Goal: Communication & Community: Participate in discussion

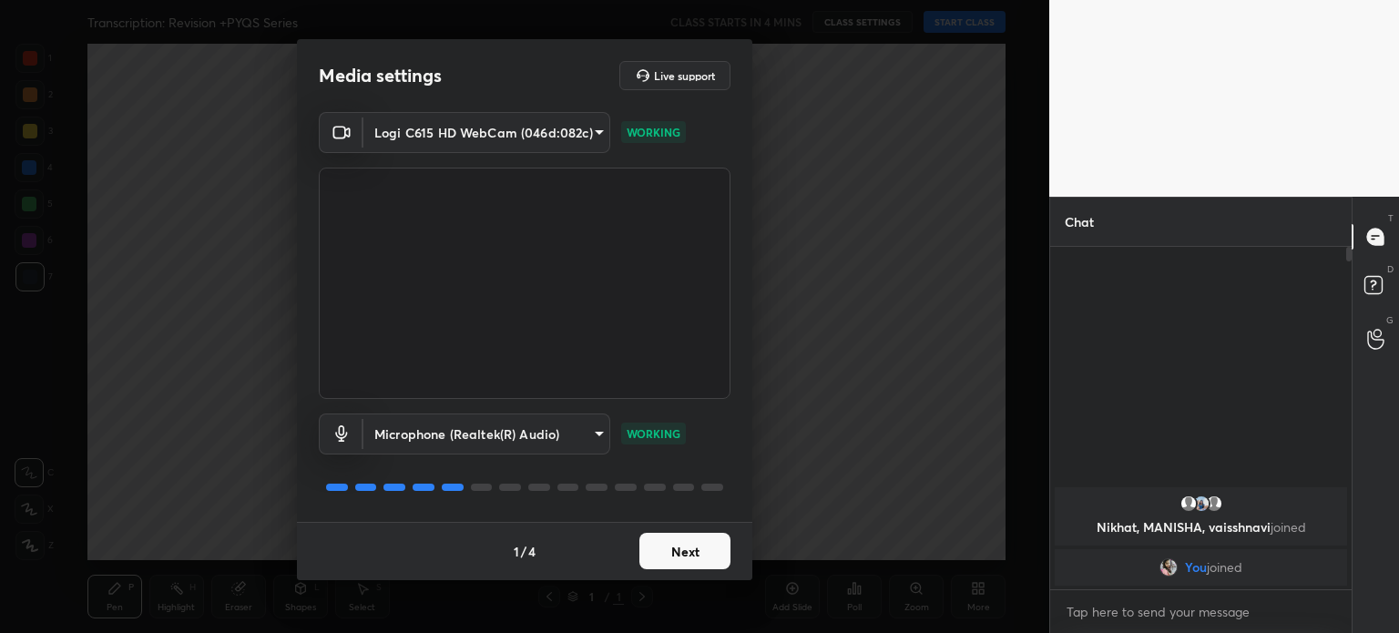
click at [687, 553] on button "Next" at bounding box center [684, 551] width 91 height 36
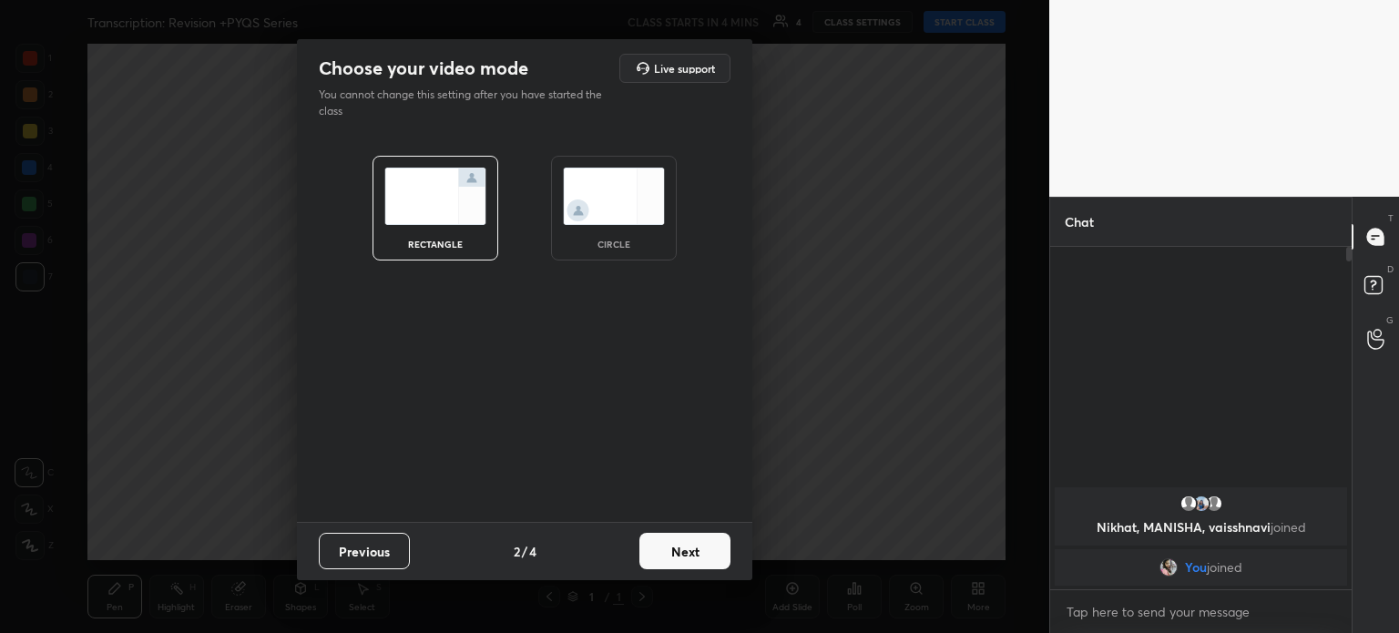
click at [610, 198] on img at bounding box center [614, 196] width 102 height 57
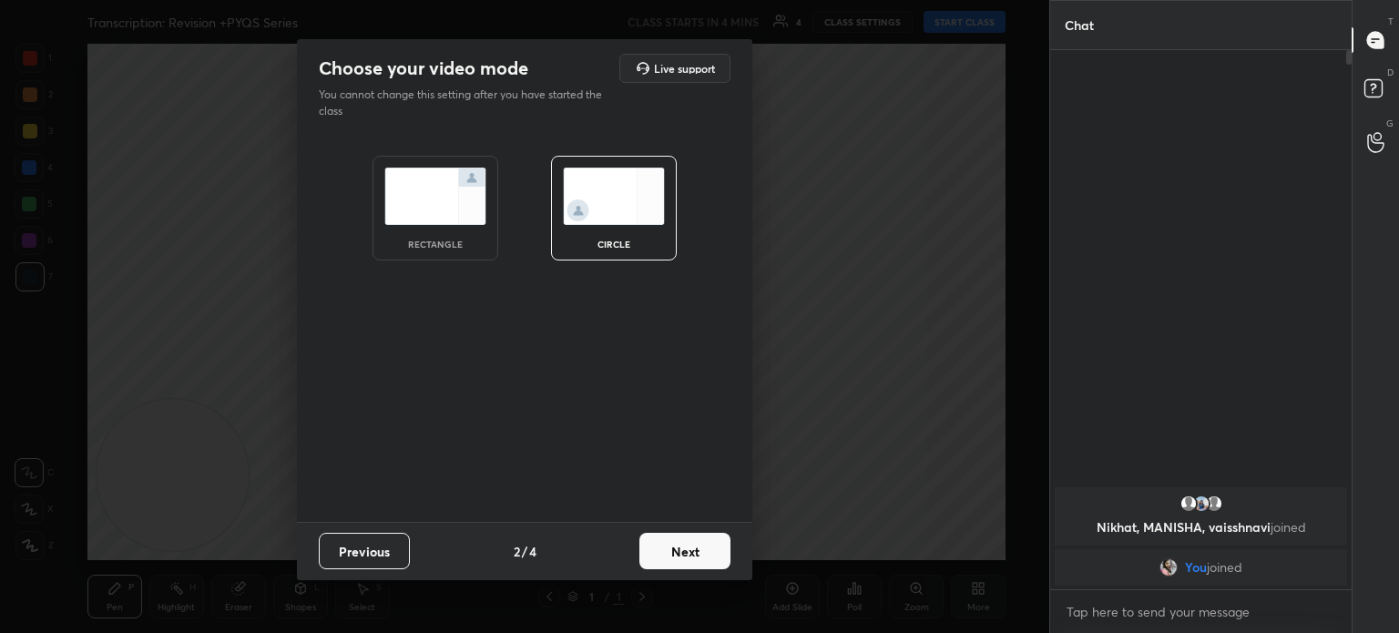
click at [691, 556] on button "Next" at bounding box center [684, 551] width 91 height 36
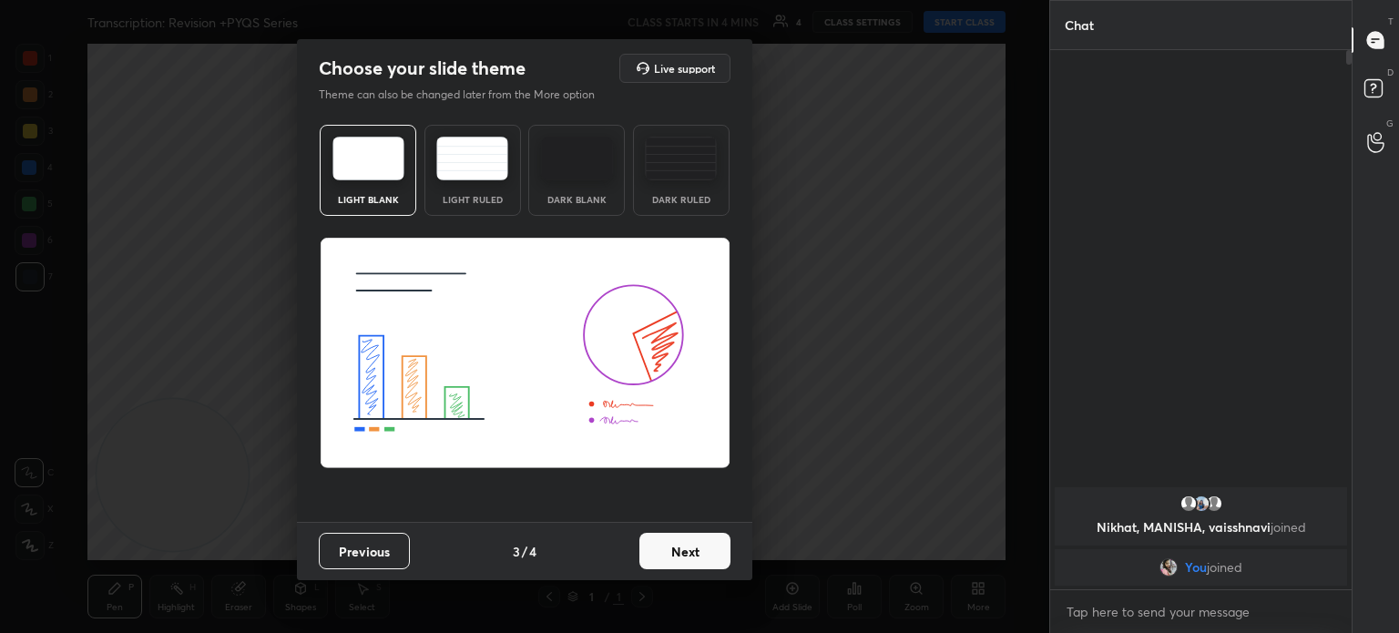
click at [699, 551] on button "Next" at bounding box center [684, 551] width 91 height 36
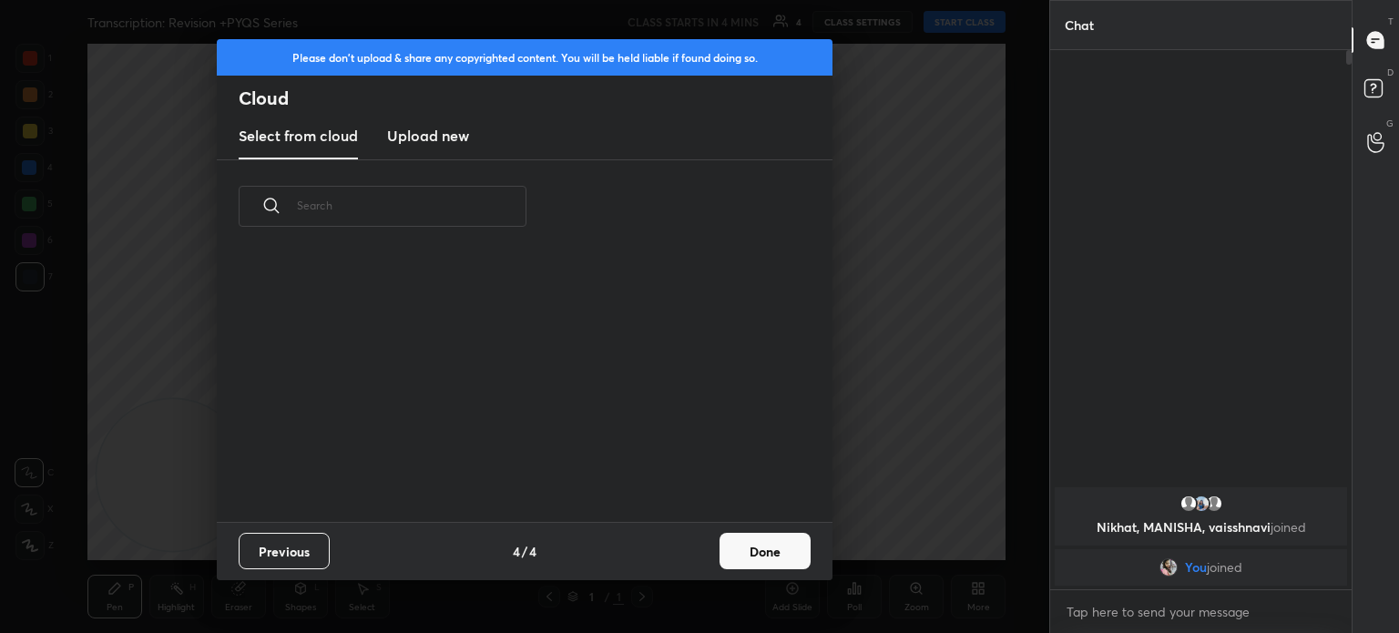
scroll to position [270, 585]
click at [787, 552] on button "Done" at bounding box center [764, 551] width 91 height 36
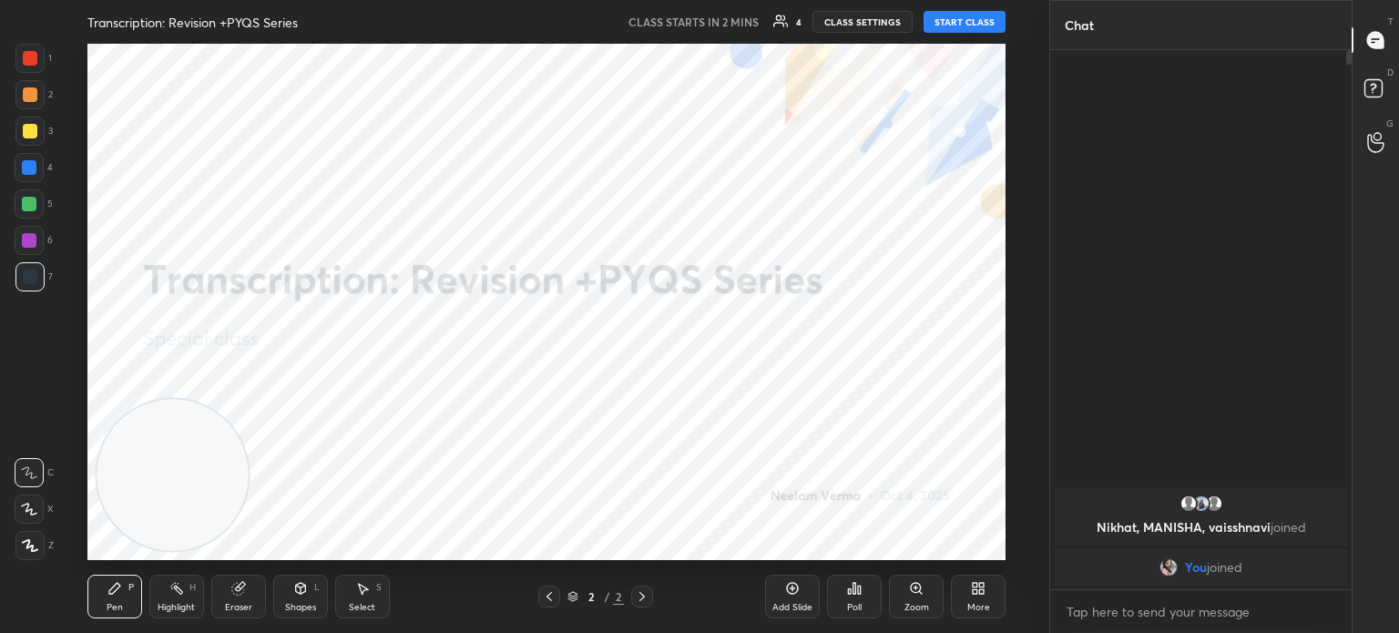
click at [980, 19] on button "START CLASS" at bounding box center [964, 22] width 82 height 22
click at [313, 593] on div "Shapes L" at bounding box center [300, 597] width 55 height 44
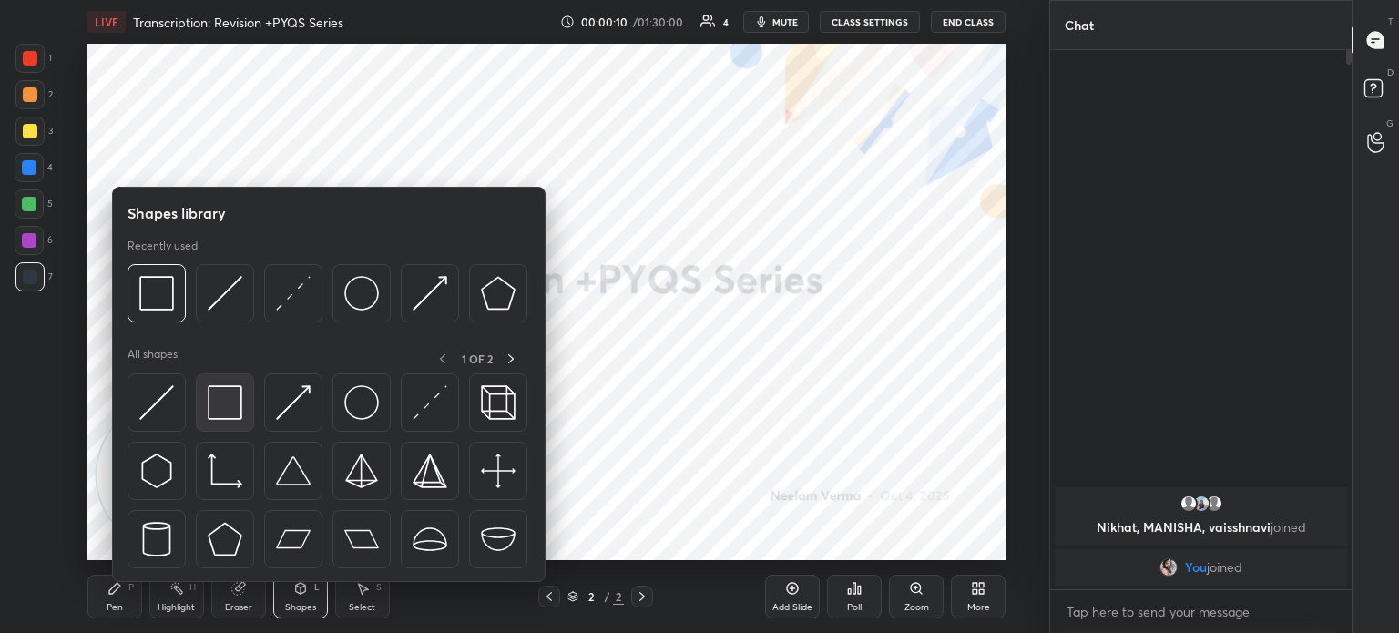
click at [229, 384] on div at bounding box center [225, 402] width 58 height 58
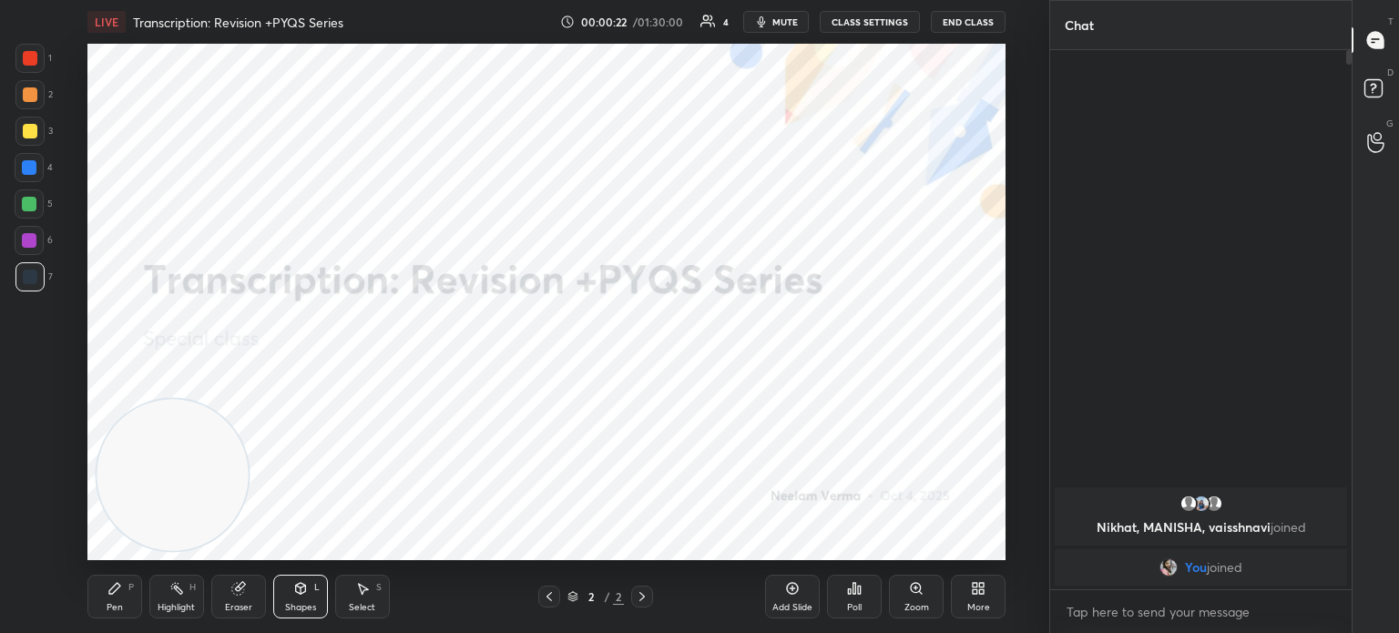
click at [545, 595] on icon at bounding box center [549, 596] width 15 height 15
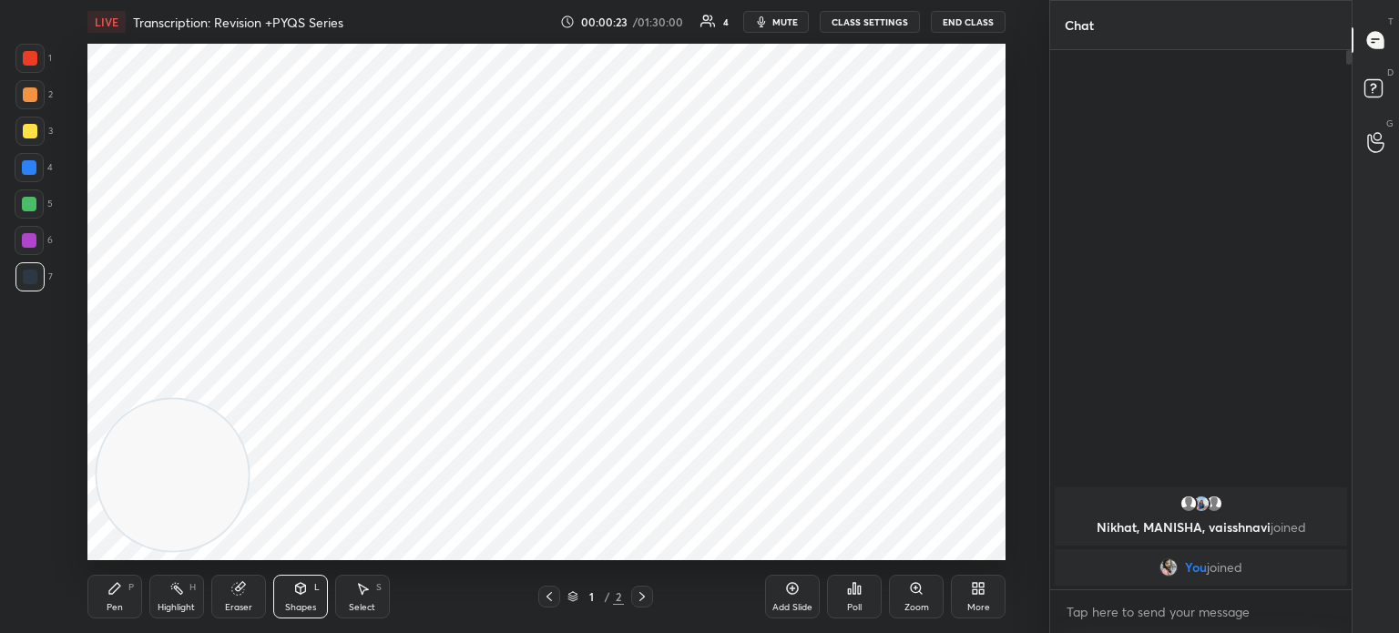
click at [124, 596] on div "Pen P" at bounding box center [114, 597] width 55 height 44
click at [28, 517] on div at bounding box center [29, 508] width 29 height 29
click at [24, 542] on icon at bounding box center [30, 545] width 15 height 11
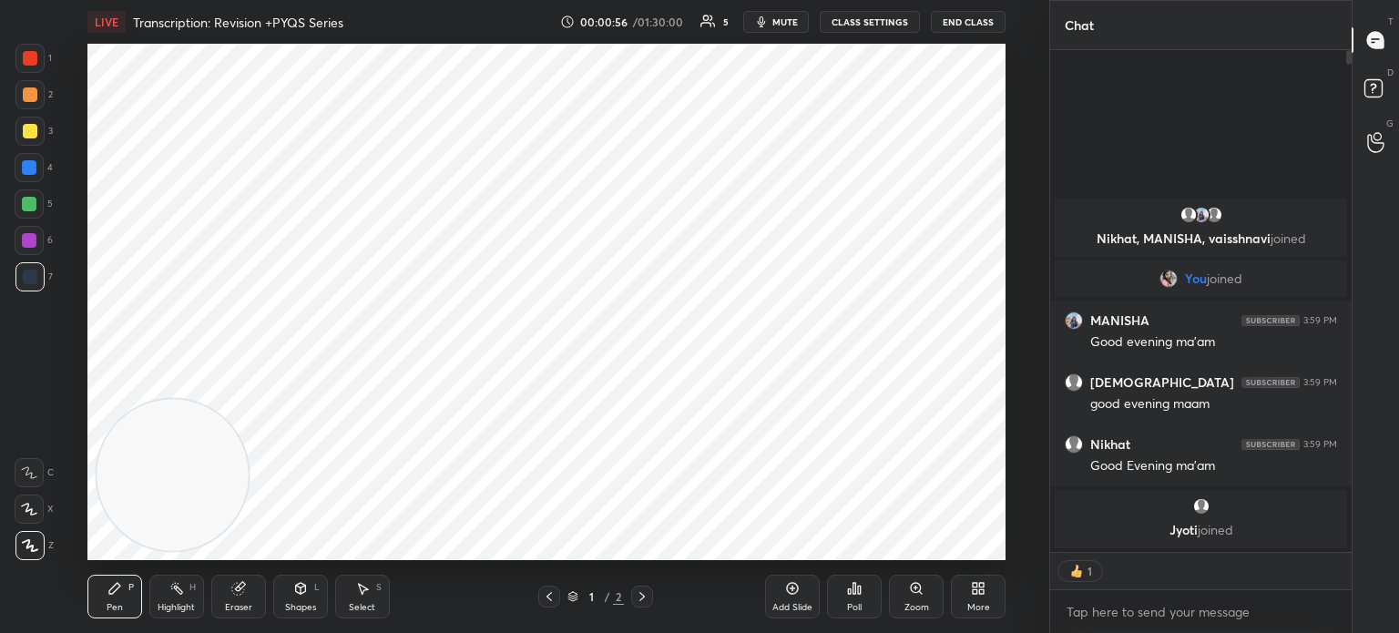
scroll to position [534, 296]
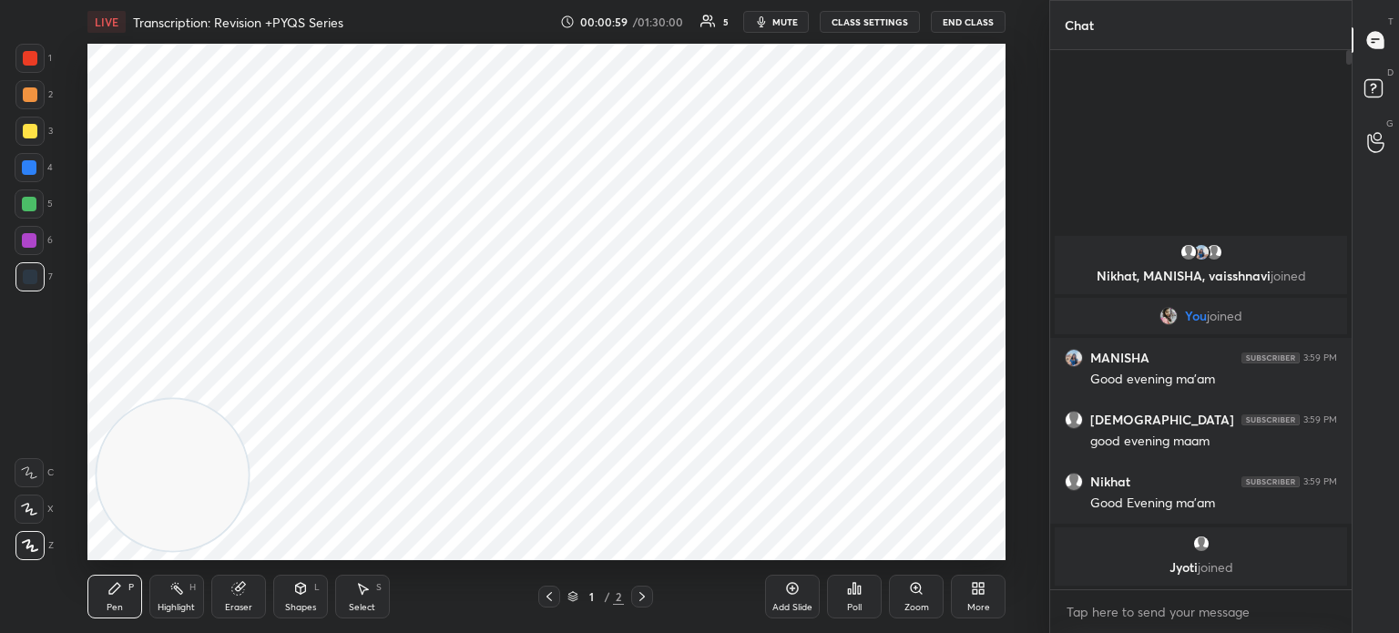
click at [236, 594] on icon at bounding box center [237, 589] width 12 height 12
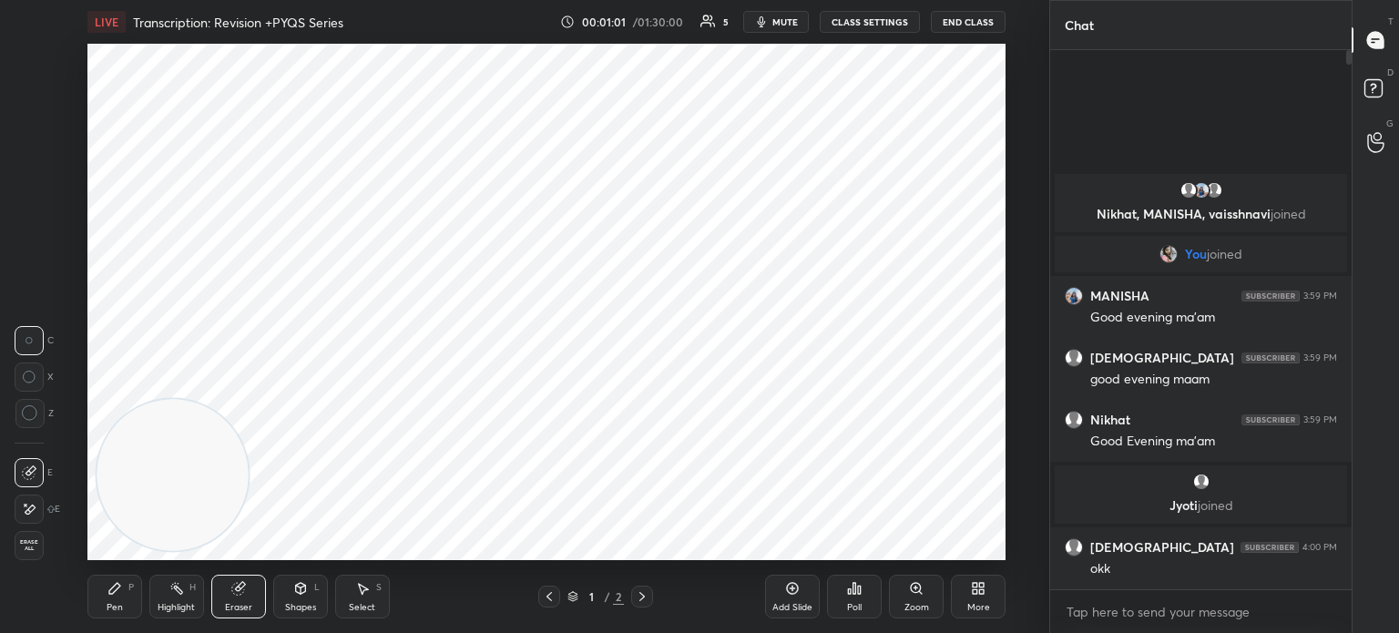
click at [139, 599] on div "Pen P" at bounding box center [114, 597] width 55 height 44
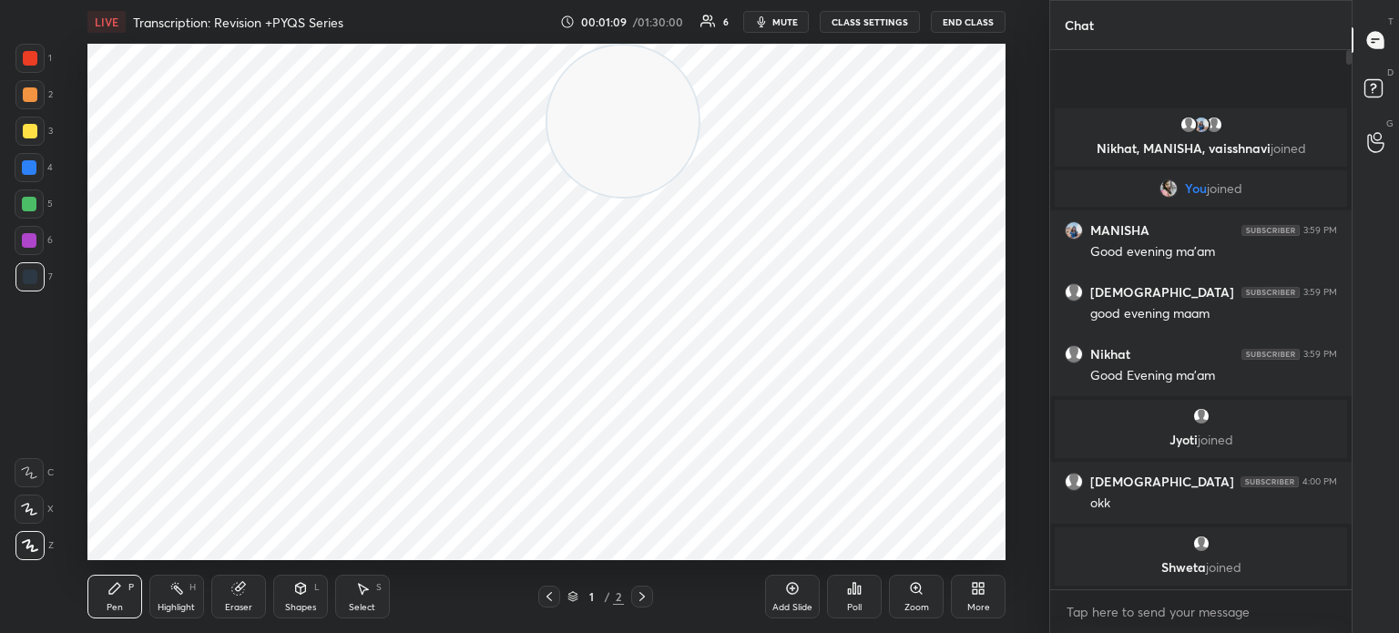
click at [248, 593] on div "Eraser" at bounding box center [238, 597] width 55 height 44
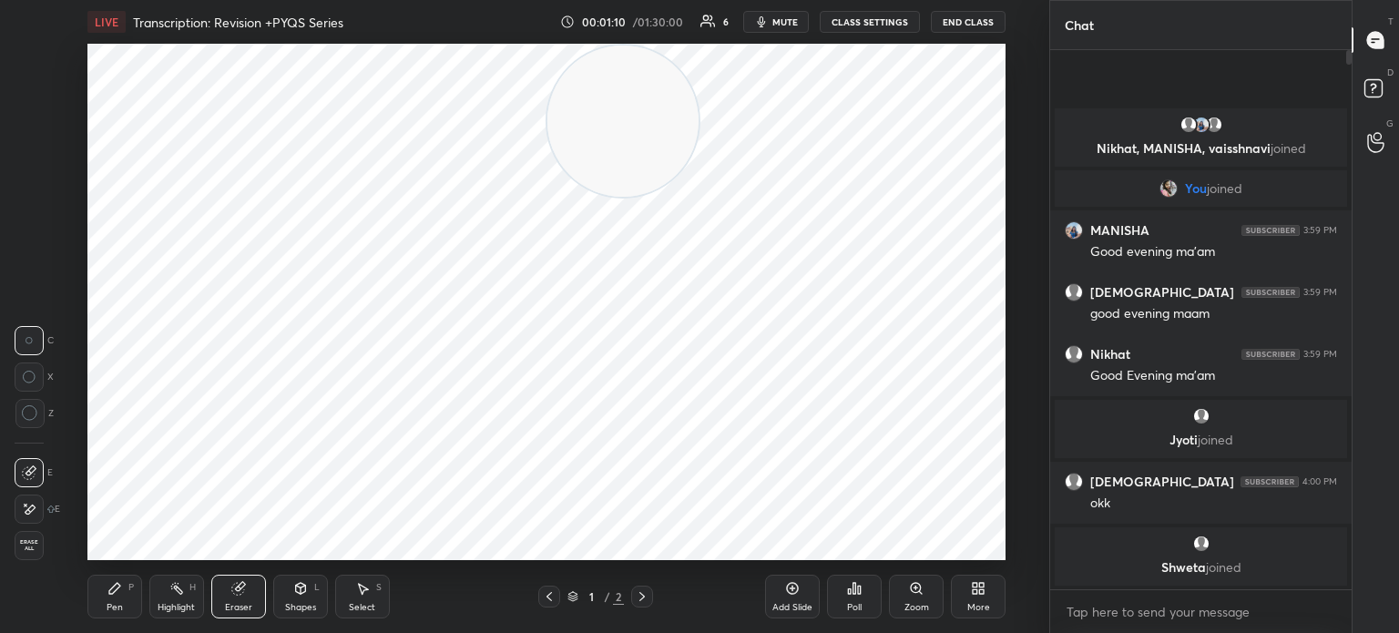
click at [129, 601] on div "Pen P" at bounding box center [114, 597] width 55 height 44
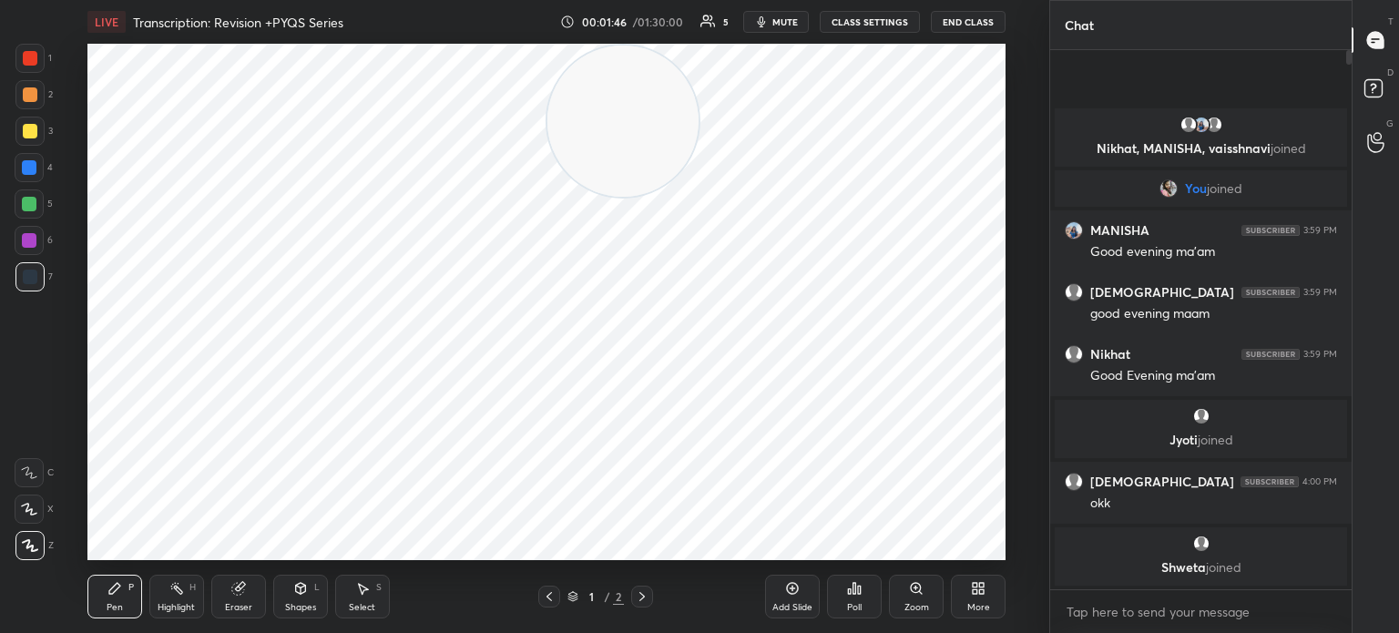
click at [31, 59] on div at bounding box center [30, 58] width 15 height 15
click at [366, 604] on div "Select" at bounding box center [362, 607] width 26 height 9
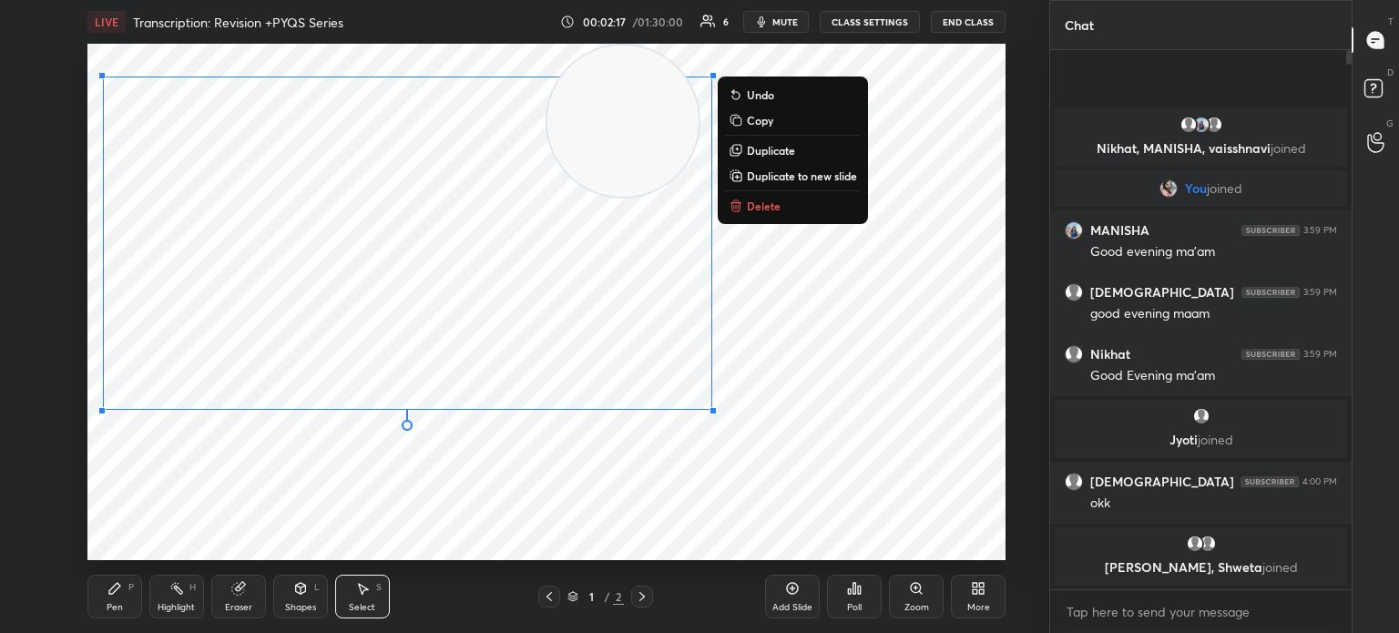
click at [673, 487] on div "0 ° Undo Copy Duplicate Duplicate to new slide Delete" at bounding box center [546, 302] width 918 height 516
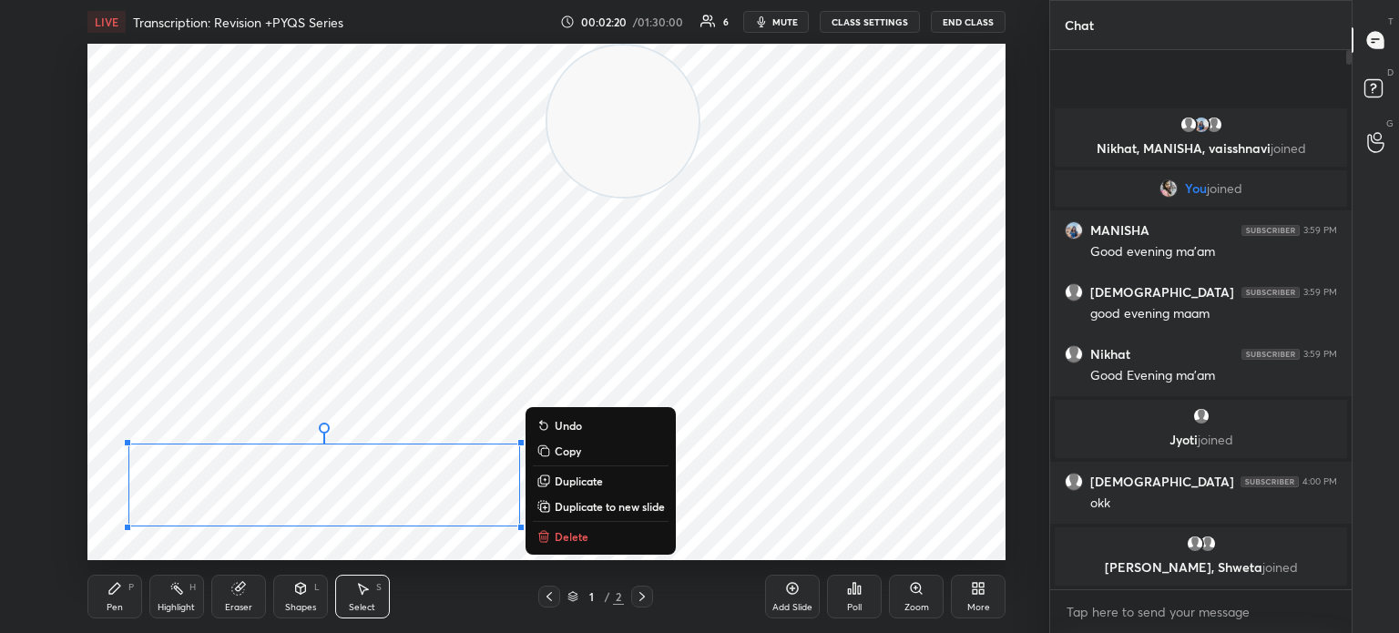
click at [845, 456] on div "0 ° Undo Copy Duplicate Duplicate to new slide Delete" at bounding box center [546, 302] width 918 height 516
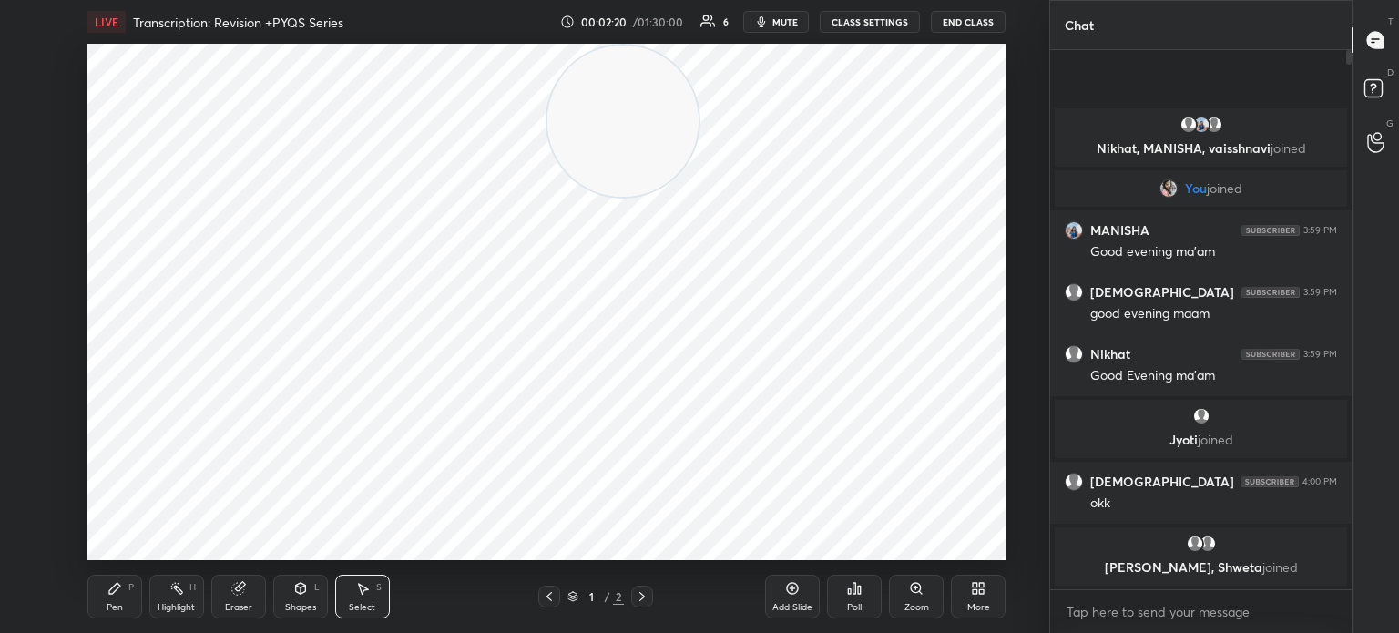
click at [113, 597] on div "Pen P" at bounding box center [114, 597] width 55 height 44
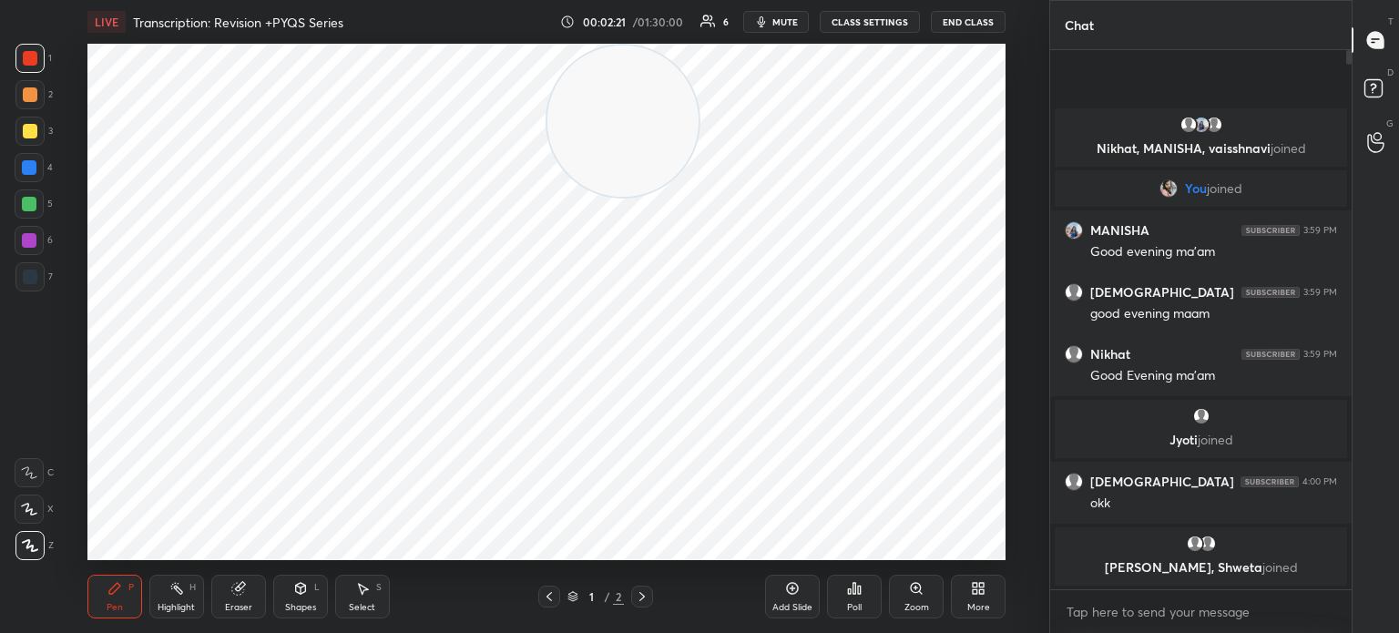
click at [1118, 606] on body "1 2 3 4 5 6 7 C X Z C X Z E E Erase all H H LIVE Transcription: Revision +PYQS …" at bounding box center [699, 316] width 1399 height 633
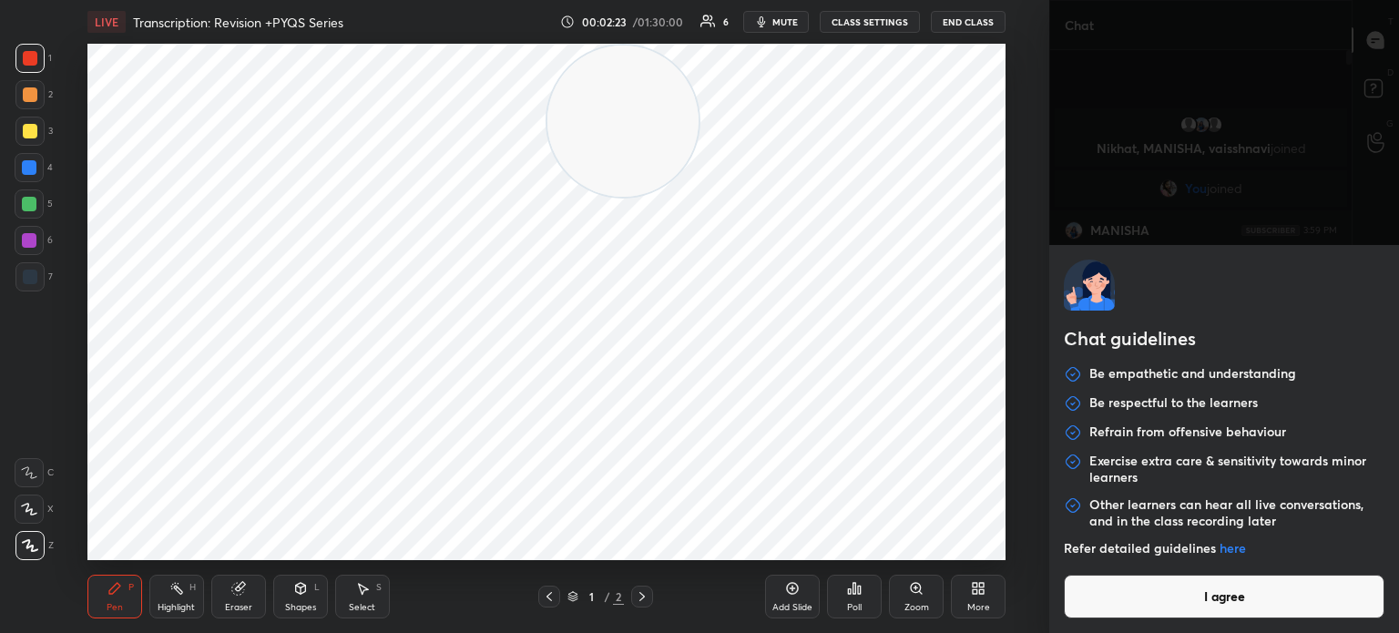
click at [1144, 591] on button "I agree" at bounding box center [1224, 597] width 321 height 44
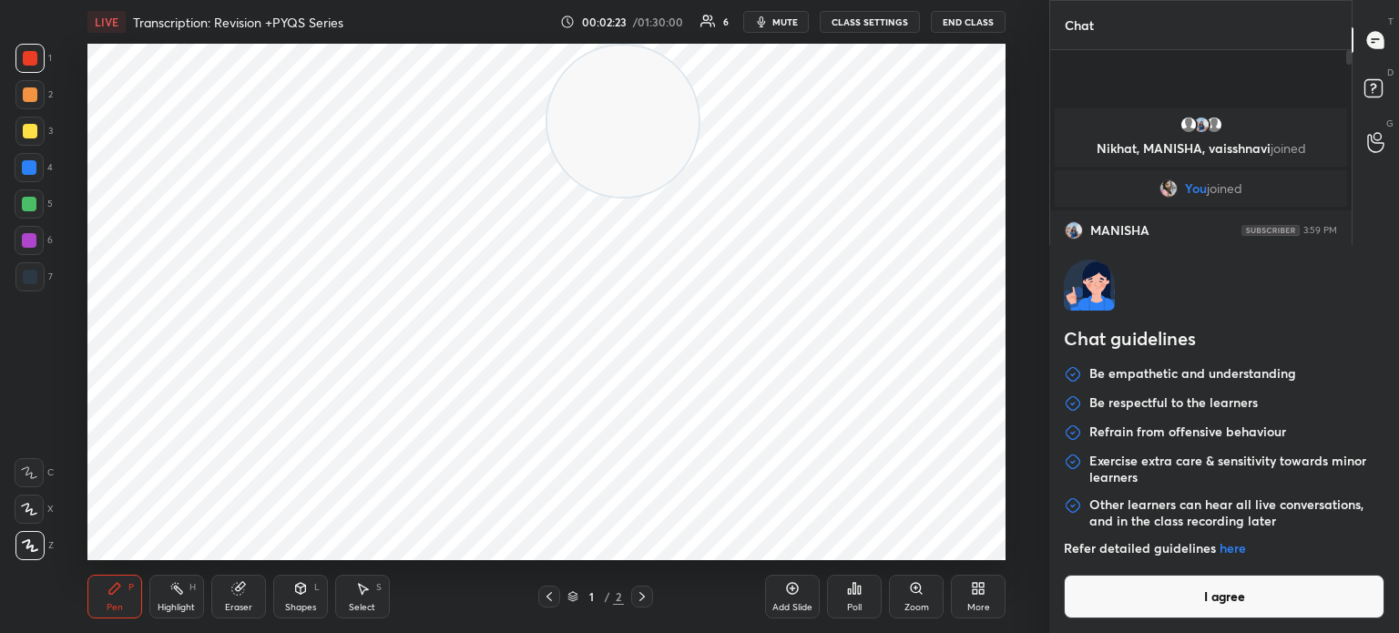
type textarea "x"
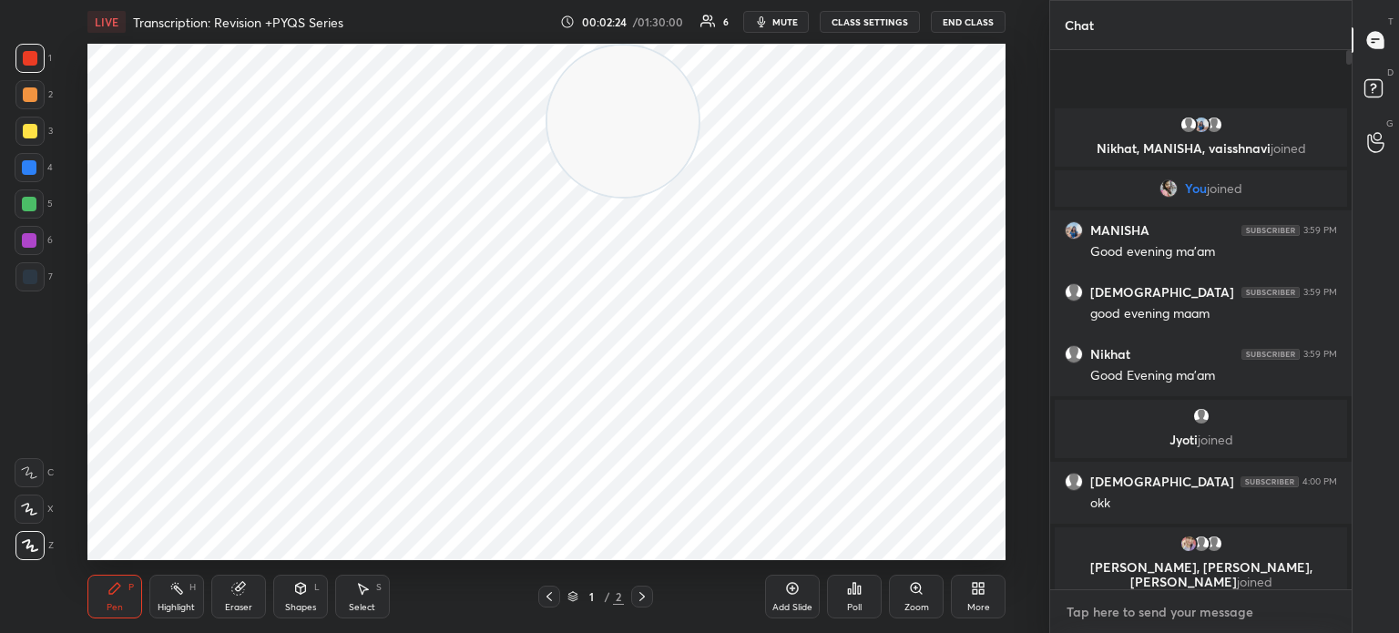
type textarea "f"
type textarea "x"
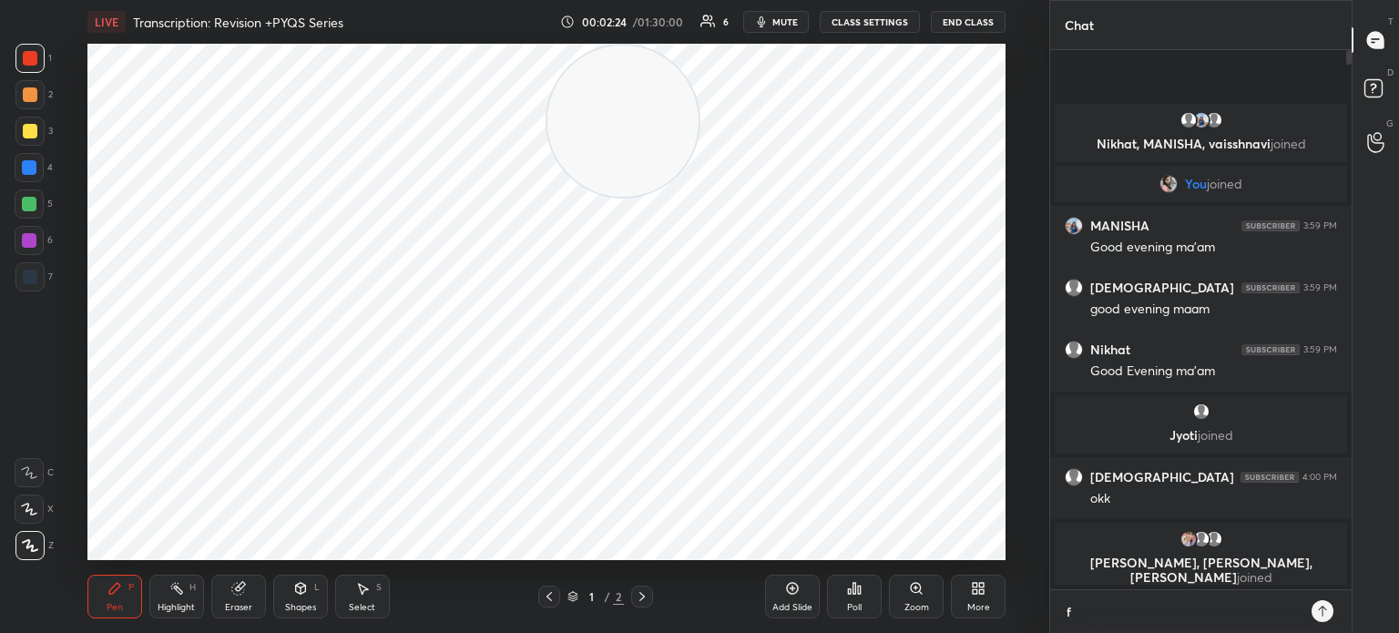
scroll to position [382, 296]
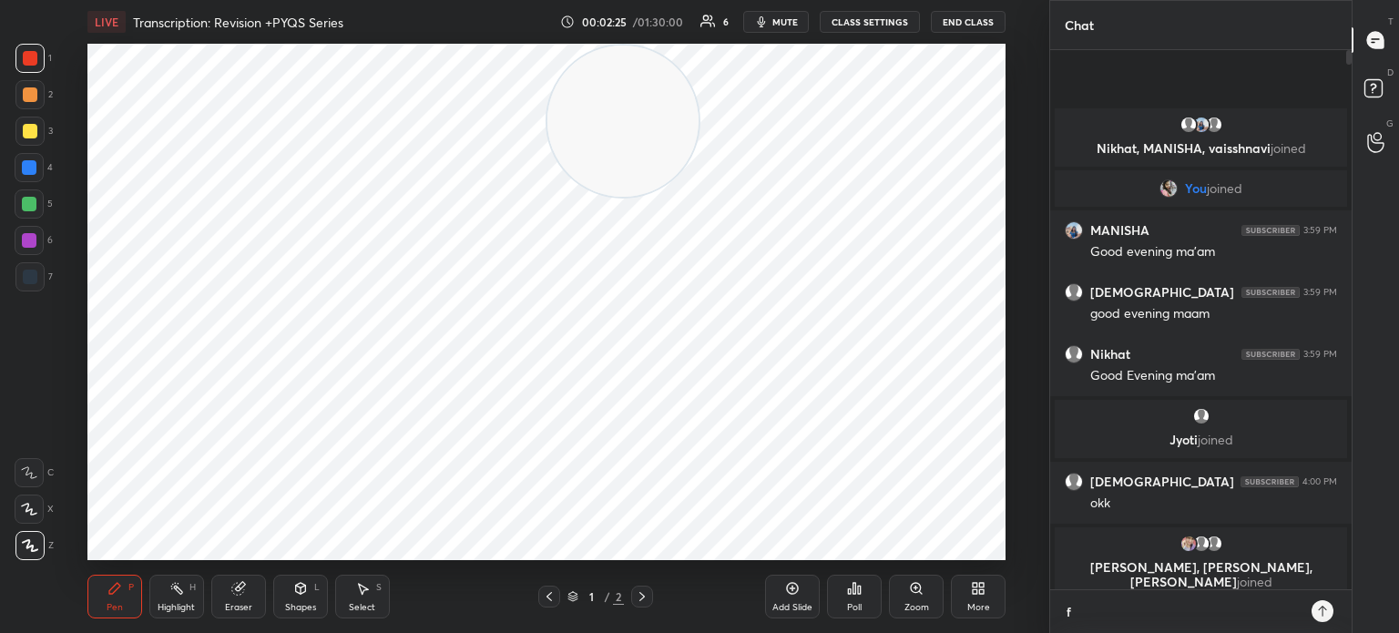
type textarea "fo"
type textarea "x"
type textarea "fol"
type textarea "x"
type textarea "foll"
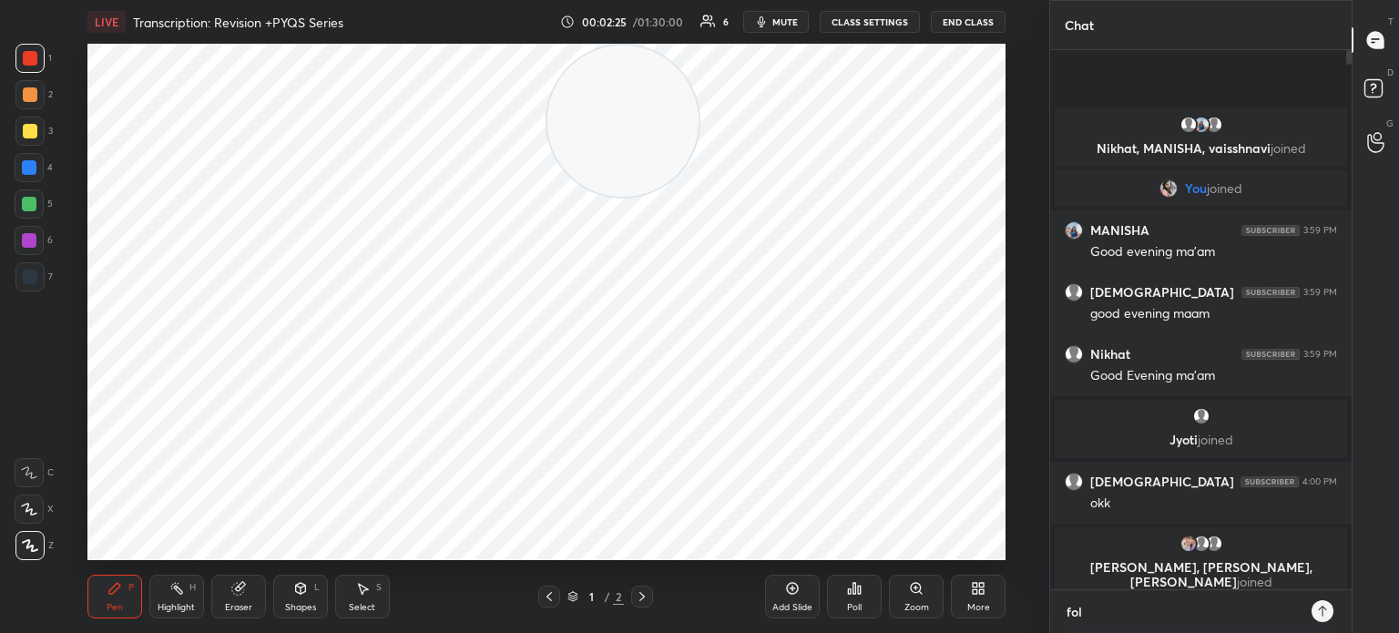
type textarea "x"
type textarea "follo"
type textarea "x"
type textarea "follow"
type textarea "x"
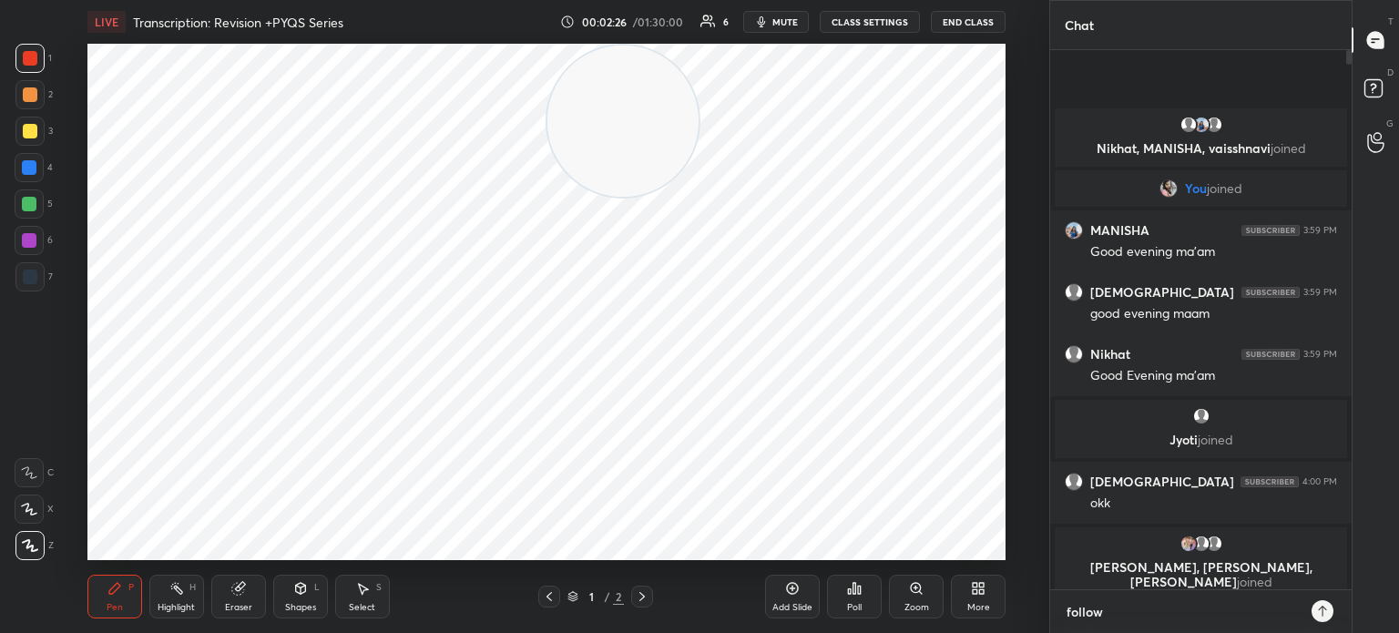
type textarea "follow-"
type textarea "x"
type textarea "follow-"
type textarea "x"
paste textarea "[URL][DOMAIN_NAME]"
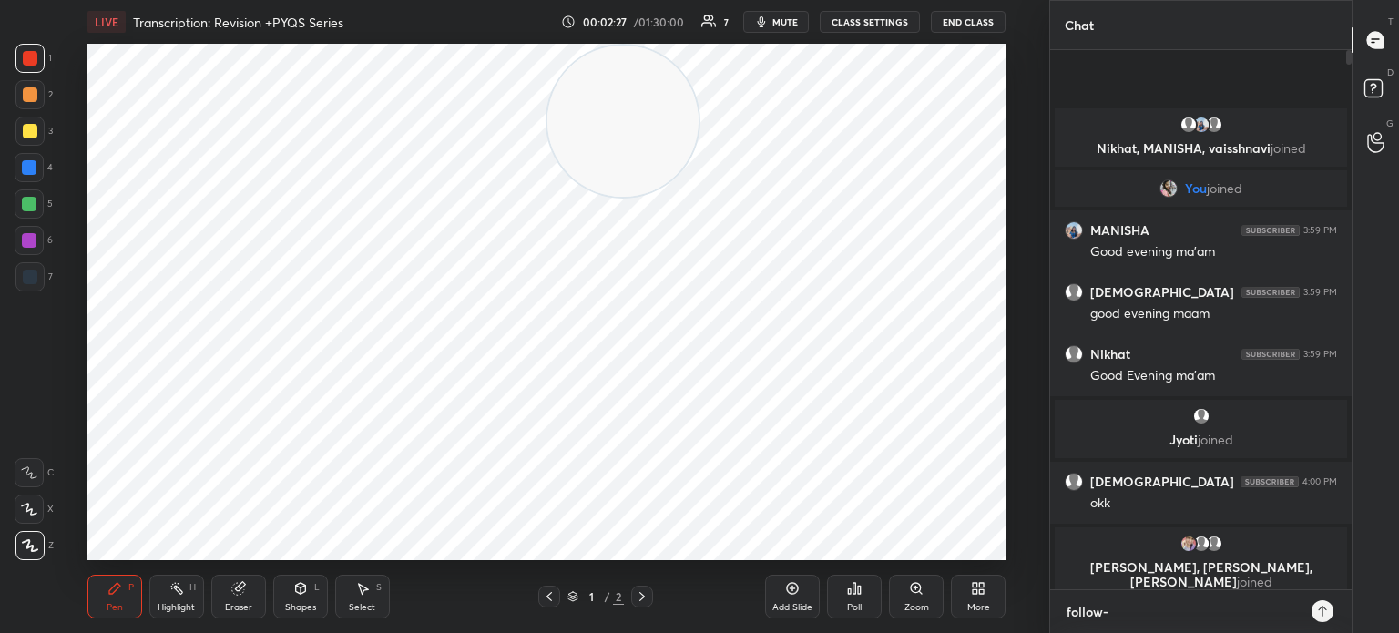
type textarea "follow- [URL][DOMAIN_NAME]"
type textarea "x"
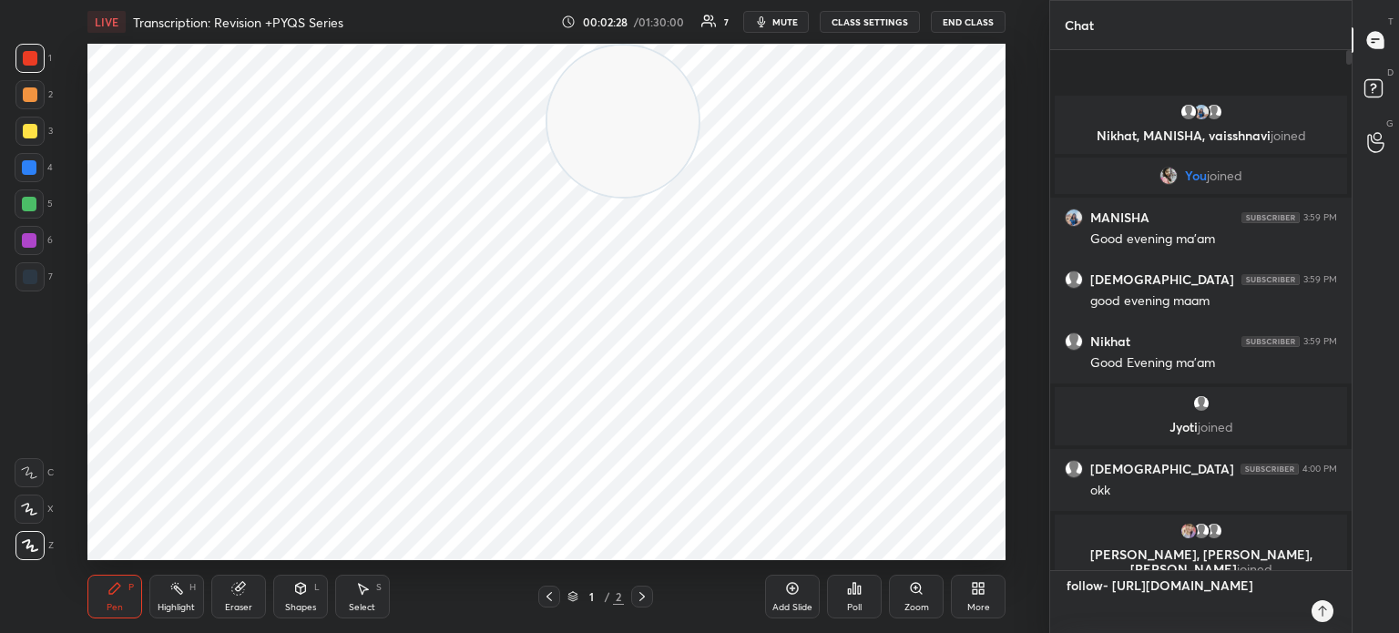
scroll to position [0, 0]
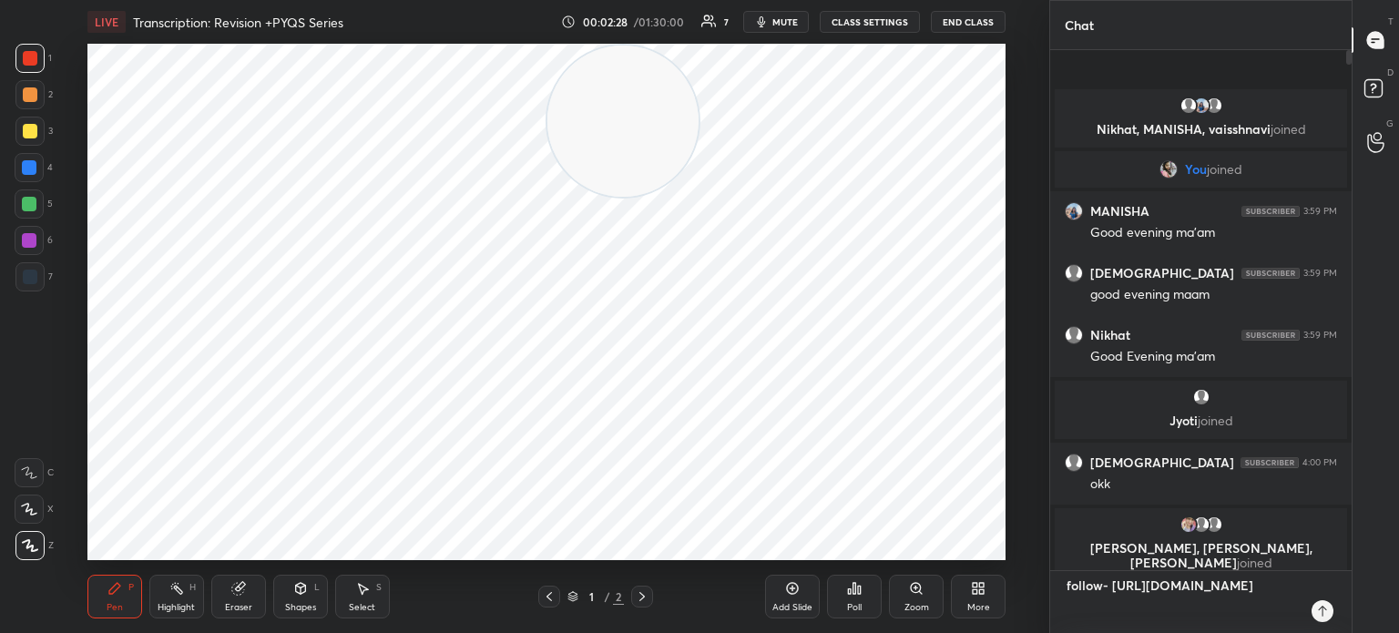
type textarea "follow- [URL][DOMAIN_NAME]"
type textarea "x"
type textarea "follow- [URL][DOMAIN_NAME]"
type textarea "x"
type textarea "follow- [URL][DOMAIN_NAME]"
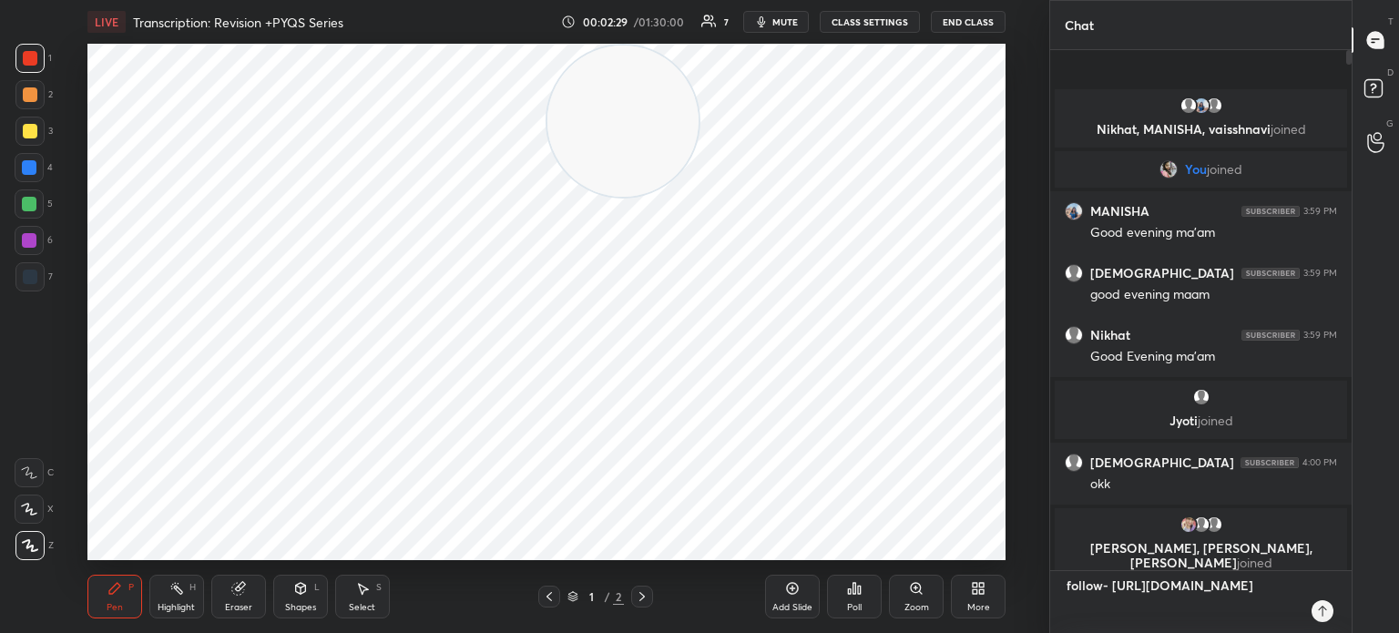
type textarea "x"
type textarea "follow- [URL][DOMAIN_NAME]"
type textarea "x"
type textarea "follow- [URL][DOMAIN_NAME]"
type textarea "x"
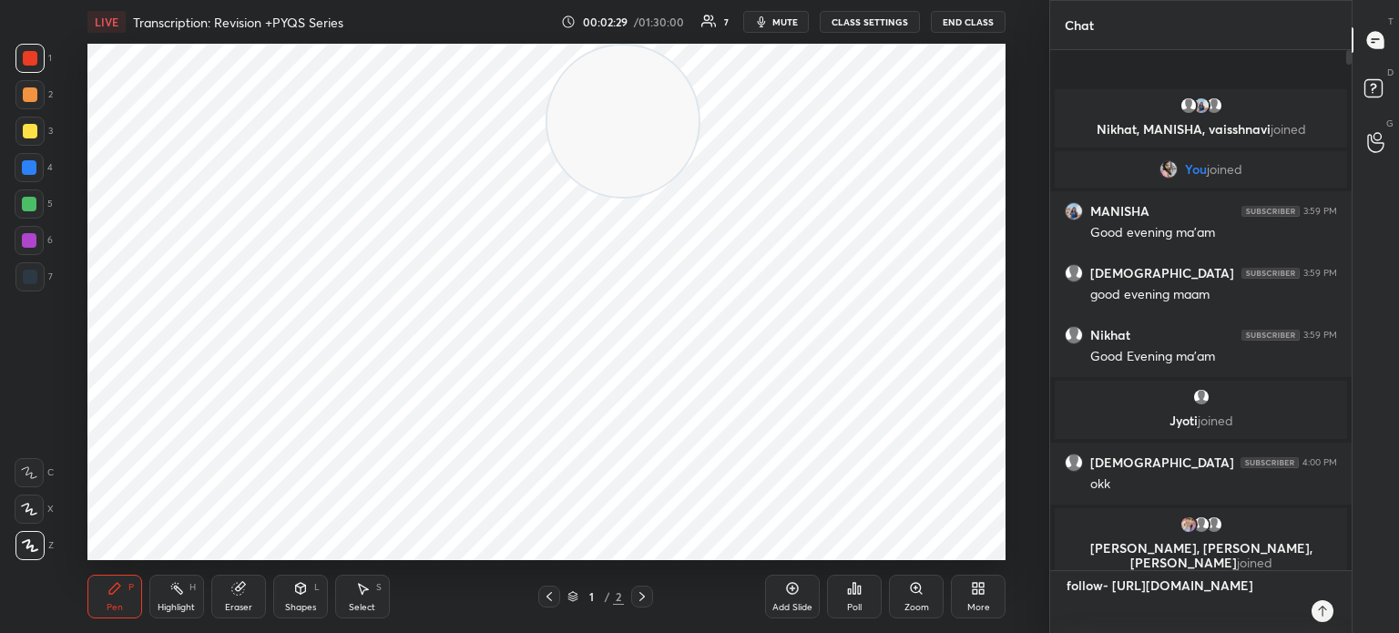
type textarea "follow- [URL][DOMAIN_NAME]"
type textarea "x"
type textarea "follow- [URL][DOMAIN_NAME]"
type textarea "x"
type textarea "follow- [URL][DOMAIN_NAME]"
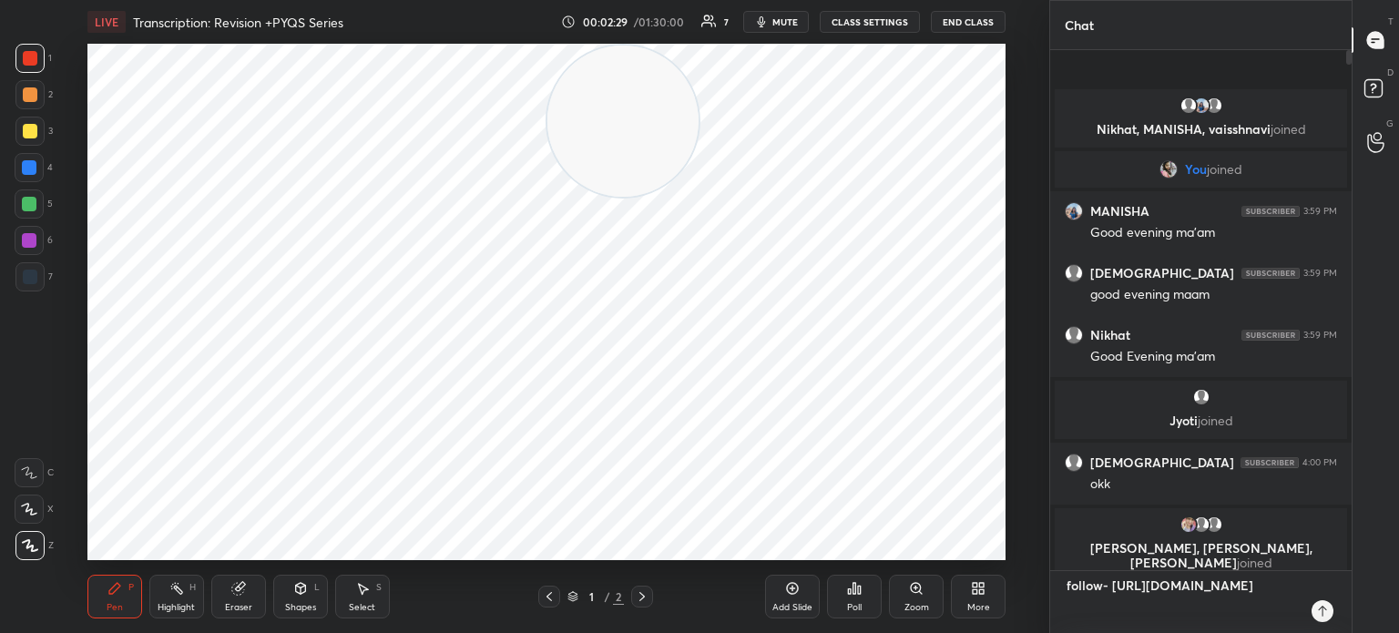
type textarea "x"
type textarea "follow- [URL][DOMAIN_NAME]"
type textarea "x"
type textarea "follow- [URL][DOMAIN_NAME]"
type textarea "x"
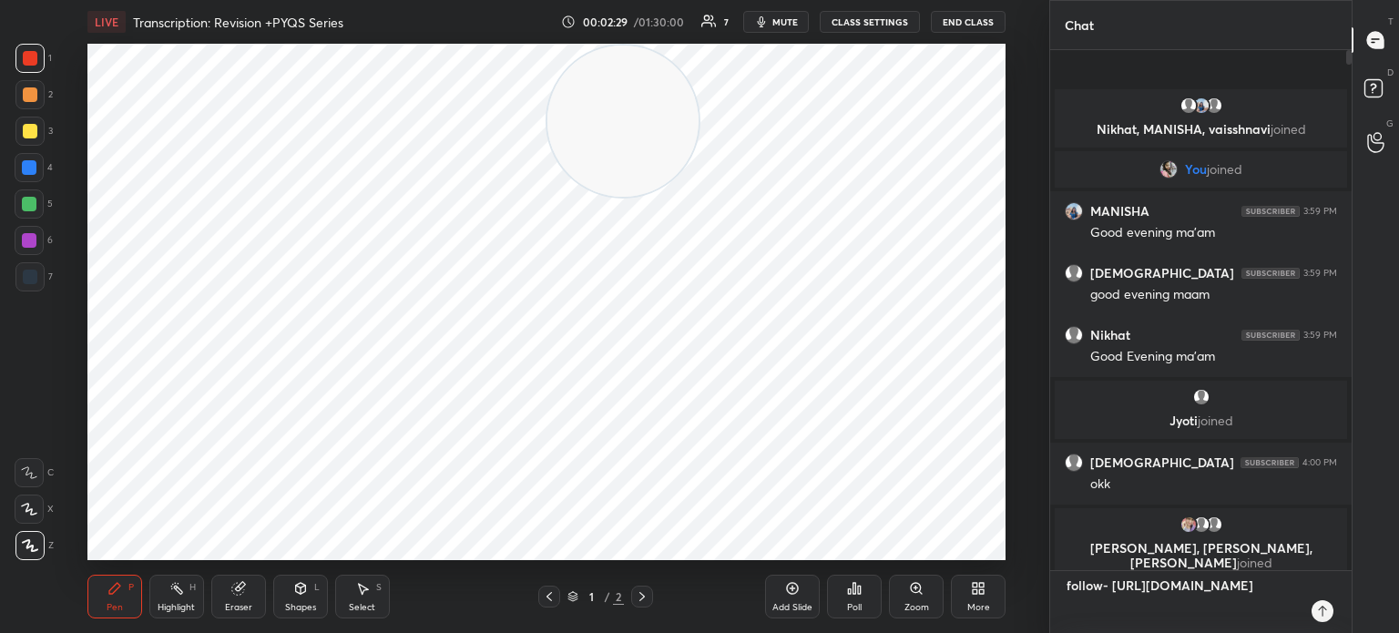
type textarea "follow- [URL][DOMAIN_NAME]"
type textarea "x"
type textarea "follow- [URL][DOMAIN_NAME]"
type textarea "x"
type textarea "follow- [URL][DOMAIN_NAME]"
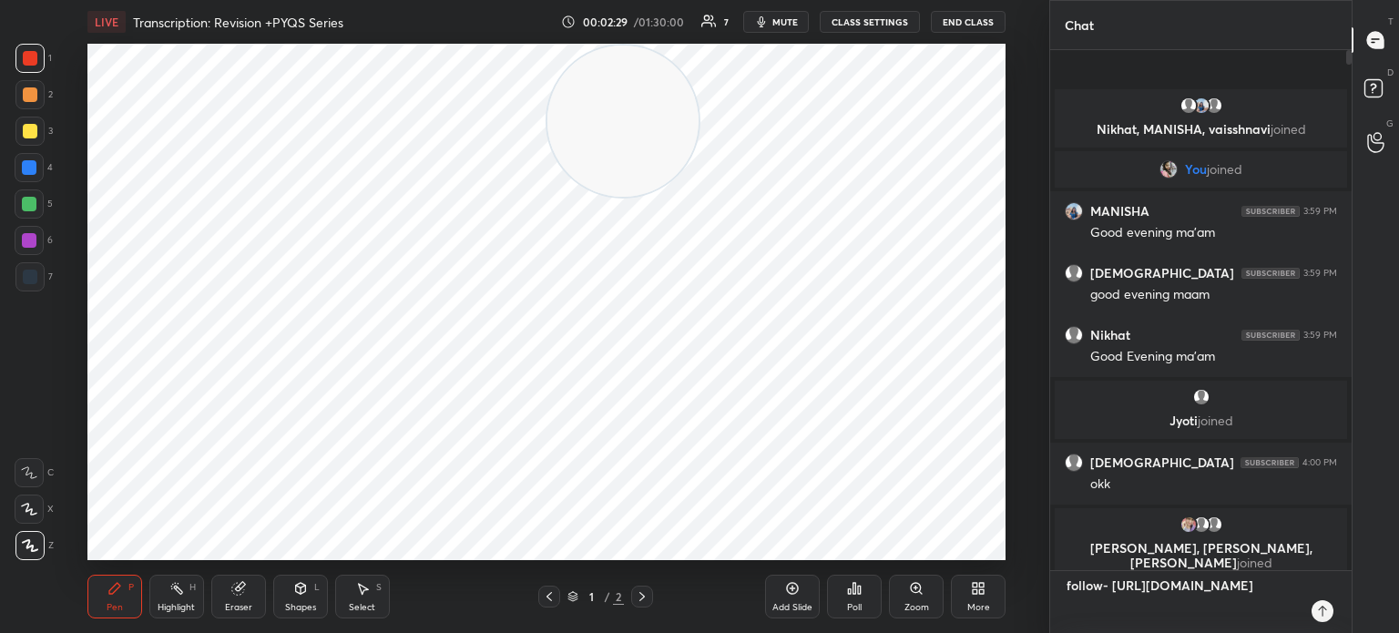
type textarea "x"
type textarea "follow- [URL][DOMAIN_NAME]"
type textarea "x"
type textarea "follow- [URL][DOMAIN_NAME]"
type textarea "x"
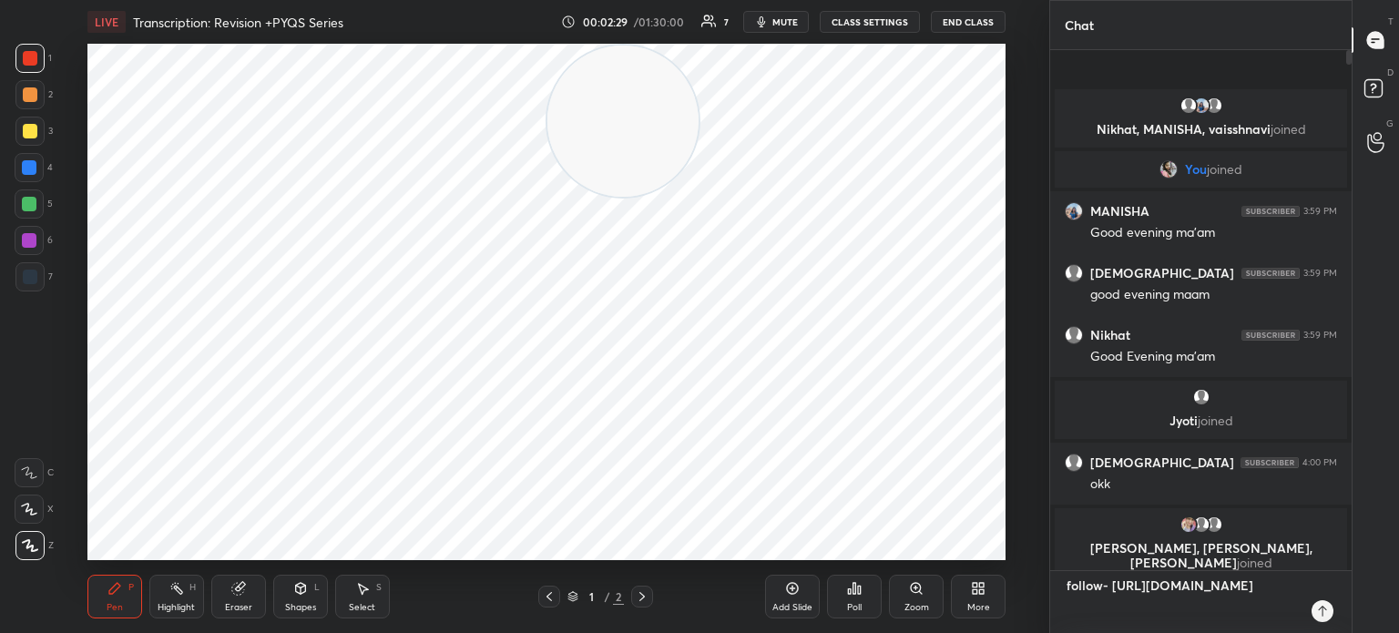
type textarea "follow- [URL][DOMAIN_NAME]"
type textarea "x"
type textarea "follow- [URL][DOMAIN_NAME]"
type textarea "x"
type textarea "follow- [URL][DOMAIN_NAME]"
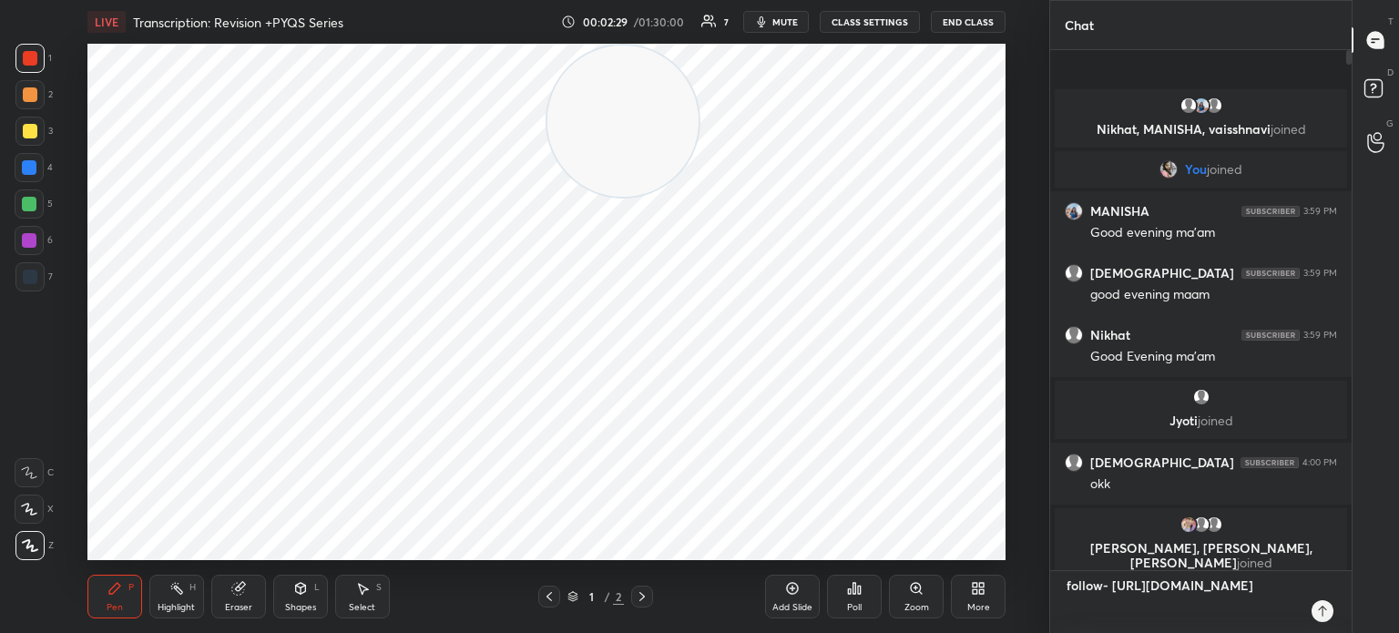
type textarea "x"
type textarea "follow- [URL][DOMAIN_NAME]"
type textarea "x"
type textarea "follow- [URL][DOMAIN_NAME]"
type textarea "x"
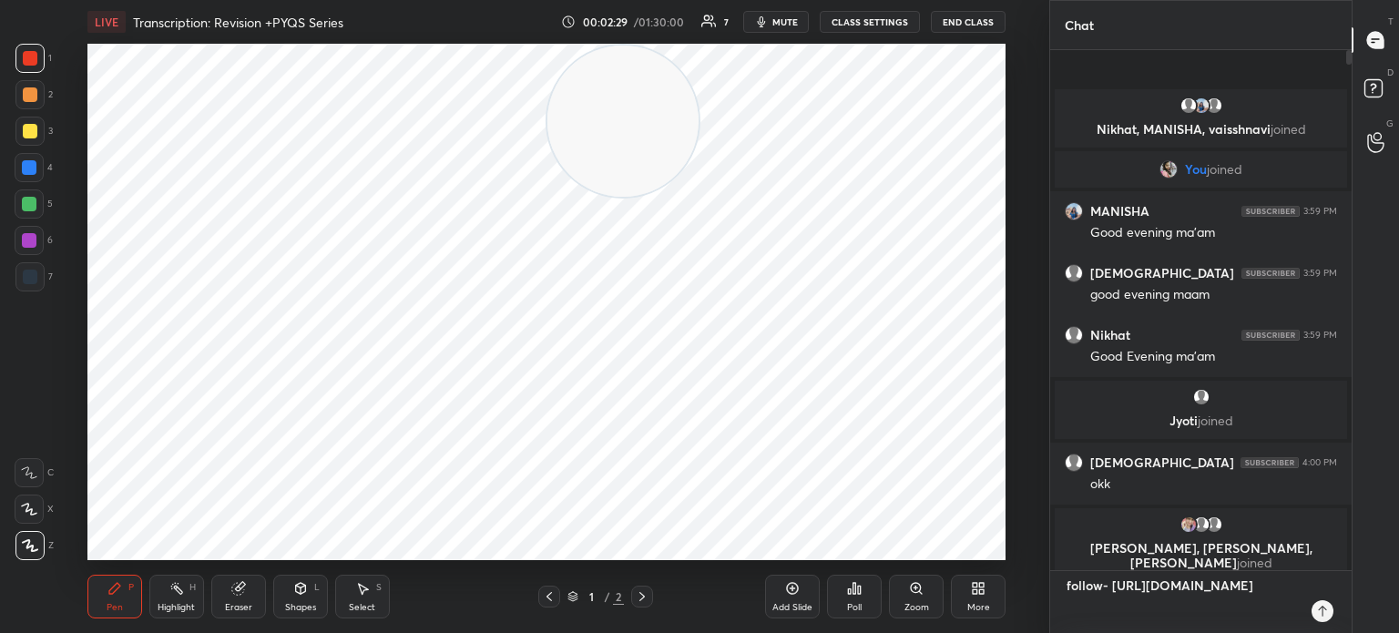
type textarea "follow- [URL][DOMAIN_NAME]"
type textarea "x"
type textarea "follow- [URL][DOMAIN_NAME]"
type textarea "x"
type textarea "follow- [URL][DOMAIN_NAME]"
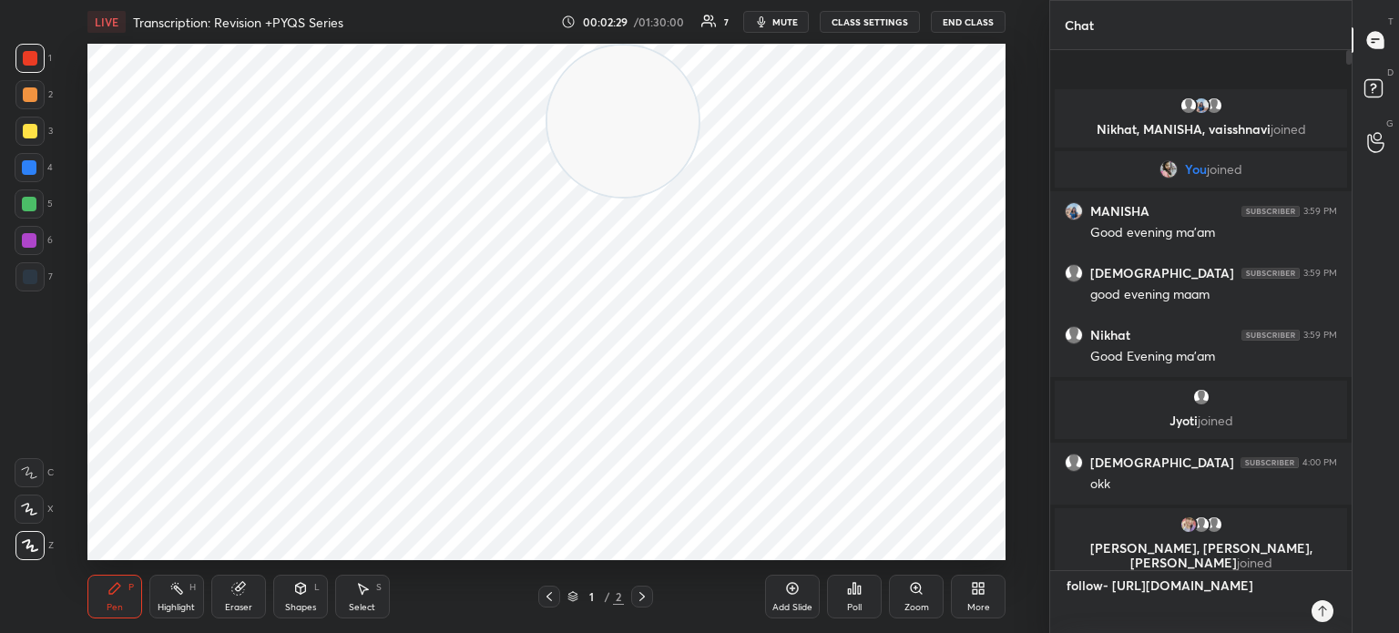
type textarea "x"
type textarea "follow- [URL][DOMAIN_NAME]"
type textarea "x"
type textarea "follow- [URL][DOMAIN_NAME]"
type textarea "x"
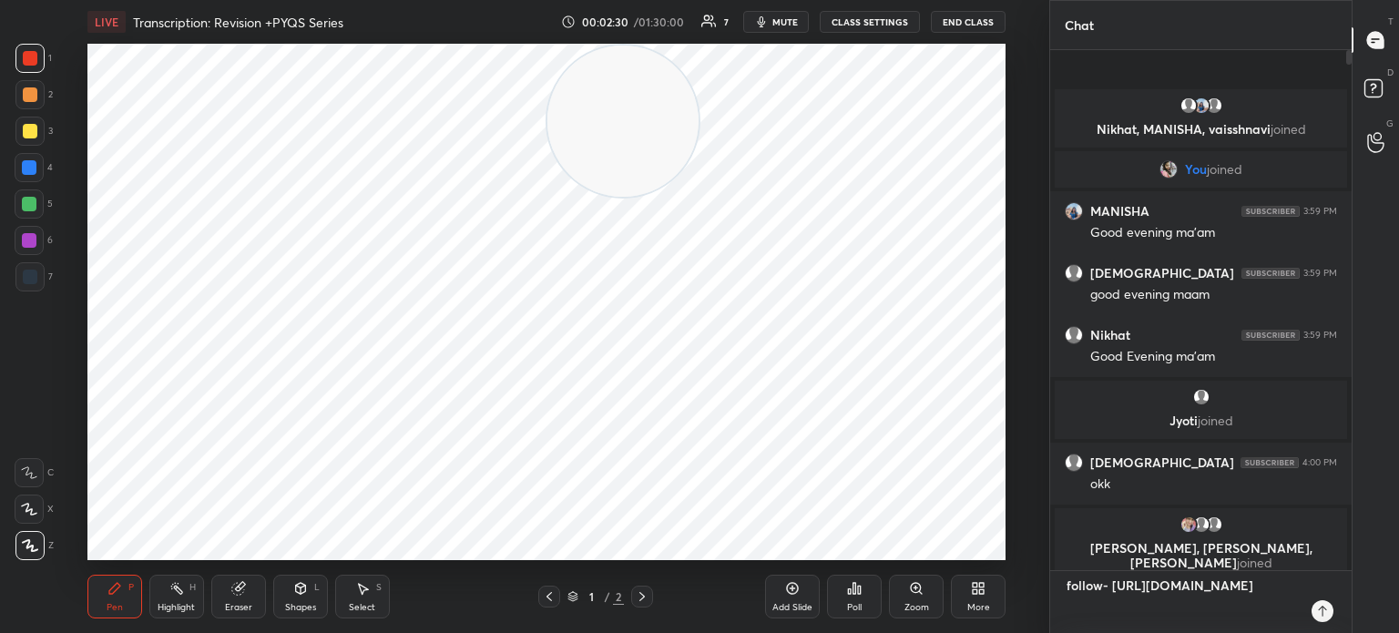
type textarea "follow- [URL][DOMAIN_NAME]"
type textarea "x"
type textarea "follow- [URL][DOMAIN_NAME]"
type textarea "x"
type textarea "follow- [URL][DOMAIN_NAME]"
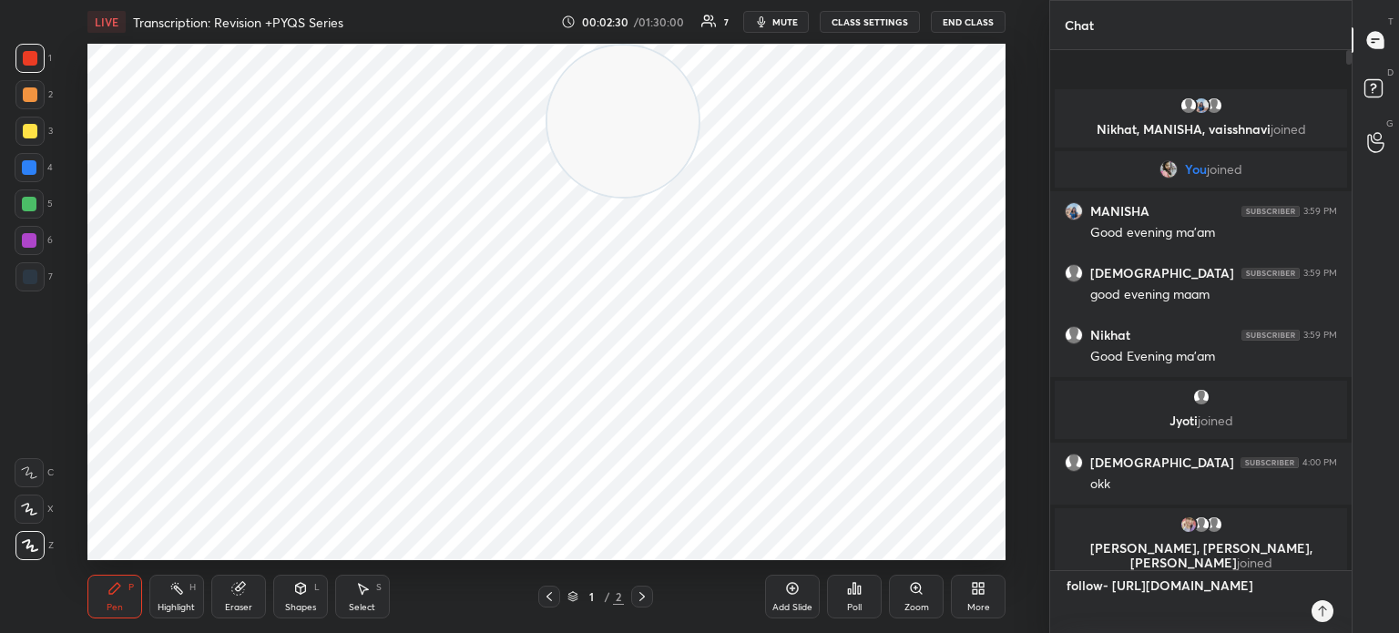
type textarea "x"
type textarea "follow- [URL][DOMAIN_NAME]"
type textarea "x"
type textarea "follow- [URL][DOMAIN_NAME]"
type textarea "x"
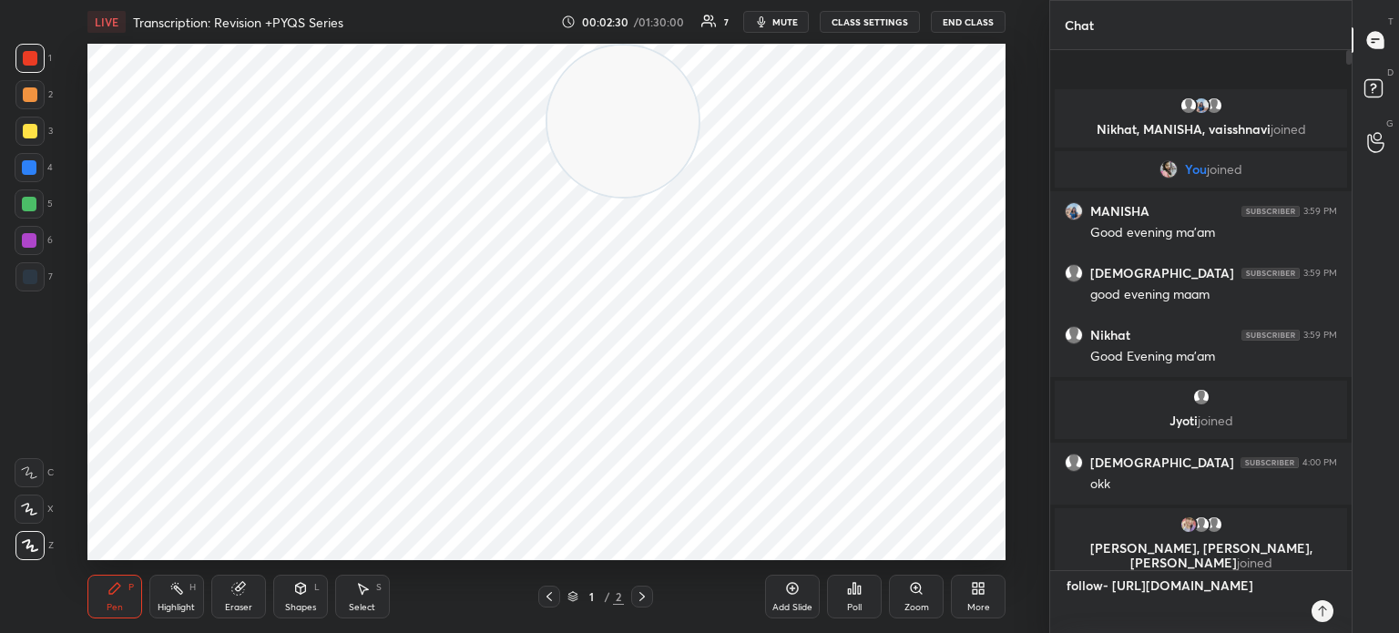
type textarea "follow- [URL][DOMAIN_NAME]"
type textarea "x"
type textarea "follow- [URL][DOMAIN_NAME]"
type textarea "x"
type textarea "follow- [URL][DOMAIN_NAME]"
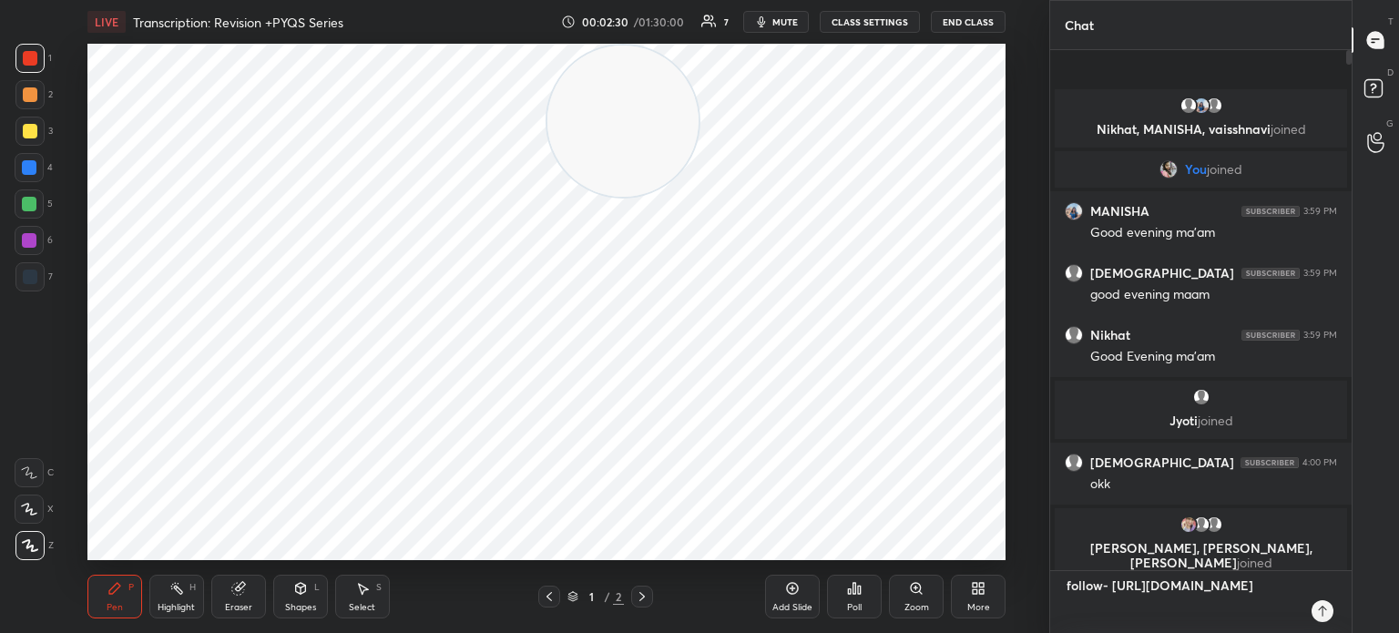
type textarea "x"
type textarea "follow- [URL][DOMAIN_NAME]"
type textarea "x"
type textarea "follow- [URL][DOMAIN_NAME]"
type textarea "x"
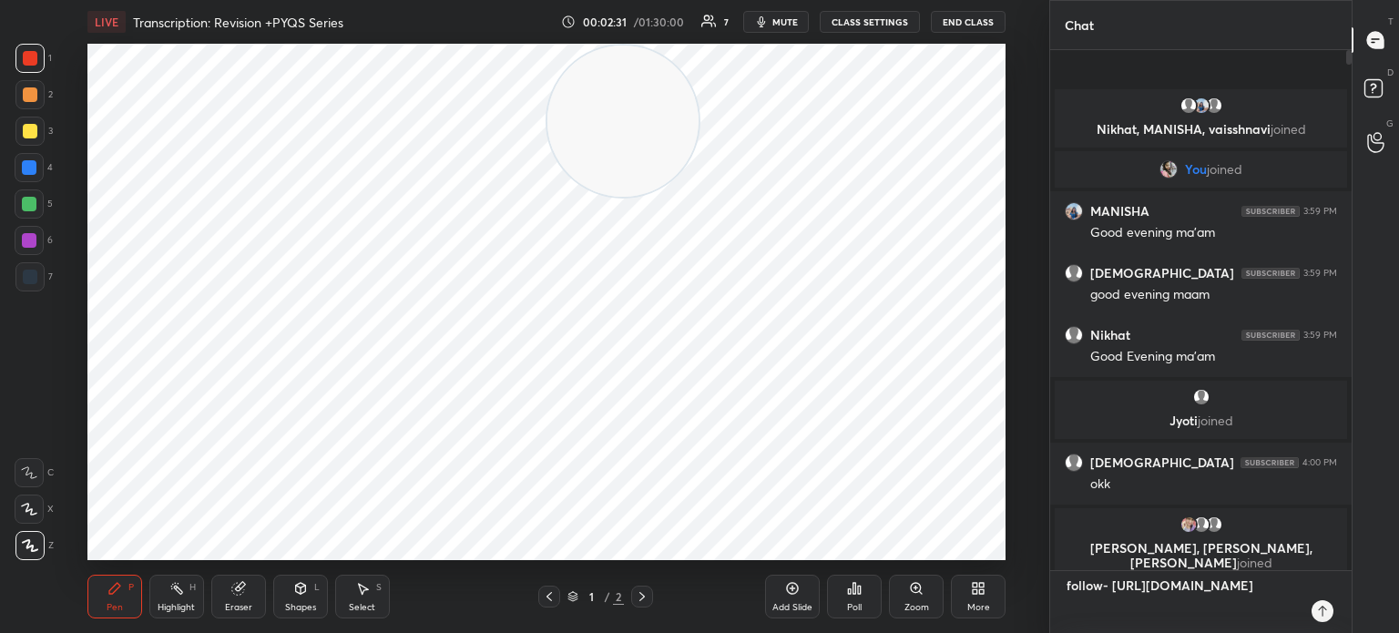
type textarea "follow- [URL][DOMAIN_NAME] t"
type textarea "x"
type textarea "follow- [URL][DOMAIN_NAME] te"
type textarea "x"
type textarea "follow- [URL][DOMAIN_NAME] tel"
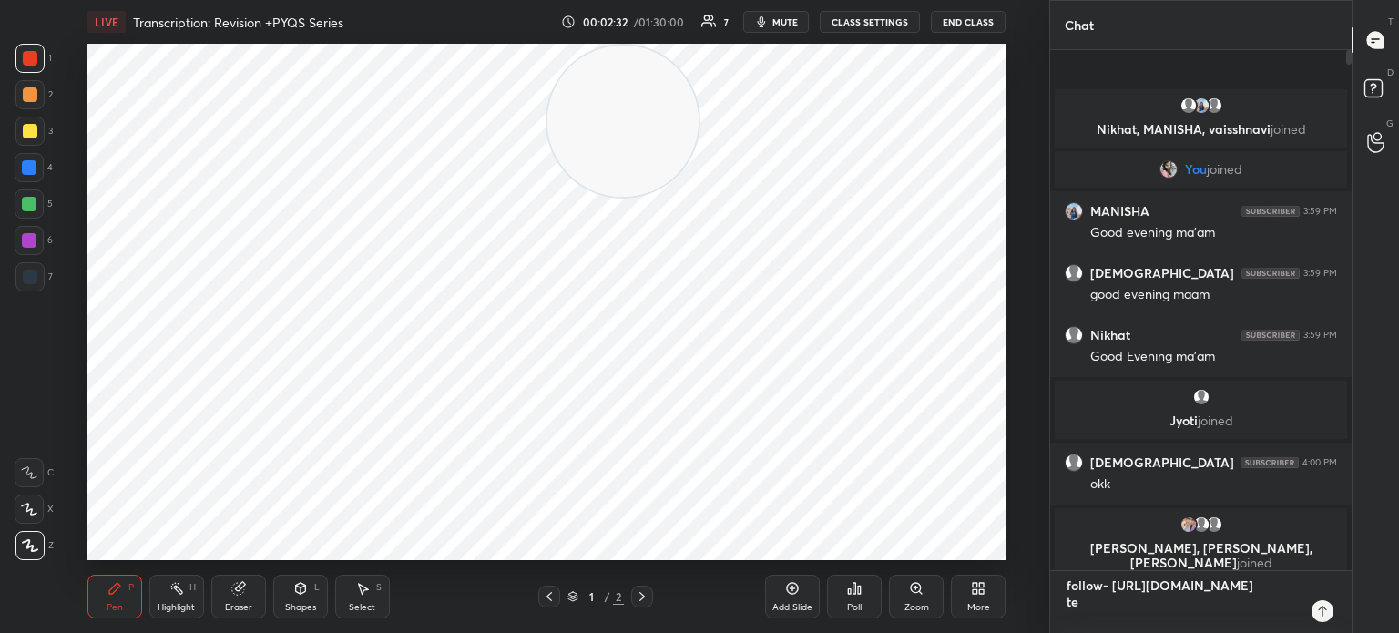
type textarea "x"
type textarea "follow- [URL][DOMAIN_NAME] tele"
type textarea "x"
type textarea "follow- [URL][DOMAIN_NAME] teleg"
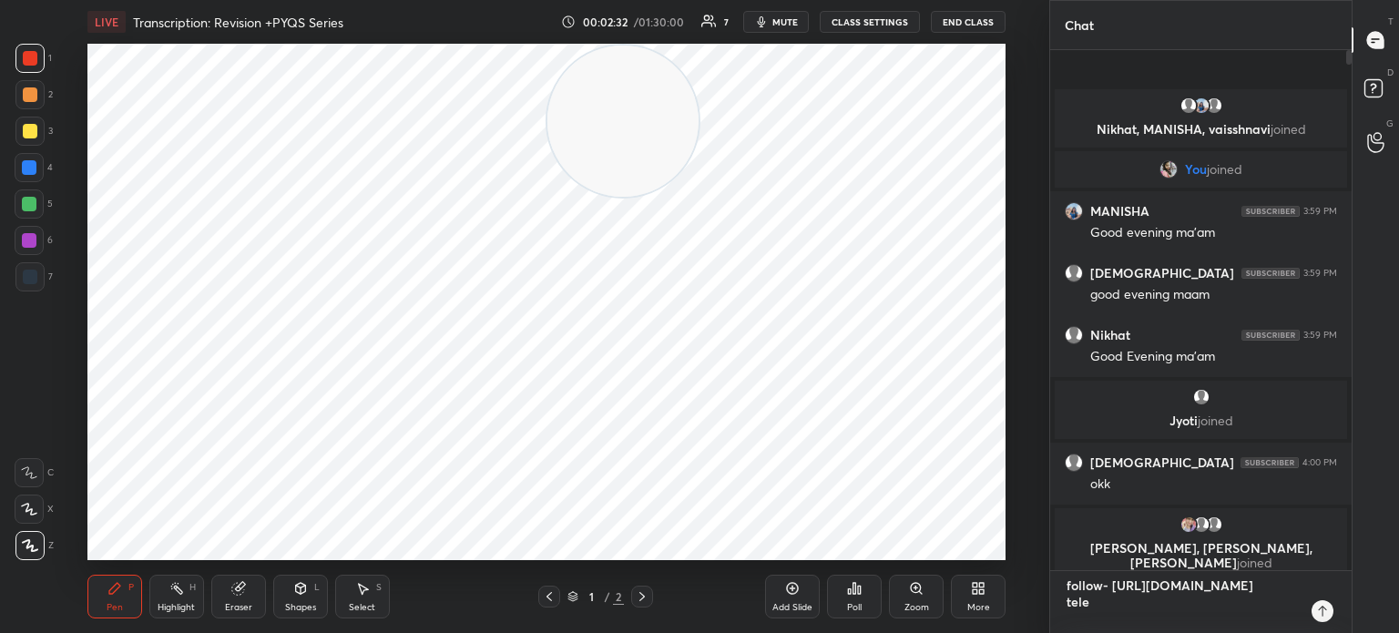
type textarea "x"
type textarea "follow- [URL][DOMAIN_NAME] telegr"
type textarea "x"
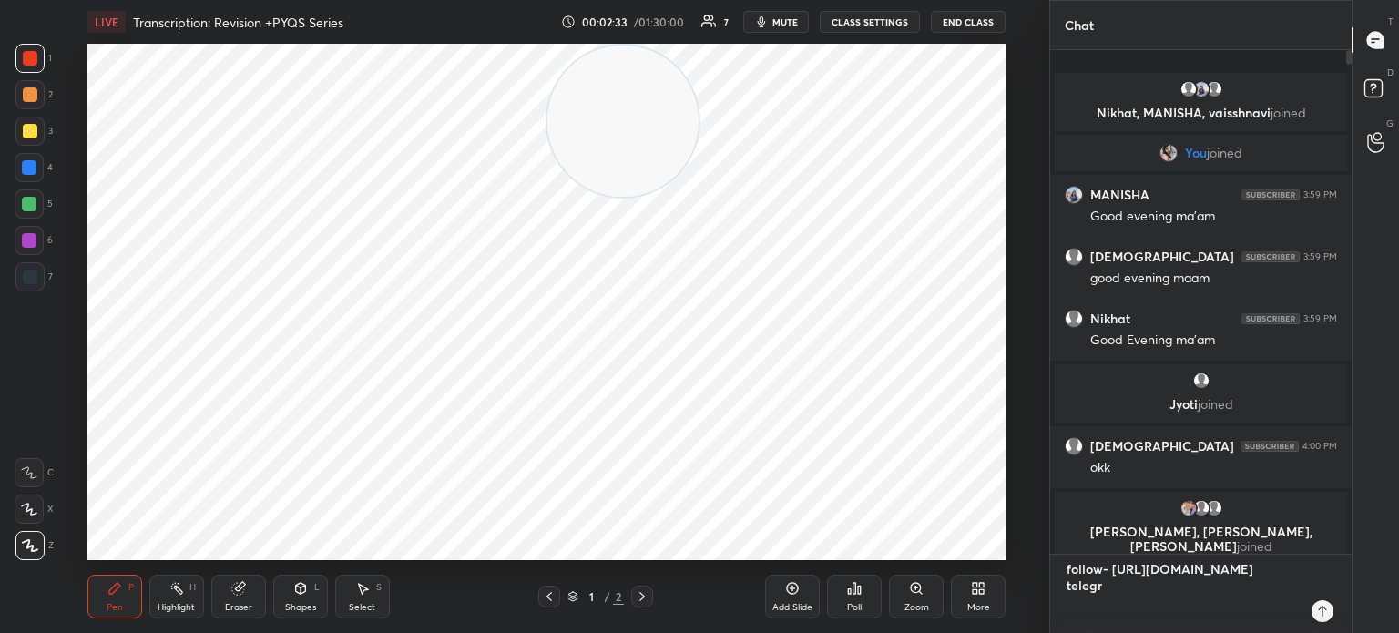
type textarea "follow- [URL][DOMAIN_NAME] telegra"
type textarea "x"
type textarea "follow- [URL][DOMAIN_NAME] telegram"
type textarea "x"
type textarea "follow- [URL][DOMAIN_NAME] telegram-"
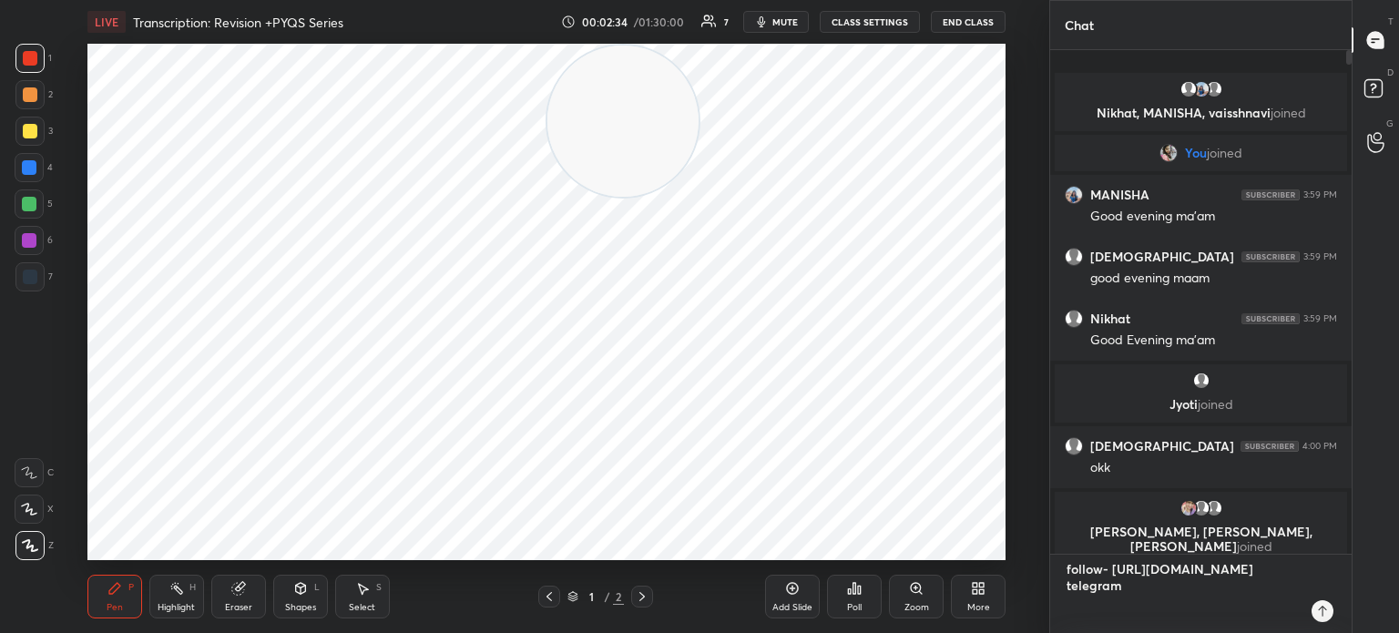
type textarea "x"
type textarea "follow- [URL][DOMAIN_NAME] telegram-"
type textarea "x"
type textarea "follow- [URL][DOMAIN_NAME] telegram- t"
type textarea "x"
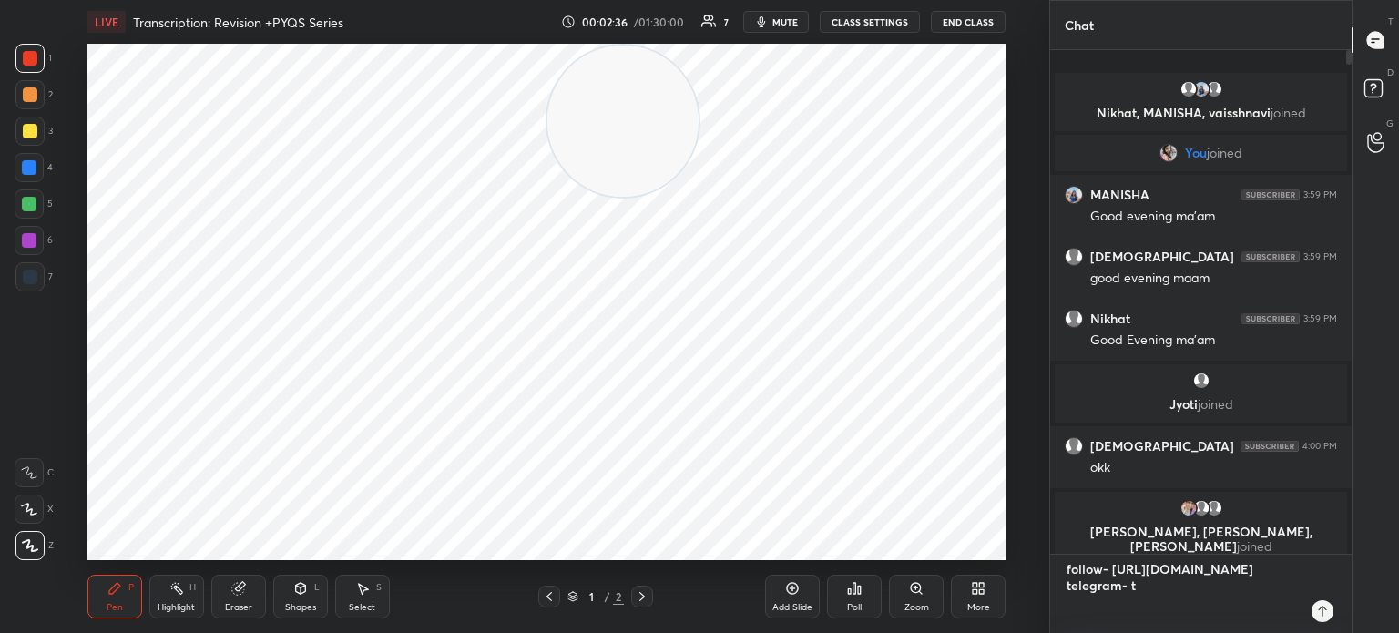
type textarea "follow- [URL][DOMAIN_NAME] telegram- t."
type textarea "x"
type textarea "follow- [URL][DOMAIN_NAME] telegram- t.m"
type textarea "x"
type textarea "follow- [URL][DOMAIN_NAME] telegram- [DOMAIN_NAME]"
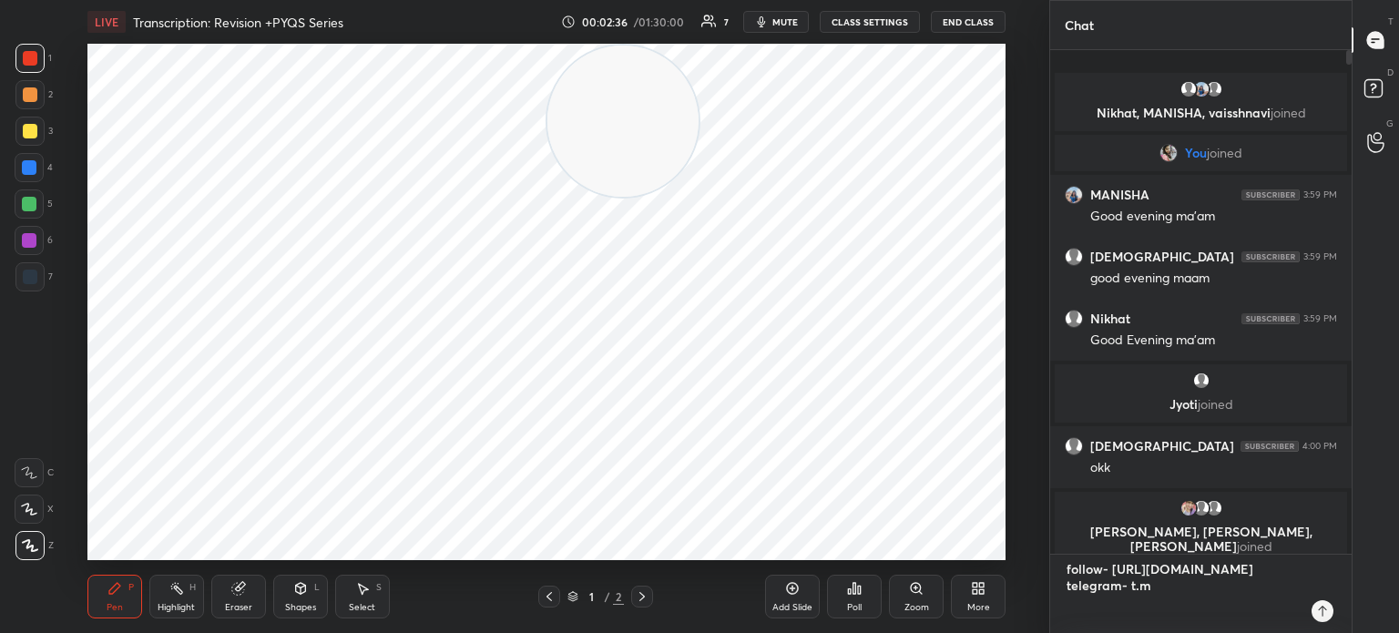
type textarea "x"
type textarea "follow- [URL][DOMAIN_NAME] telegram- [DOMAIN_NAME][URL]"
type textarea "x"
type textarea "follow- [URL][DOMAIN_NAME] telegram- [DOMAIN_NAME][URL]"
type textarea "x"
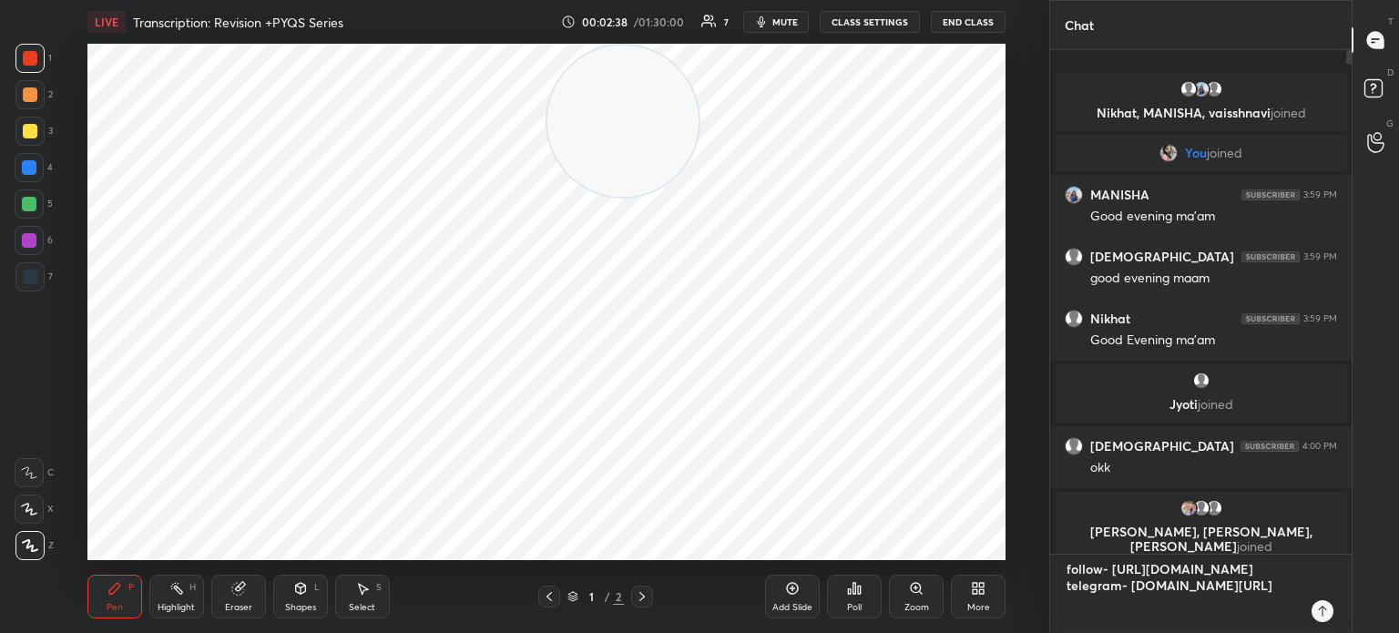
type textarea "follow- [URL][DOMAIN_NAME] telegram- [DOMAIN_NAME][URL]"
type textarea "x"
type textarea "follow- [URL][DOMAIN_NAME] telegram- [DOMAIN_NAME][URL]"
type textarea "x"
type textarea "follow- [URL][DOMAIN_NAME] telegram- [DOMAIN_NAME][URL]"
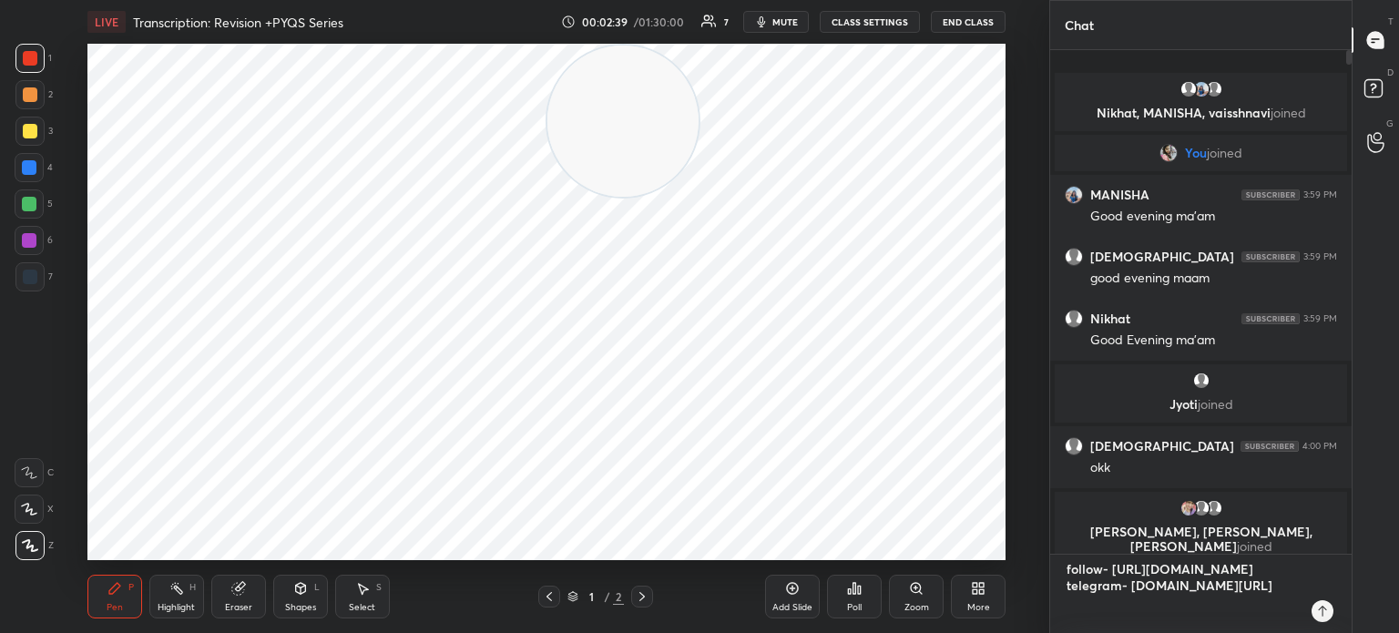
type textarea "x"
type textarea "follow- [URL][DOMAIN_NAME] telegram- [DOMAIN_NAME][URL]"
type textarea "x"
type textarea "follow- [URL][DOMAIN_NAME] telegram- [DOMAIN_NAME][URL]"
type textarea "x"
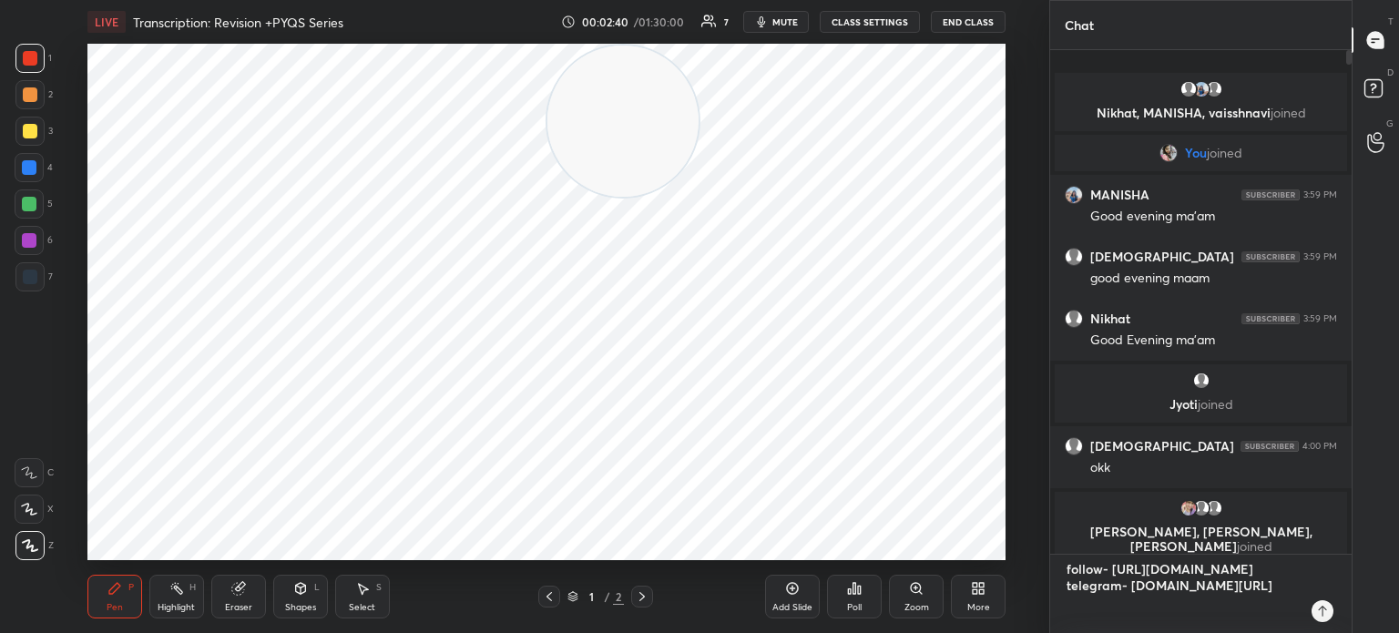
type textarea "follow- [URL][DOMAIN_NAME] telegram- [DOMAIN_NAME][URL]"
type textarea "x"
type textarea "follow- [URL][DOMAIN_NAME] telegram- [DOMAIN_NAME][URL]"
type textarea "x"
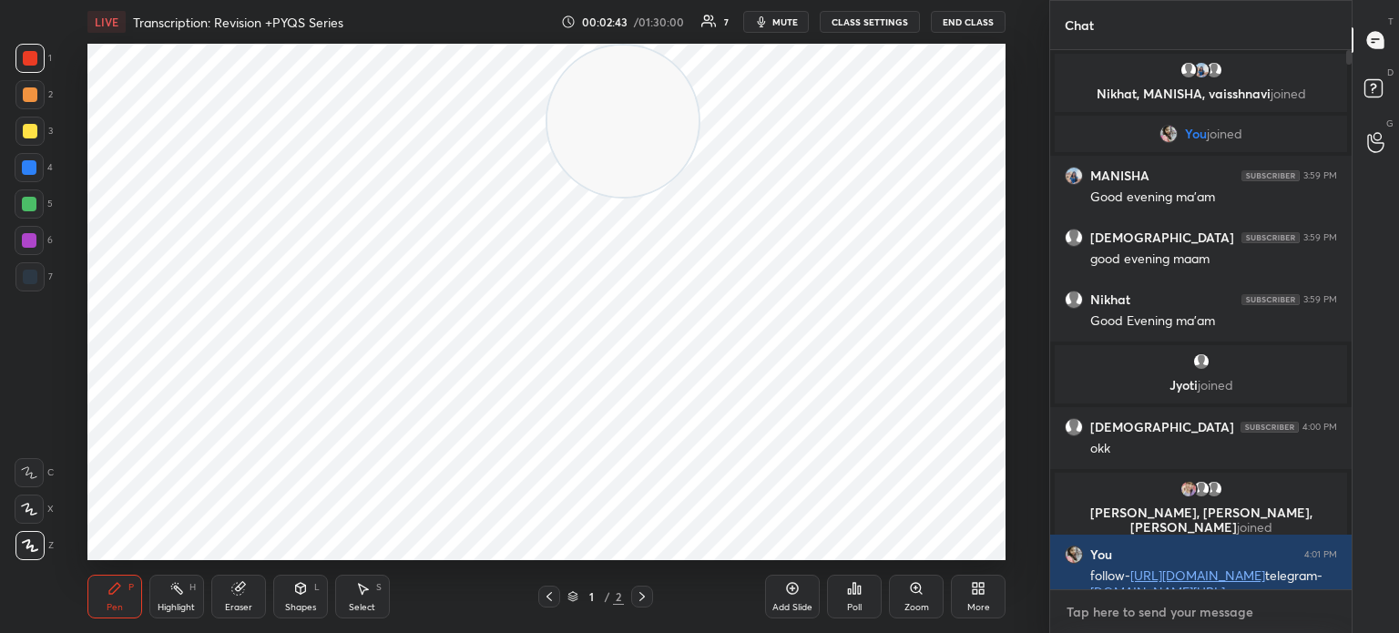
scroll to position [97, 0]
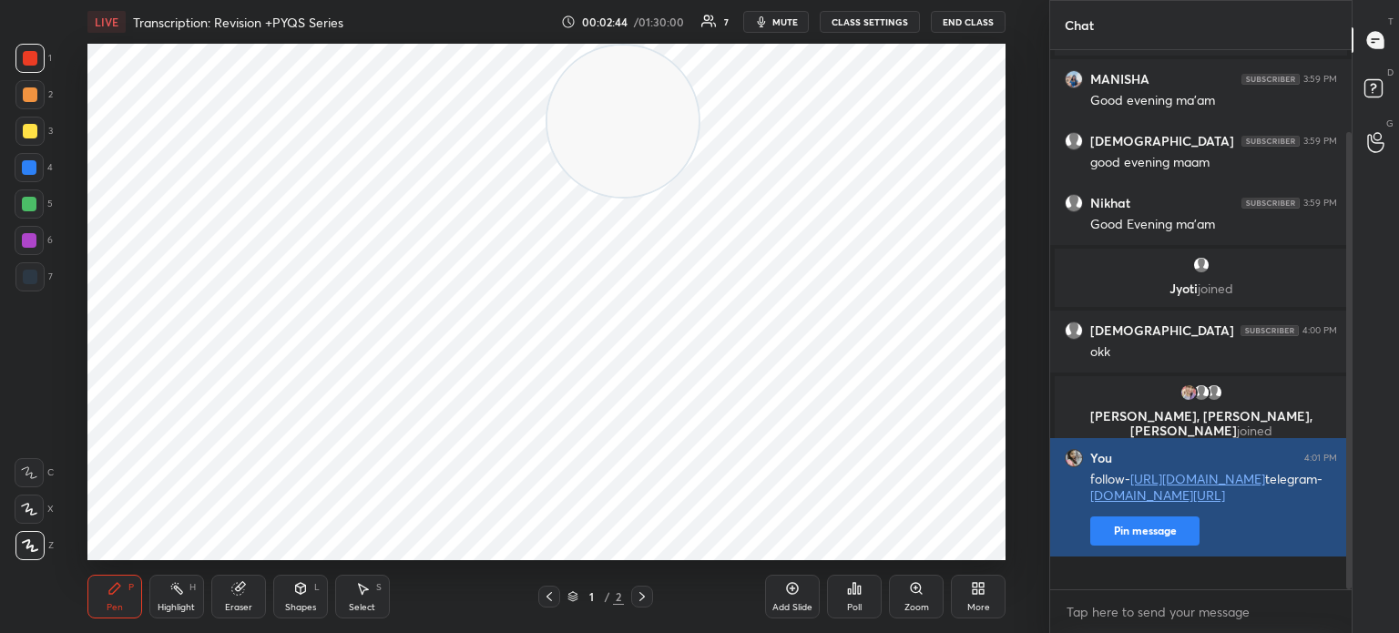
click at [1136, 545] on button "Pin message" at bounding box center [1144, 530] width 109 height 29
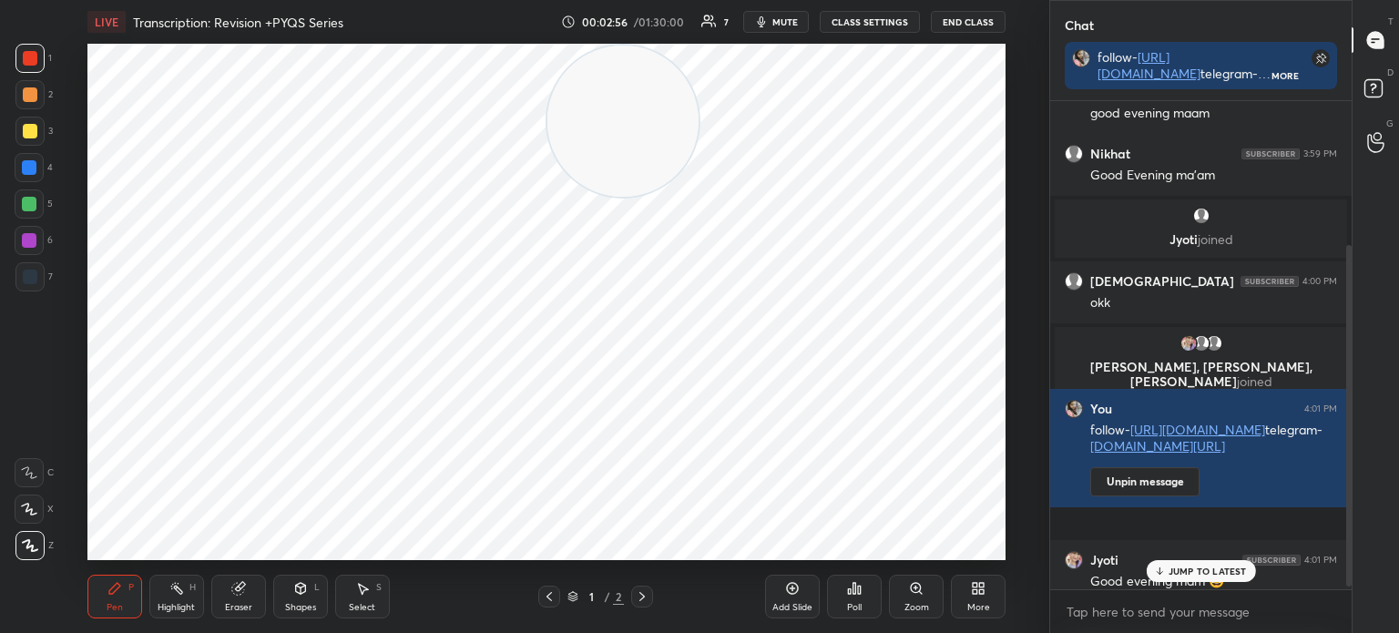
scroll to position [209, 0]
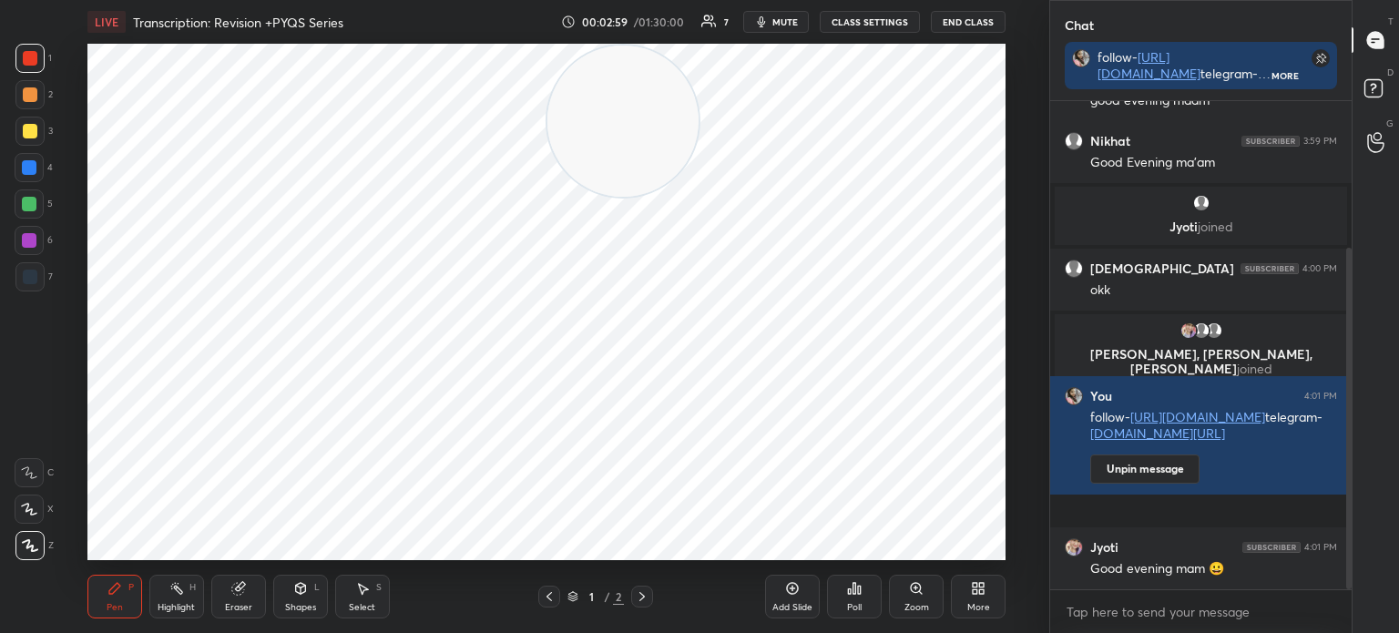
click at [980, 596] on div "More" at bounding box center [978, 597] width 55 height 44
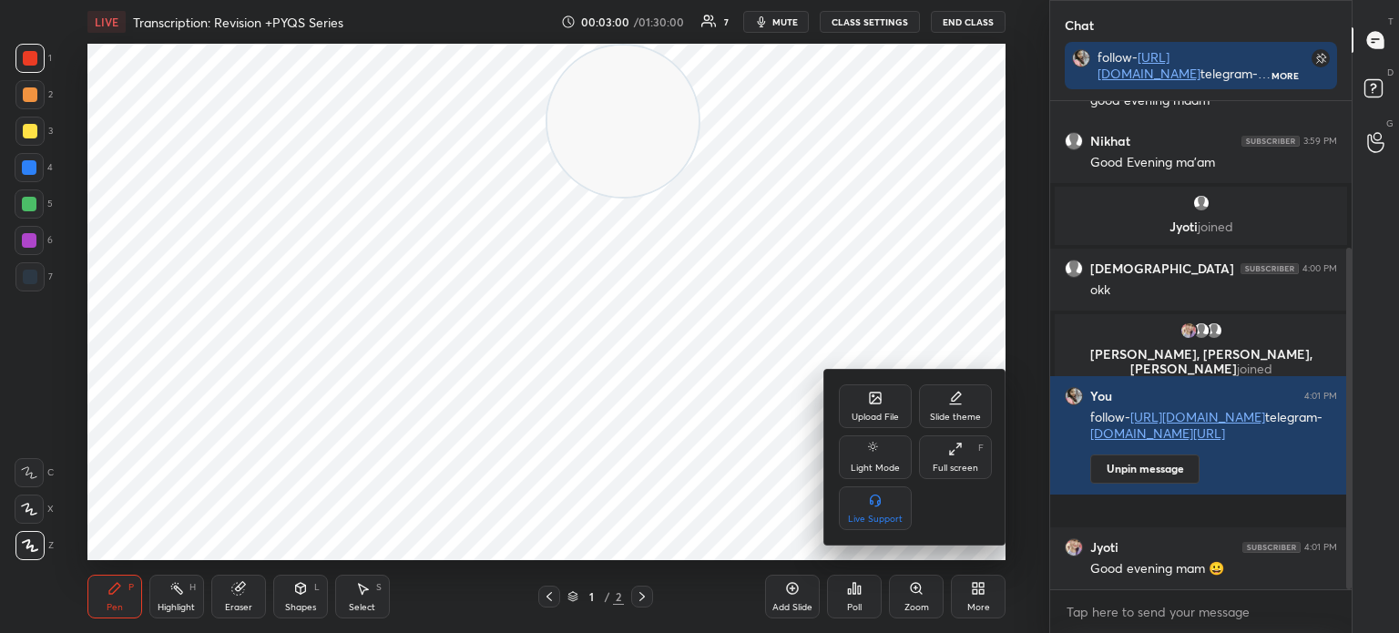
click at [877, 409] on div "Upload File" at bounding box center [875, 406] width 73 height 44
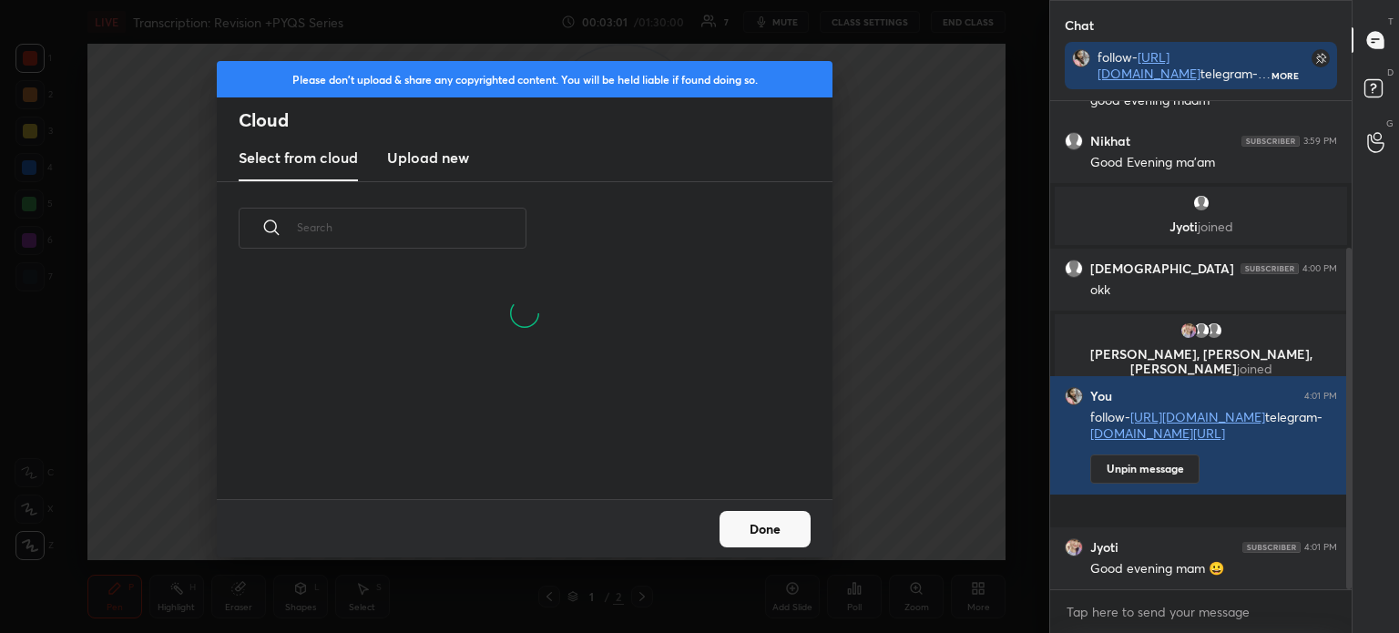
click at [426, 158] on h3 "Upload new" at bounding box center [428, 158] width 82 height 22
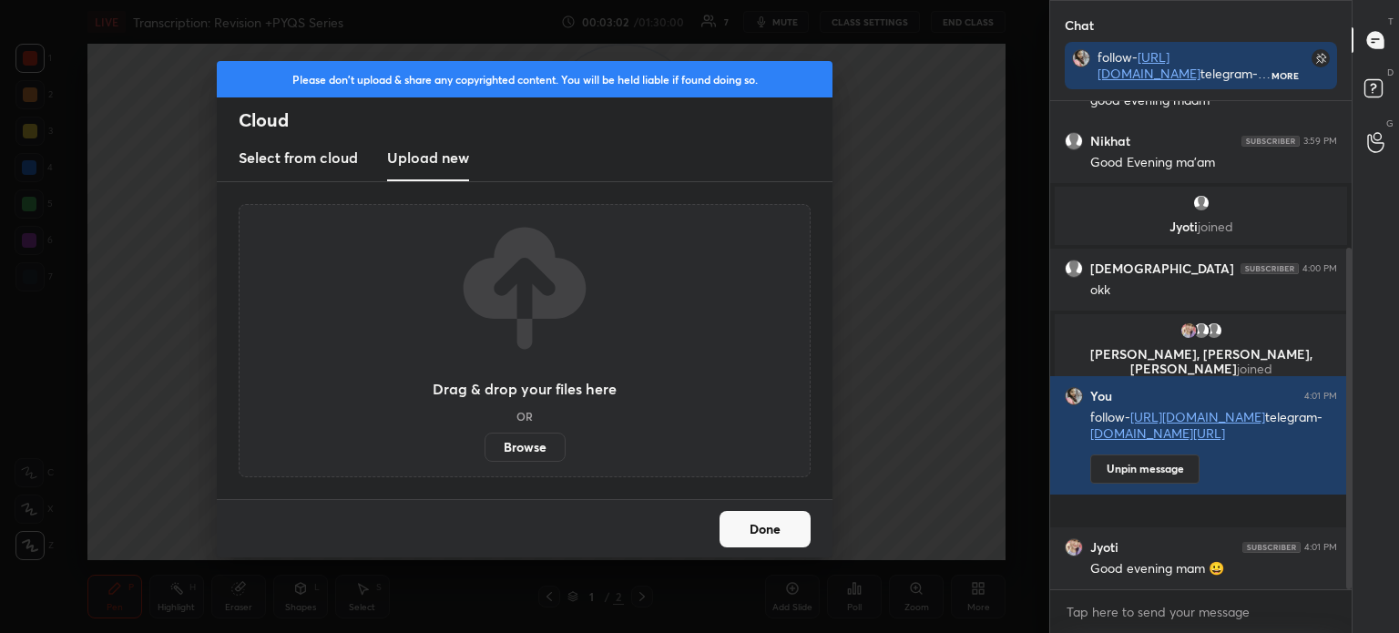
click at [528, 449] on label "Browse" at bounding box center [524, 447] width 81 height 29
click at [484, 449] on input "Browse" at bounding box center [484, 447] width 0 height 29
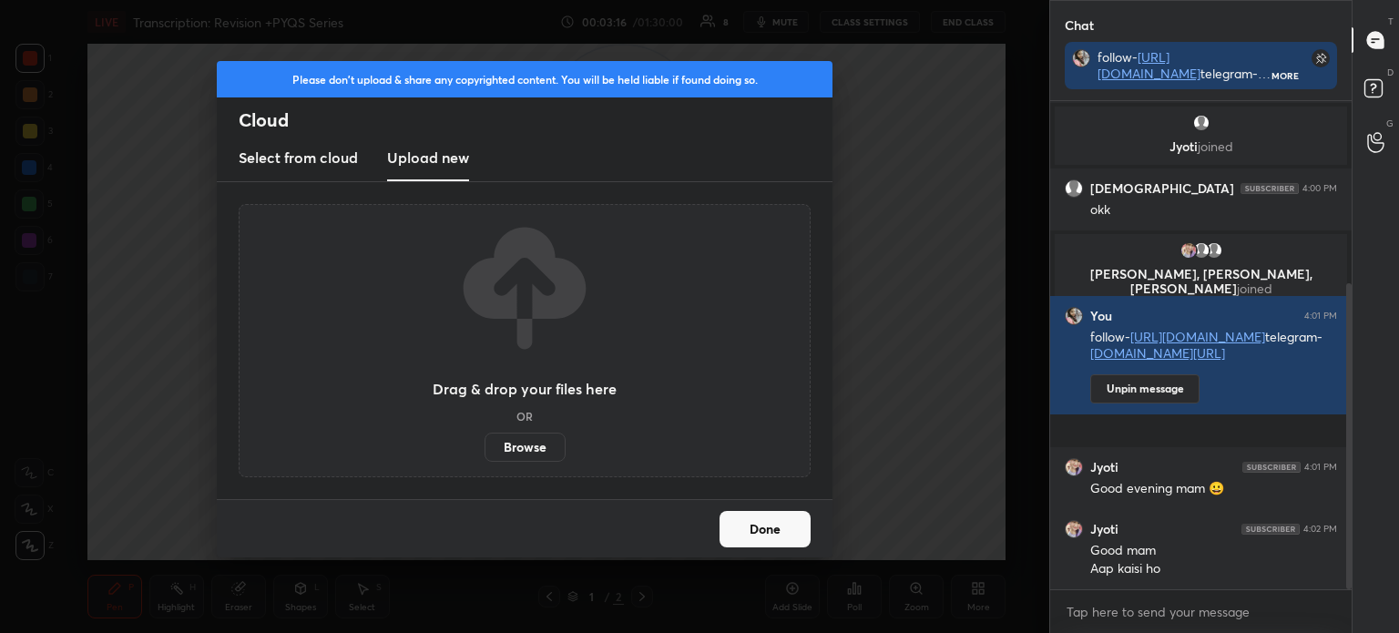
scroll to position [355, 0]
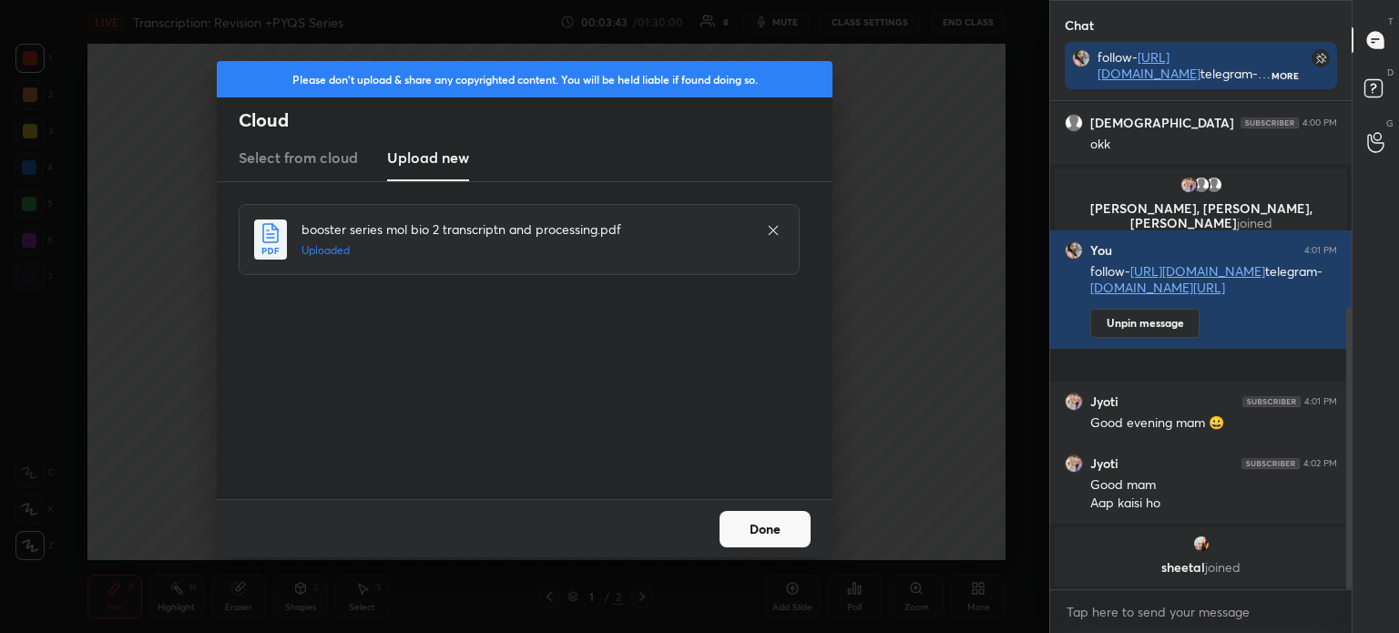
click at [775, 520] on button "Done" at bounding box center [764, 529] width 91 height 36
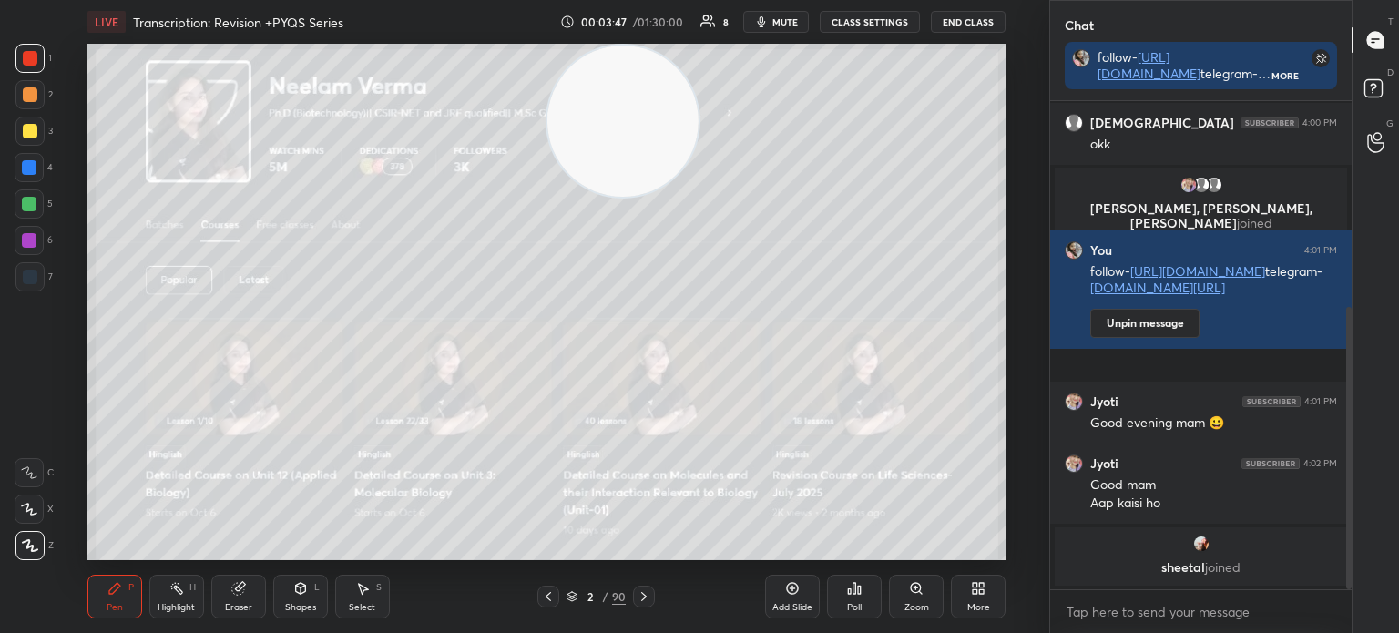
click at [544, 598] on icon at bounding box center [548, 596] width 15 height 15
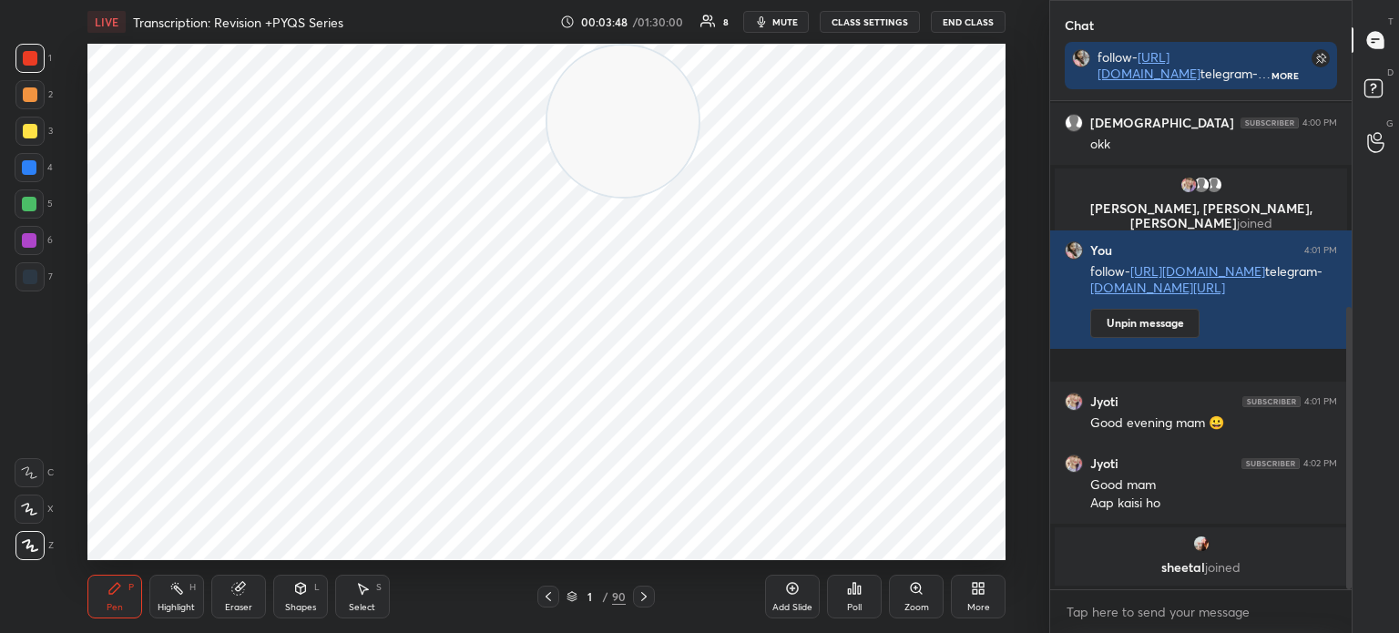
click at [42, 276] on div at bounding box center [29, 276] width 29 height 29
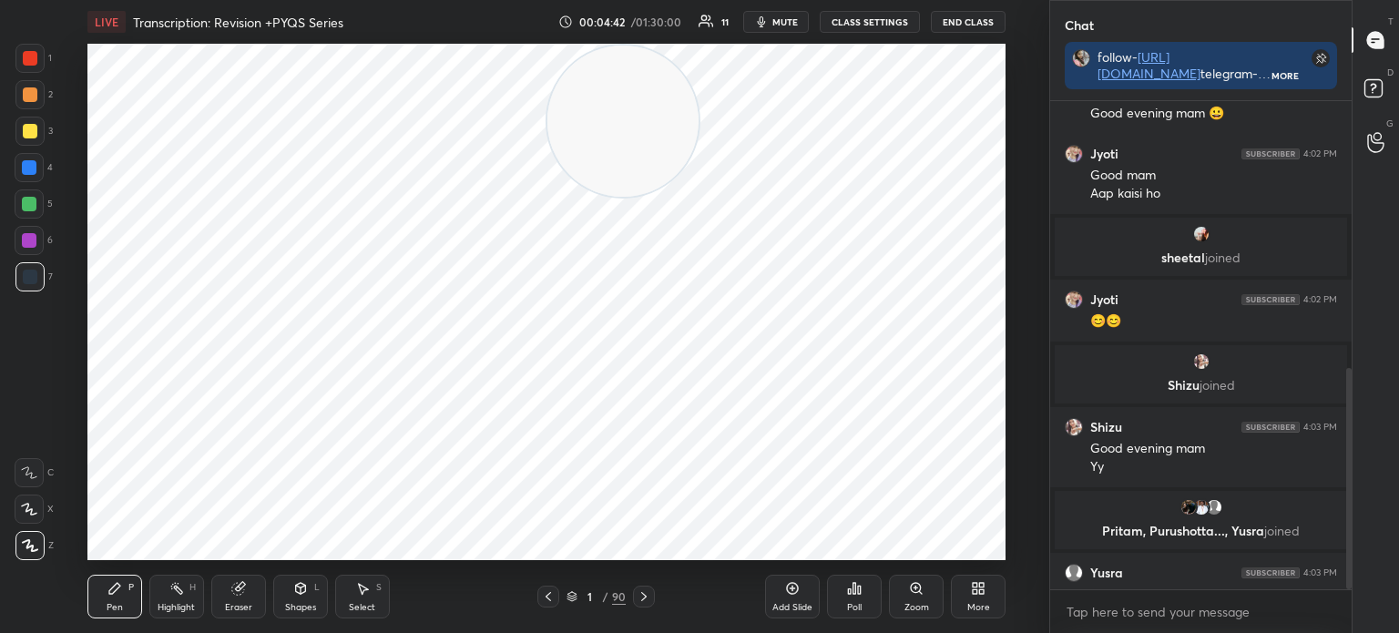
scroll to position [590, 0]
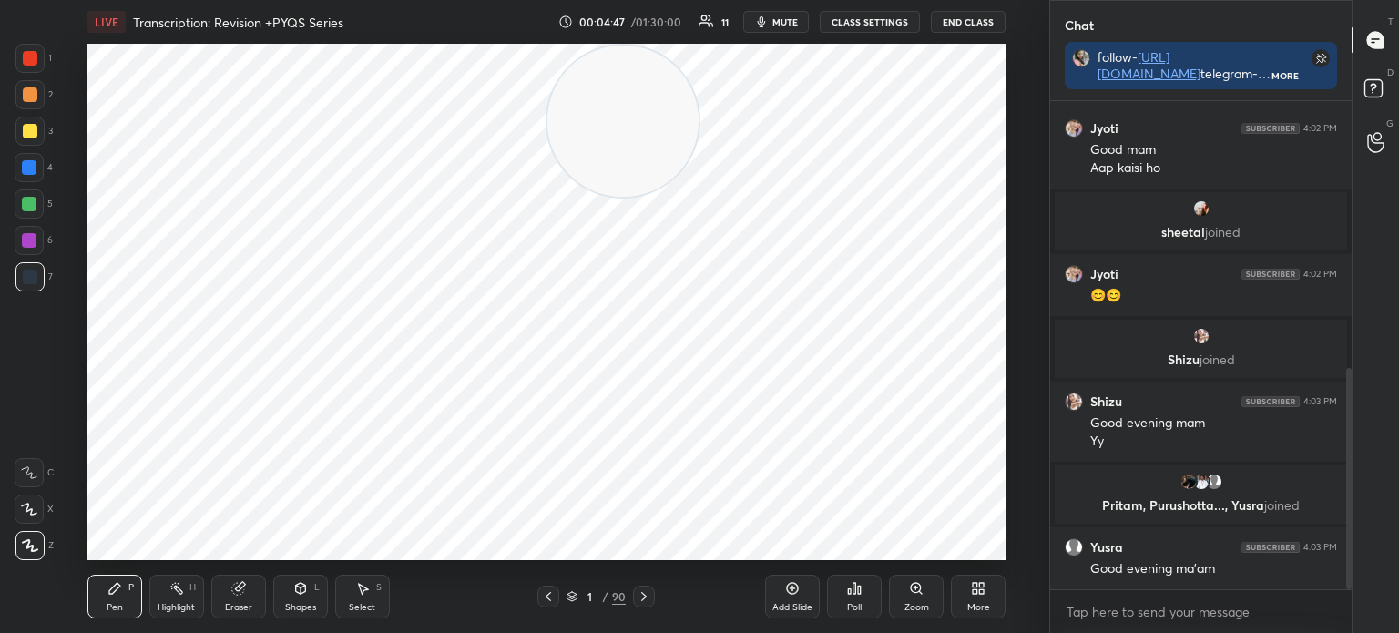
click at [362, 603] on div "Select" at bounding box center [362, 607] width 26 height 9
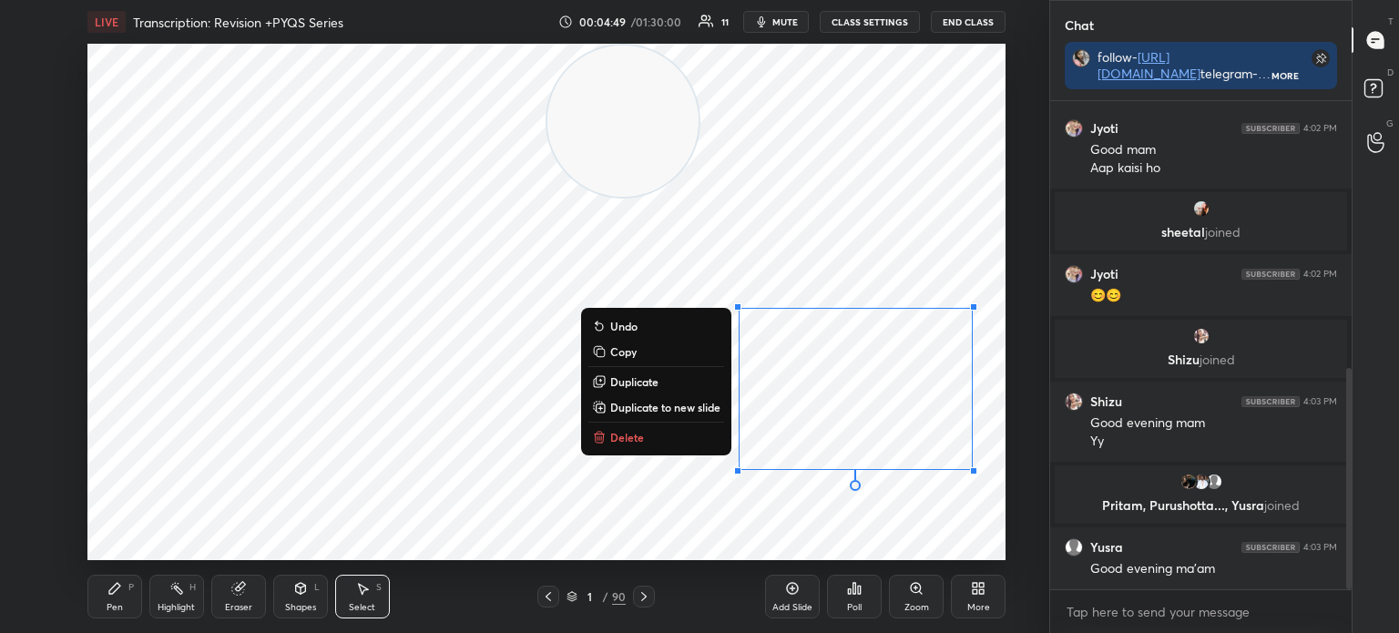
click at [721, 446] on button "Delete" at bounding box center [656, 437] width 136 height 22
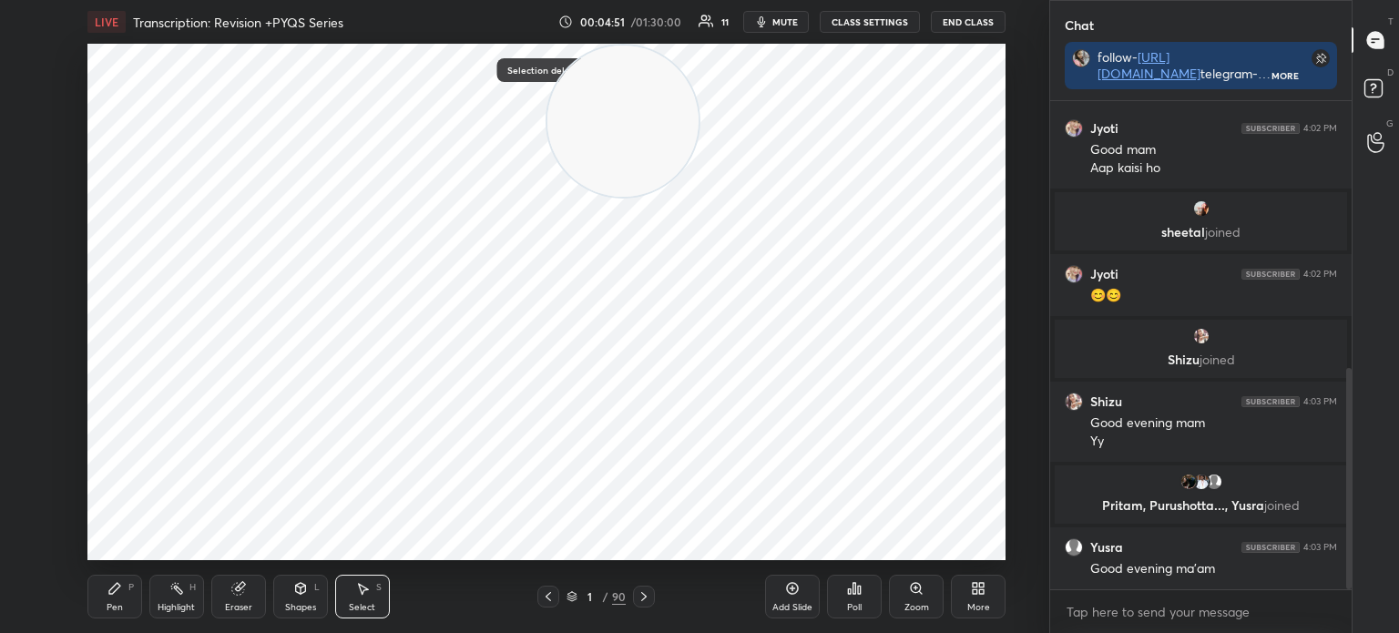
click at [657, 595] on div "1 / 90" at bounding box center [595, 596] width 339 height 22
click at [652, 596] on div at bounding box center [644, 596] width 22 height 22
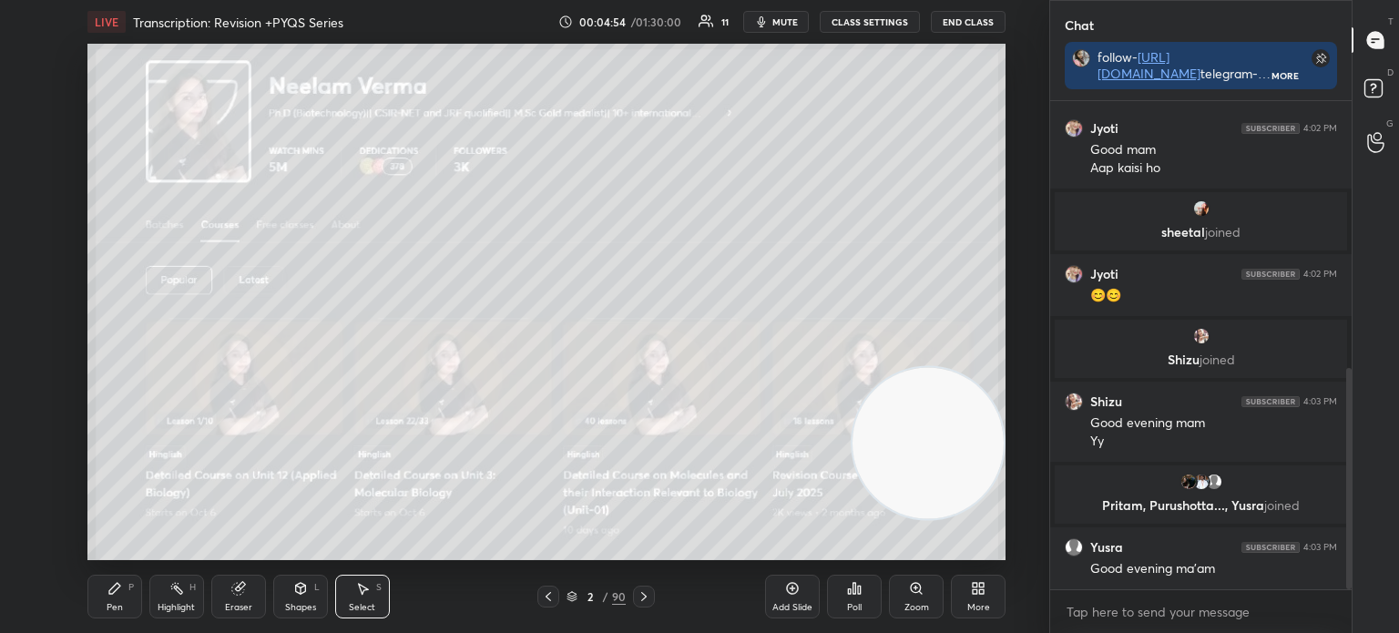
click at [110, 595] on icon at bounding box center [114, 588] width 15 height 15
click at [35, 131] on div at bounding box center [30, 131] width 15 height 15
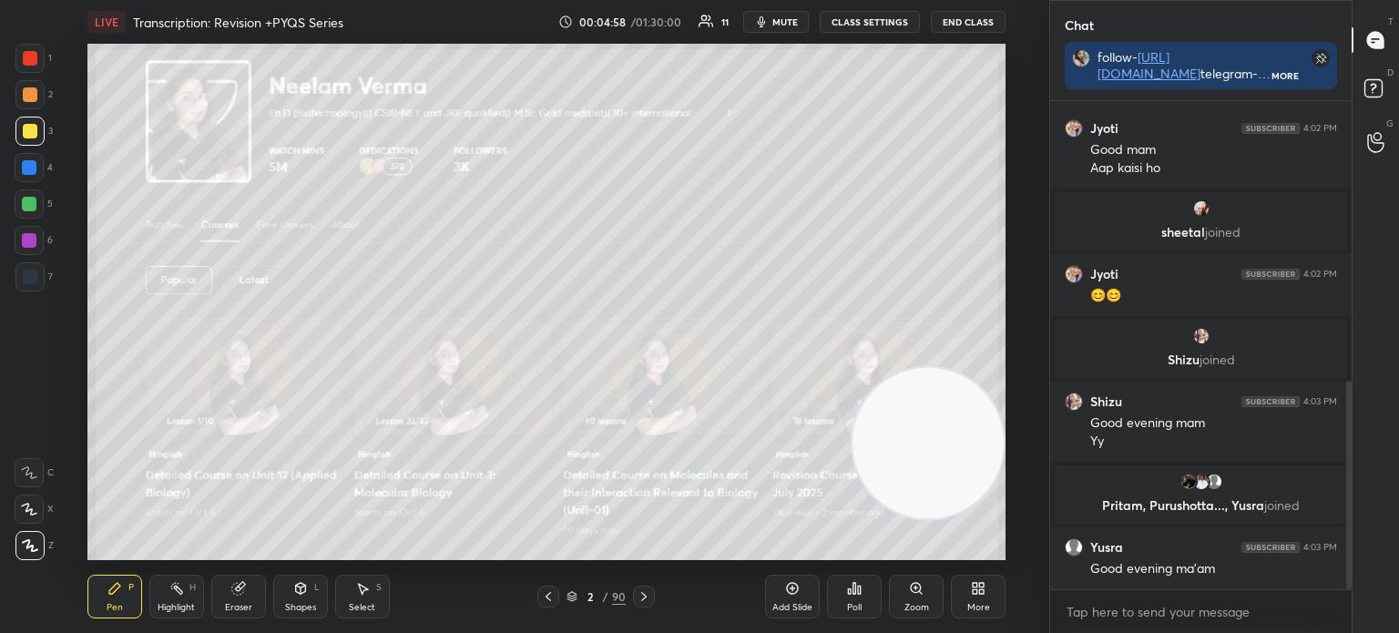
scroll to position [656, 0]
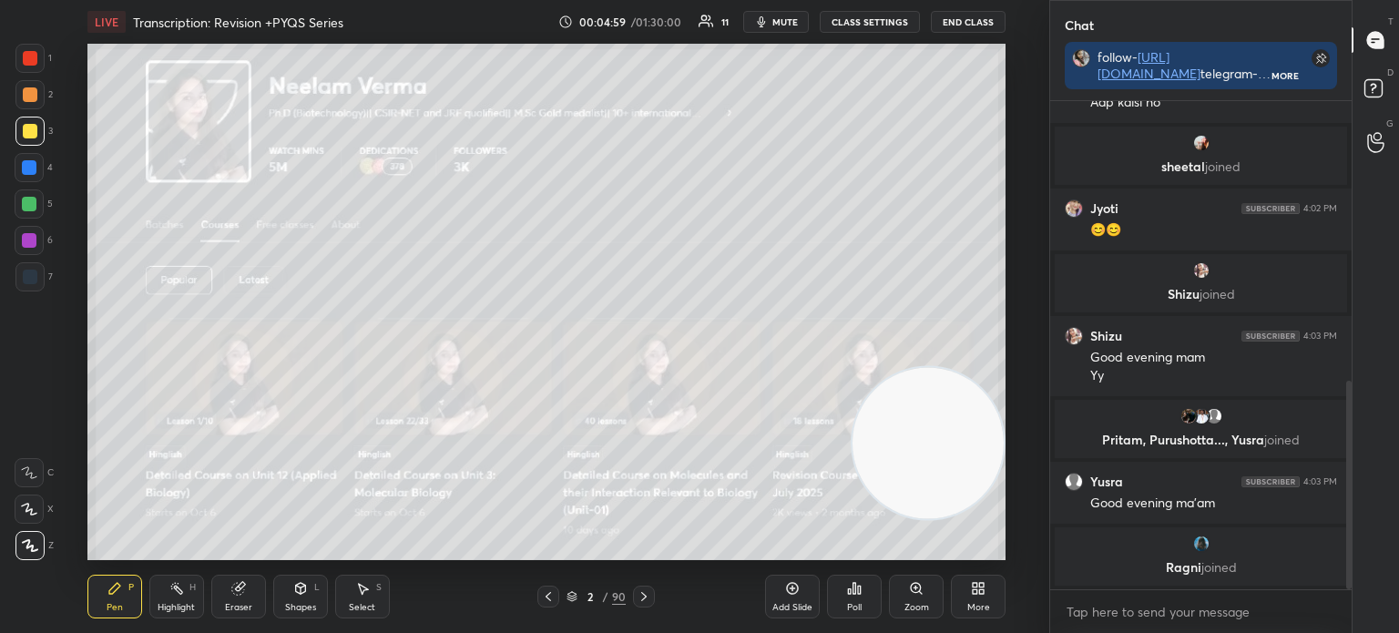
click at [28, 200] on div at bounding box center [29, 204] width 15 height 15
click at [44, 51] on div at bounding box center [29, 58] width 29 height 29
click at [299, 604] on div "Shapes" at bounding box center [300, 607] width 31 height 9
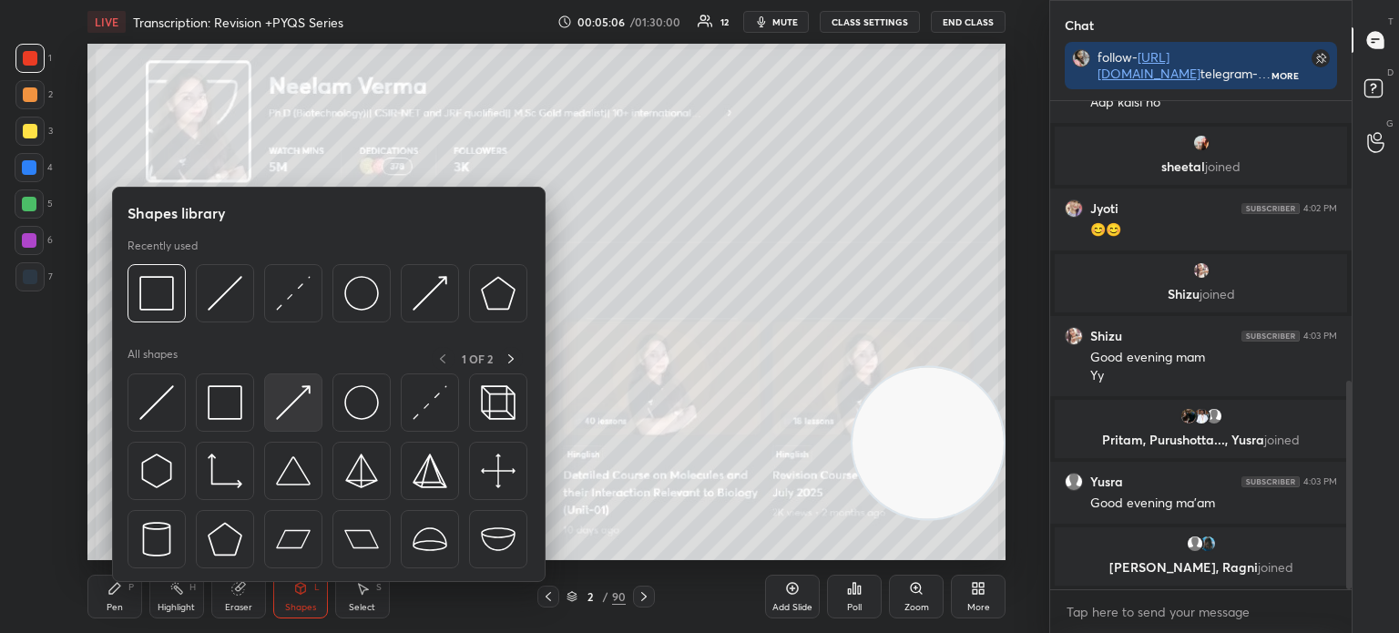
click at [288, 407] on img at bounding box center [293, 402] width 35 height 35
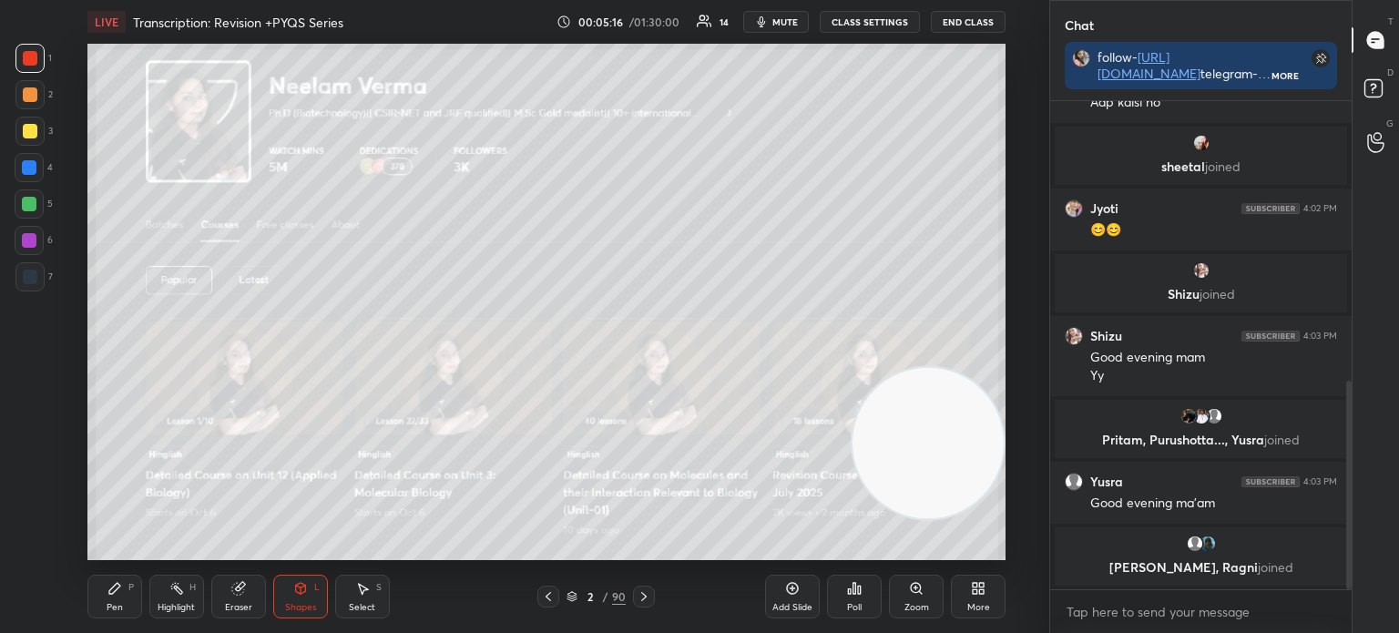
click at [103, 595] on div "Pen P" at bounding box center [114, 597] width 55 height 44
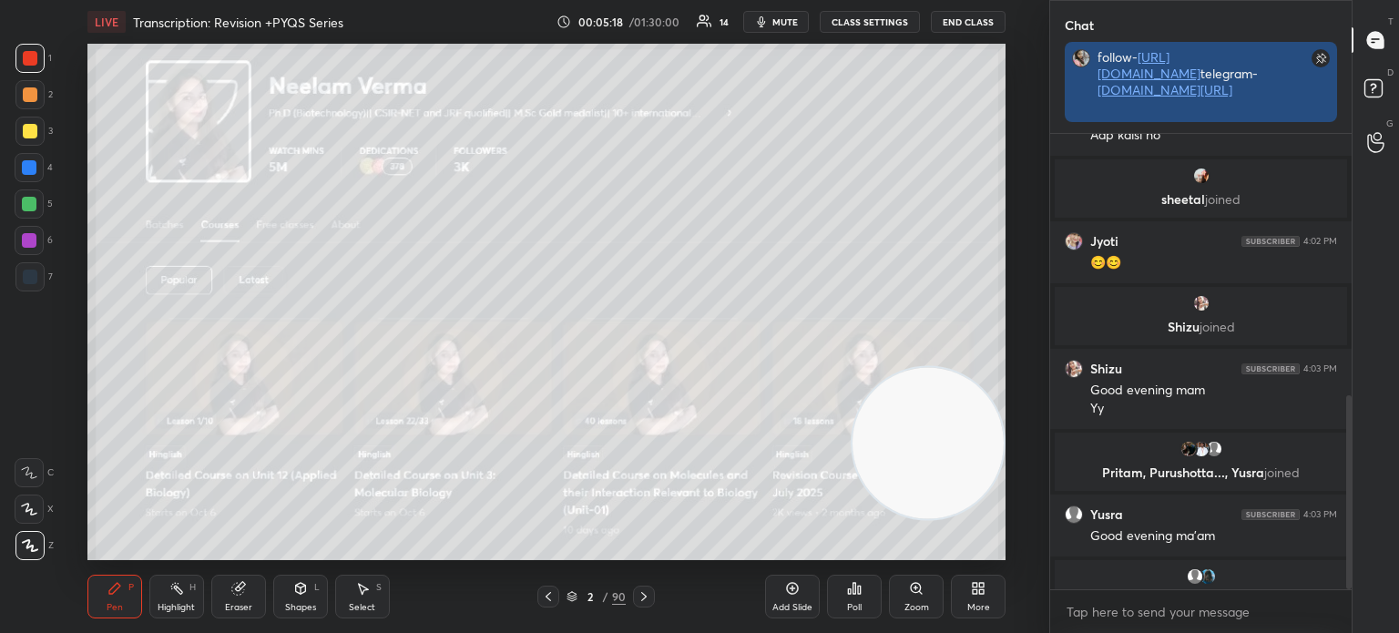
scroll to position [6, 5]
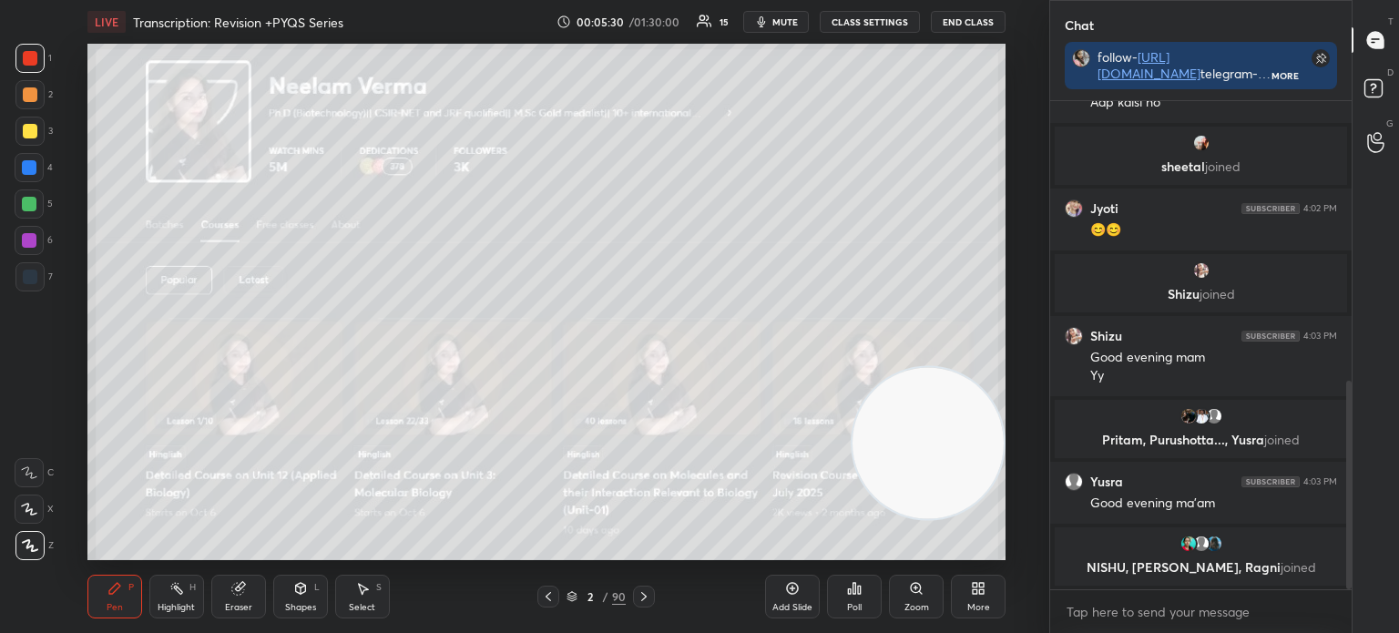
click at [22, 143] on div at bounding box center [29, 131] width 29 height 29
click at [40, 520] on div at bounding box center [29, 508] width 29 height 29
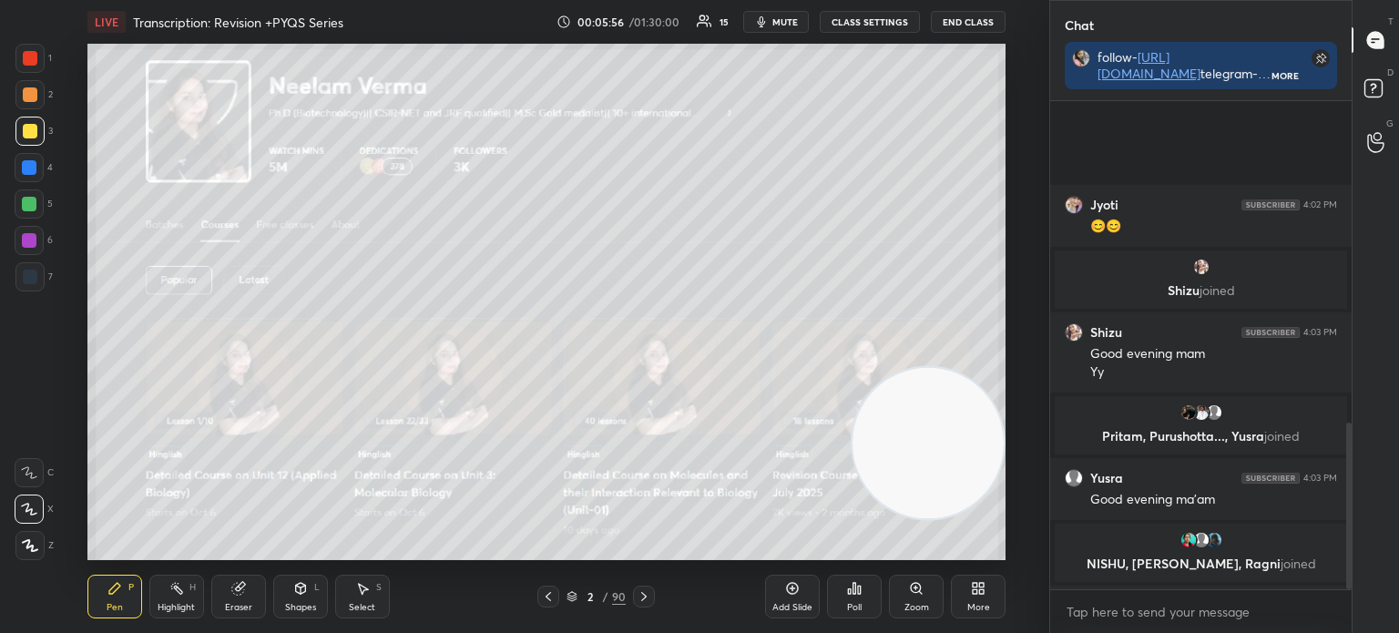
scroll to position [941, 0]
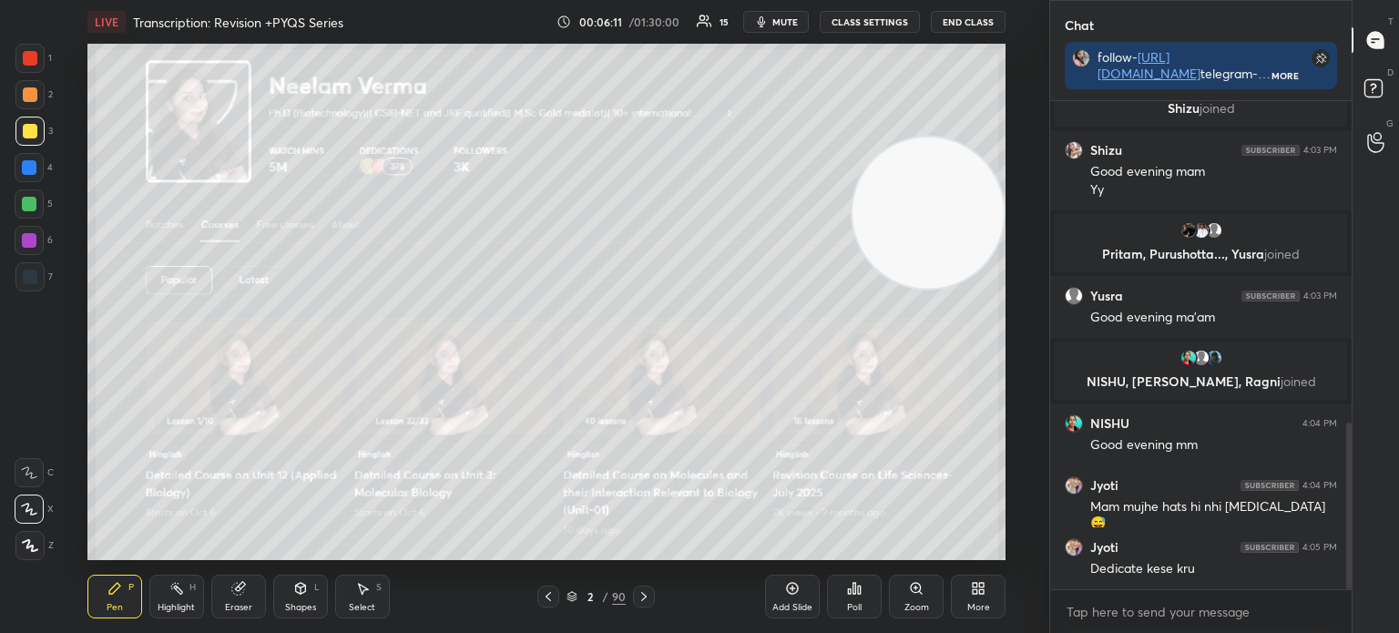
click at [649, 599] on icon at bounding box center [643, 596] width 15 height 15
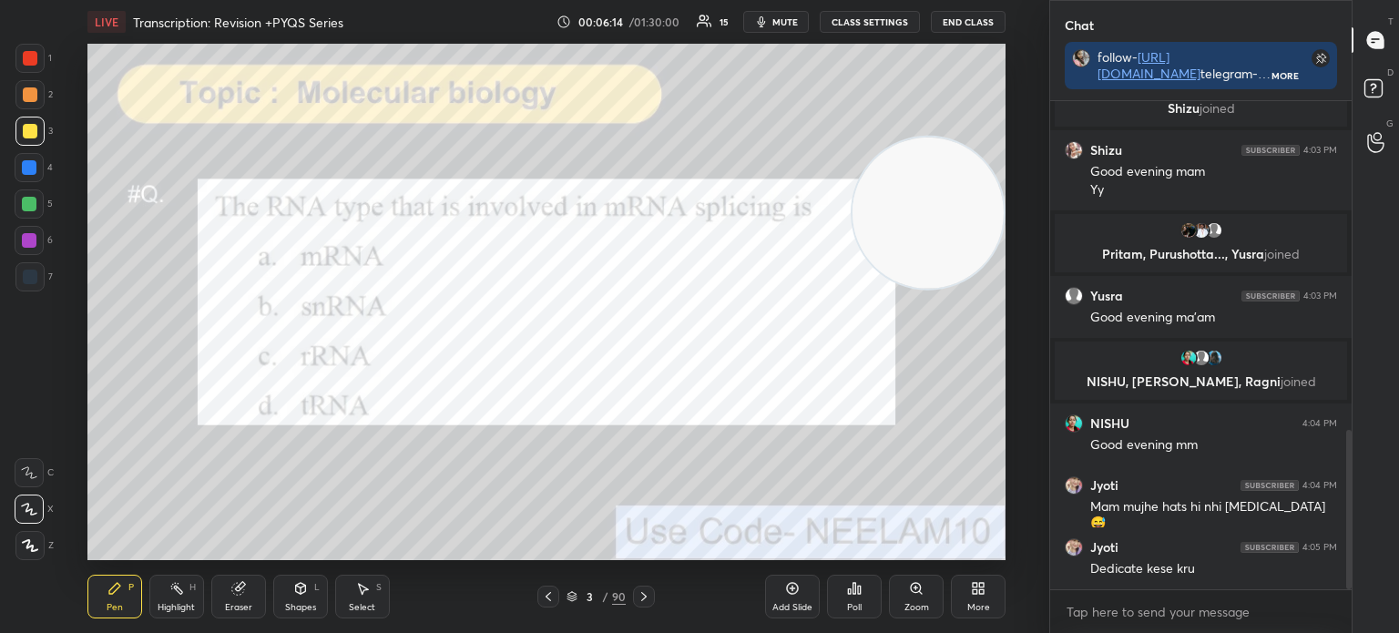
scroll to position [1007, 0]
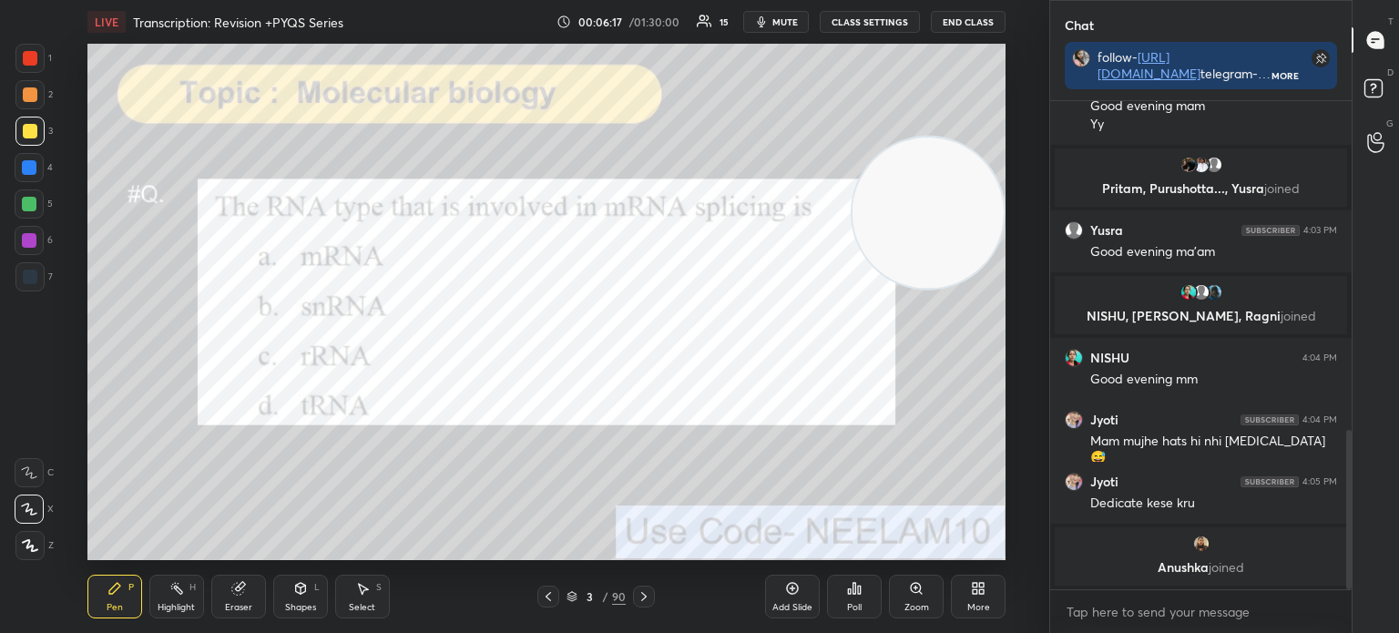
click at [861, 604] on div "Poll" at bounding box center [854, 607] width 15 height 9
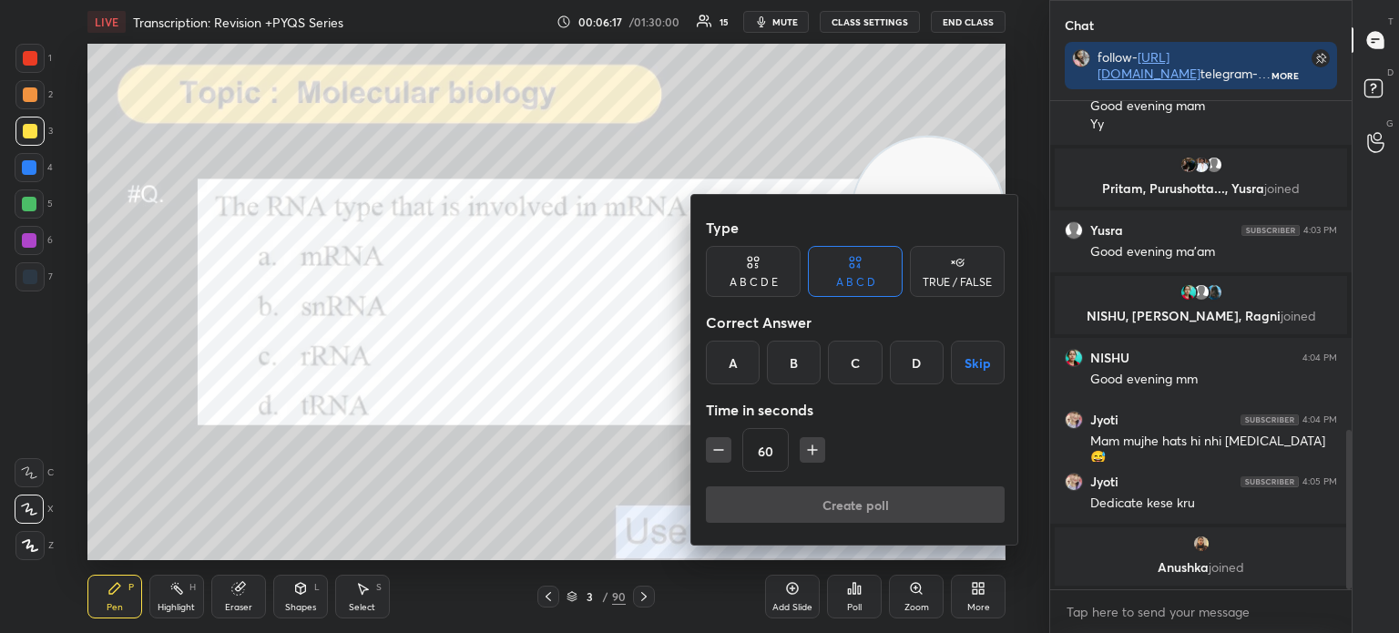
click at [786, 352] on div "B" at bounding box center [794, 363] width 54 height 44
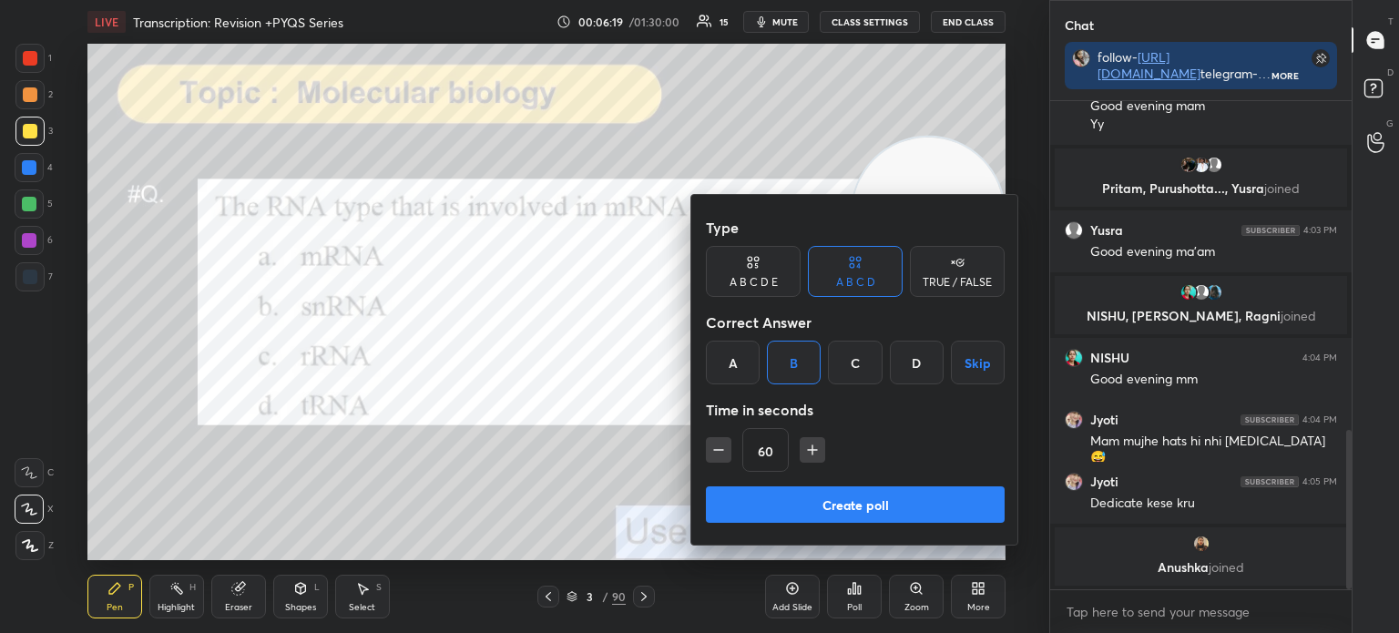
click at [780, 509] on button "Create poll" at bounding box center [855, 504] width 299 height 36
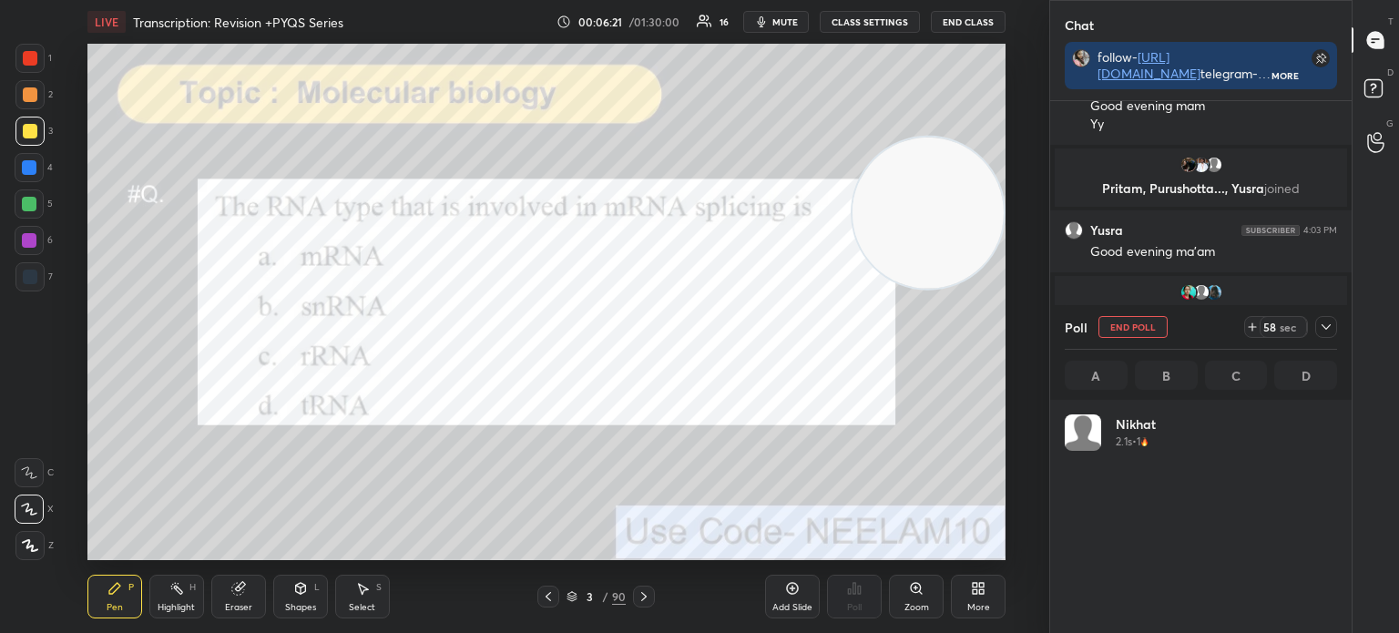
scroll to position [213, 267]
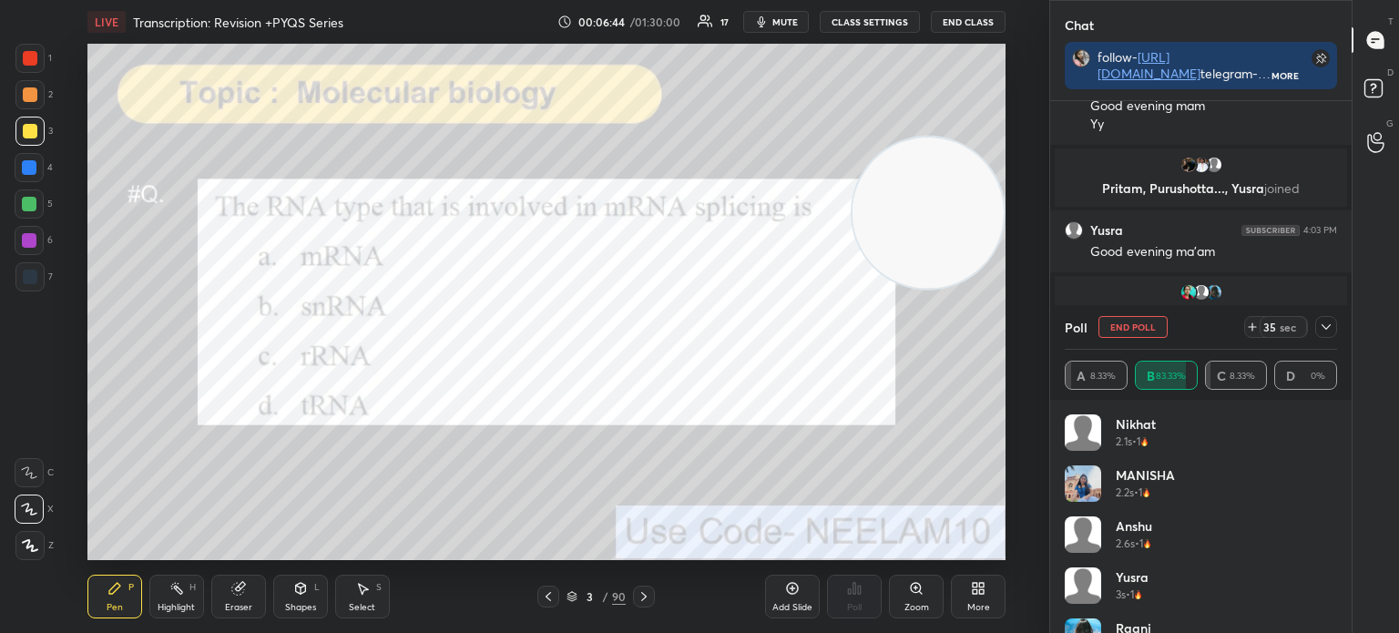
click at [1329, 324] on icon at bounding box center [1325, 327] width 15 height 15
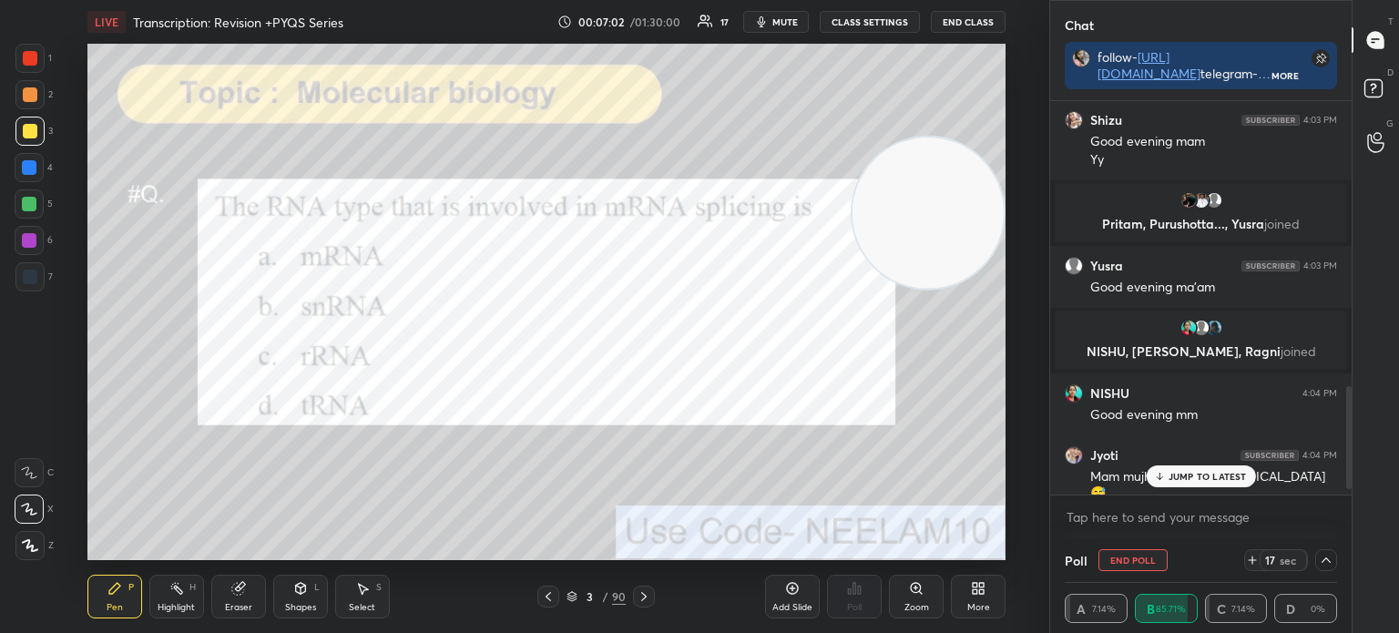
scroll to position [1102, 0]
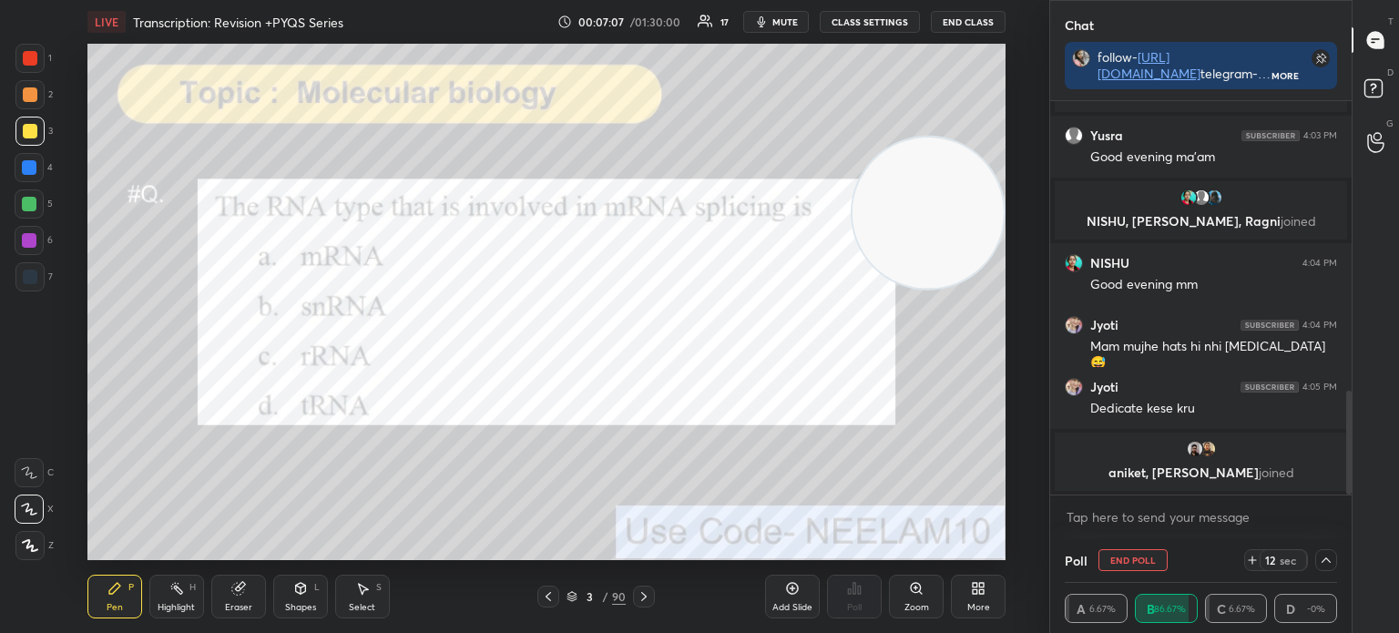
click at [30, 66] on div at bounding box center [29, 58] width 29 height 29
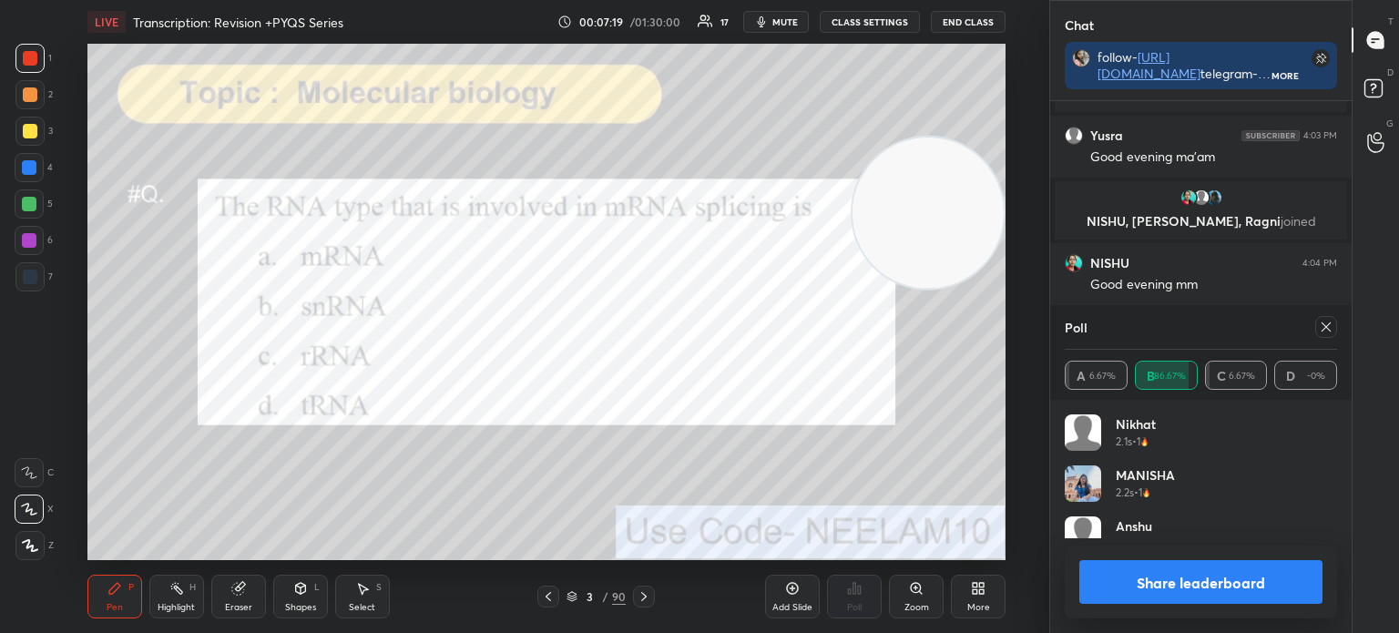
scroll to position [213, 267]
click at [1328, 326] on icon at bounding box center [1325, 327] width 15 height 15
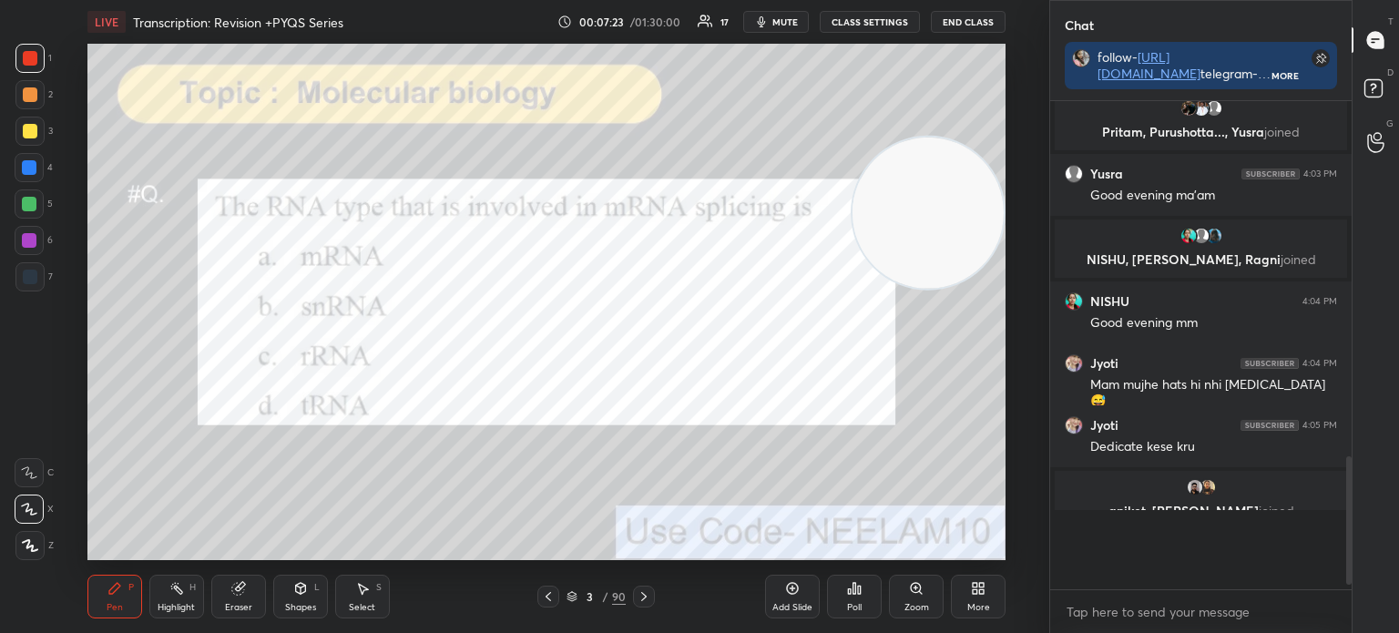
scroll to position [477, 296]
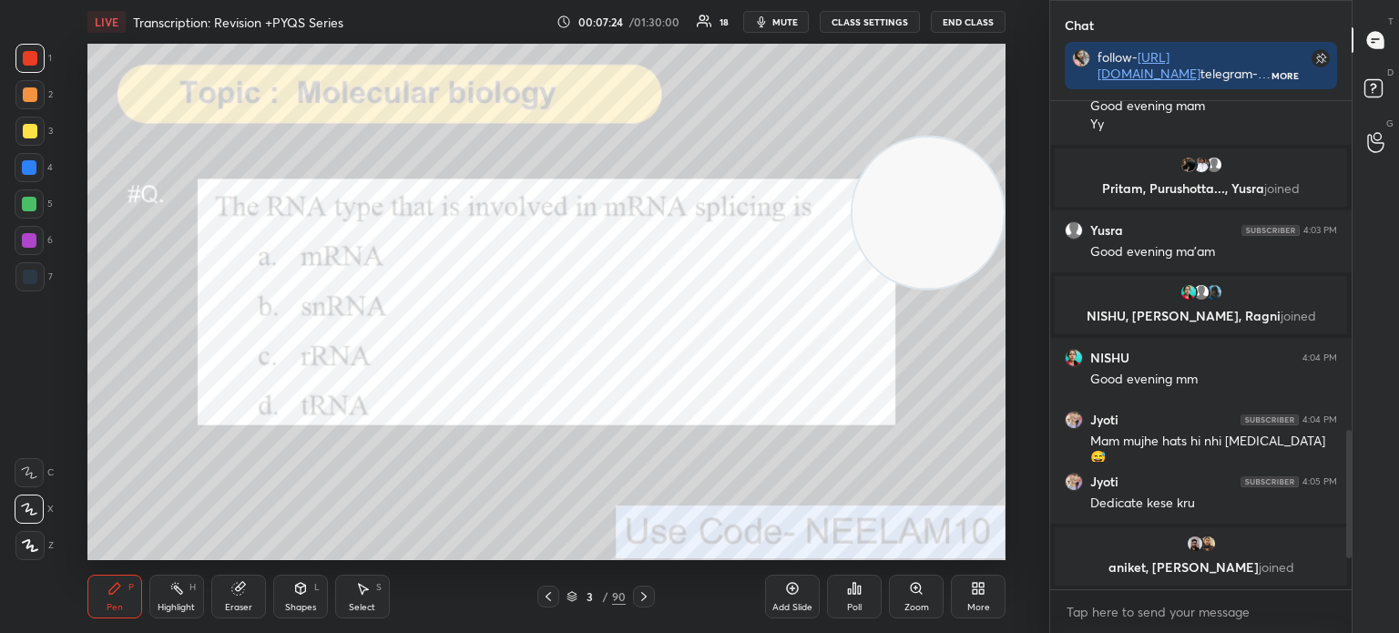
click at [641, 597] on icon at bounding box center [643, 596] width 15 height 15
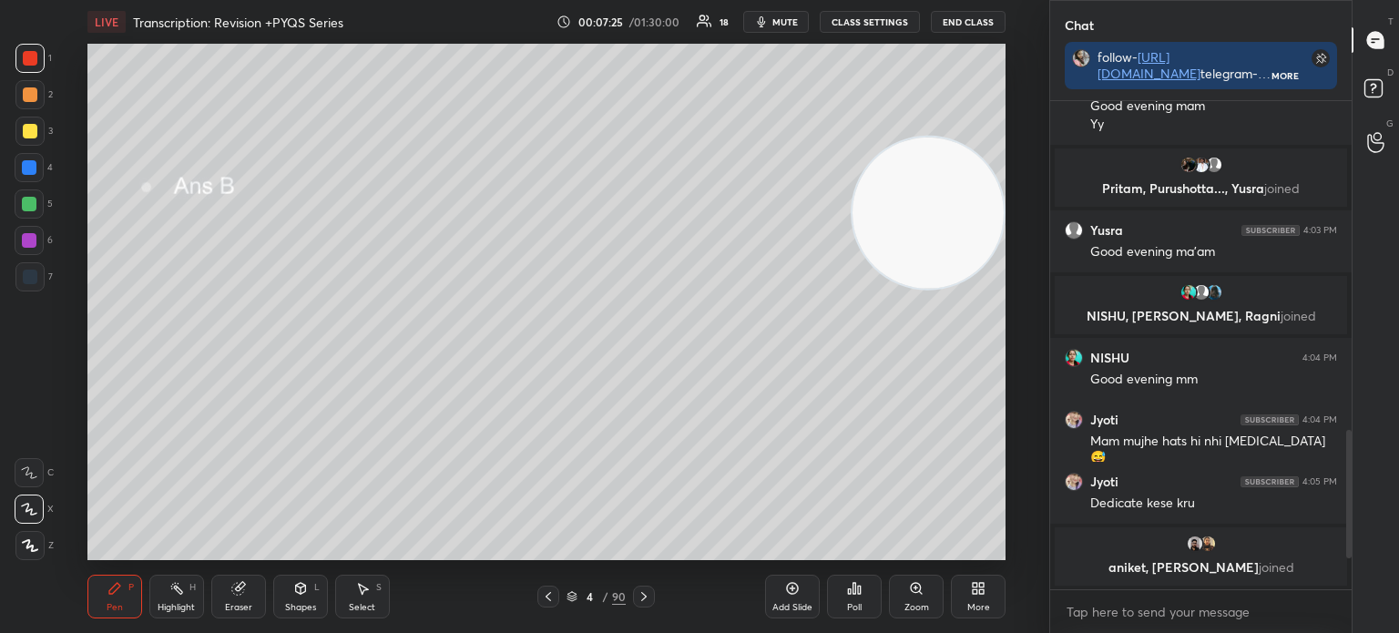
click at [633, 600] on div at bounding box center [644, 596] width 22 height 22
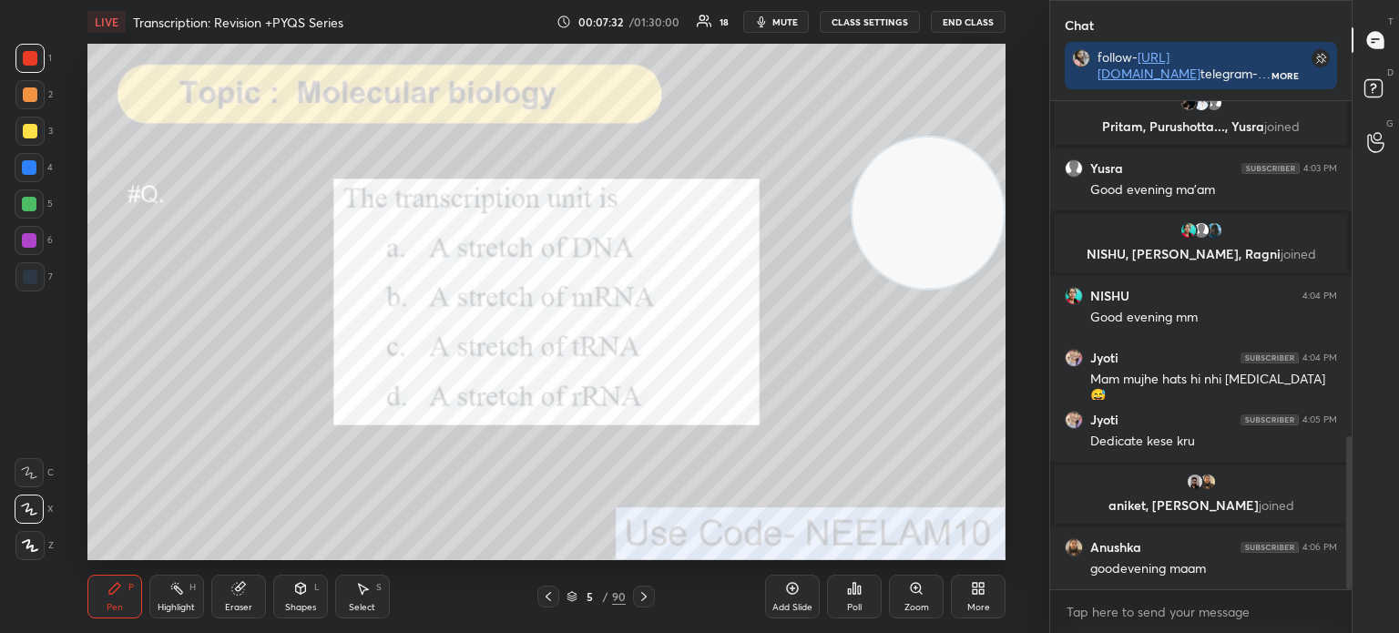
click at [572, 596] on icon at bounding box center [571, 594] width 9 height 5
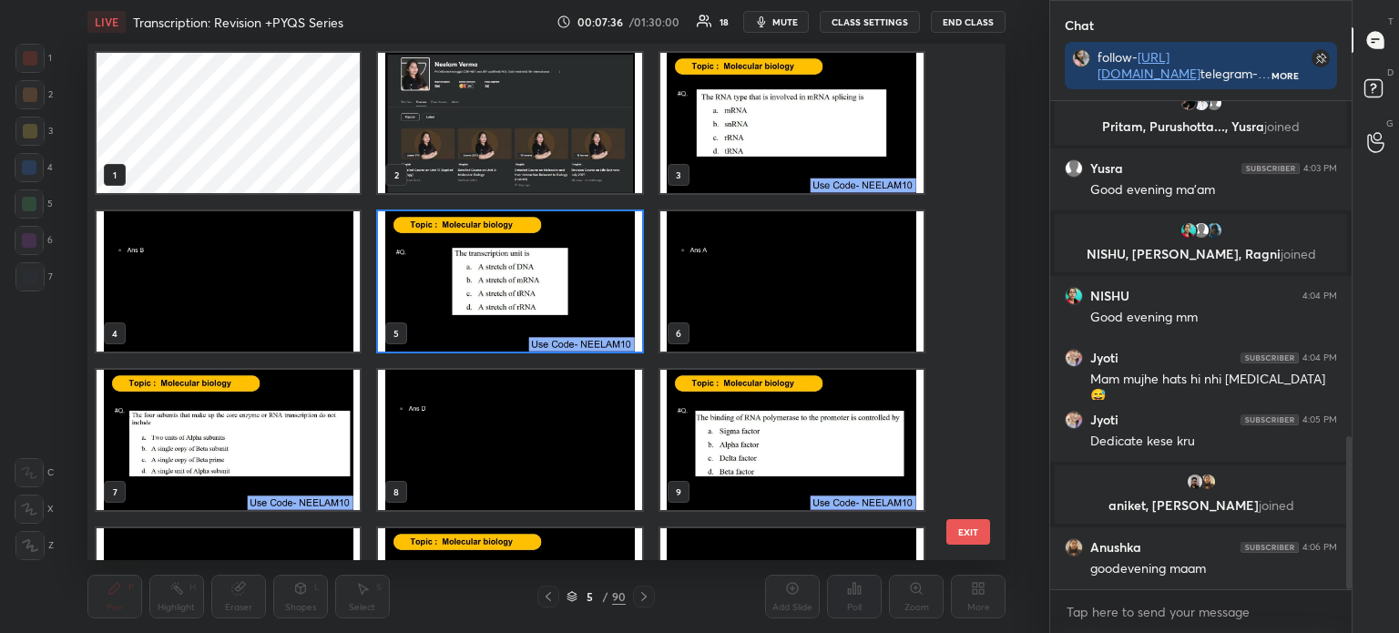
click at [518, 263] on img "grid" at bounding box center [509, 281] width 263 height 140
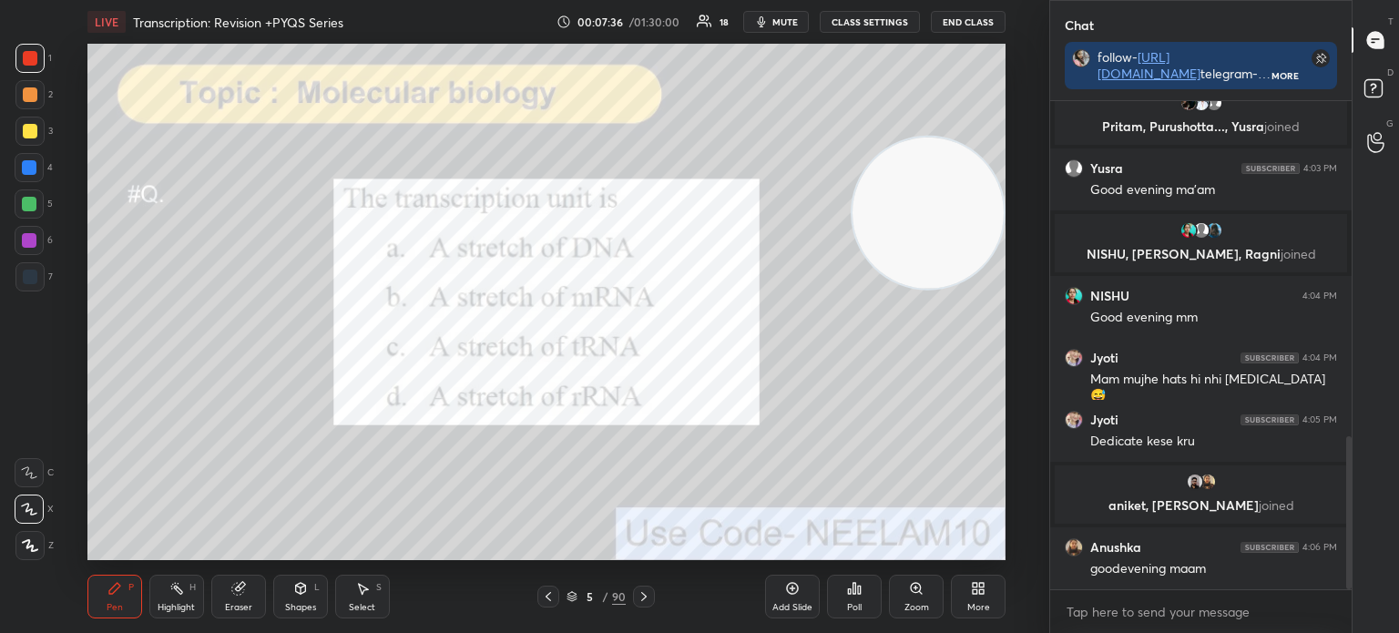
click at [526, 265] on img "grid" at bounding box center [509, 281] width 263 height 140
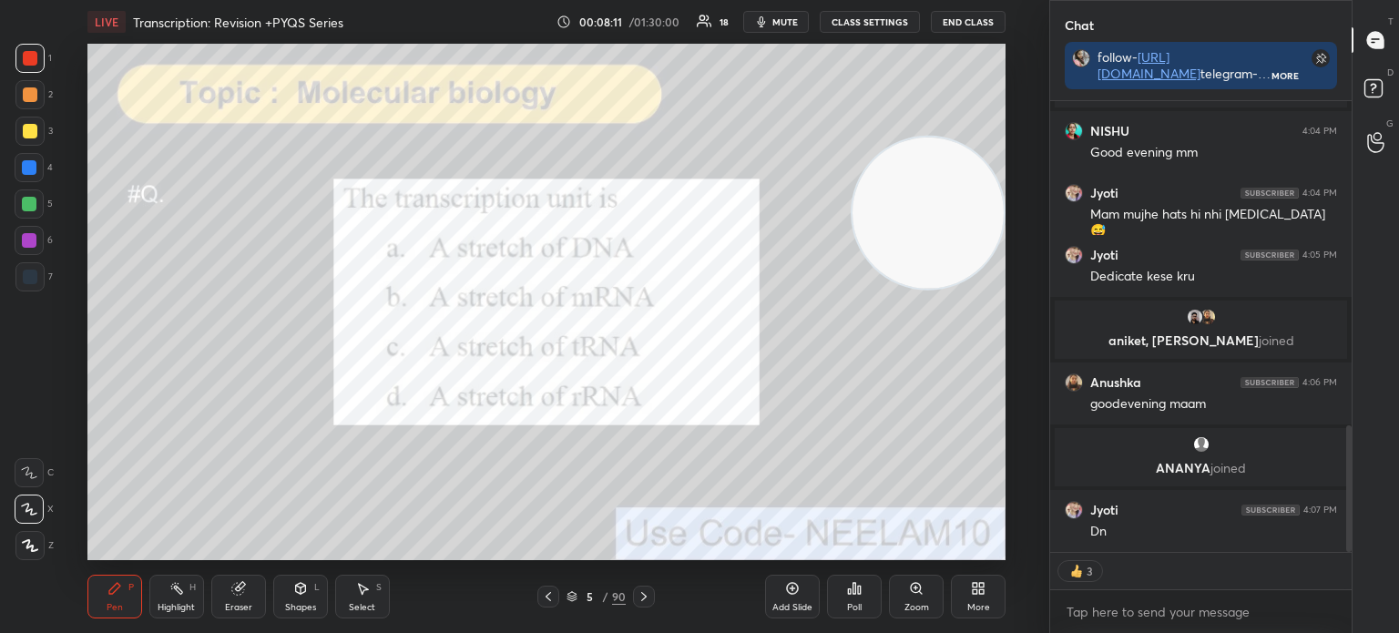
click at [860, 594] on icon at bounding box center [859, 589] width 3 height 8
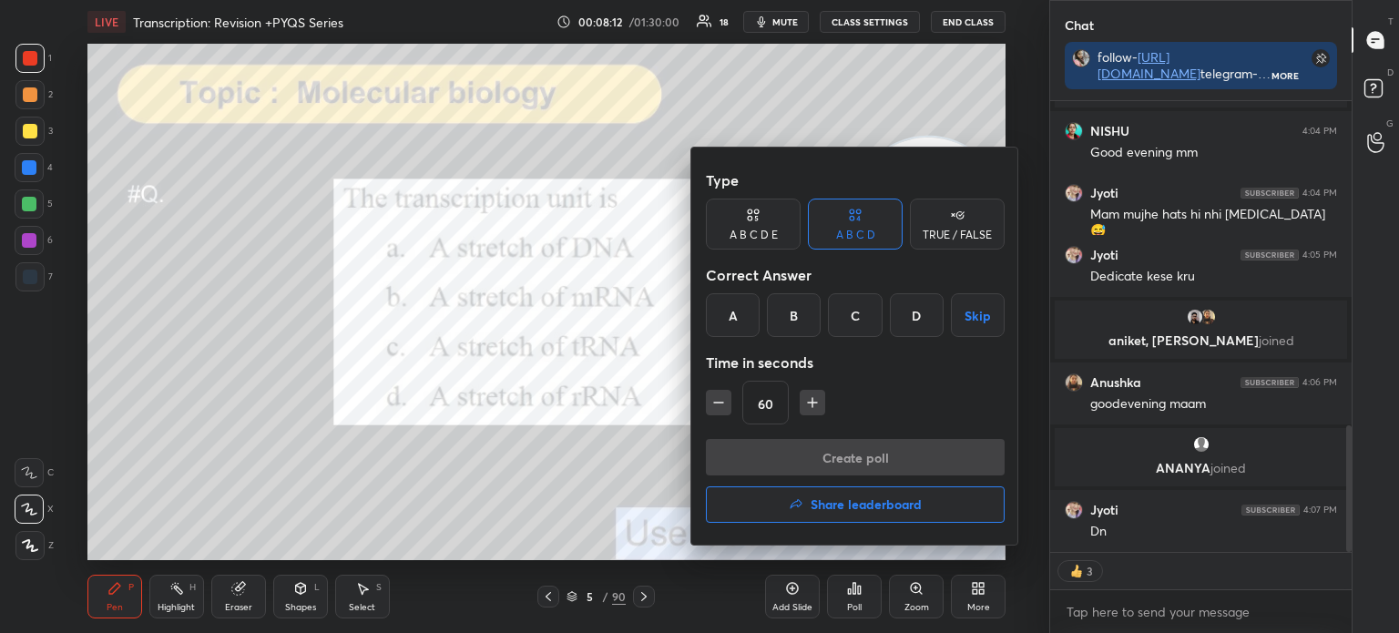
click at [743, 309] on div "A" at bounding box center [733, 315] width 54 height 44
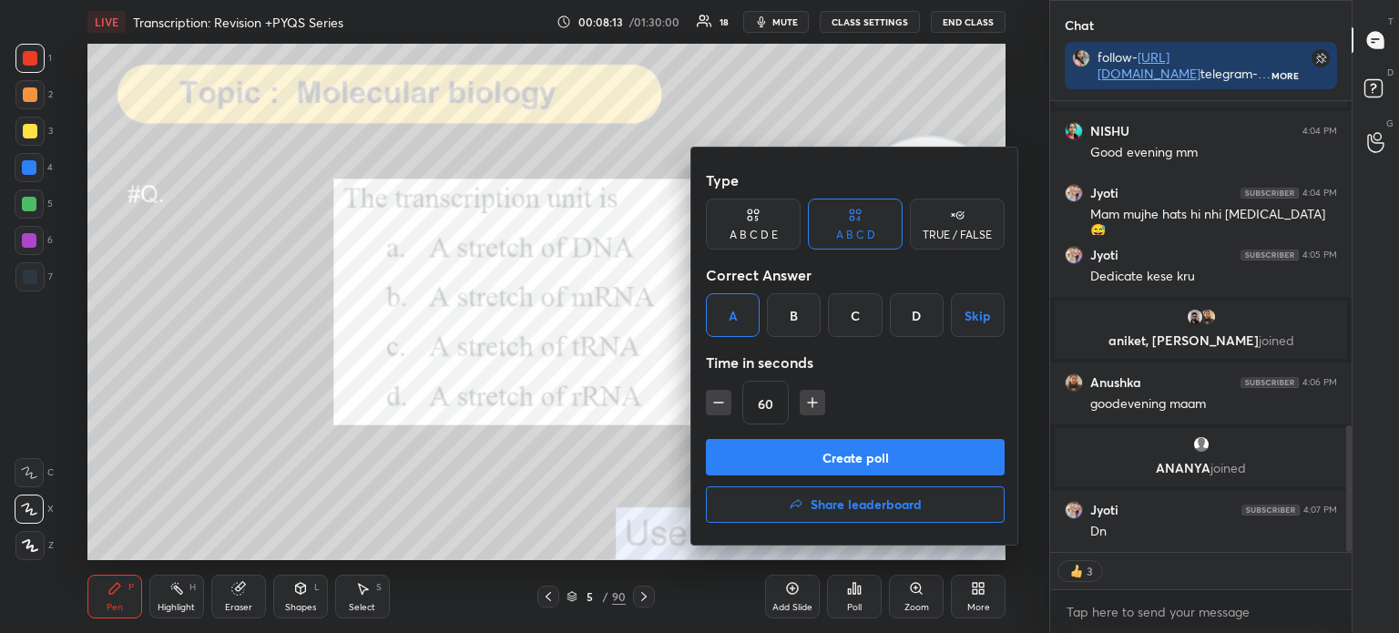
click at [832, 462] on button "Create poll" at bounding box center [855, 457] width 299 height 36
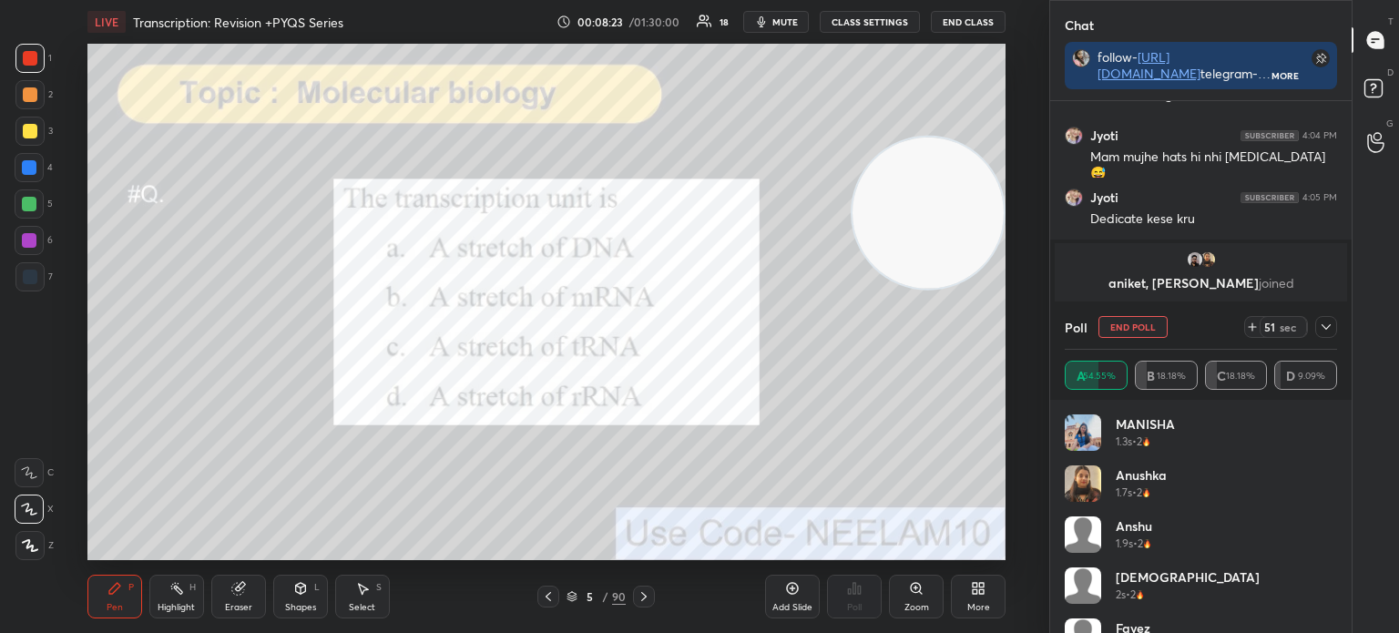
scroll to position [1269, 0]
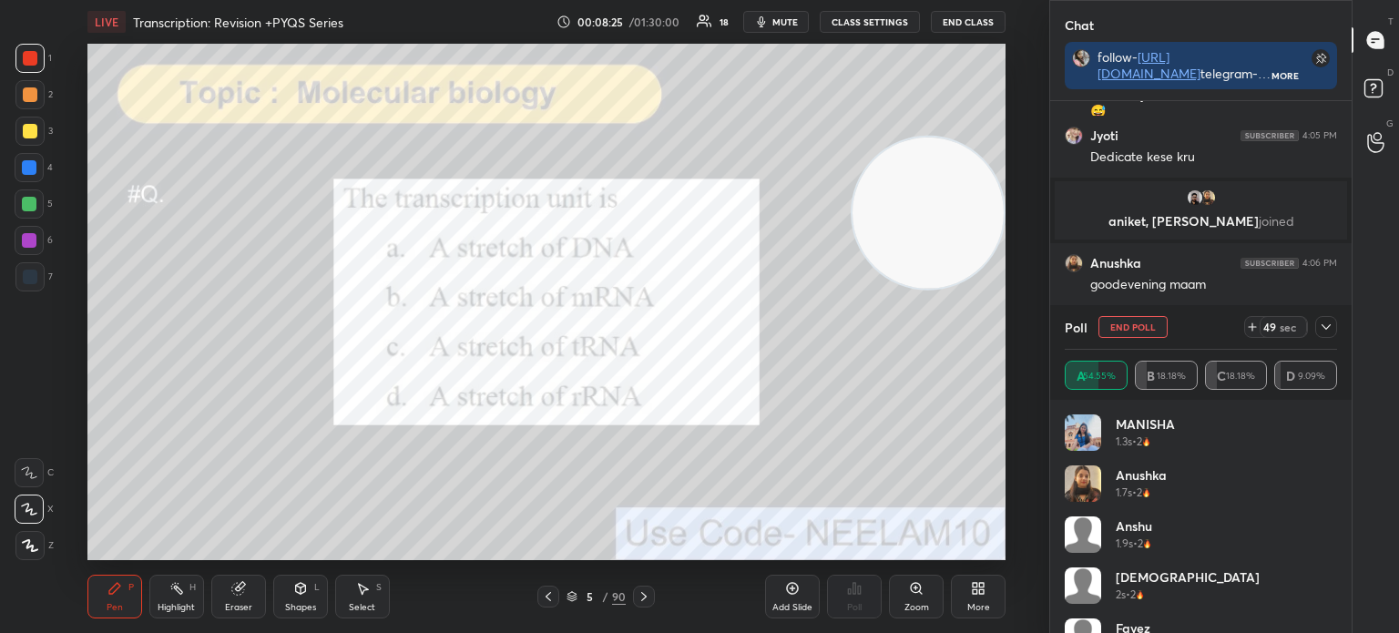
click at [1324, 322] on icon at bounding box center [1325, 327] width 15 height 15
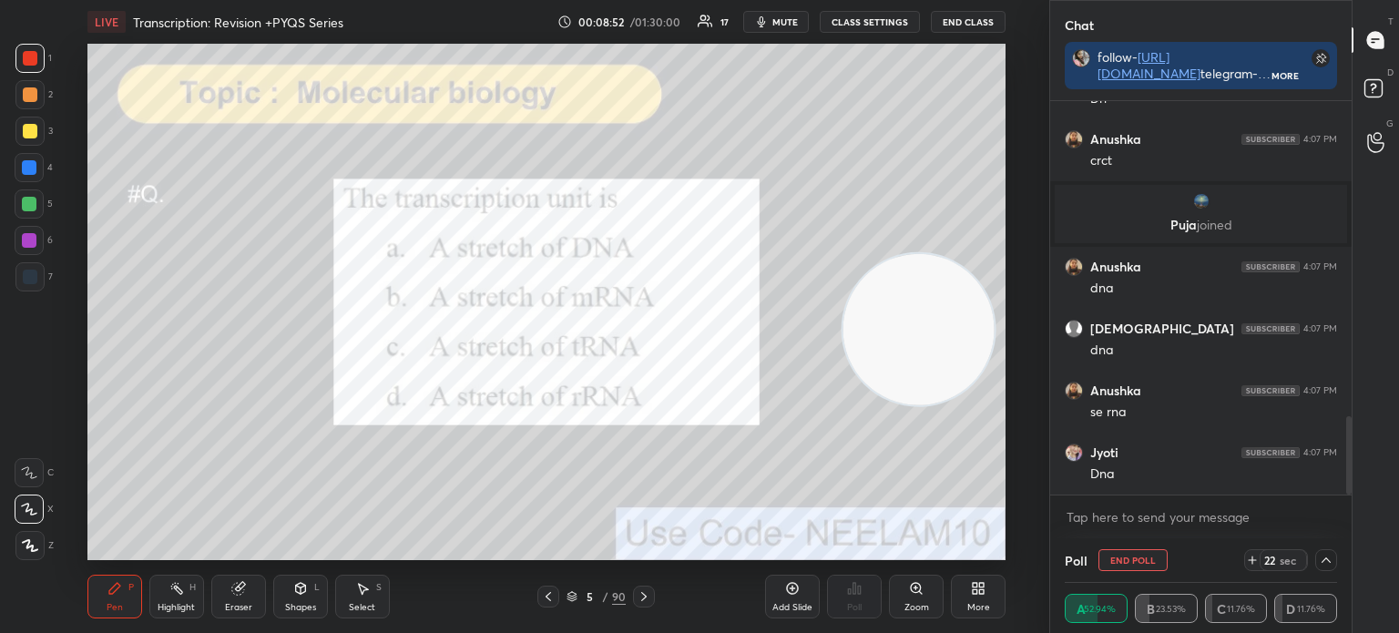
click at [33, 145] on div at bounding box center [29, 131] width 29 height 29
click at [35, 273] on div at bounding box center [30, 277] width 15 height 15
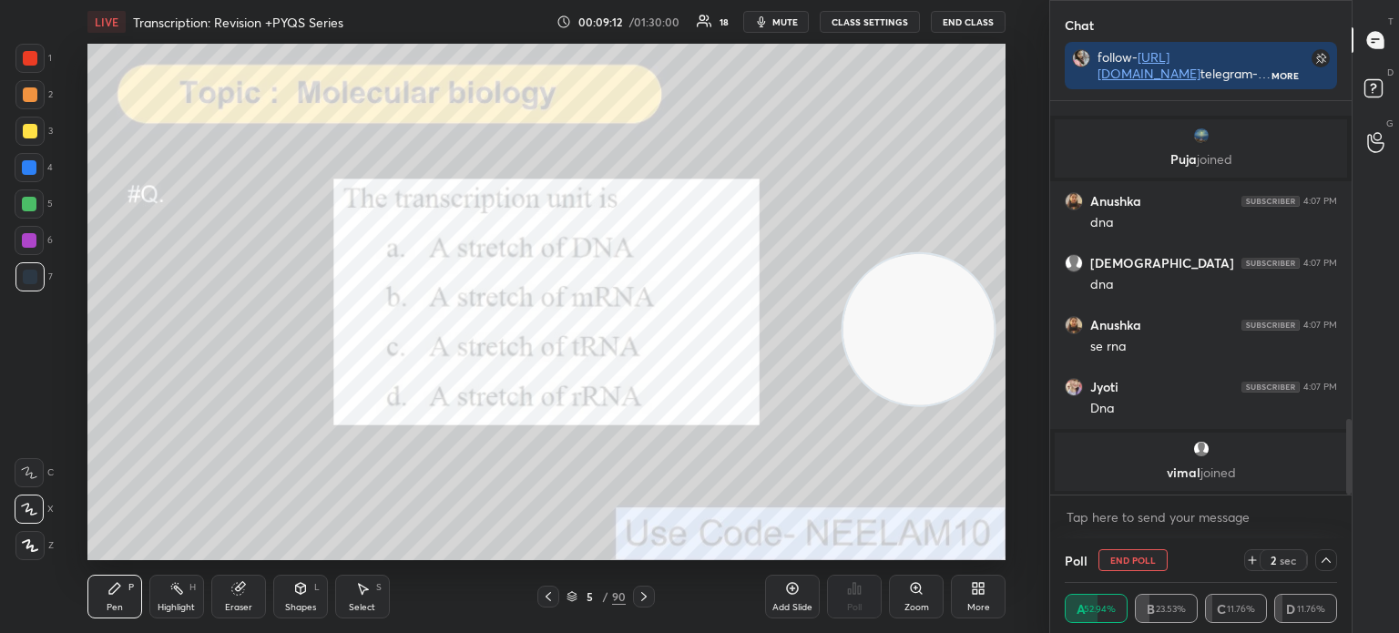
click at [1135, 560] on button "End Poll" at bounding box center [1132, 560] width 69 height 22
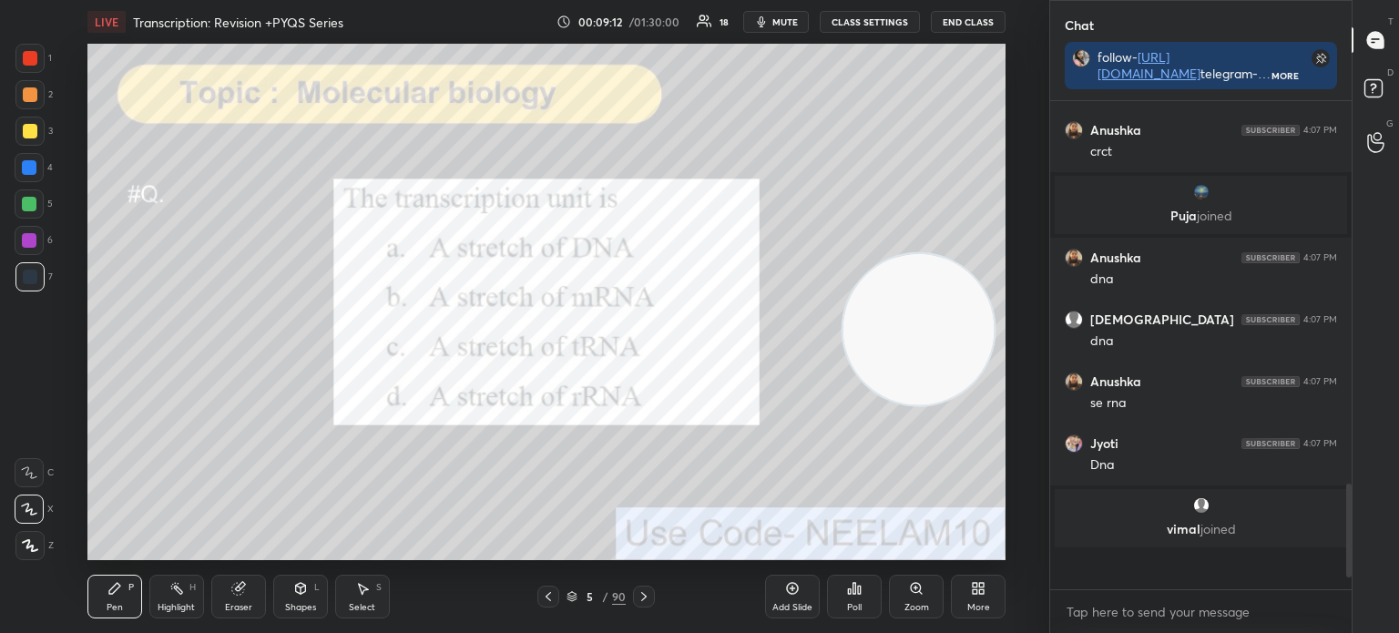
scroll to position [5, 5]
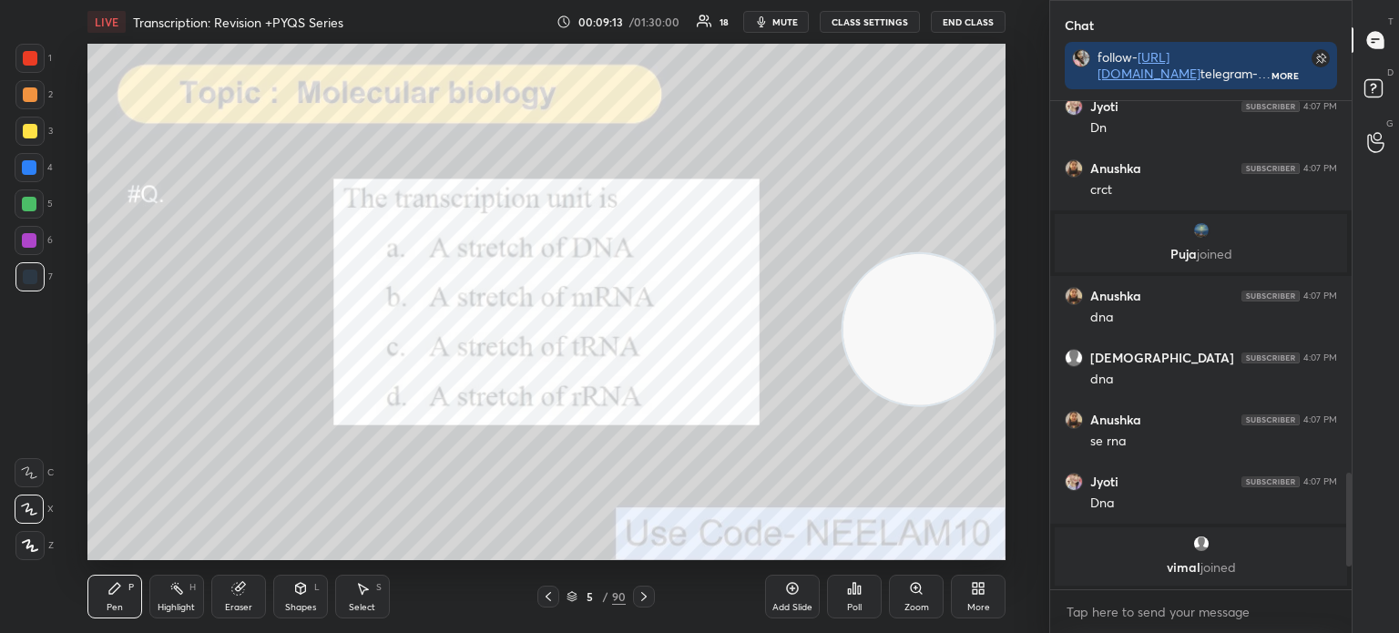
click at [638, 599] on icon at bounding box center [643, 596] width 15 height 15
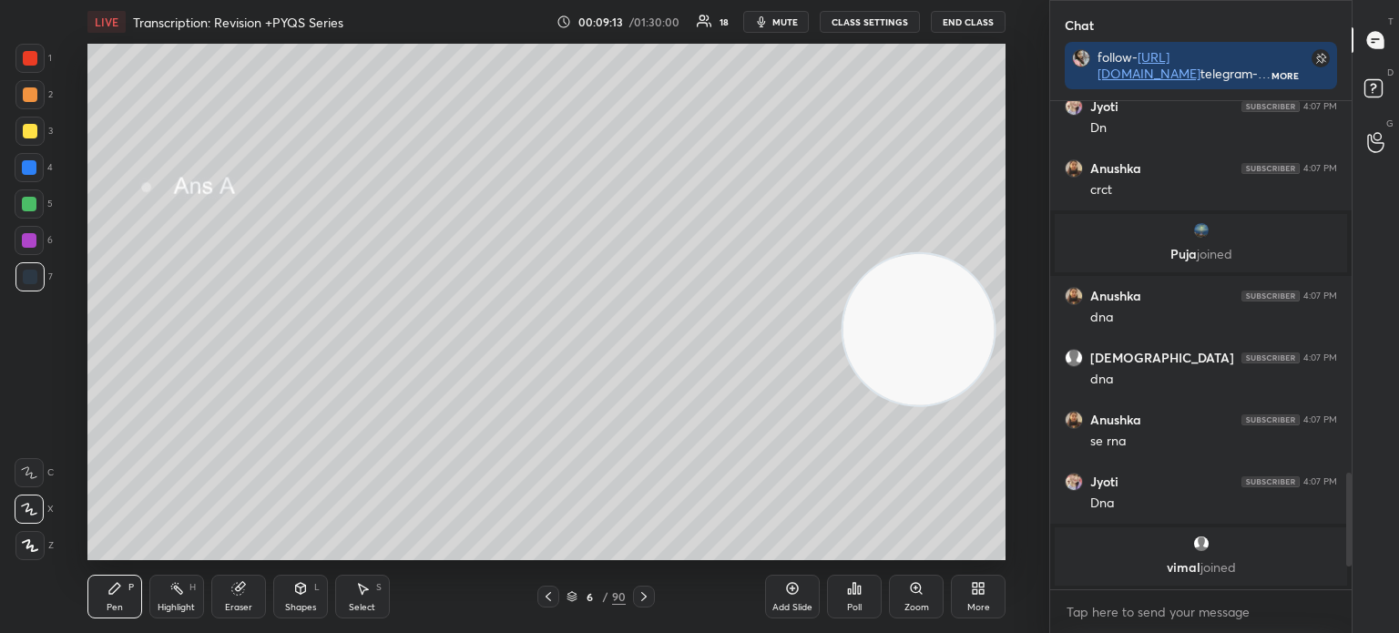
click at [639, 596] on icon at bounding box center [643, 596] width 15 height 15
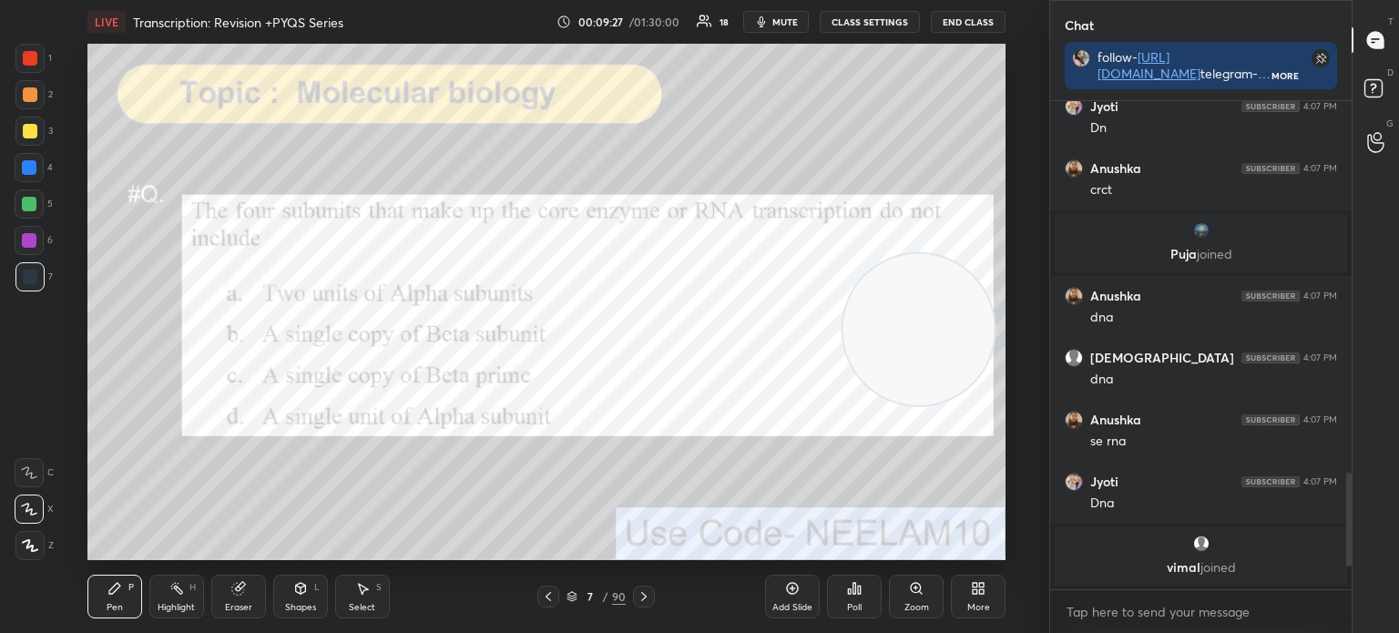
click at [575, 600] on icon at bounding box center [571, 599] width 9 height 3
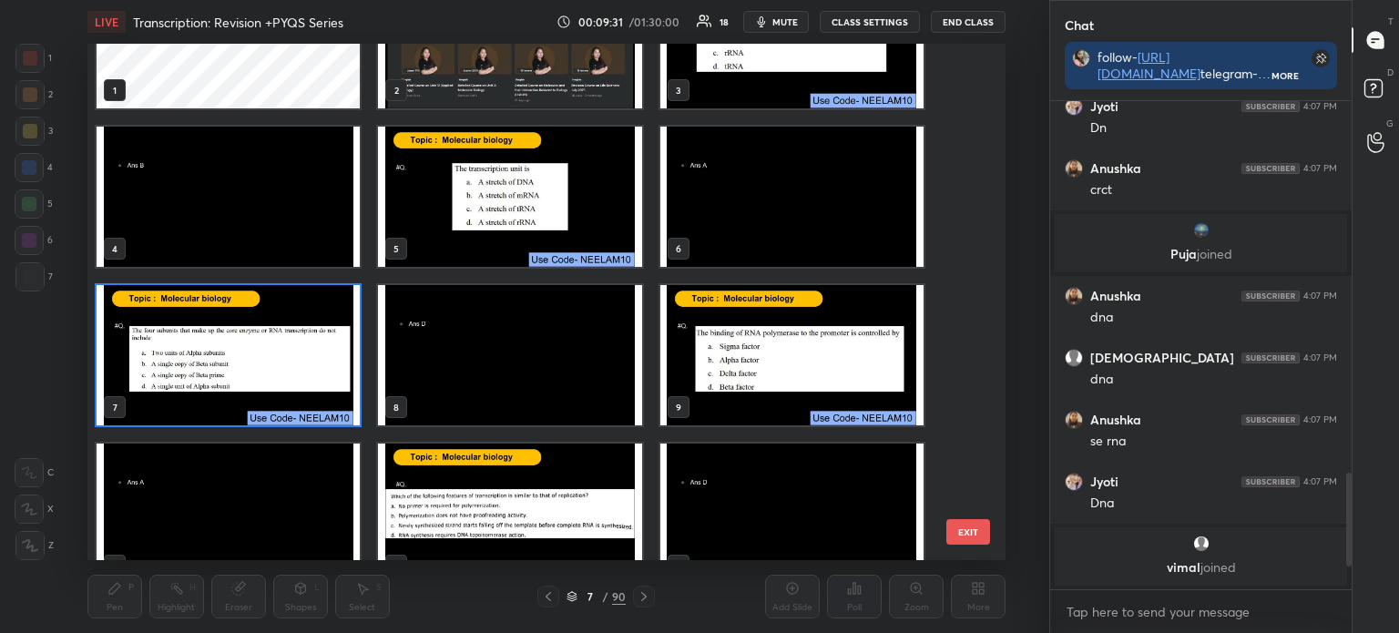
scroll to position [82, 0]
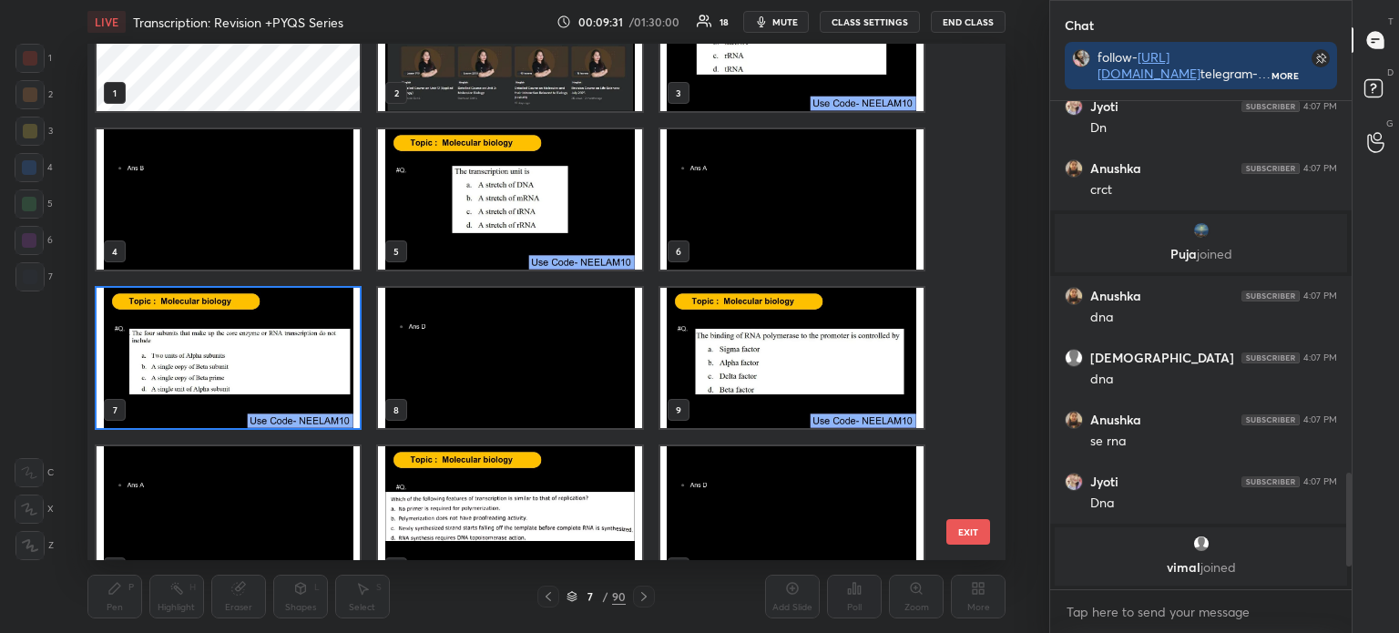
click at [258, 380] on img "grid" at bounding box center [228, 358] width 263 height 140
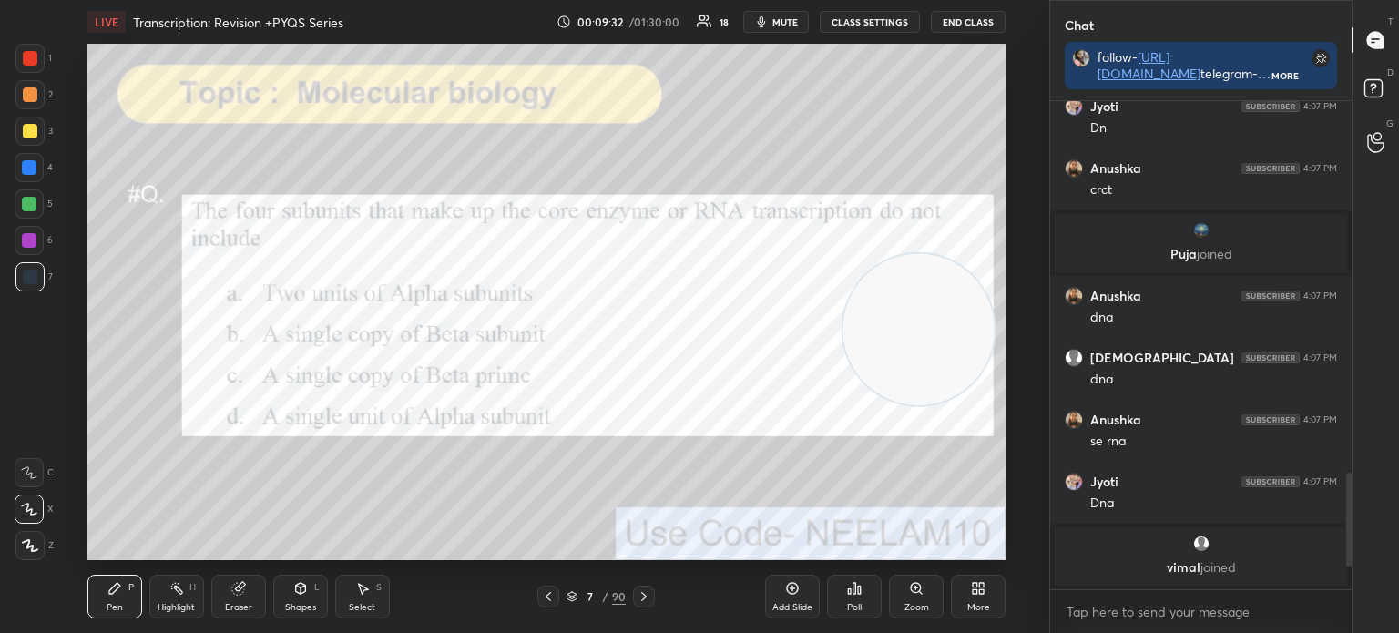
click at [270, 374] on img "grid" at bounding box center [228, 358] width 263 height 140
click at [35, 70] on div at bounding box center [29, 58] width 29 height 29
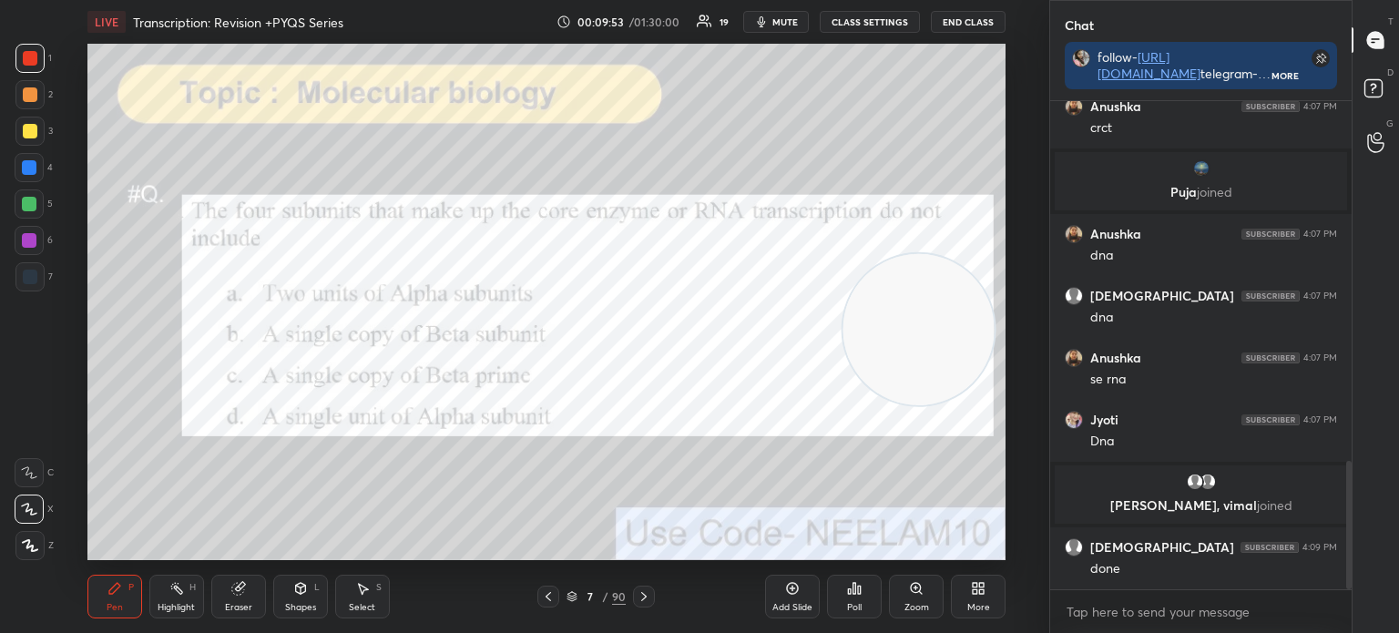
scroll to position [1366, 0]
click at [853, 594] on icon at bounding box center [854, 588] width 3 height 11
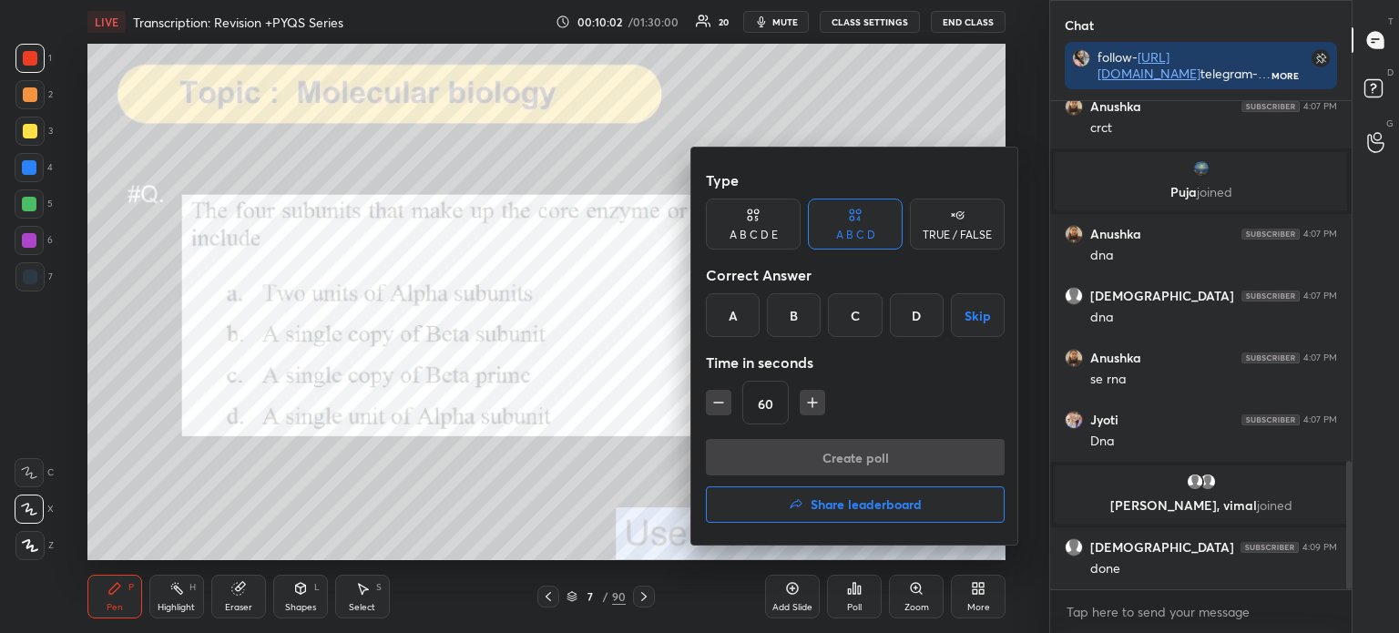
click at [920, 312] on div "D" at bounding box center [917, 315] width 54 height 44
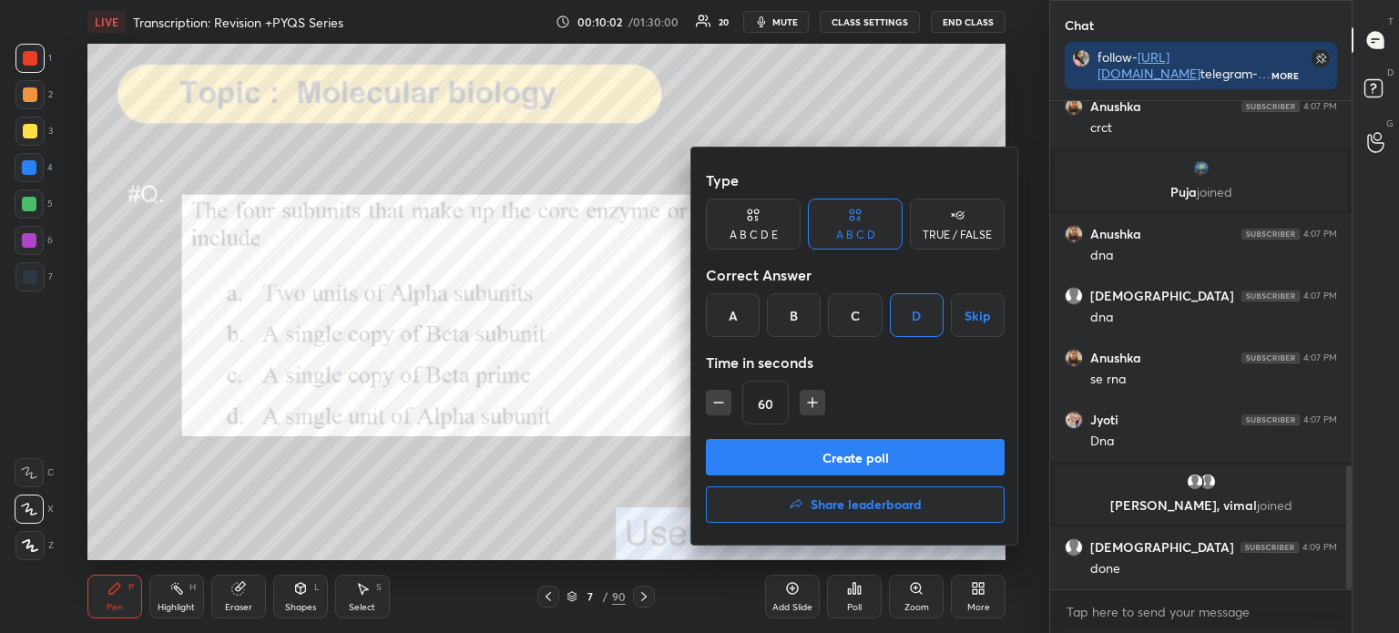
scroll to position [1431, 0]
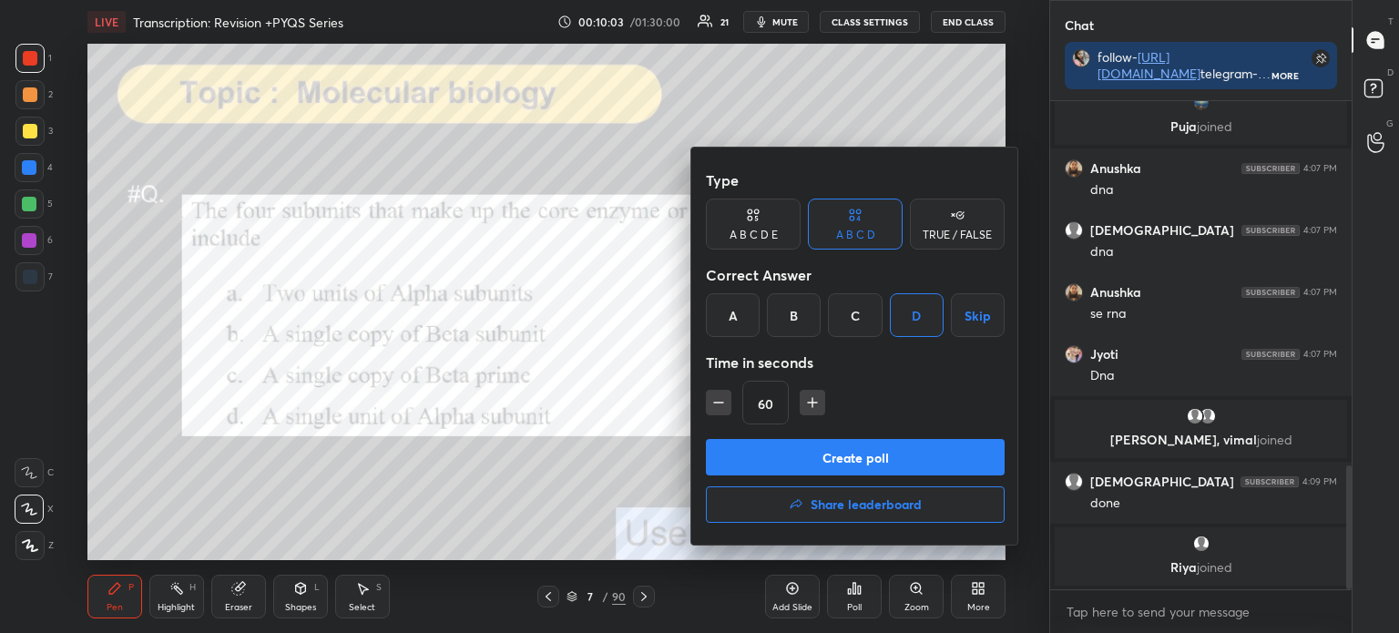
click at [875, 457] on button "Create poll" at bounding box center [855, 457] width 299 height 36
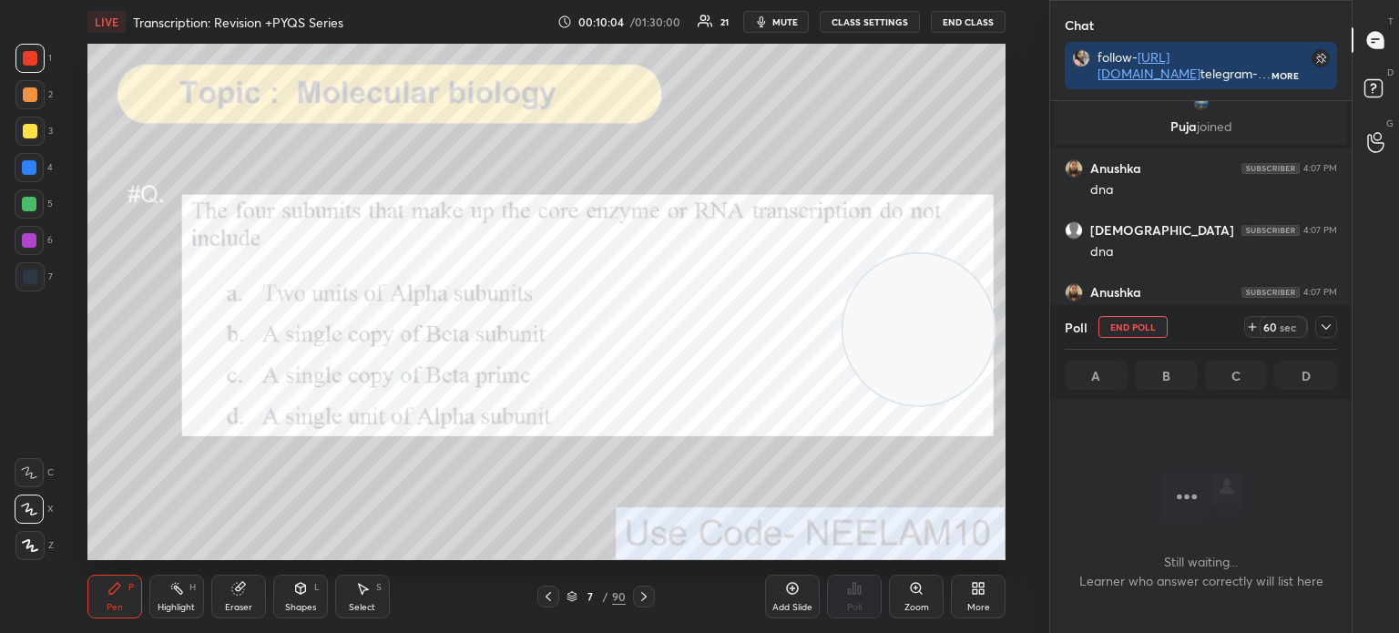
scroll to position [388, 296]
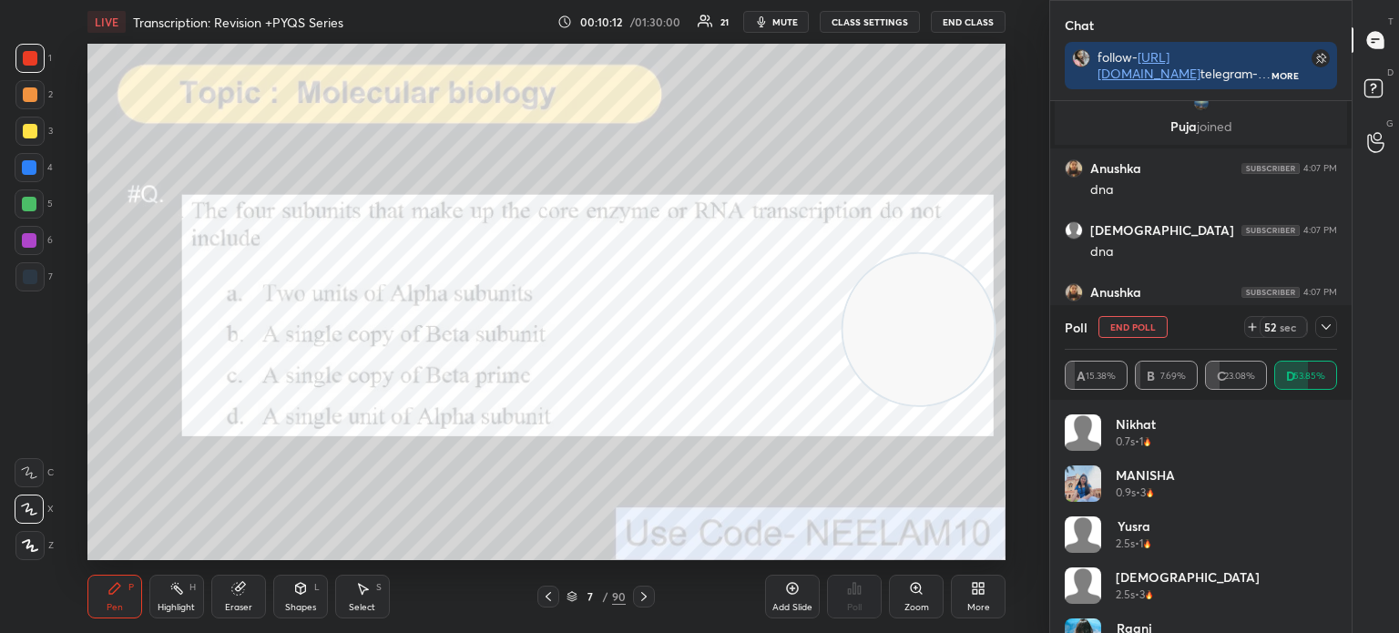
click at [1321, 323] on icon at bounding box center [1325, 327] width 15 height 15
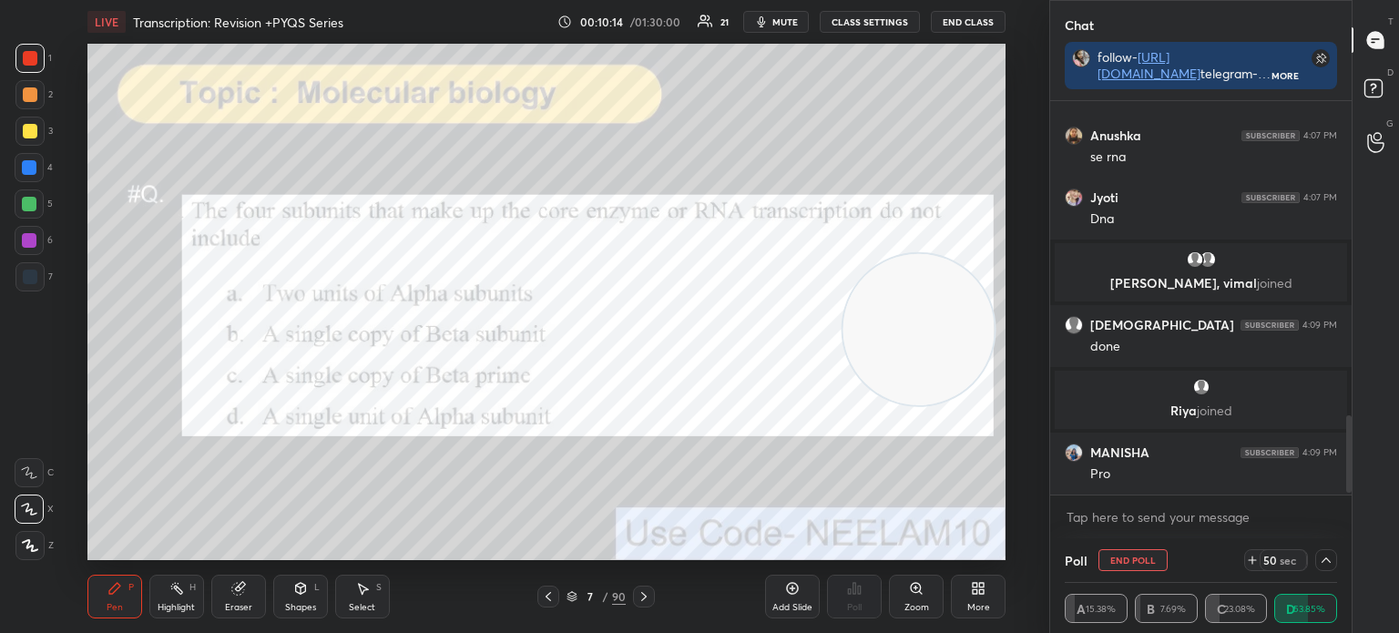
scroll to position [1615, 0]
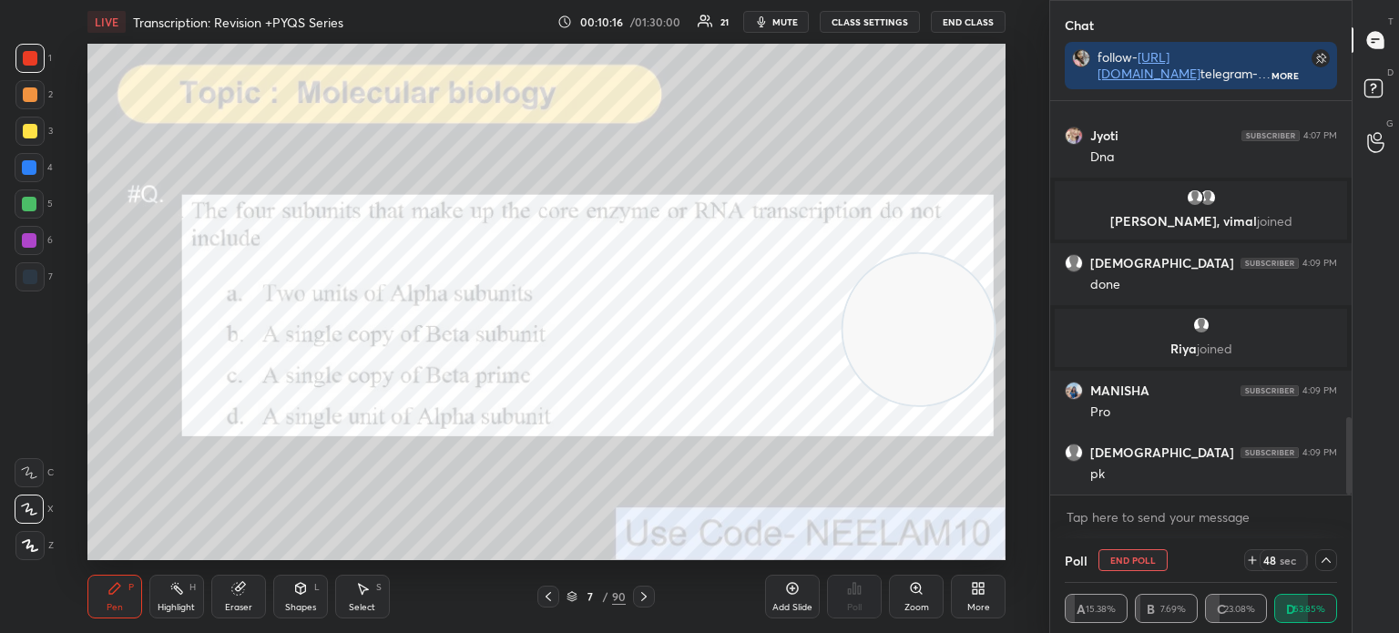
click at [33, 137] on div at bounding box center [30, 131] width 15 height 15
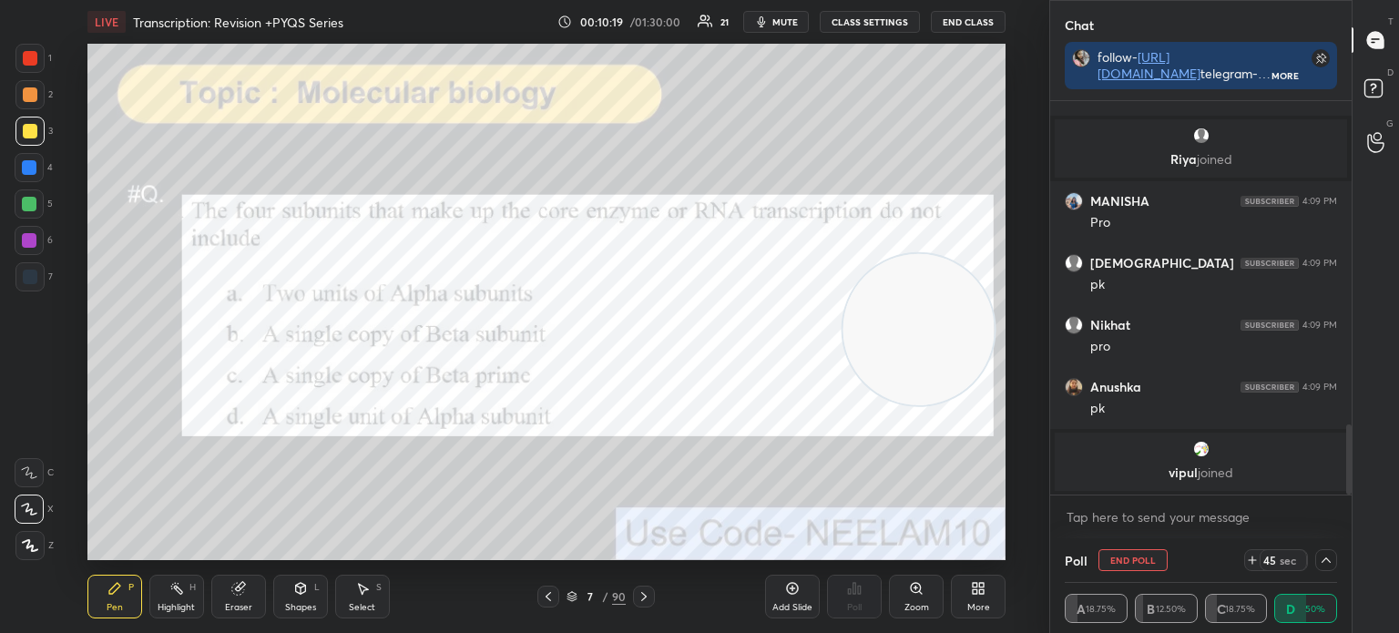
scroll to position [1803, 0]
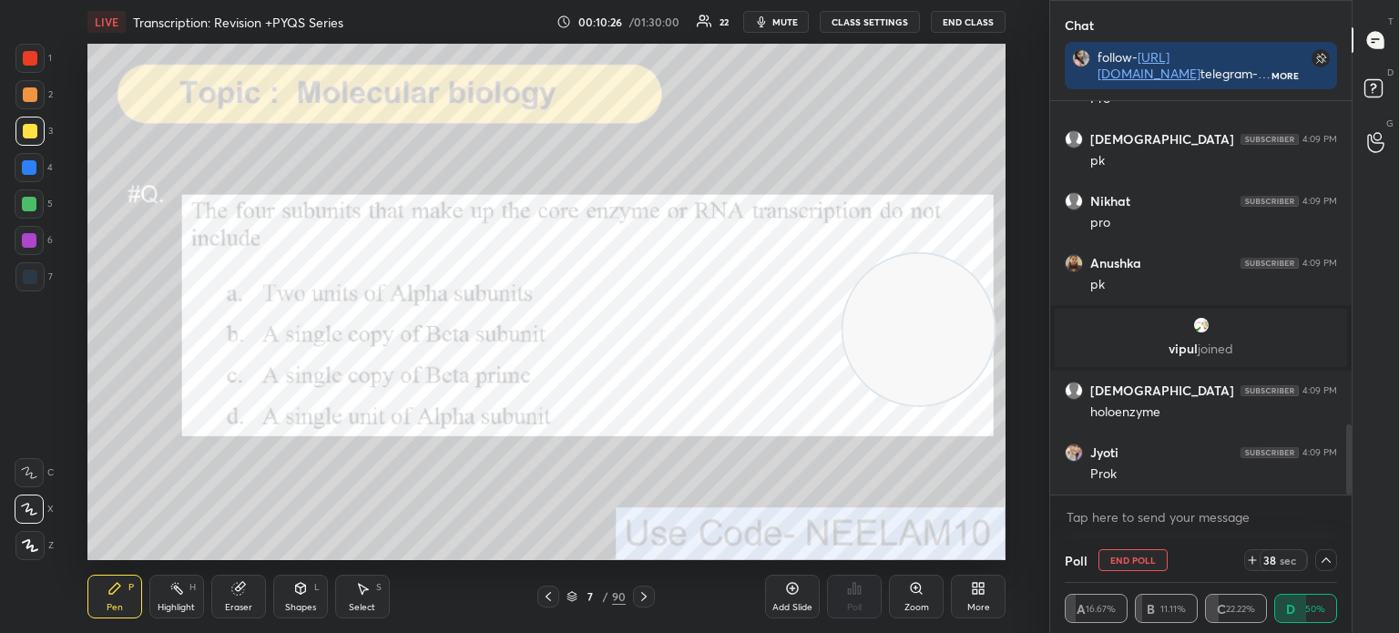
click at [40, 276] on div at bounding box center [29, 276] width 29 height 29
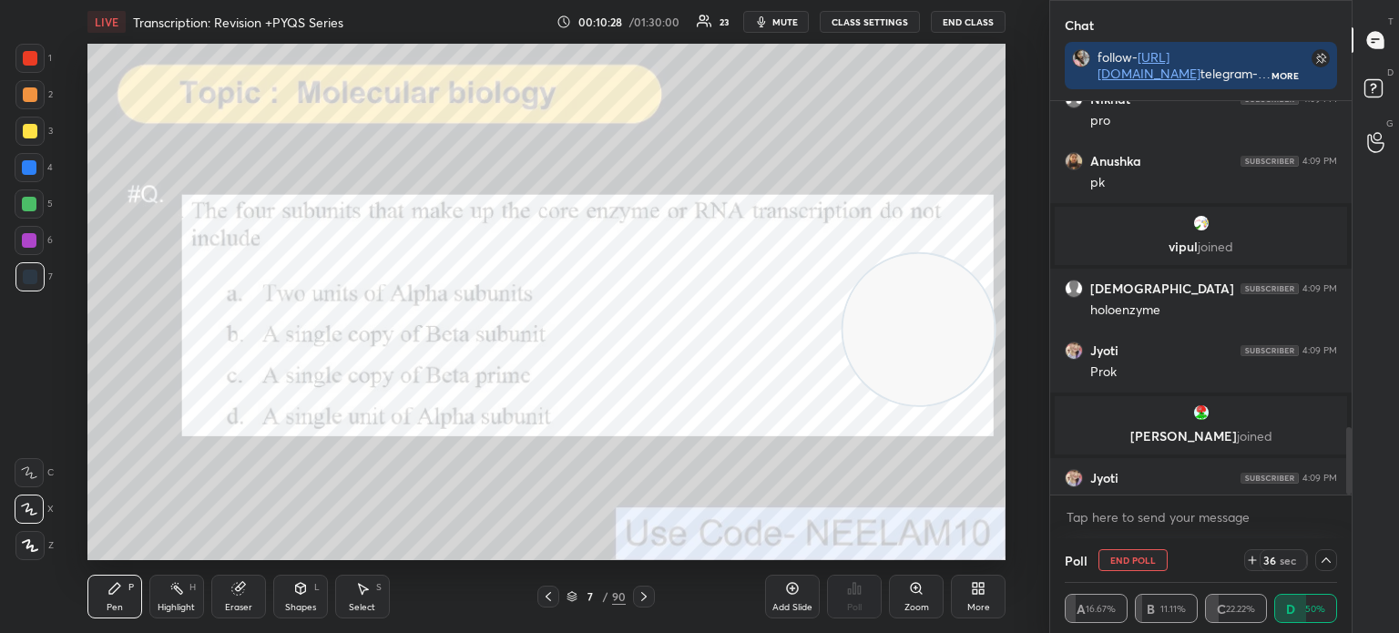
scroll to position [1894, 0]
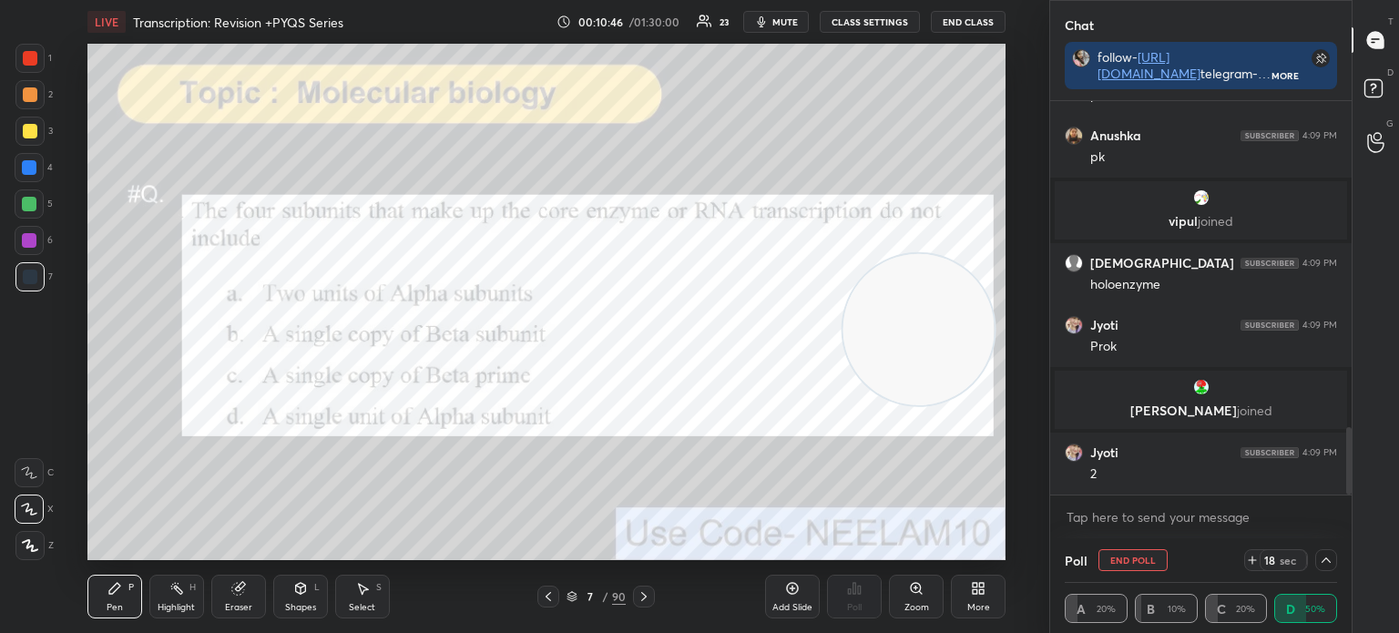
click at [27, 66] on div at bounding box center [29, 58] width 29 height 29
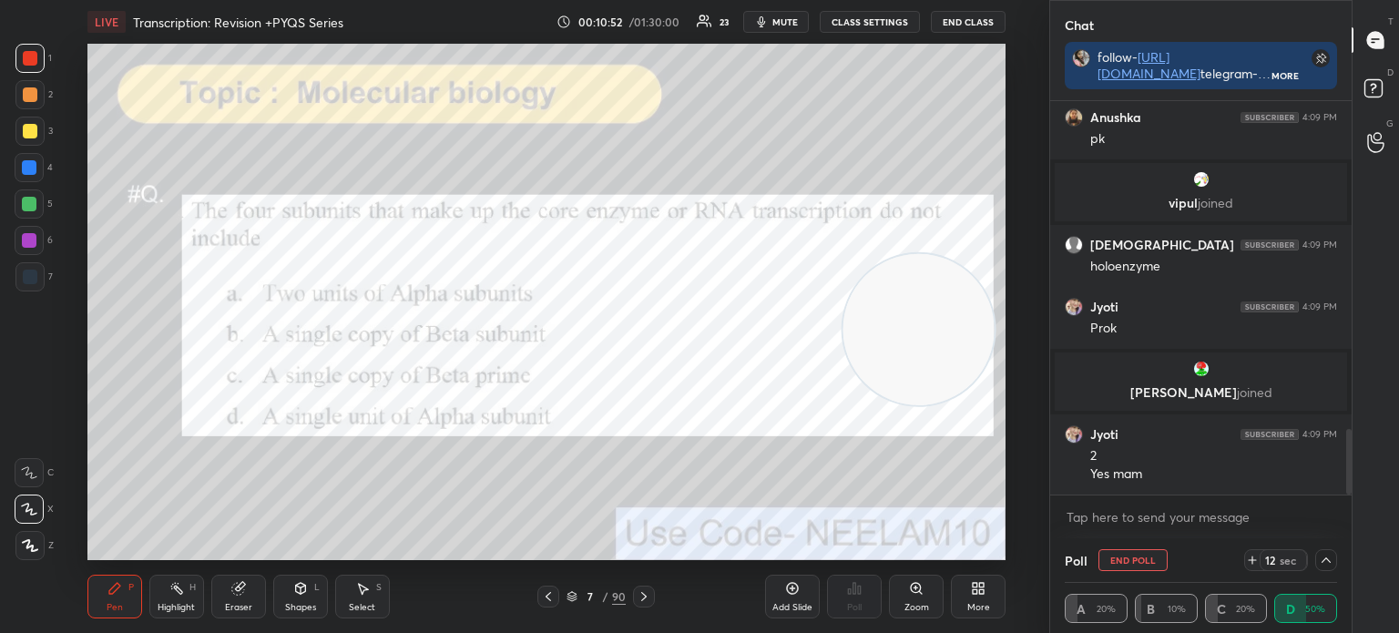
scroll to position [1978, 0]
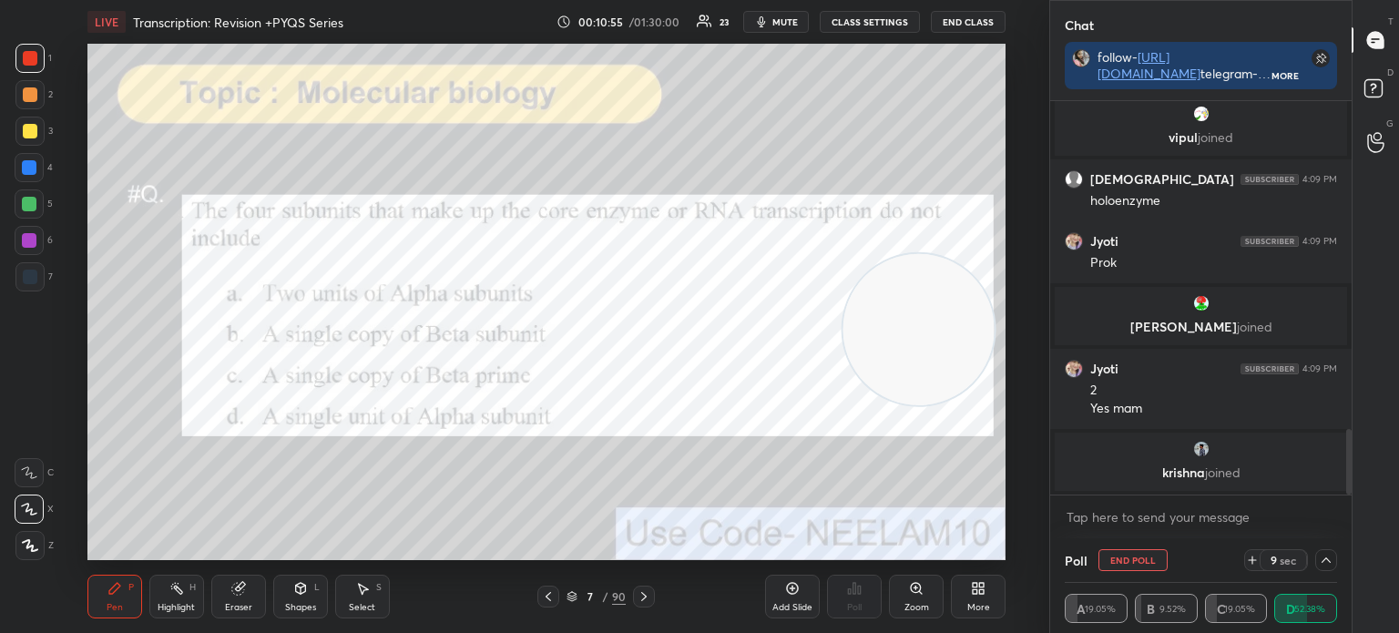
click at [1142, 556] on button "End Poll" at bounding box center [1132, 560] width 69 height 22
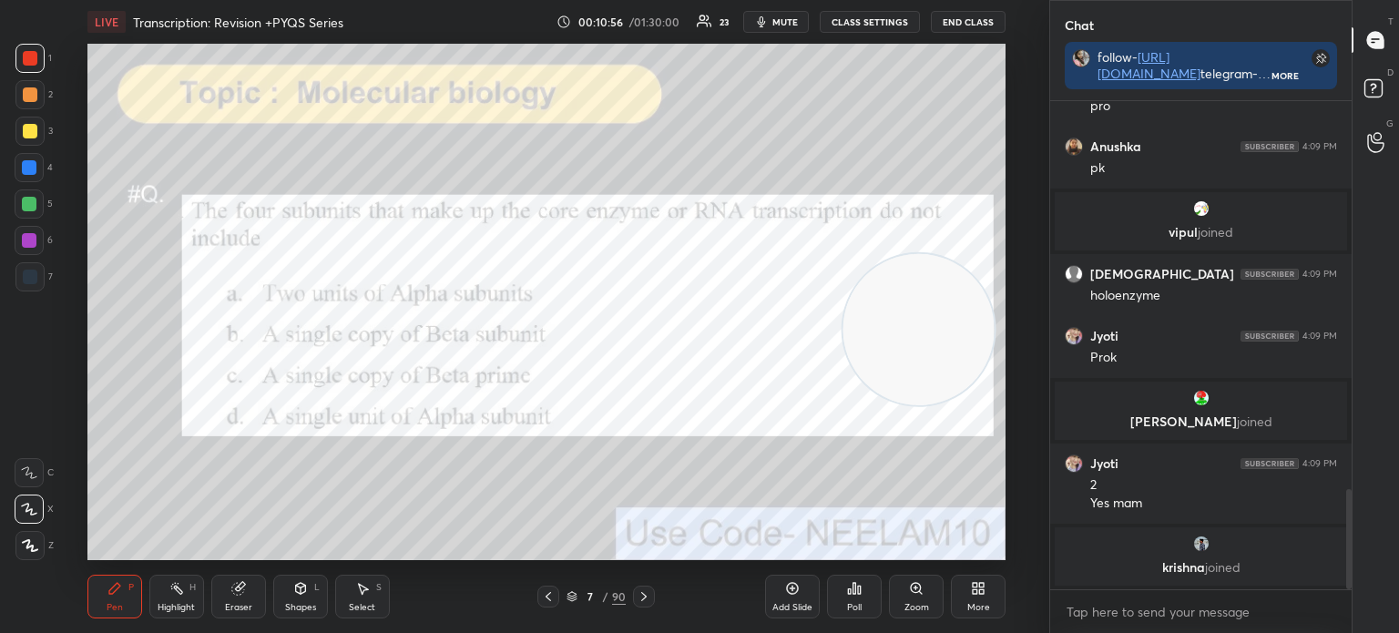
click at [574, 592] on icon at bounding box center [571, 596] width 11 height 11
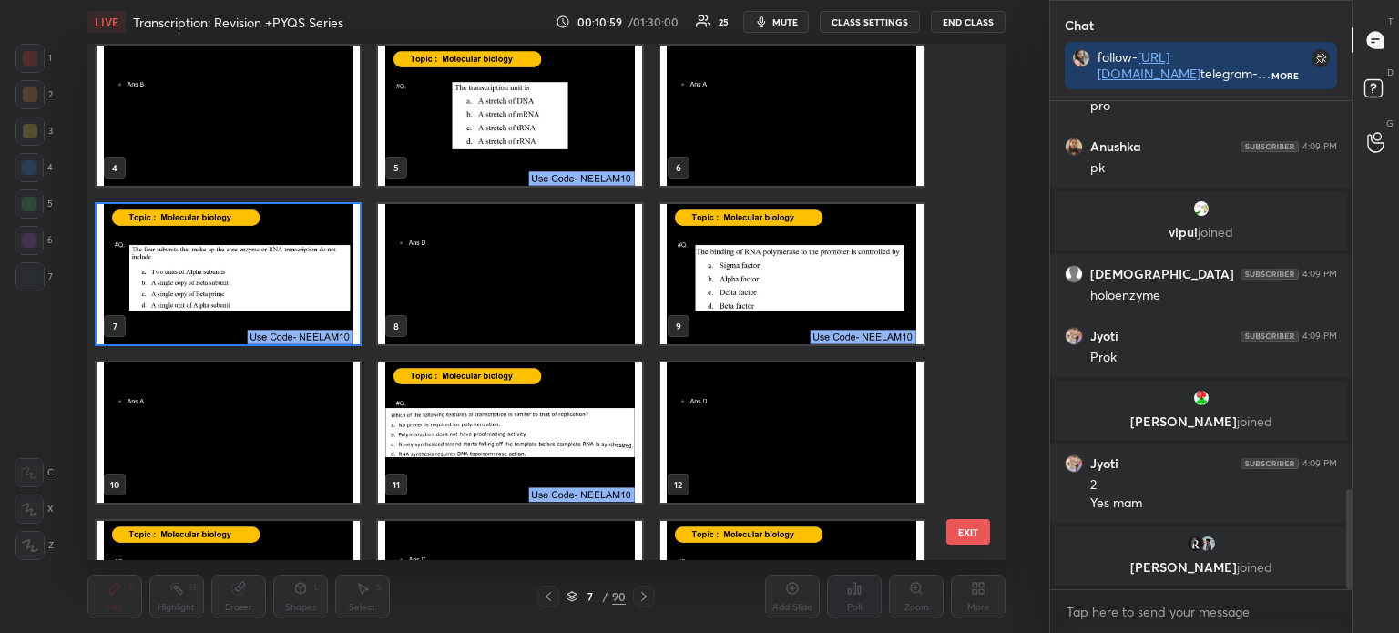
click at [758, 288] on img "grid" at bounding box center [790, 274] width 263 height 140
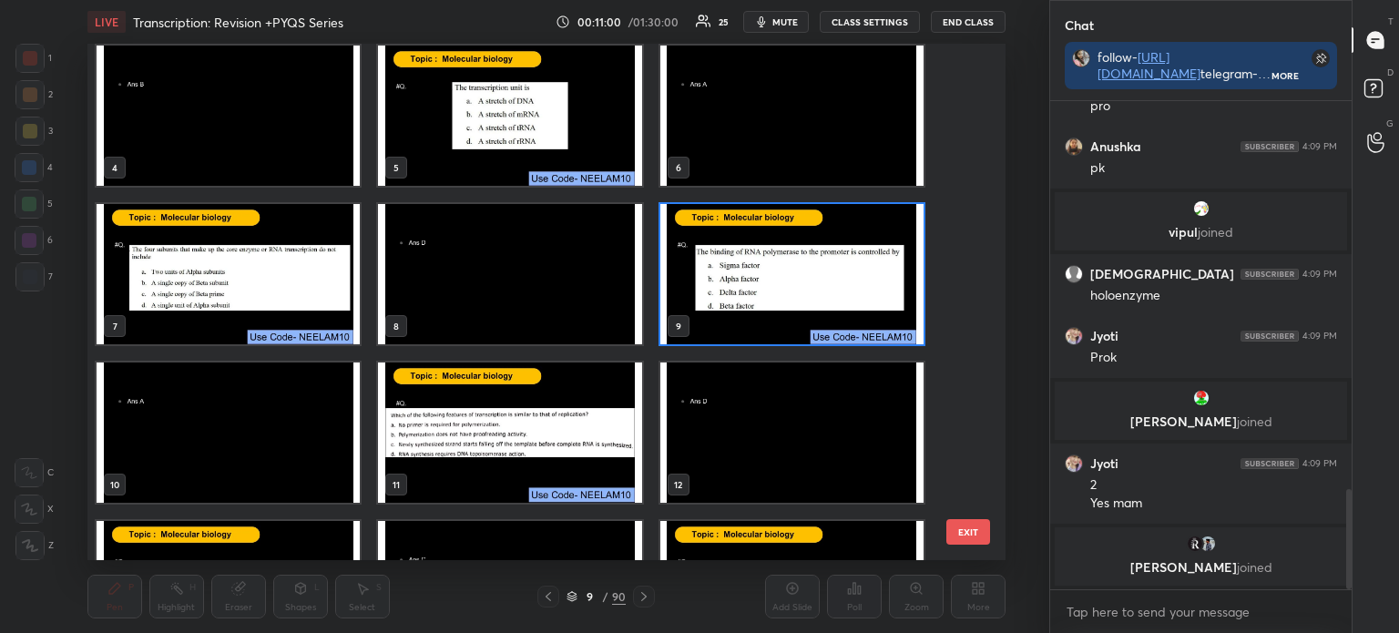
click at [762, 283] on img "grid" at bounding box center [790, 274] width 263 height 140
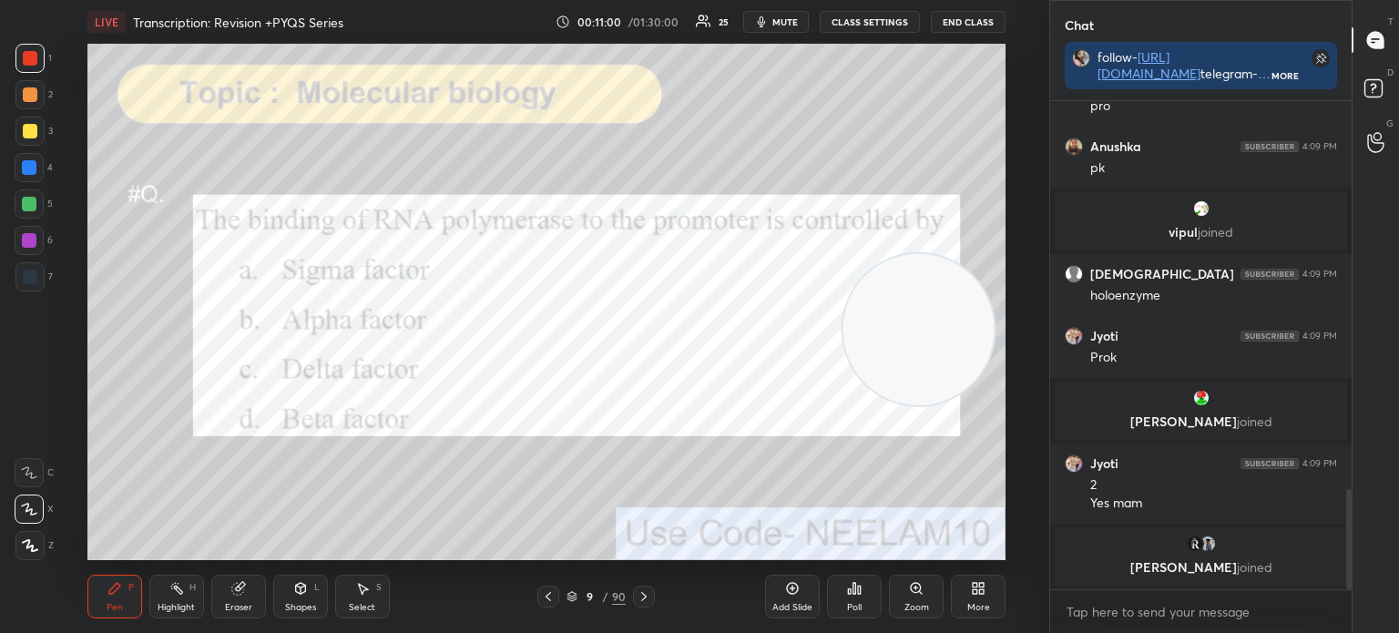
click at [761, 288] on img "grid" at bounding box center [790, 274] width 263 height 140
click at [853, 593] on icon at bounding box center [854, 588] width 3 height 11
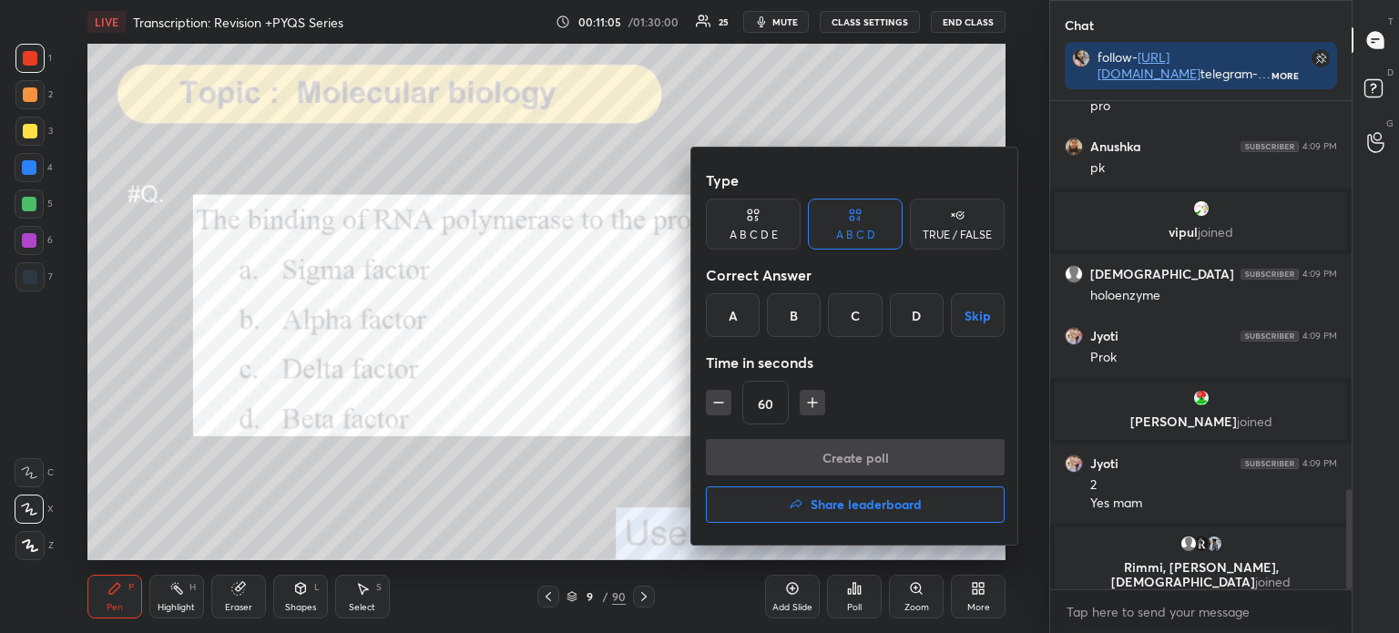
click at [739, 314] on div "A" at bounding box center [733, 315] width 54 height 44
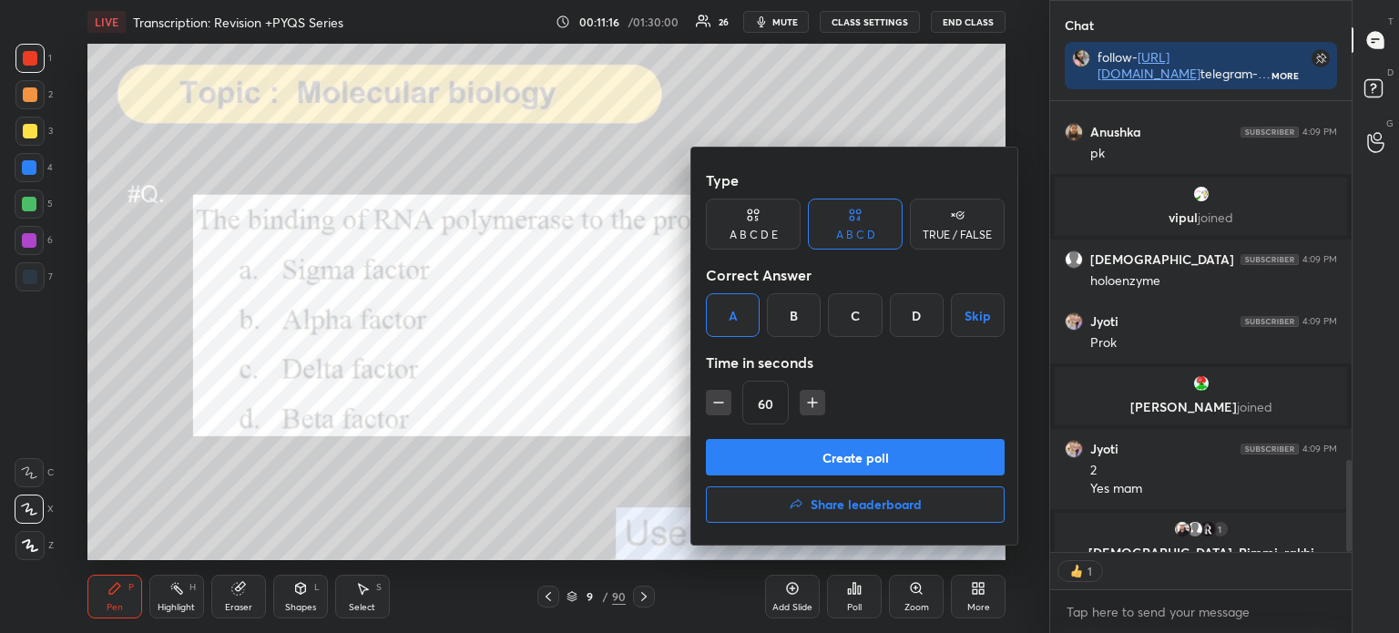
scroll to position [446, 296]
click at [829, 448] on button "Create poll" at bounding box center [855, 457] width 299 height 36
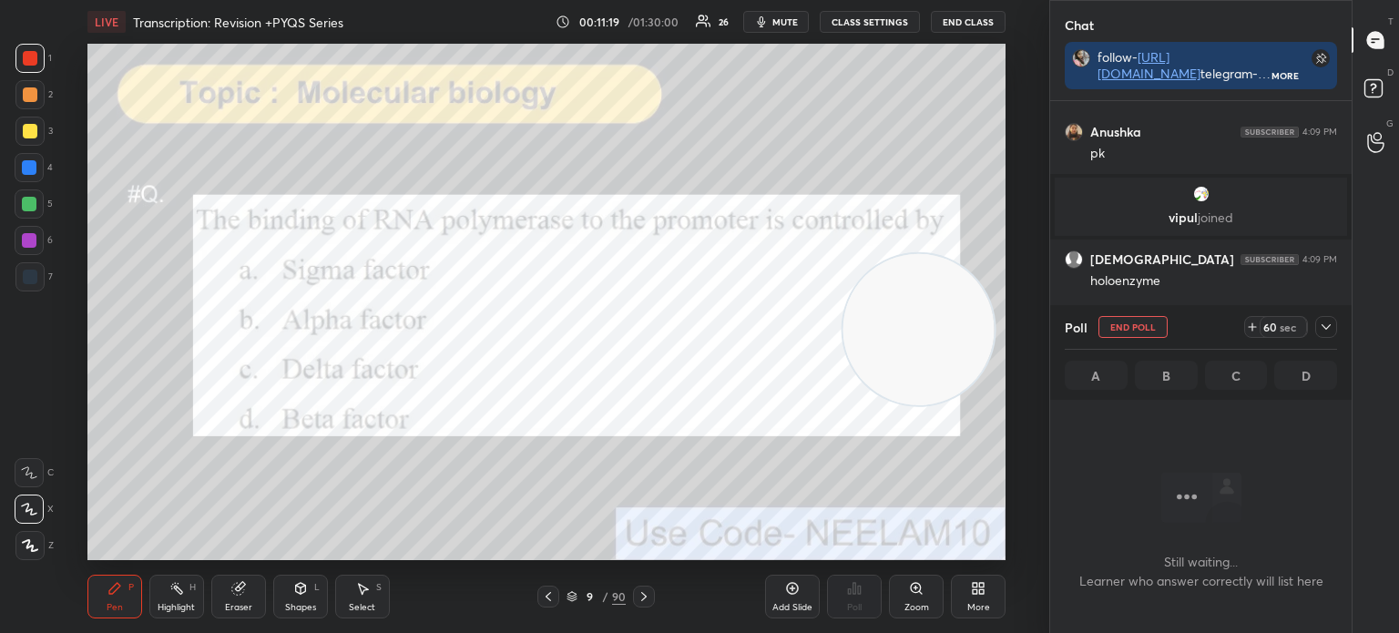
scroll to position [351, 296]
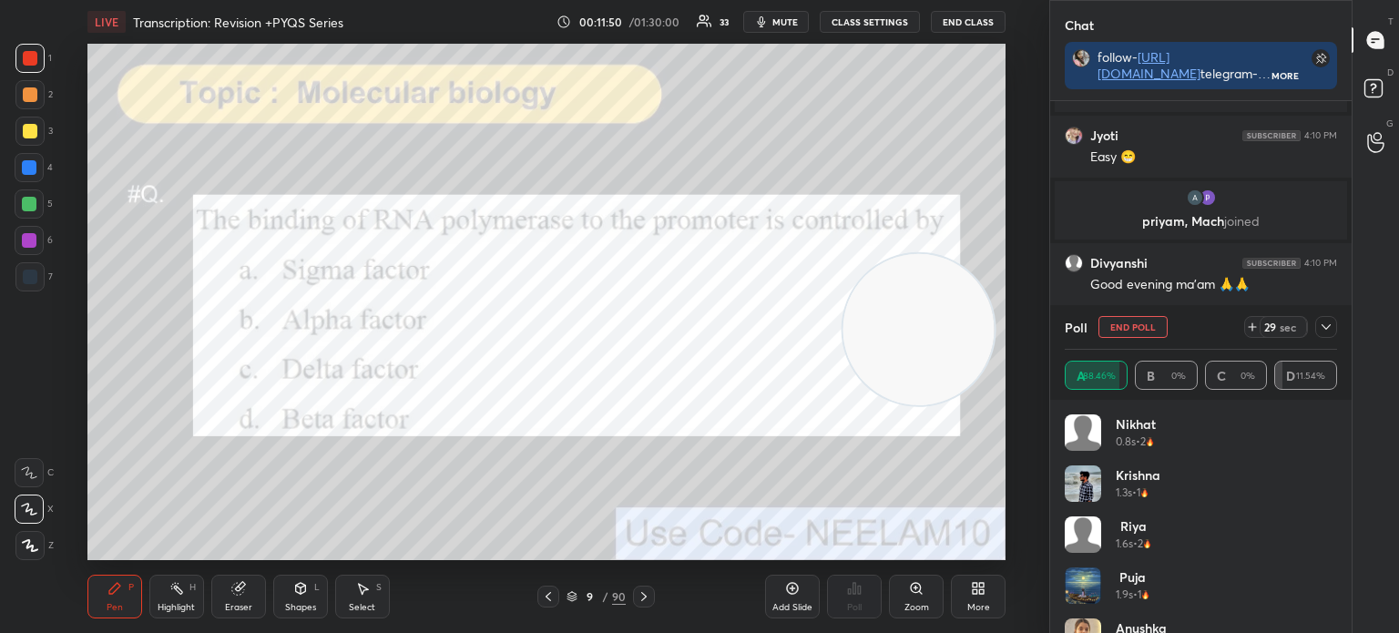
click at [1326, 327] on icon at bounding box center [1325, 327] width 15 height 15
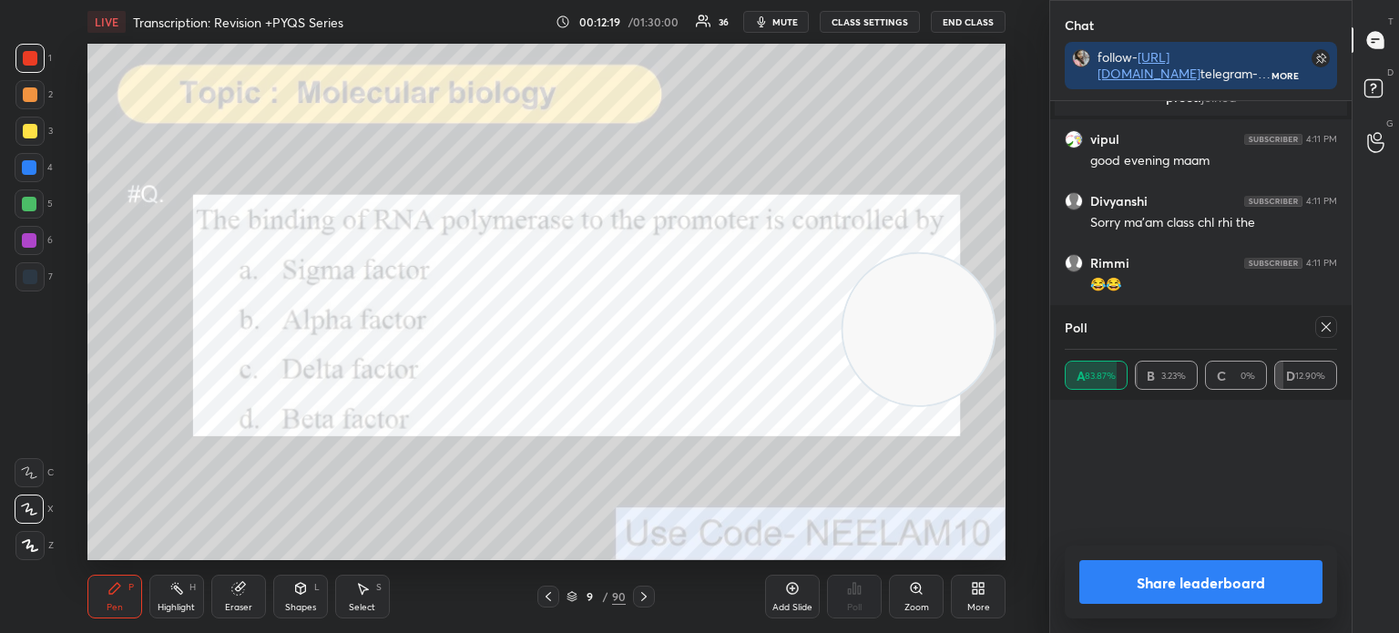
scroll to position [140, 267]
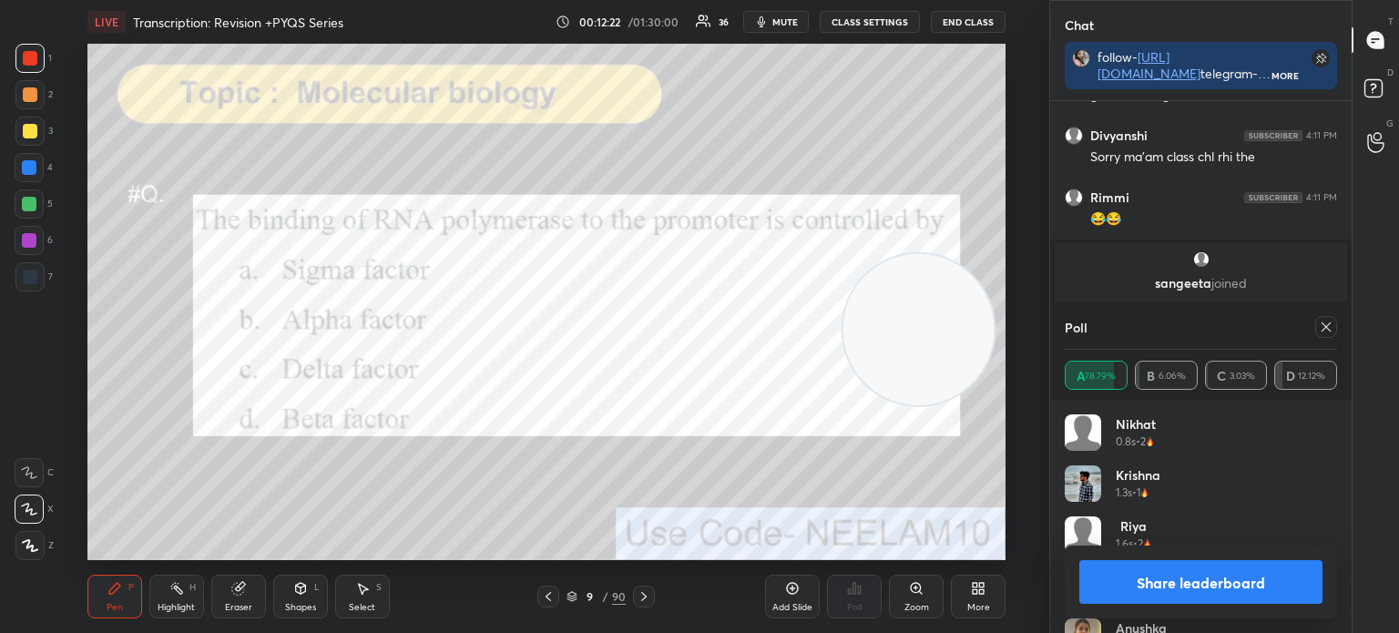
click at [1331, 322] on icon at bounding box center [1325, 327] width 15 height 15
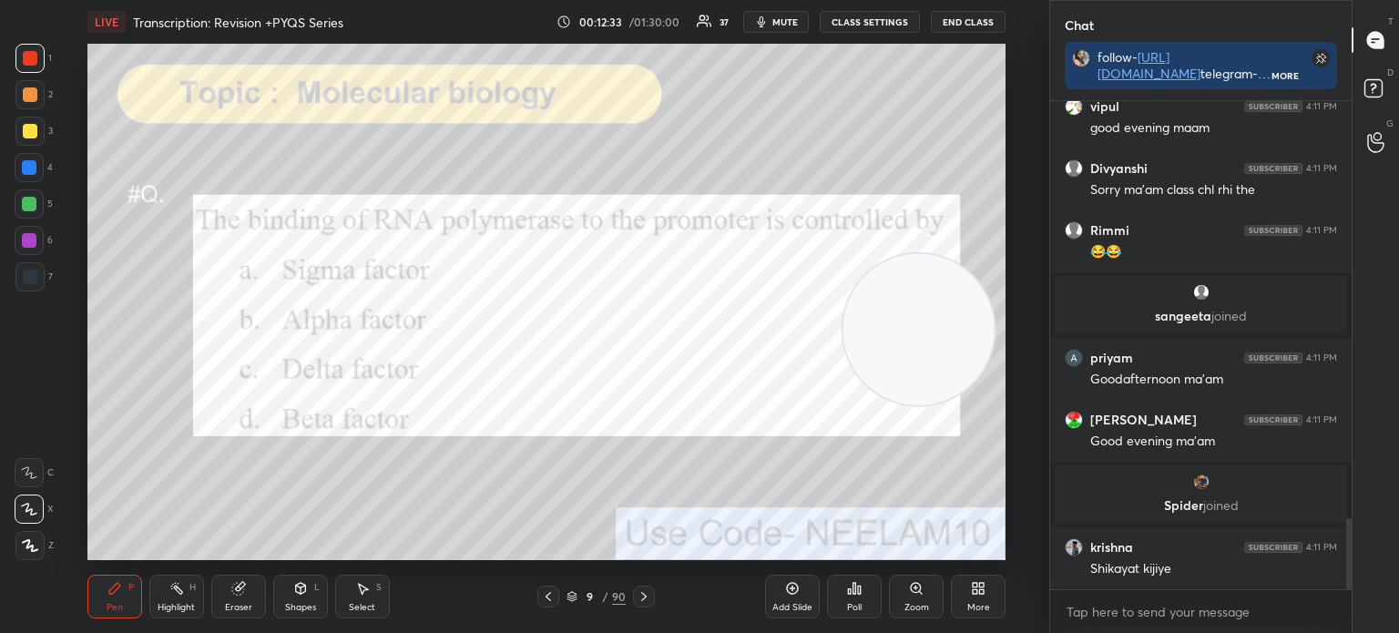
click at [864, 595] on div "Poll" at bounding box center [854, 597] width 55 height 44
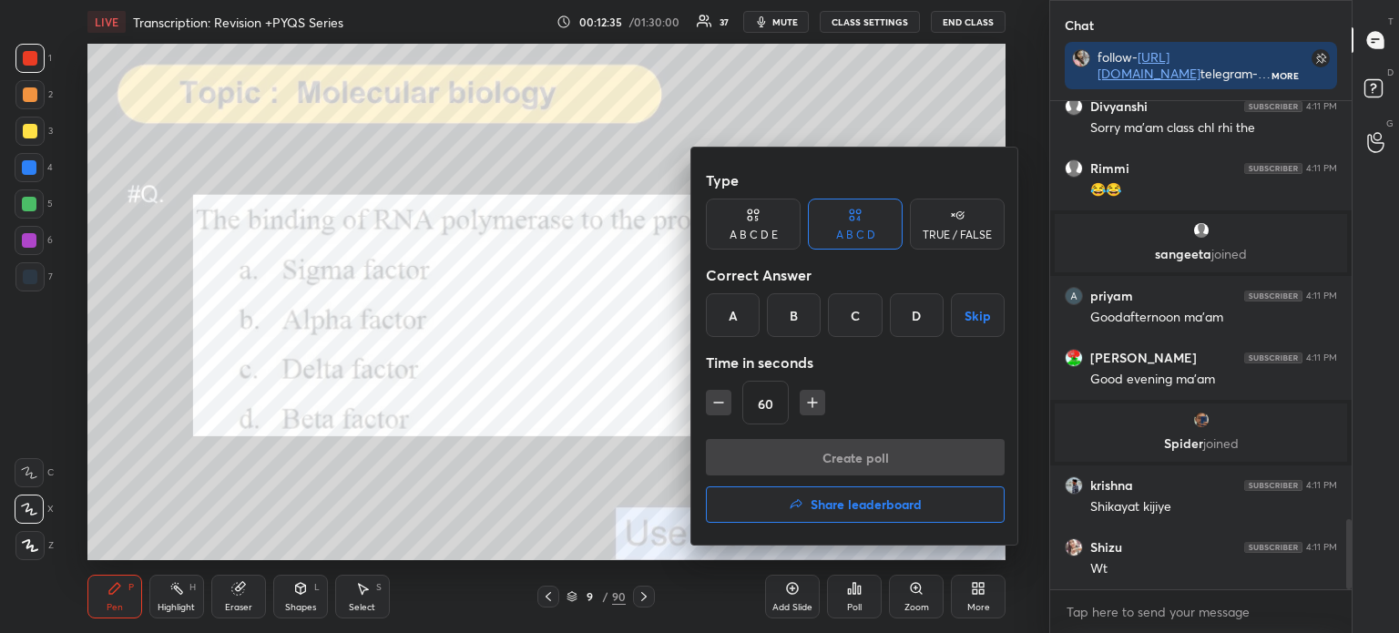
click at [810, 511] on h4 "Share leaderboard" at bounding box center [865, 504] width 111 height 13
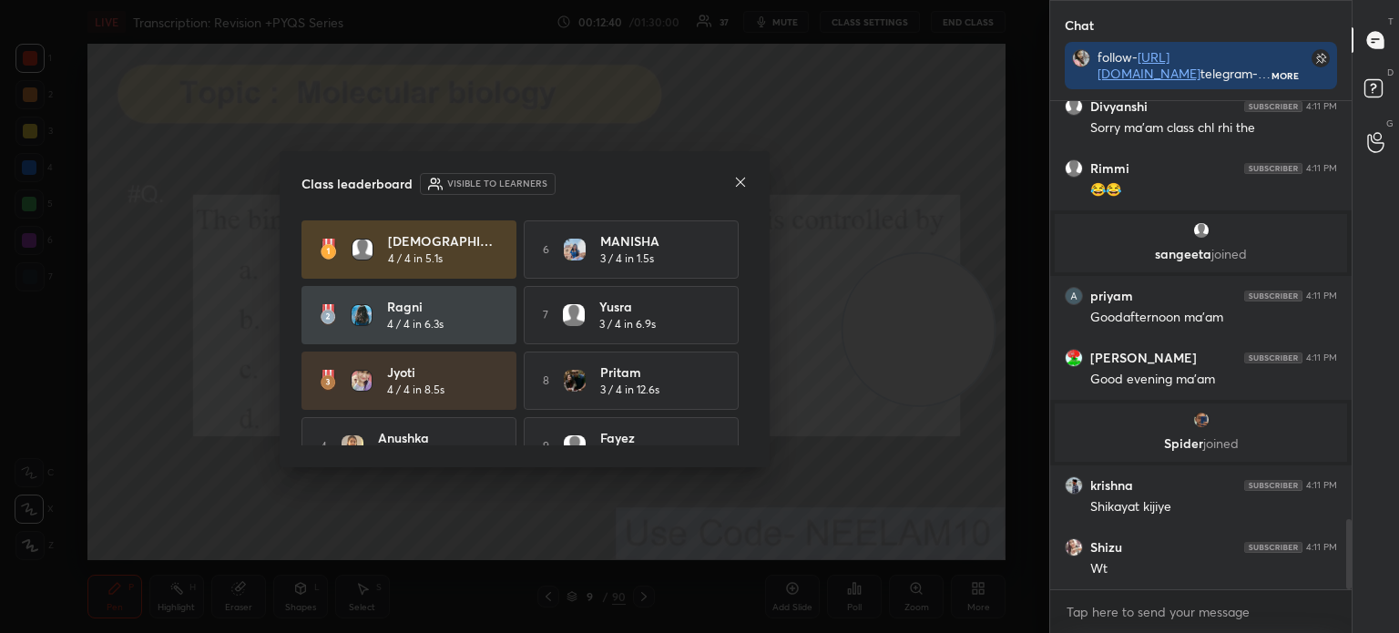
click at [733, 178] on icon at bounding box center [740, 182] width 15 height 15
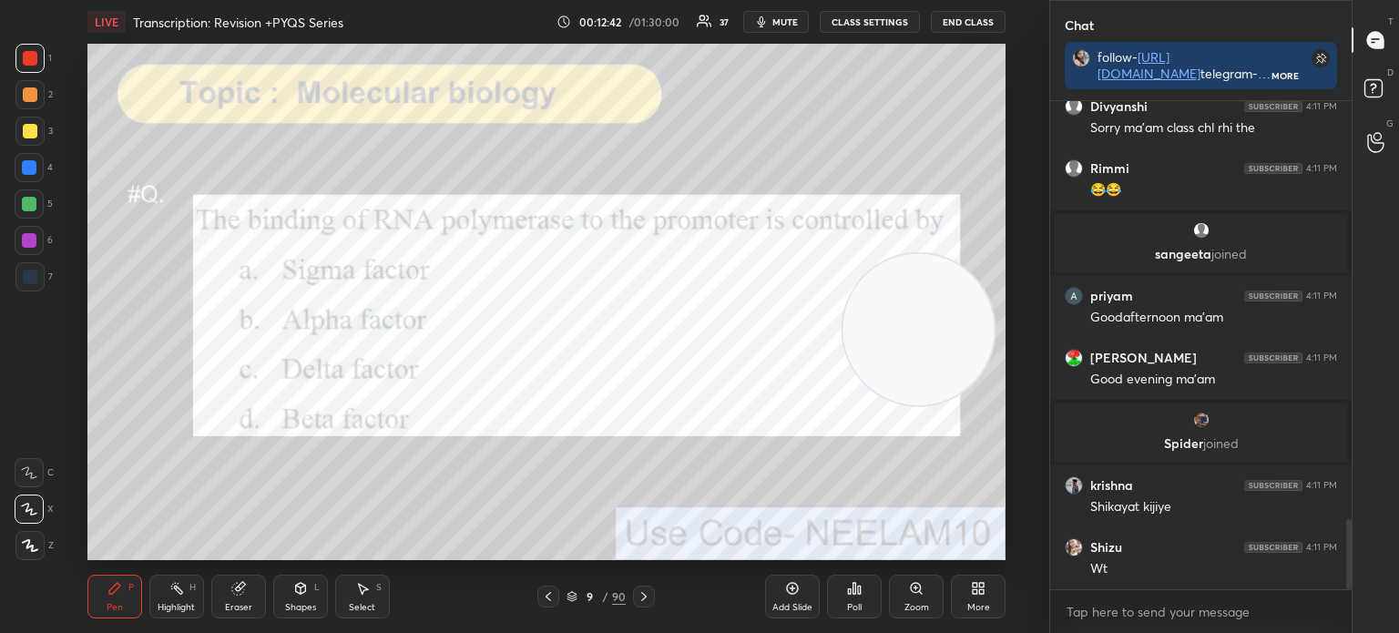
click at [649, 600] on icon at bounding box center [643, 596] width 15 height 15
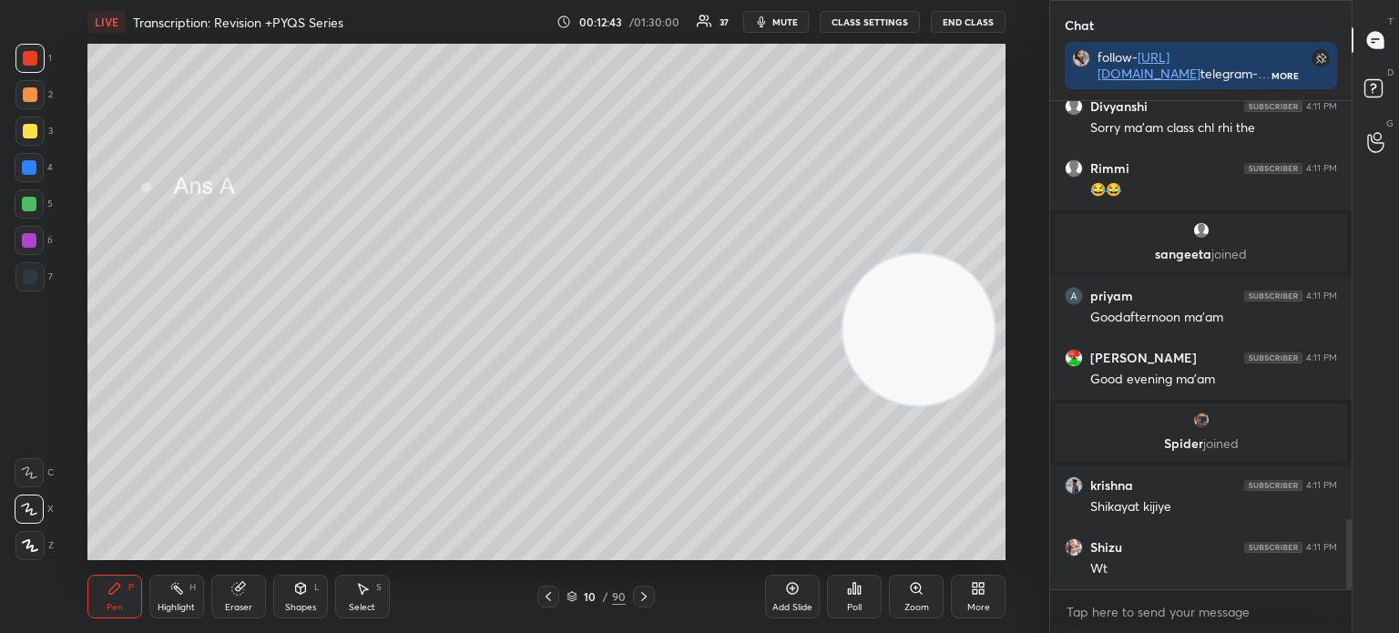
click at [650, 593] on div at bounding box center [644, 596] width 22 height 22
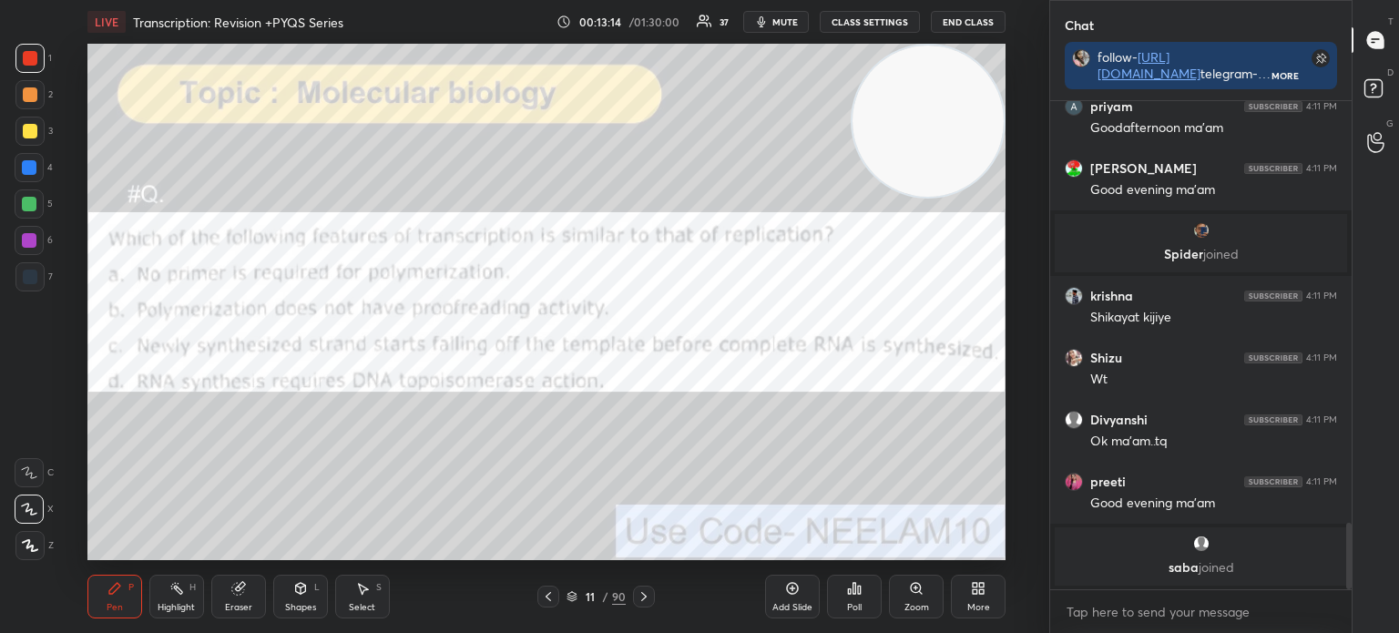
click at [570, 598] on icon at bounding box center [571, 597] width 9 height 3
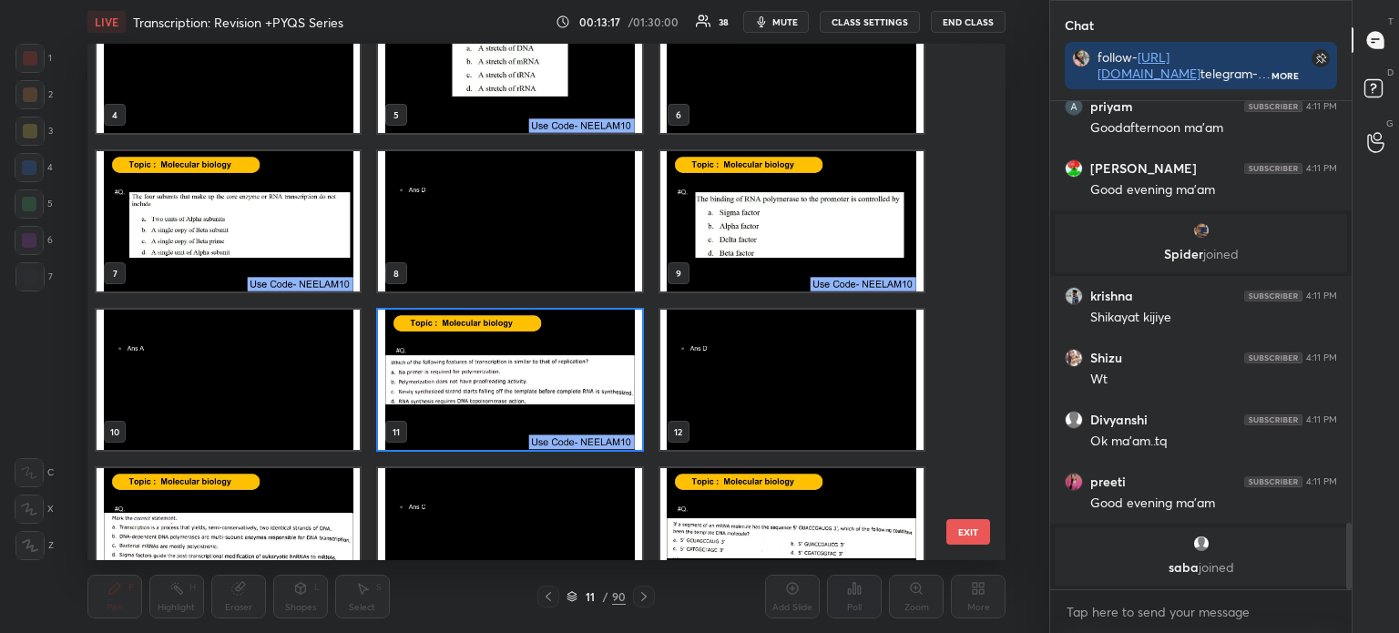
click at [534, 395] on img "grid" at bounding box center [509, 380] width 263 height 140
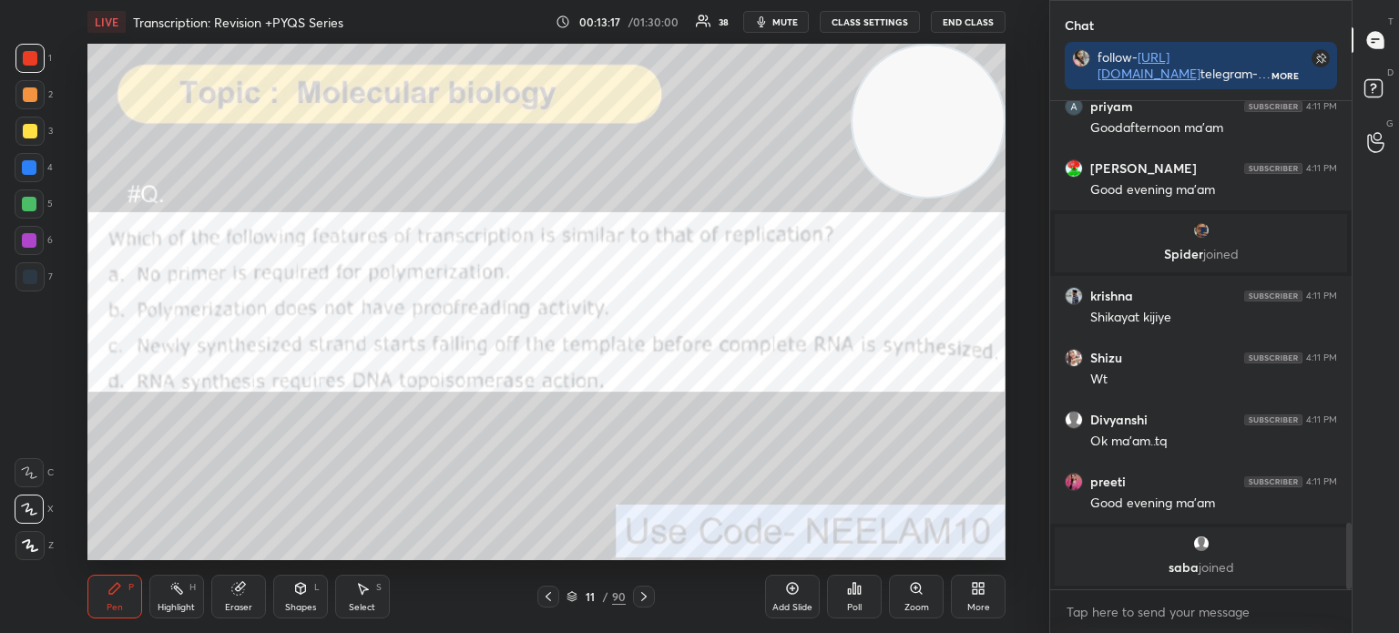
click at [538, 396] on img "grid" at bounding box center [509, 380] width 263 height 140
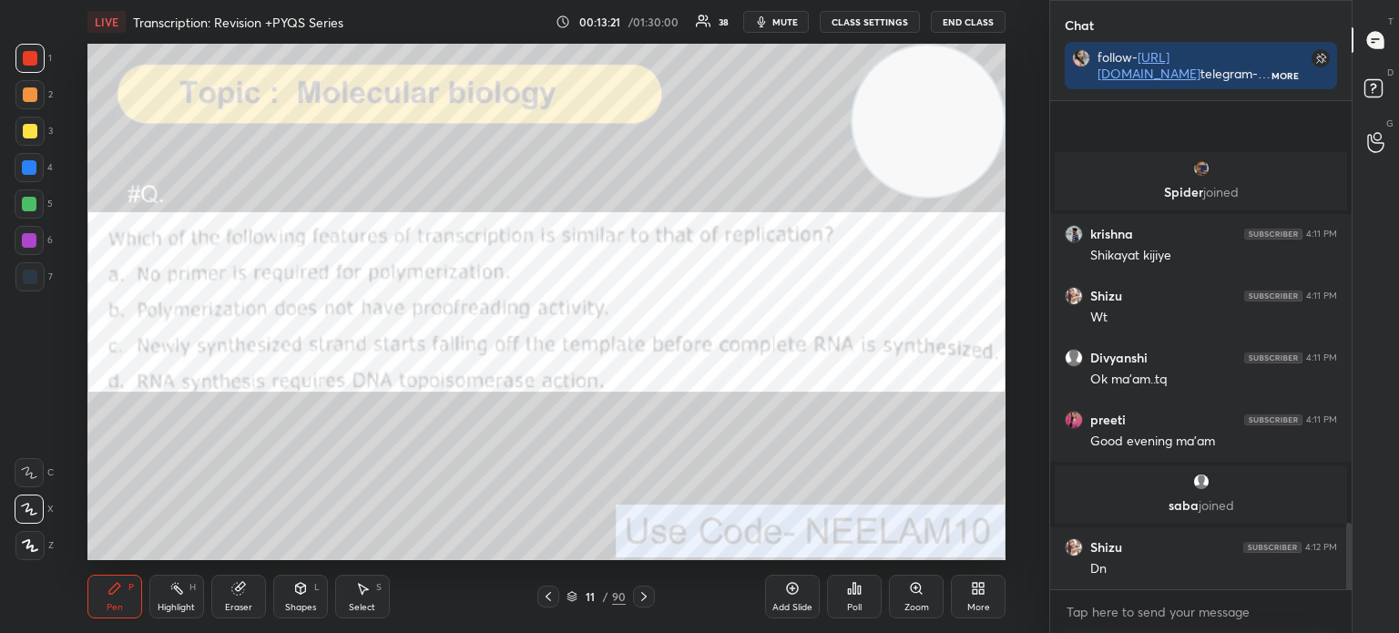
scroll to position [3107, 0]
click at [566, 596] on icon at bounding box center [571, 596] width 11 height 11
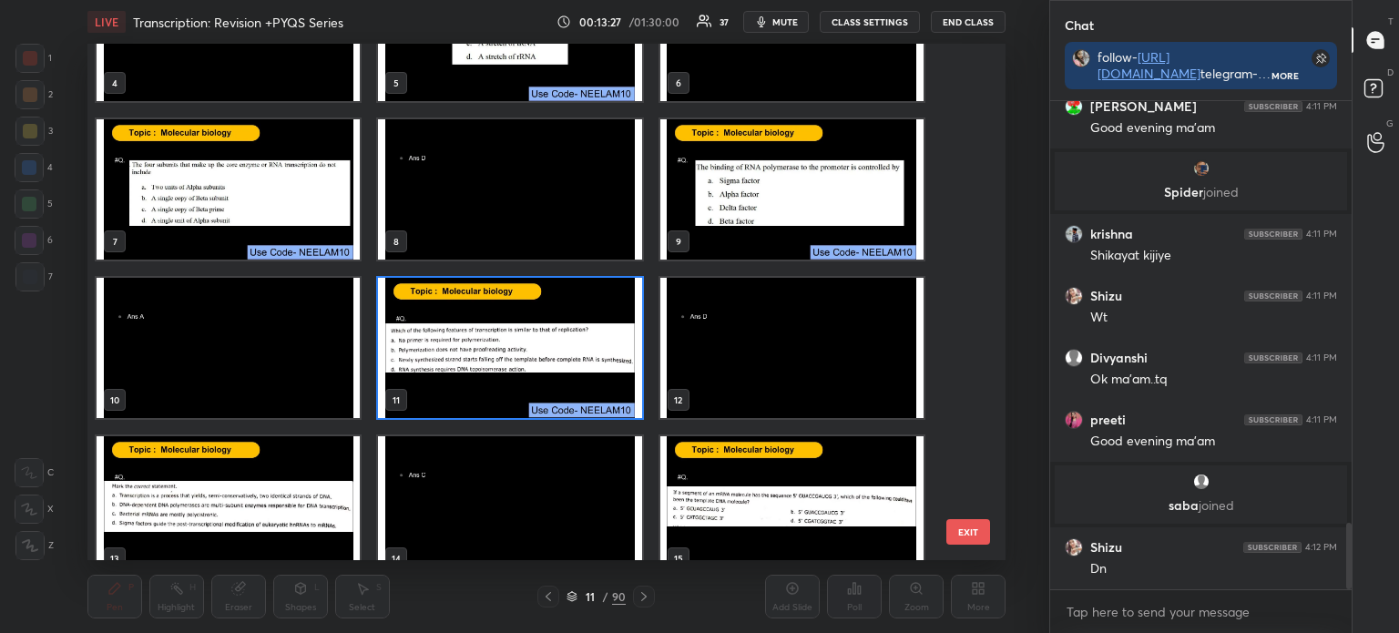
scroll to position [257, 0]
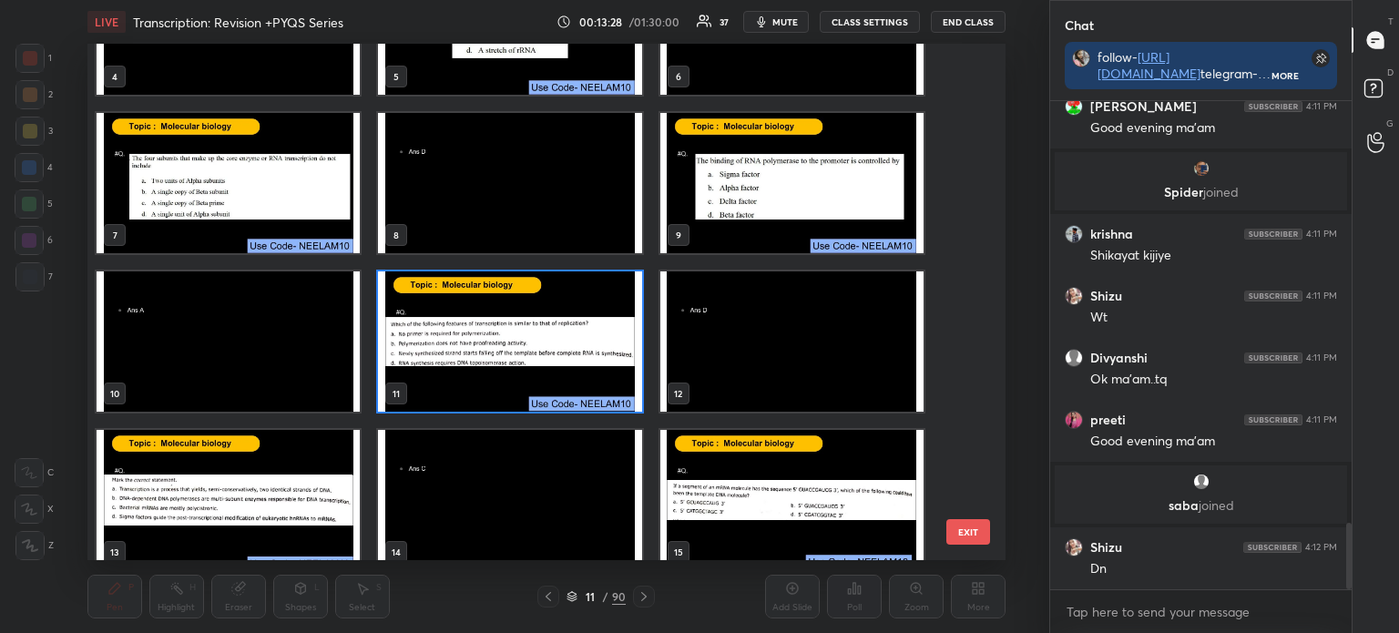
click at [531, 360] on img "grid" at bounding box center [509, 341] width 263 height 140
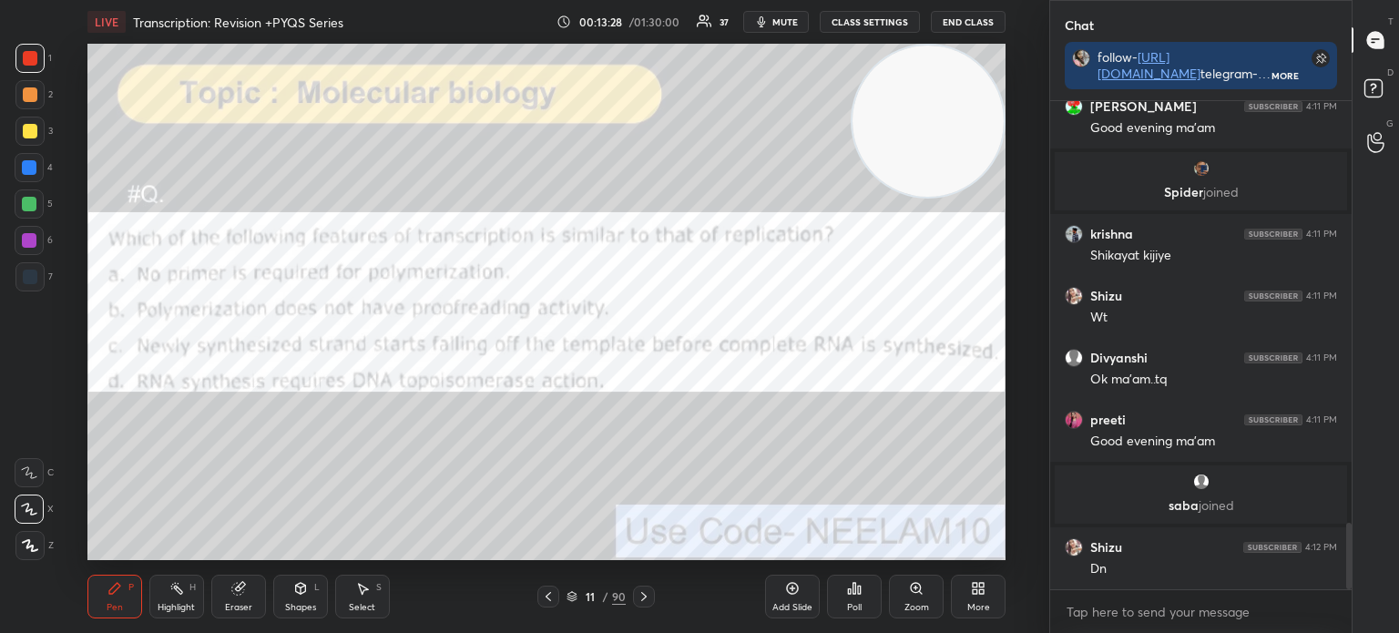
click at [534, 361] on img "grid" at bounding box center [509, 341] width 263 height 140
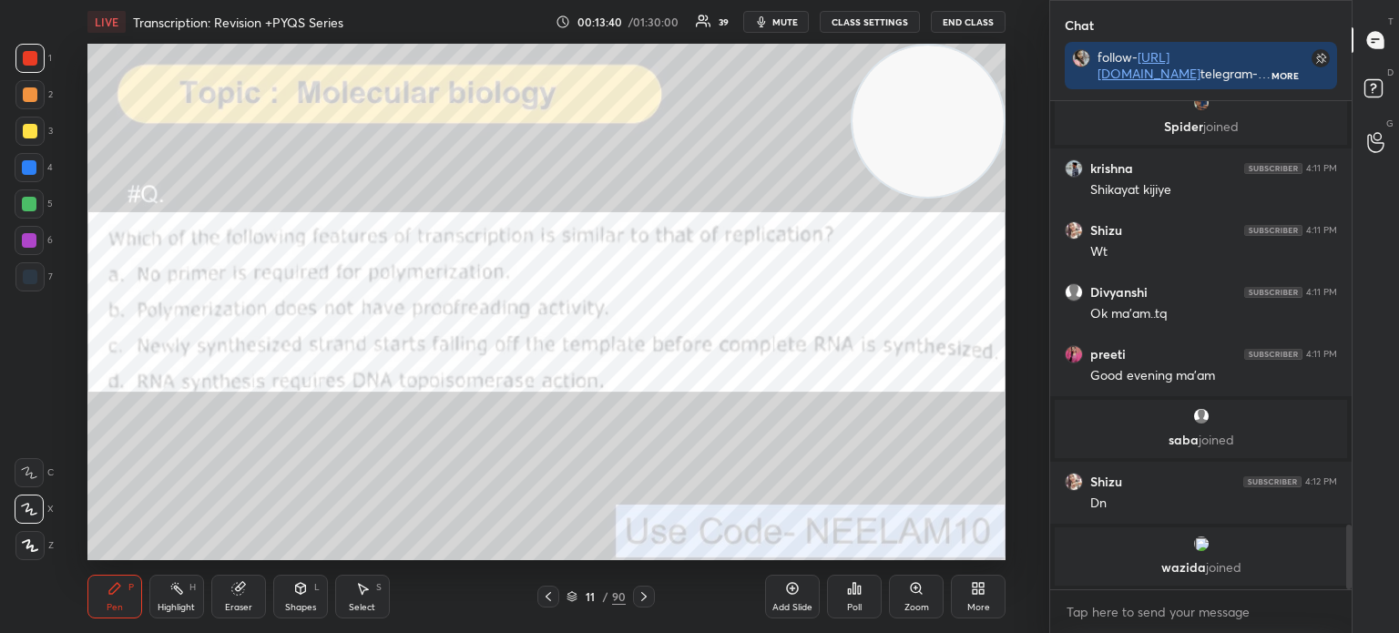
click at [852, 582] on icon at bounding box center [854, 588] width 15 height 15
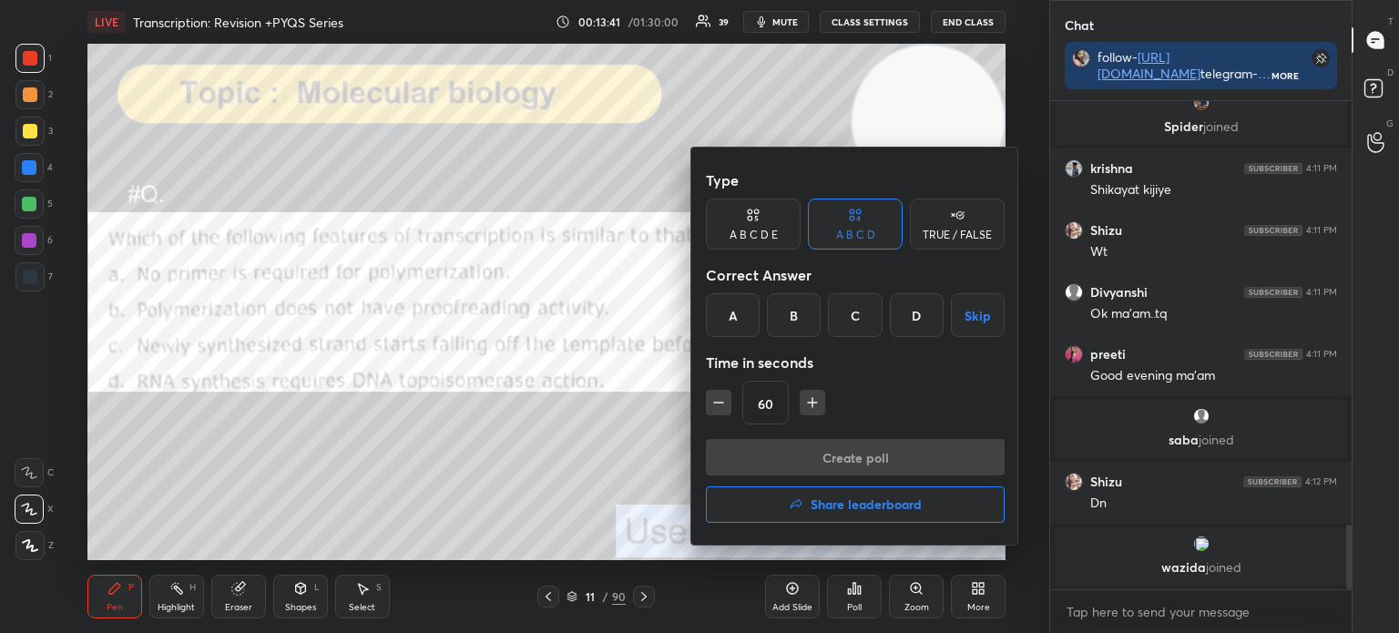
click at [913, 316] on div "D" at bounding box center [917, 315] width 54 height 44
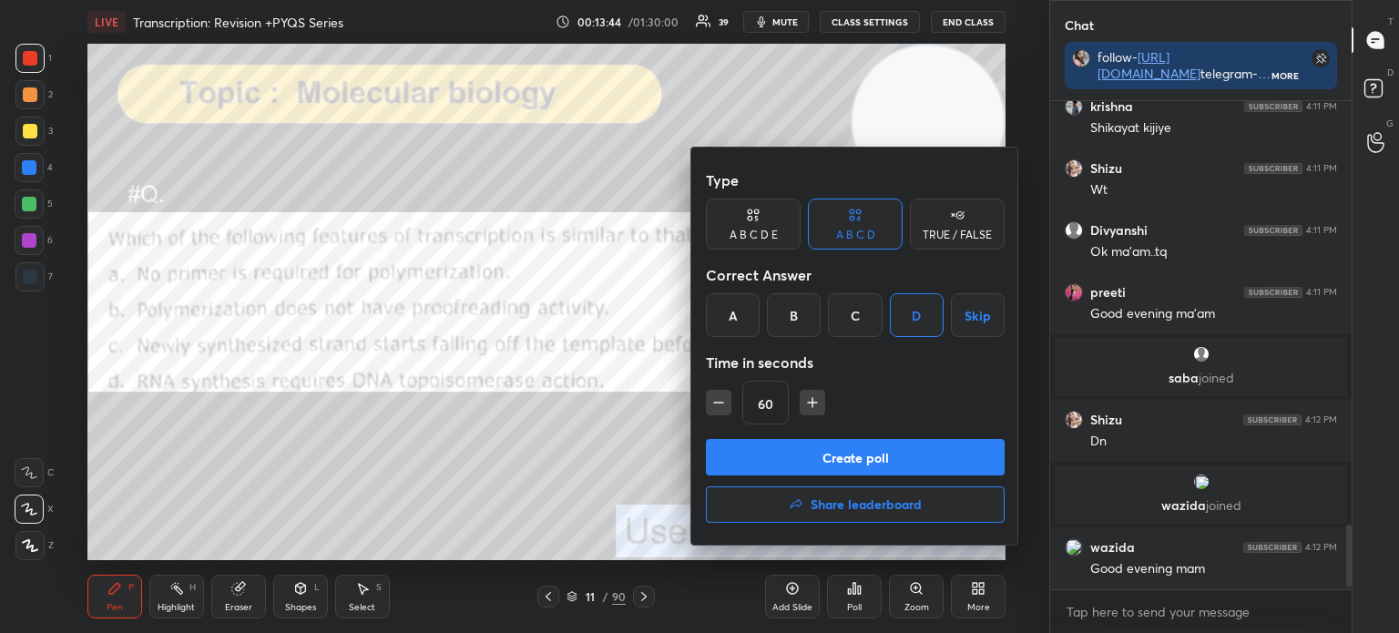
scroll to position [3278, 0]
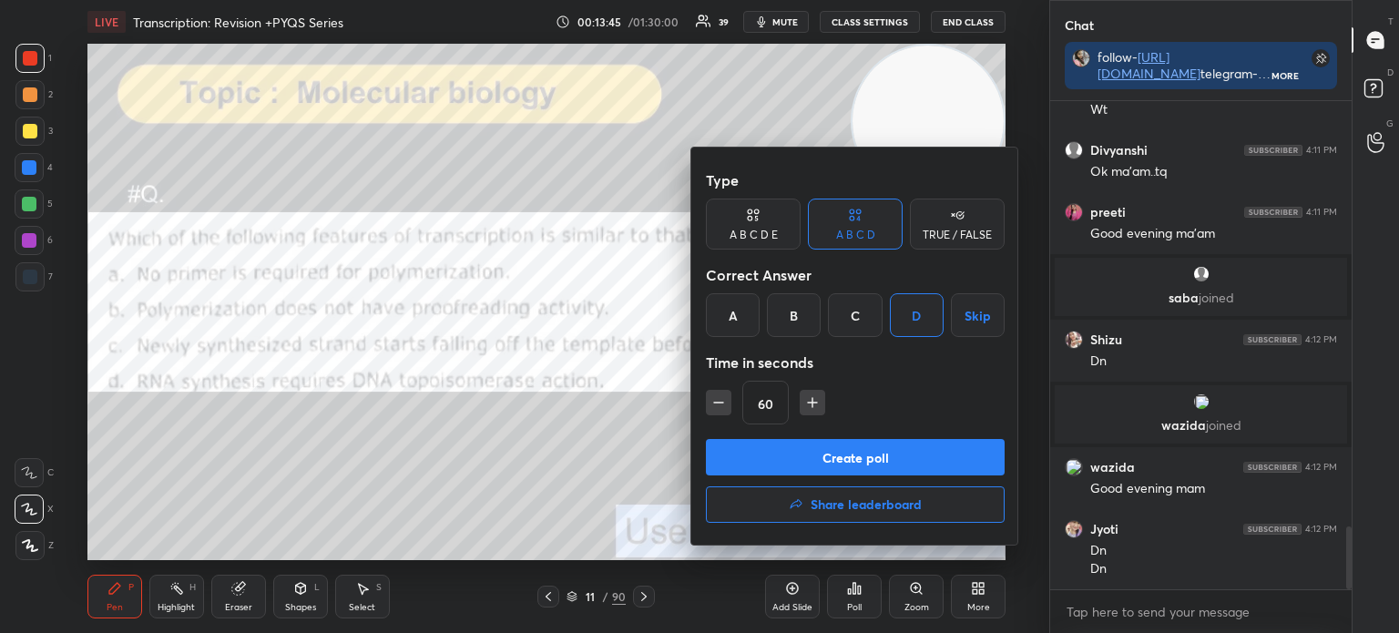
click at [868, 455] on button "Create poll" at bounding box center [855, 457] width 299 height 36
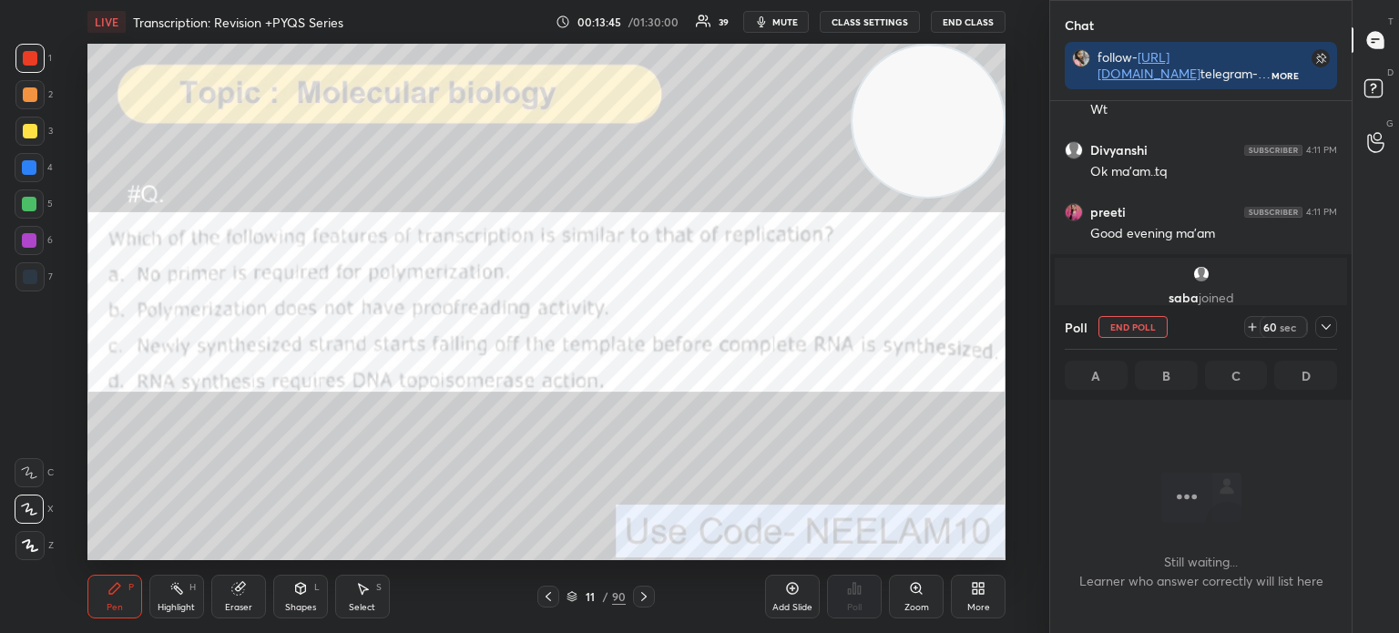
scroll to position [388, 296]
click at [1325, 331] on icon at bounding box center [1325, 327] width 15 height 15
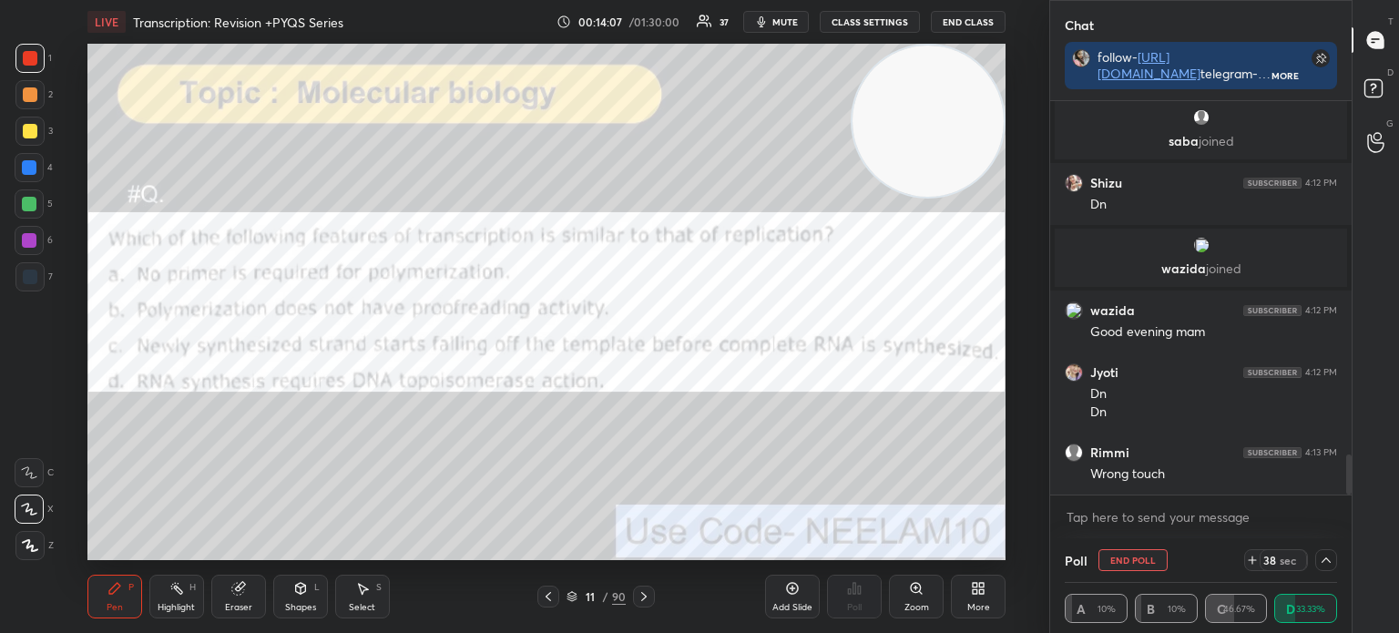
scroll to position [3496, 0]
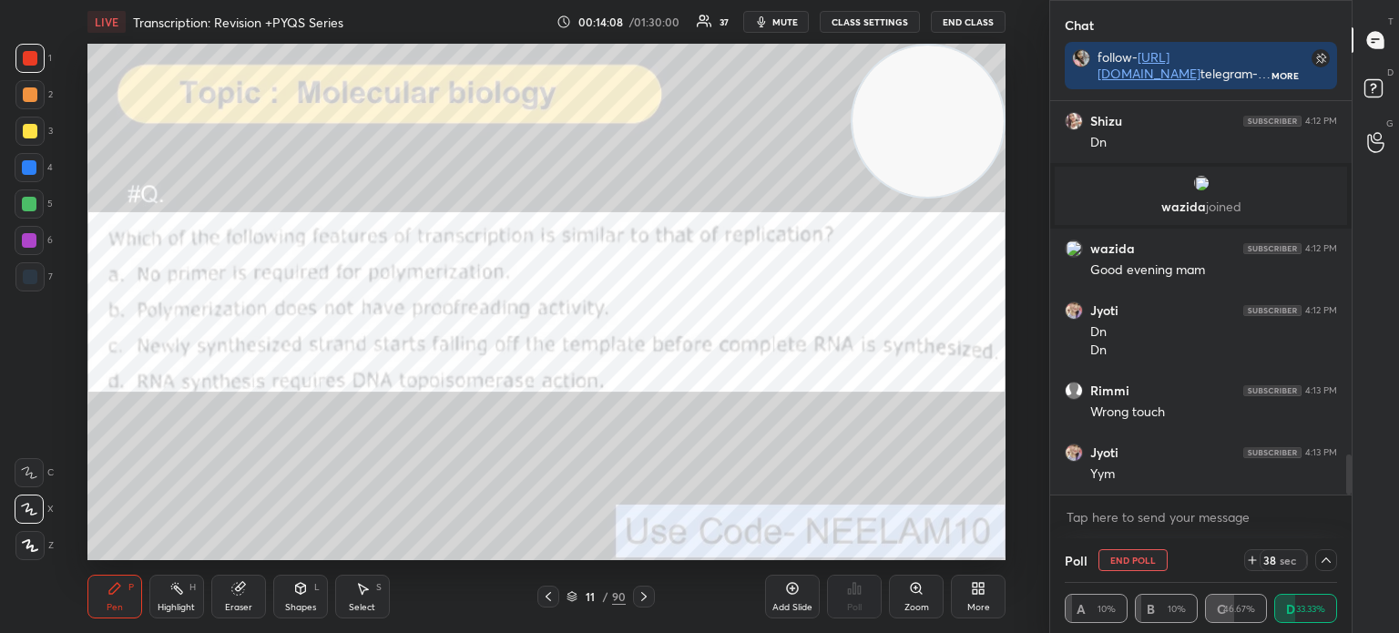
click at [30, 129] on div at bounding box center [30, 131] width 15 height 15
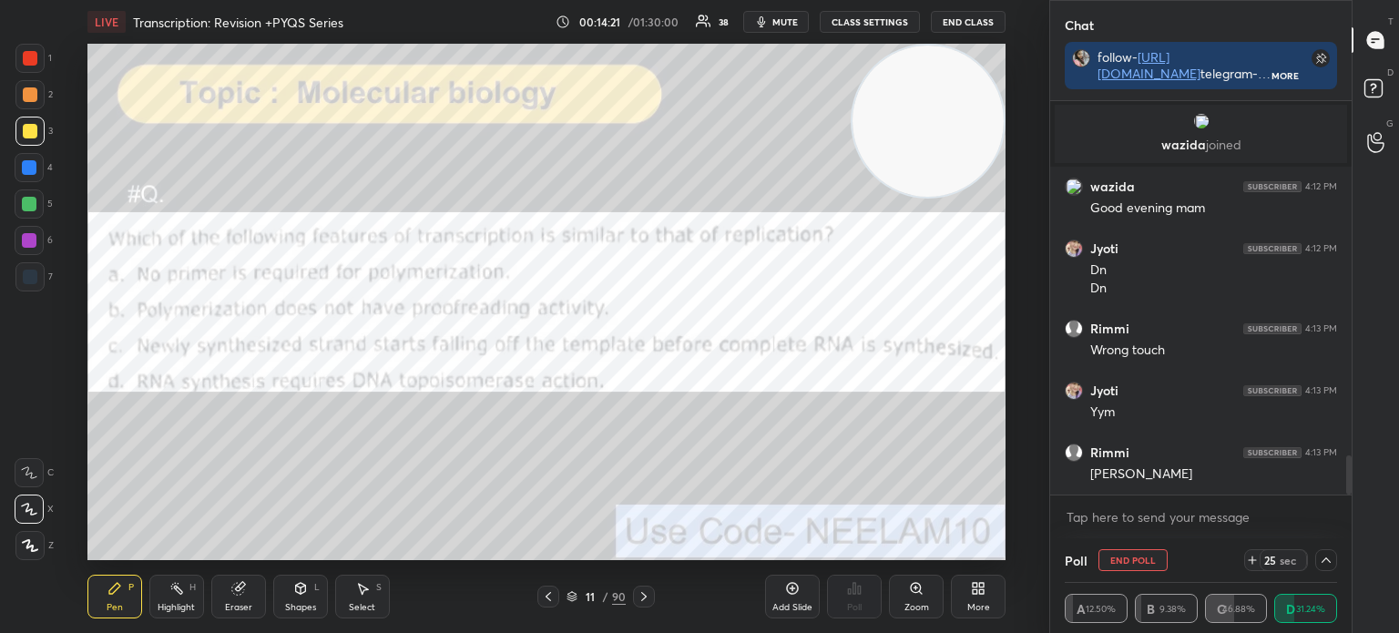
click at [54, 301] on div "1 2 3 4 5 6 7 C X Z C X Z E E Erase all H H" at bounding box center [29, 302] width 58 height 516
click at [25, 61] on div at bounding box center [30, 58] width 15 height 15
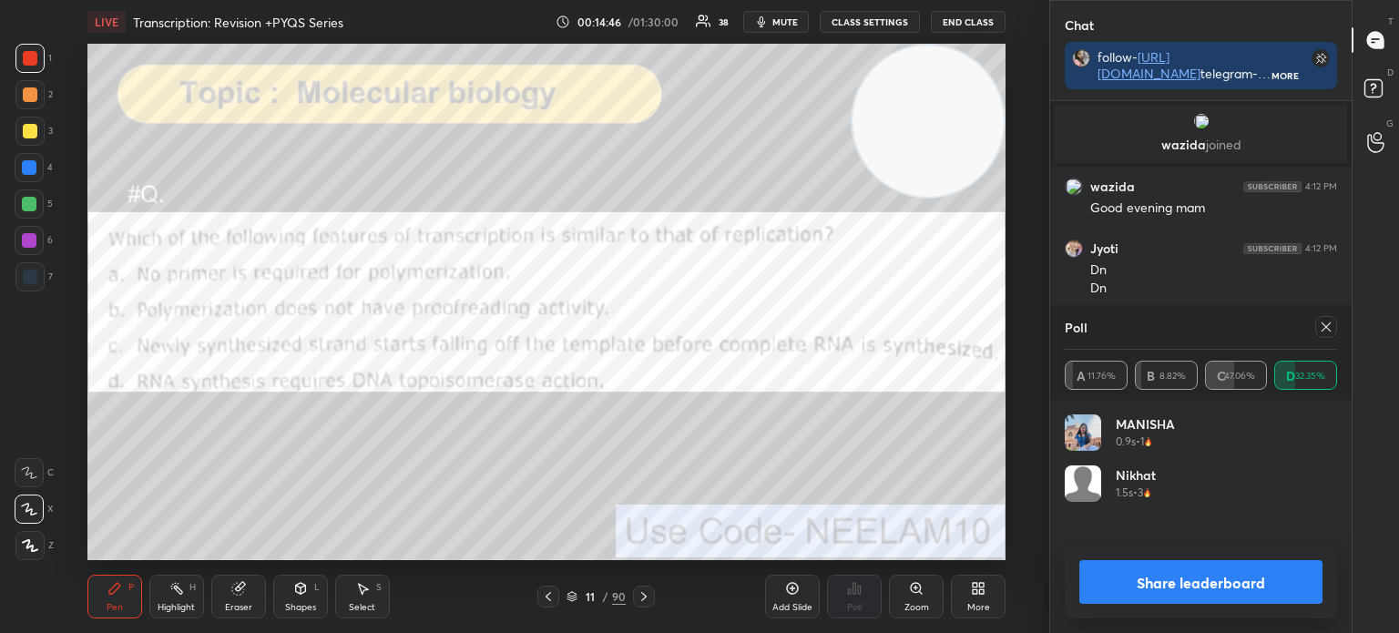
scroll to position [213, 267]
click at [25, 212] on div at bounding box center [29, 203] width 29 height 29
click at [1329, 331] on icon at bounding box center [1325, 327] width 15 height 15
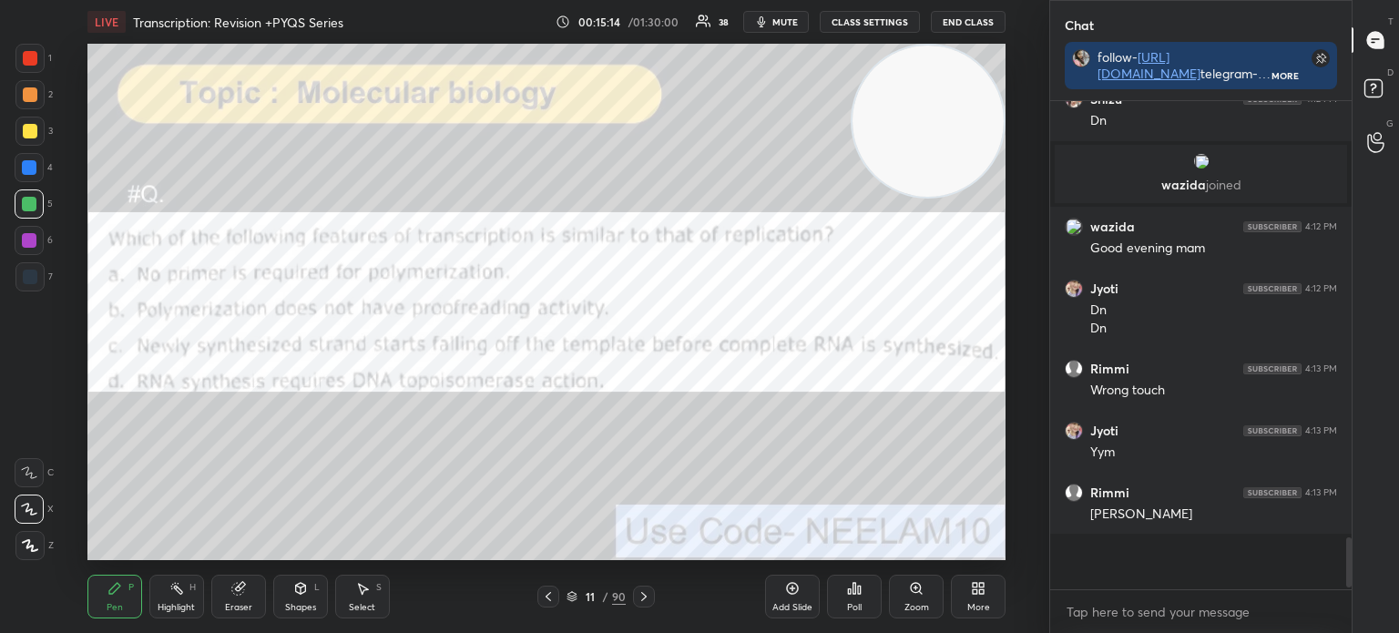
scroll to position [3467, 0]
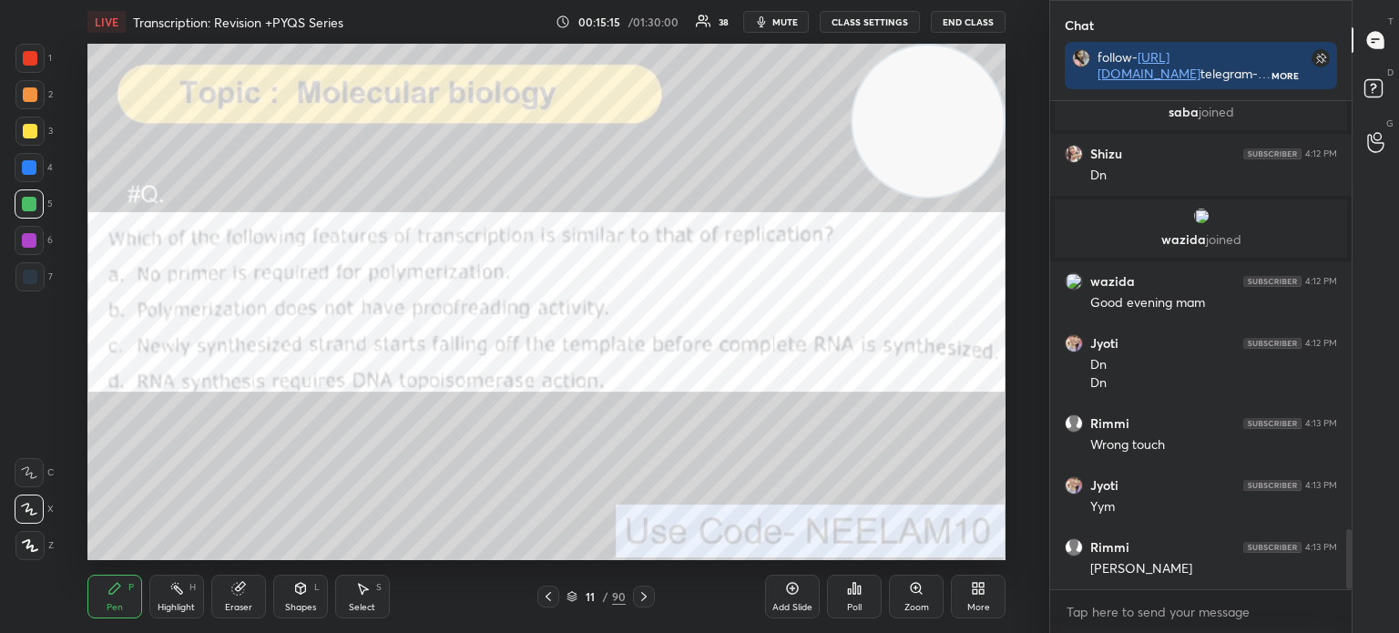
click at [573, 601] on icon at bounding box center [571, 596] width 11 height 11
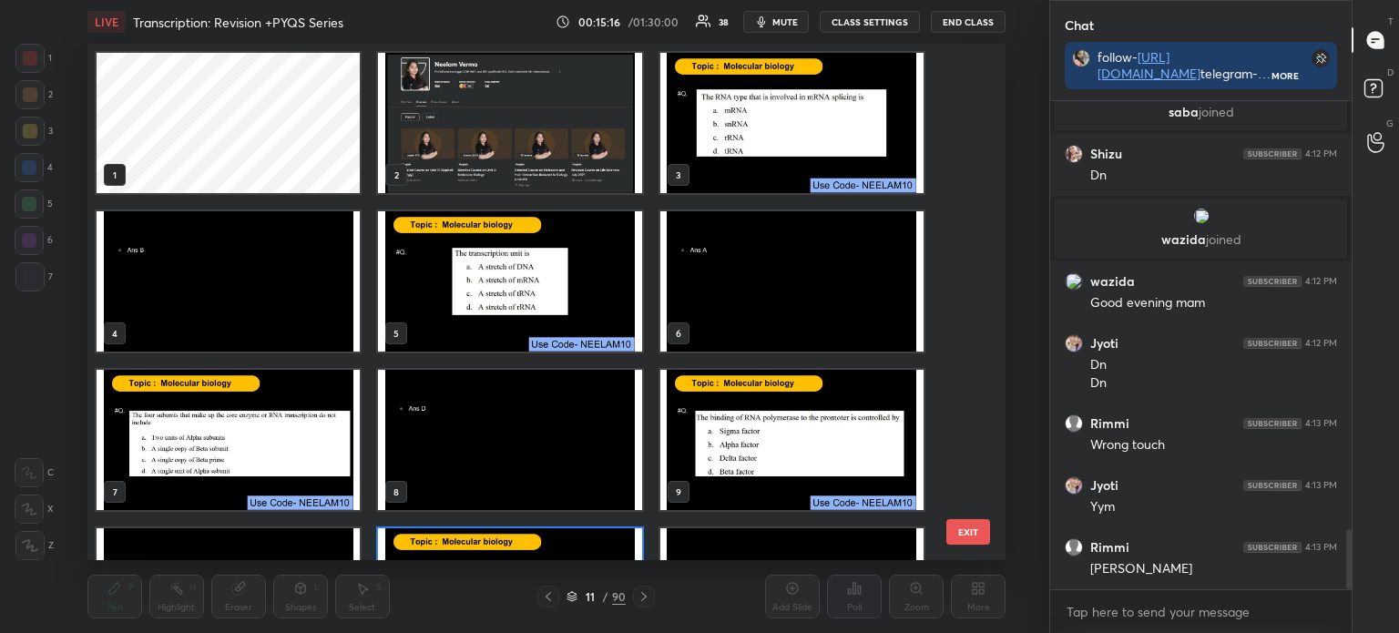
scroll to position [117, 0]
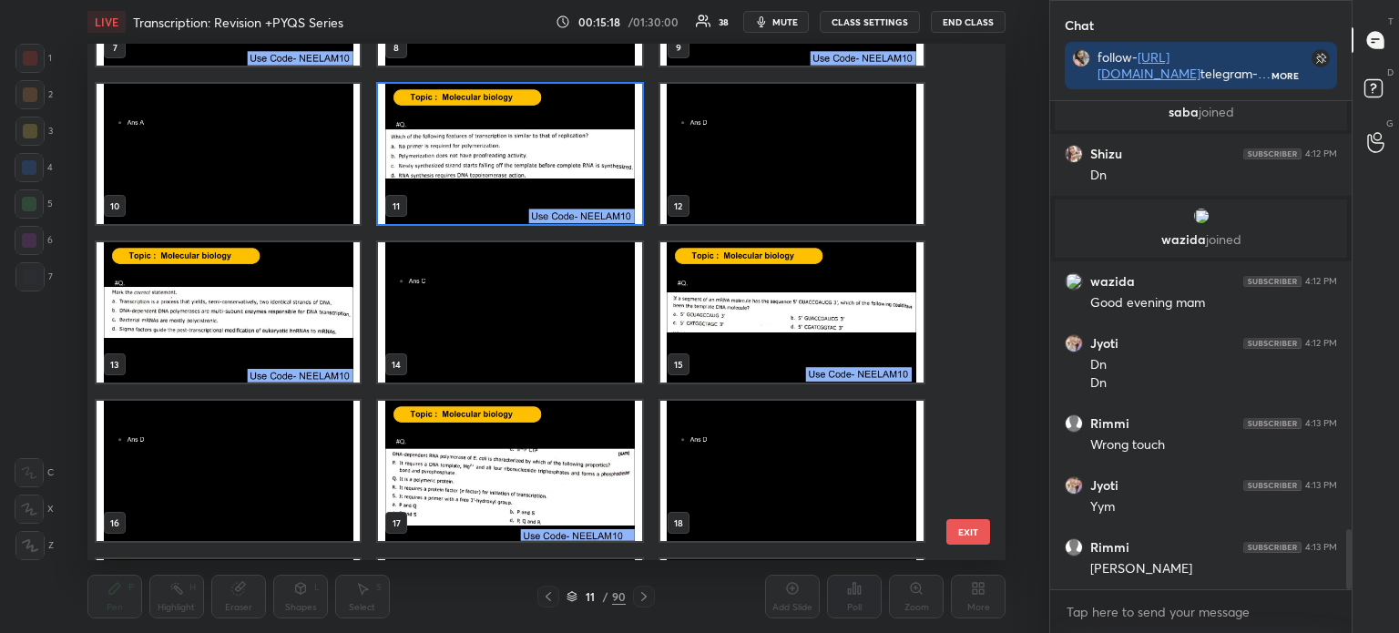
click at [276, 320] on img "grid" at bounding box center [228, 312] width 263 height 140
click at [283, 322] on img "grid" at bounding box center [228, 312] width 263 height 140
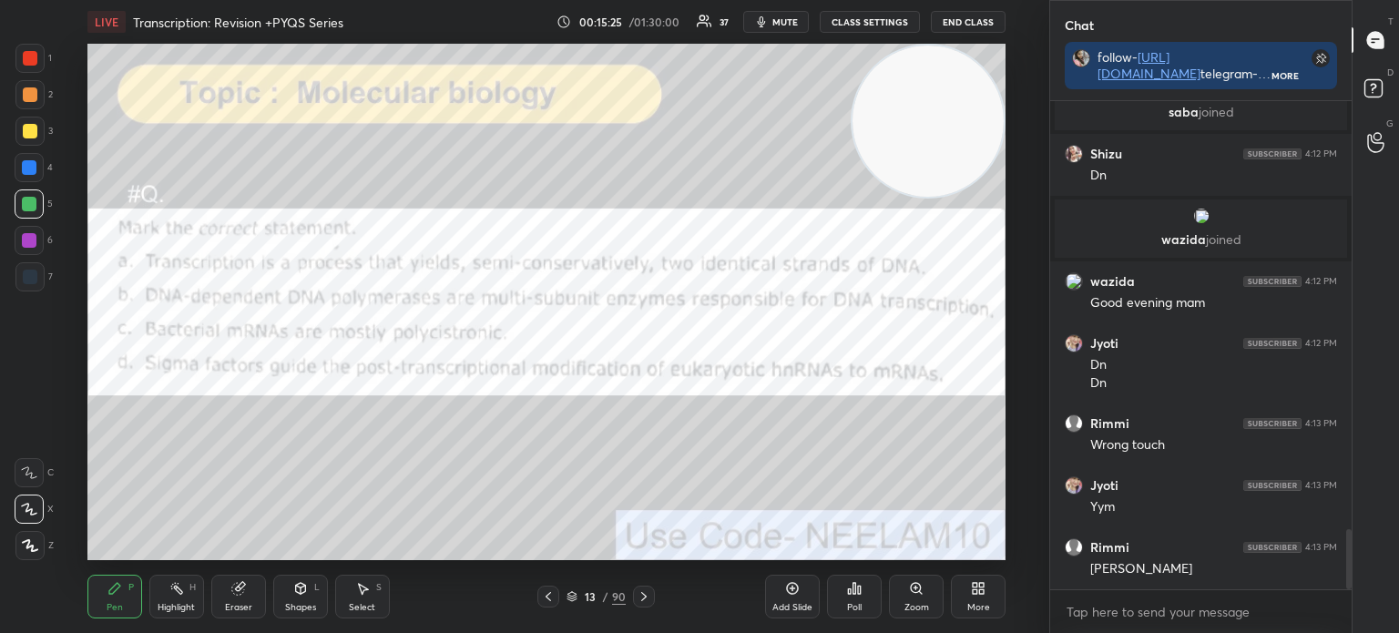
click at [299, 592] on icon at bounding box center [300, 588] width 10 height 11
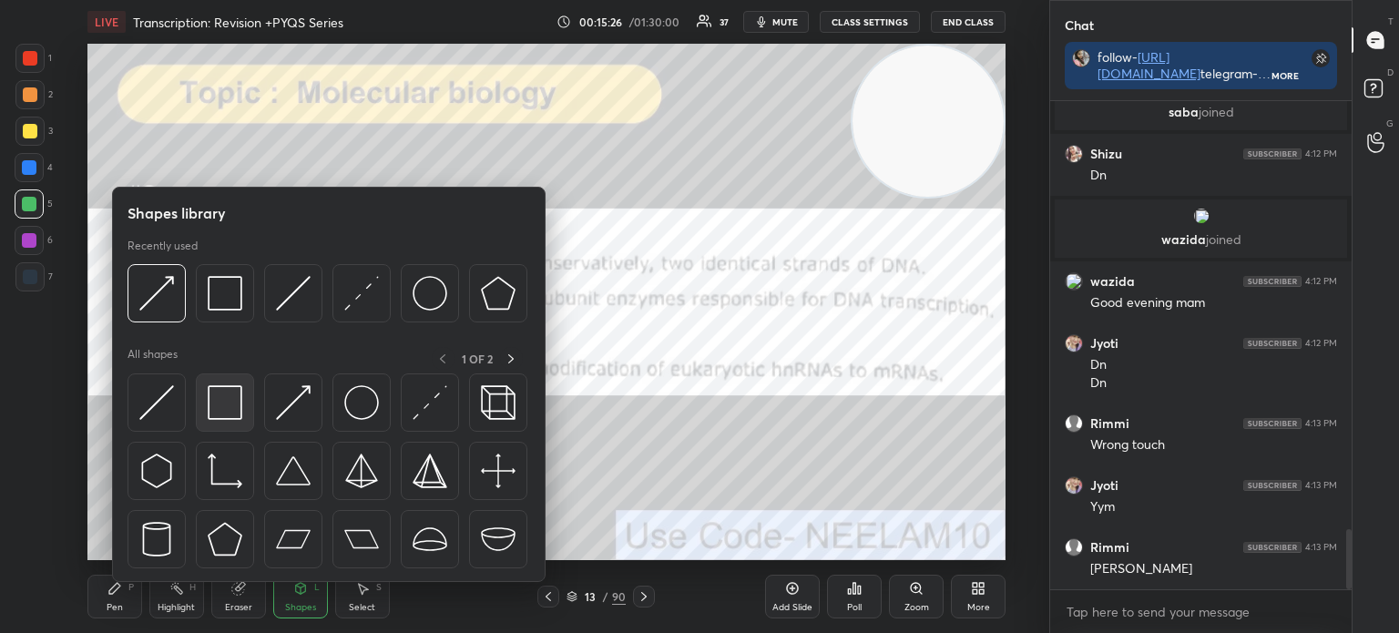
click at [227, 400] on img at bounding box center [225, 402] width 35 height 35
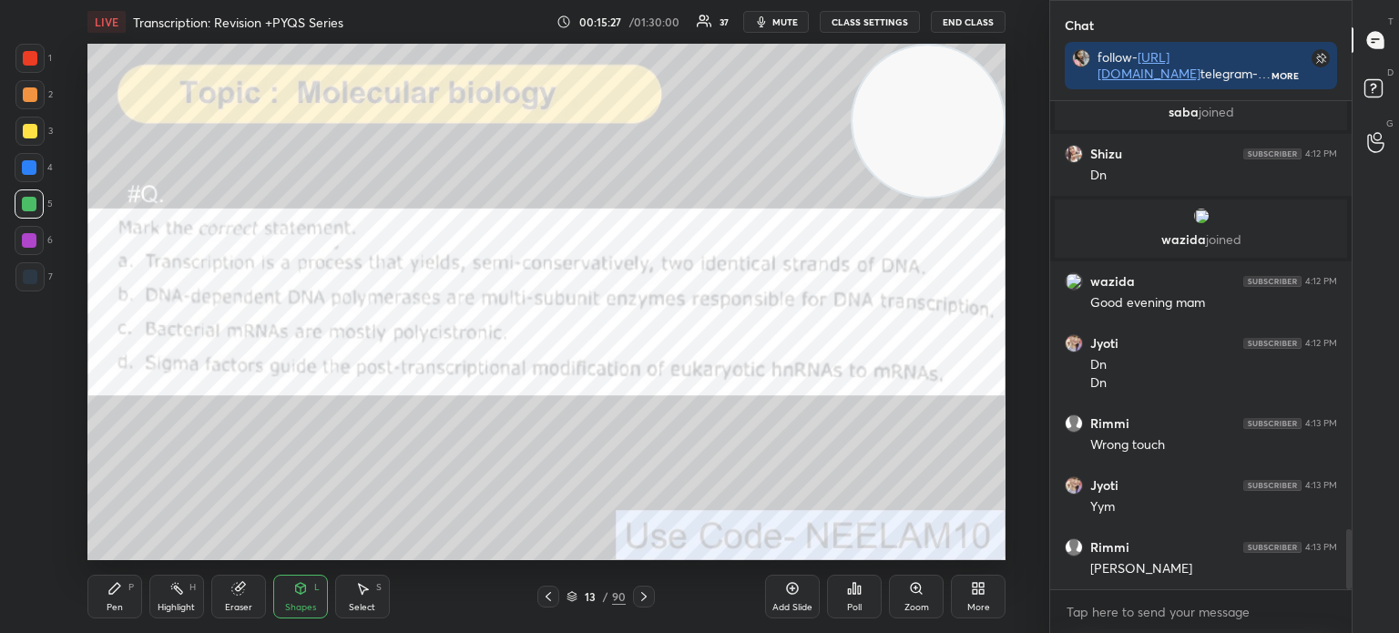
click at [40, 58] on div at bounding box center [29, 58] width 29 height 29
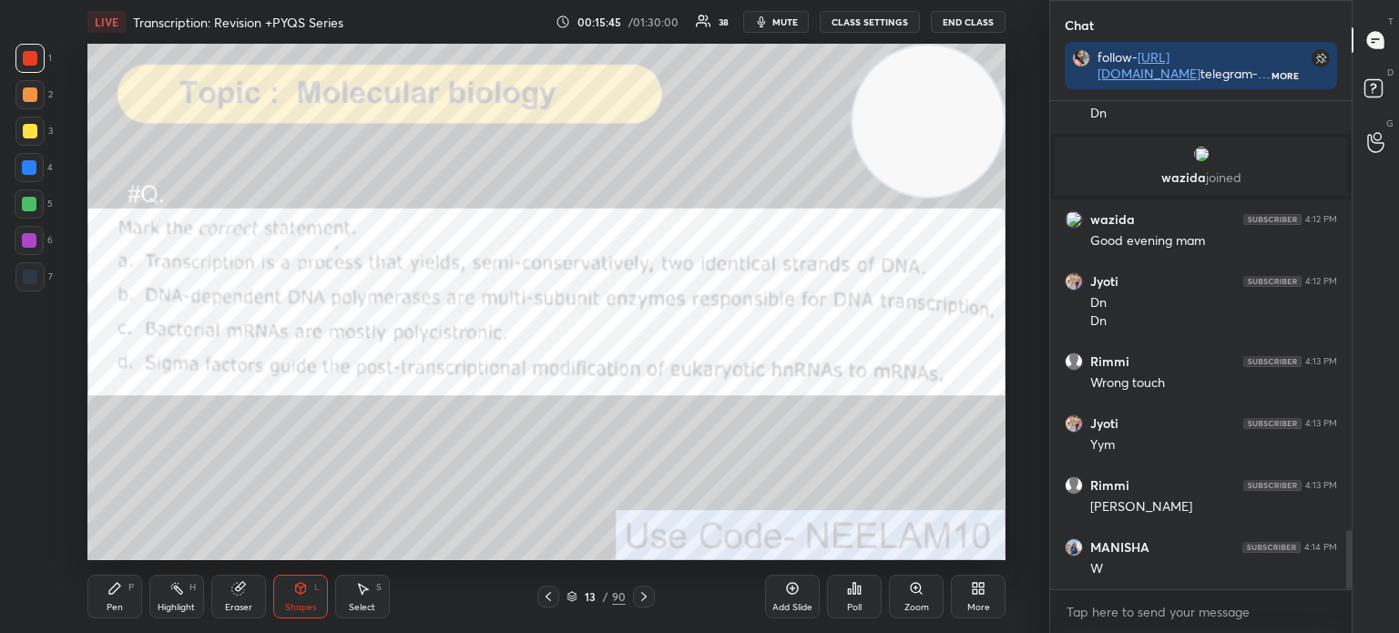
click at [801, 595] on div "Add Slide" at bounding box center [792, 597] width 55 height 44
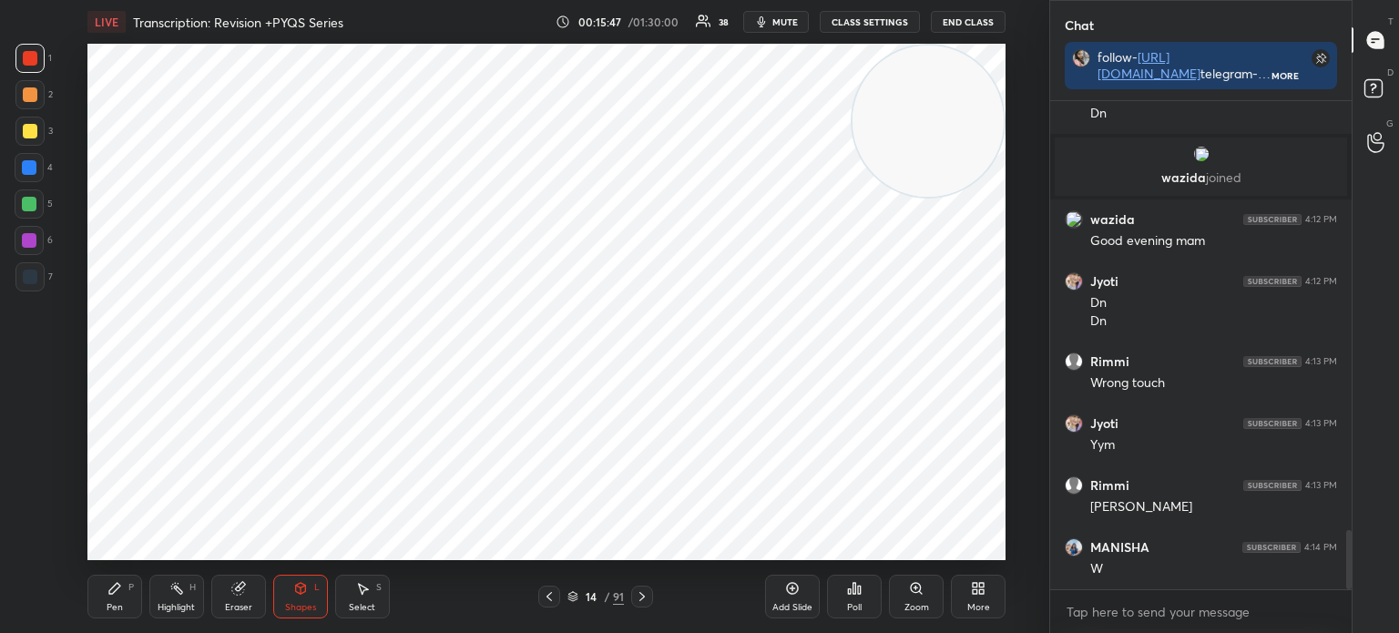
click at [550, 597] on icon at bounding box center [549, 596] width 15 height 15
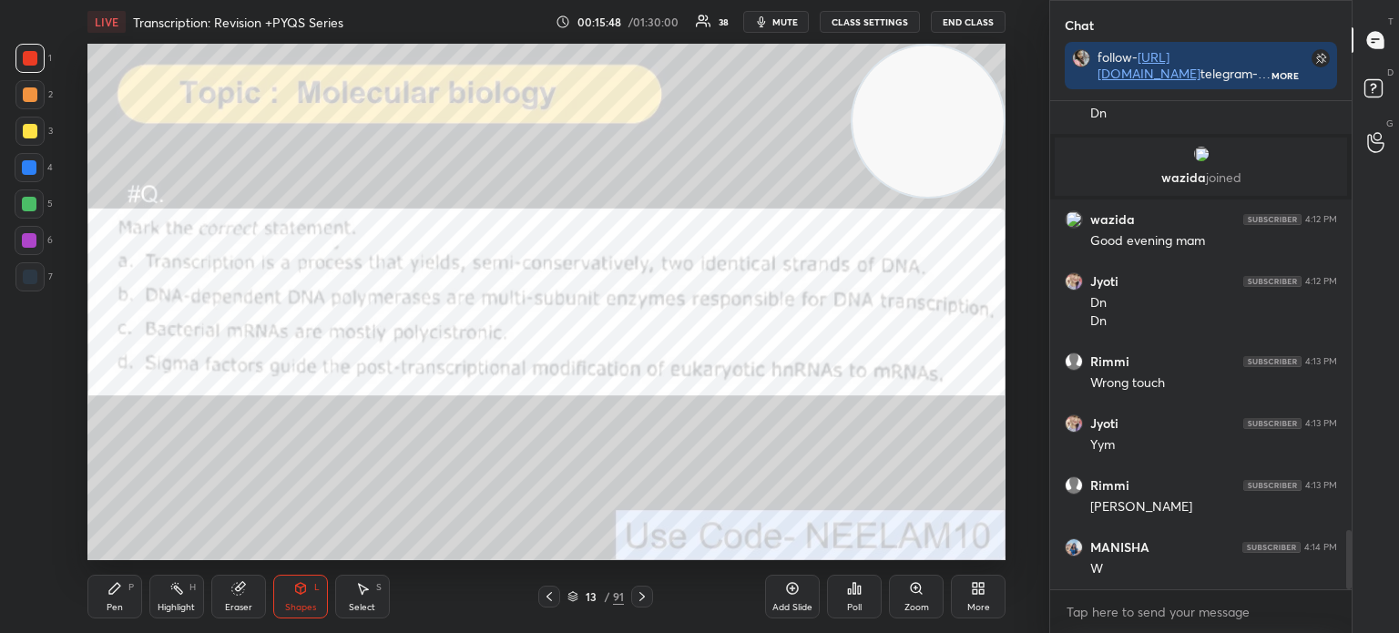
click at [576, 595] on icon at bounding box center [572, 594] width 9 height 5
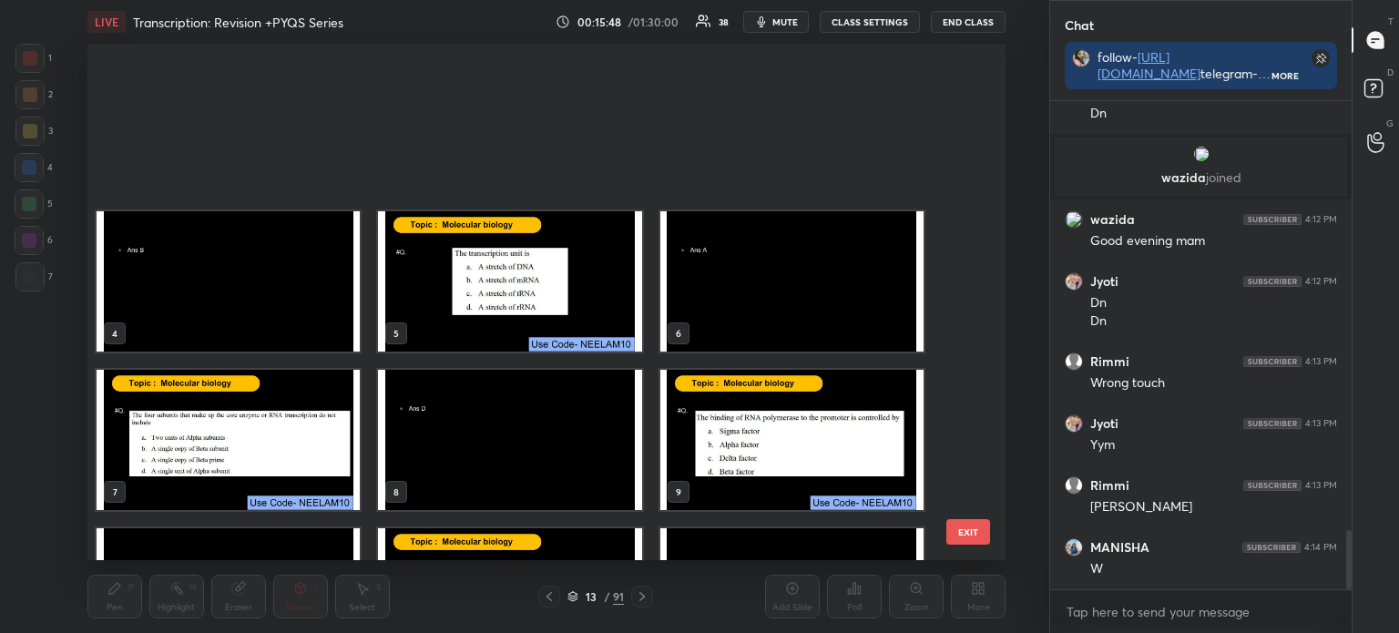
scroll to position [511, 910]
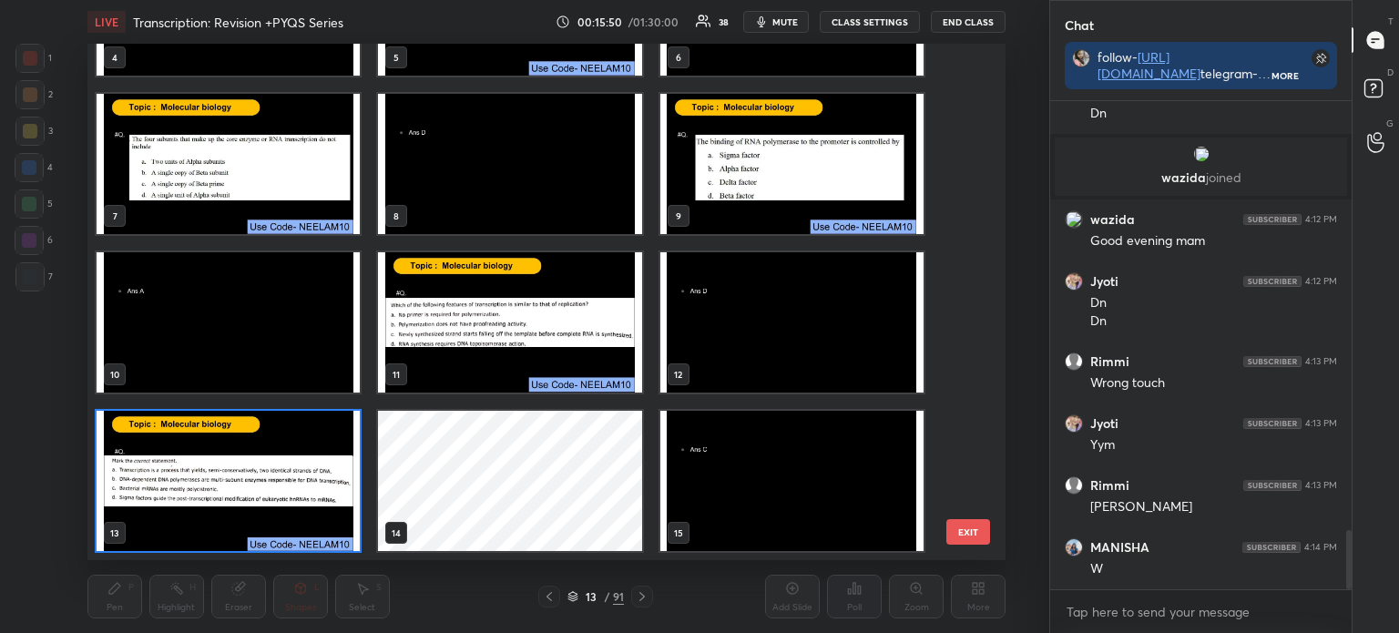
click at [290, 475] on img "grid" at bounding box center [228, 481] width 263 height 140
click at [288, 479] on img "grid" at bounding box center [228, 481] width 263 height 140
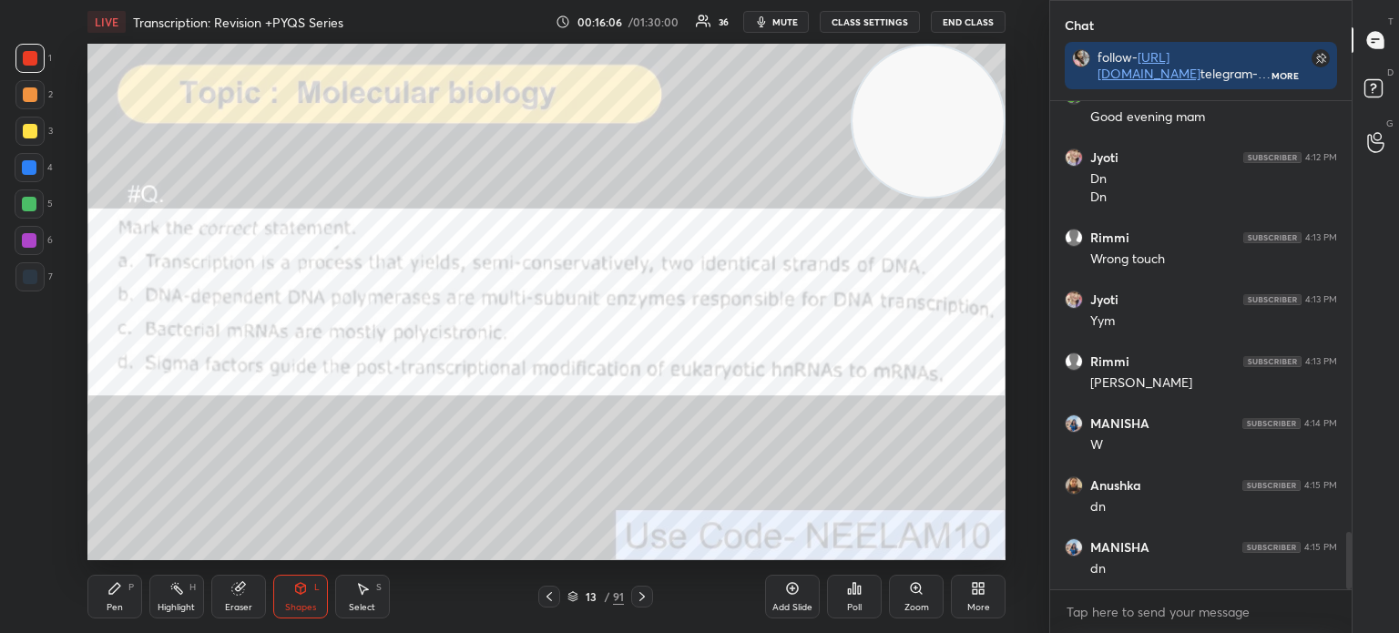
scroll to position [3711, 0]
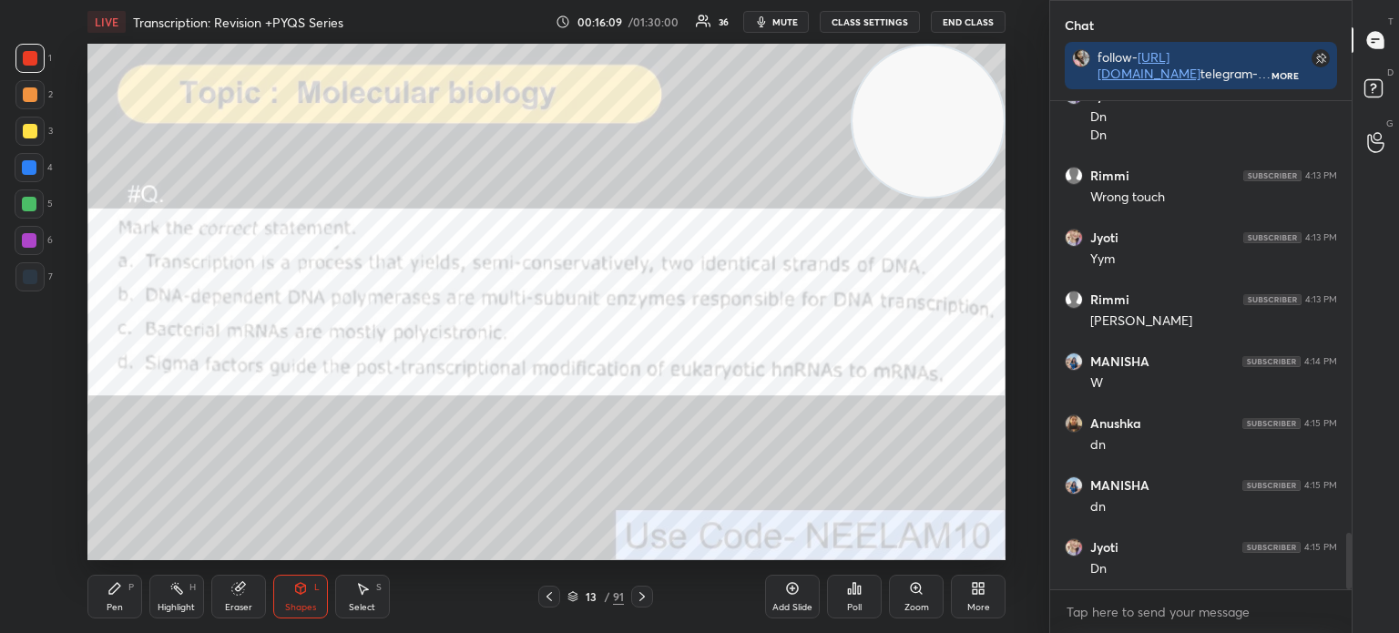
click at [861, 600] on div "Poll" at bounding box center [854, 597] width 55 height 44
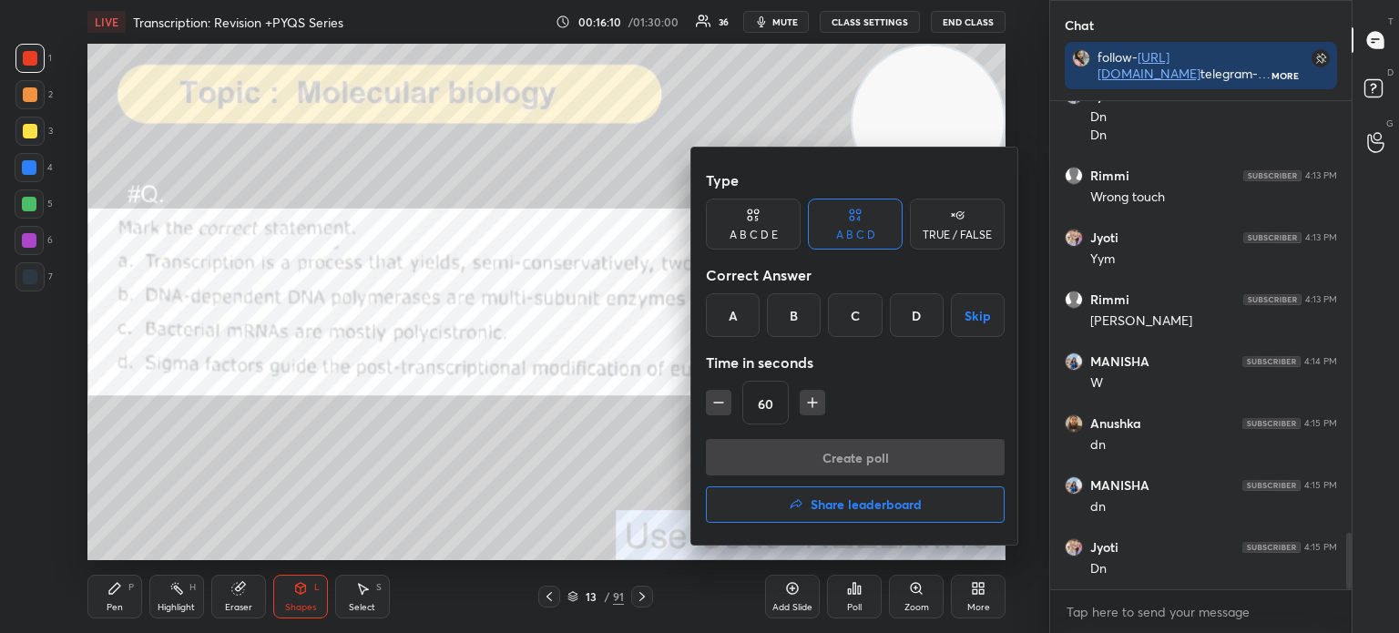
click at [858, 304] on div "C" at bounding box center [855, 315] width 54 height 44
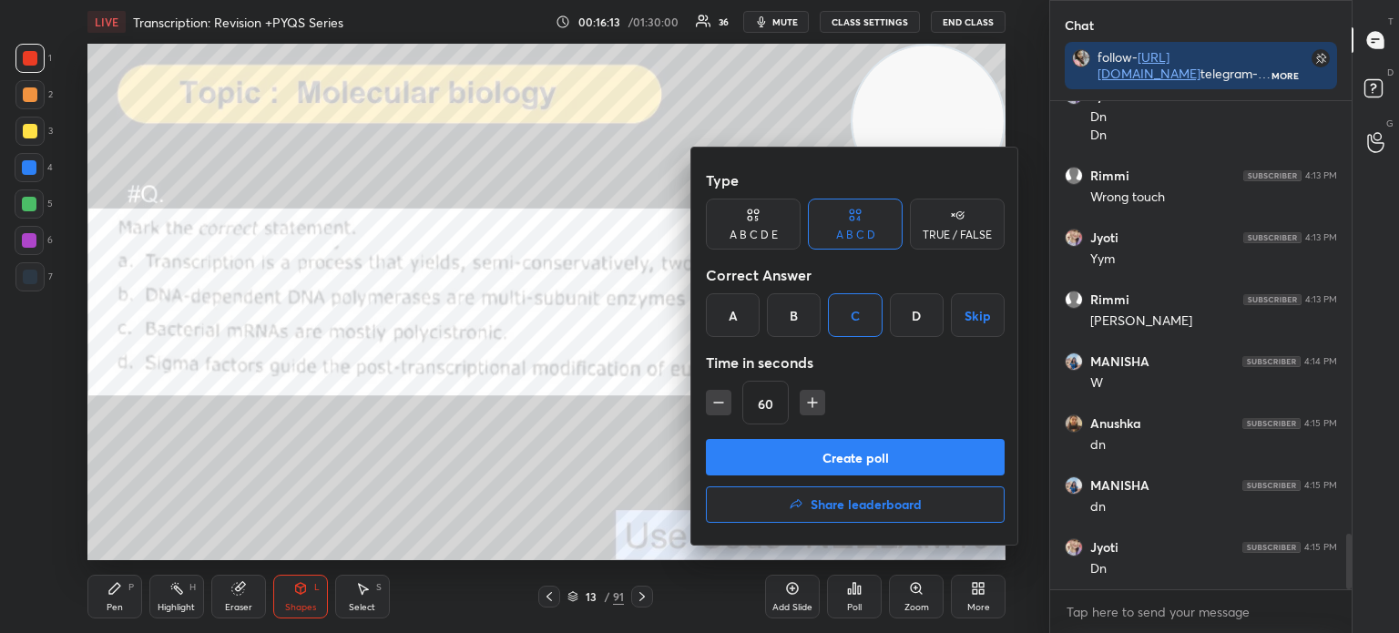
scroll to position [3773, 0]
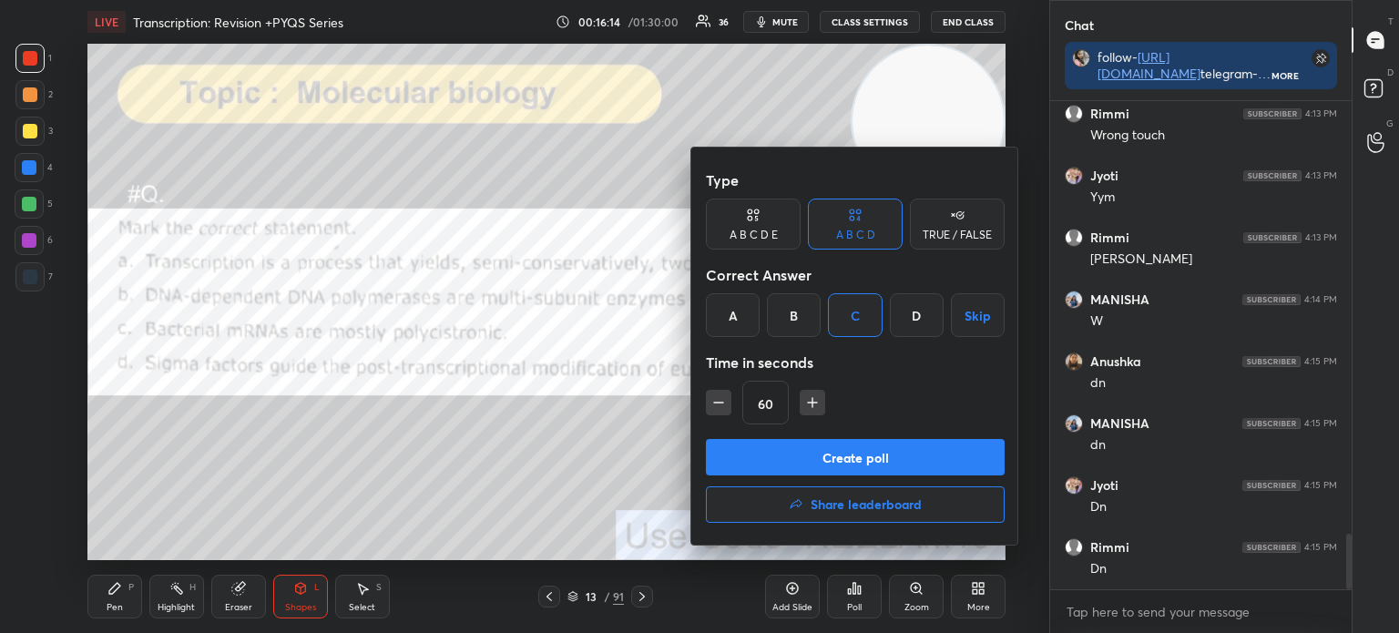
click at [861, 454] on button "Create poll" at bounding box center [855, 457] width 299 height 36
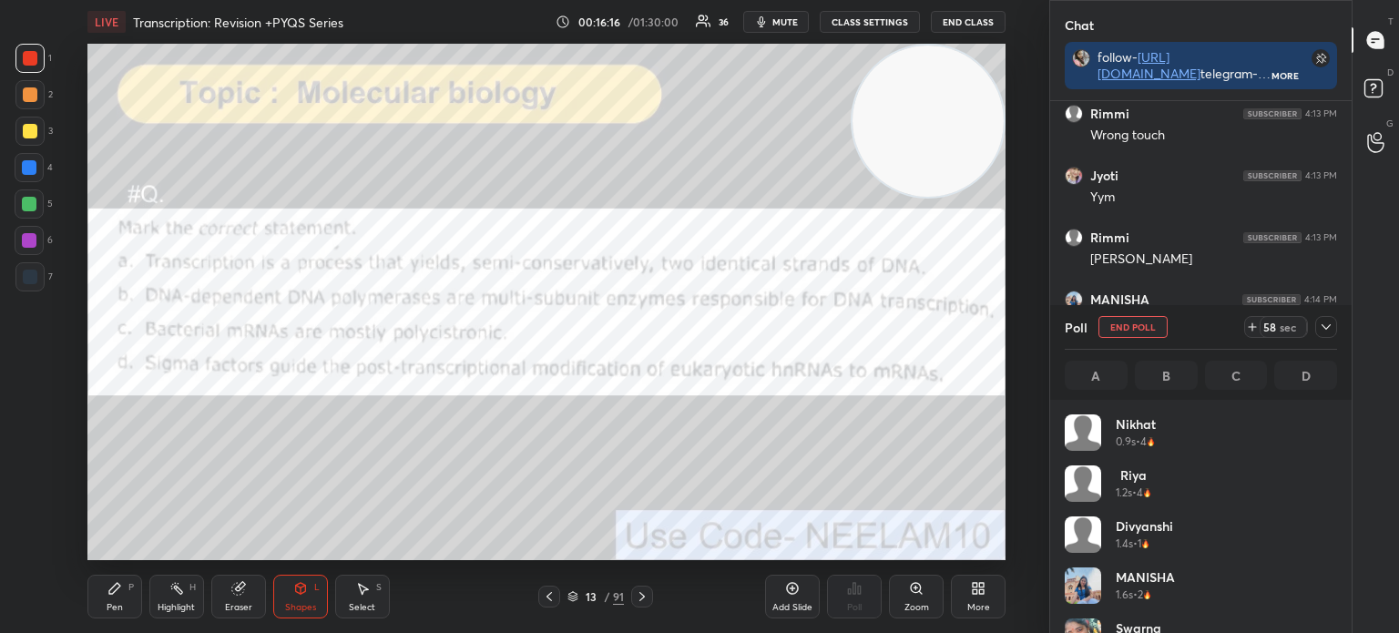
scroll to position [213, 267]
click at [1324, 331] on icon at bounding box center [1325, 327] width 15 height 15
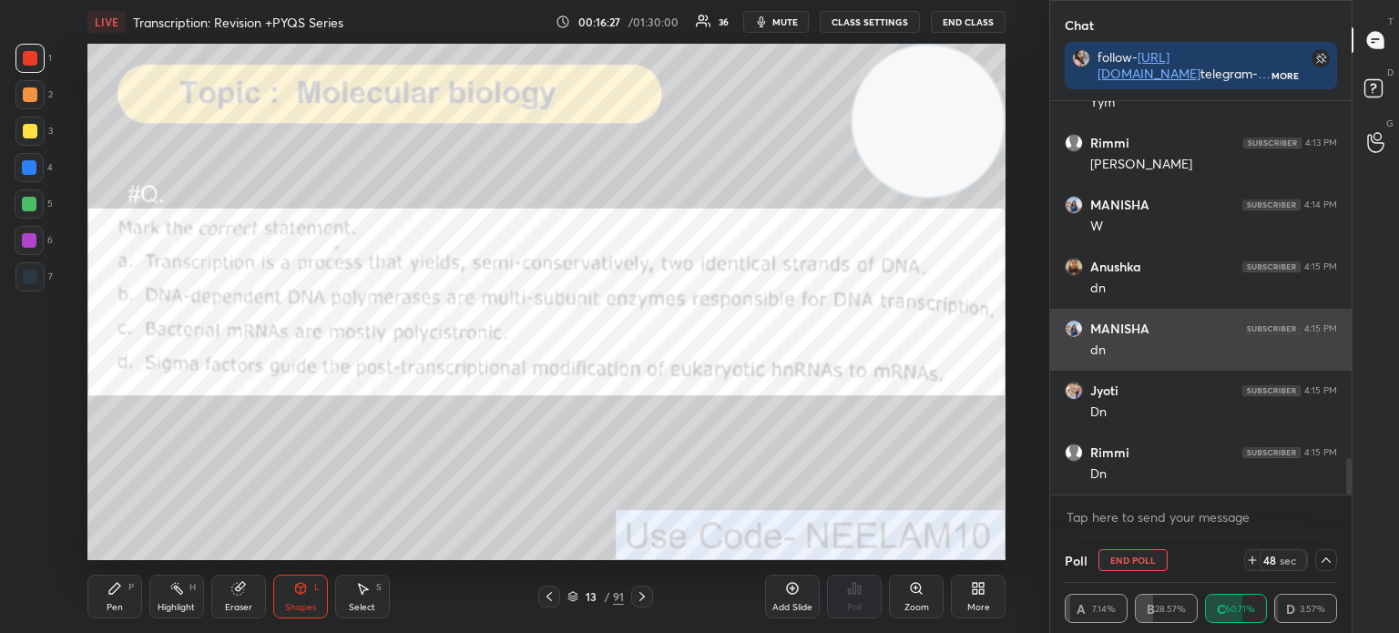
scroll to position [3930, 0]
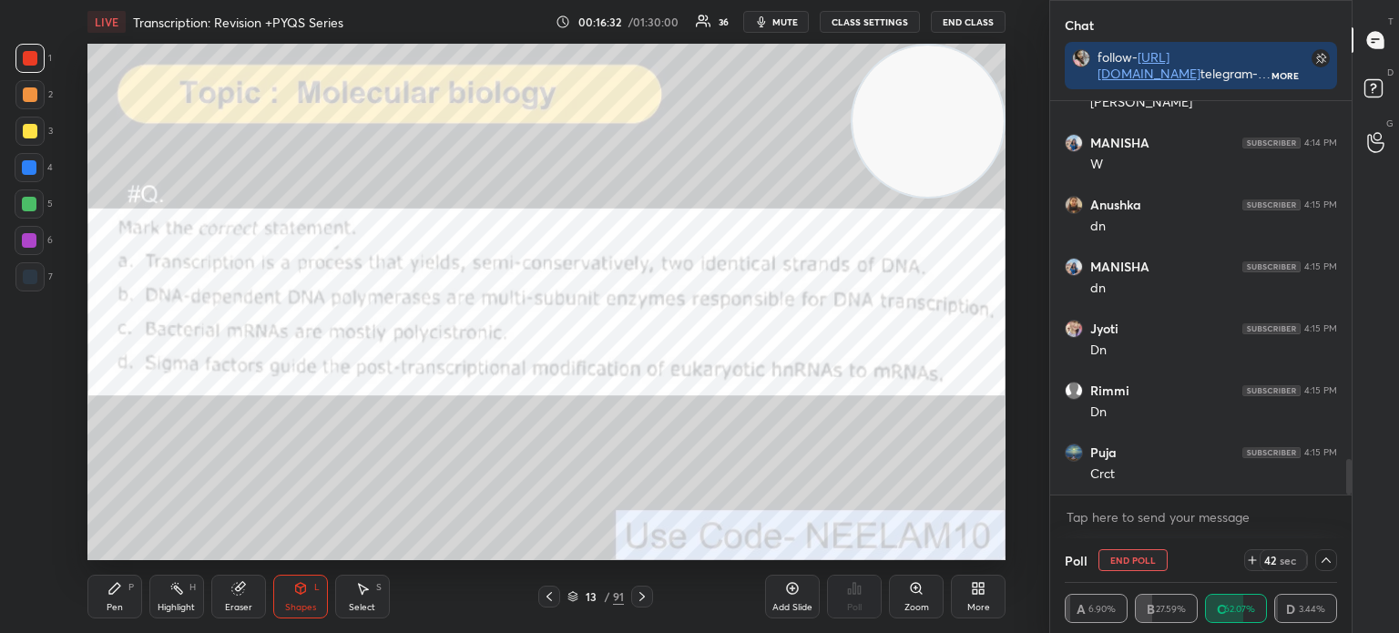
click at [110, 615] on div "Pen P" at bounding box center [114, 597] width 55 height 44
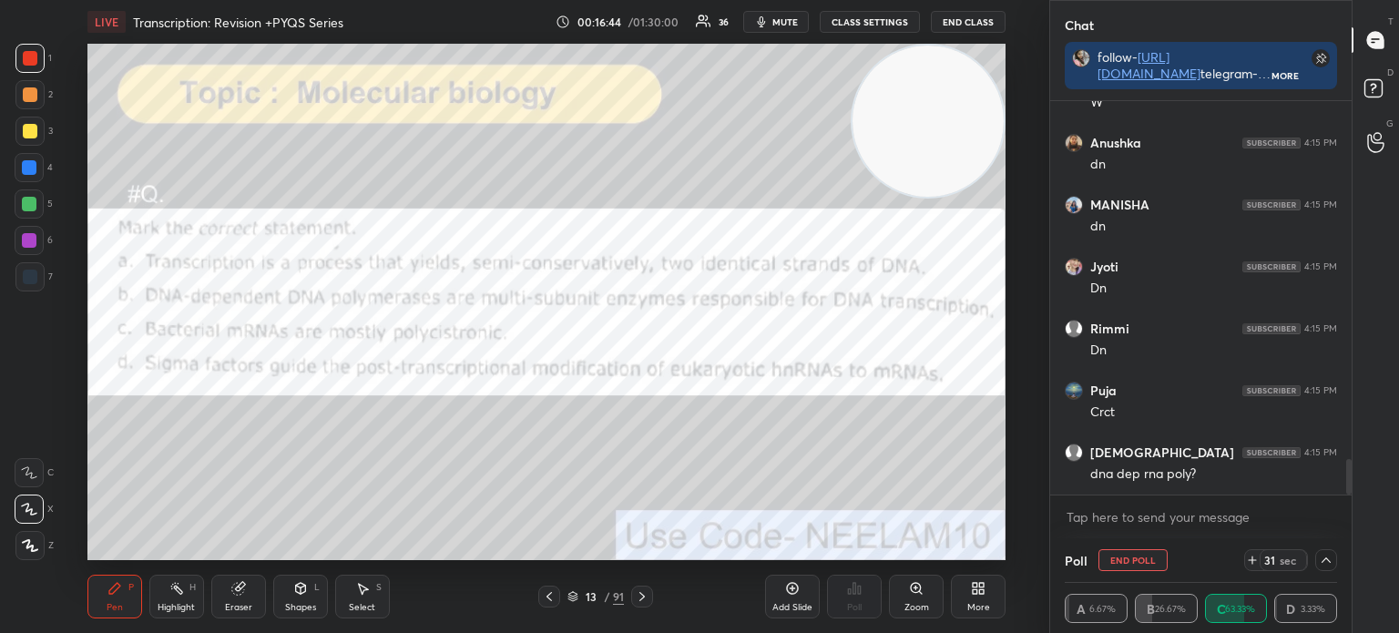
scroll to position [4057, 0]
click at [249, 575] on div "Pen P Highlight H Eraser Shapes L Select S 13 / 91 Add Slide Poll Zoom More" at bounding box center [546, 596] width 918 height 73
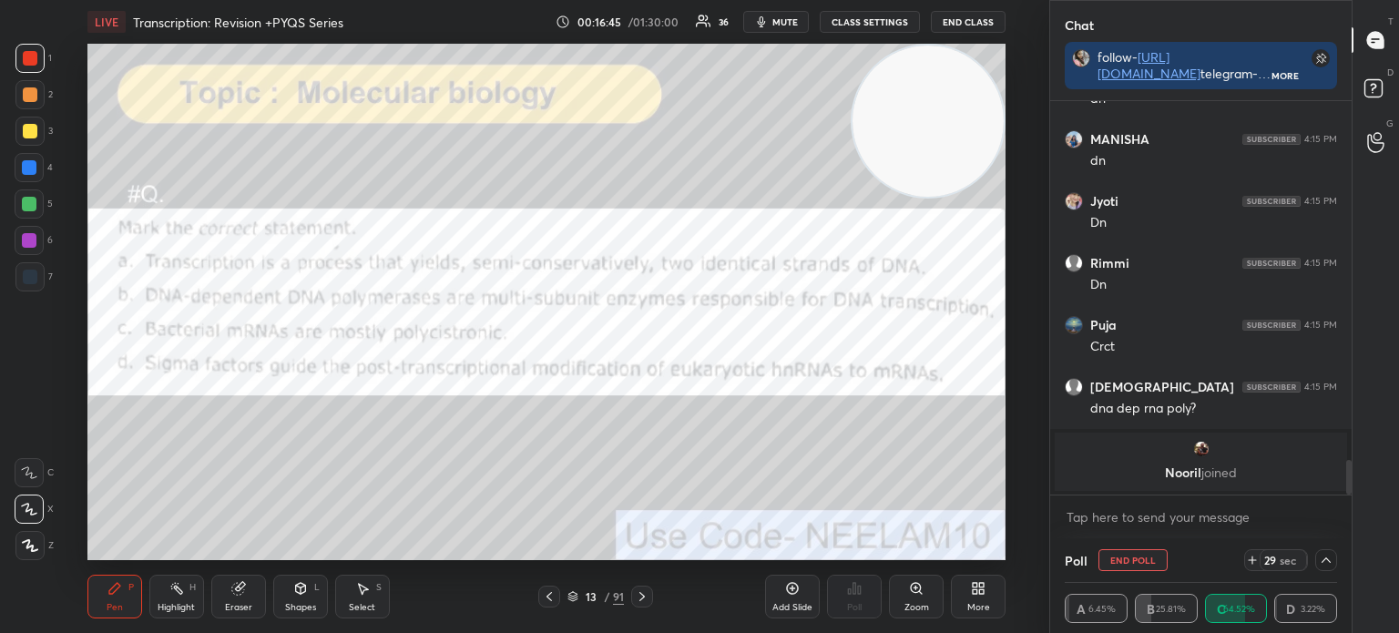
click at [237, 600] on div "Eraser" at bounding box center [238, 597] width 55 height 44
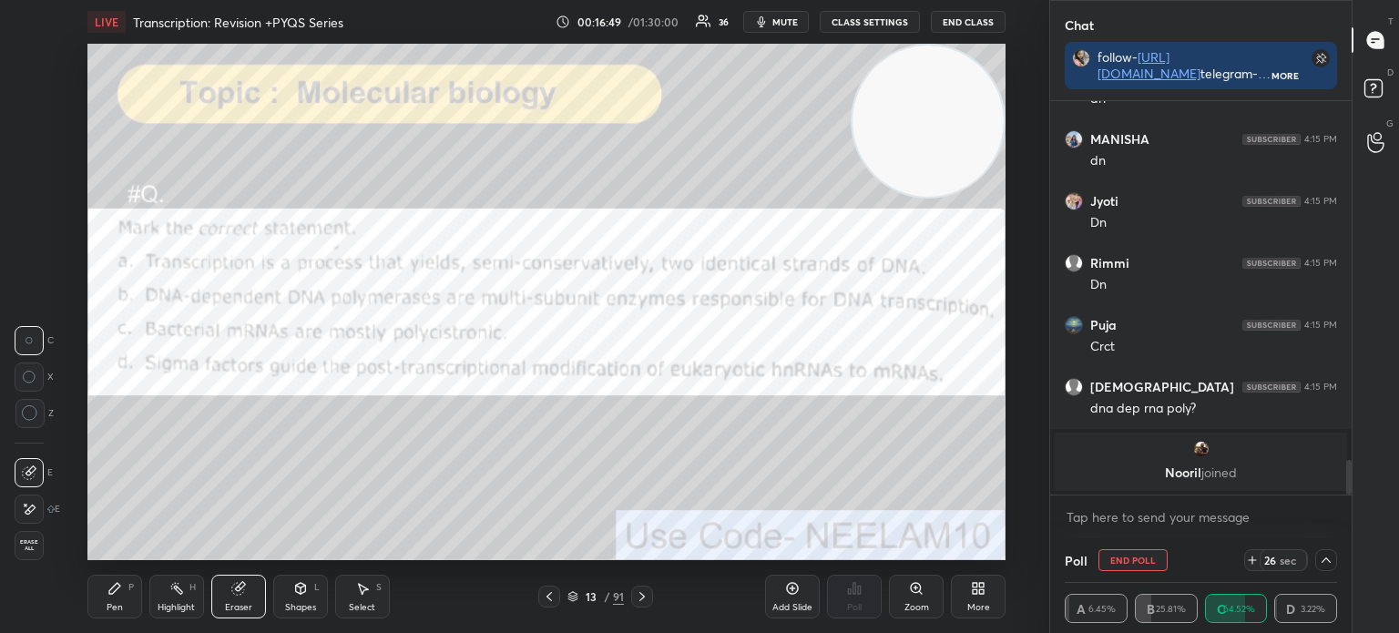
click at [119, 589] on icon at bounding box center [114, 588] width 15 height 15
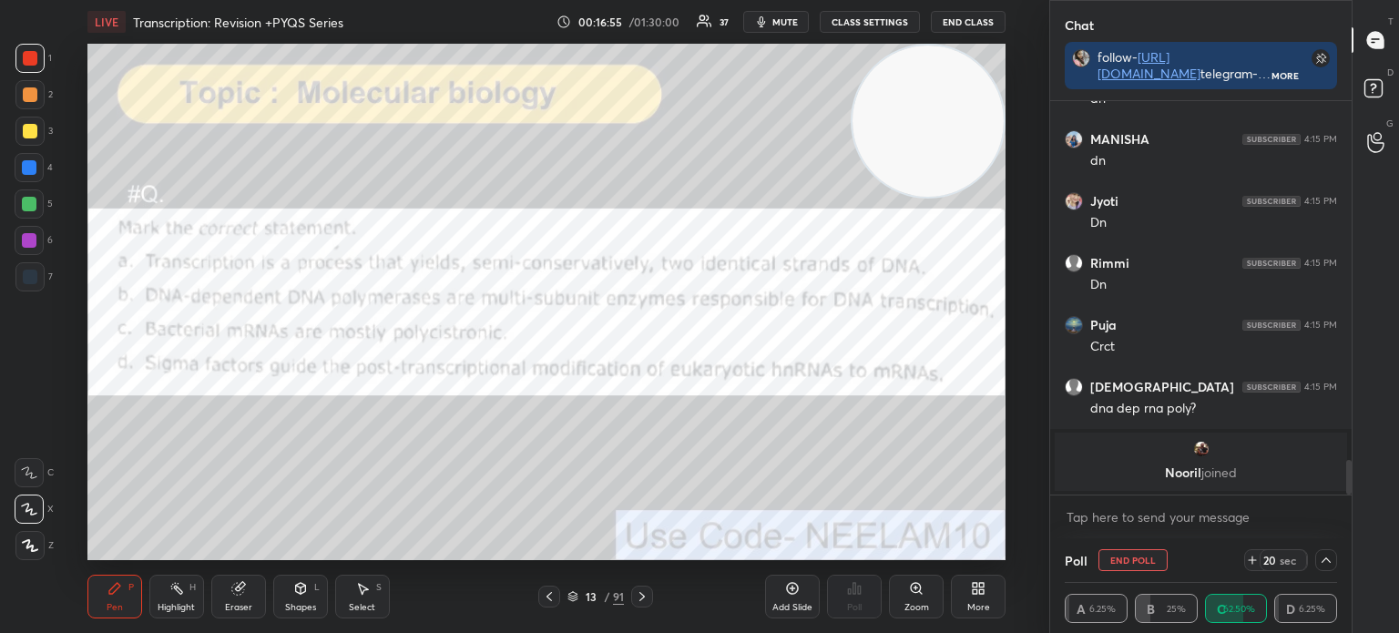
scroll to position [3879, 0]
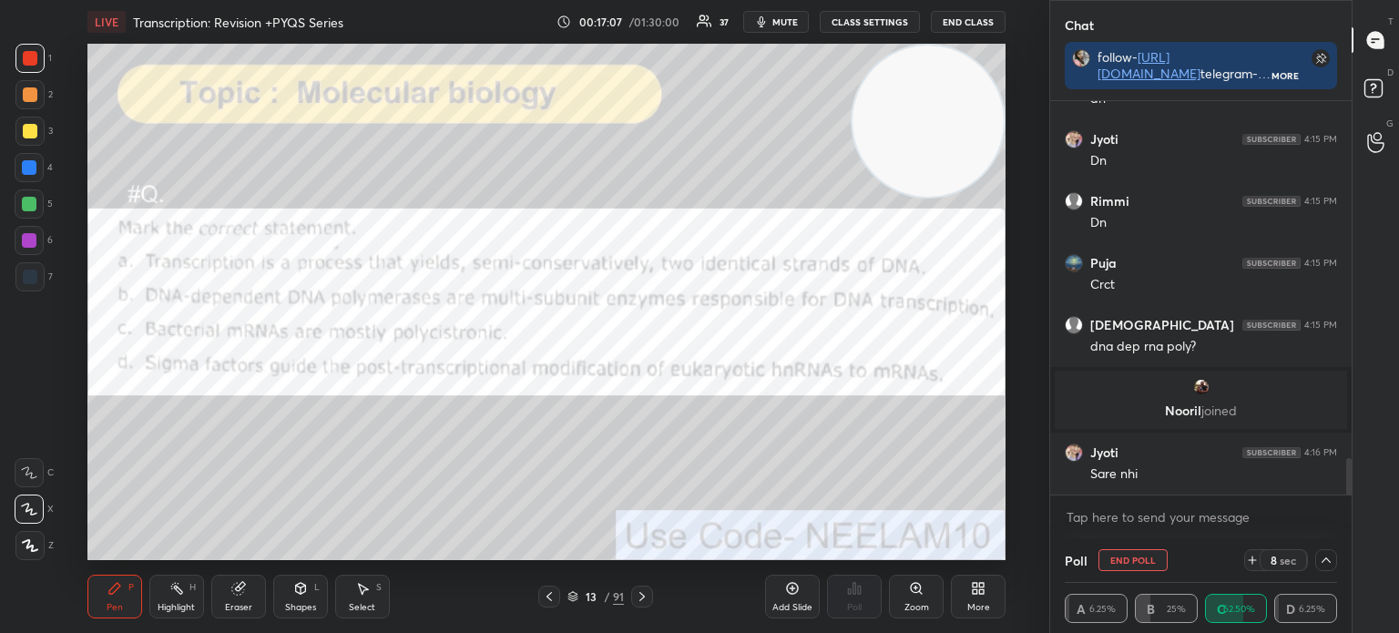
click at [259, 595] on div "Eraser" at bounding box center [238, 597] width 55 height 44
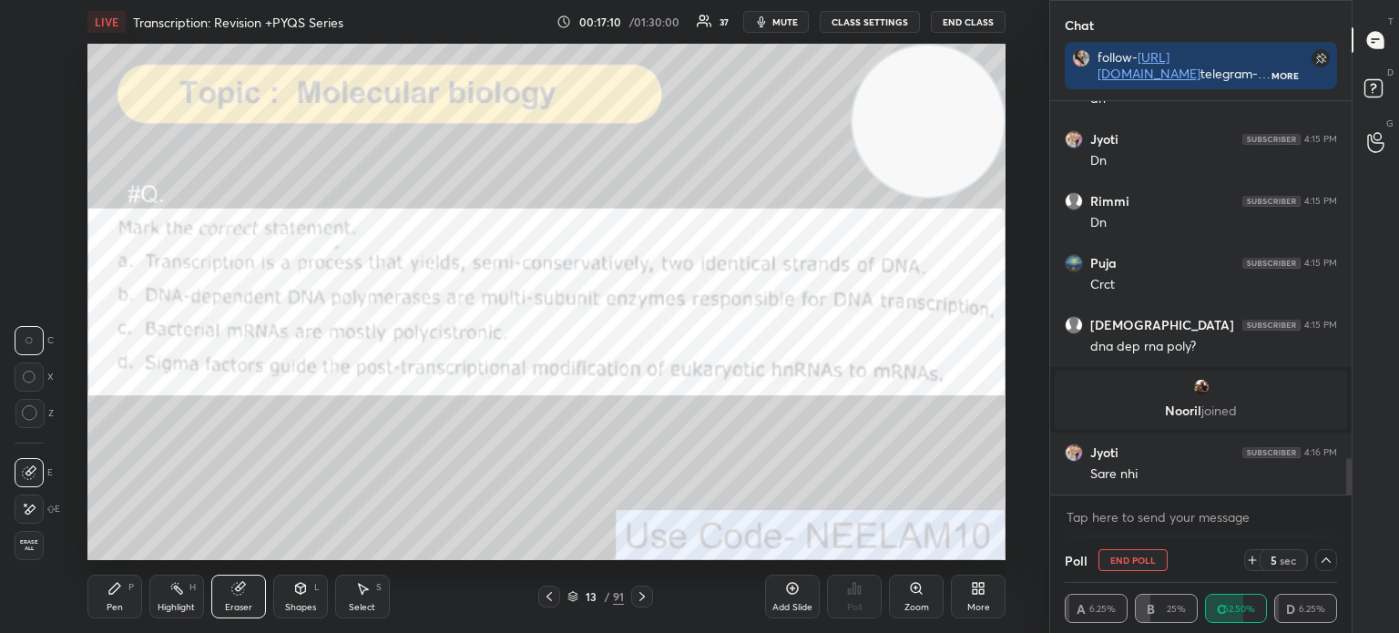
scroll to position [3941, 0]
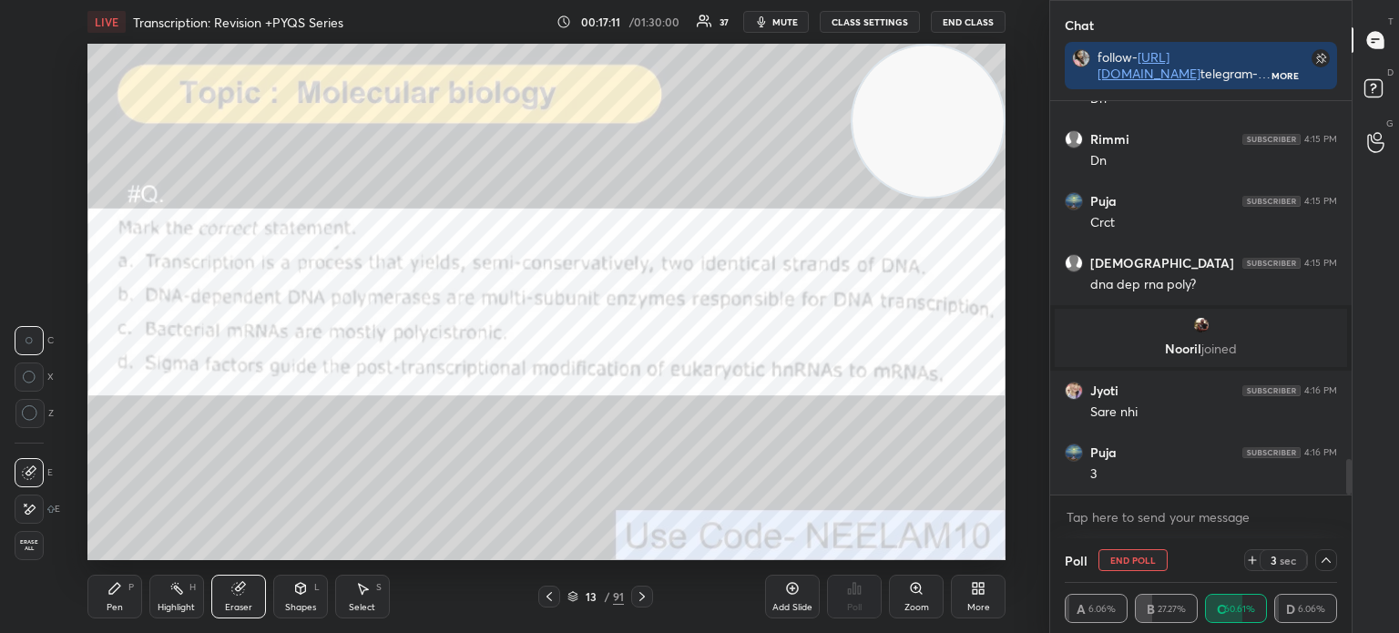
click at [119, 615] on div "Pen P" at bounding box center [114, 597] width 55 height 44
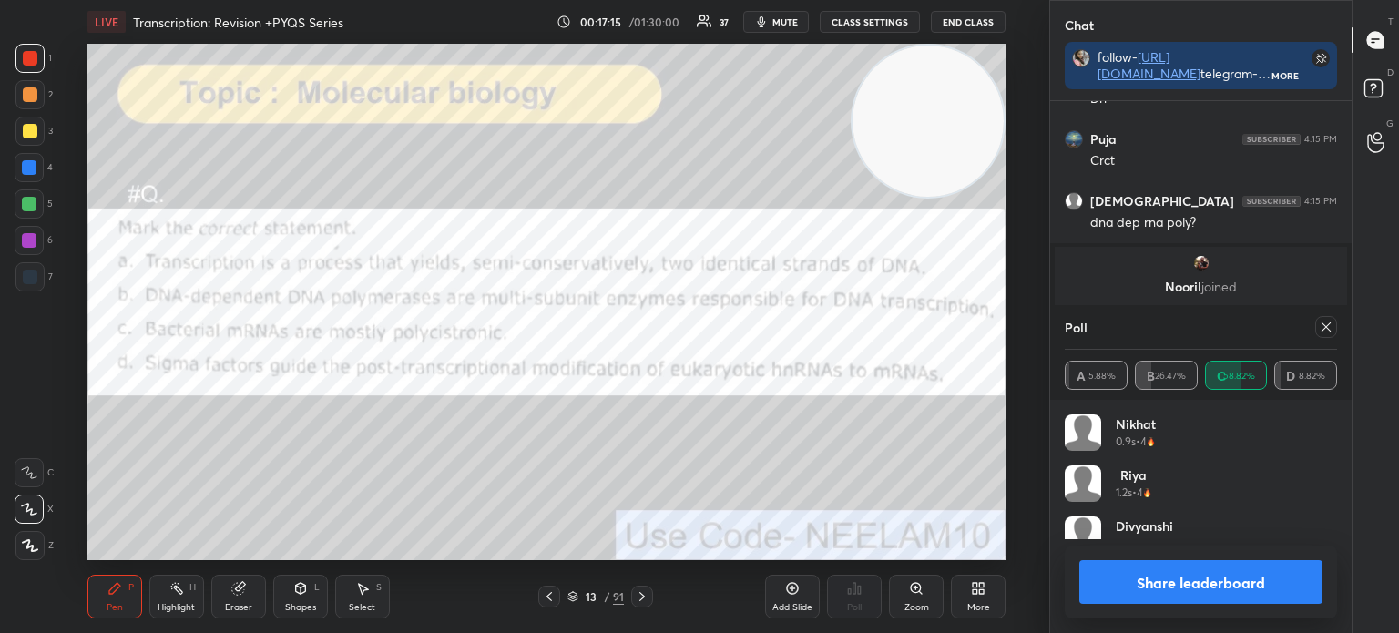
scroll to position [213, 267]
click at [1332, 331] on icon at bounding box center [1325, 327] width 15 height 15
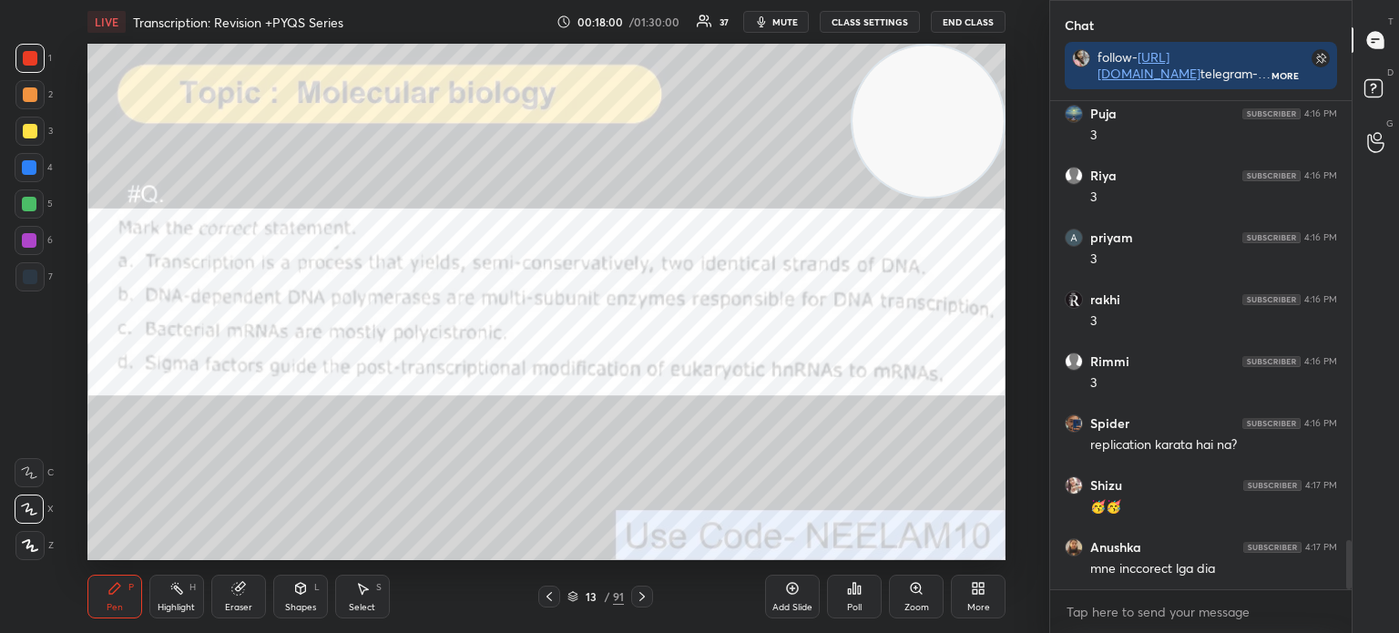
scroll to position [4341, 0]
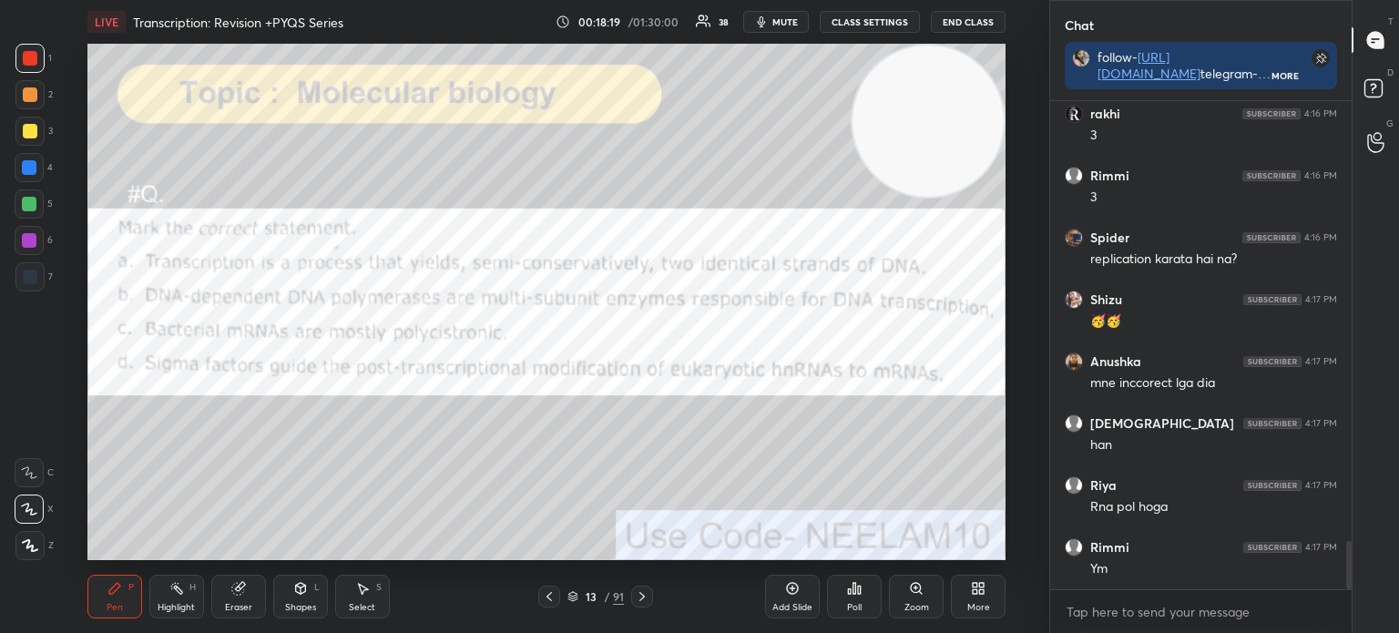
click at [569, 593] on icon at bounding box center [572, 596] width 11 height 11
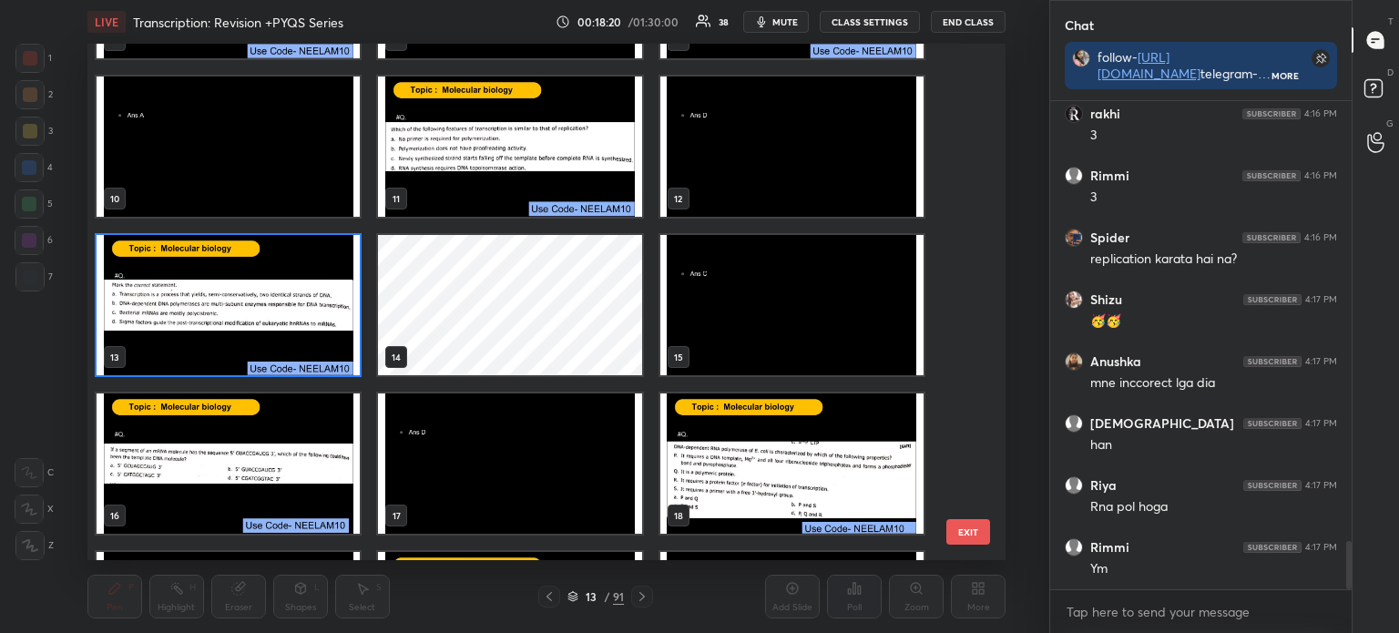
scroll to position [469, 0]
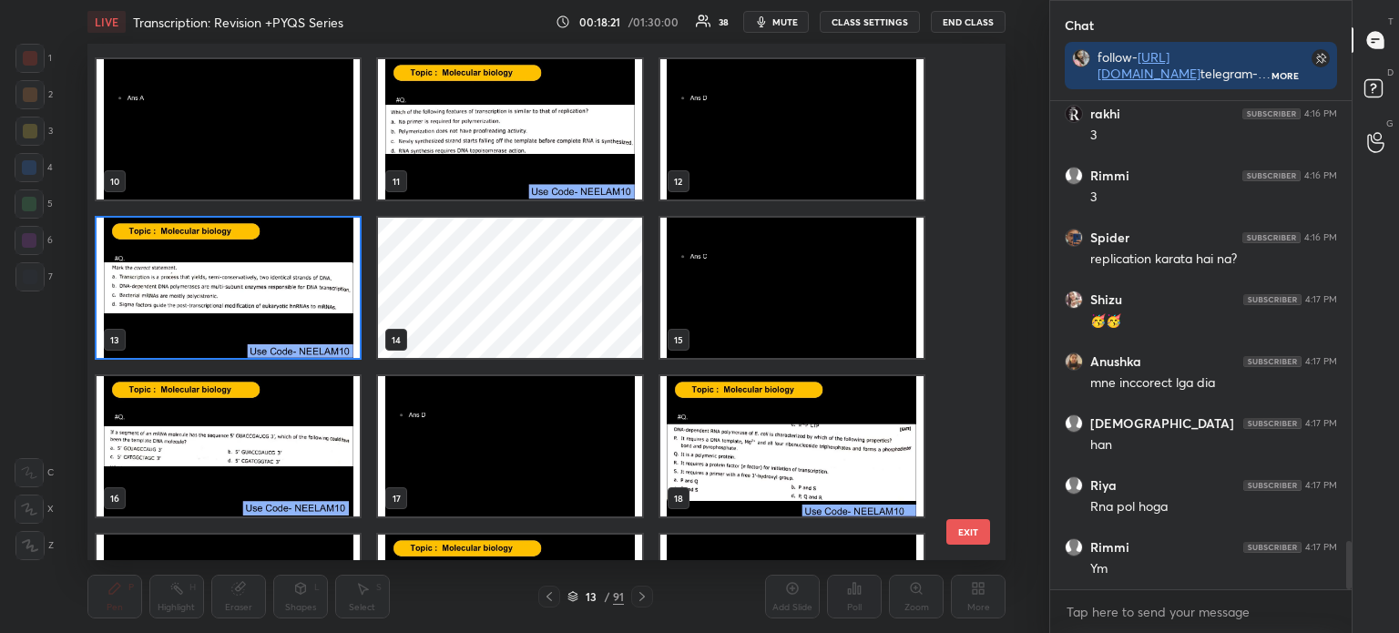
click at [262, 429] on img "grid" at bounding box center [228, 446] width 263 height 140
click at [270, 436] on img "grid" at bounding box center [228, 446] width 263 height 140
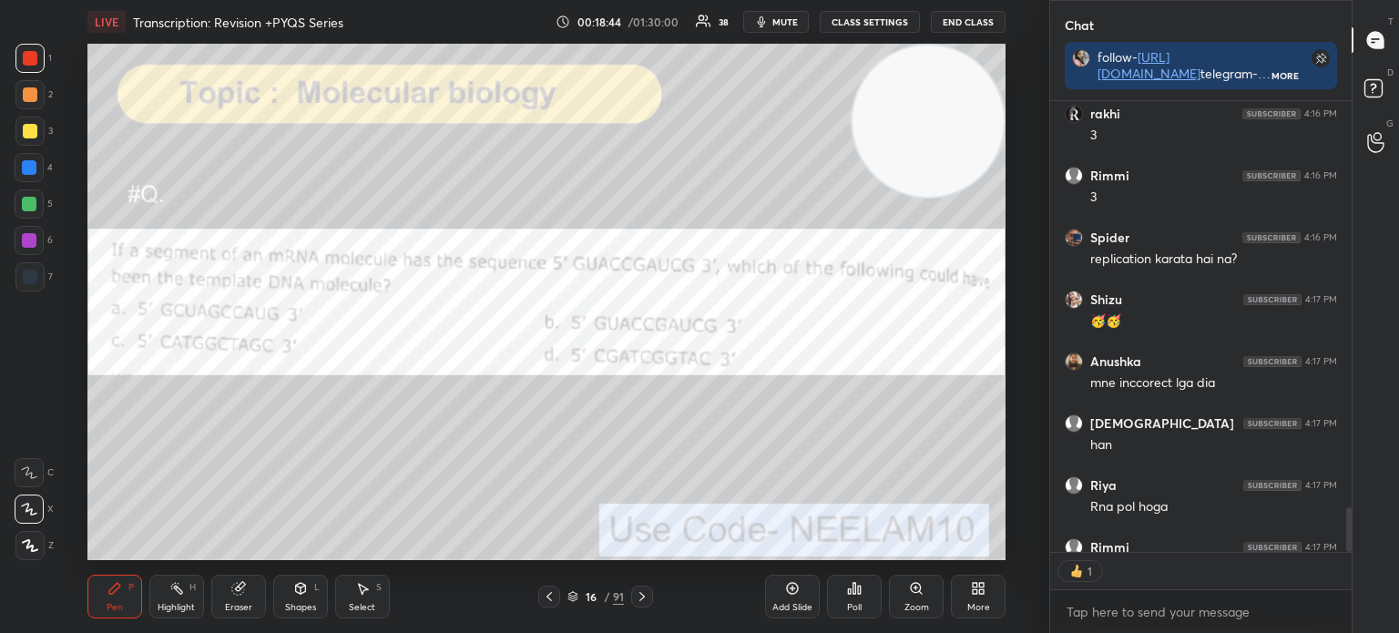
scroll to position [446, 296]
click at [574, 597] on icon at bounding box center [572, 596] width 11 height 11
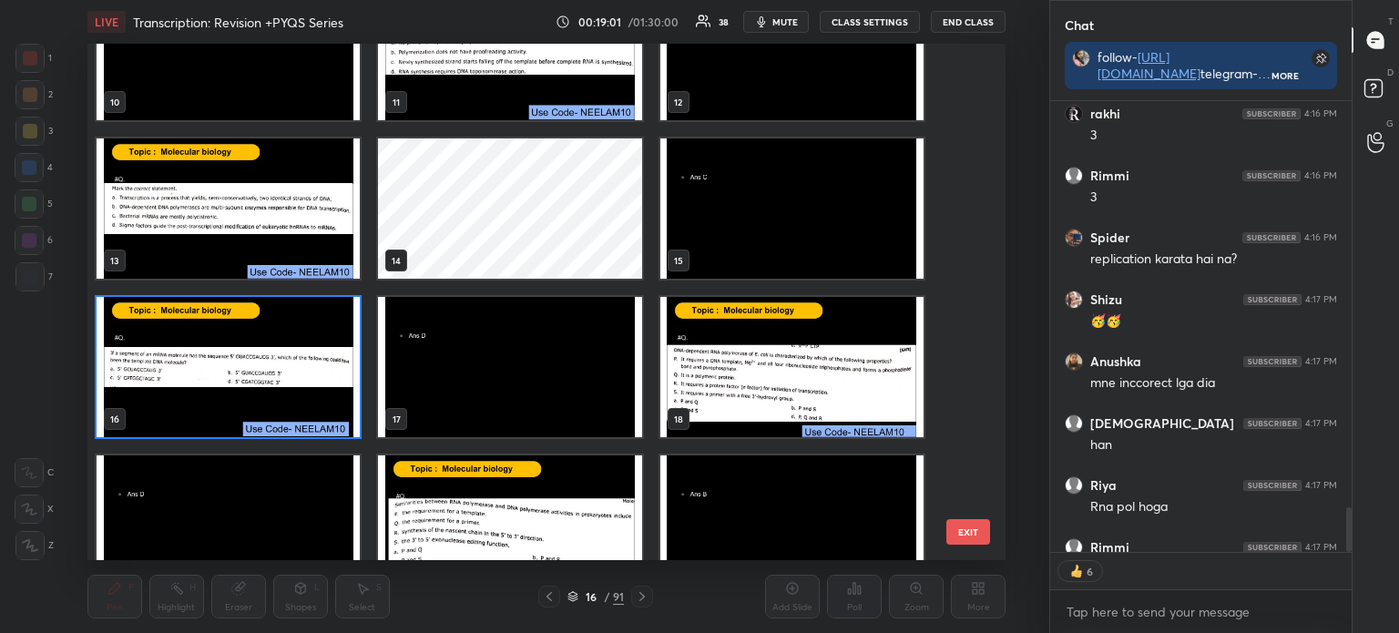
scroll to position [550, 0]
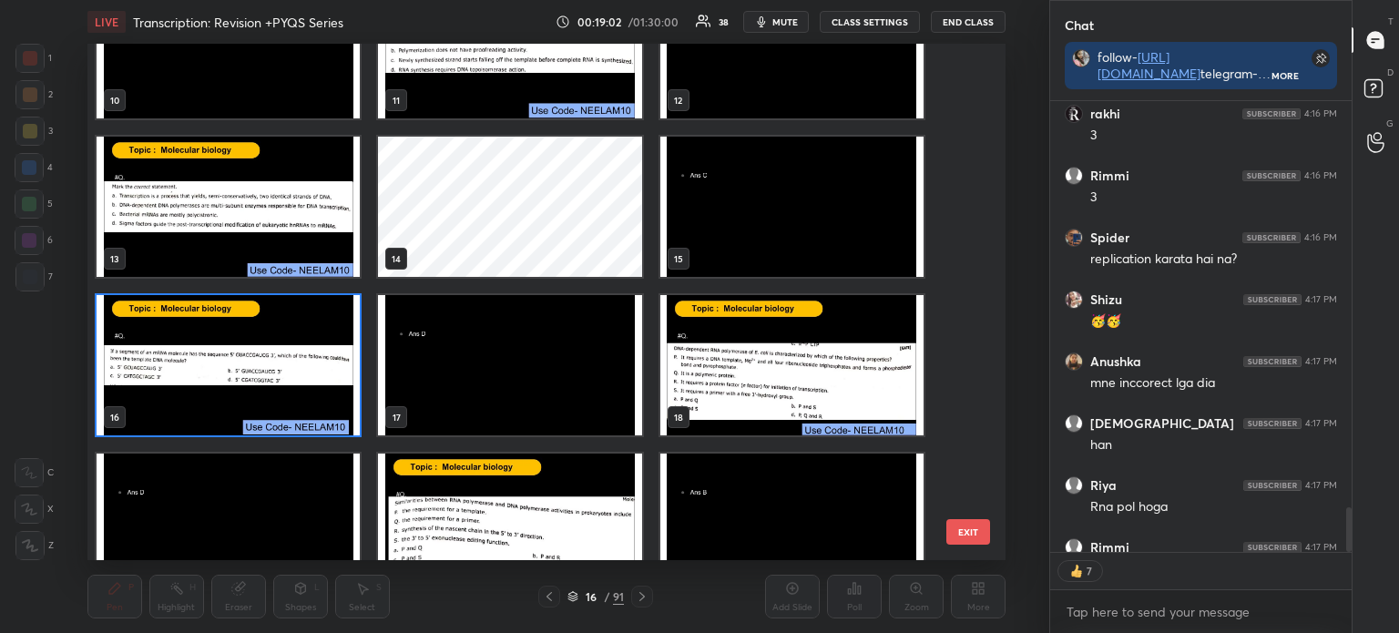
click at [223, 371] on img "grid" at bounding box center [228, 365] width 263 height 140
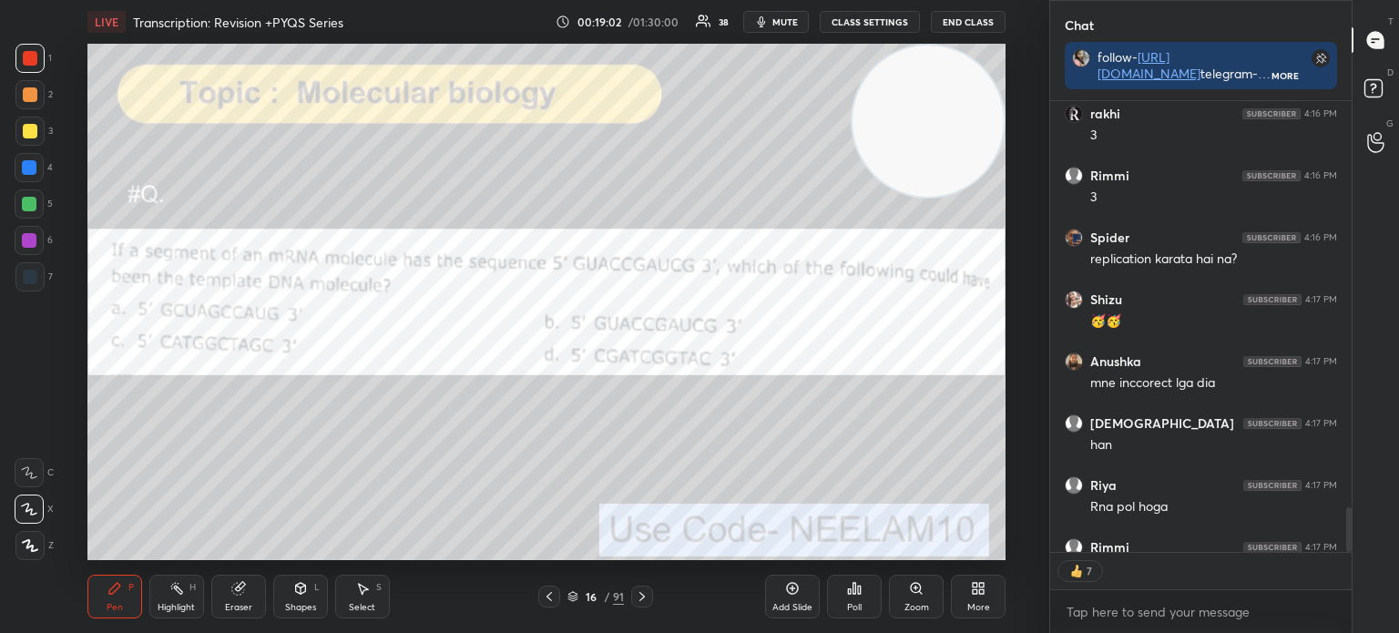
click at [216, 370] on img "grid" at bounding box center [228, 365] width 263 height 140
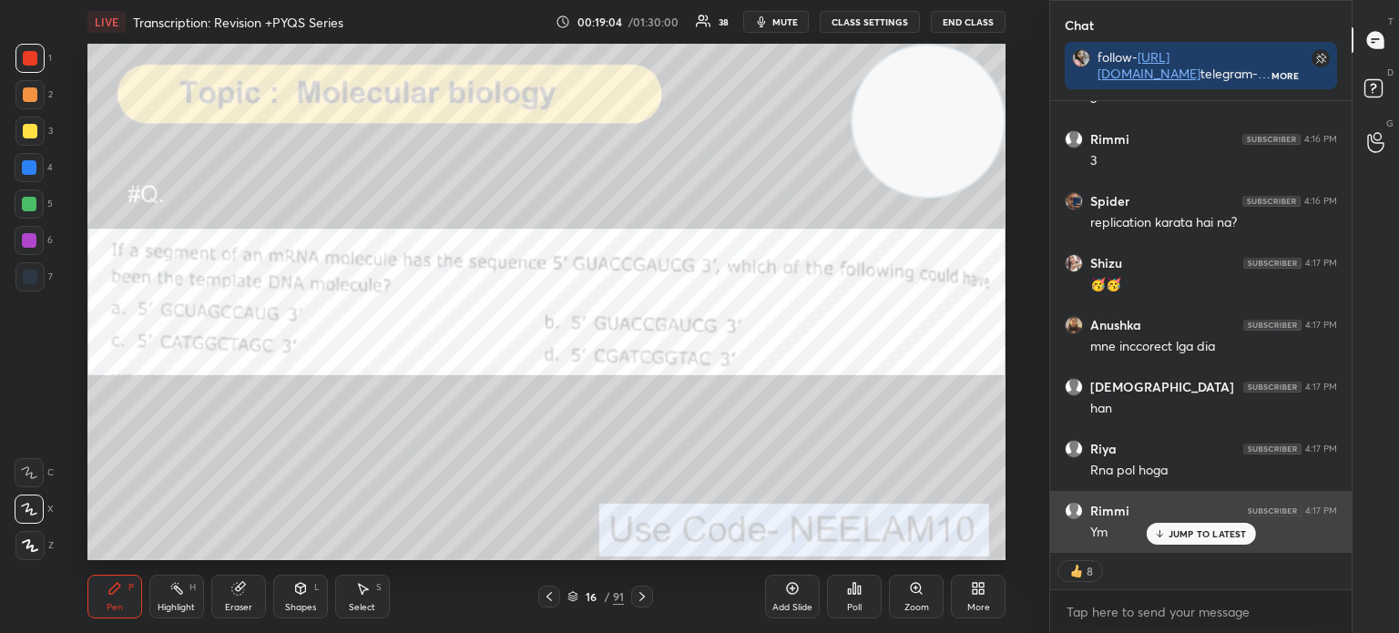
click at [1202, 535] on p "JUMP TO LATEST" at bounding box center [1207, 533] width 78 height 11
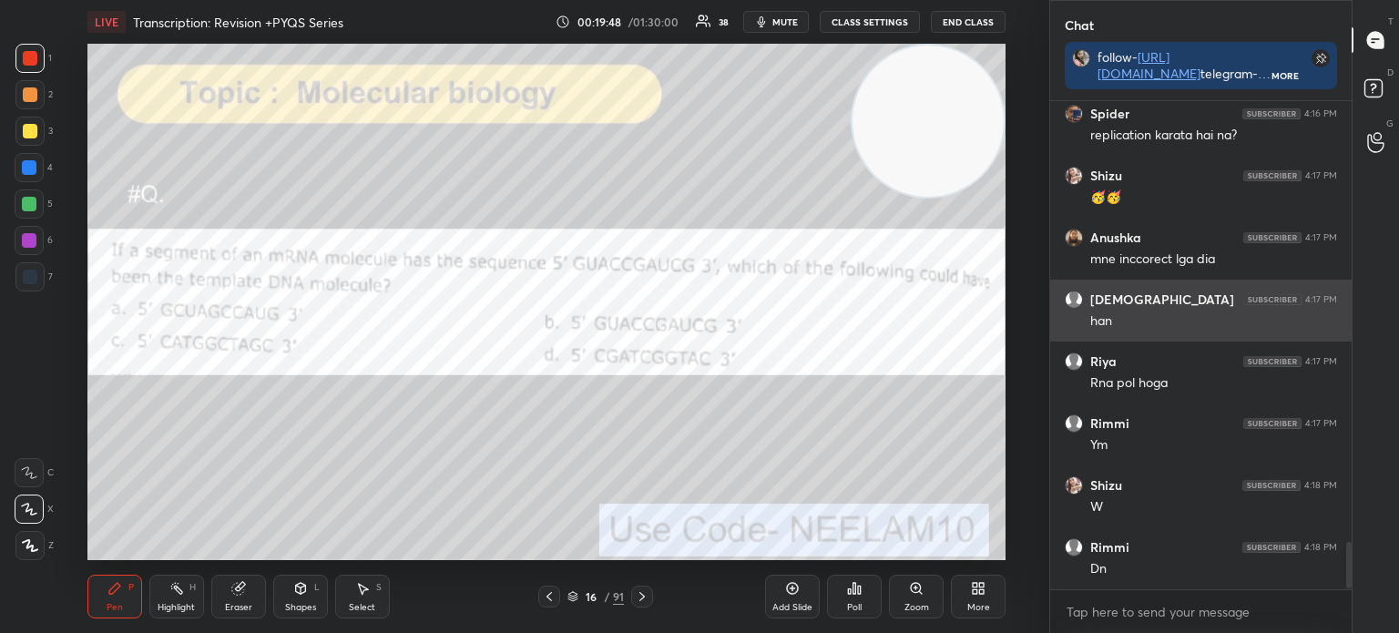
scroll to position [4651, 0]
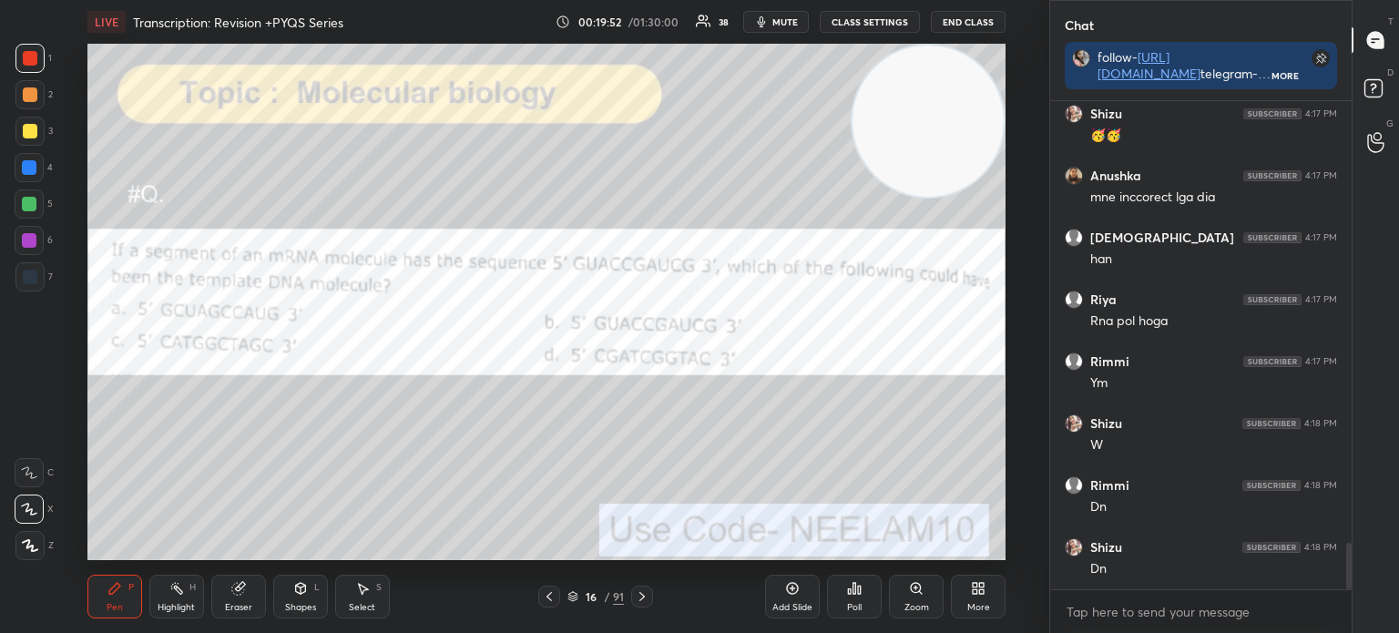
click at [854, 589] on icon at bounding box center [854, 588] width 3 height 11
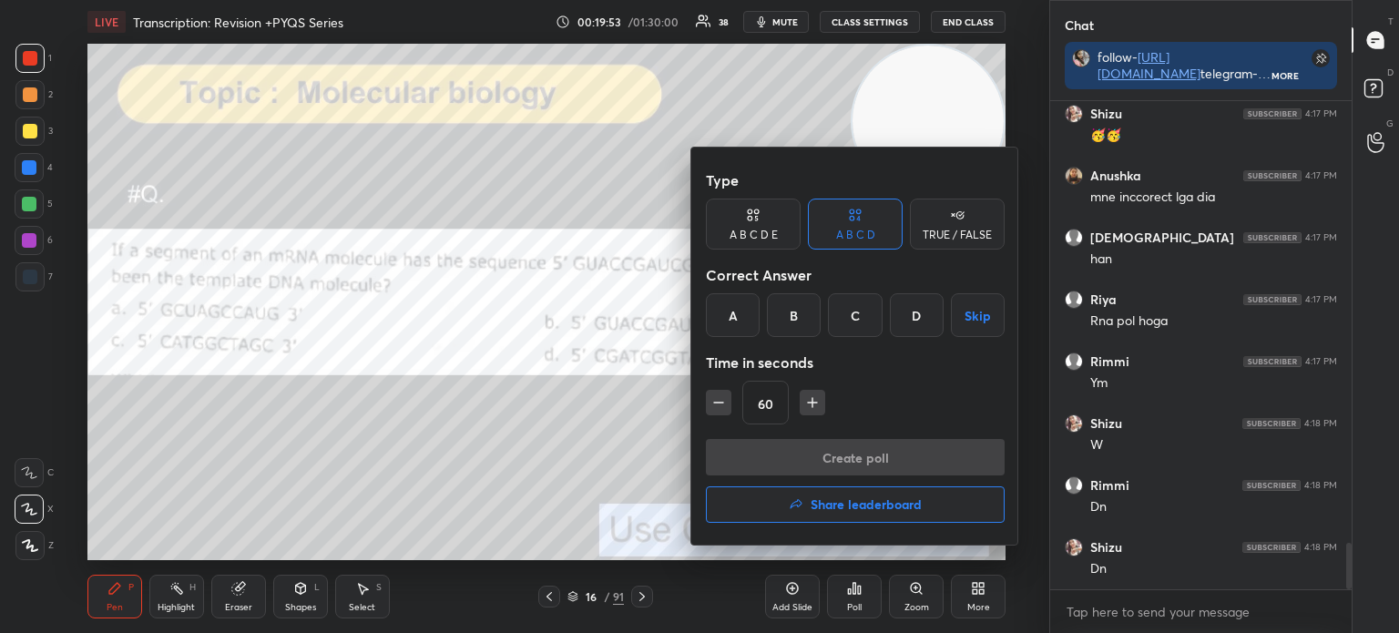
click at [922, 309] on div "D" at bounding box center [917, 315] width 54 height 44
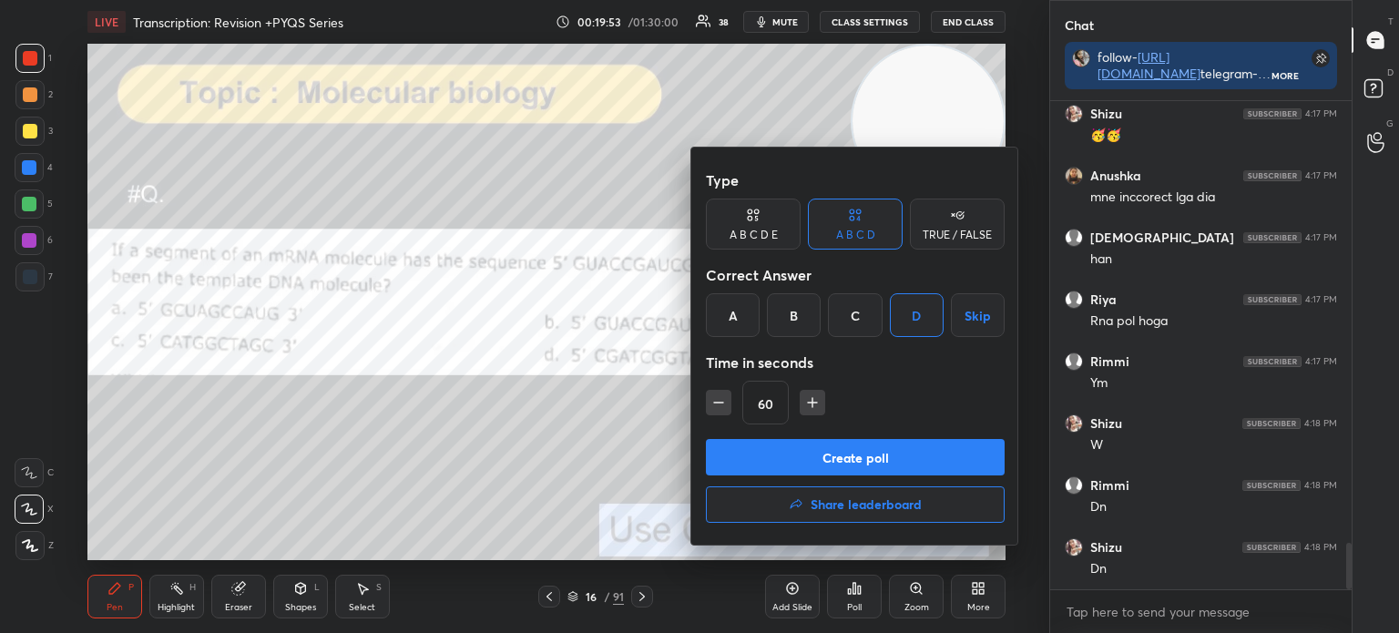
click at [861, 451] on button "Create poll" at bounding box center [855, 457] width 299 height 36
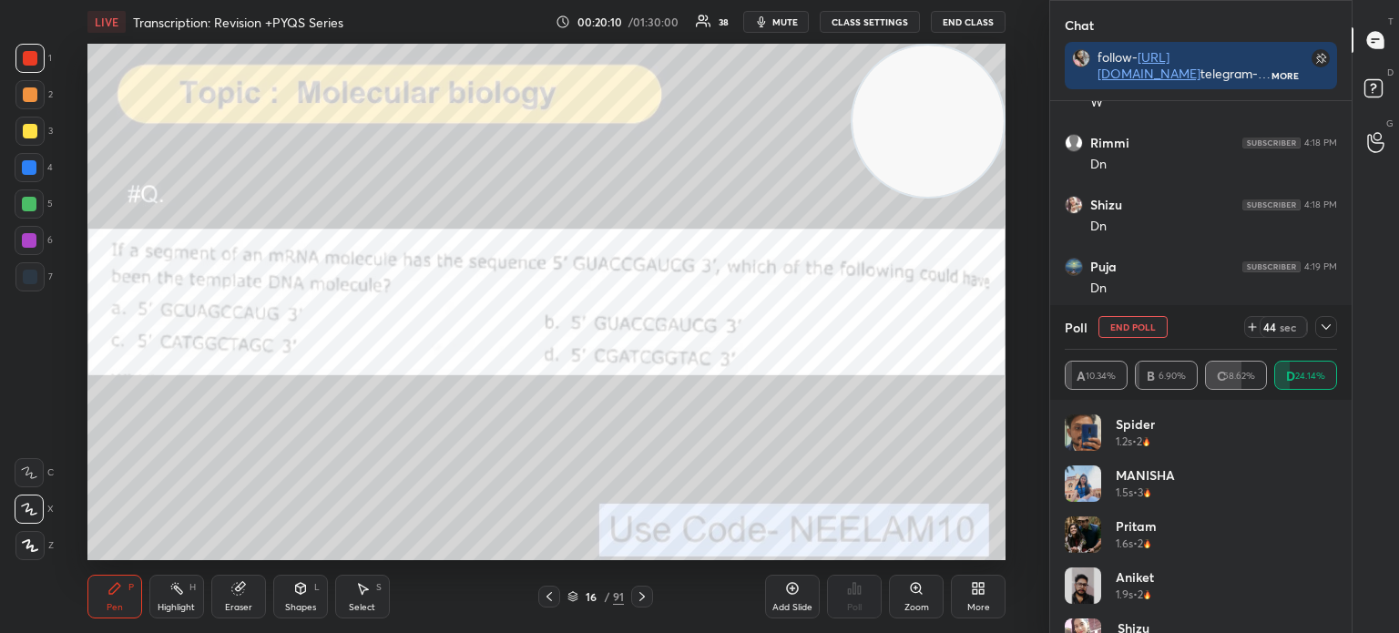
scroll to position [5055, 0]
click at [1326, 328] on icon at bounding box center [1325, 327] width 15 height 15
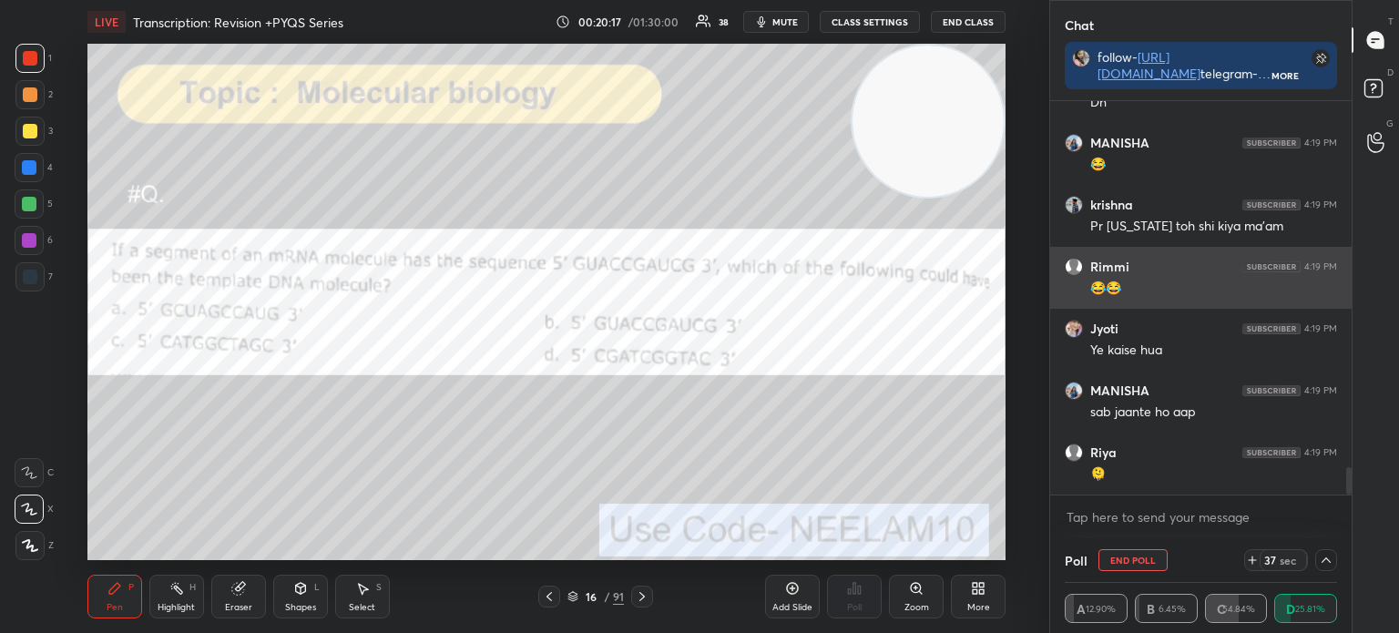
scroll to position [5241, 0]
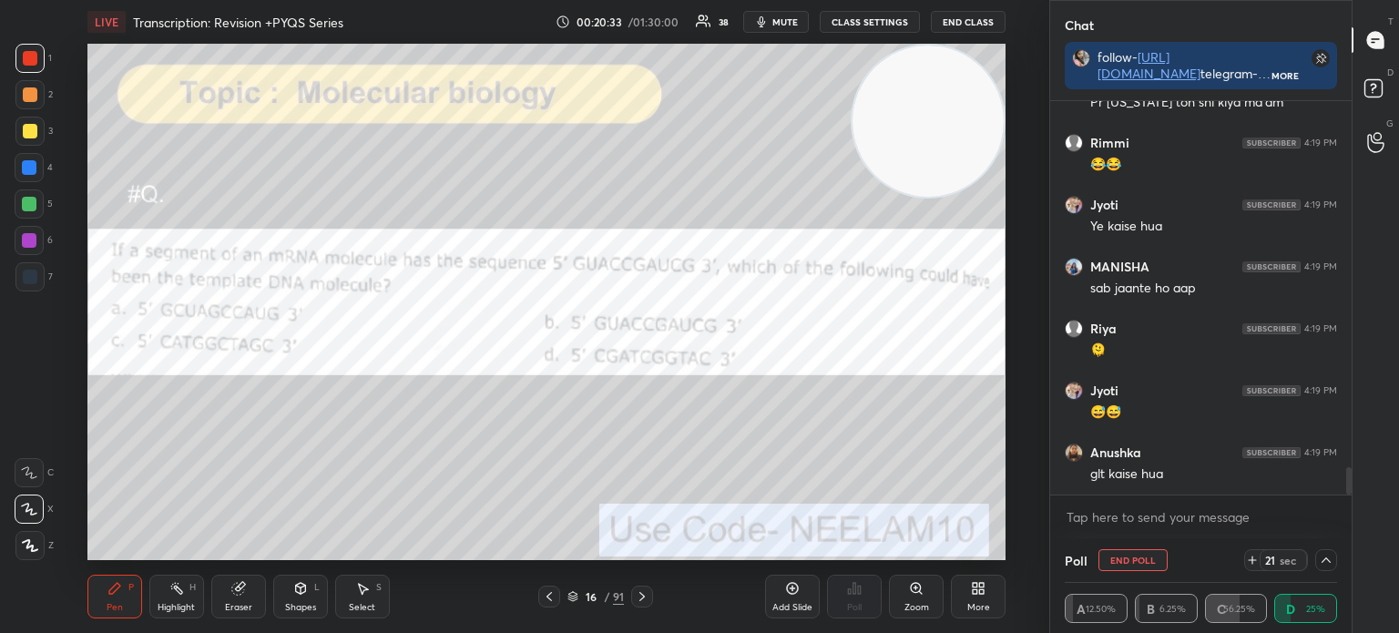
click at [36, 280] on div at bounding box center [30, 277] width 15 height 15
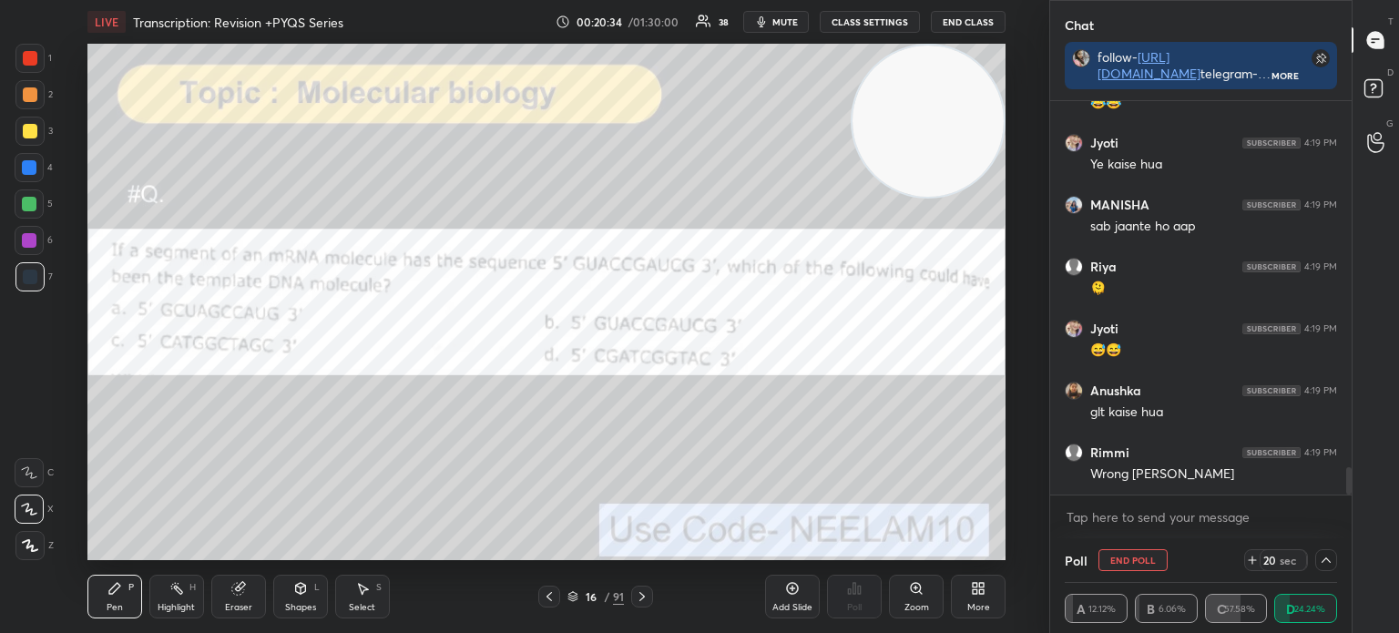
click at [311, 601] on div "Shapes L" at bounding box center [300, 597] width 55 height 44
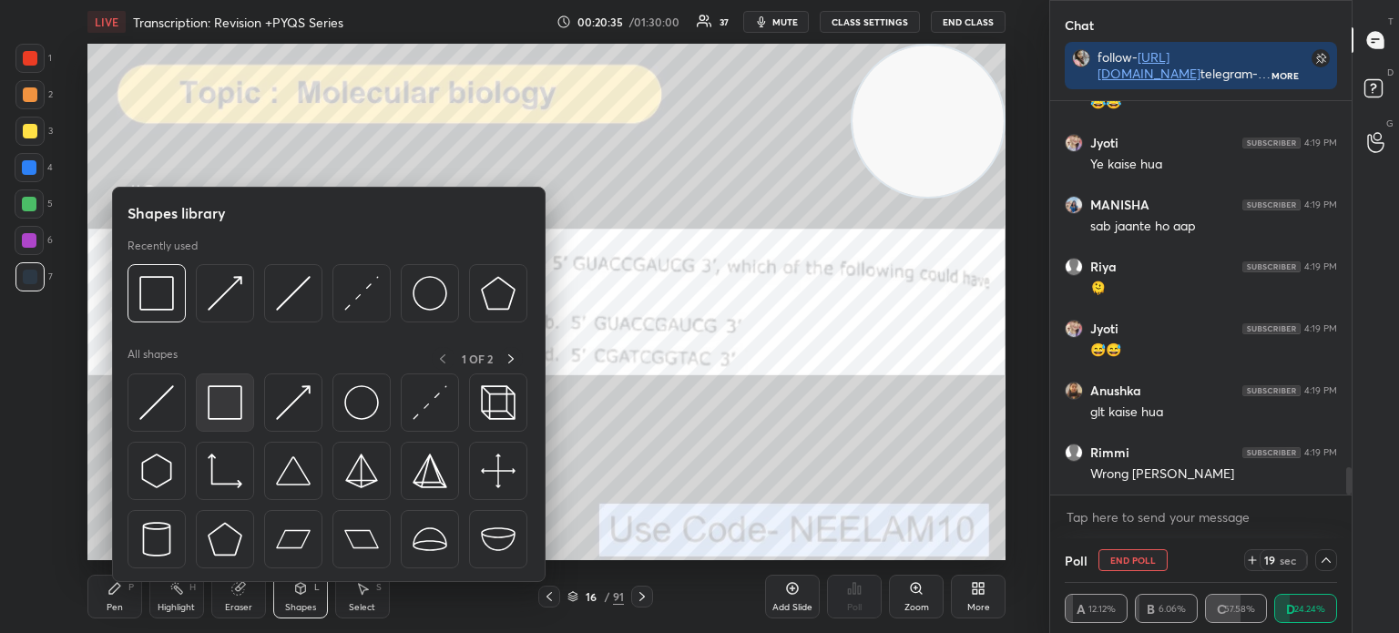
click at [221, 383] on div at bounding box center [225, 402] width 58 height 58
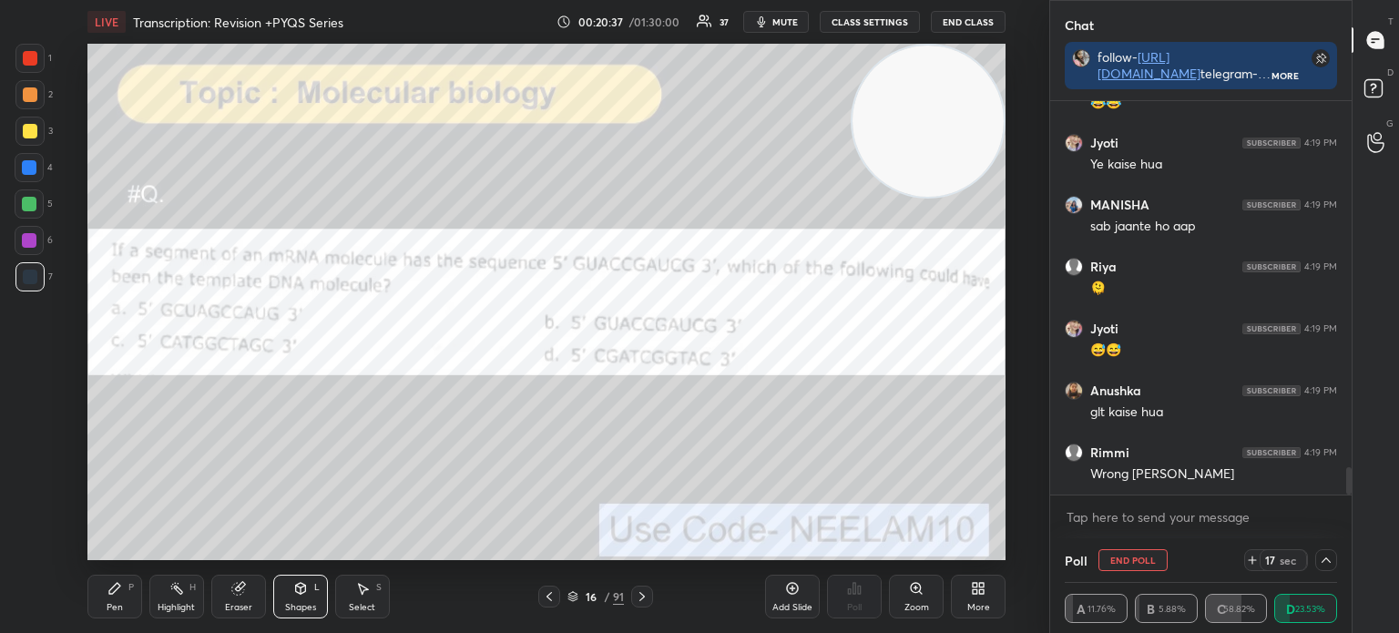
click at [39, 54] on div at bounding box center [29, 58] width 29 height 29
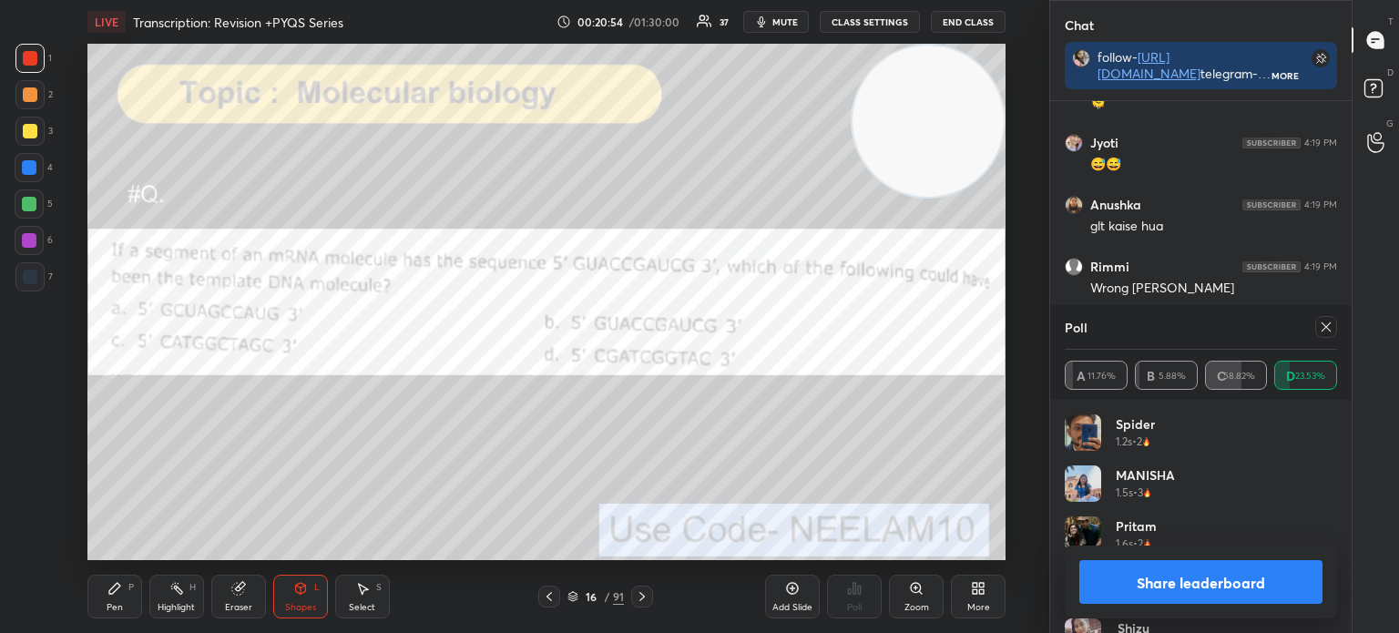
scroll to position [213, 267]
click at [1325, 330] on icon at bounding box center [1325, 327] width 15 height 15
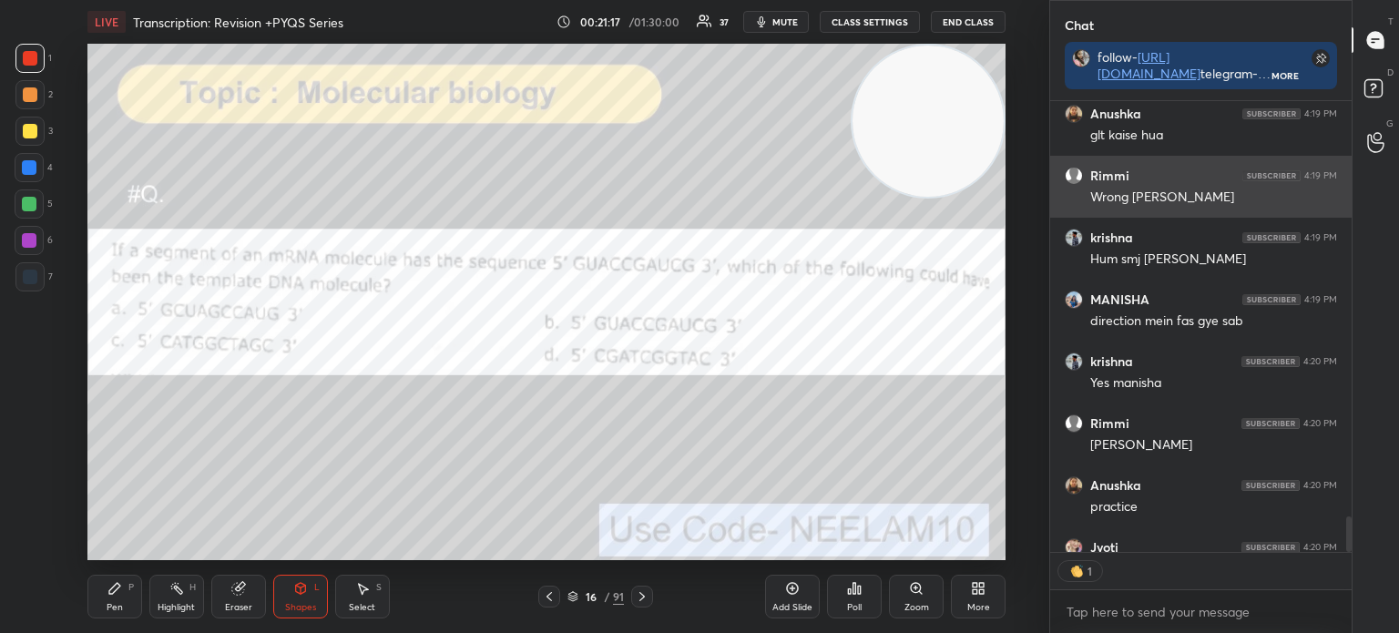
scroll to position [446, 296]
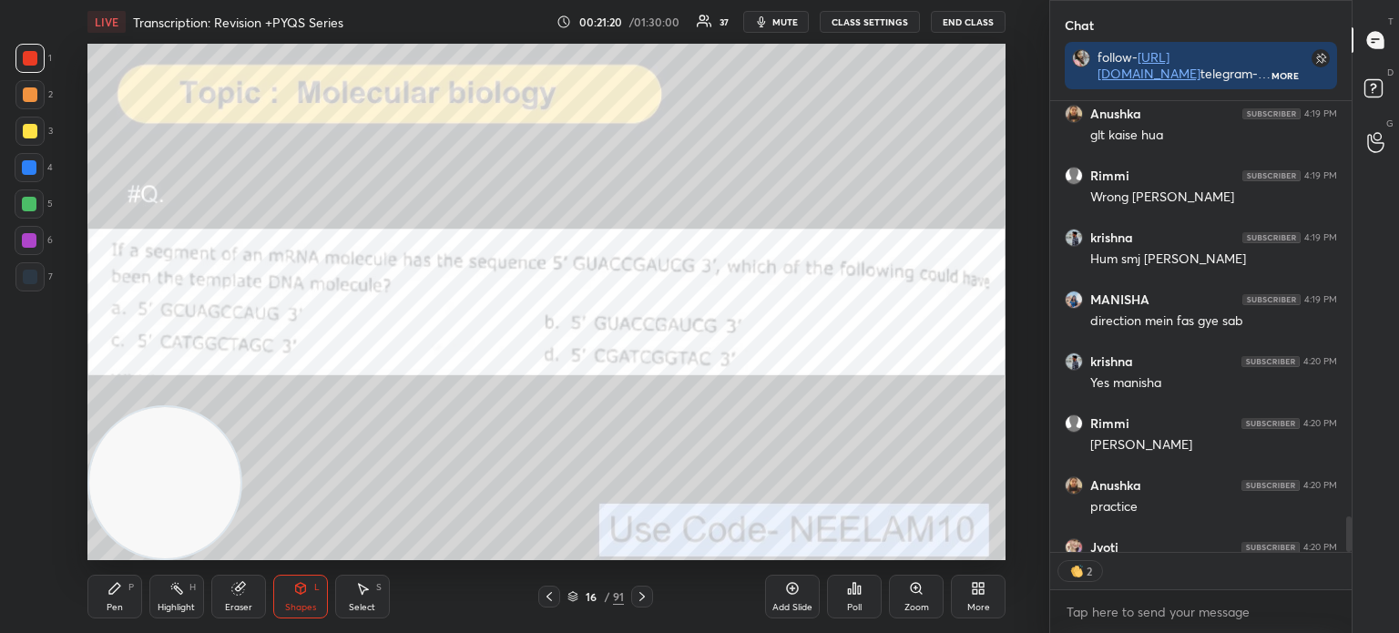
click at [39, 131] on div at bounding box center [29, 131] width 29 height 29
click at [117, 606] on div "Pen" at bounding box center [115, 607] width 16 height 9
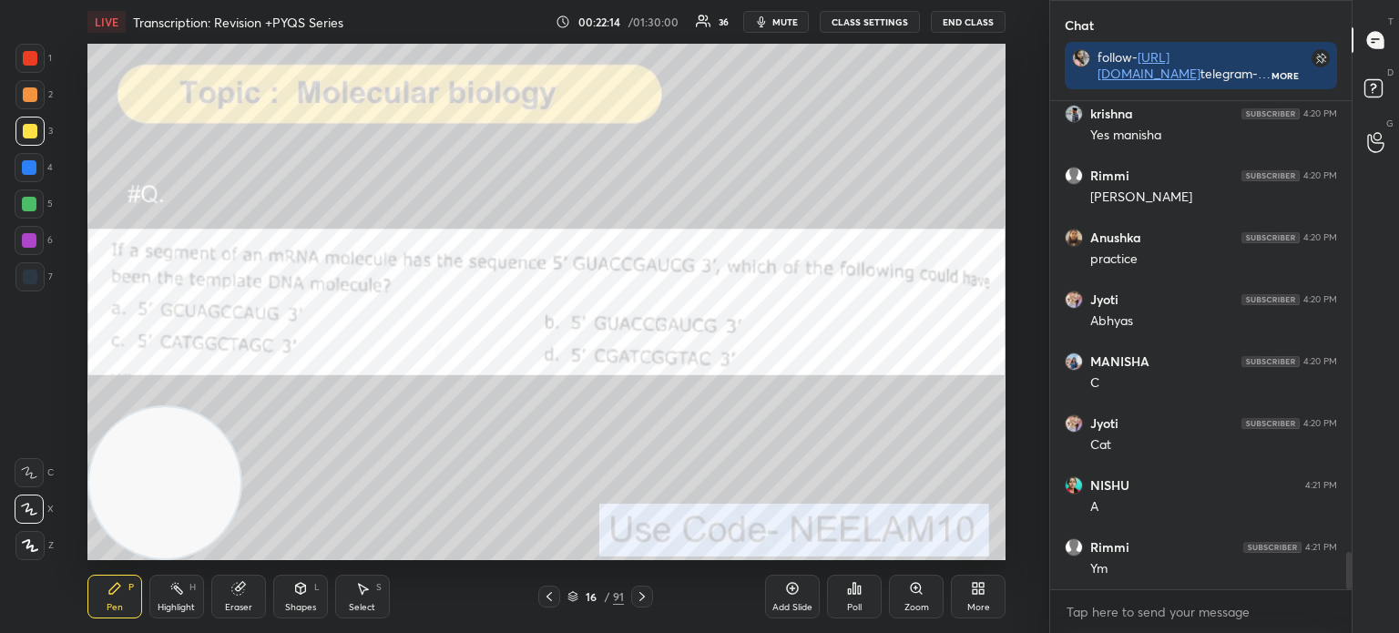
scroll to position [5951, 0]
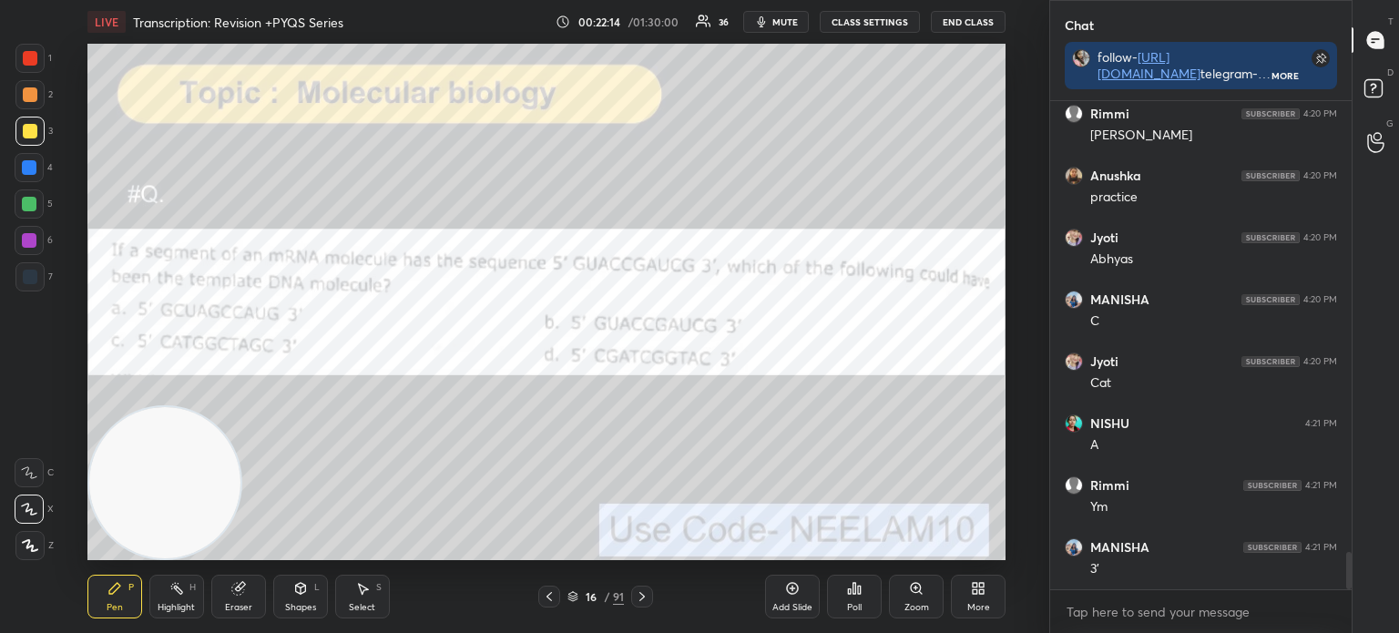
click at [31, 57] on div at bounding box center [30, 58] width 15 height 15
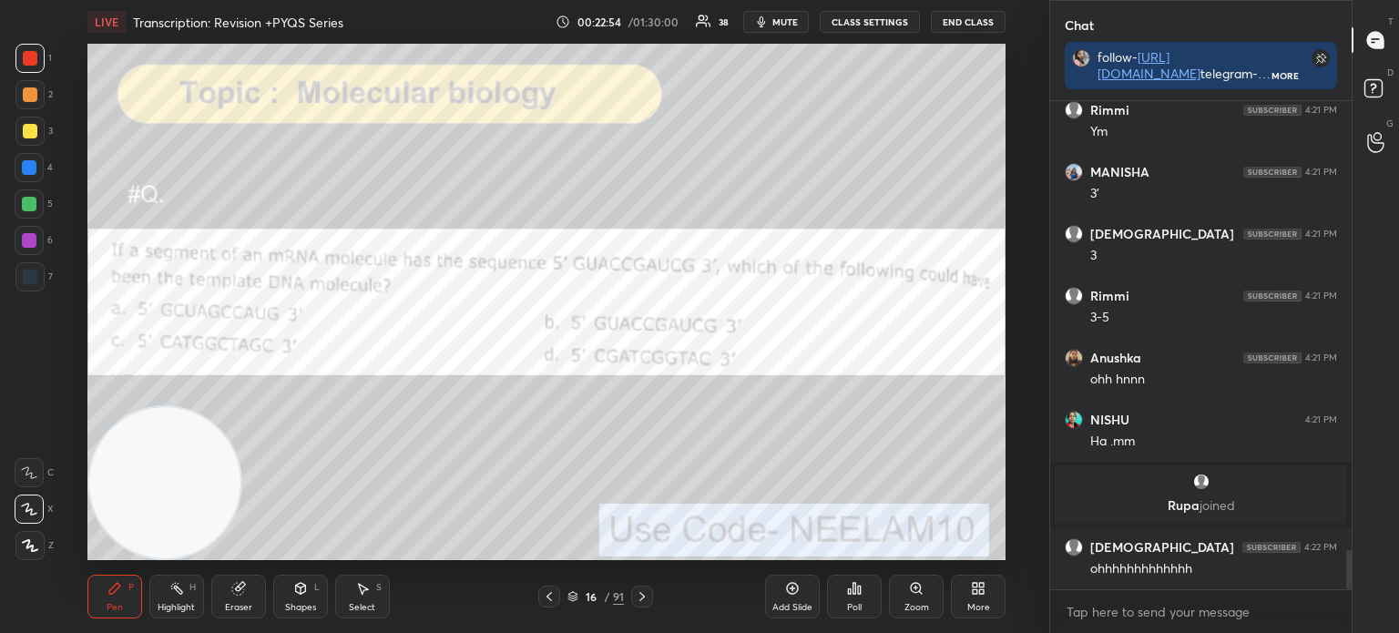
scroll to position [5642, 0]
click at [578, 599] on div "16 / 91" at bounding box center [595, 596] width 56 height 16
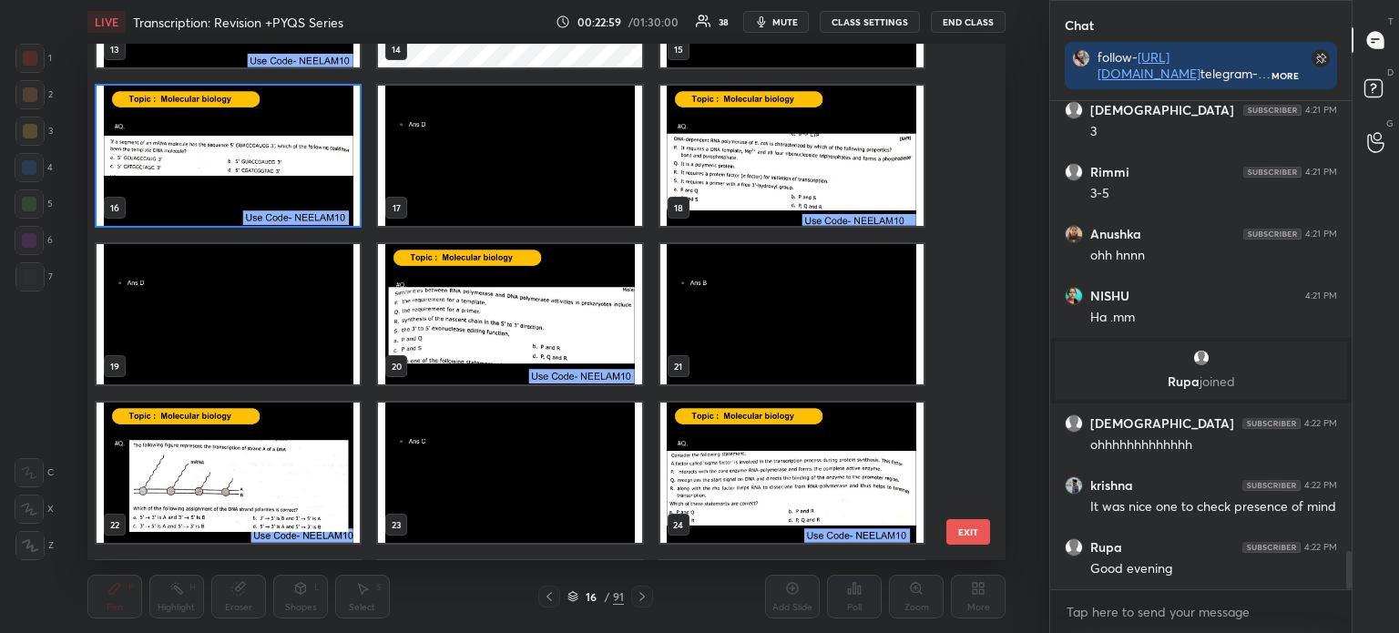
scroll to position [5827, 0]
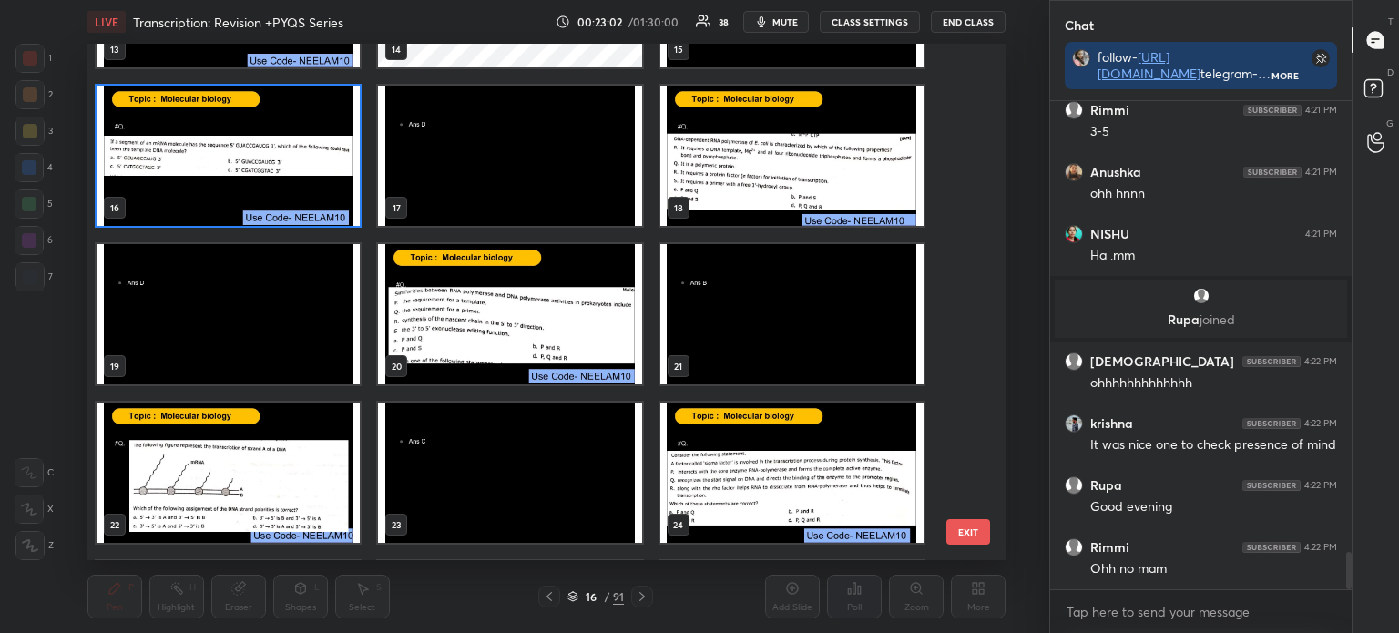
click at [761, 170] on img "grid" at bounding box center [790, 156] width 263 height 140
click at [763, 176] on img "grid" at bounding box center [790, 156] width 263 height 140
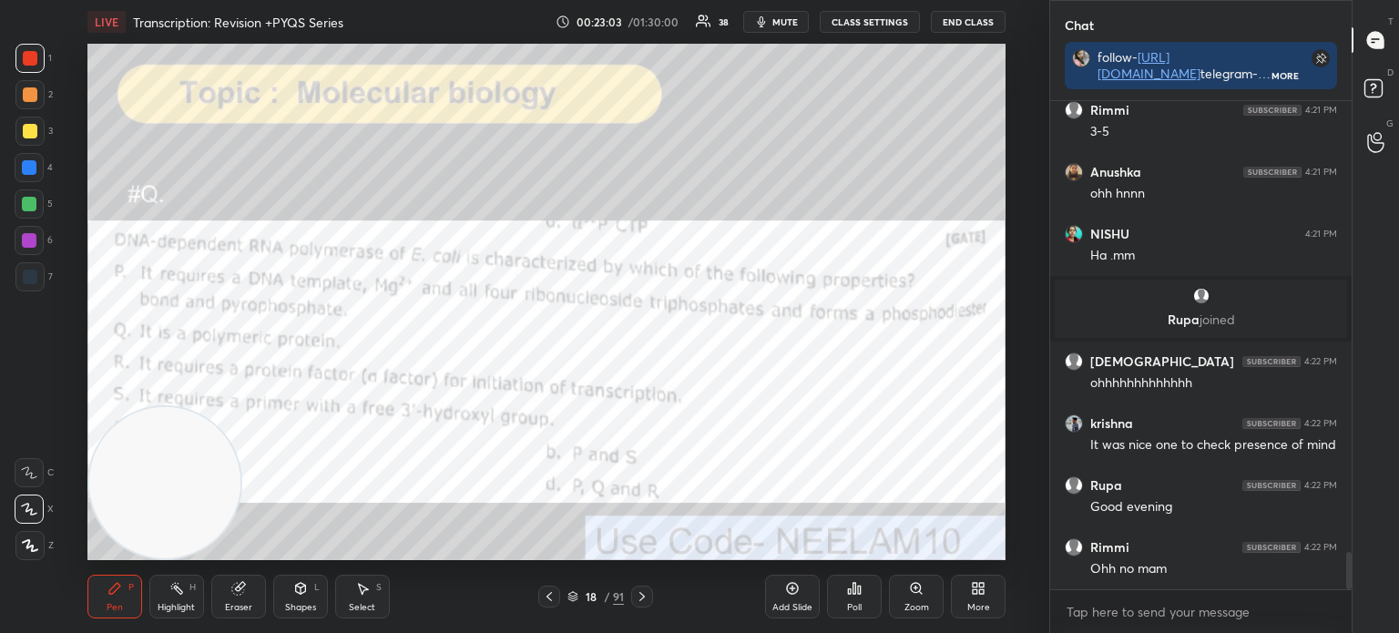
click at [765, 174] on img "grid" at bounding box center [790, 156] width 263 height 140
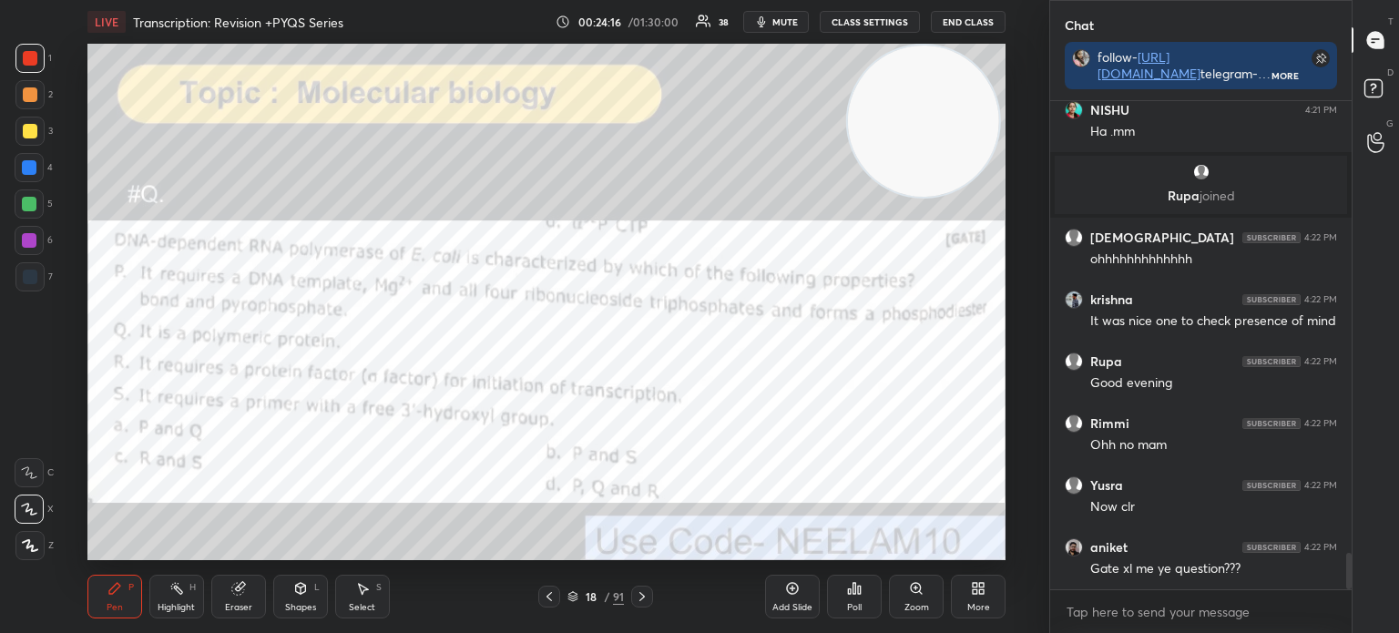
scroll to position [6013, 0]
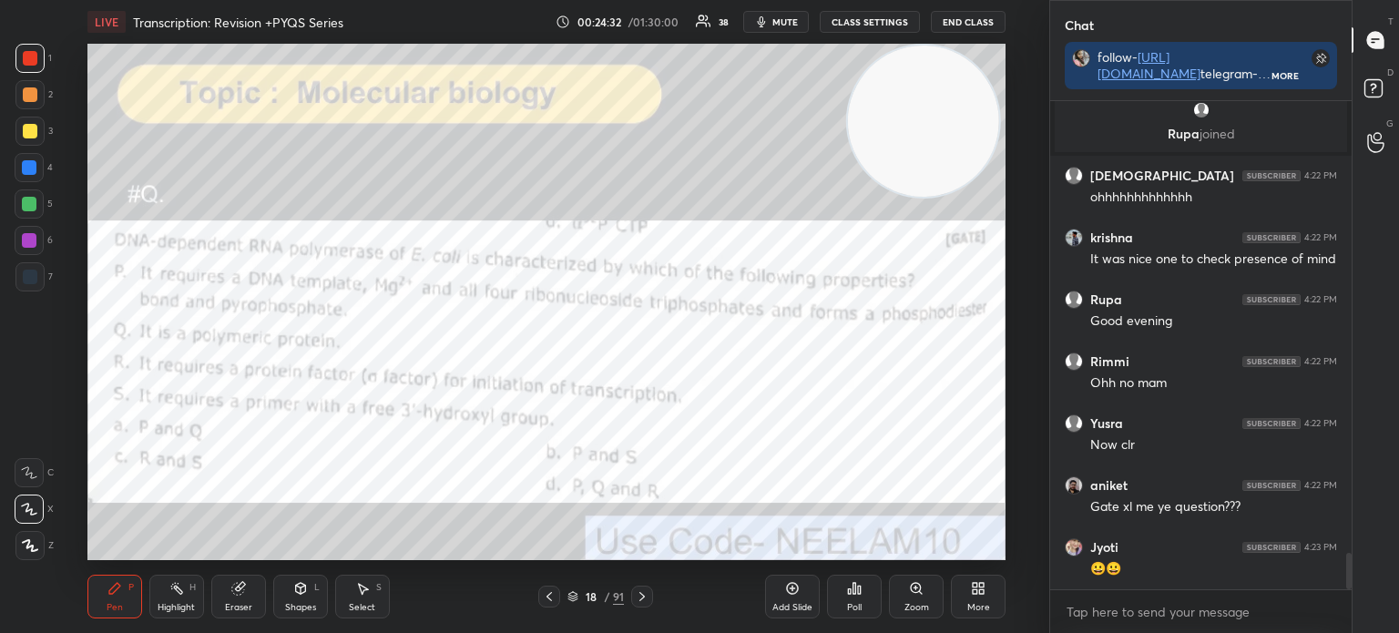
click at [572, 601] on icon at bounding box center [572, 599] width 9 height 3
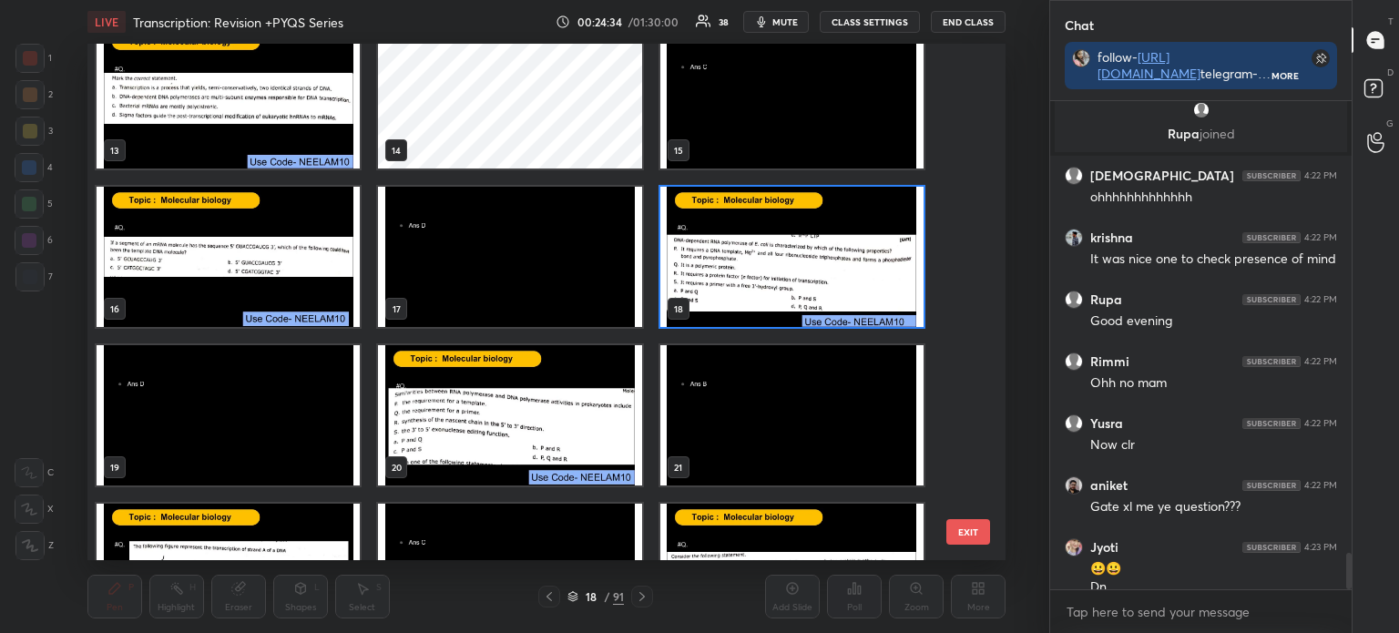
scroll to position [6031, 0]
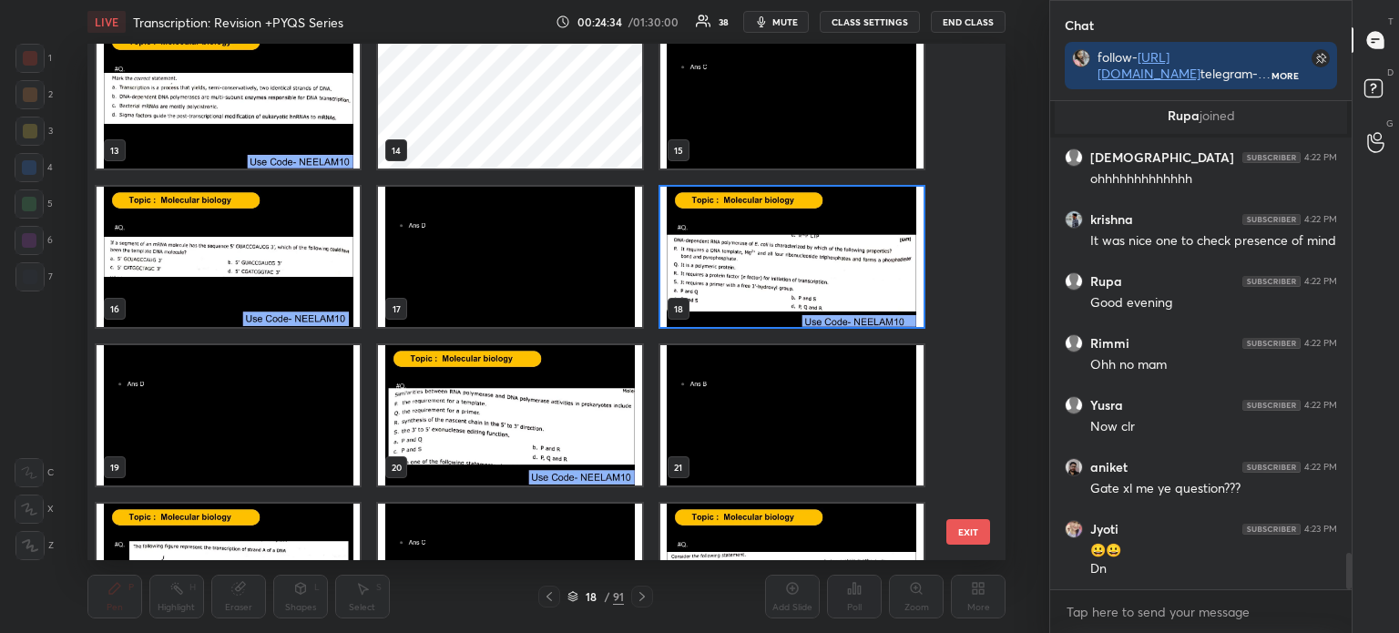
click at [791, 270] on img "grid" at bounding box center [790, 257] width 263 height 140
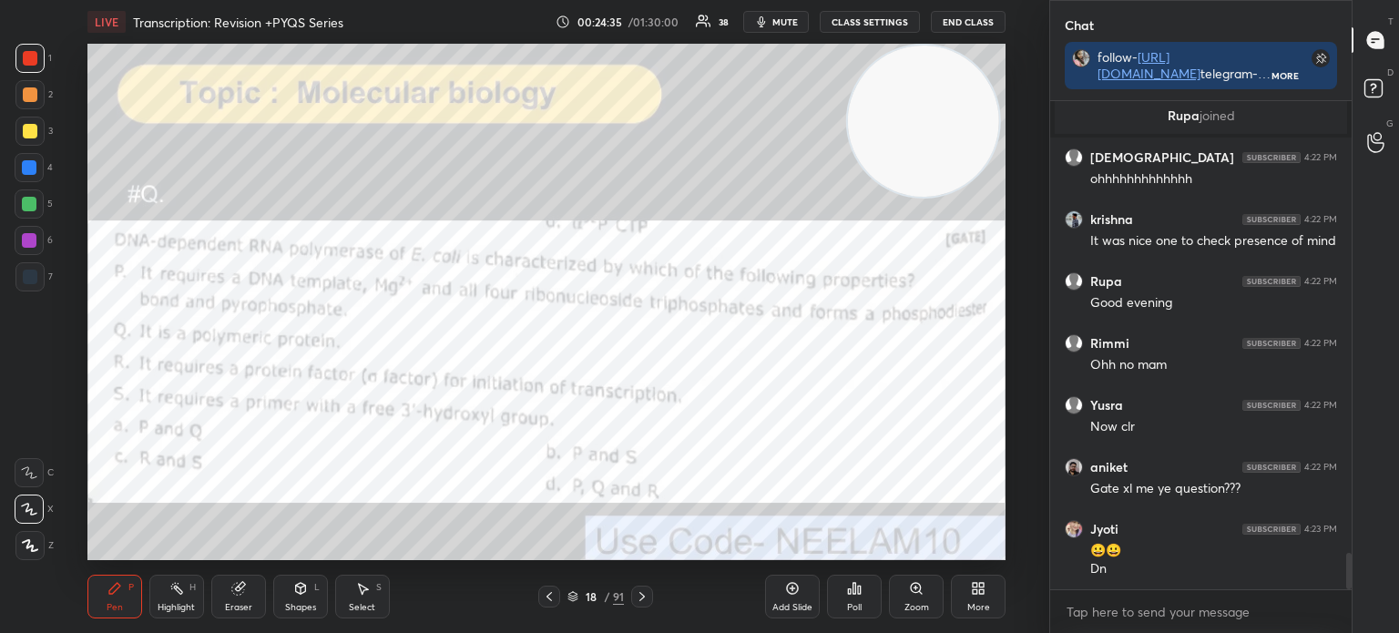
click at [792, 271] on img "grid" at bounding box center [790, 257] width 263 height 140
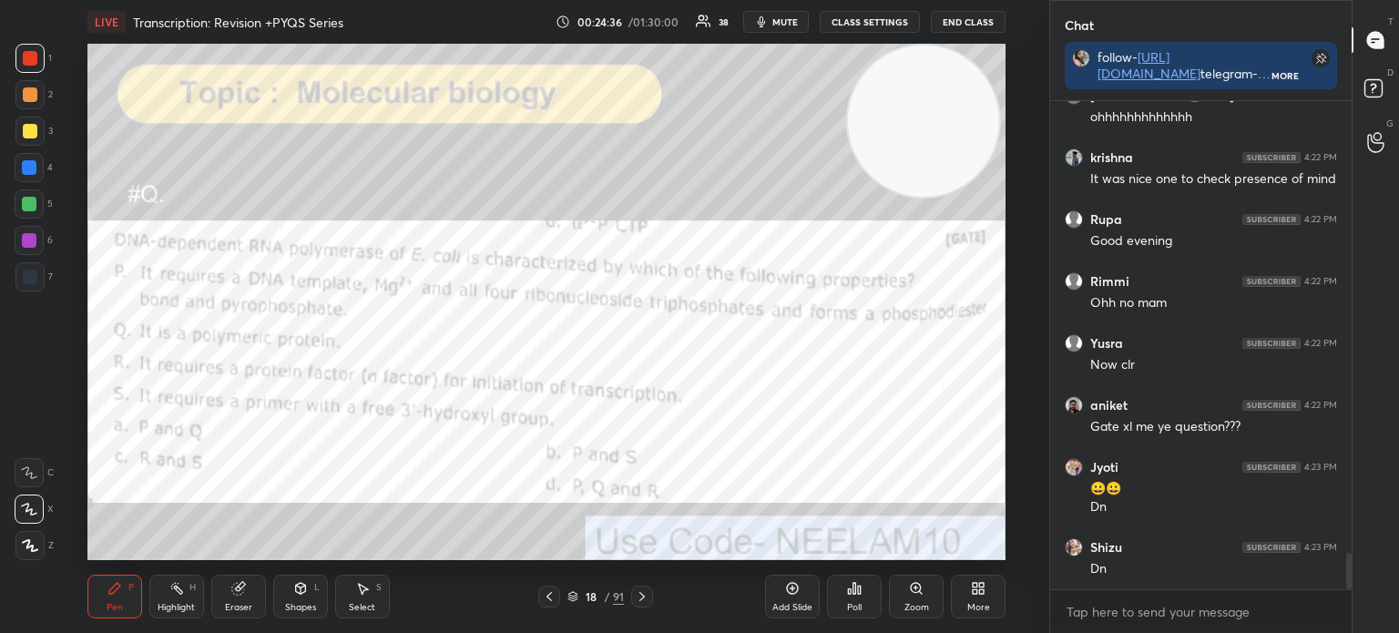
click at [860, 594] on icon at bounding box center [859, 589] width 3 height 8
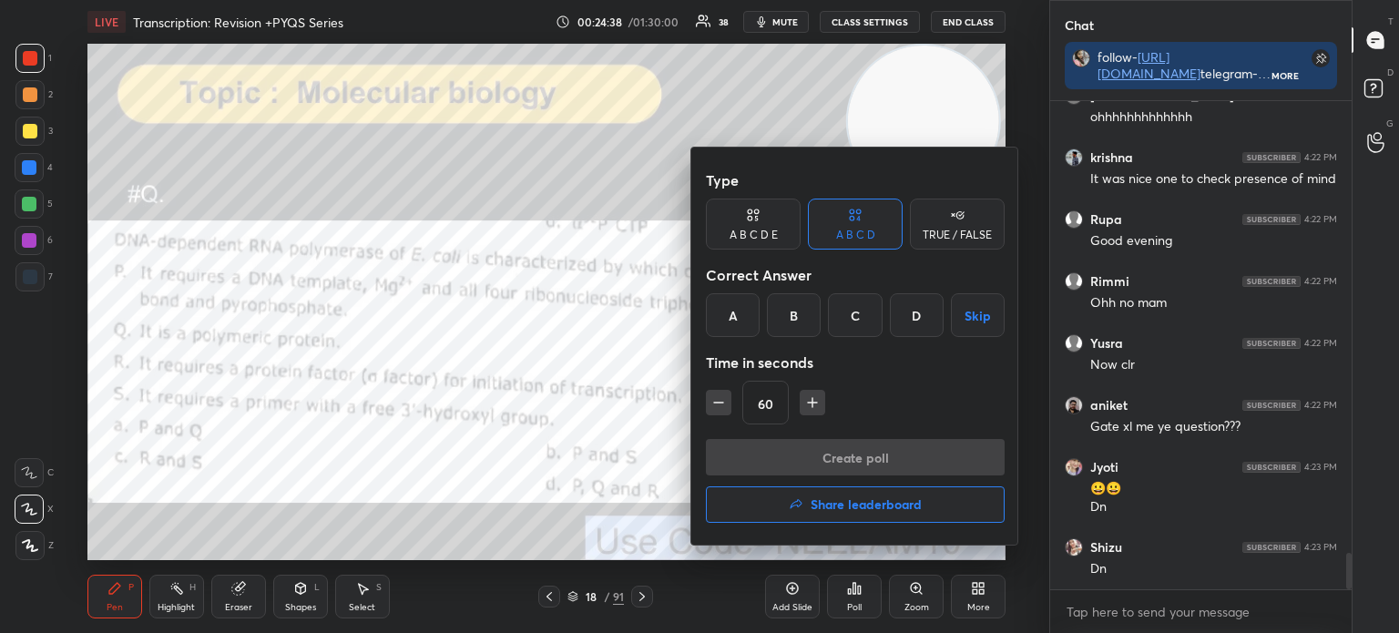
click at [913, 319] on div "D" at bounding box center [917, 315] width 54 height 44
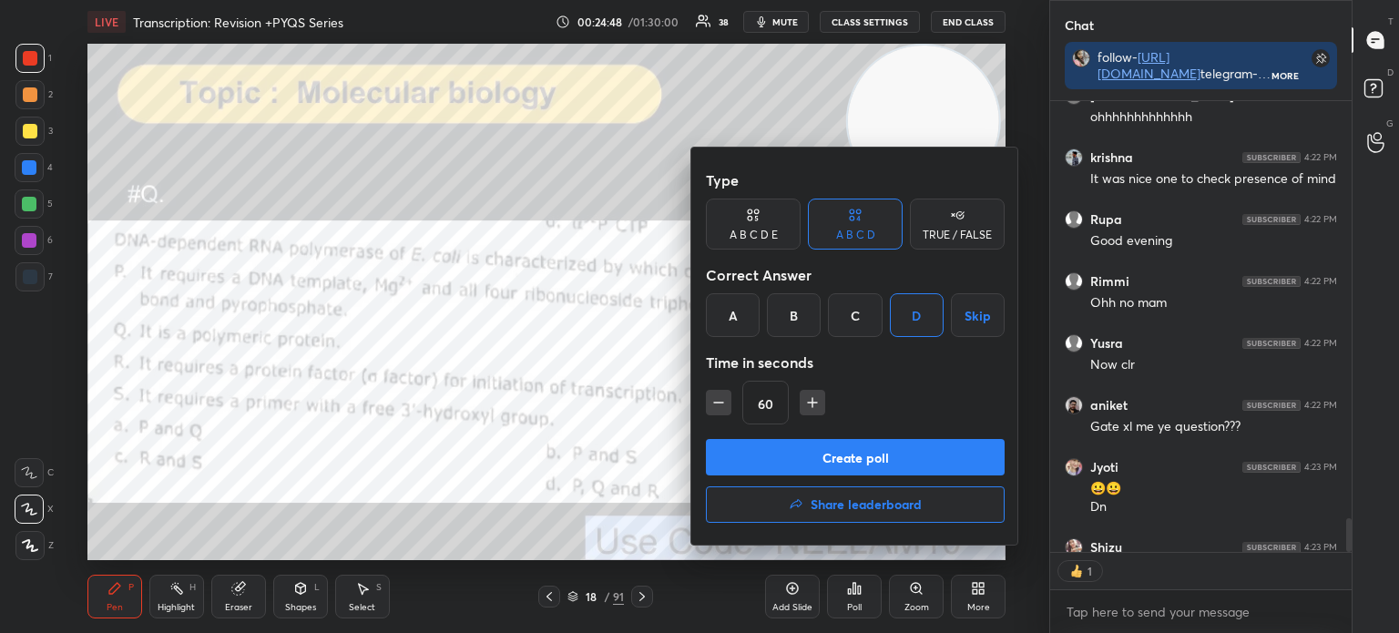
scroll to position [5, 5]
click at [840, 459] on button "Create poll" at bounding box center [855, 457] width 299 height 36
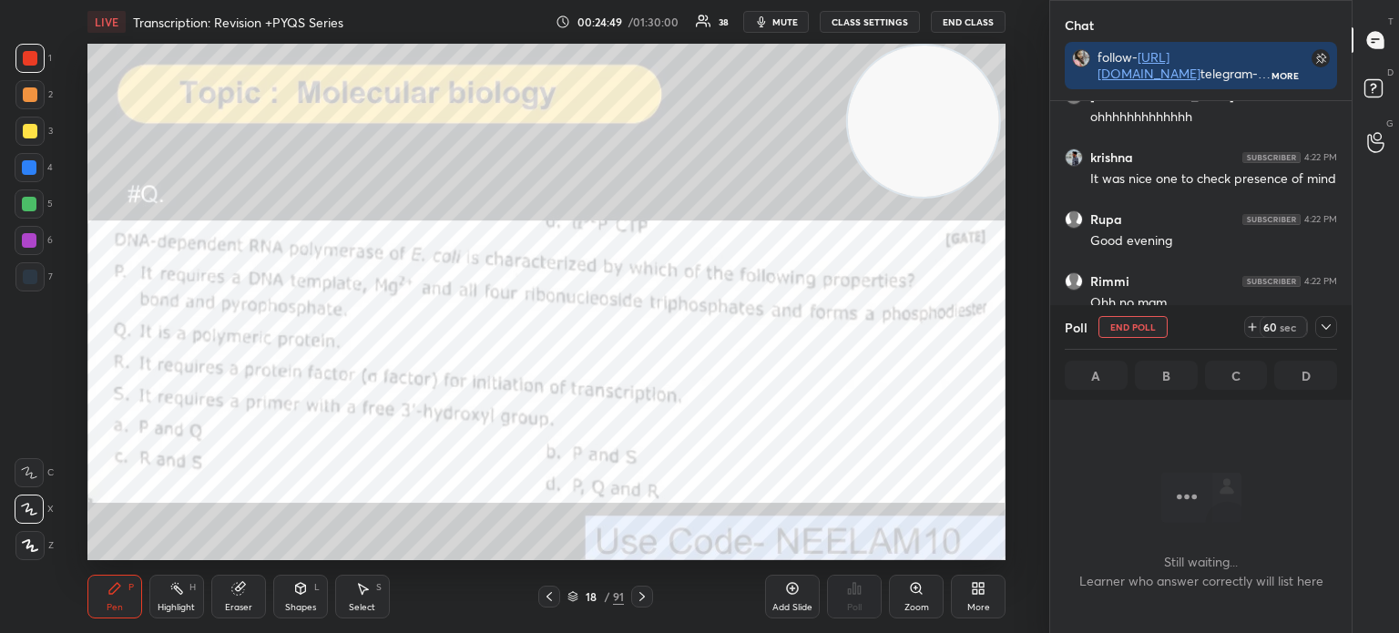
scroll to position [237, 296]
click at [1333, 322] on div at bounding box center [1326, 327] width 22 height 22
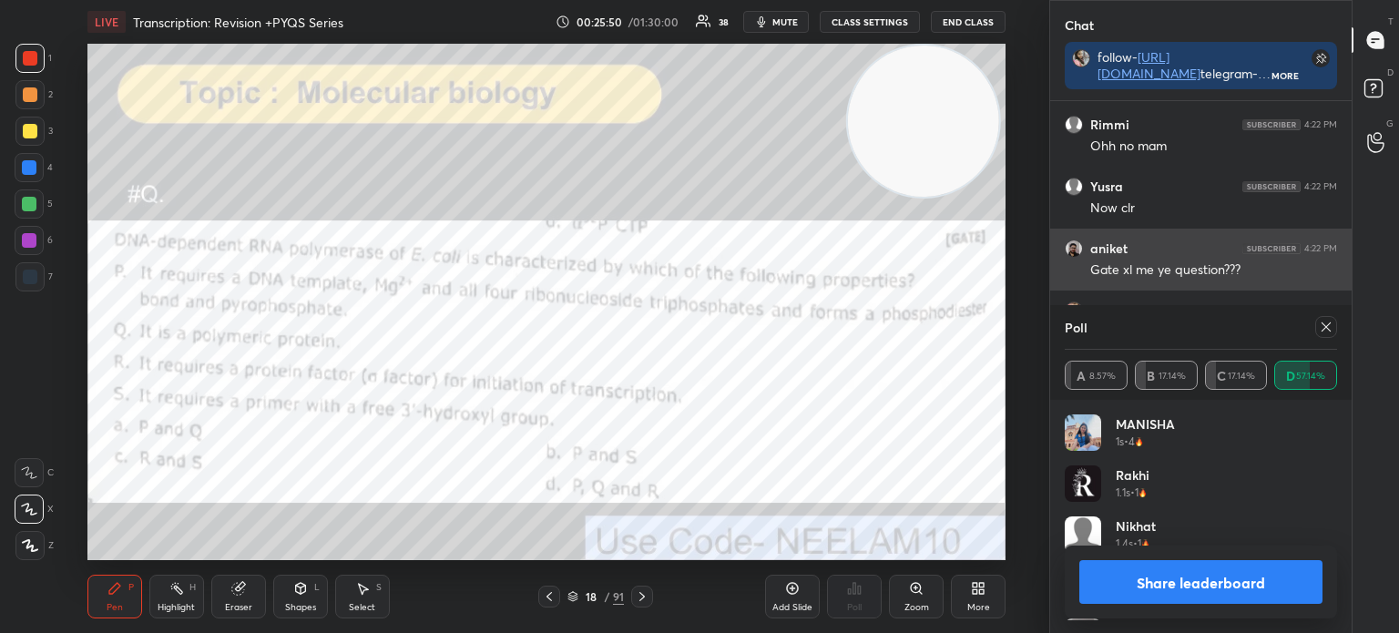
scroll to position [213, 267]
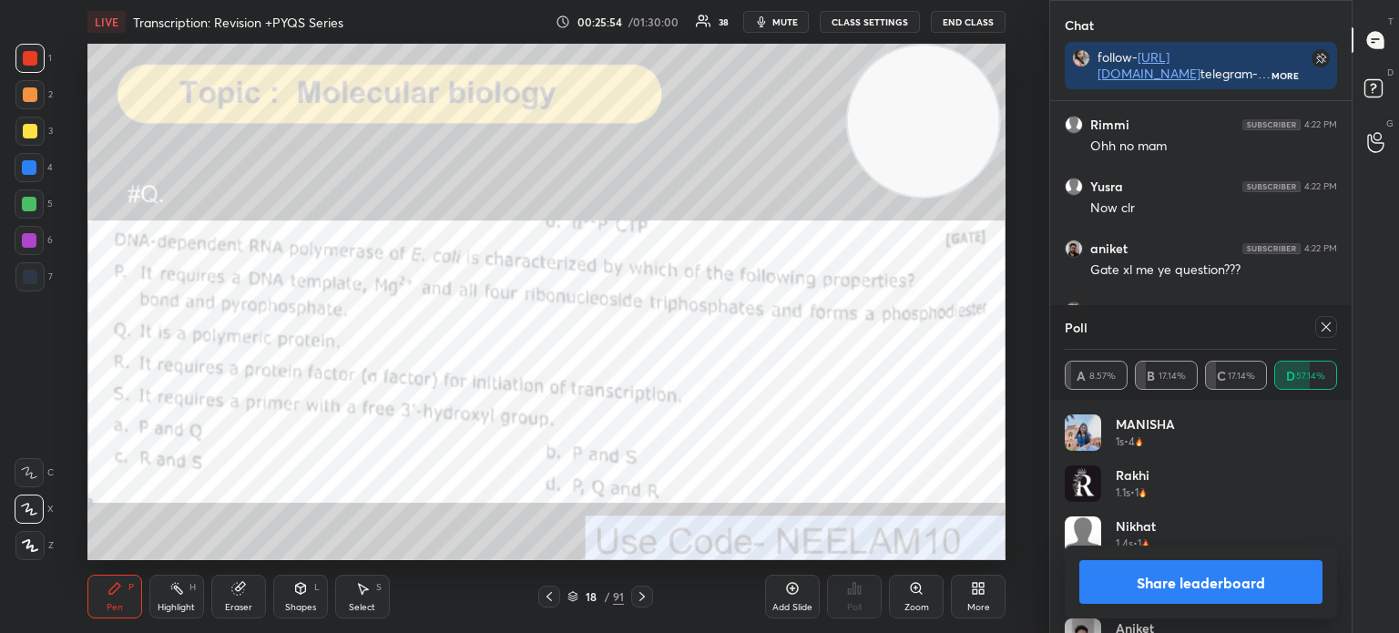
click at [1323, 331] on icon at bounding box center [1325, 327] width 15 height 15
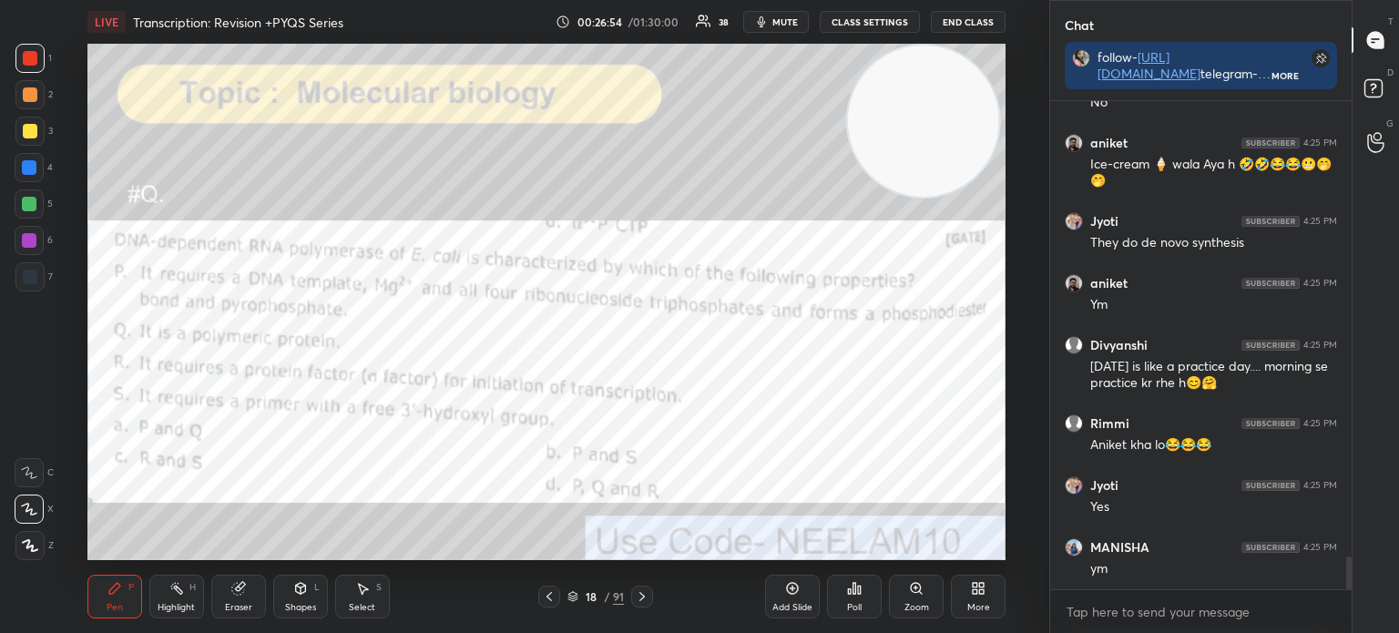
scroll to position [6807, 0]
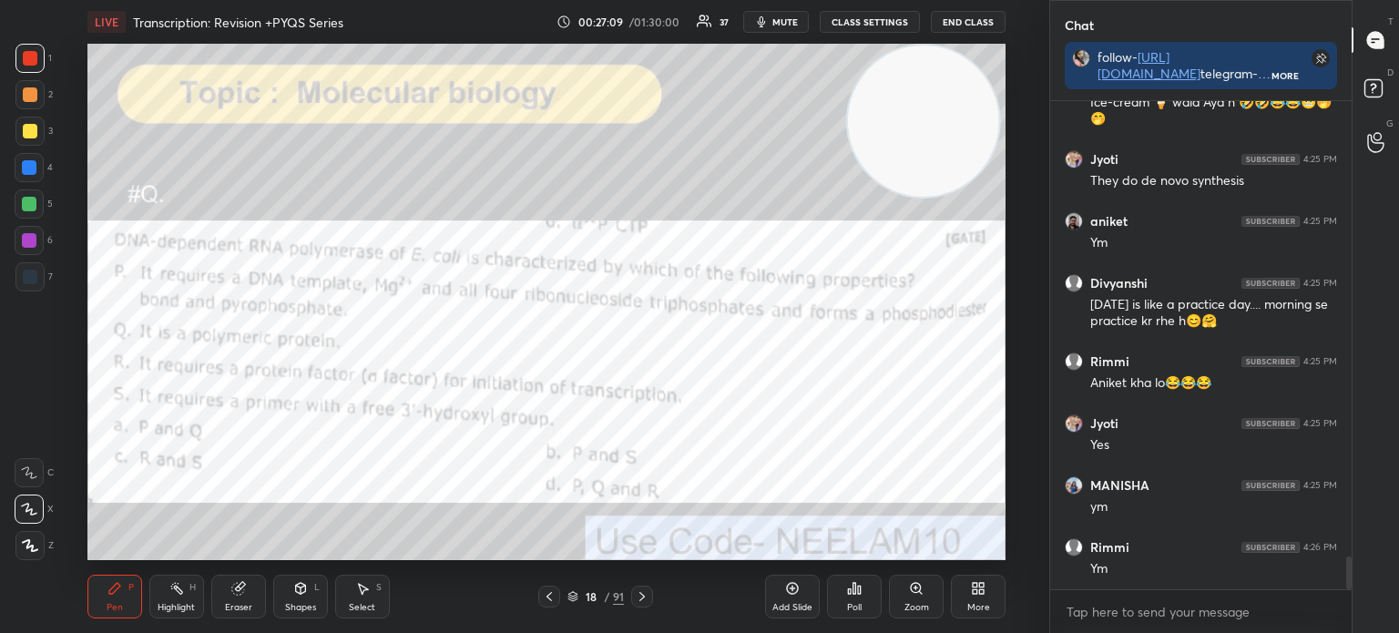
click at [650, 599] on div at bounding box center [642, 596] width 22 height 22
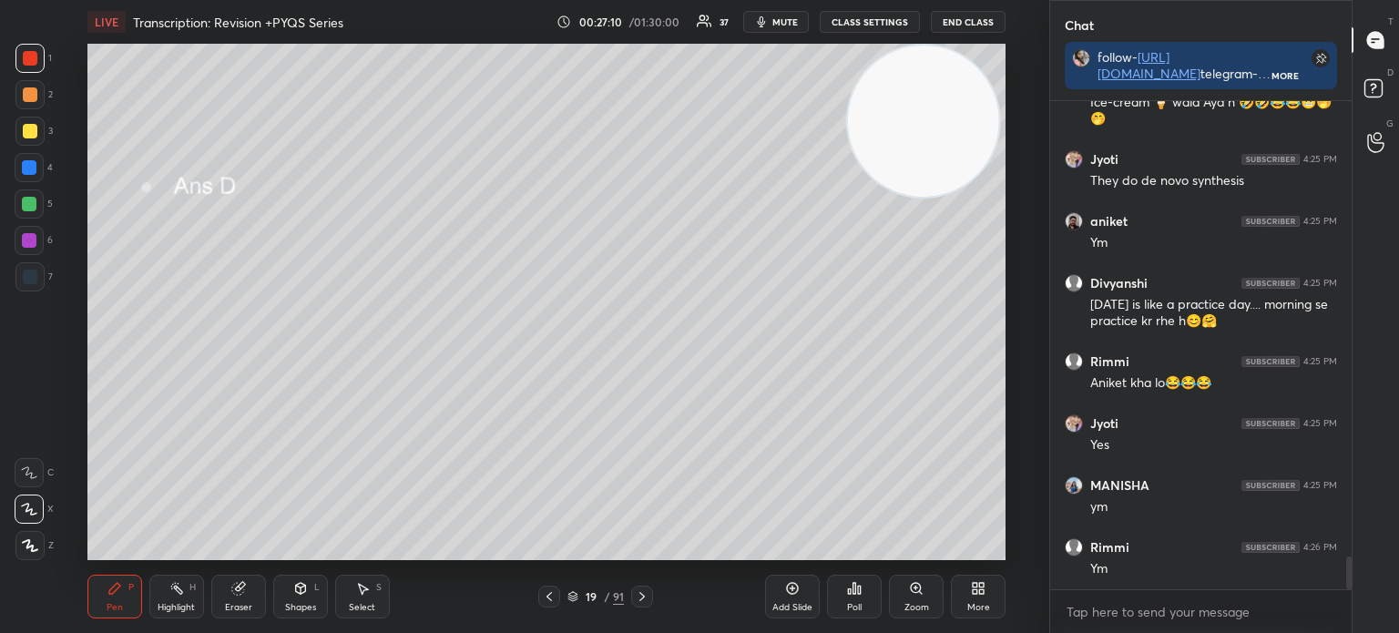
click at [645, 589] on div at bounding box center [642, 596] width 22 height 22
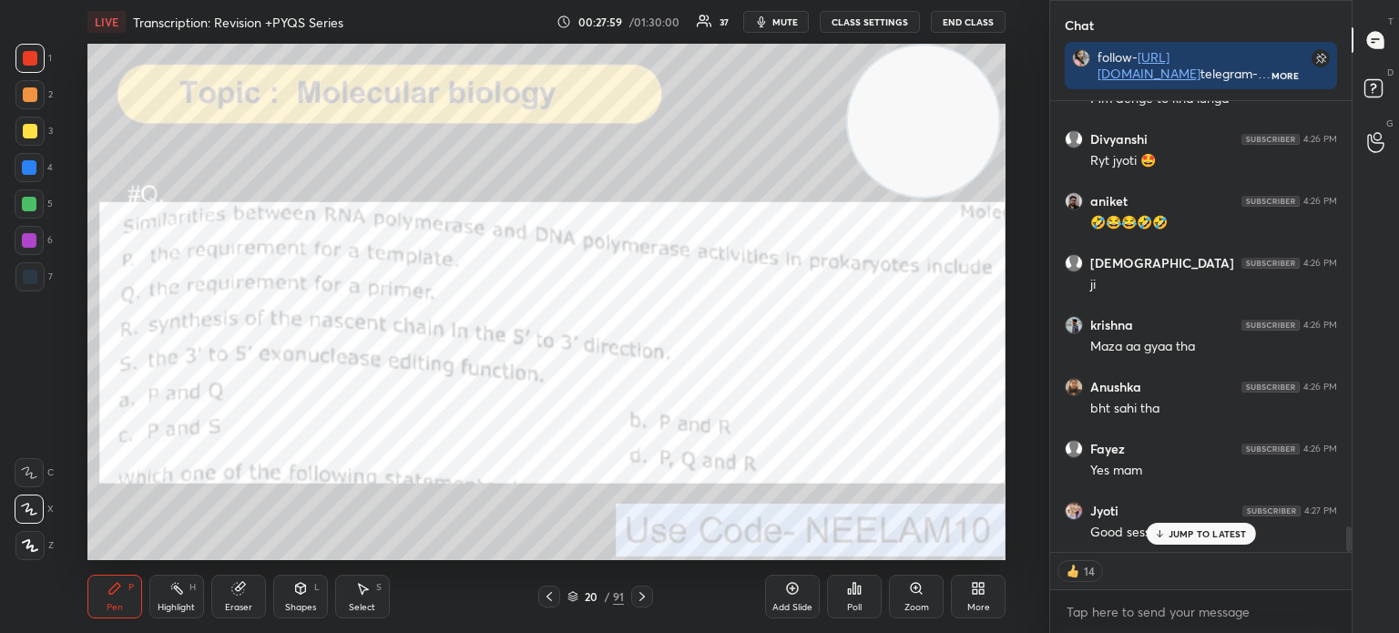
scroll to position [7463, 0]
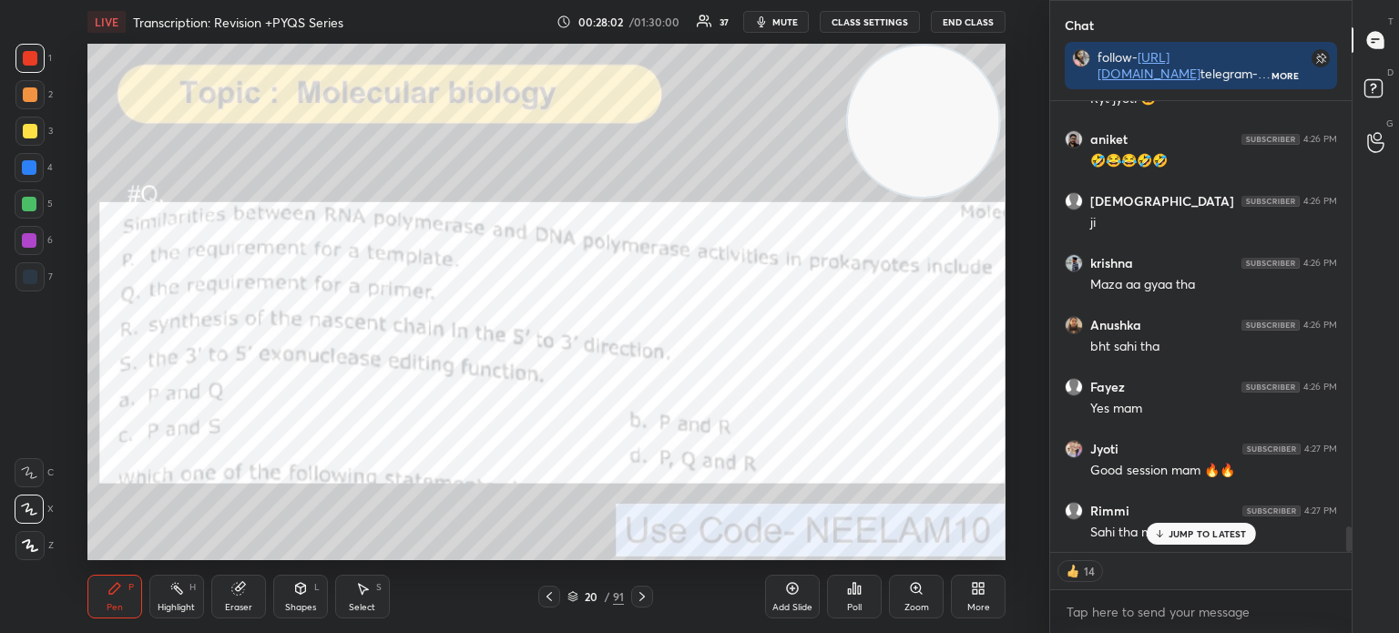
click at [576, 598] on icon at bounding box center [572, 596] width 11 height 11
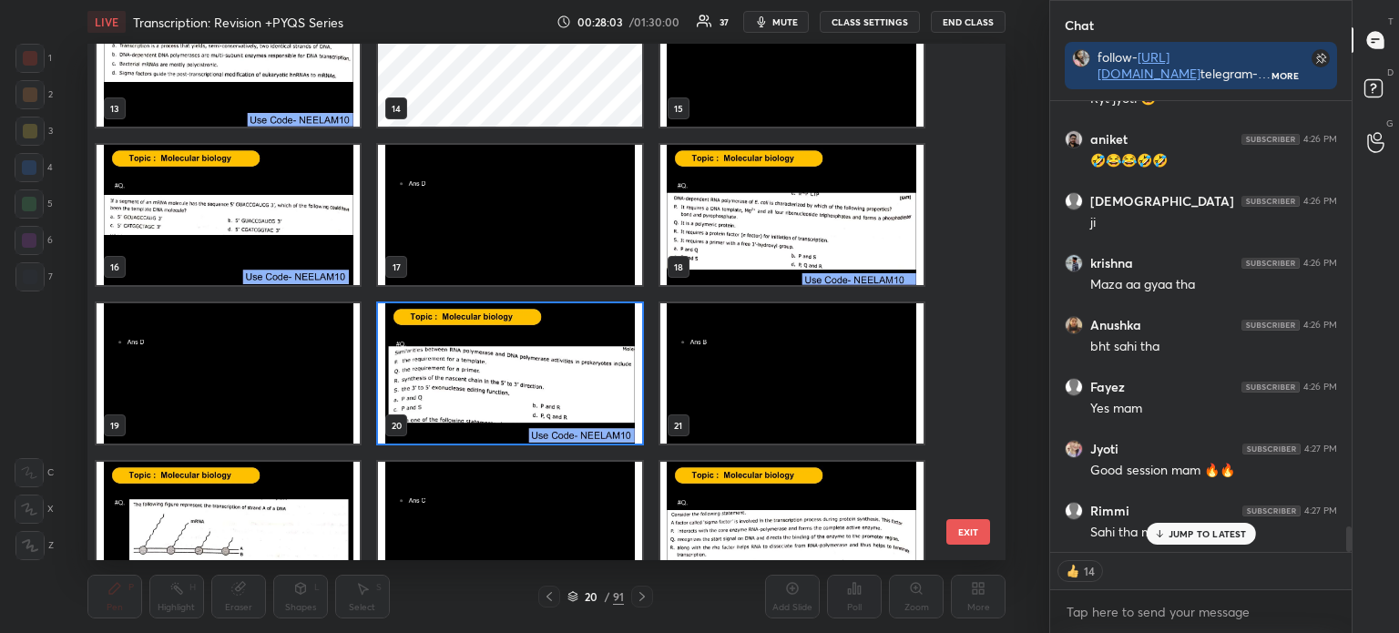
scroll to position [701, 0]
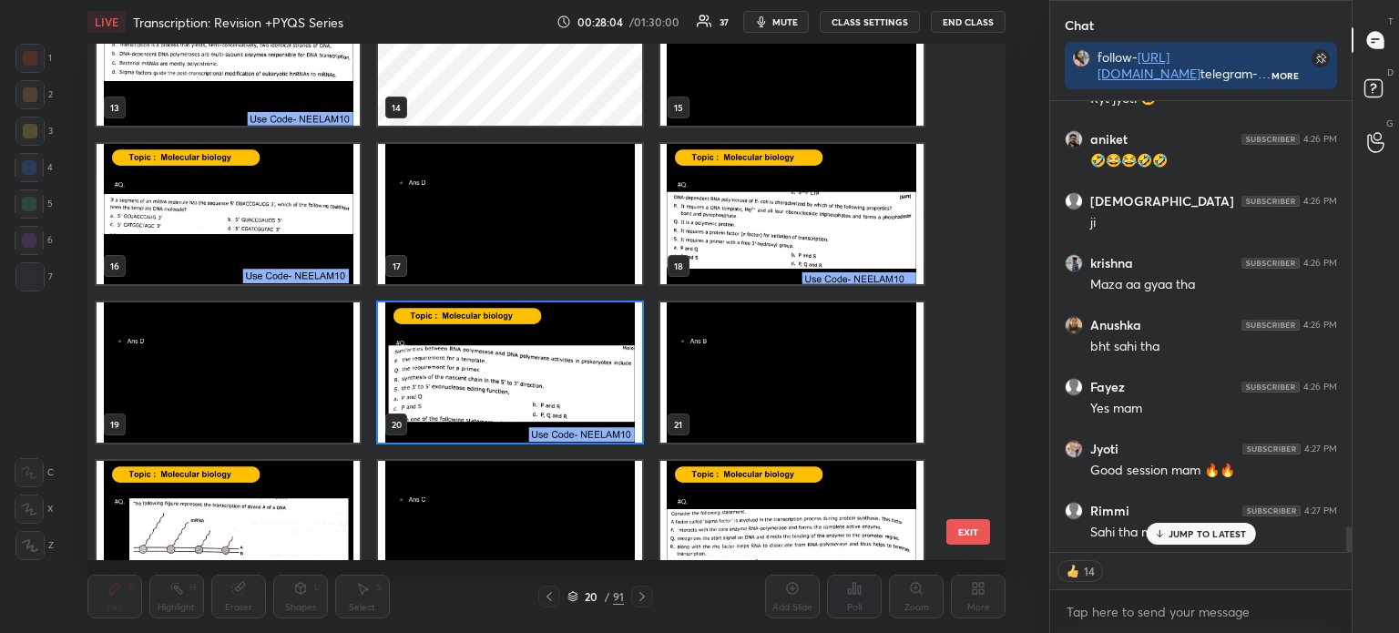
click at [549, 385] on img "grid" at bounding box center [509, 372] width 263 height 140
click at [548, 386] on img "grid" at bounding box center [509, 372] width 263 height 140
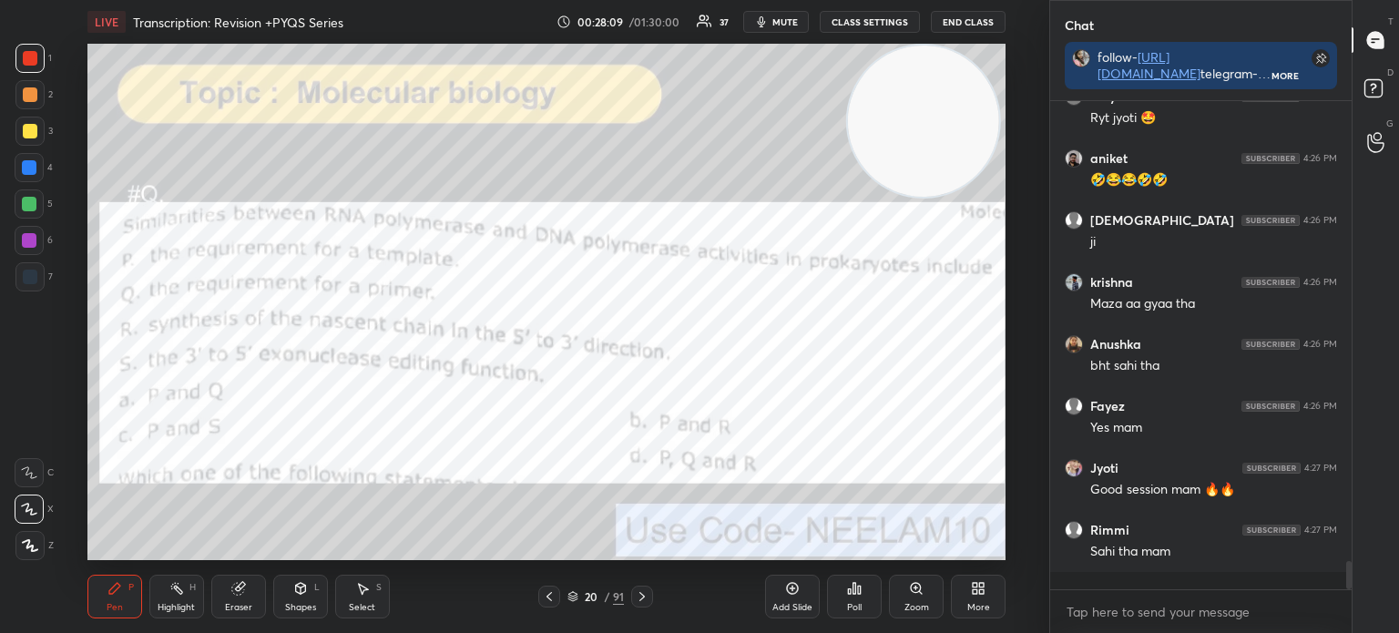
scroll to position [7426, 0]
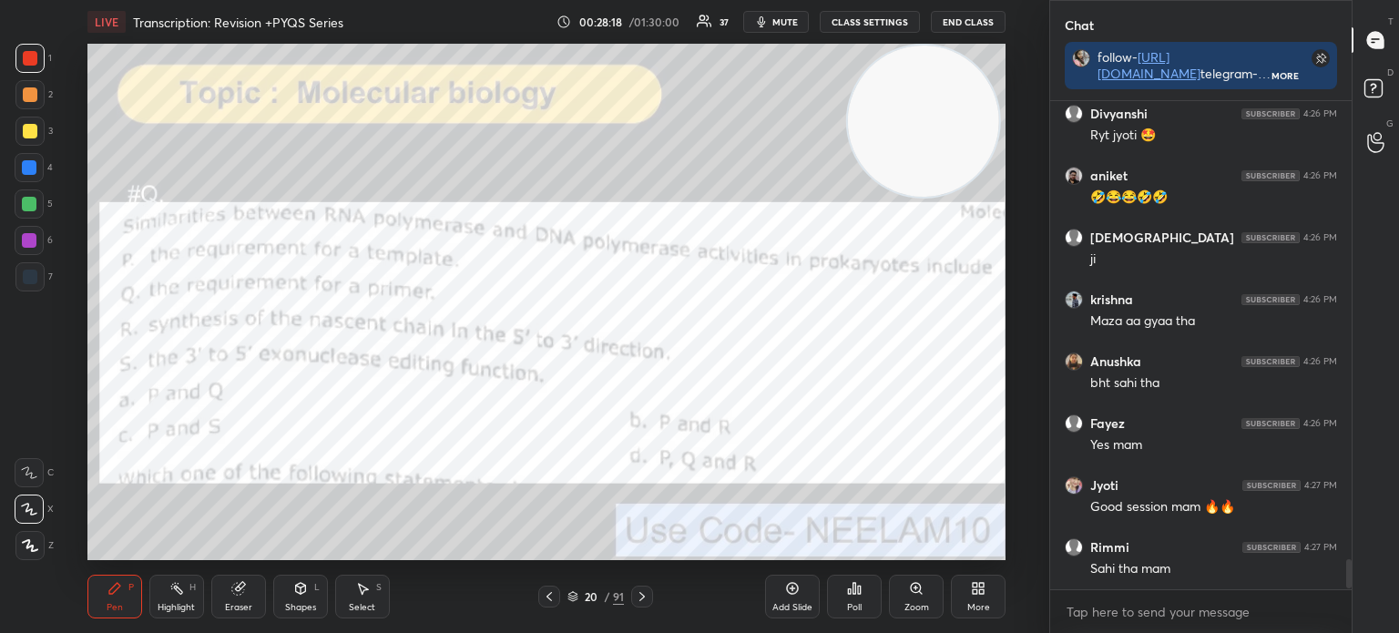
click at [230, 606] on div "Eraser" at bounding box center [238, 607] width 27 height 9
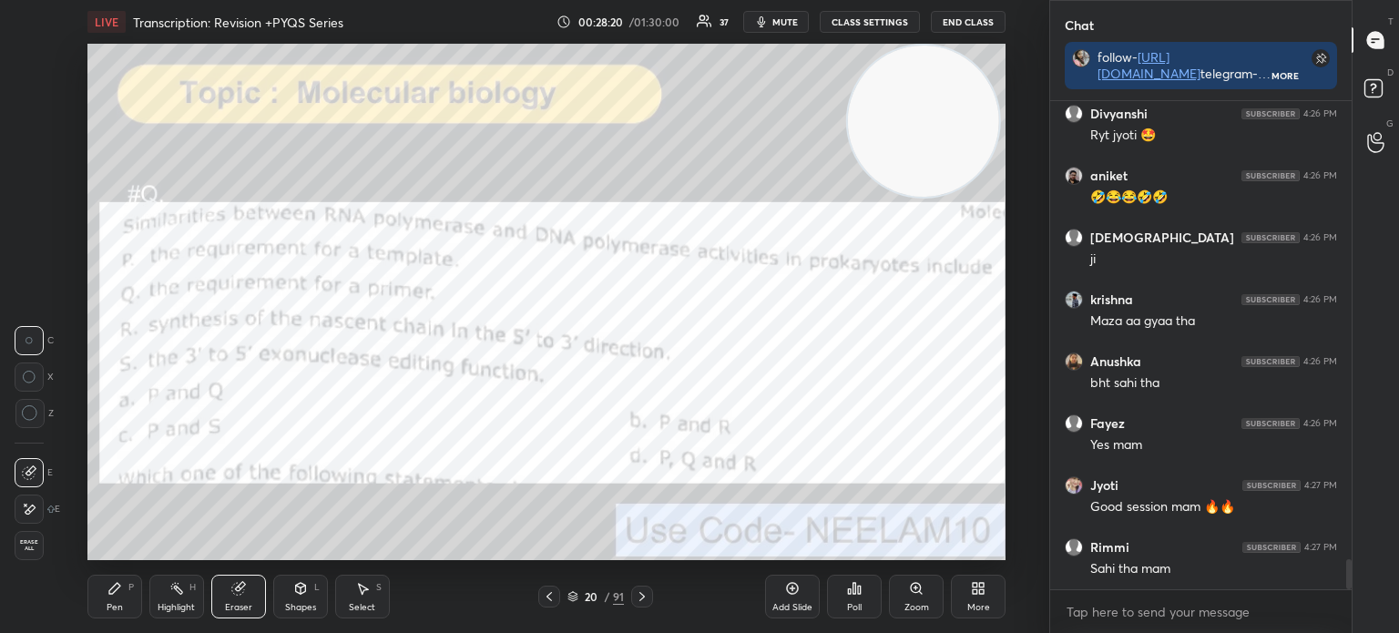
scroll to position [7488, 0]
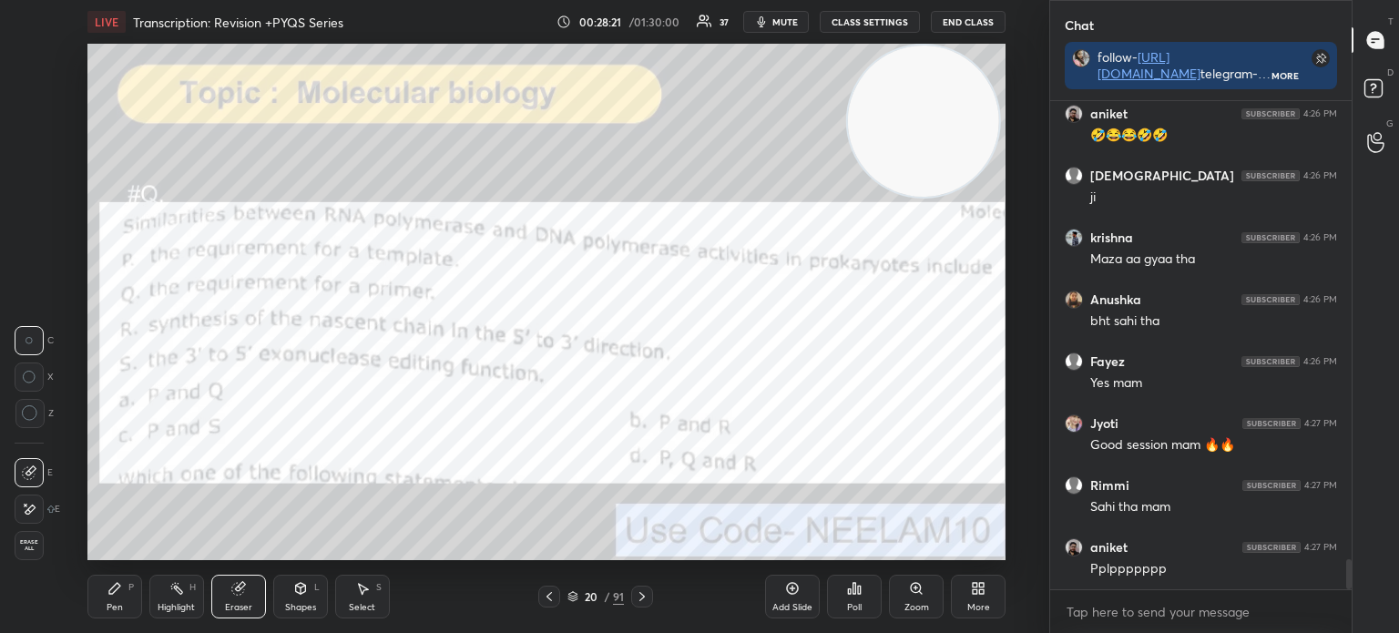
click at [117, 595] on icon at bounding box center [114, 588] width 15 height 15
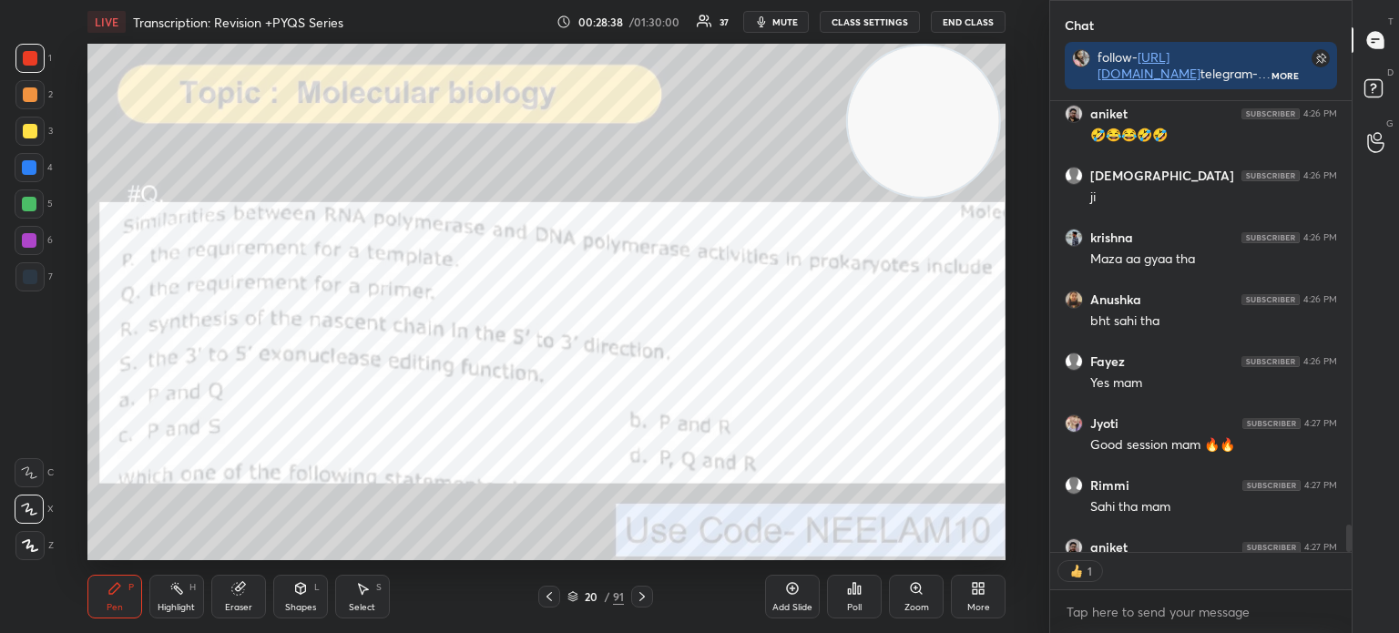
scroll to position [5, 5]
click at [577, 597] on icon at bounding box center [572, 596] width 11 height 11
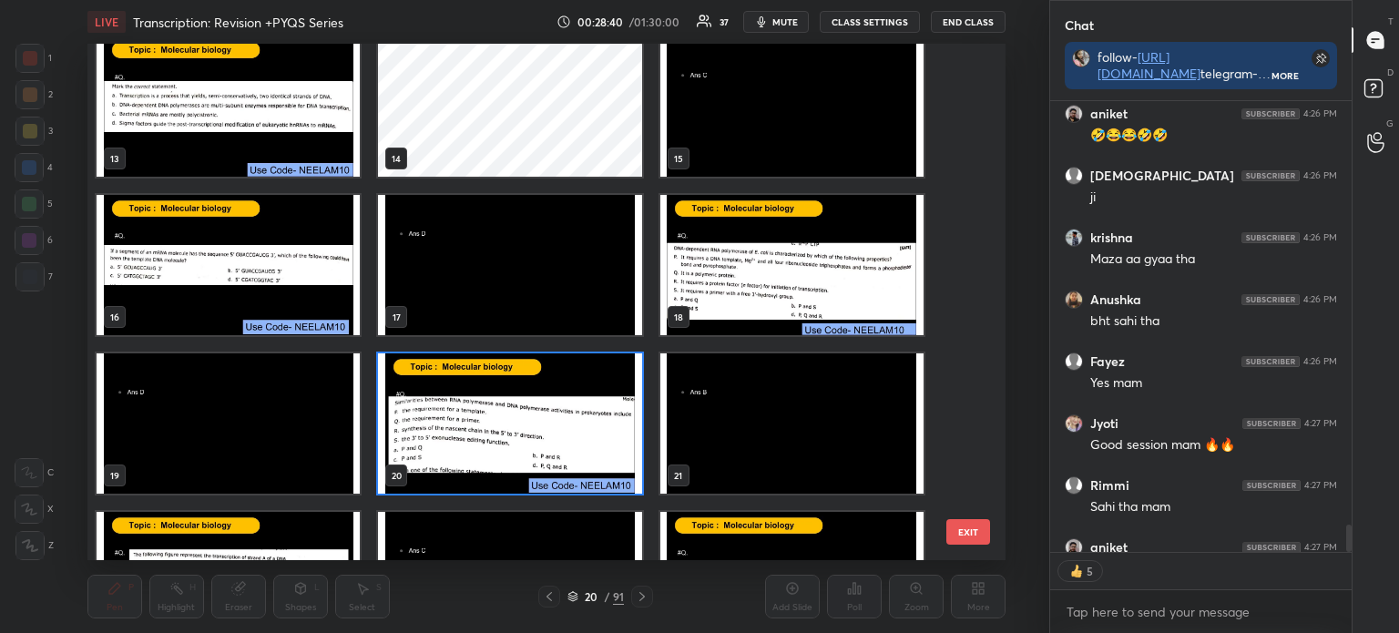
scroll to position [656, 0]
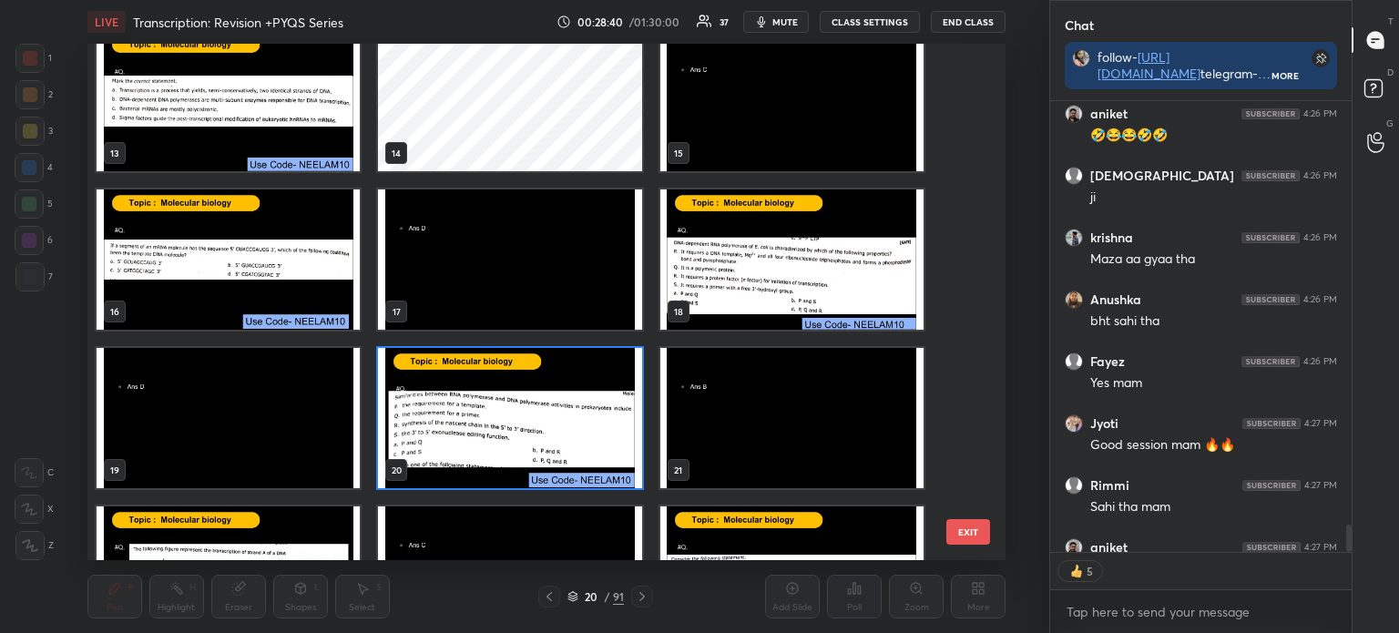
click at [539, 440] on img "grid" at bounding box center [509, 418] width 263 height 140
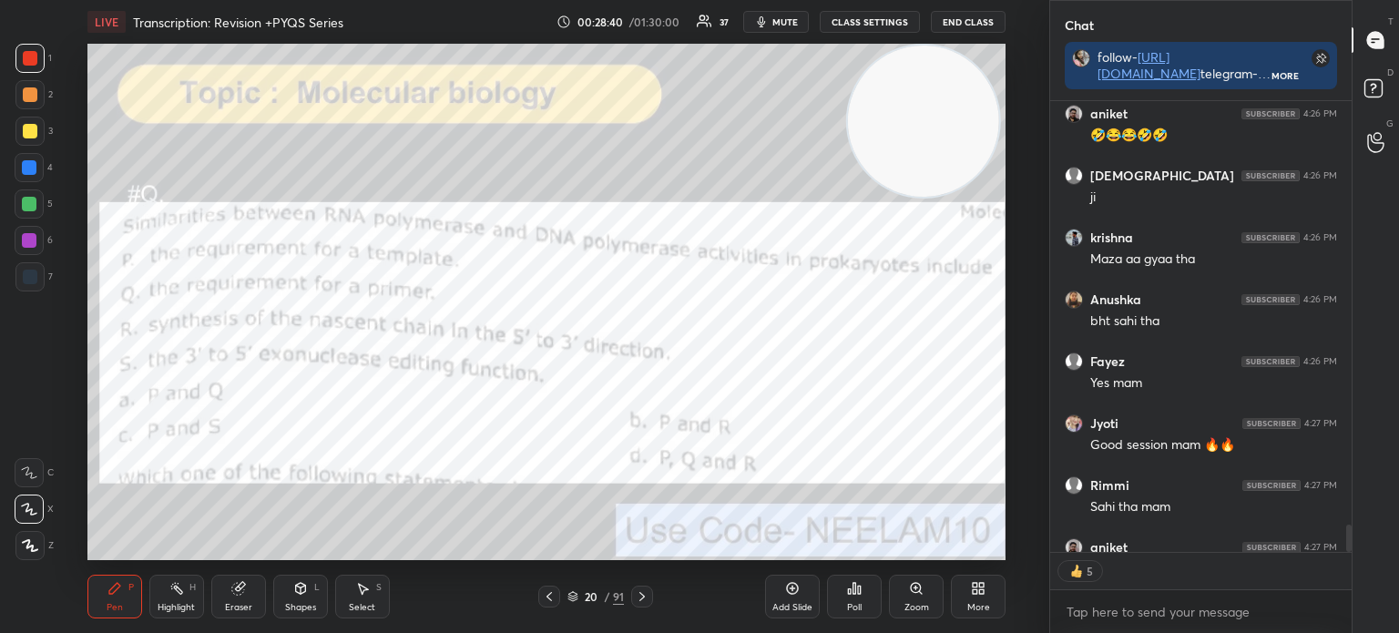
click at [549, 443] on img "grid" at bounding box center [509, 418] width 263 height 140
click at [853, 604] on div "Poll" at bounding box center [854, 607] width 15 height 9
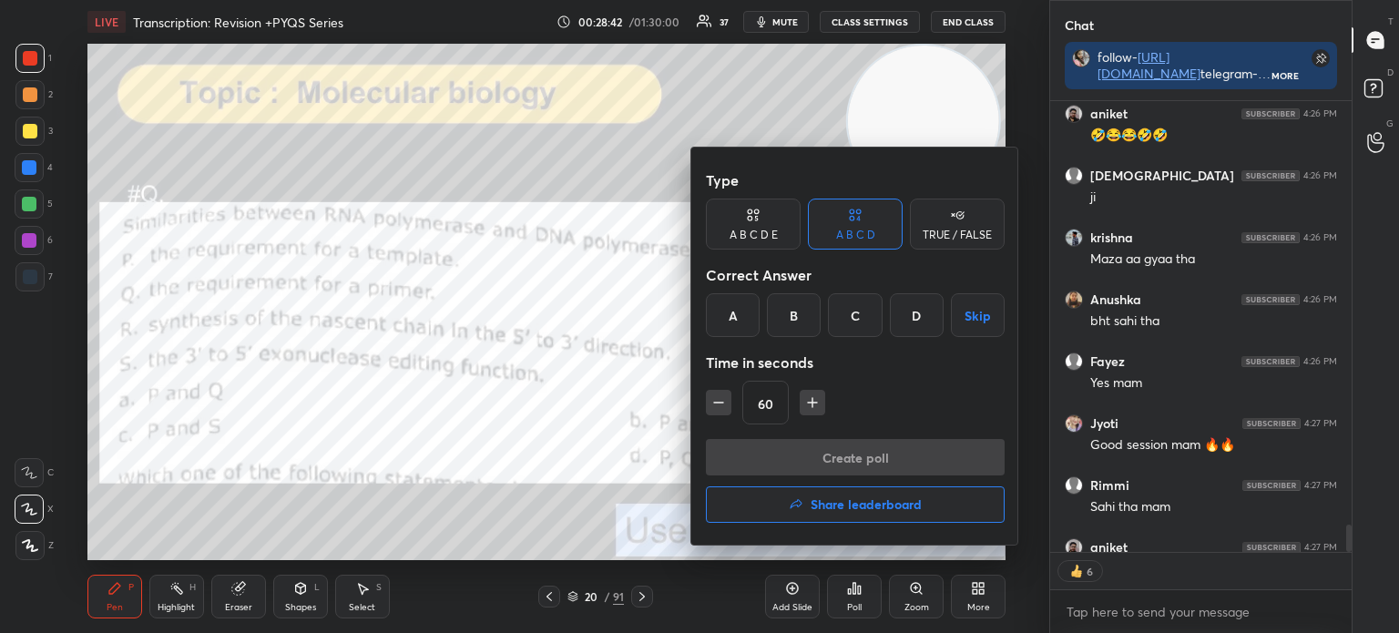
click at [808, 311] on div "B" at bounding box center [794, 315] width 54 height 44
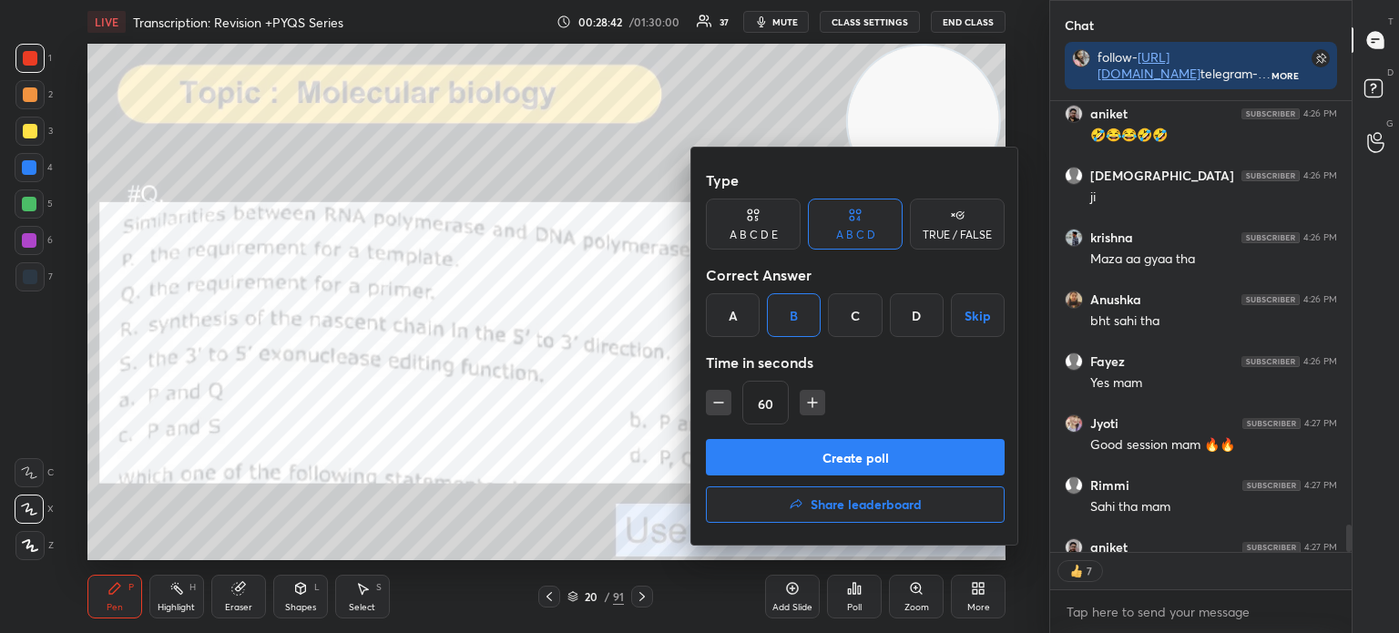
click at [807, 456] on button "Create poll" at bounding box center [855, 457] width 299 height 36
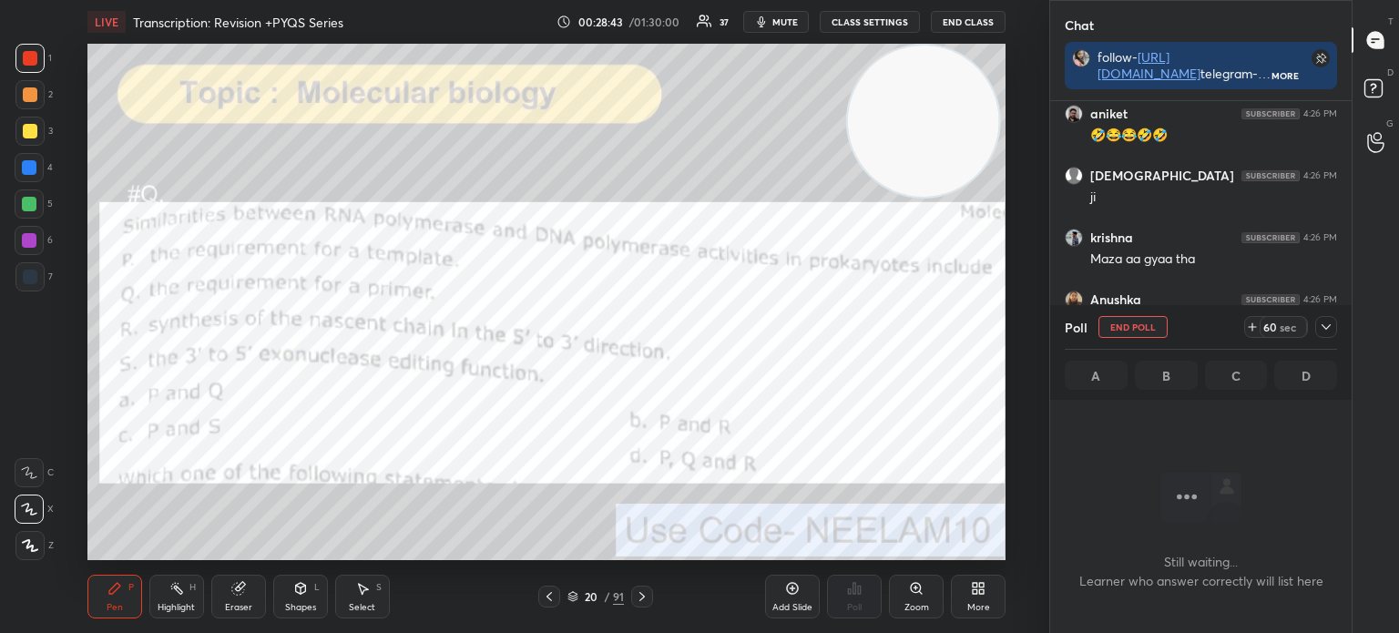
scroll to position [237, 296]
click at [1326, 321] on icon at bounding box center [1325, 327] width 15 height 15
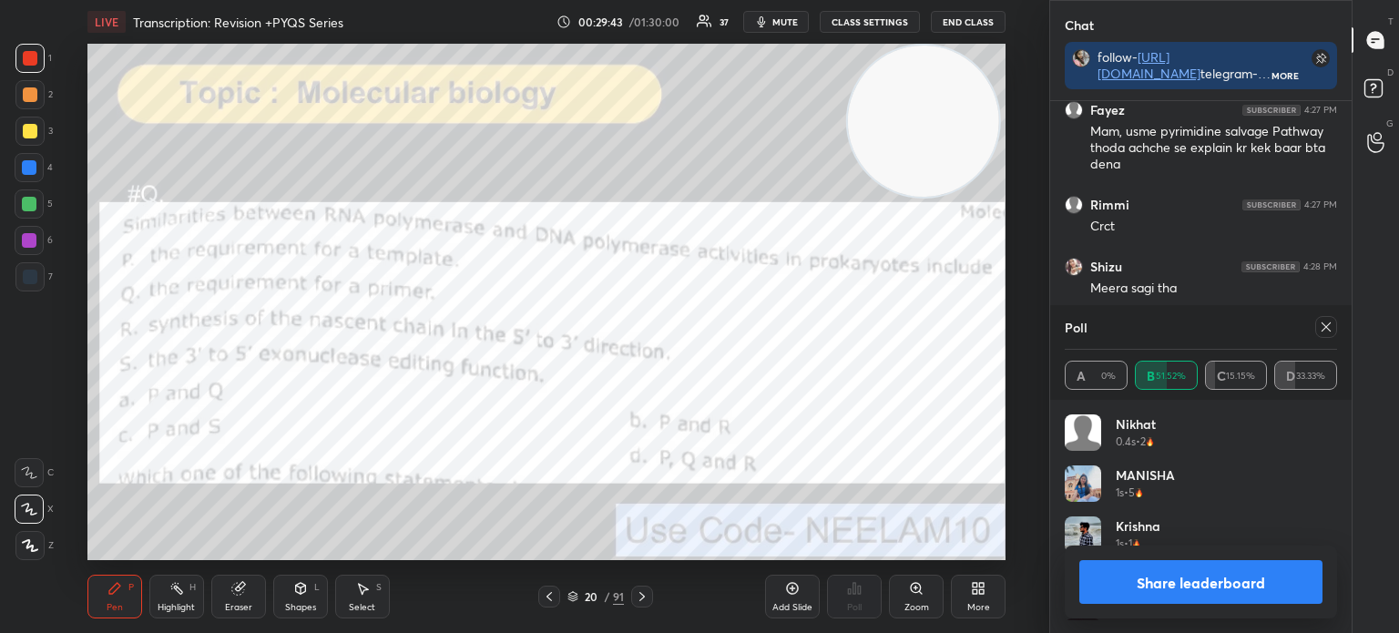
scroll to position [8049, 0]
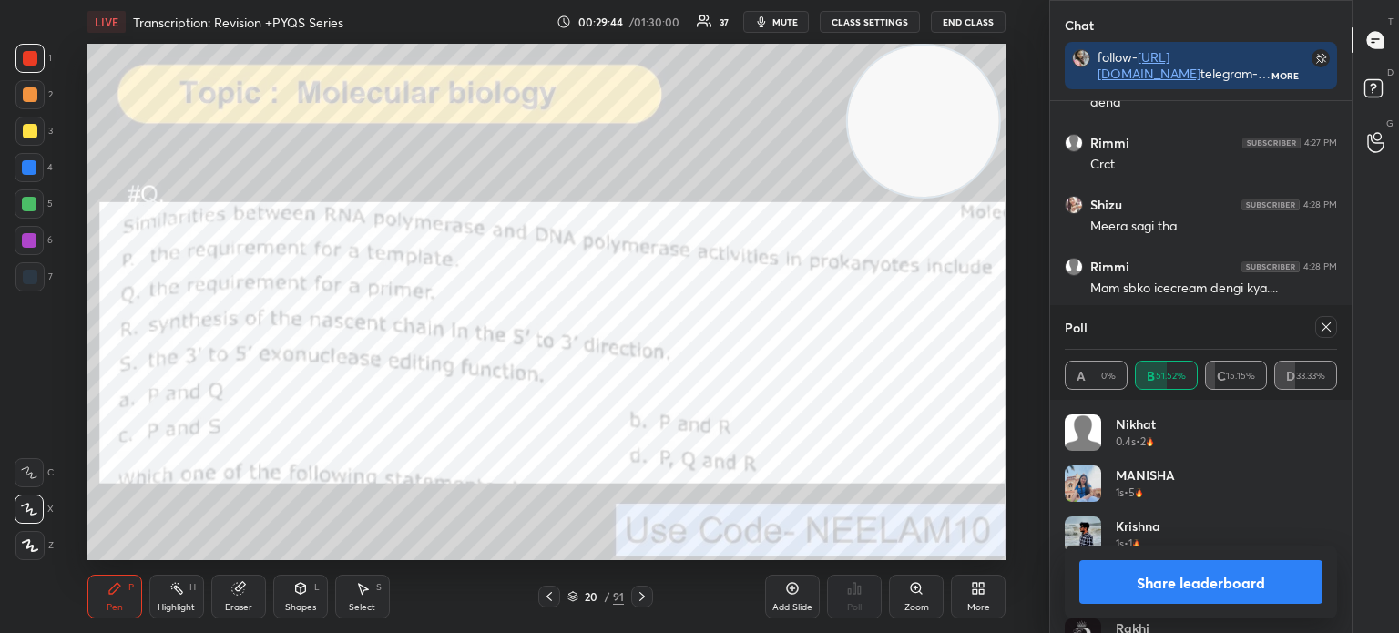
click at [1328, 325] on icon at bounding box center [1325, 326] width 9 height 9
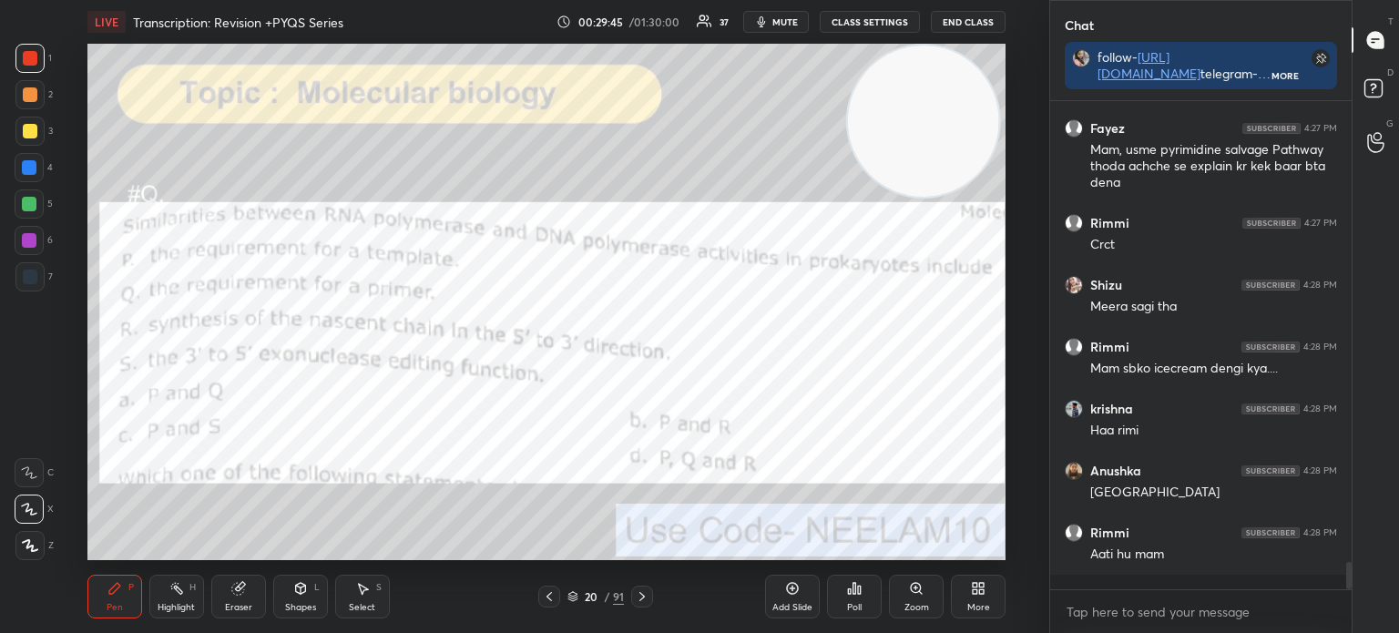
scroll to position [477, 296]
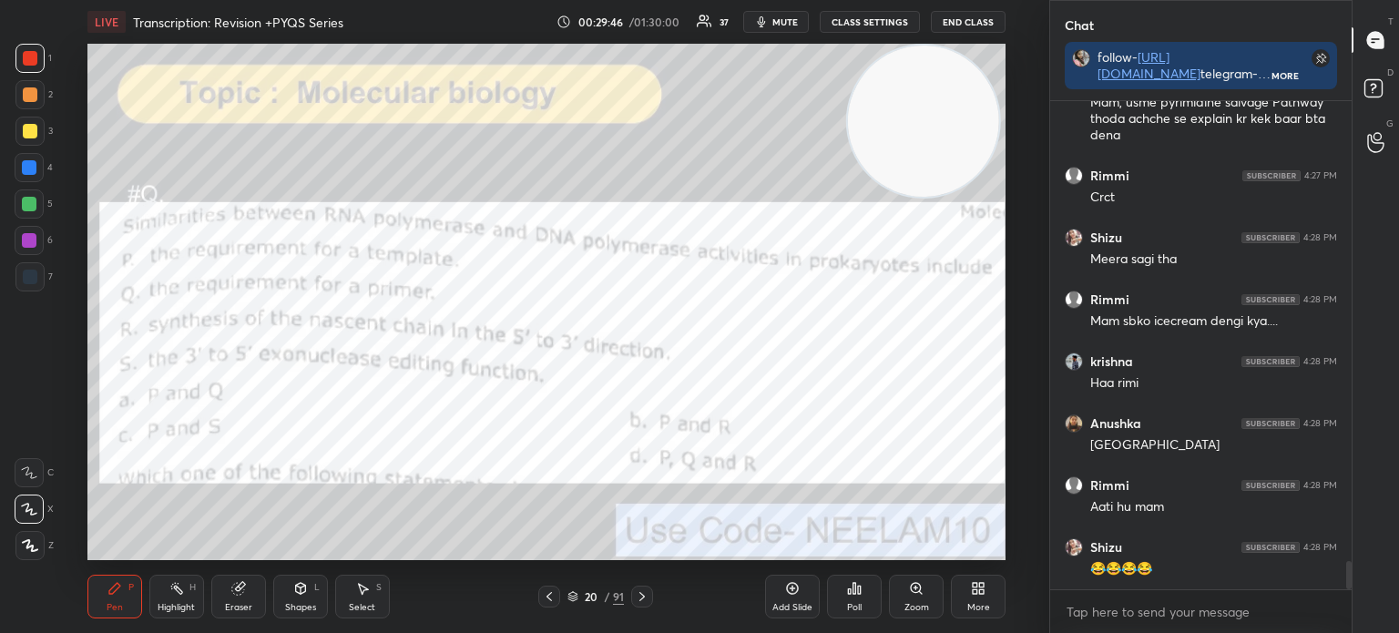
click at [29, 127] on div at bounding box center [30, 131] width 15 height 15
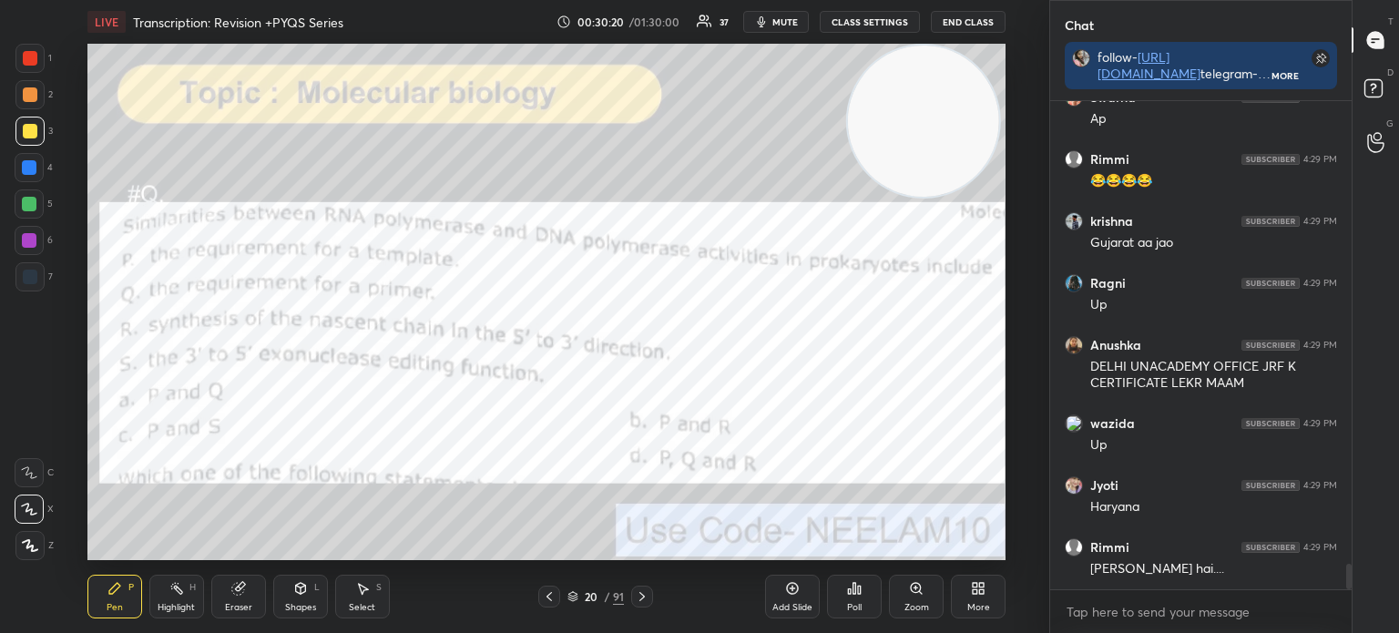
click at [29, 270] on div at bounding box center [30, 277] width 15 height 15
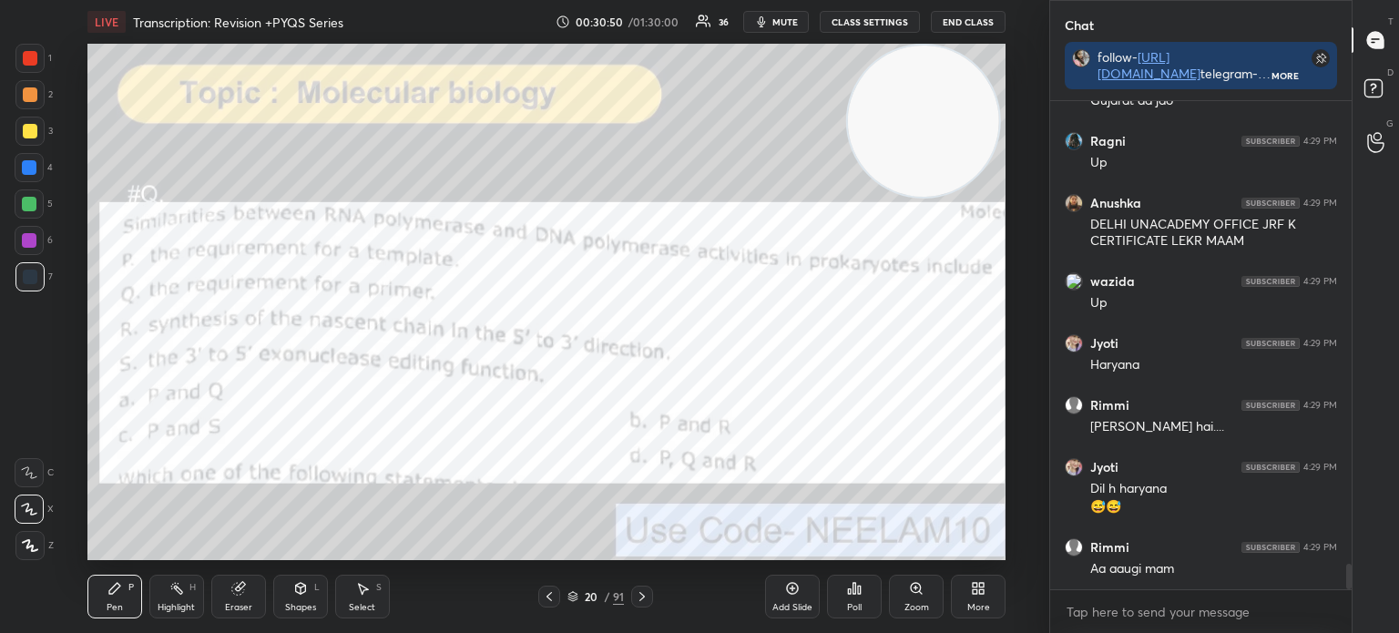
click at [36, 76] on div "1" at bounding box center [33, 62] width 36 height 36
click at [572, 598] on icon at bounding box center [572, 596] width 11 height 11
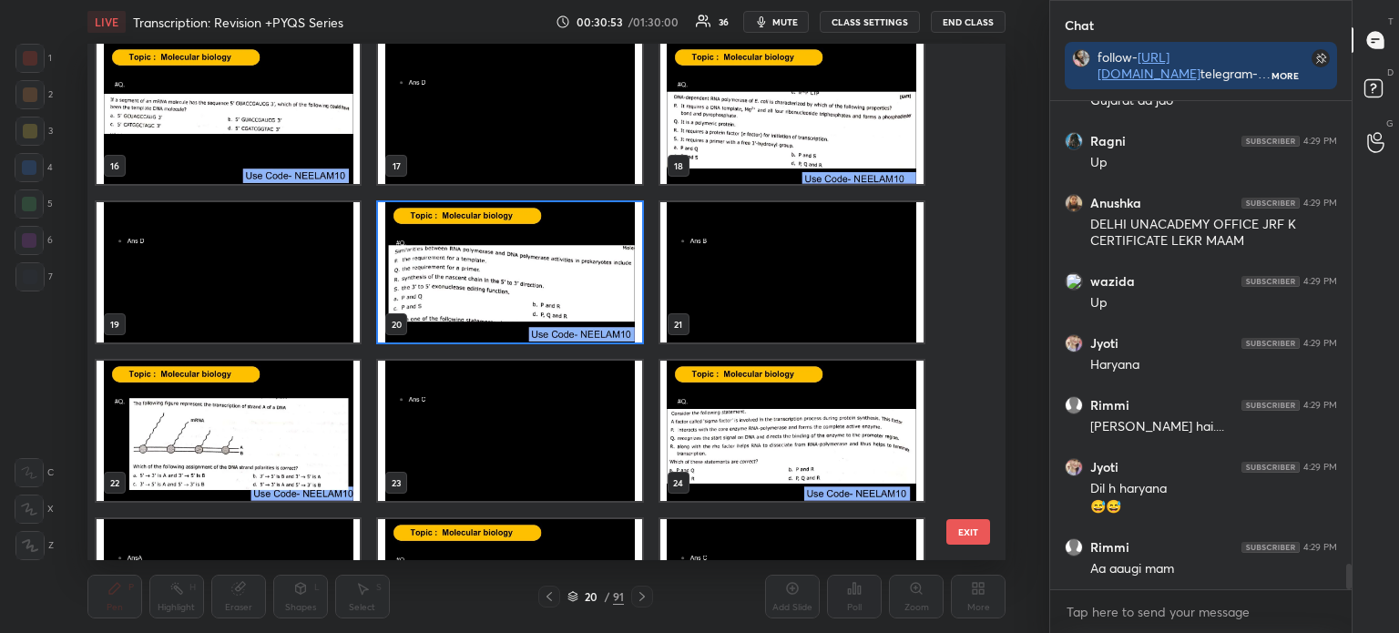
scroll to position [8918, 0]
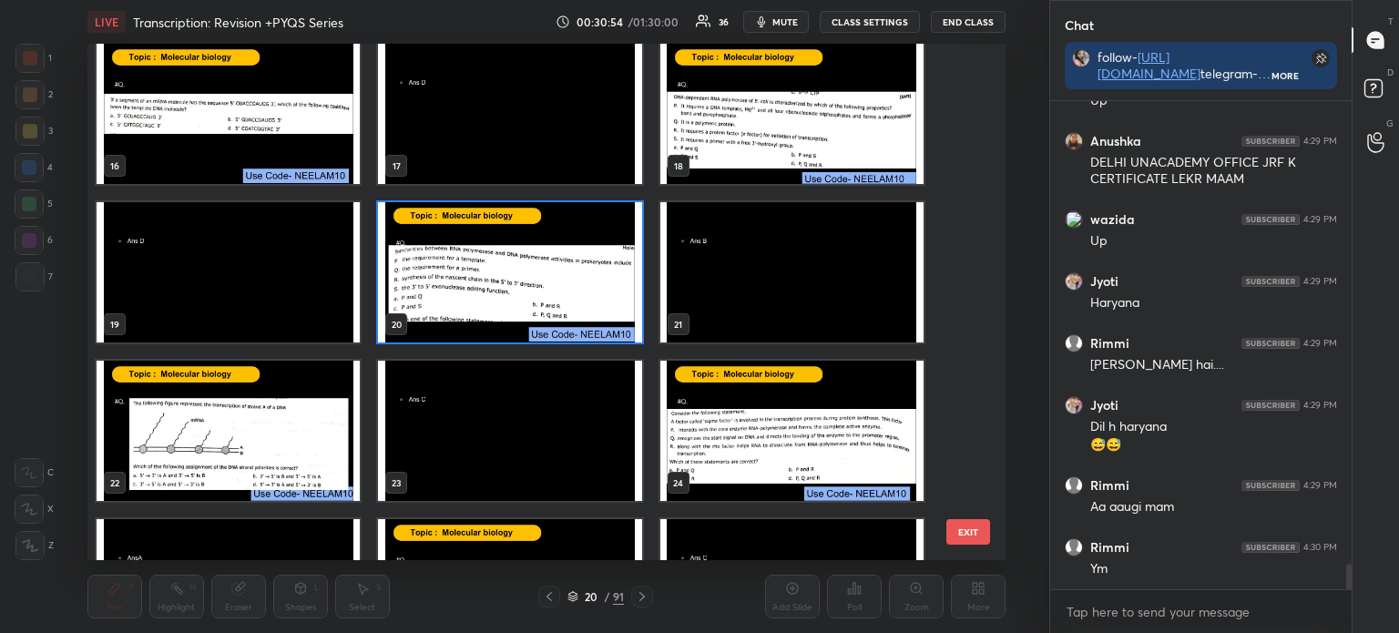
click at [284, 407] on img "grid" at bounding box center [228, 431] width 263 height 140
click at [293, 407] on img "grid" at bounding box center [228, 431] width 263 height 140
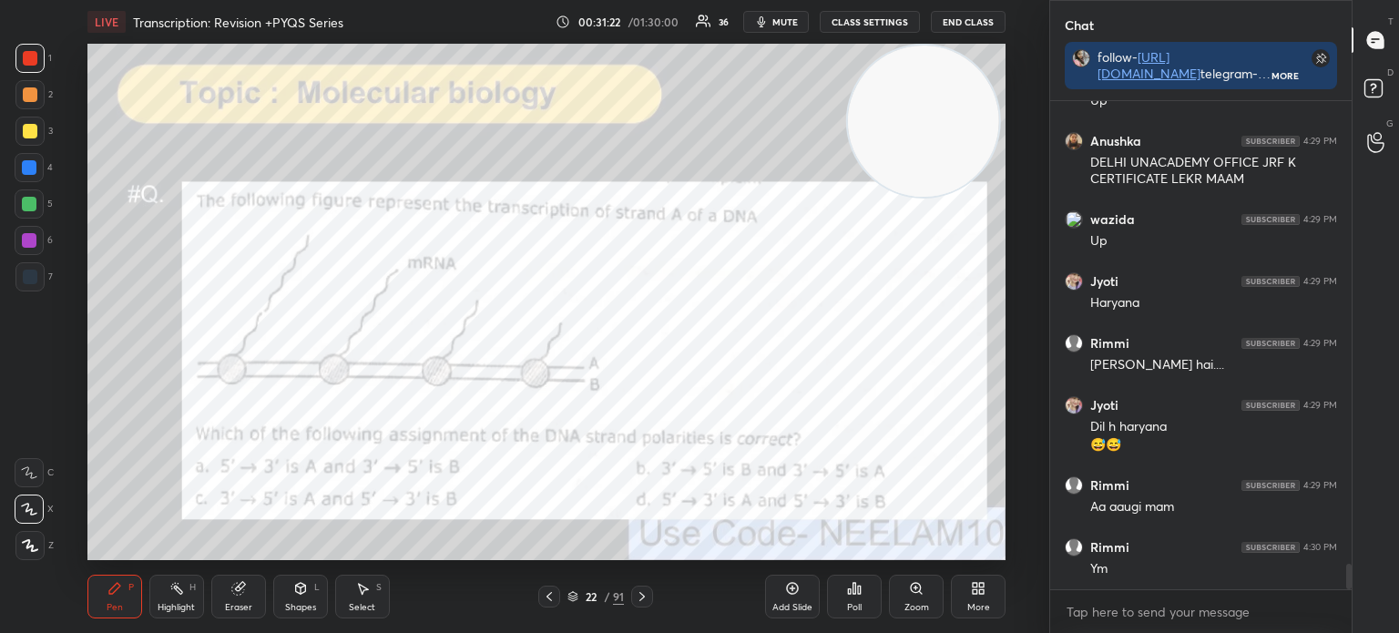
scroll to position [8980, 0]
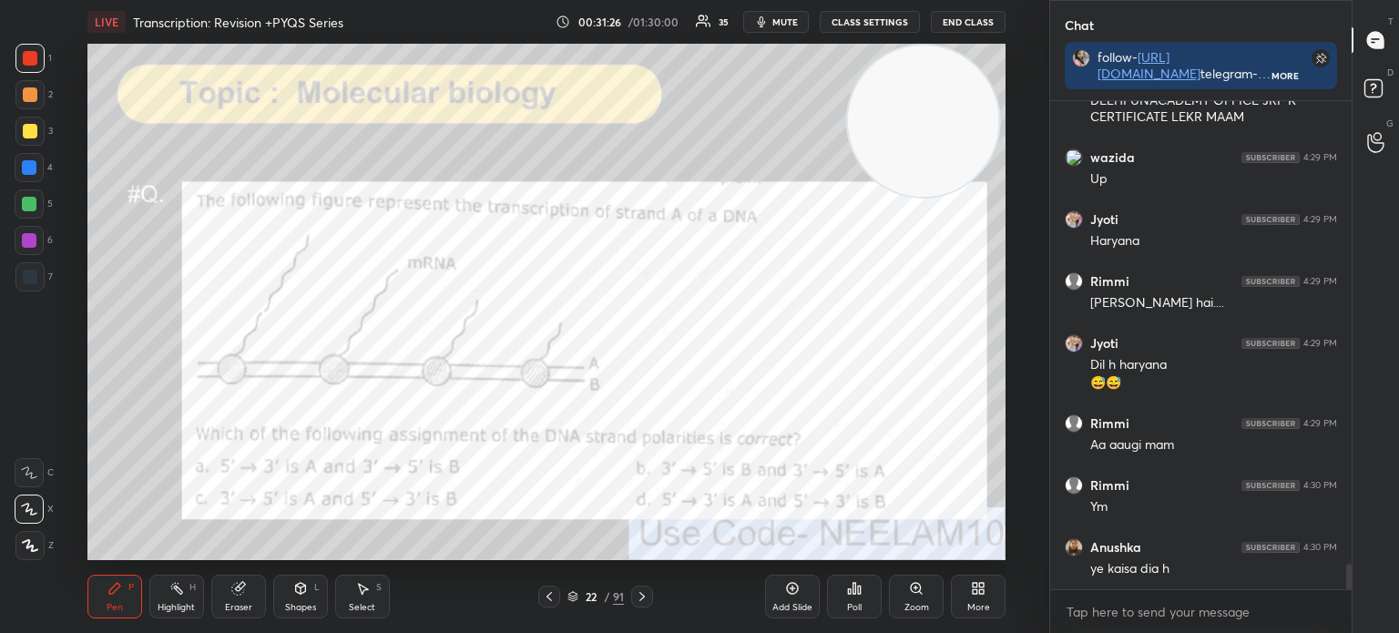
click at [575, 600] on icon at bounding box center [572, 599] width 9 height 3
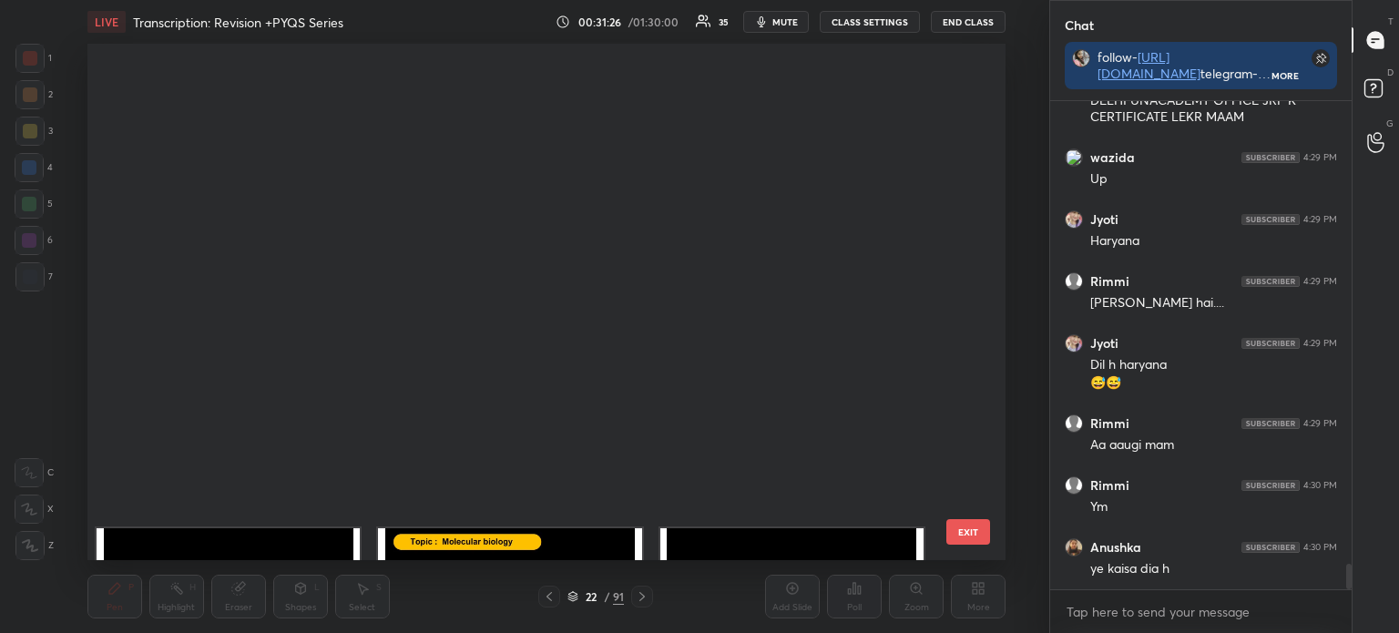
scroll to position [511, 910]
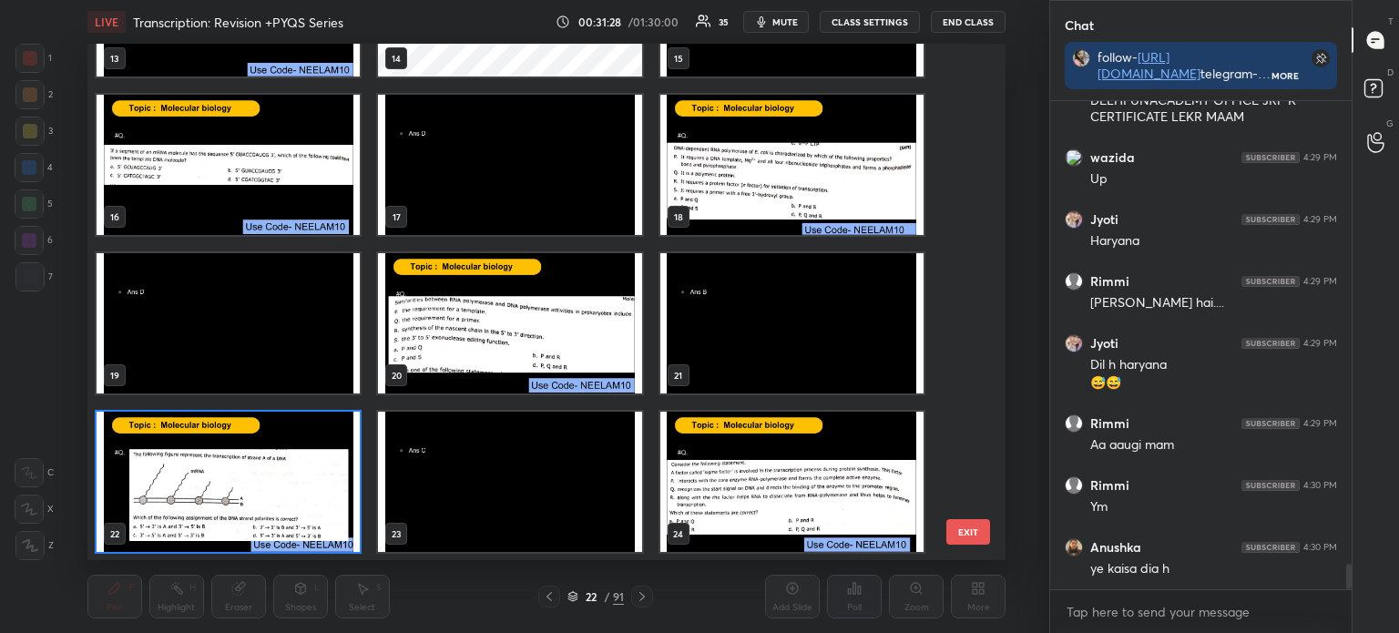
click at [202, 446] on img "grid" at bounding box center [228, 482] width 263 height 140
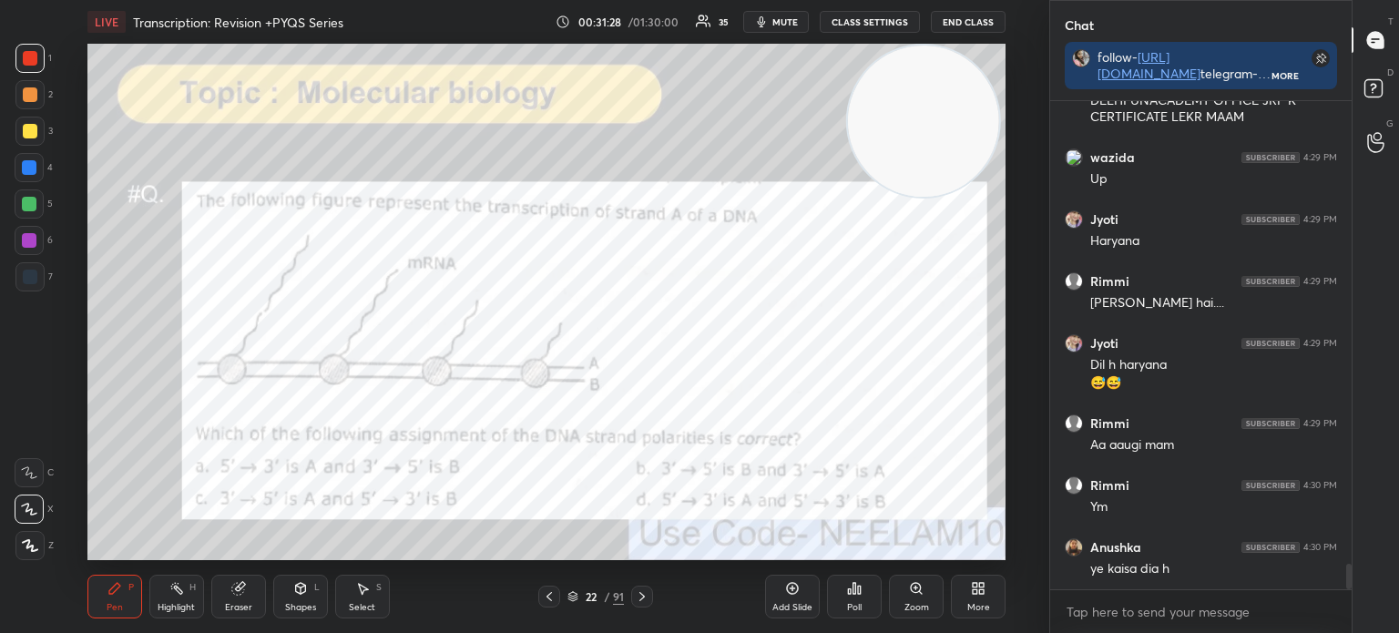
click at [204, 462] on img "grid" at bounding box center [228, 482] width 263 height 140
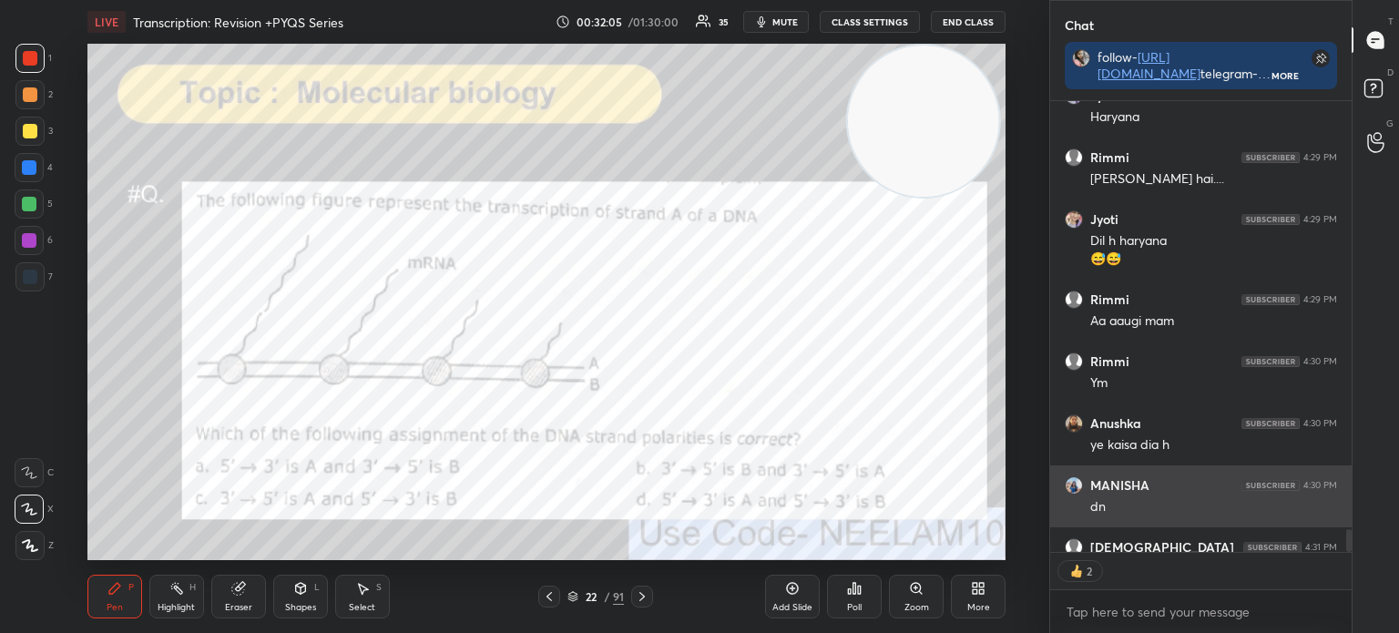
scroll to position [9141, 0]
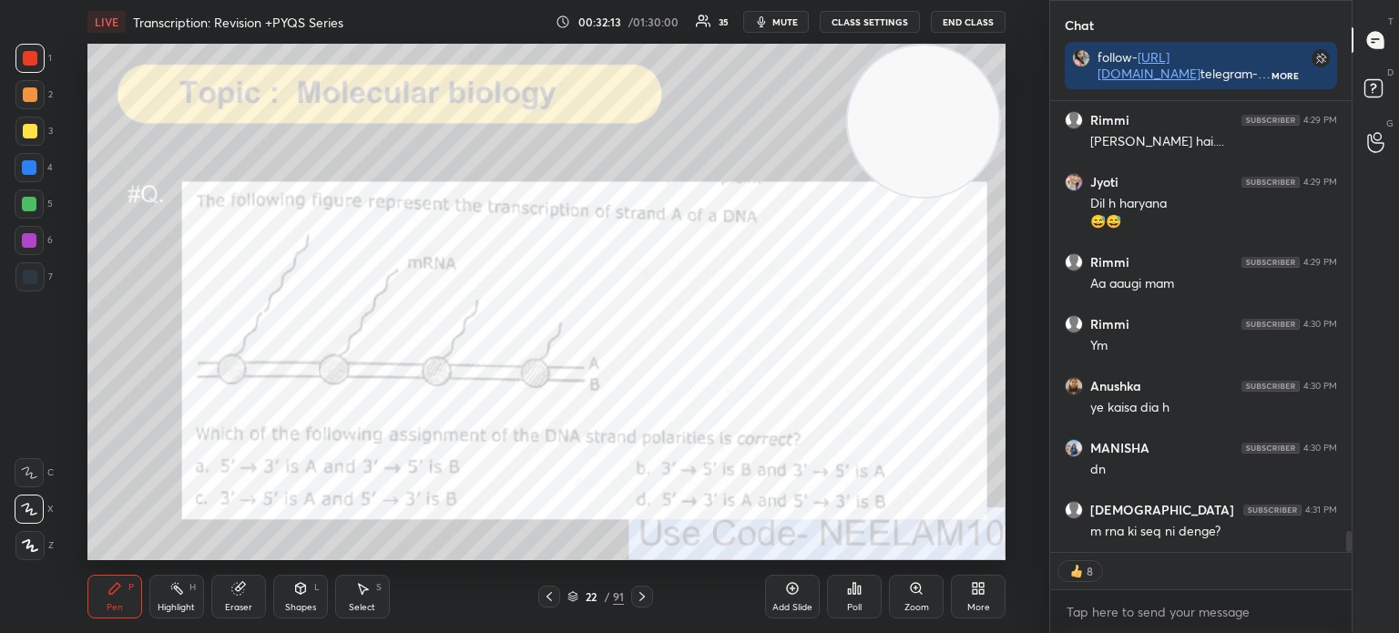
click at [244, 593] on icon at bounding box center [238, 588] width 15 height 15
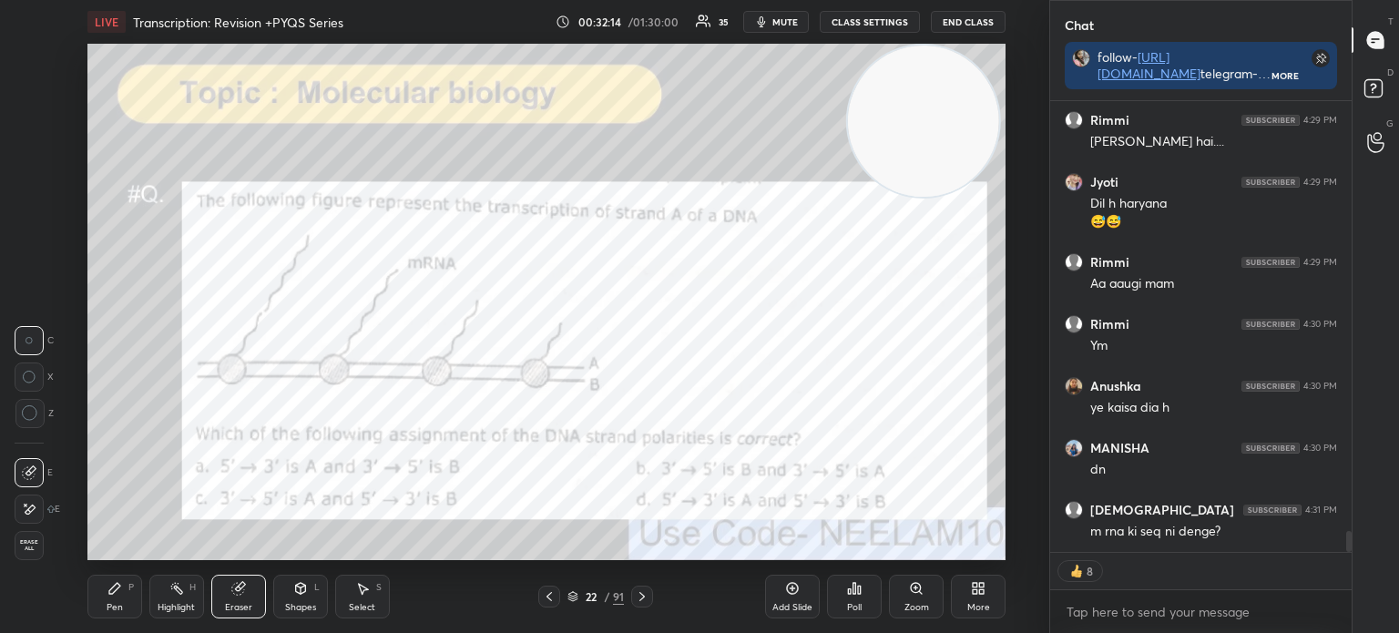
click at [23, 503] on icon at bounding box center [29, 509] width 15 height 15
click at [117, 593] on icon at bounding box center [114, 588] width 15 height 15
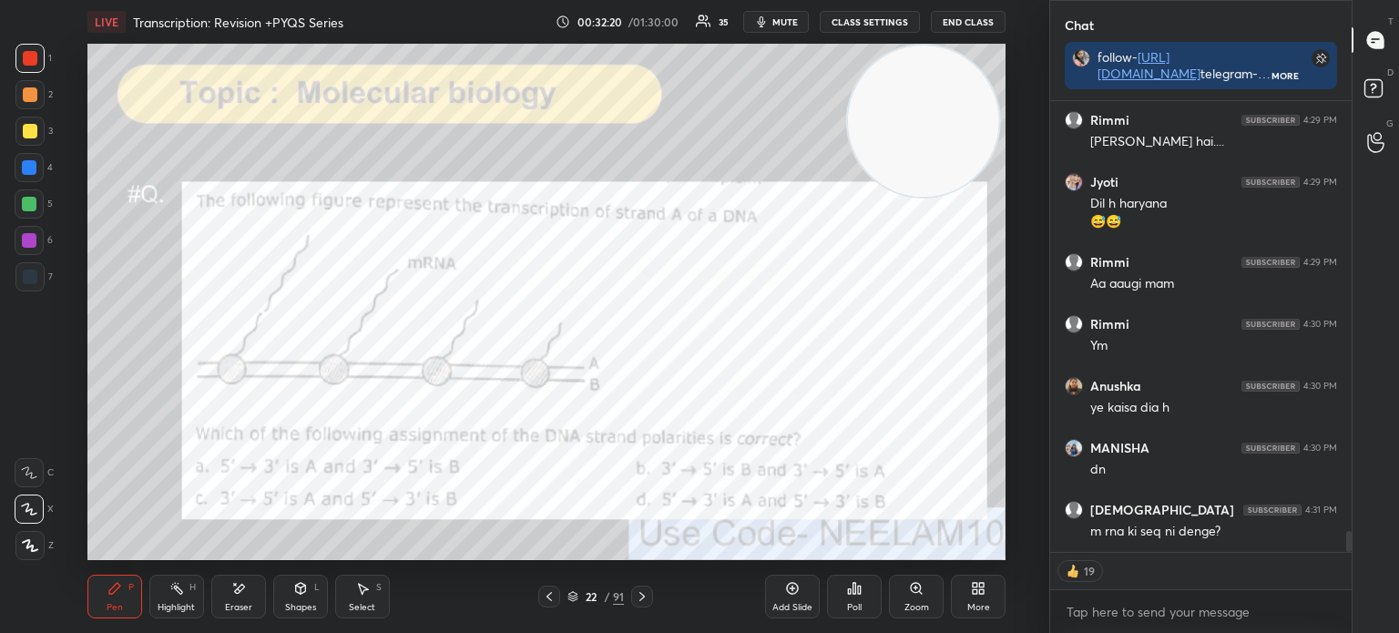
click at [862, 593] on div "Poll" at bounding box center [854, 597] width 55 height 44
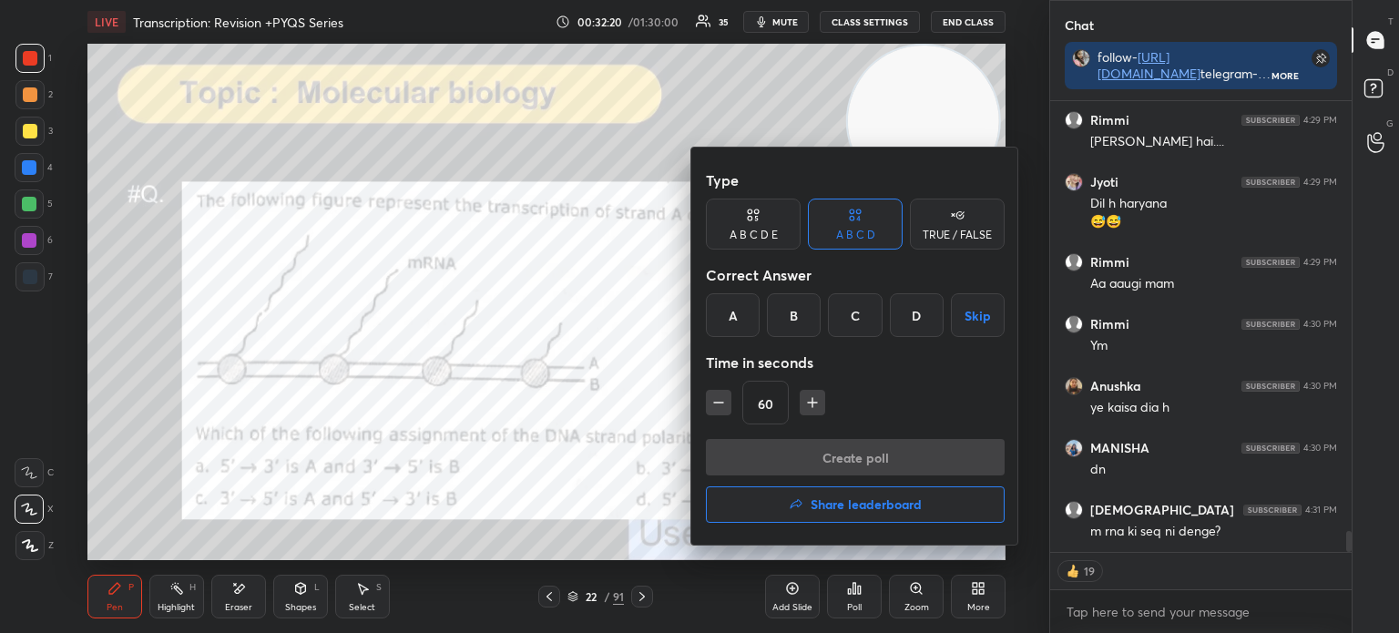
click at [868, 321] on div "C" at bounding box center [855, 315] width 54 height 44
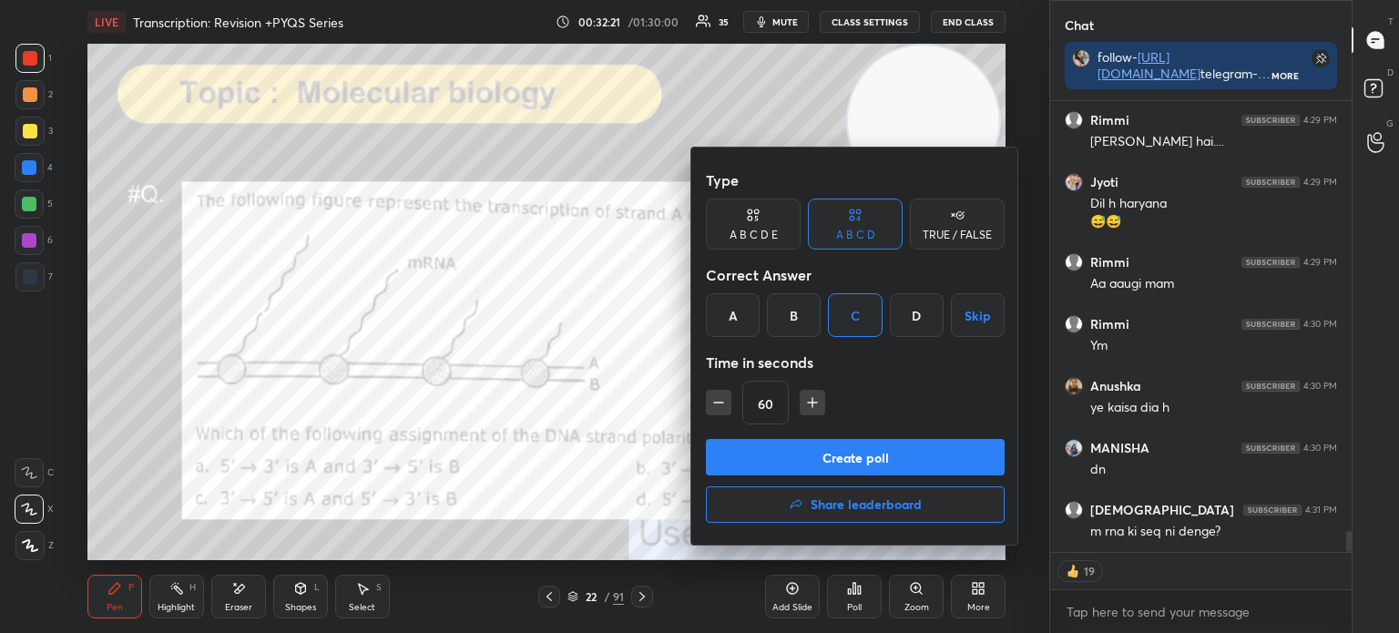
click at [840, 454] on button "Create poll" at bounding box center [855, 457] width 299 height 36
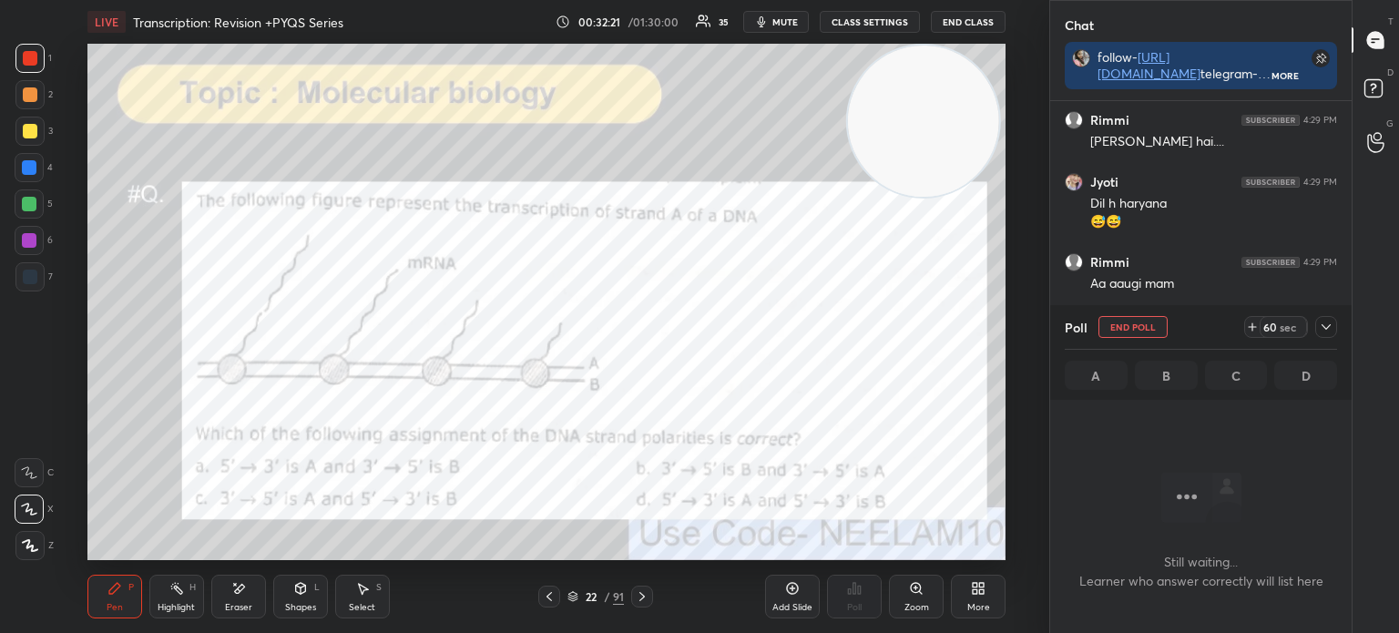
scroll to position [6, 5]
click at [1333, 326] on div at bounding box center [1326, 327] width 22 height 22
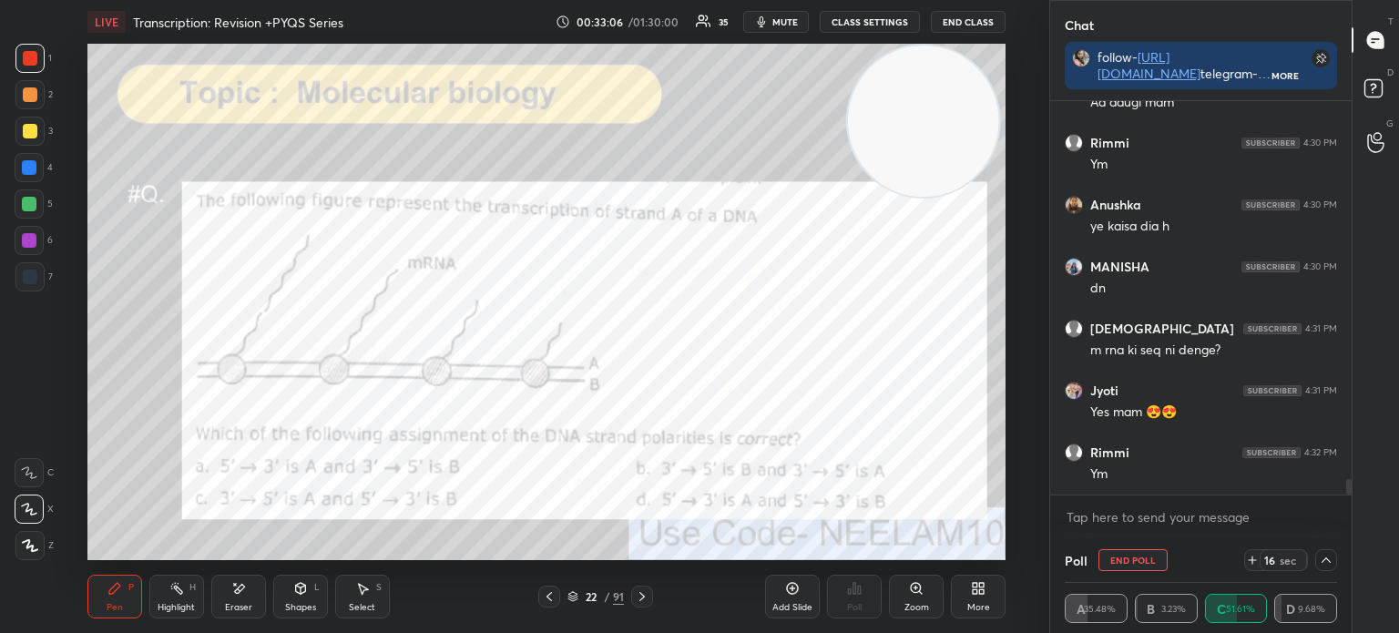
scroll to position [9384, 0]
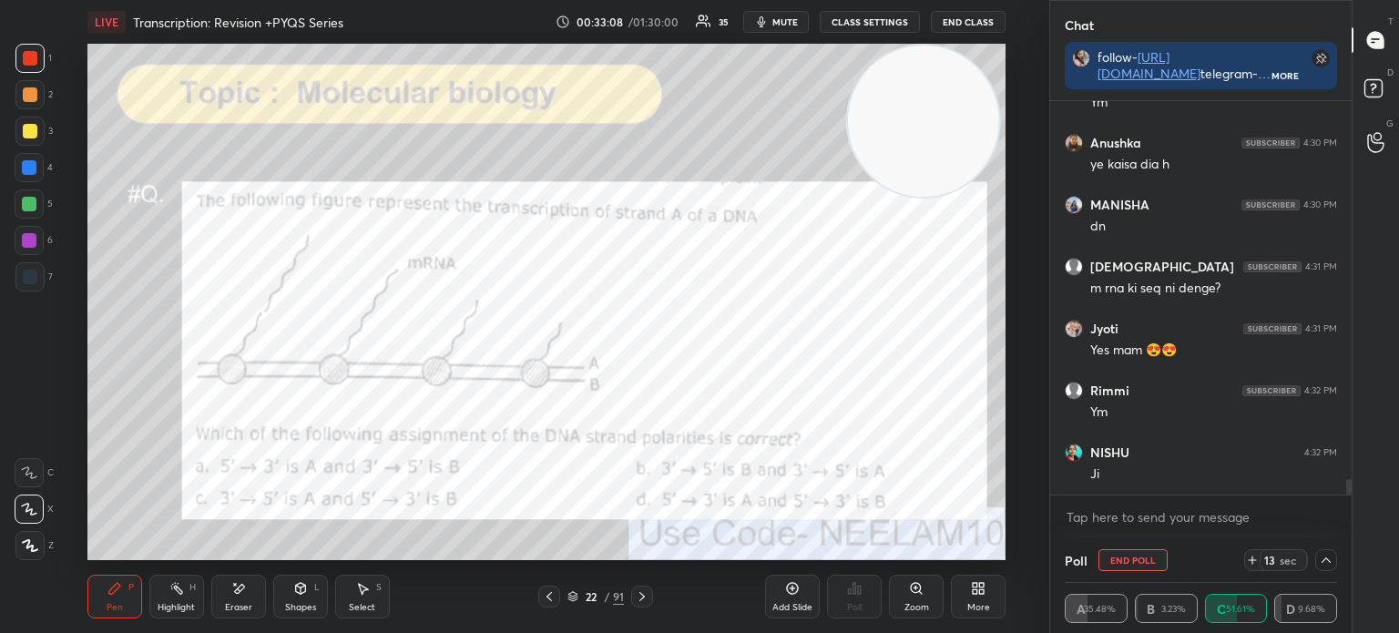
click at [236, 607] on div "Eraser" at bounding box center [238, 607] width 27 height 9
click at [132, 592] on div "P" at bounding box center [130, 587] width 5 height 9
click at [124, 596] on div "Pen P" at bounding box center [114, 597] width 55 height 44
click at [42, 239] on div at bounding box center [29, 240] width 29 height 29
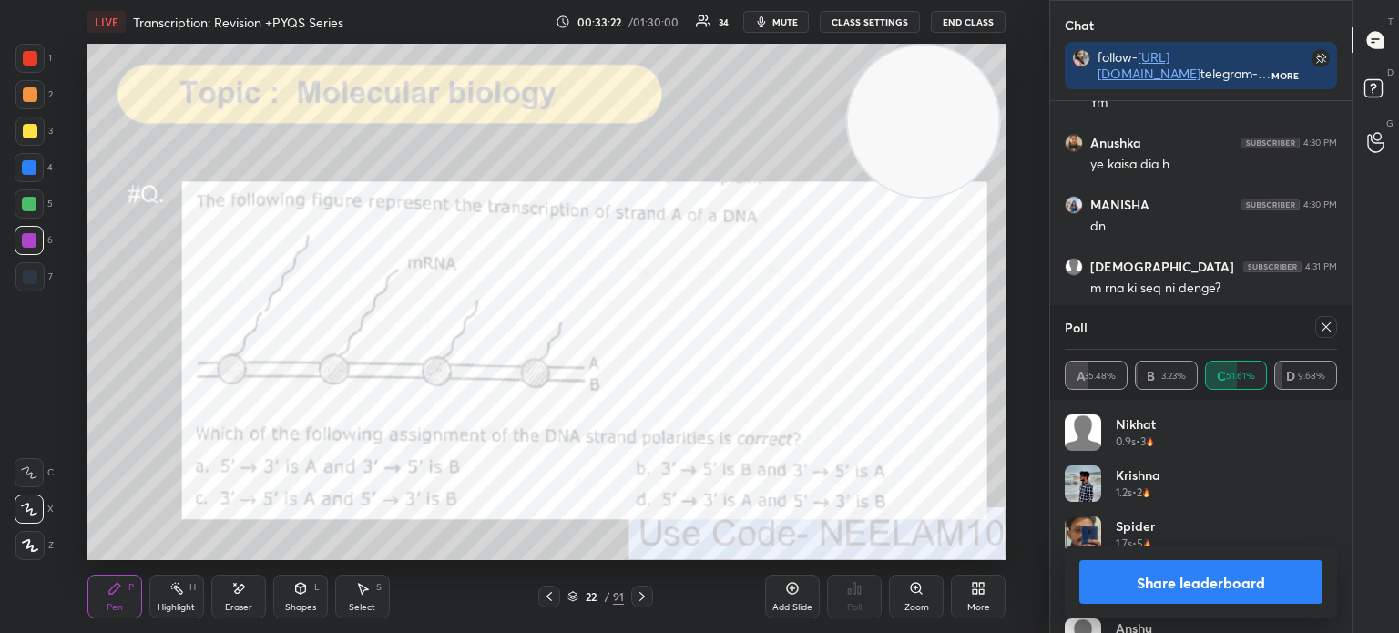
scroll to position [213, 267]
click at [32, 63] on div at bounding box center [30, 58] width 15 height 15
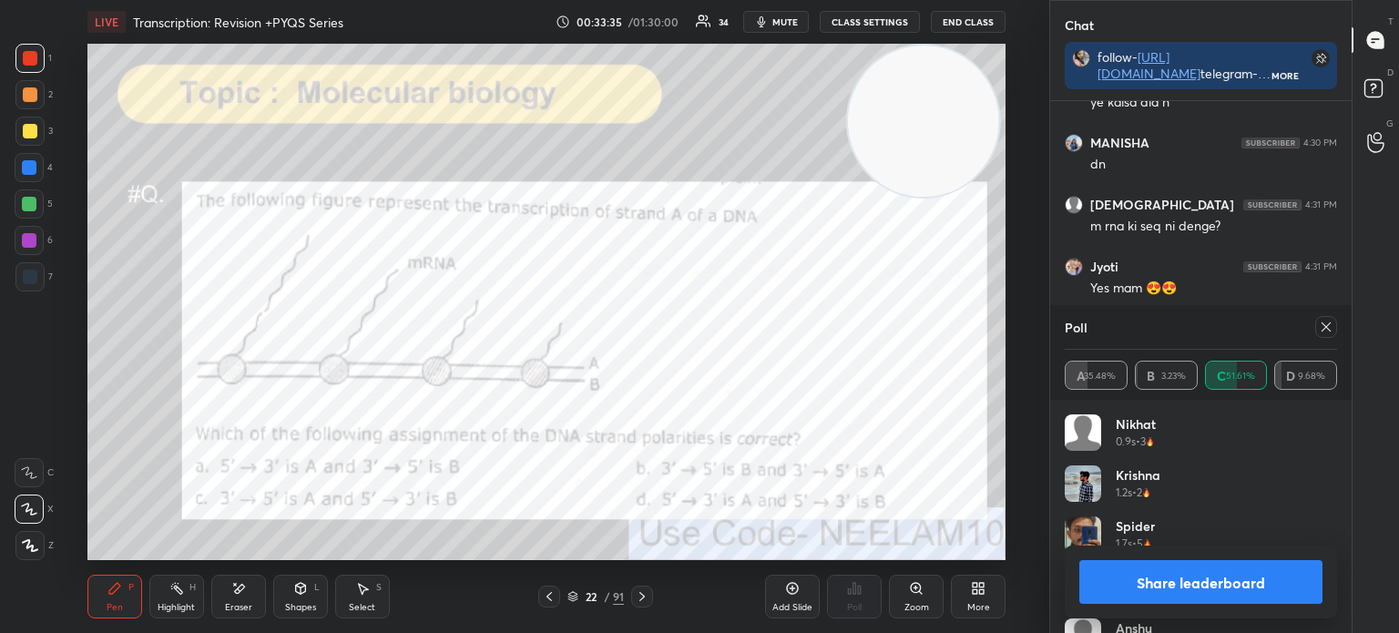
click at [1333, 331] on div at bounding box center [1326, 327] width 22 height 22
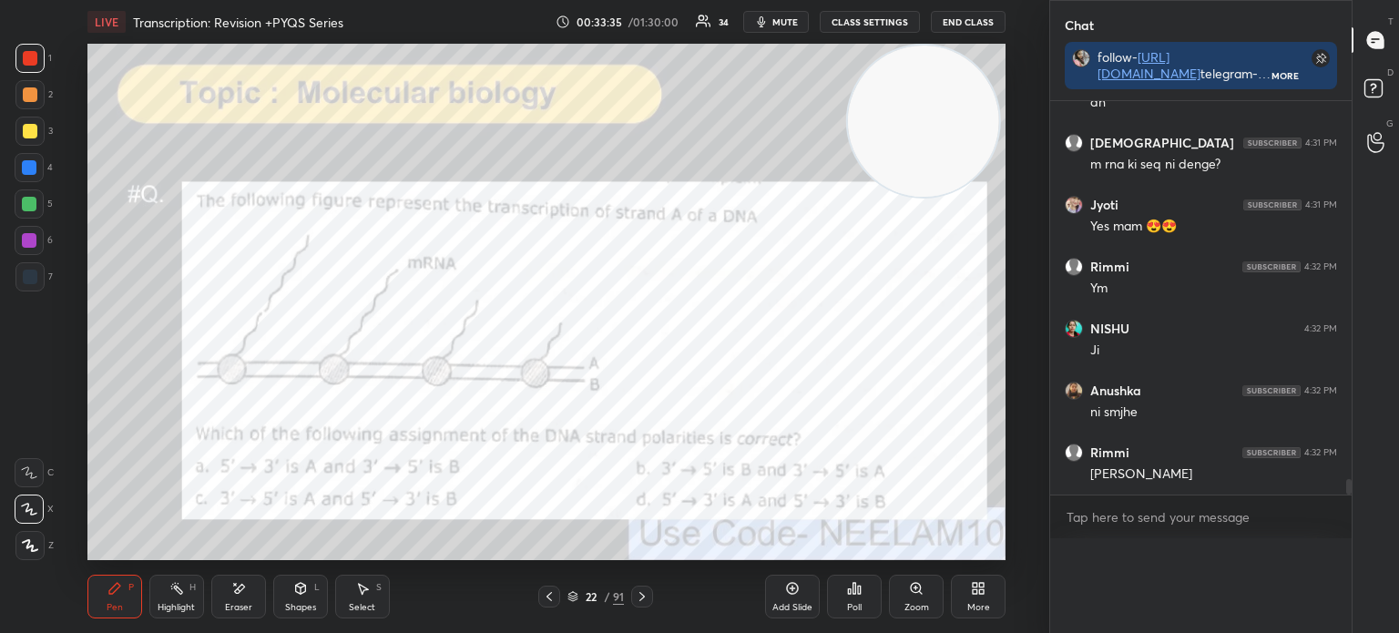
scroll to position [9470, 0]
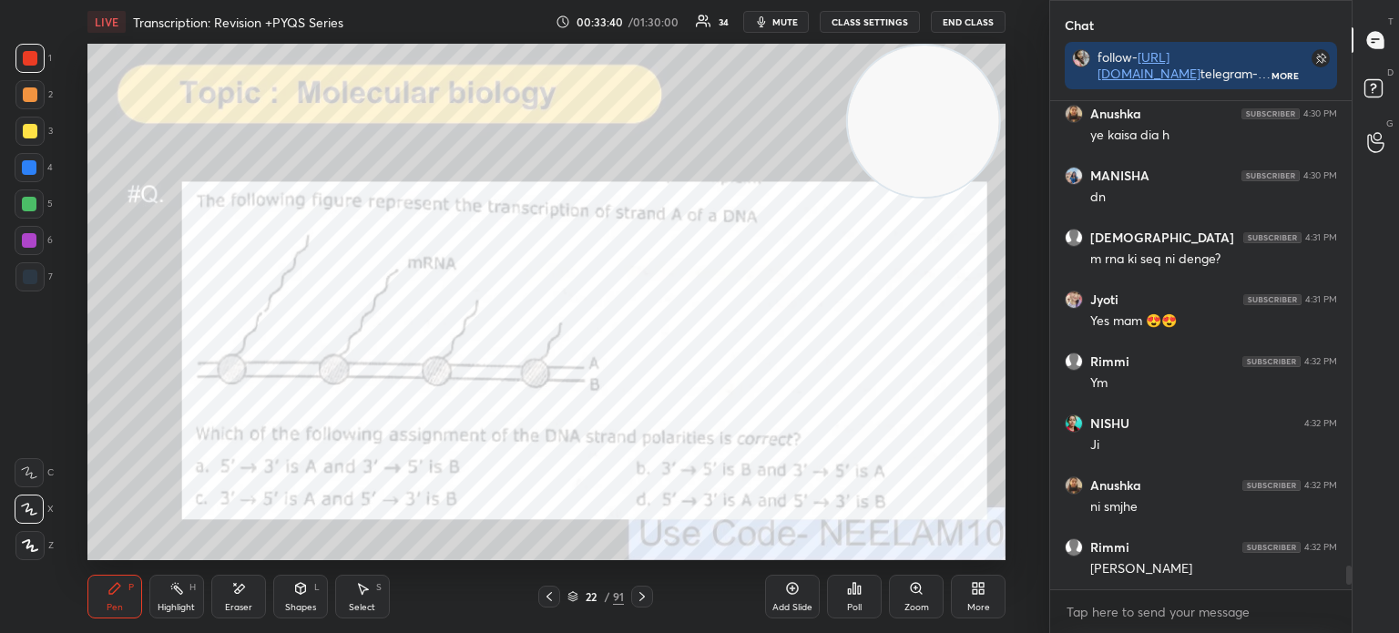
click at [794, 596] on div "Add Slide" at bounding box center [792, 597] width 55 height 44
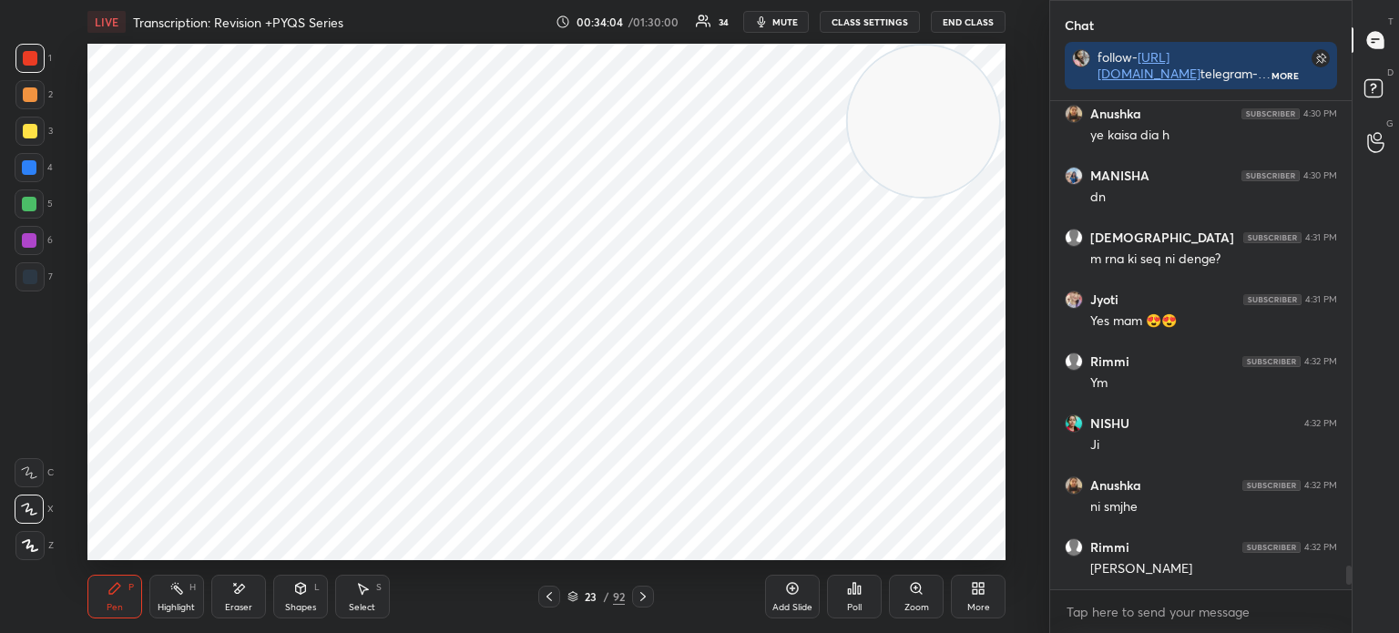
click at [250, 596] on div "Eraser" at bounding box center [238, 597] width 55 height 44
click at [120, 578] on div "Pen P" at bounding box center [114, 597] width 55 height 44
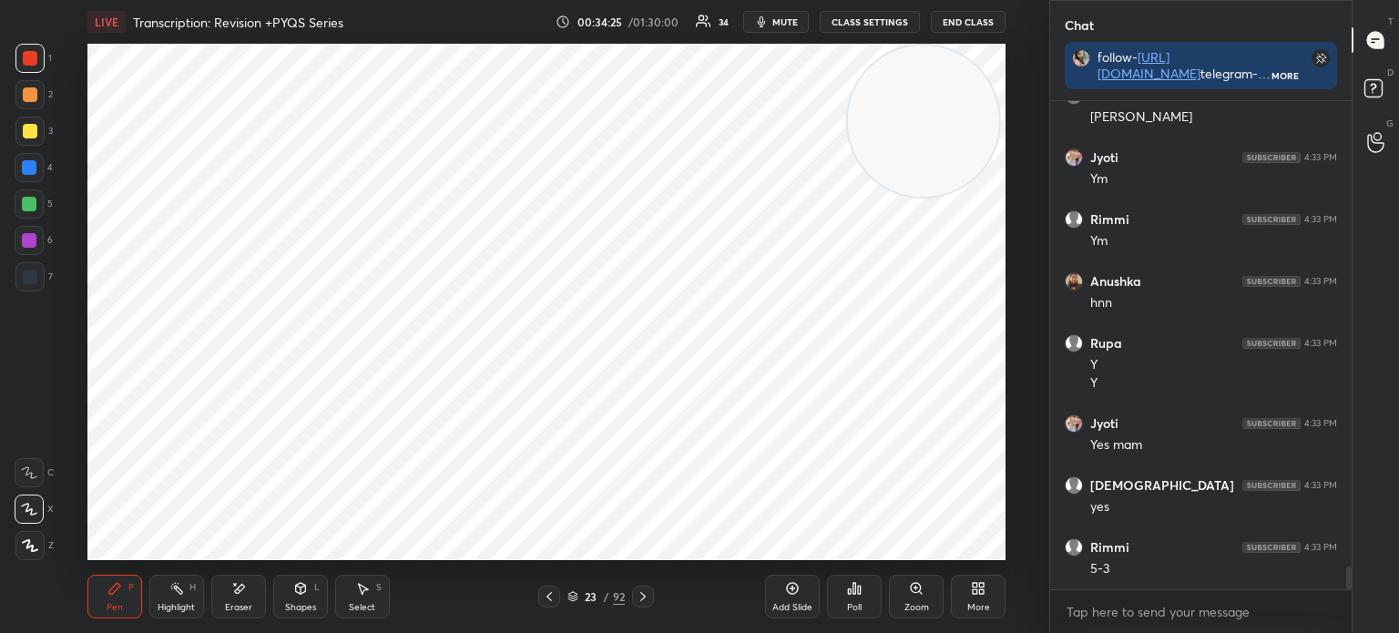
scroll to position [9927, 0]
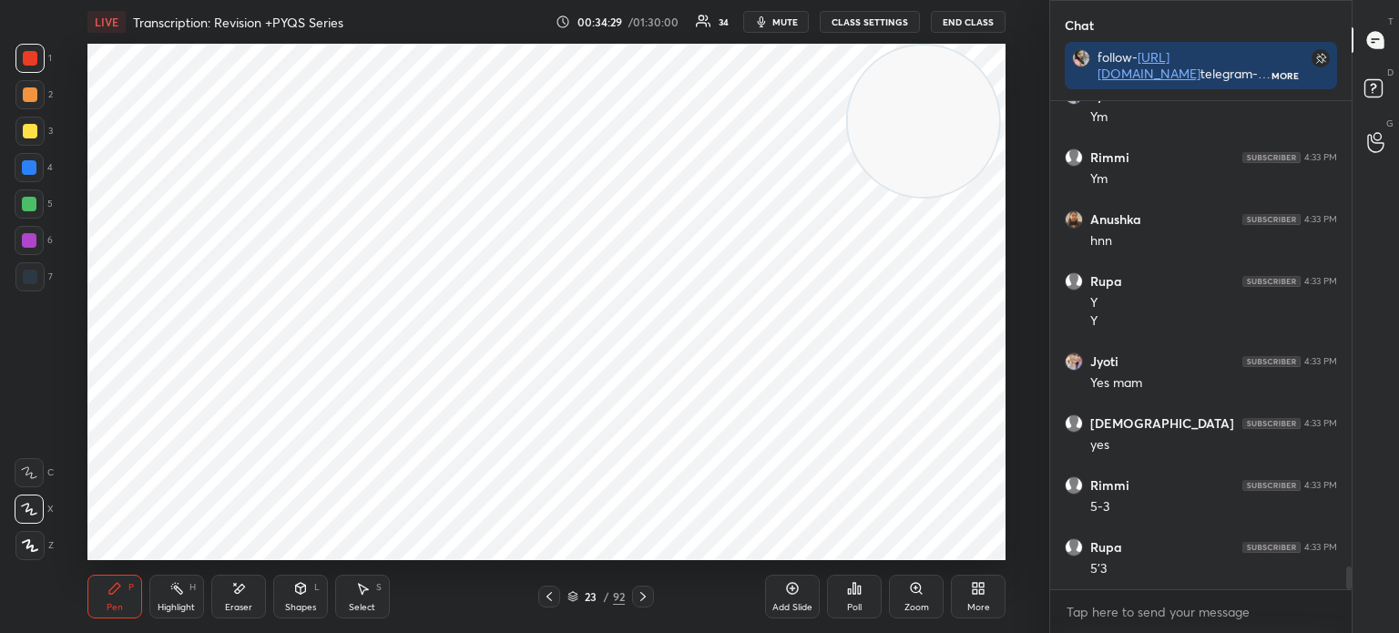
click at [47, 268] on div "7" at bounding box center [33, 276] width 37 height 29
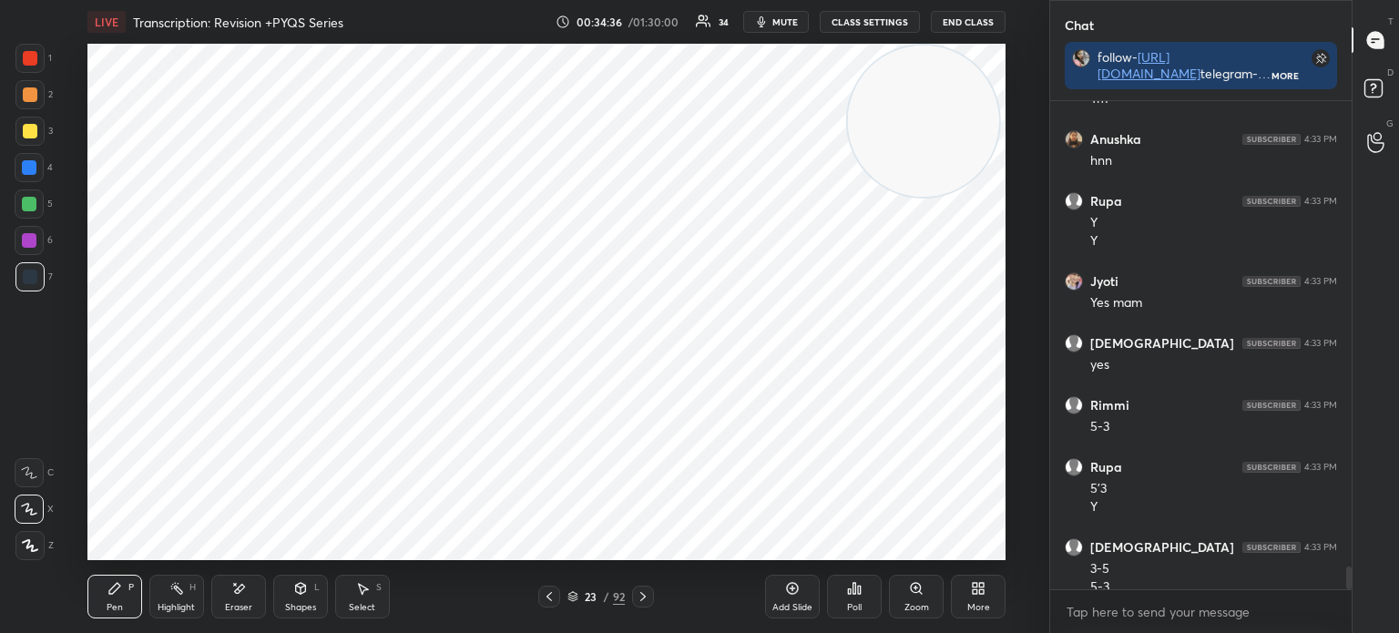
scroll to position [10025, 0]
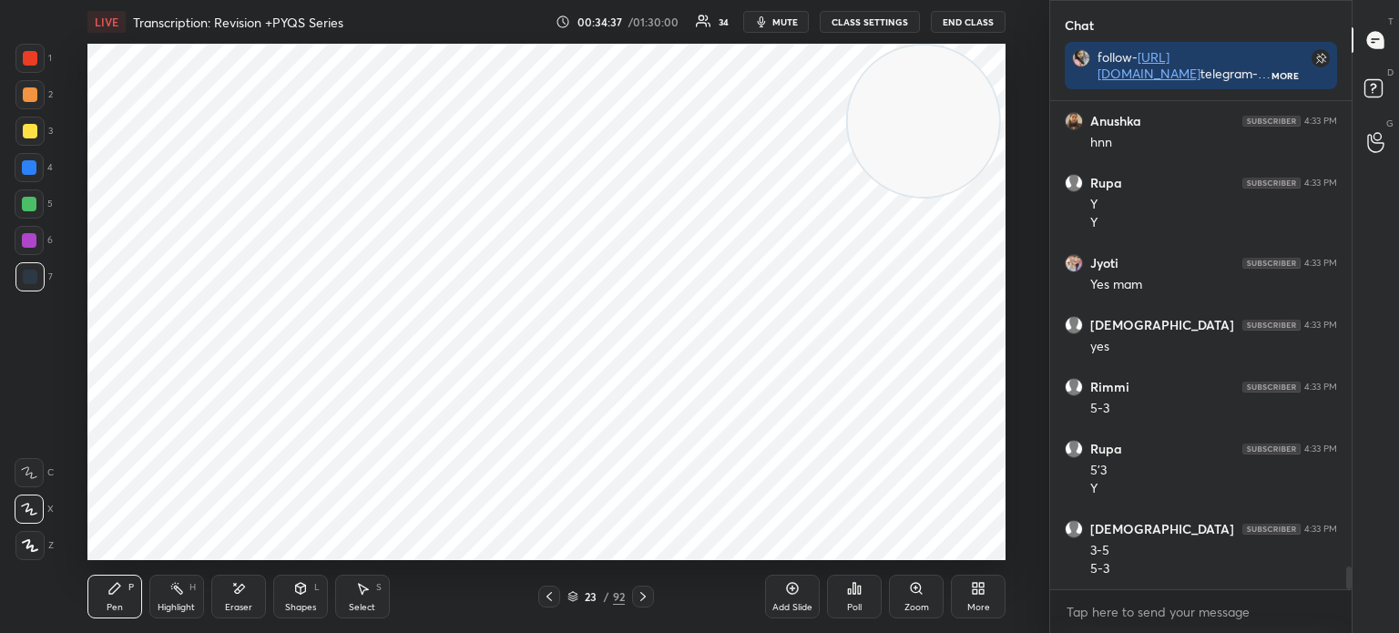
click at [549, 598] on icon at bounding box center [549, 596] width 15 height 15
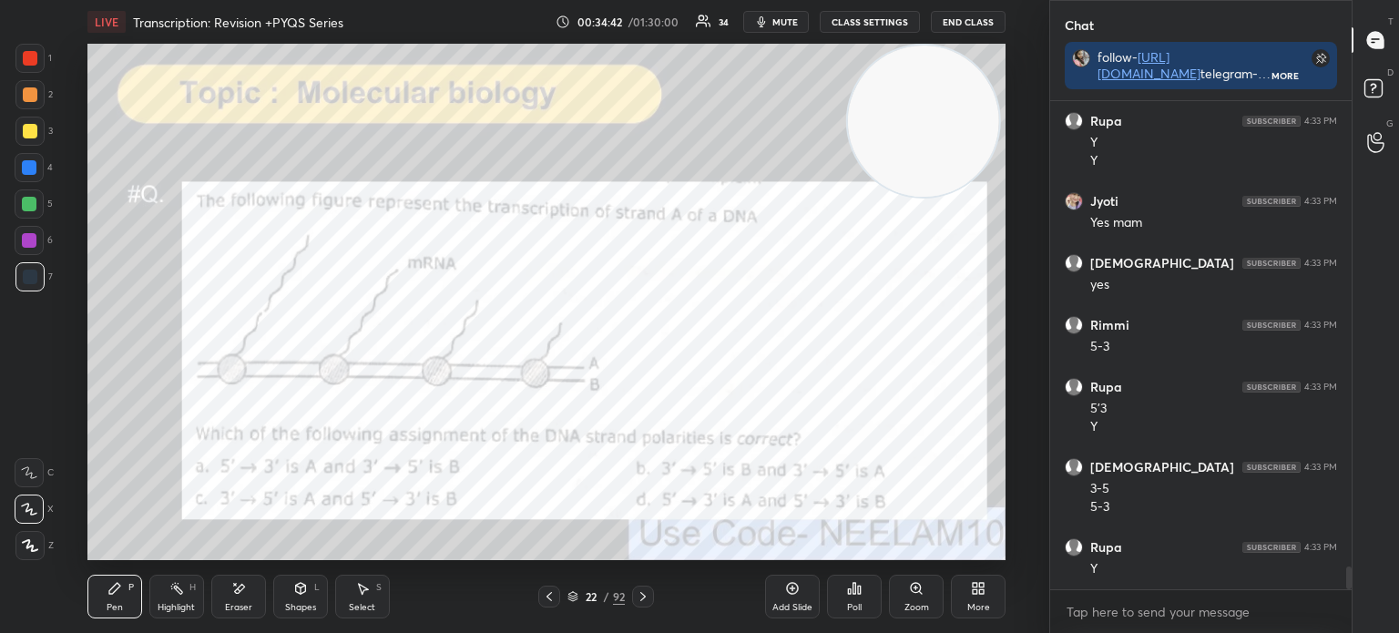
click at [646, 593] on icon at bounding box center [643, 596] width 15 height 15
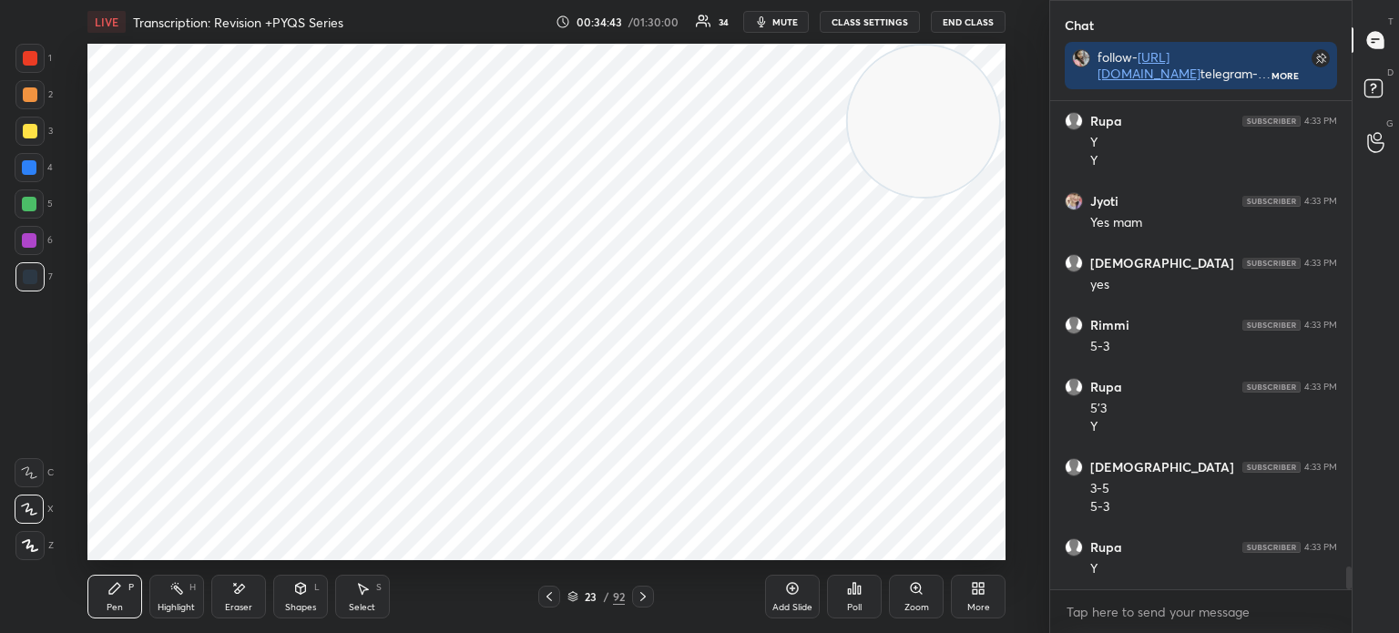
click at [354, 571] on div "Pen P Highlight H Eraser Shapes L Select S 23 / 92 Add Slide Poll Zoom More" at bounding box center [546, 596] width 918 height 73
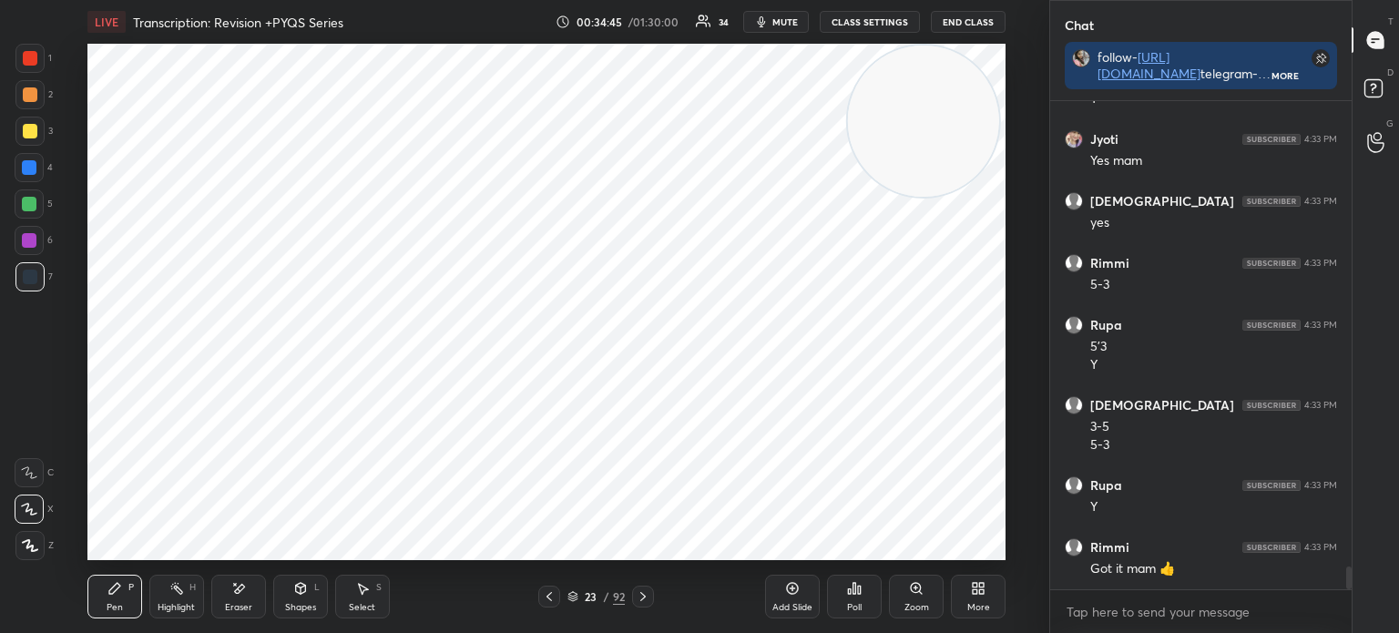
click at [342, 597] on div "Select S" at bounding box center [362, 597] width 55 height 44
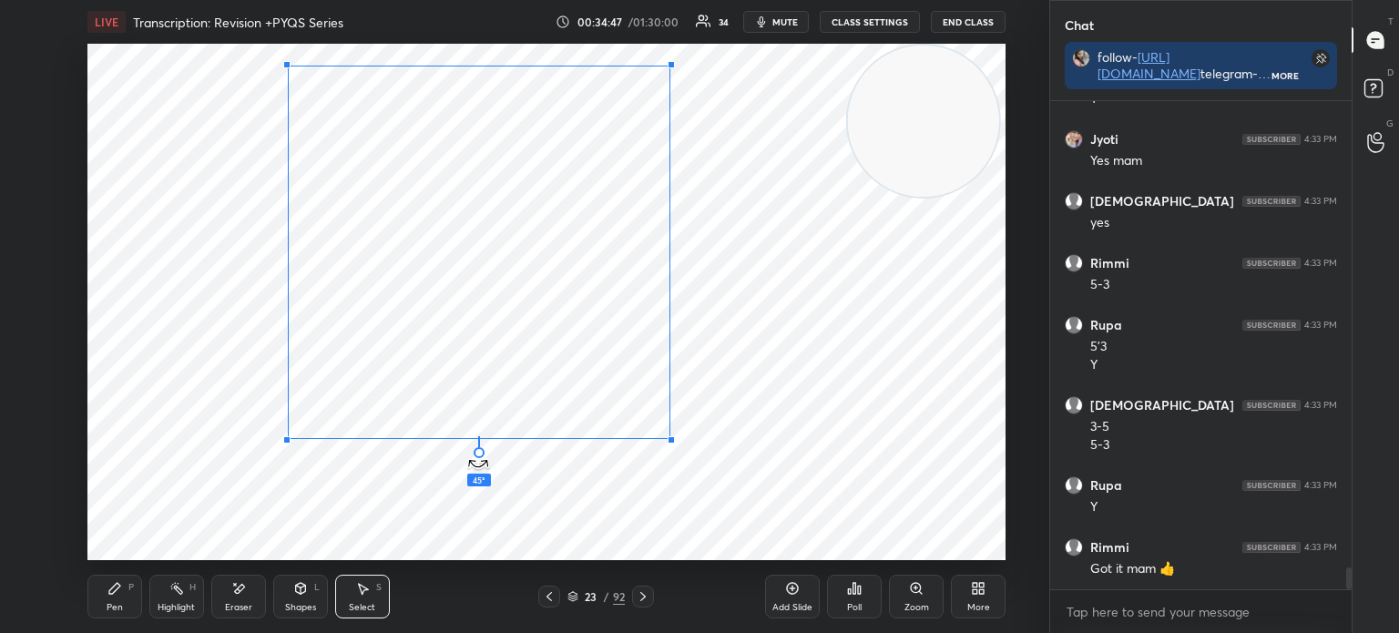
scroll to position [10243, 0]
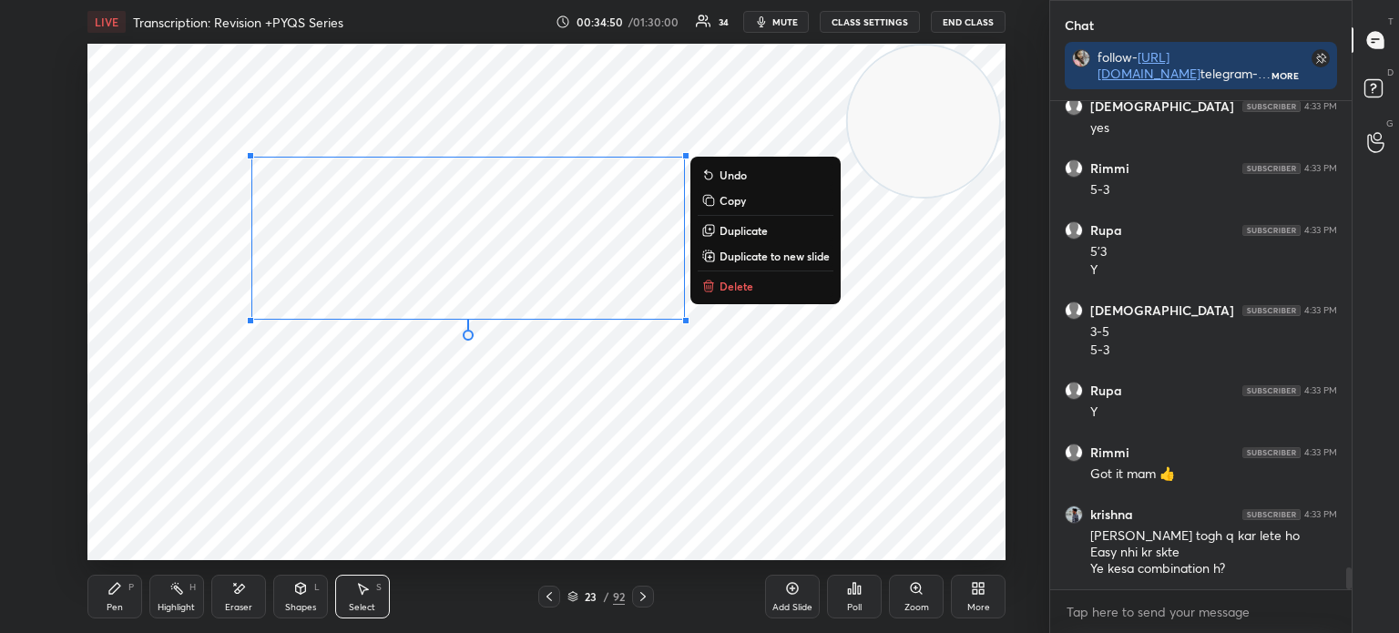
click at [330, 443] on div "0 ° Undo Copy Duplicate Duplicate to new slide Delete" at bounding box center [546, 302] width 918 height 516
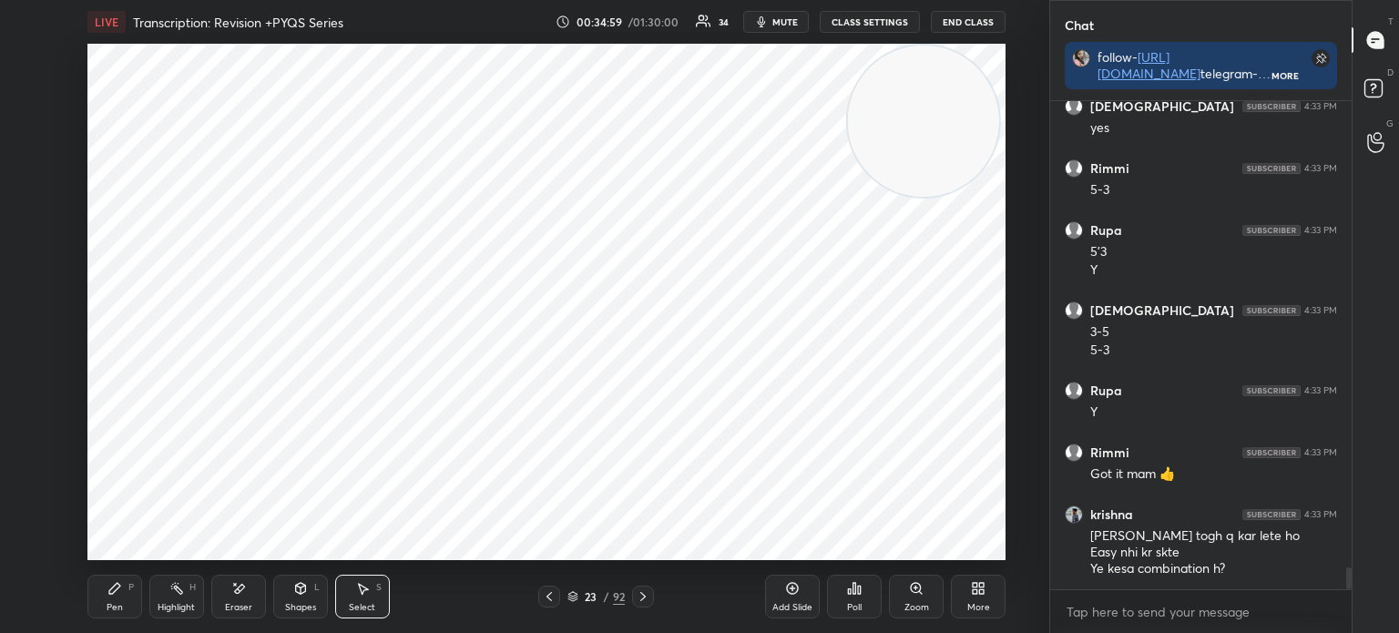
click at [120, 581] on icon at bounding box center [114, 588] width 15 height 15
click at [641, 591] on icon at bounding box center [643, 596] width 15 height 15
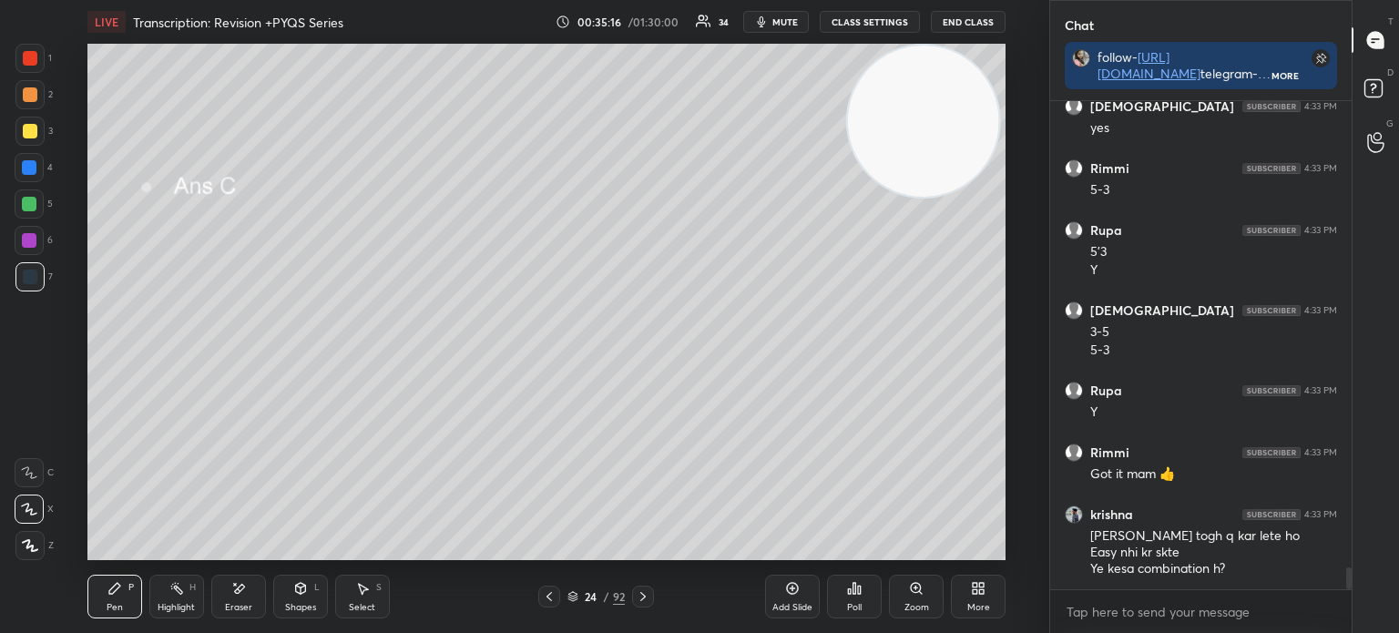
click at [645, 595] on icon at bounding box center [643, 596] width 15 height 15
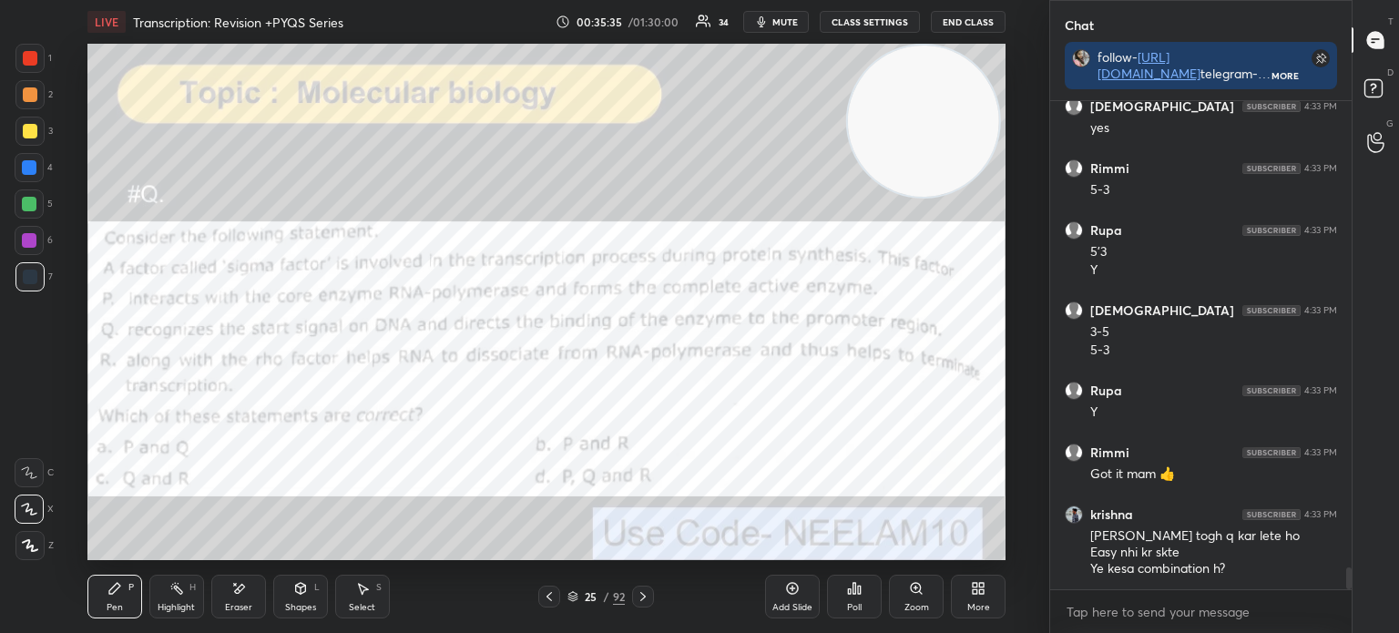
click at [30, 50] on div at bounding box center [29, 58] width 29 height 29
click at [575, 600] on icon at bounding box center [572, 596] width 11 height 11
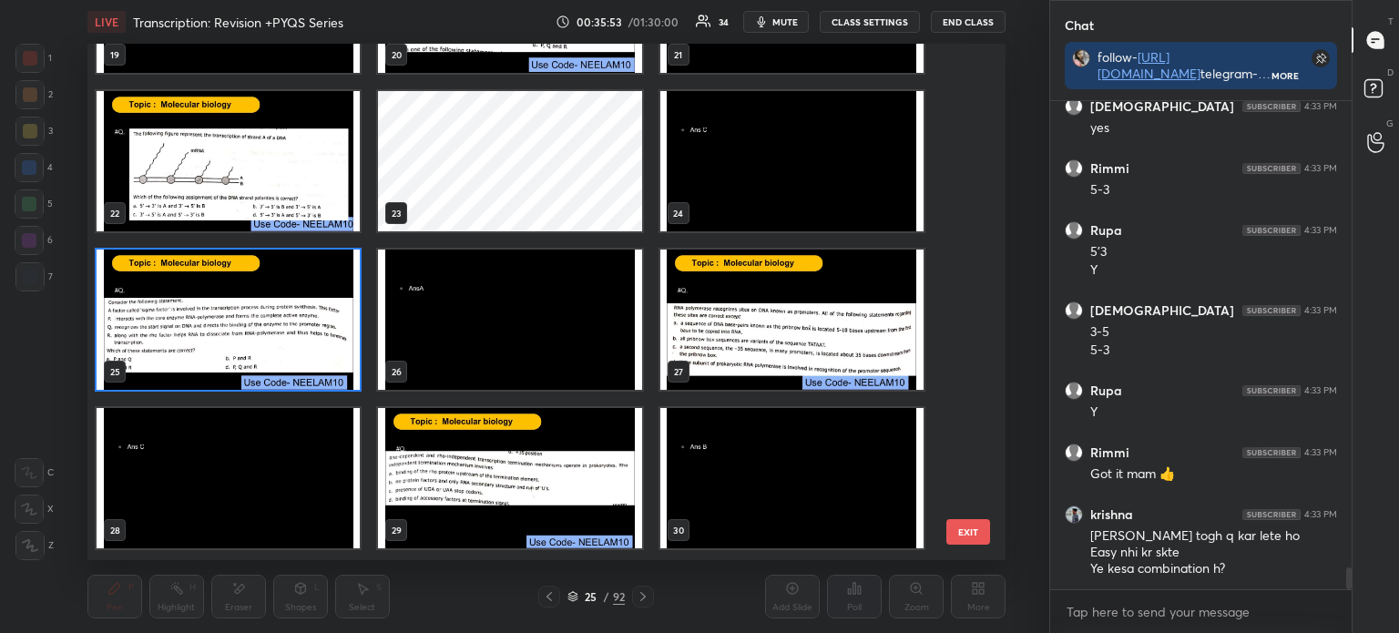
scroll to position [1082, 0]
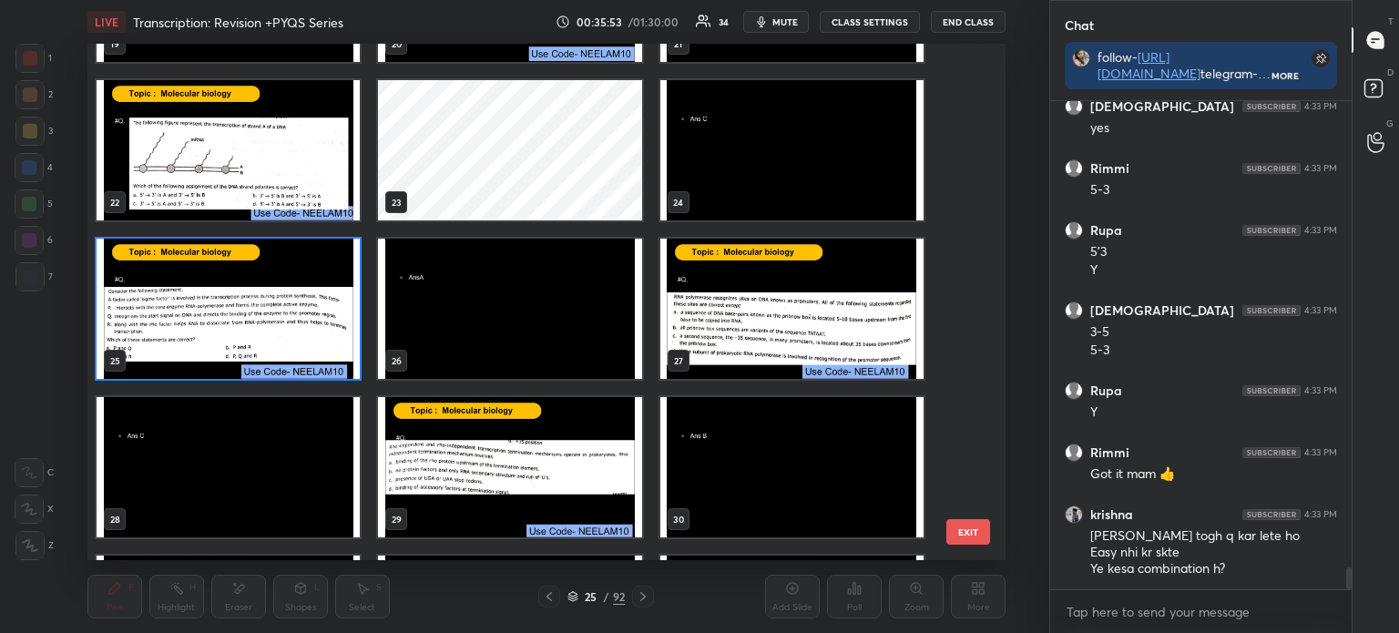
click at [214, 300] on img "grid" at bounding box center [228, 309] width 263 height 140
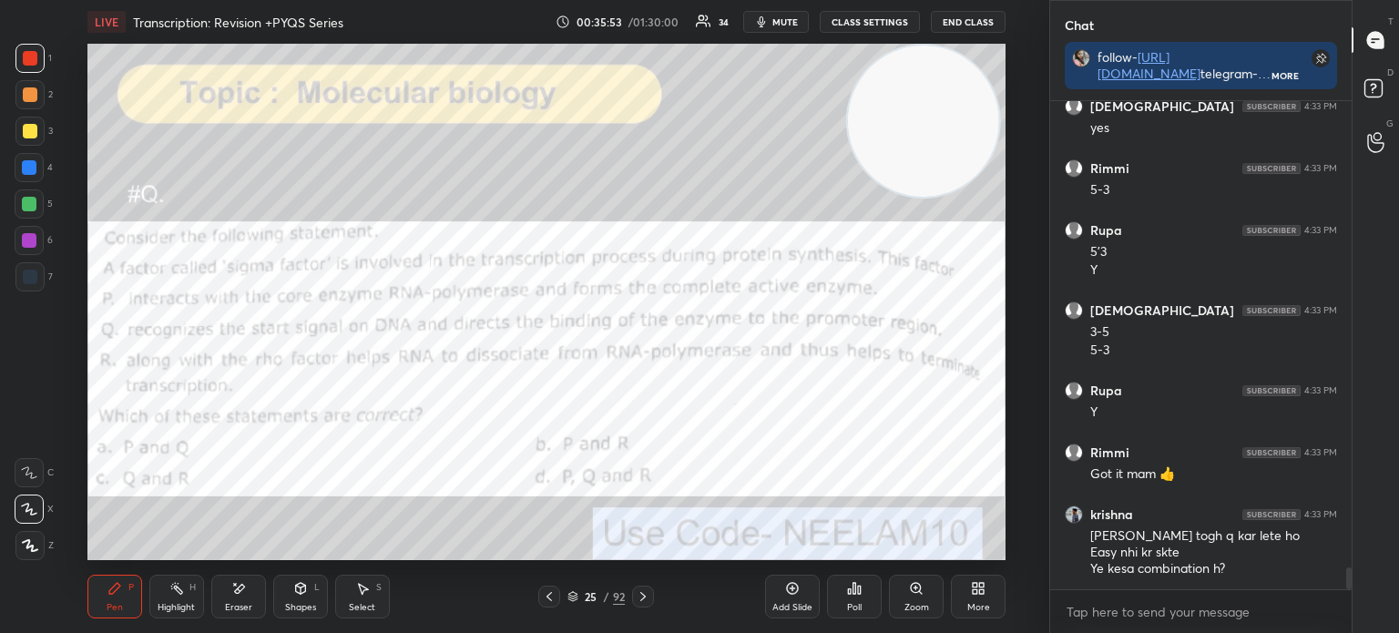
click at [217, 298] on img "grid" at bounding box center [228, 309] width 263 height 140
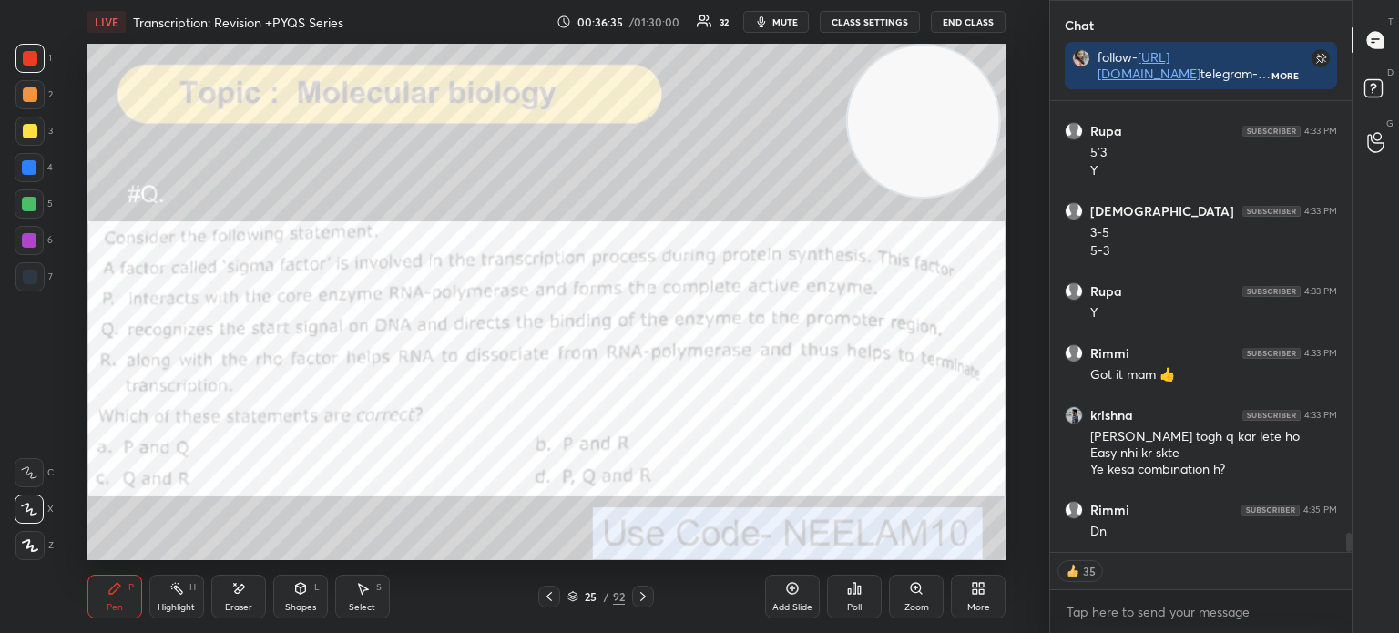
click at [850, 603] on div "Poll" at bounding box center [854, 607] width 15 height 9
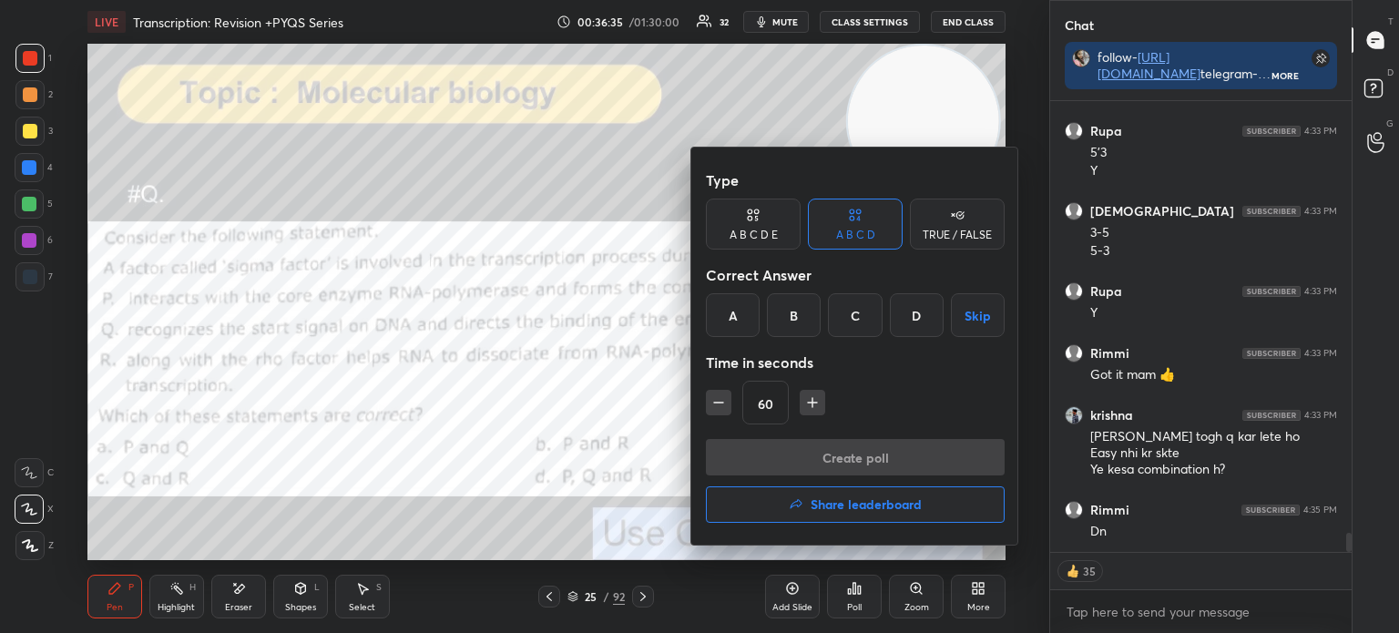
click at [746, 311] on div "A" at bounding box center [733, 315] width 54 height 44
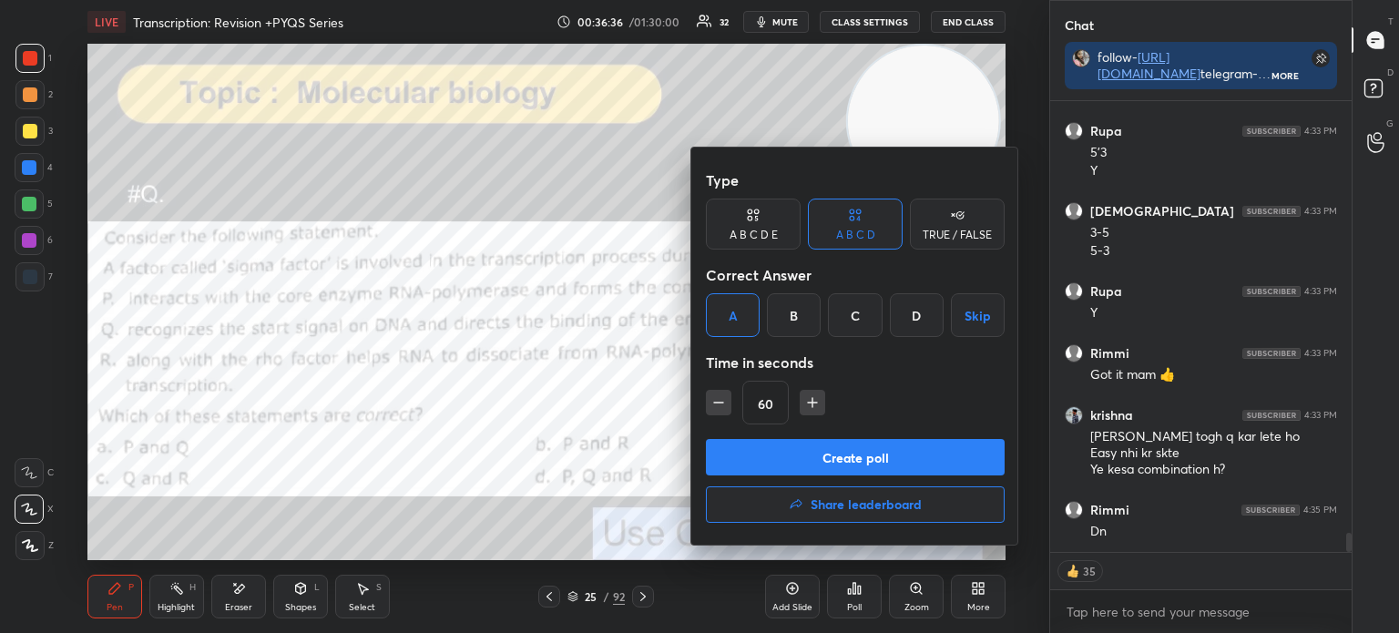
click at [774, 459] on button "Create poll" at bounding box center [855, 457] width 299 height 36
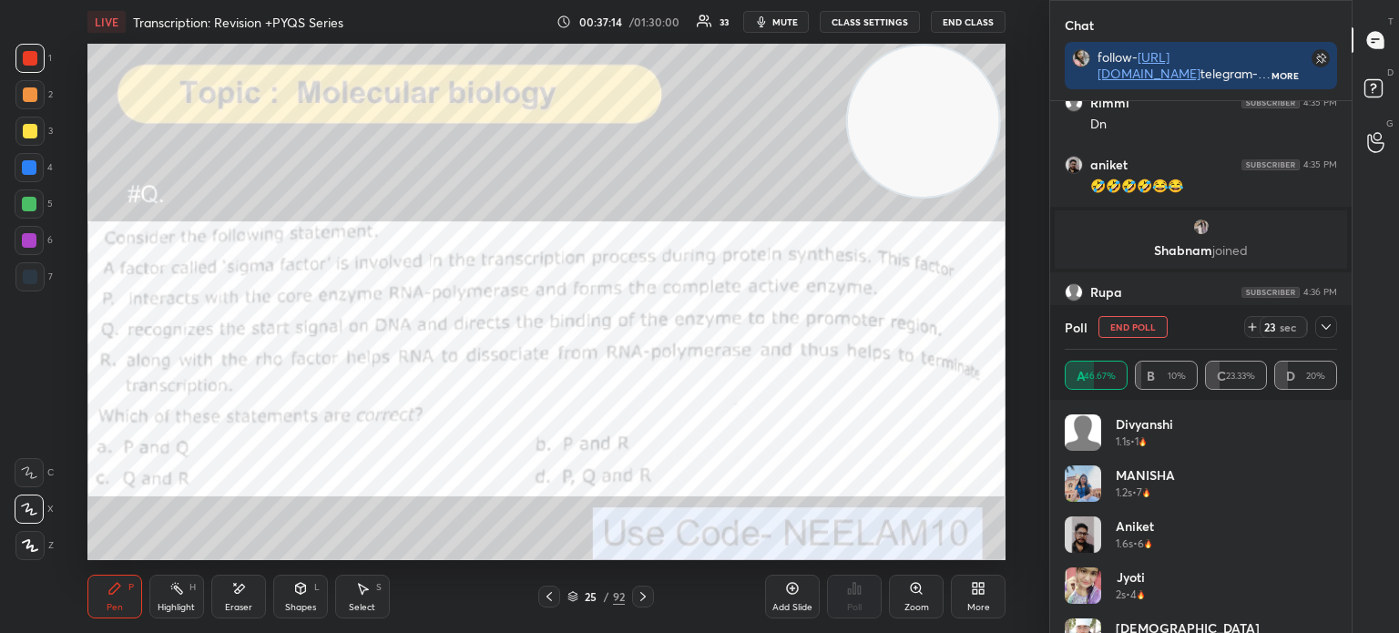
scroll to position [9429, 0]
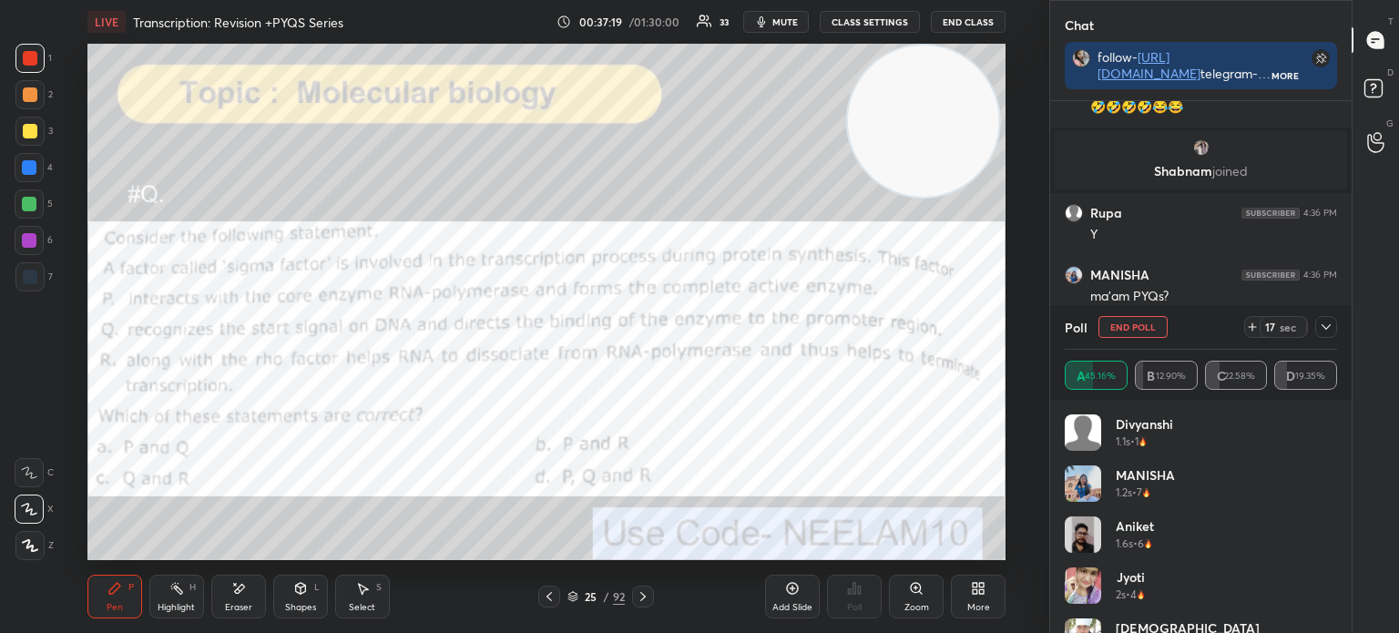
click at [1334, 323] on div at bounding box center [1326, 327] width 22 height 22
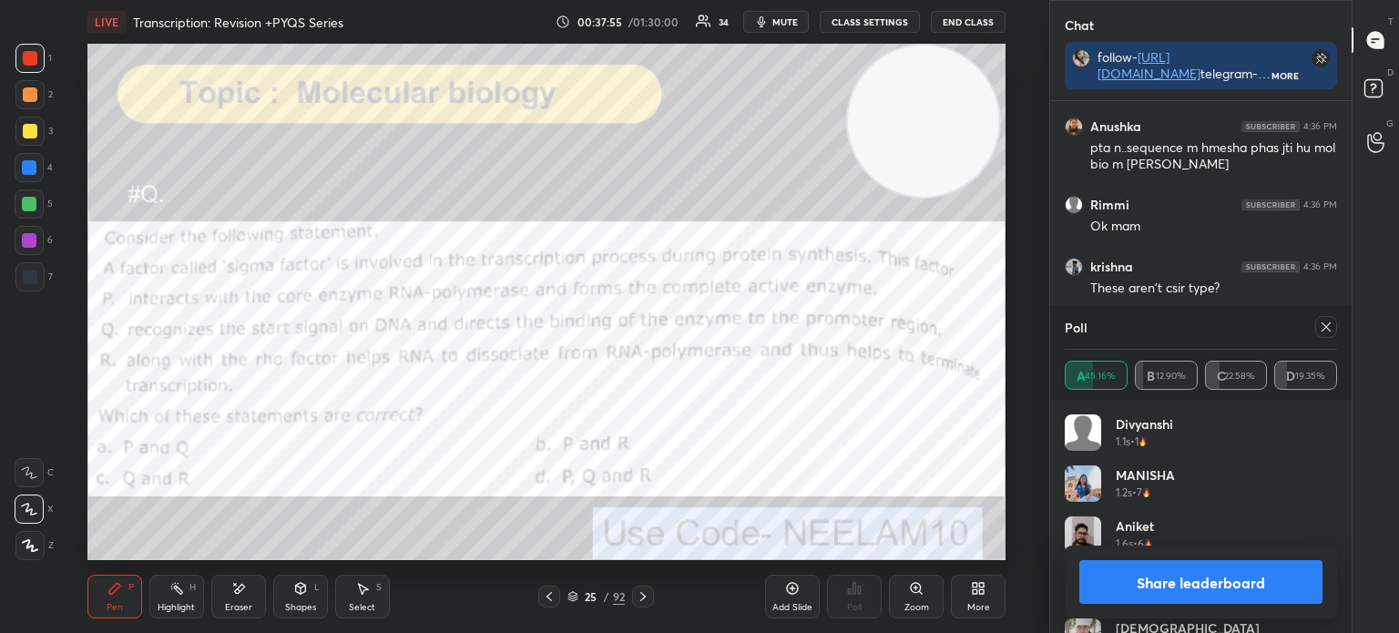
scroll to position [9763, 0]
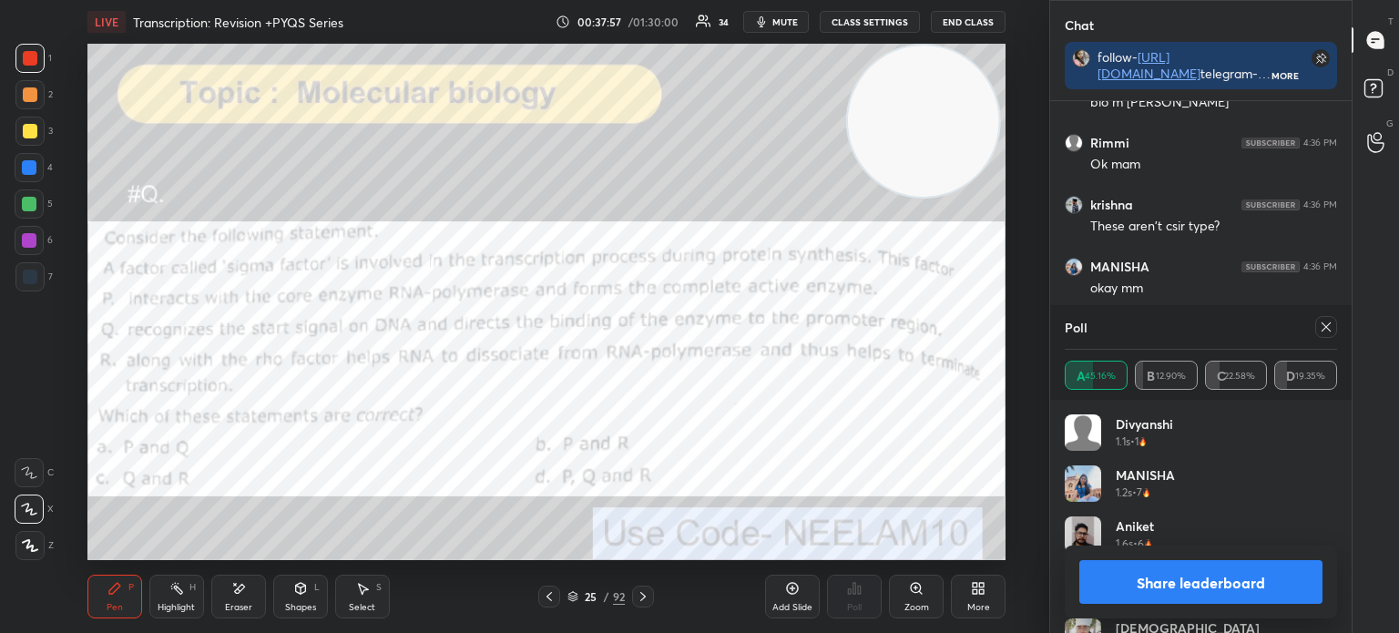
click at [1332, 327] on icon at bounding box center [1325, 327] width 15 height 15
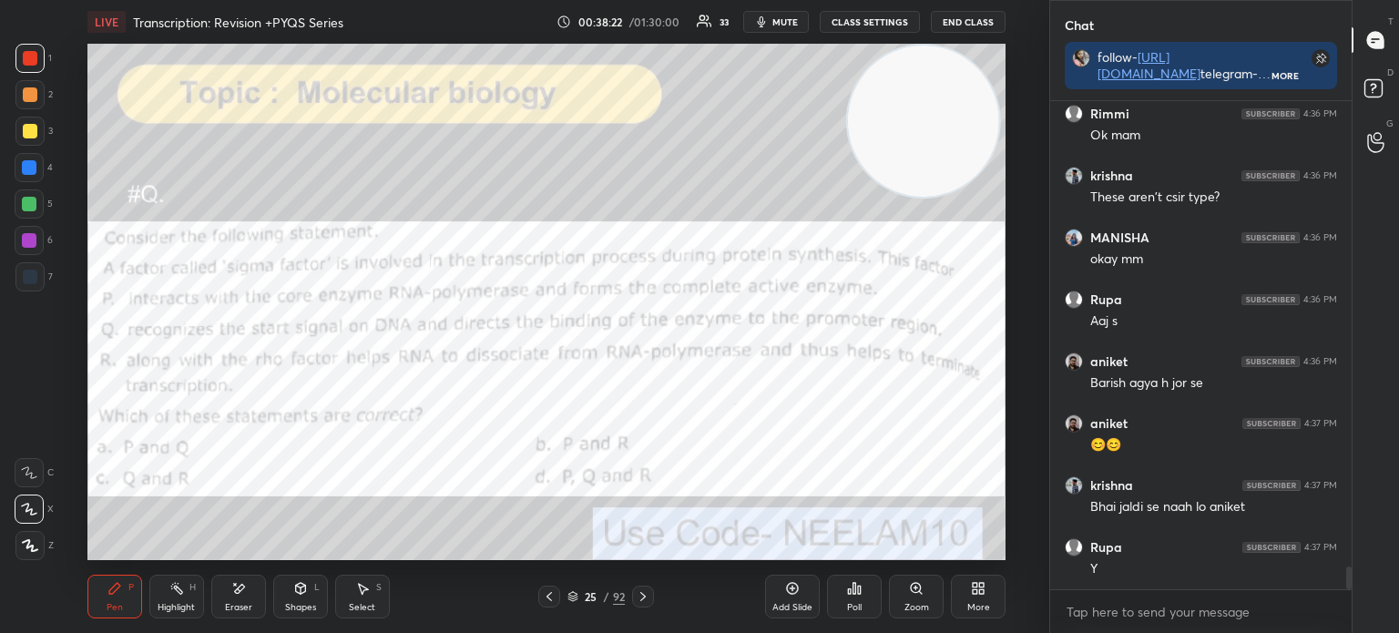
scroll to position [9854, 0]
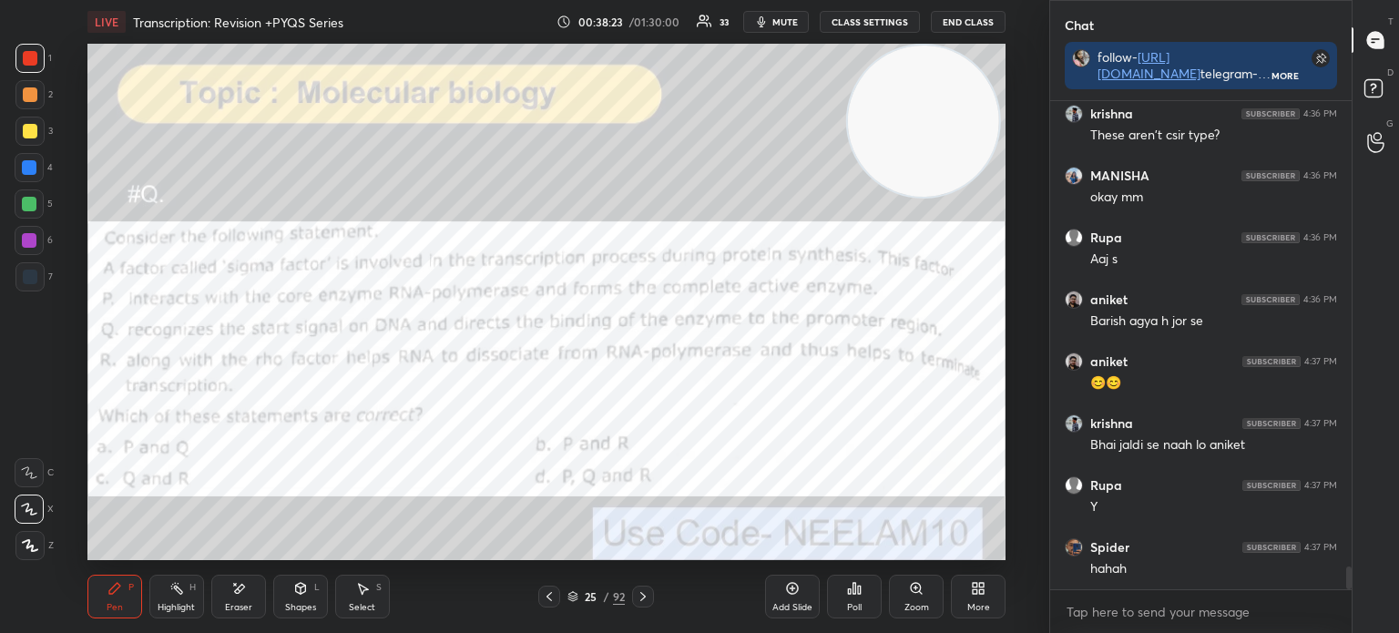
click at [641, 593] on icon at bounding box center [643, 596] width 15 height 15
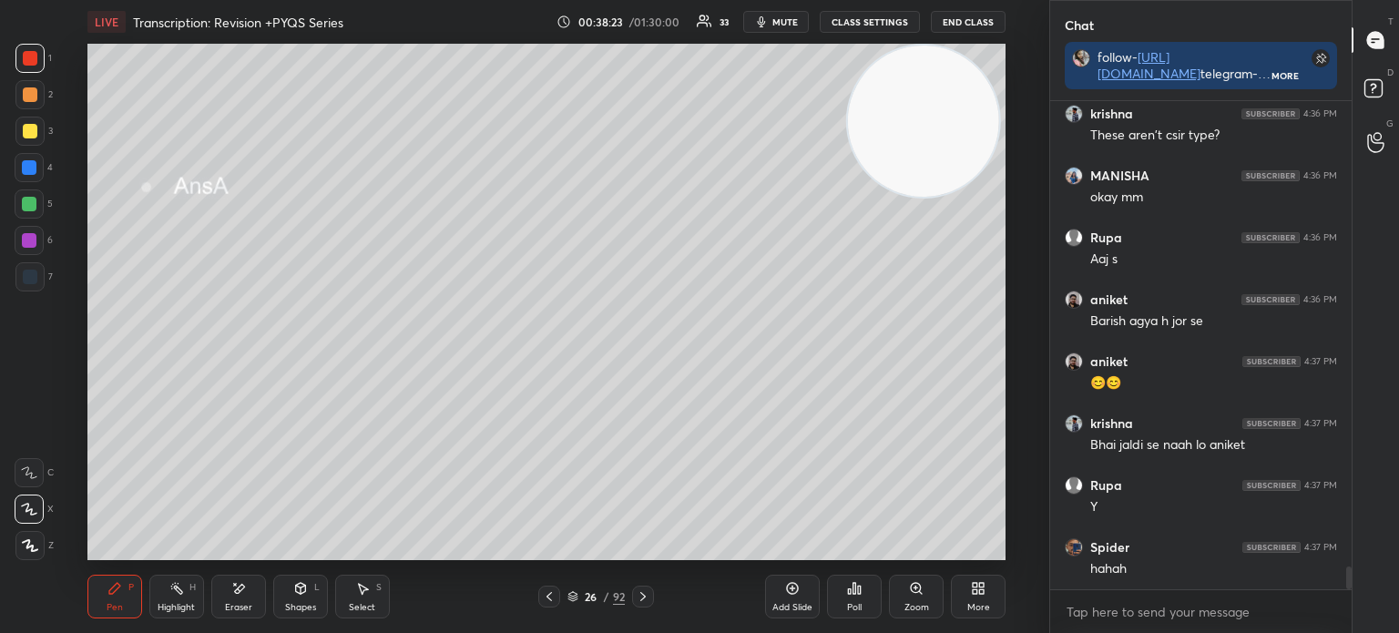
click at [644, 593] on icon at bounding box center [643, 596] width 15 height 15
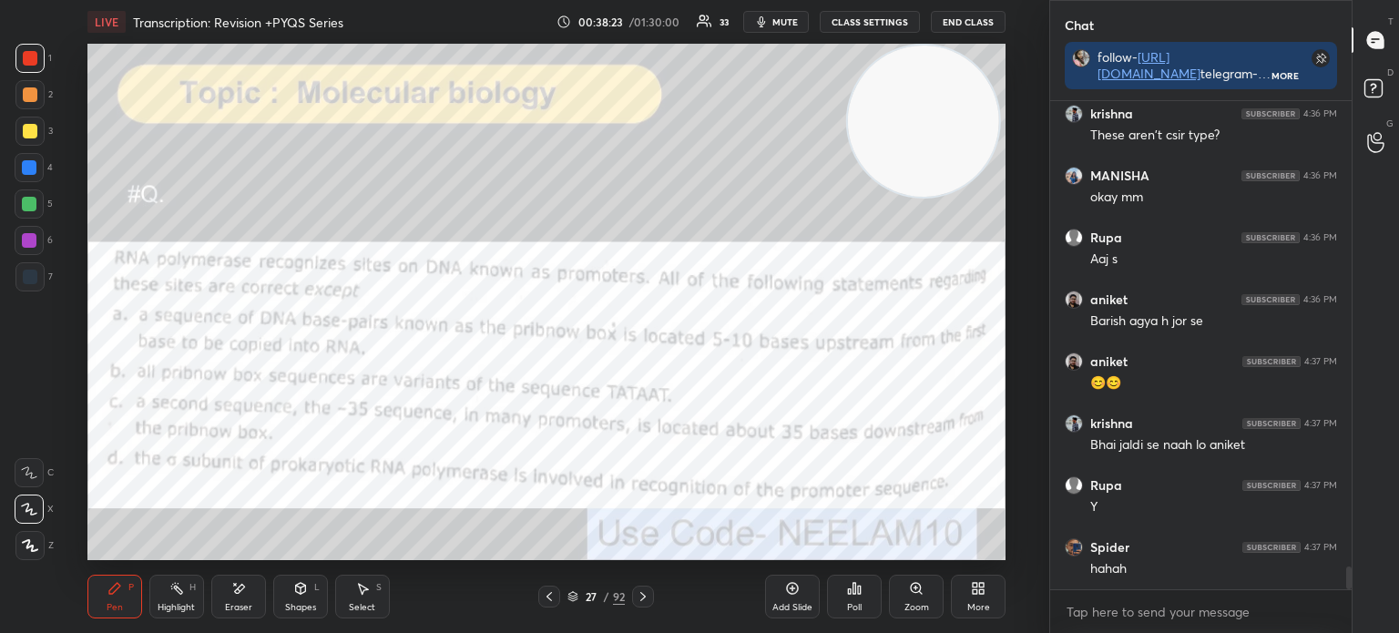
click at [641, 593] on icon at bounding box center [643, 596] width 15 height 15
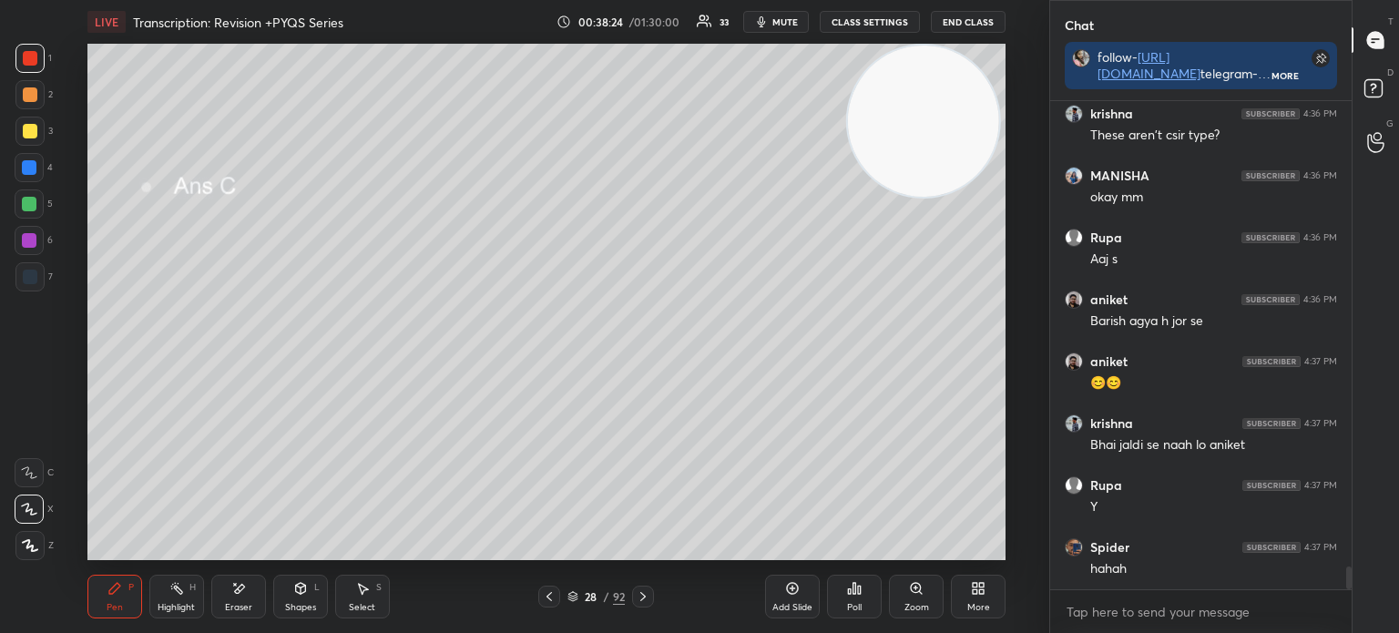
click at [547, 594] on icon at bounding box center [549, 596] width 15 height 15
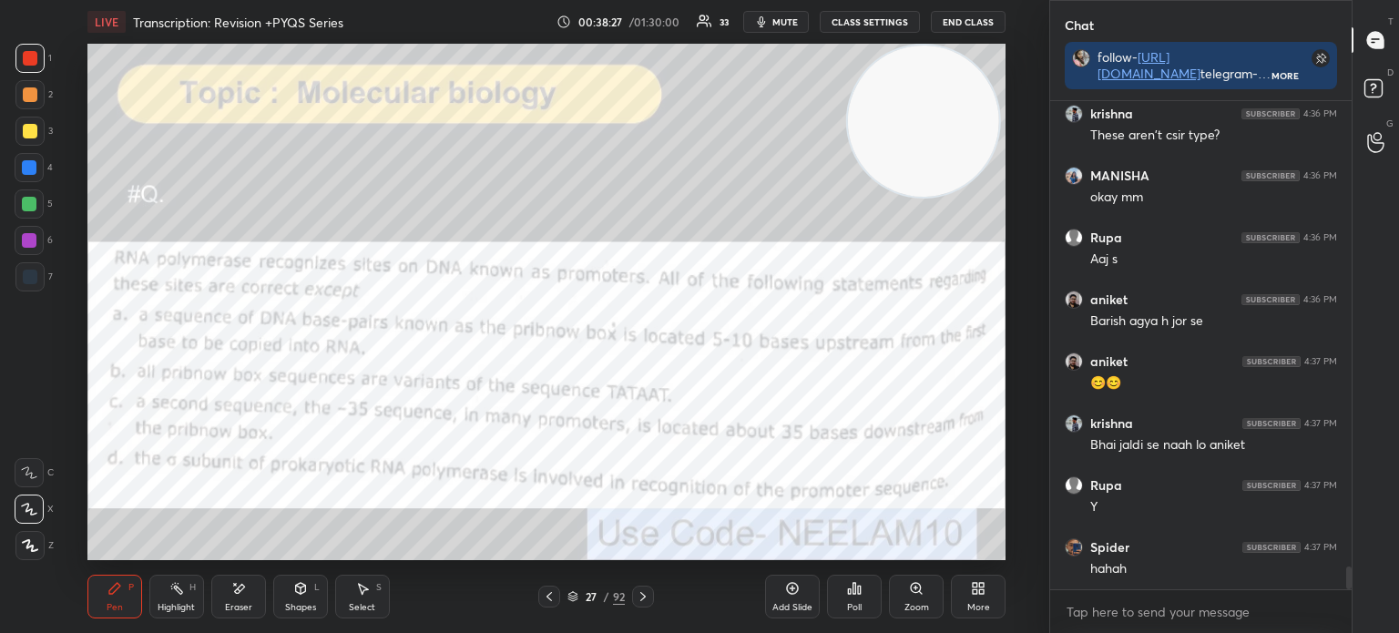
scroll to position [9916, 0]
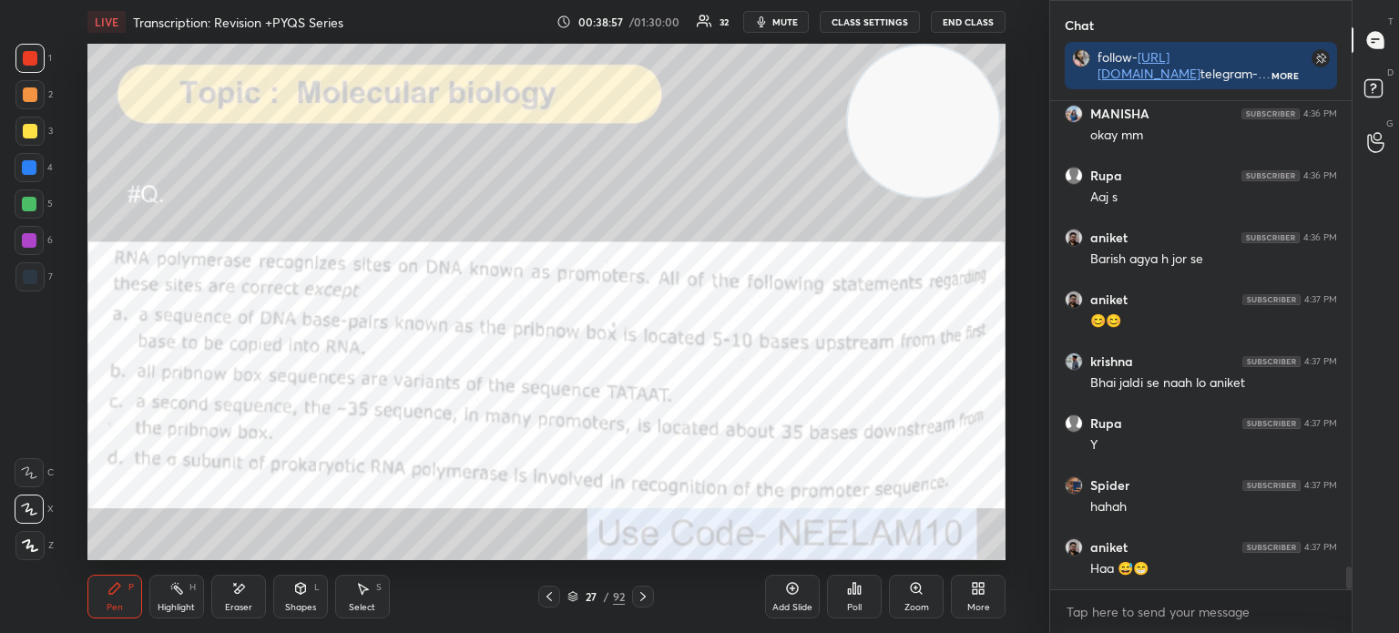
click at [577, 597] on icon at bounding box center [572, 596] width 11 height 11
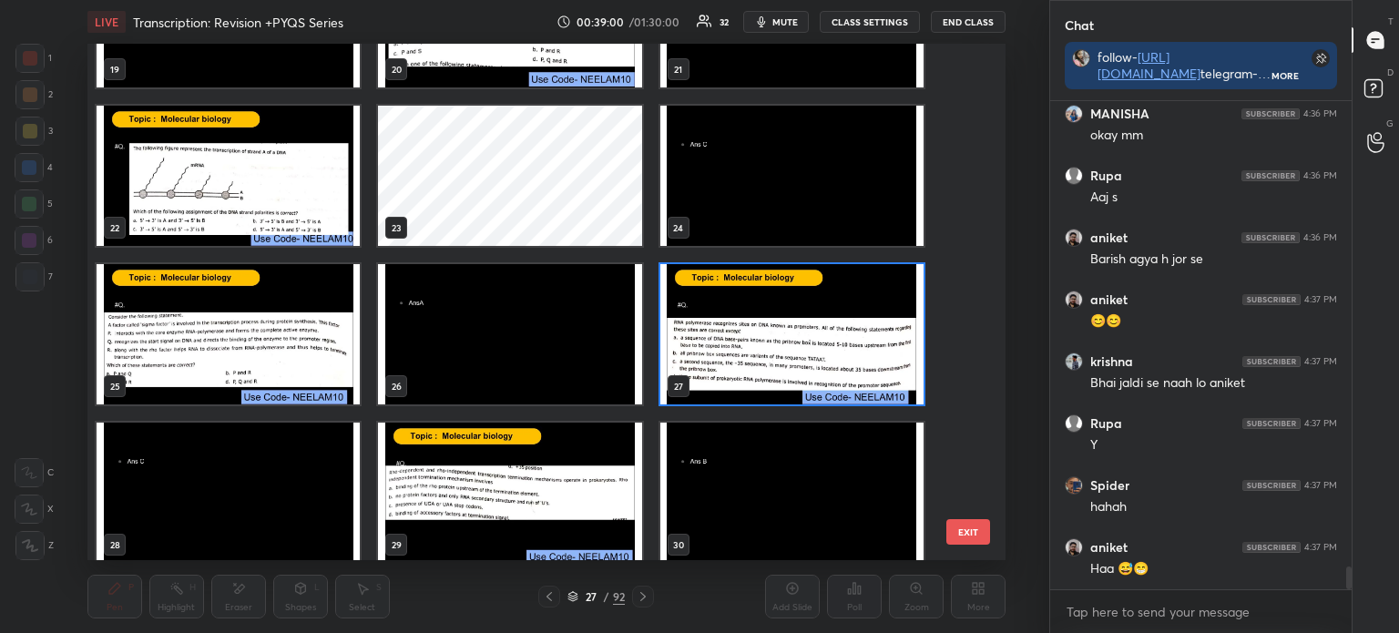
scroll to position [9978, 0]
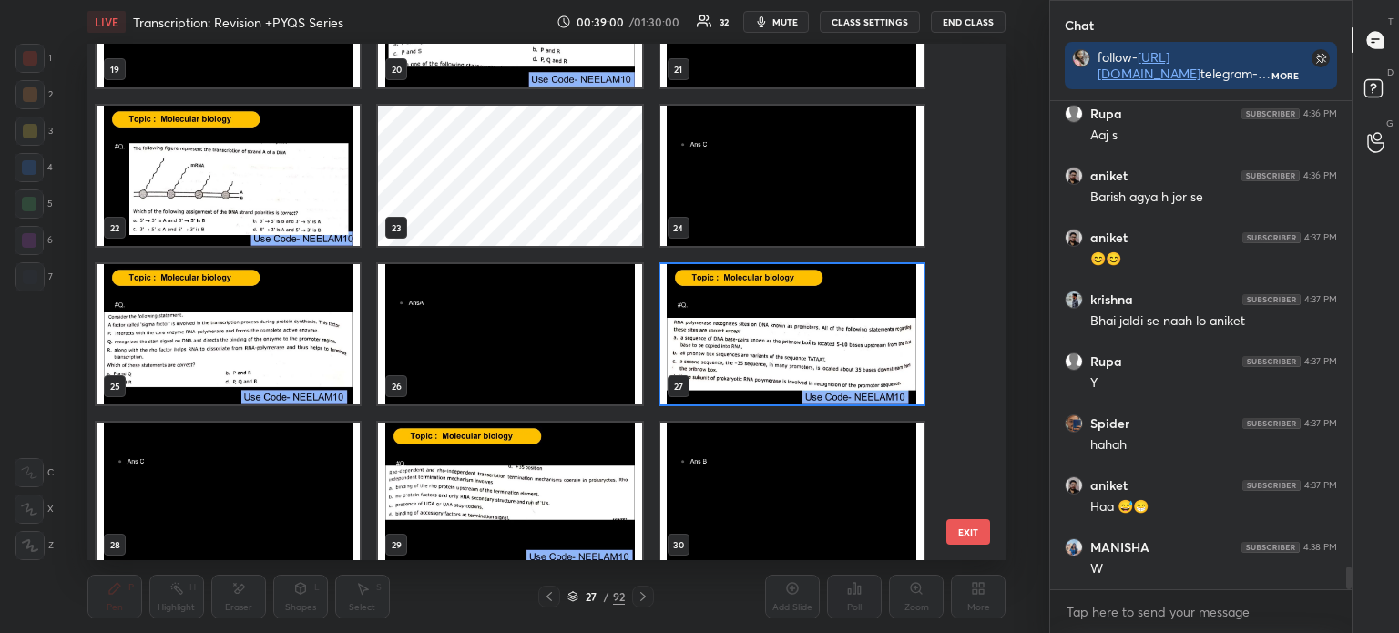
click at [768, 338] on img "grid" at bounding box center [790, 334] width 263 height 140
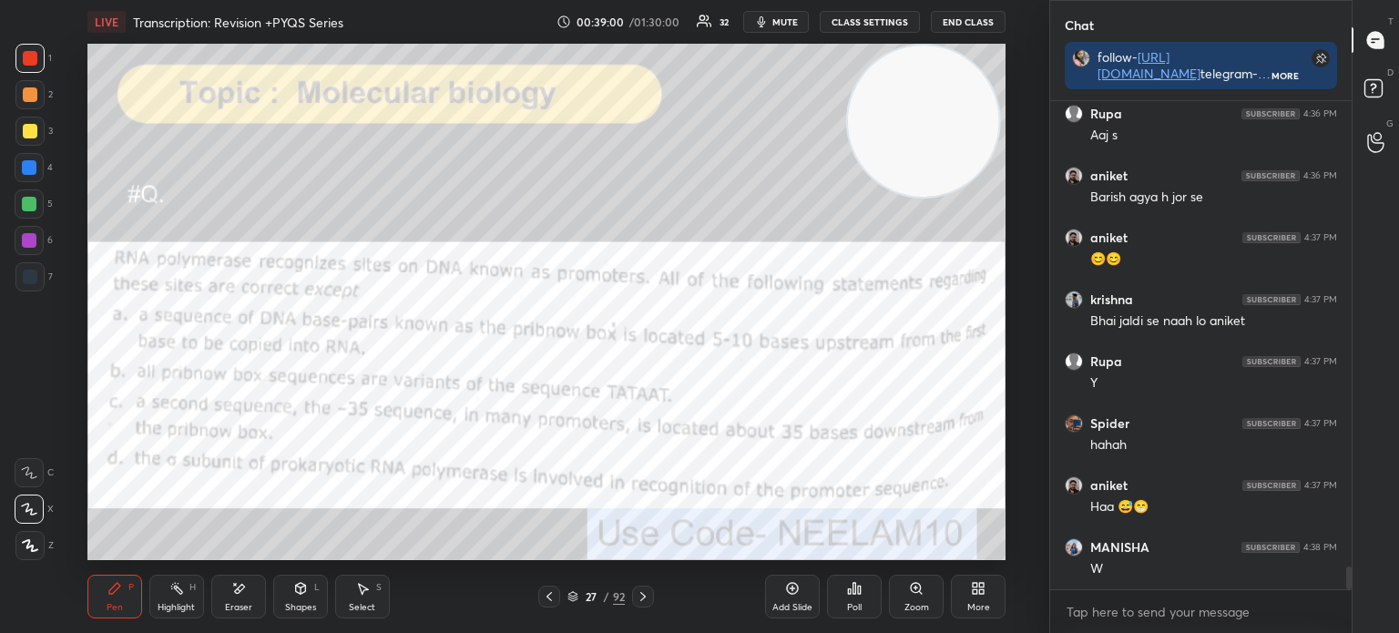
click at [774, 338] on img "grid" at bounding box center [790, 334] width 263 height 140
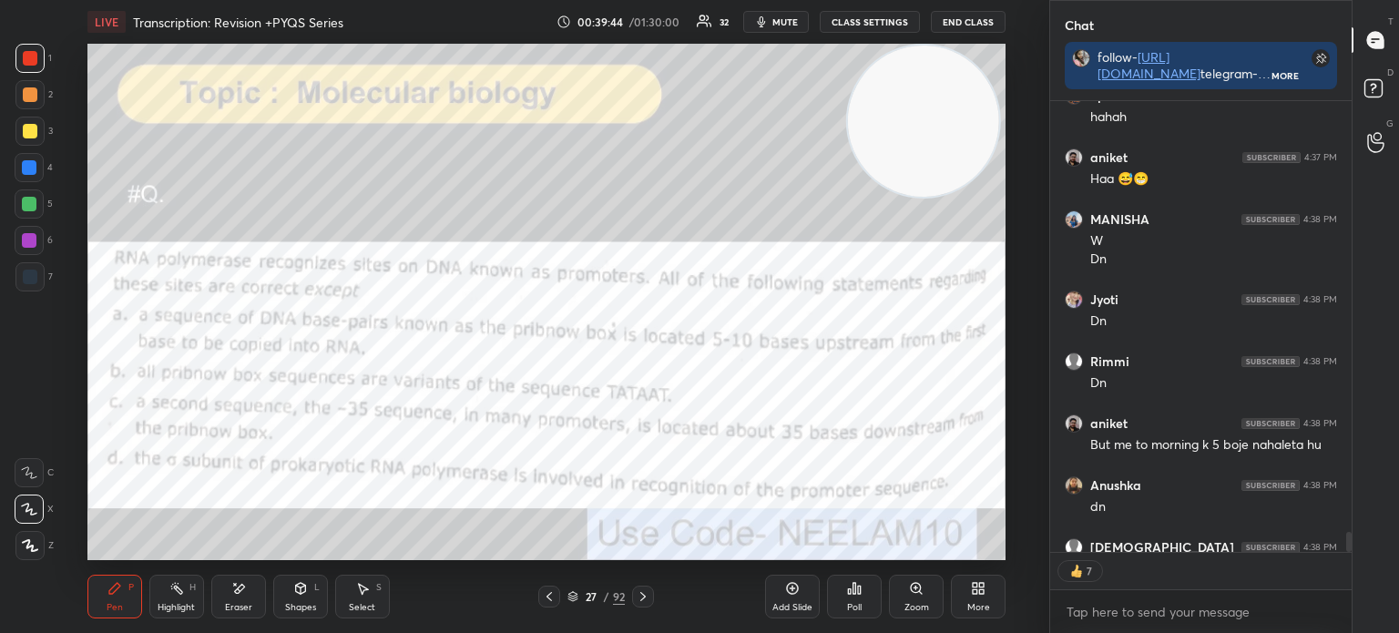
scroll to position [10343, 0]
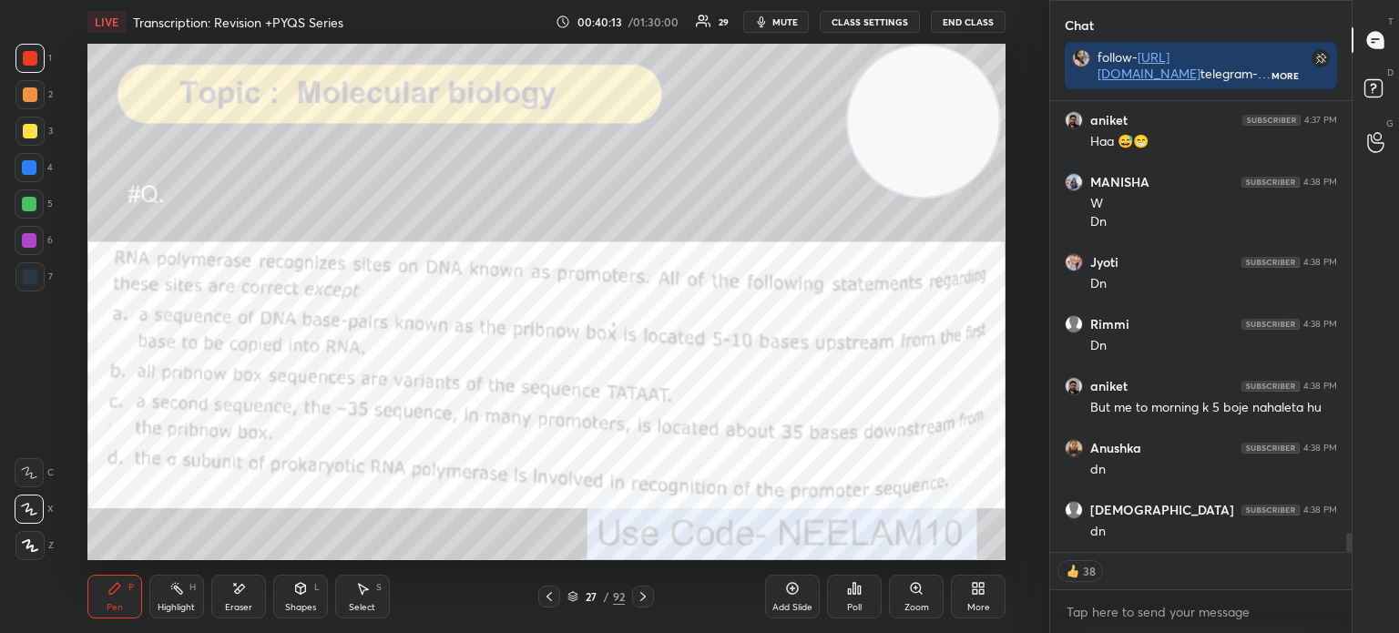
click at [850, 589] on icon at bounding box center [850, 591] width 3 height 5
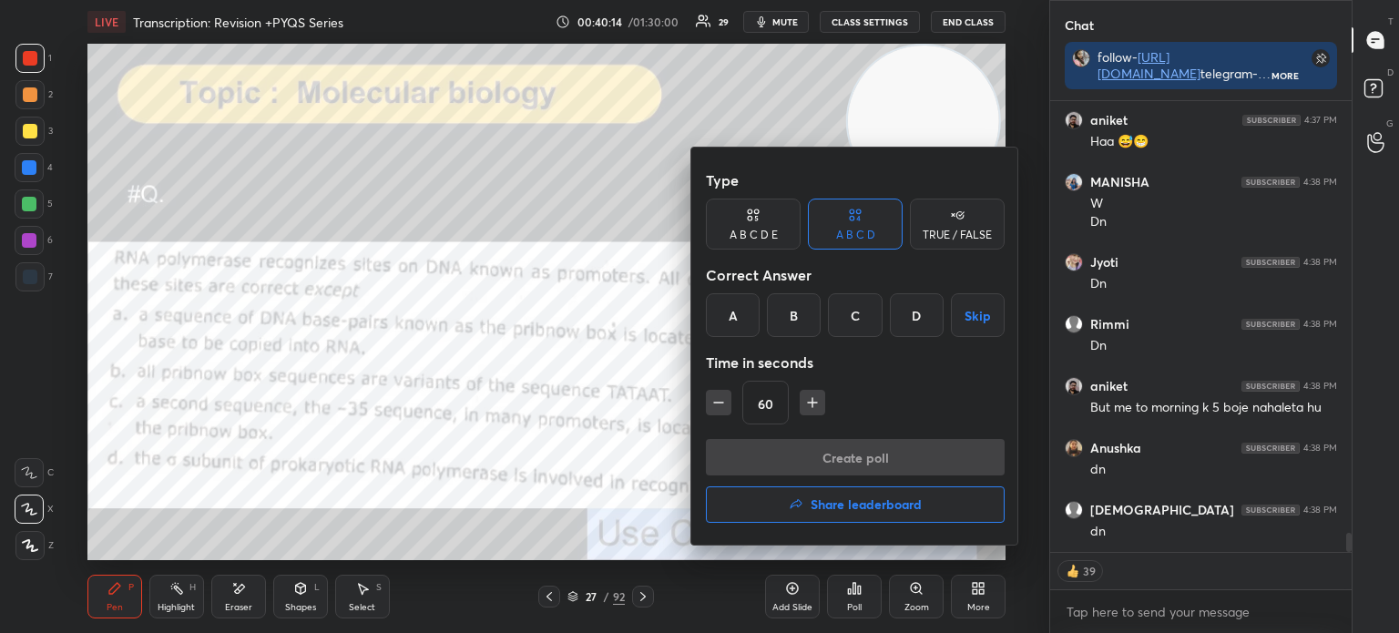
click at [847, 309] on div "C" at bounding box center [855, 315] width 54 height 44
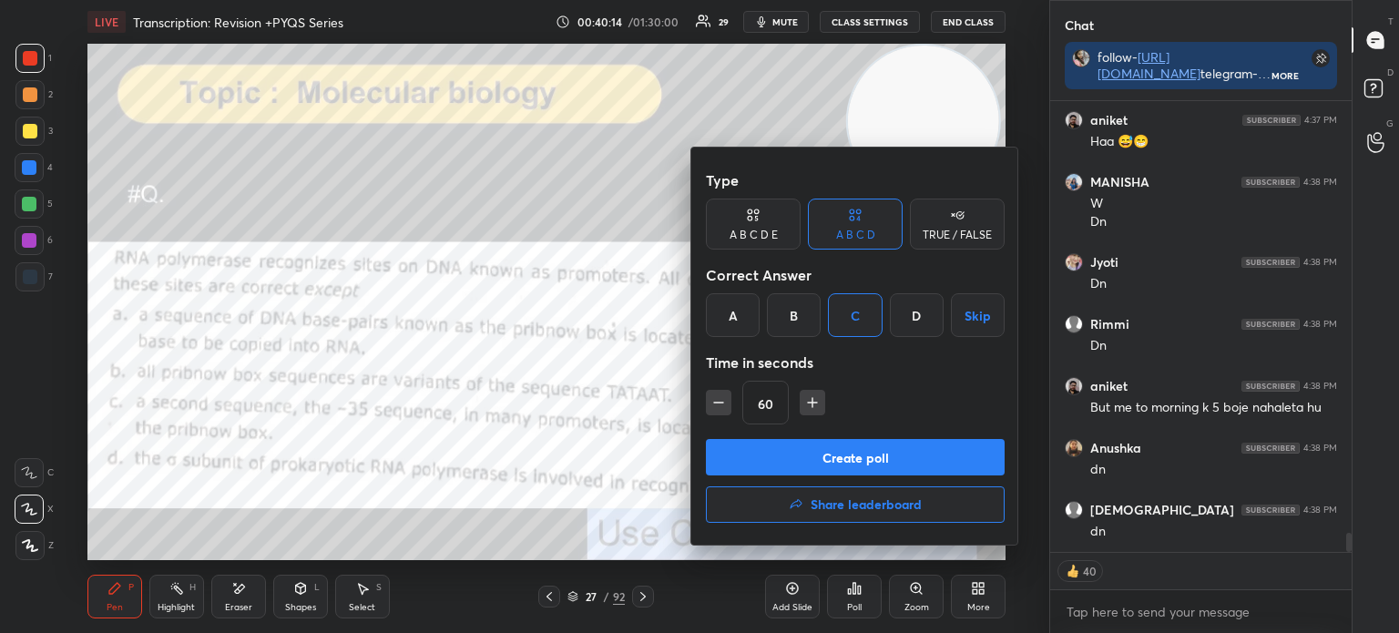
click at [831, 454] on button "Create poll" at bounding box center [855, 457] width 299 height 36
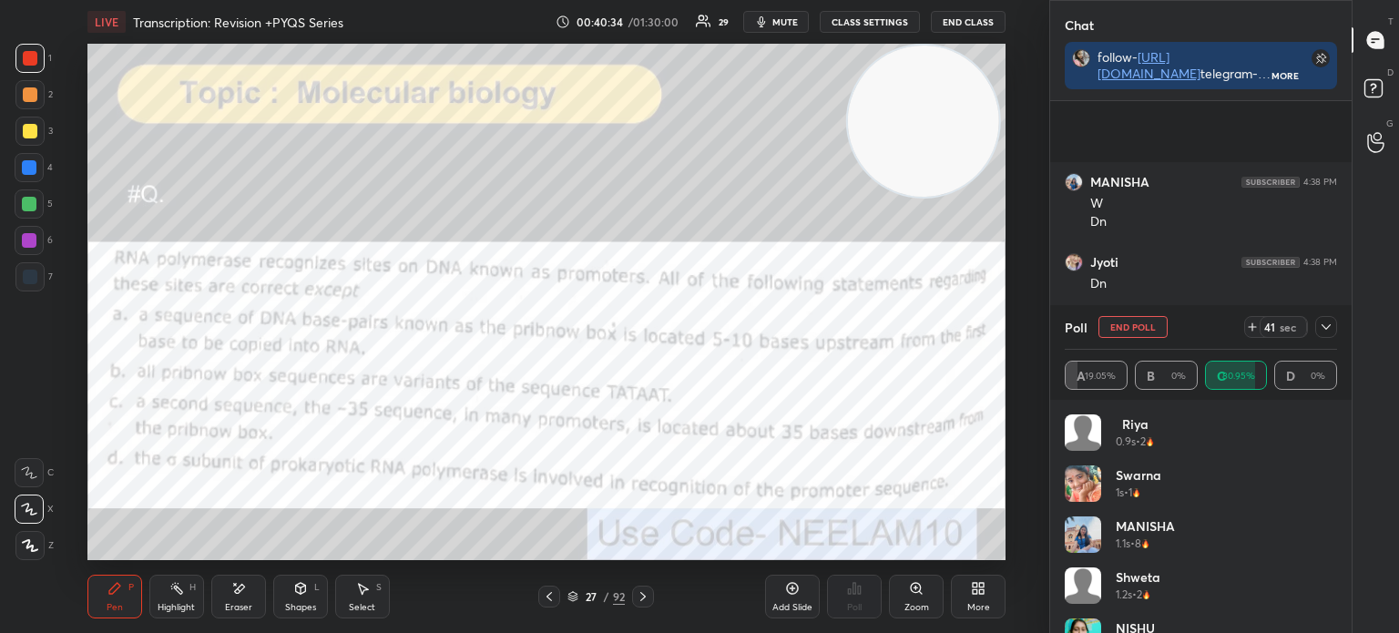
scroll to position [10499, 0]
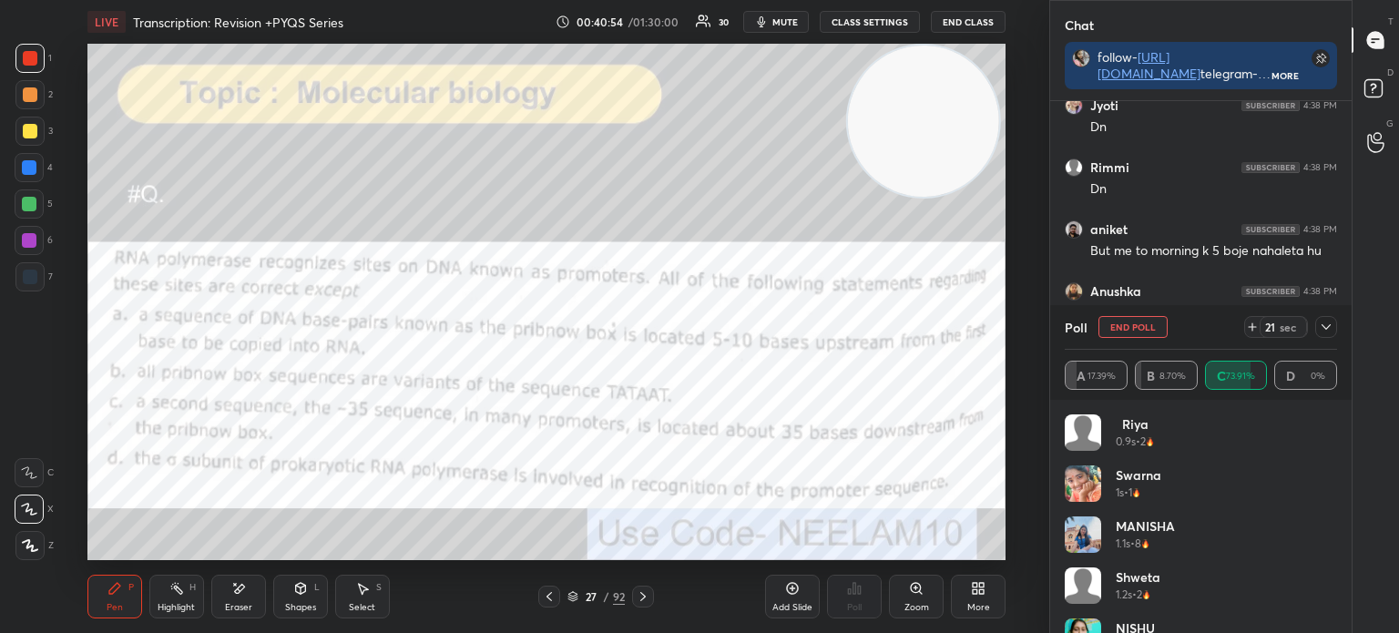
click at [1325, 319] on div at bounding box center [1326, 327] width 22 height 22
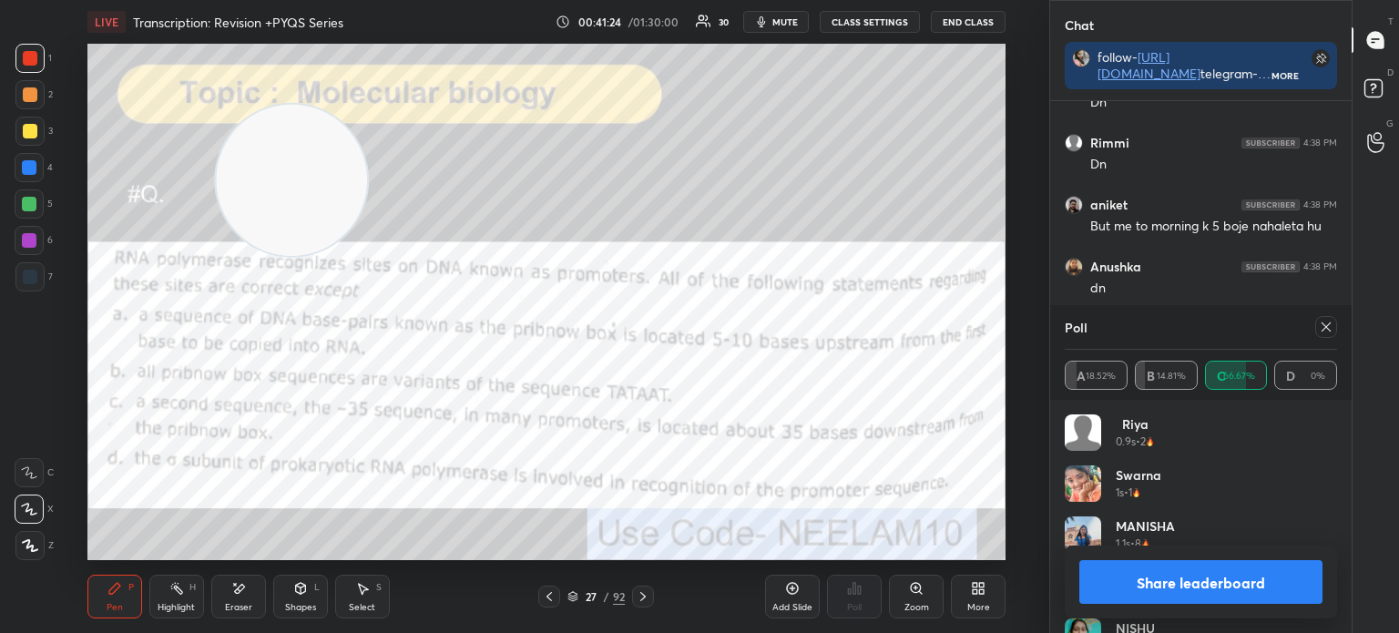
scroll to position [10602, 0]
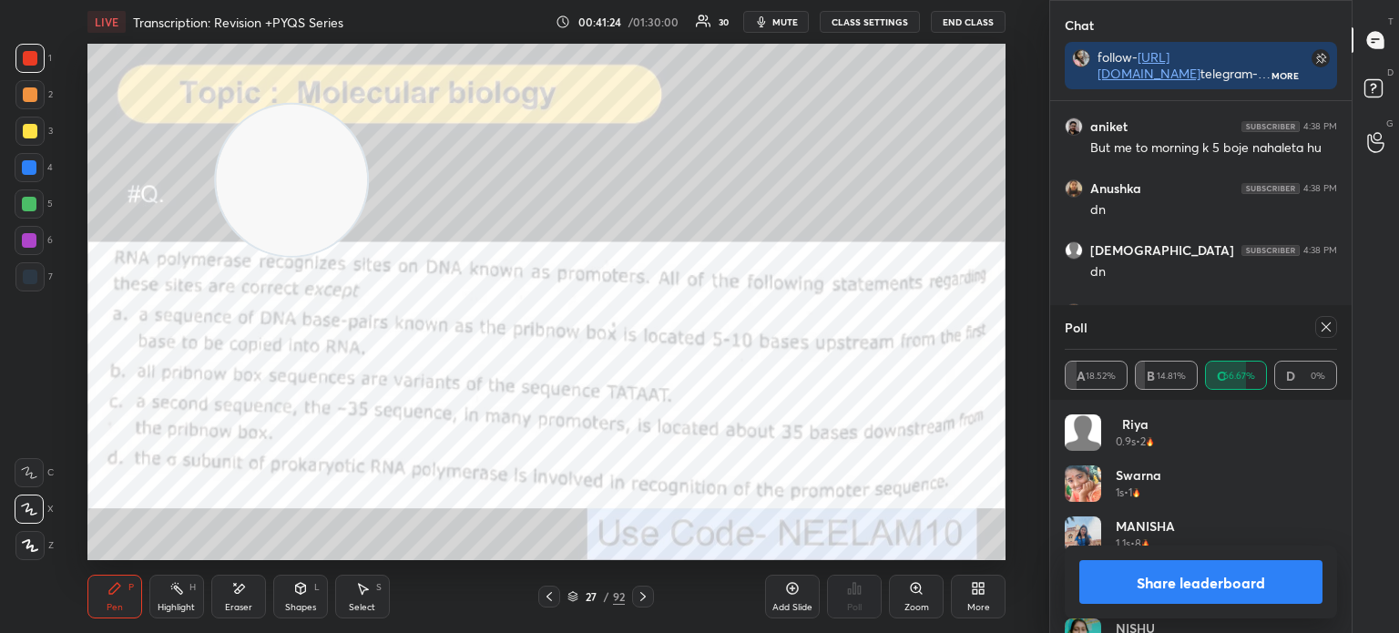
click at [1321, 324] on icon at bounding box center [1325, 327] width 15 height 15
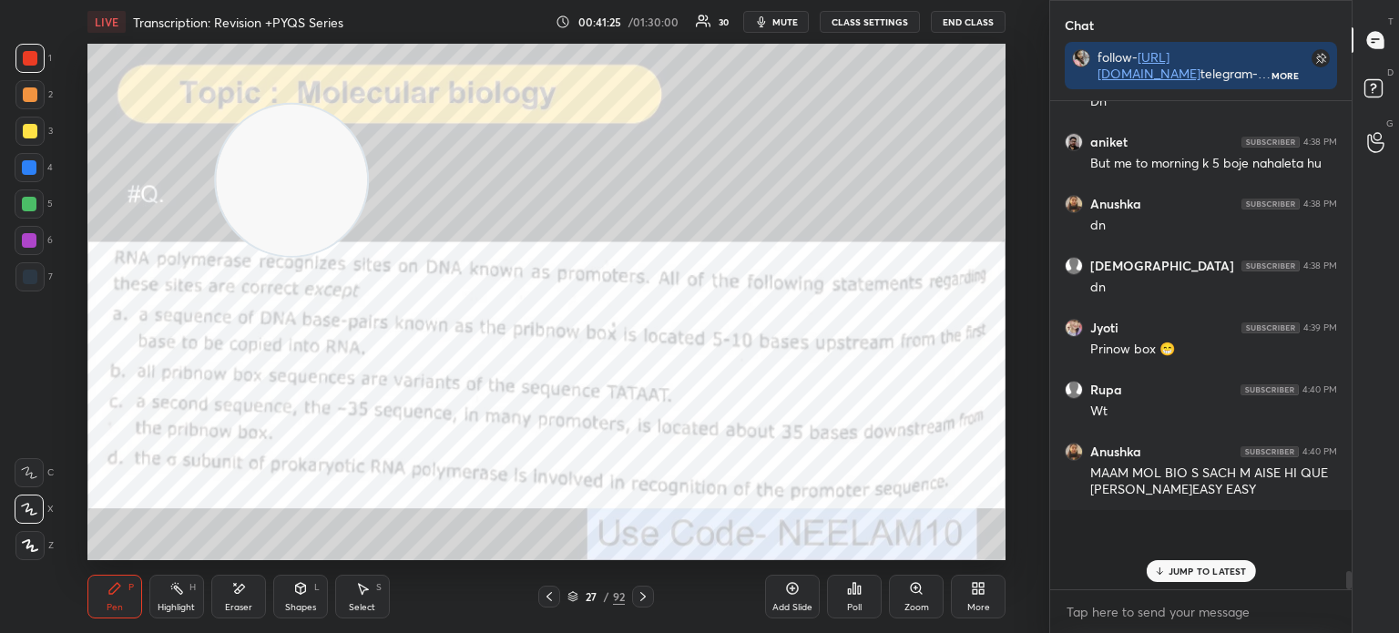
scroll to position [267, 296]
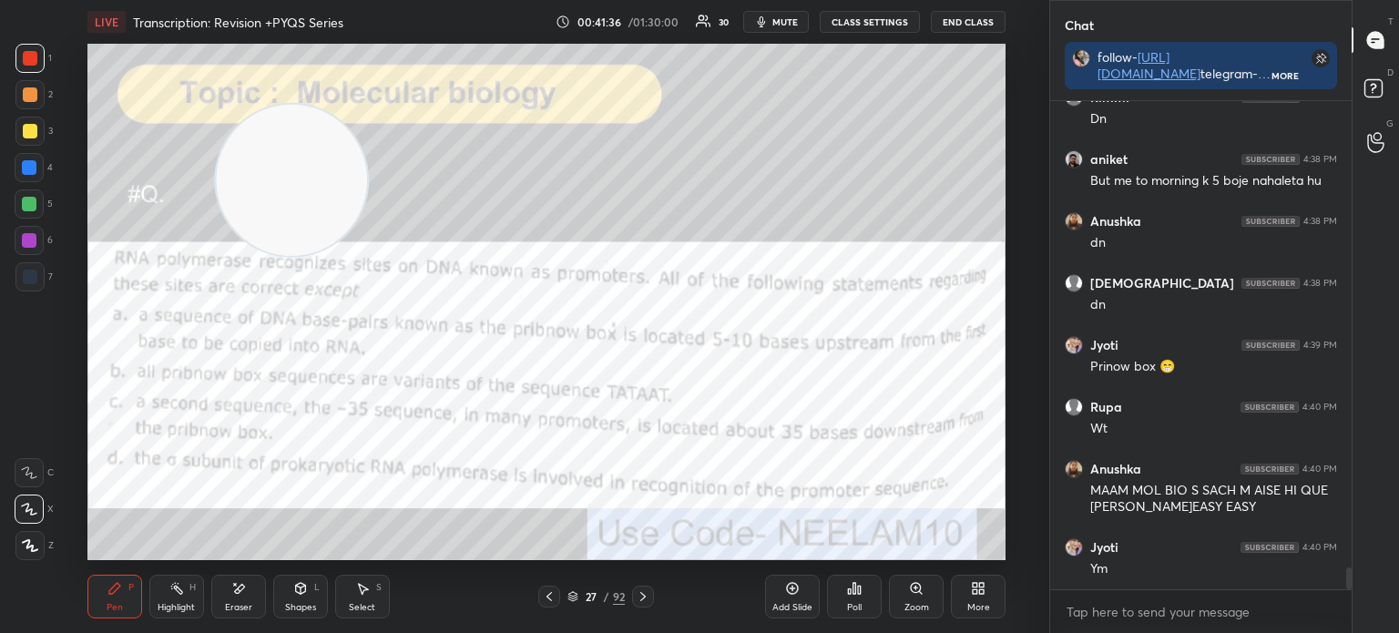
click at [637, 596] on icon at bounding box center [643, 596] width 15 height 15
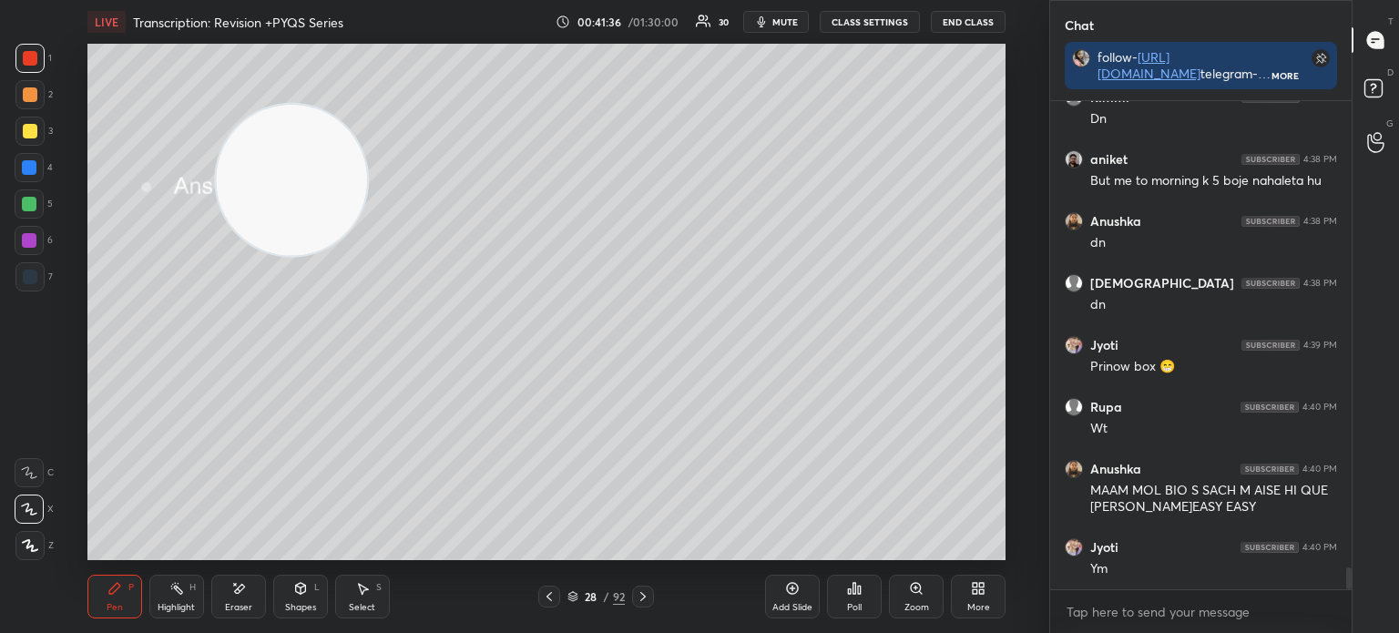
click at [639, 595] on icon at bounding box center [643, 596] width 15 height 15
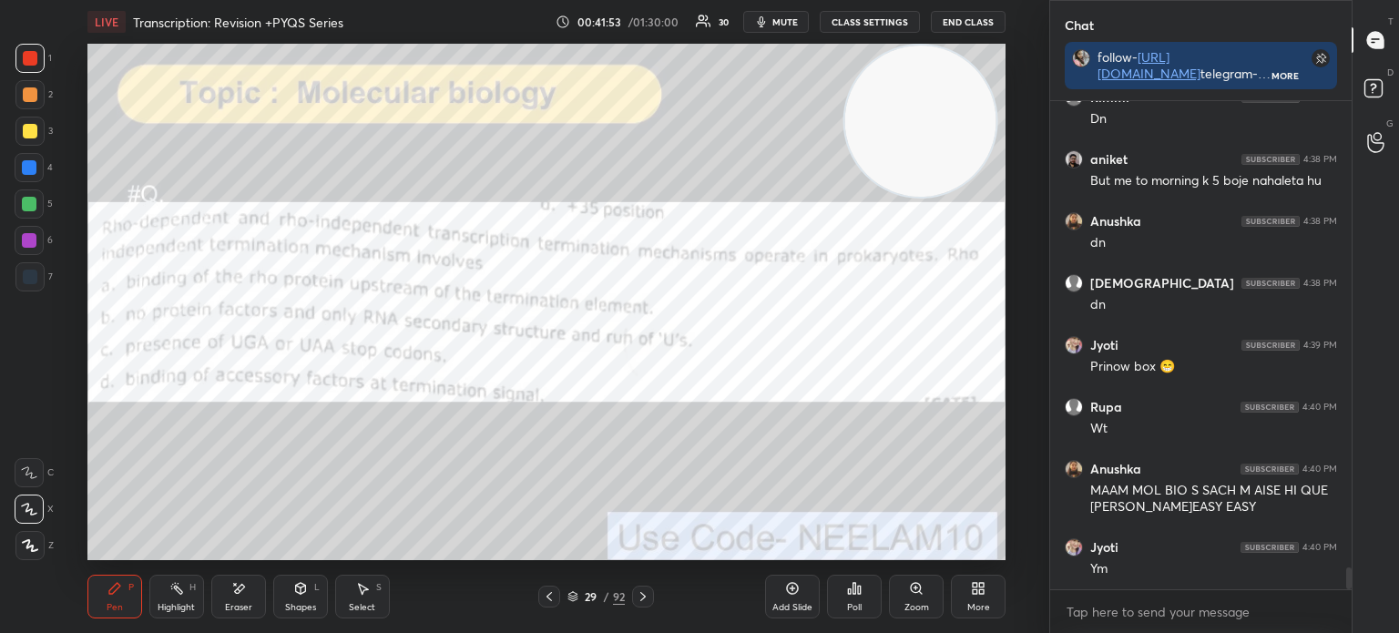
click at [860, 593] on icon at bounding box center [854, 588] width 15 height 15
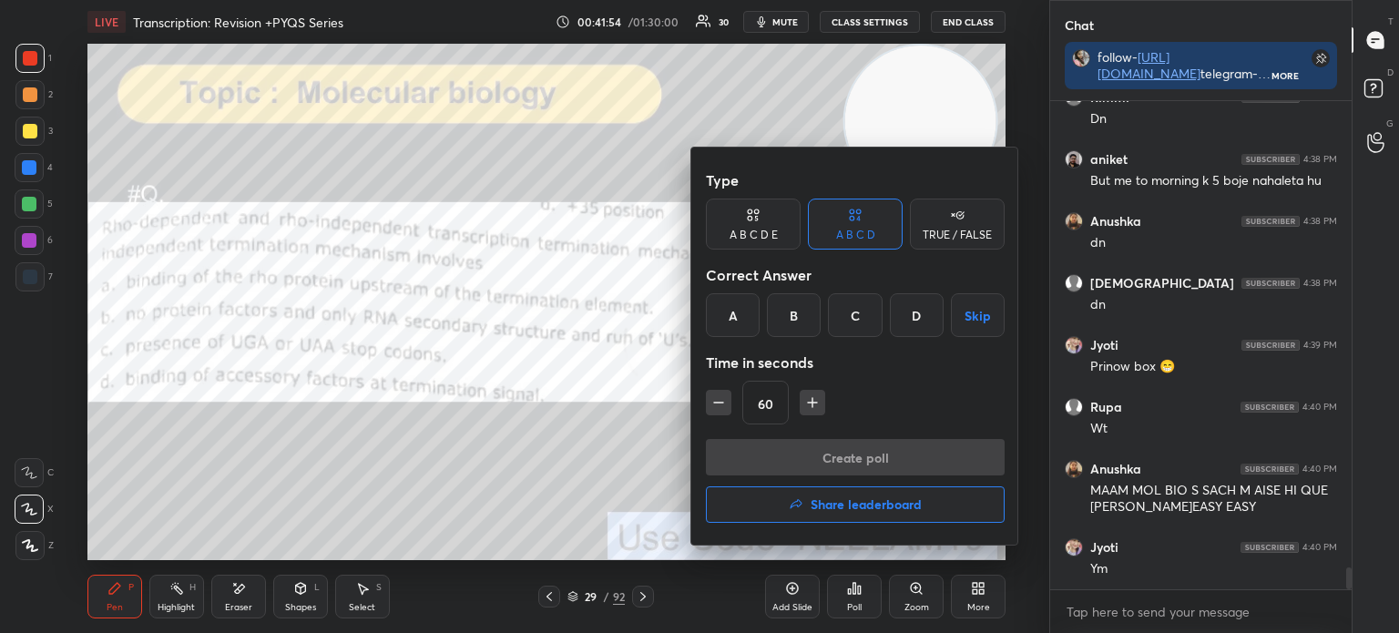
click at [575, 486] on div at bounding box center [699, 316] width 1399 height 633
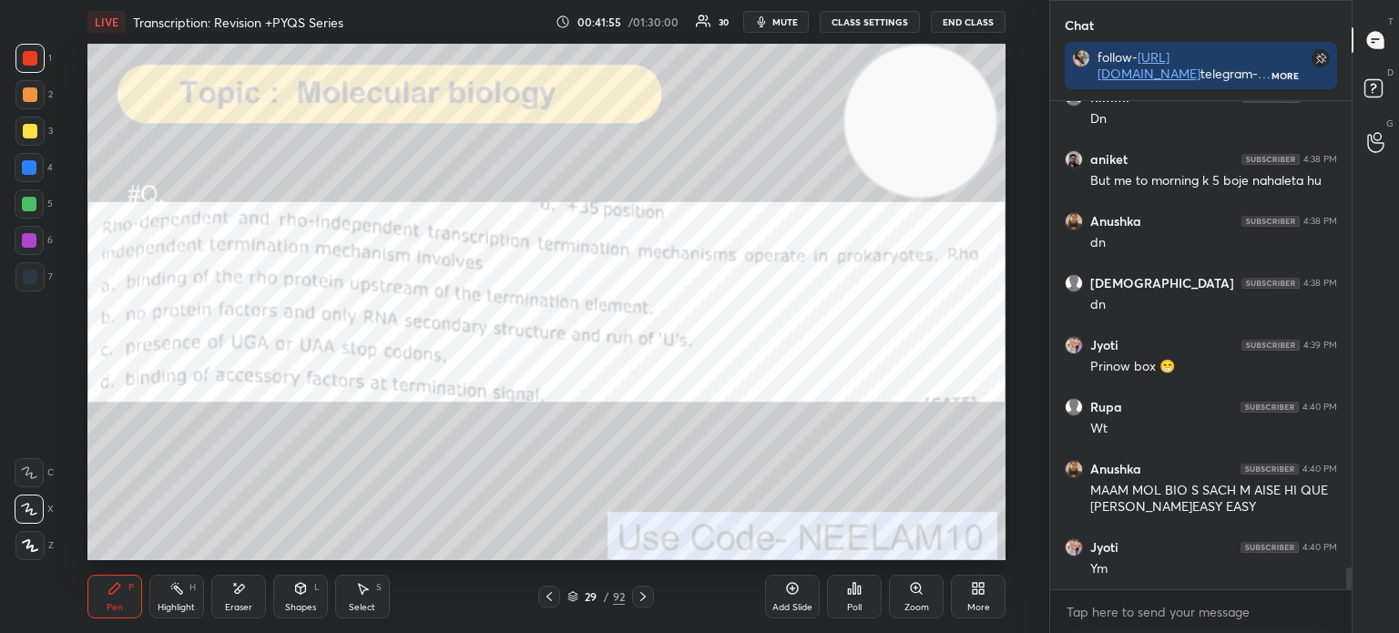
click at [570, 595] on icon at bounding box center [572, 596] width 11 height 11
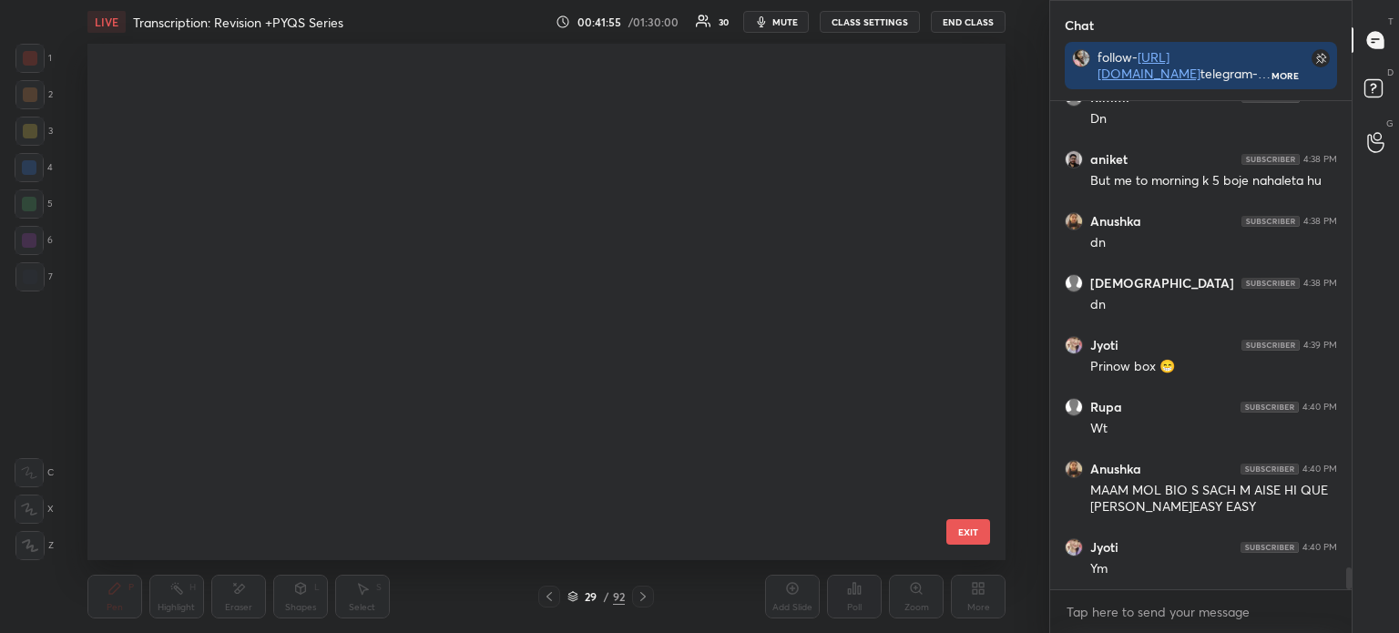
scroll to position [1067, 0]
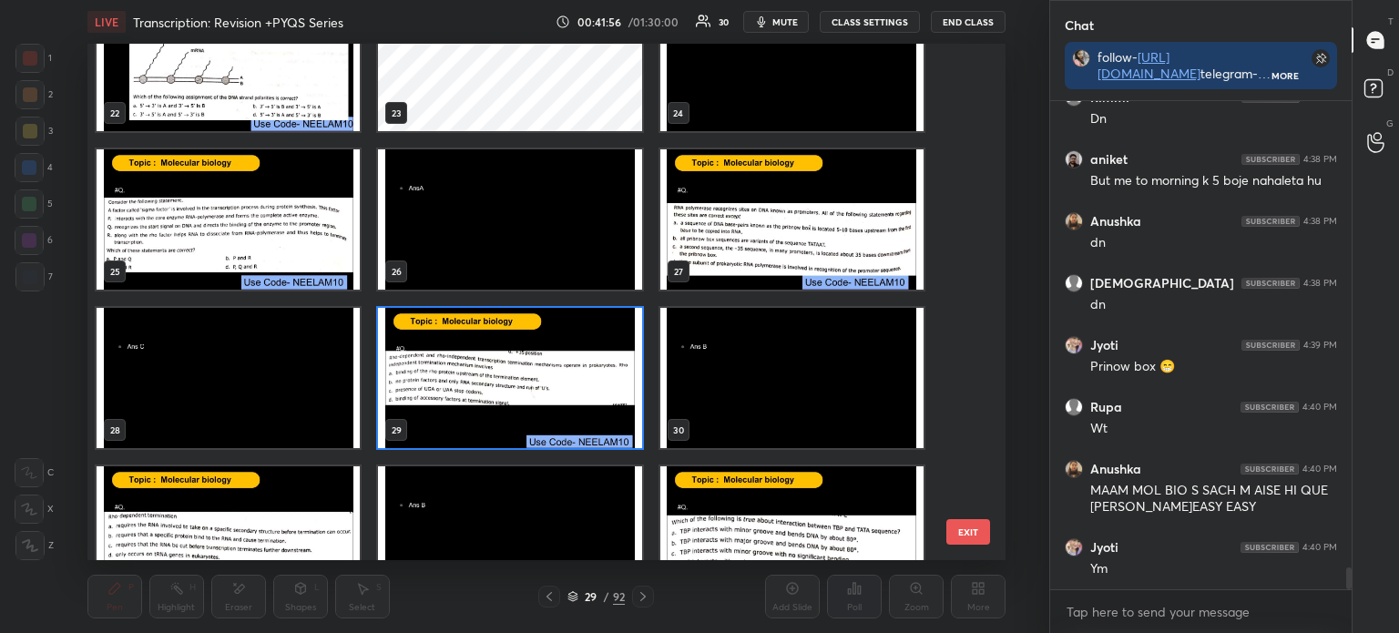
click at [521, 378] on img "grid" at bounding box center [509, 378] width 263 height 140
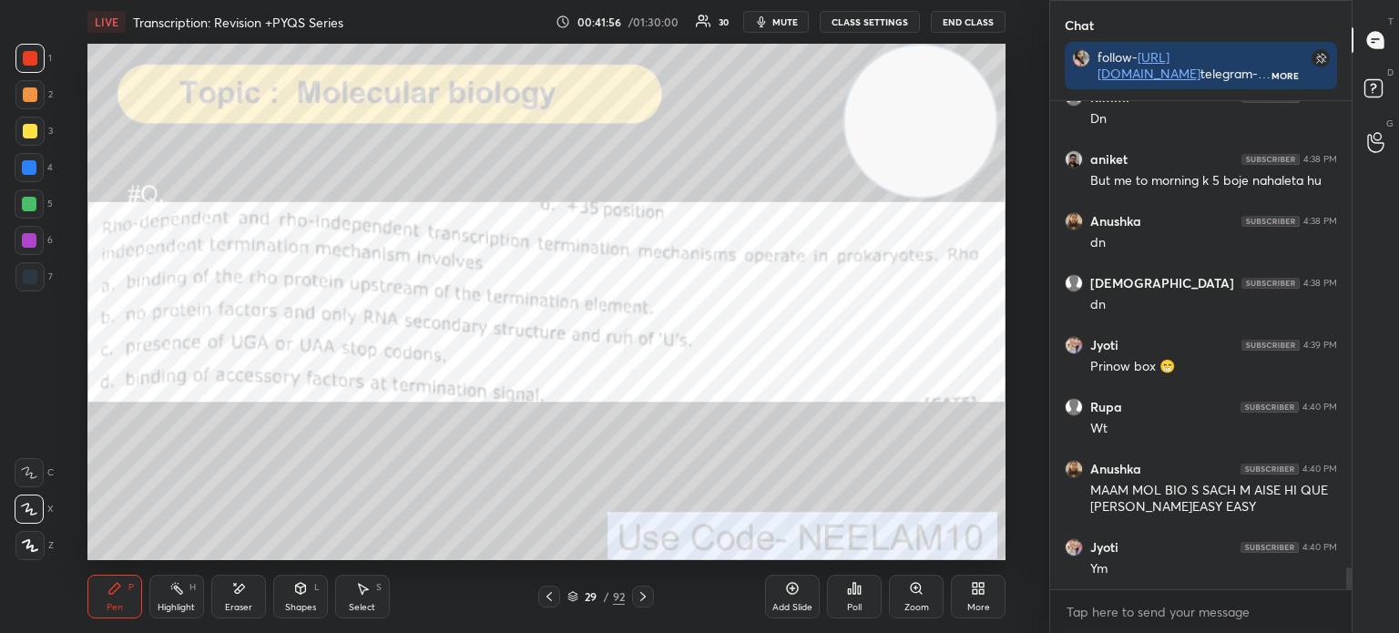
click at [516, 374] on img "grid" at bounding box center [509, 378] width 263 height 140
click at [846, 596] on div "Poll" at bounding box center [854, 597] width 55 height 44
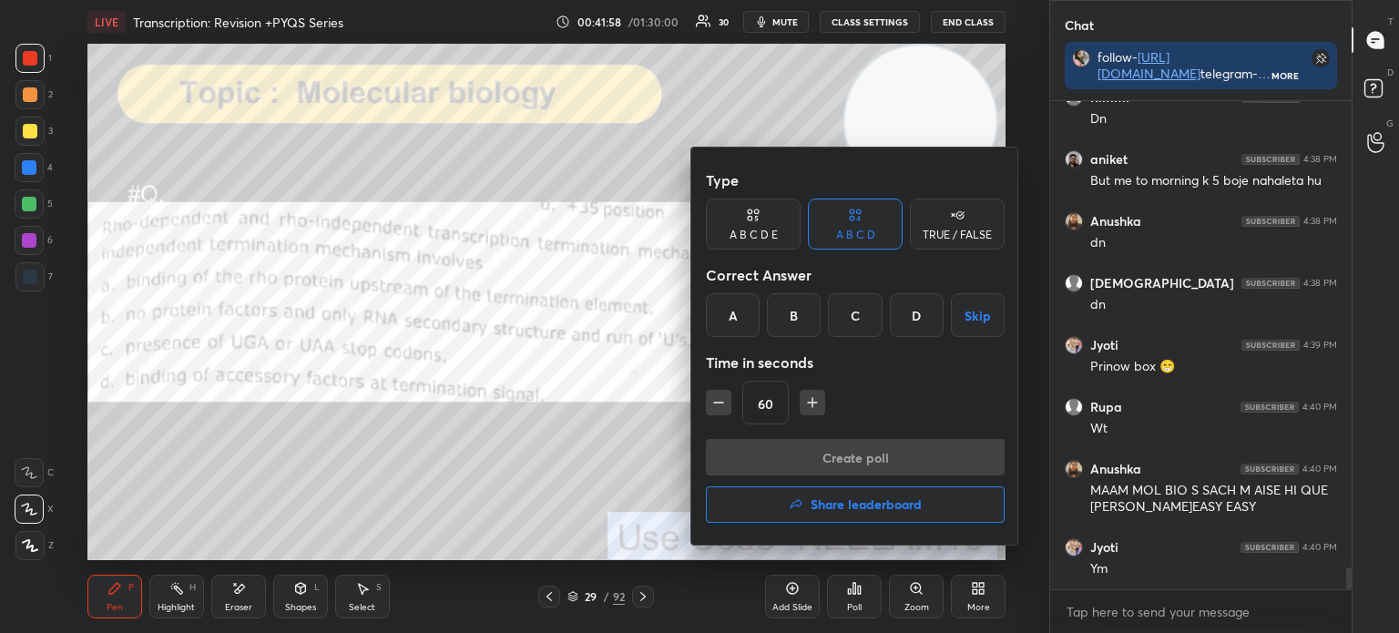
click at [799, 314] on div "B" at bounding box center [794, 315] width 54 height 44
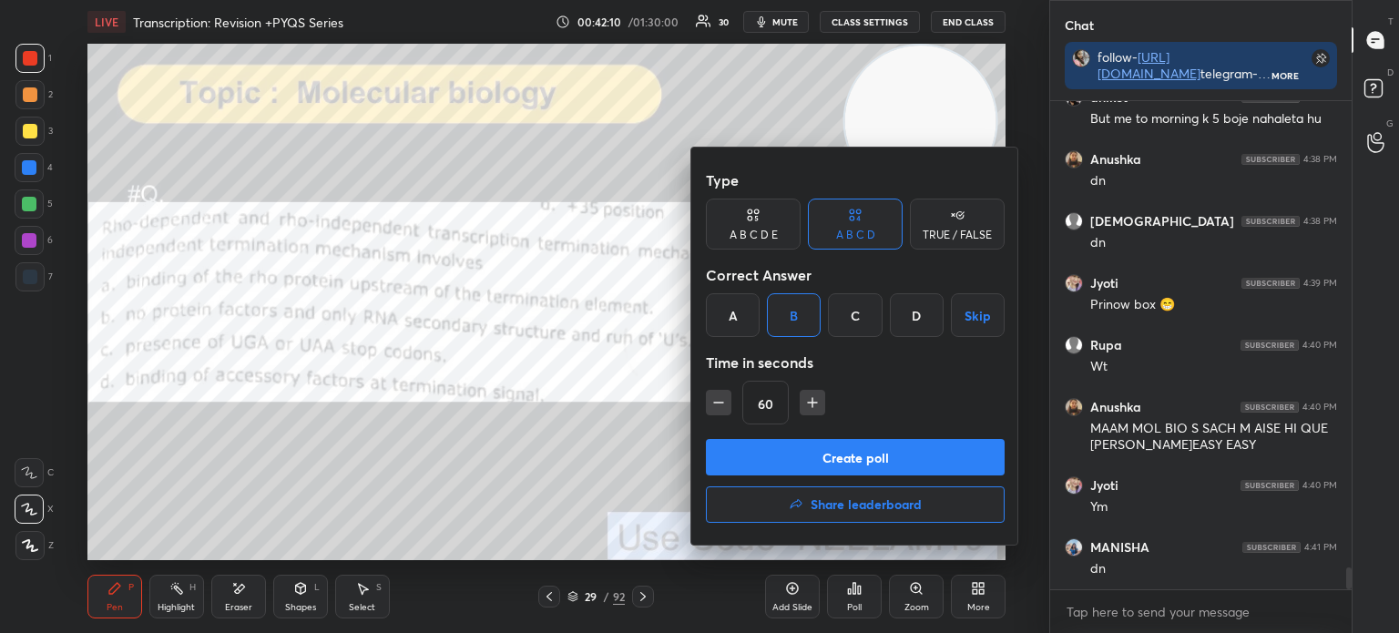
click at [849, 455] on button "Create poll" at bounding box center [855, 457] width 299 height 36
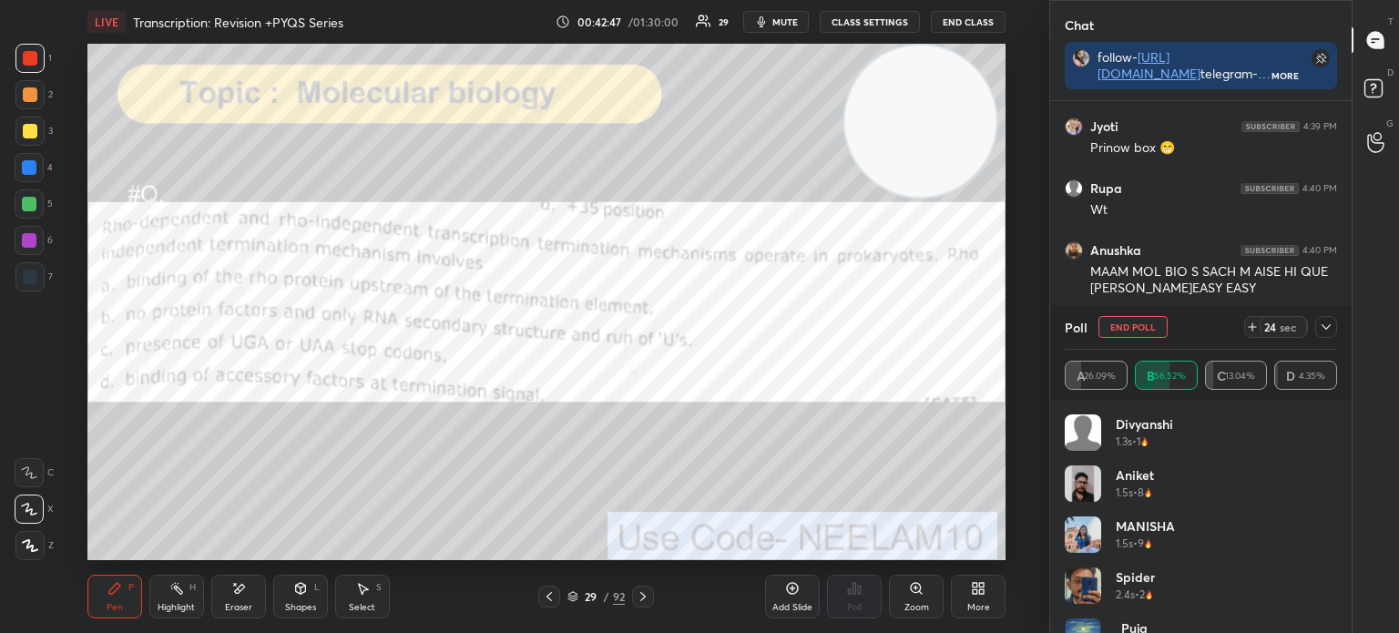
scroll to position [10806, 0]
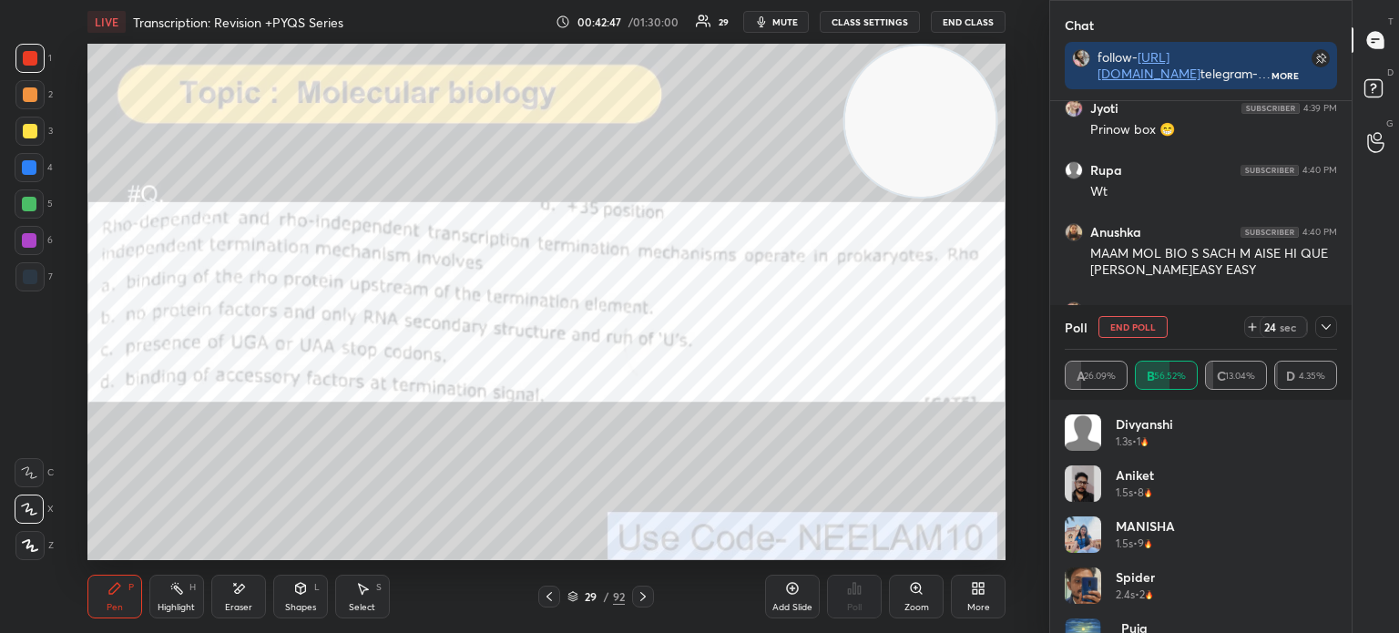
click at [1318, 323] on div at bounding box center [1326, 327] width 22 height 22
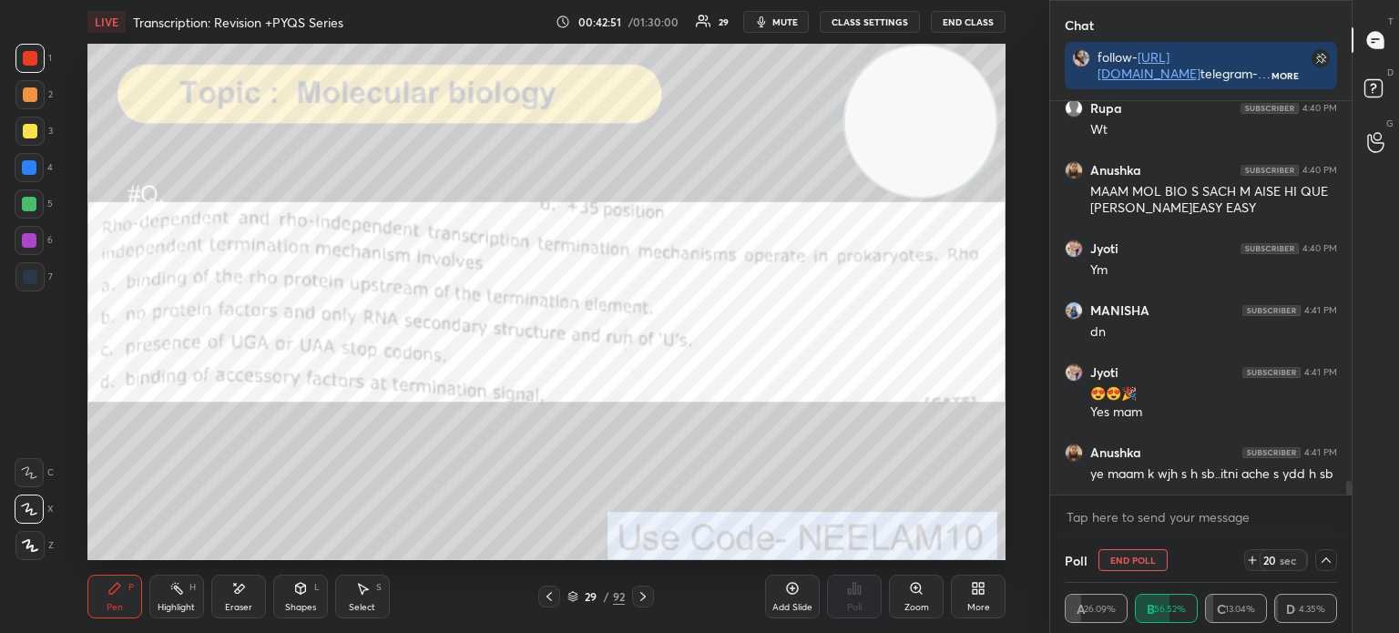
scroll to position [10930, 0]
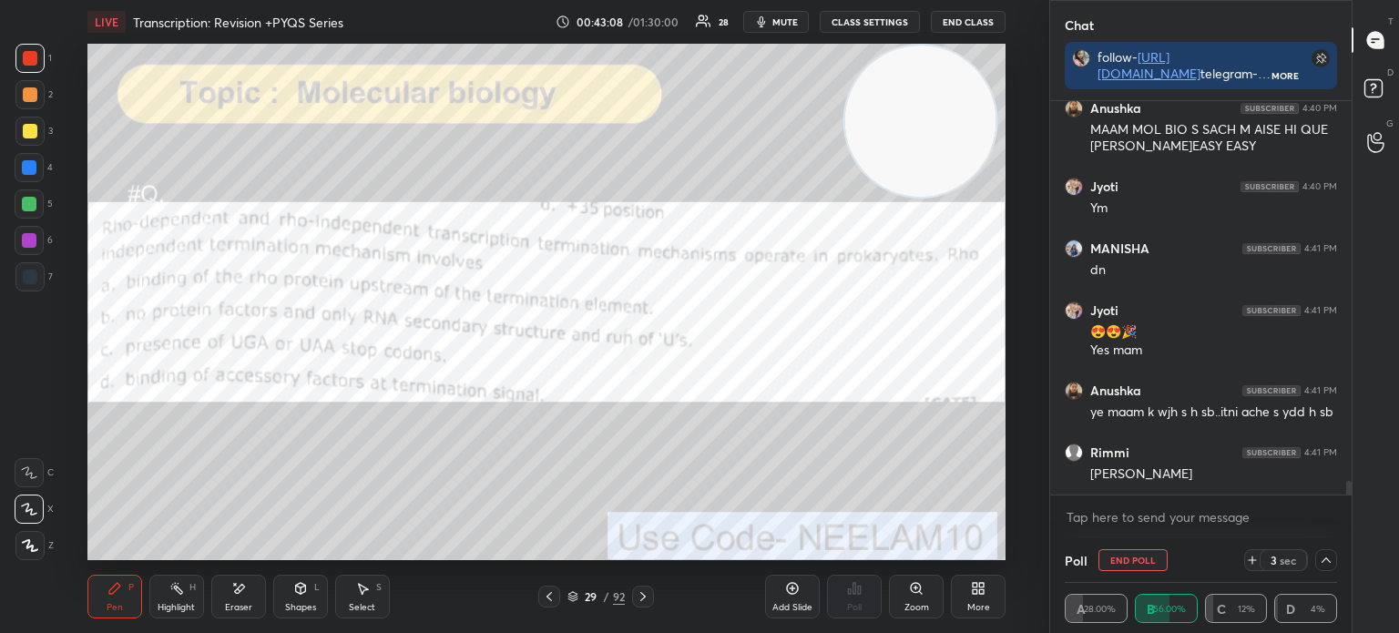
click at [572, 597] on icon at bounding box center [572, 596] width 11 height 11
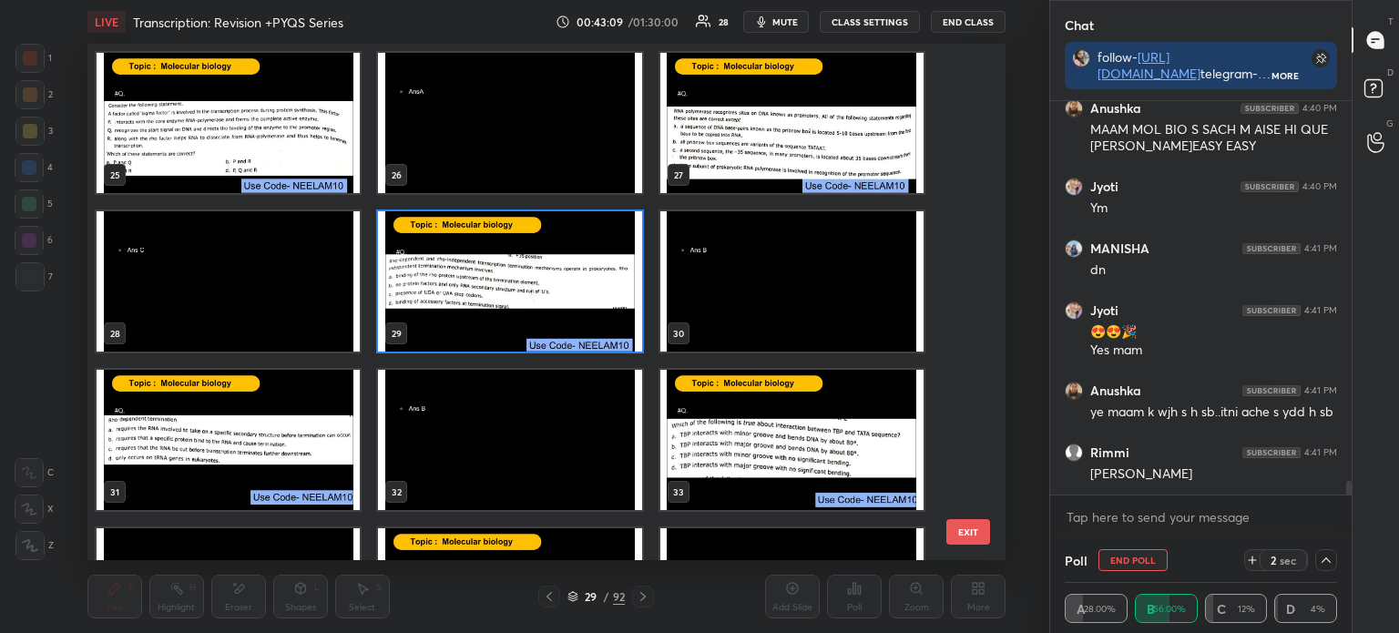
scroll to position [1294, 0]
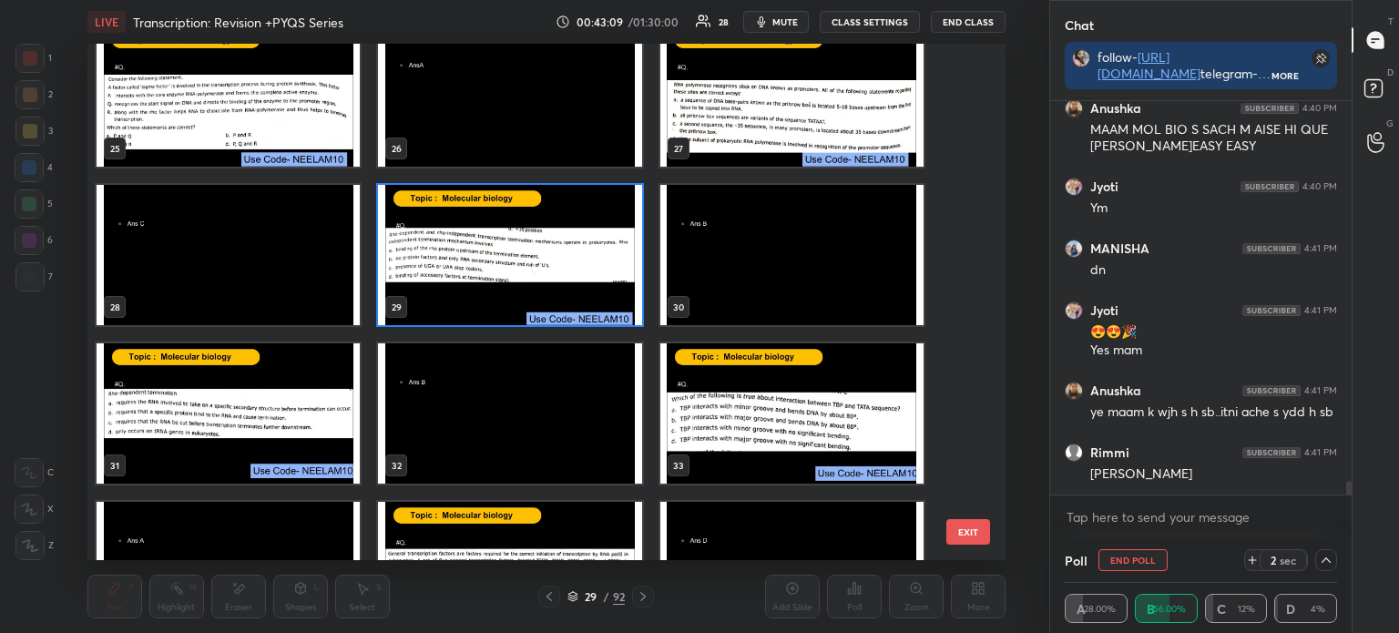
click at [197, 436] on img "grid" at bounding box center [228, 413] width 263 height 140
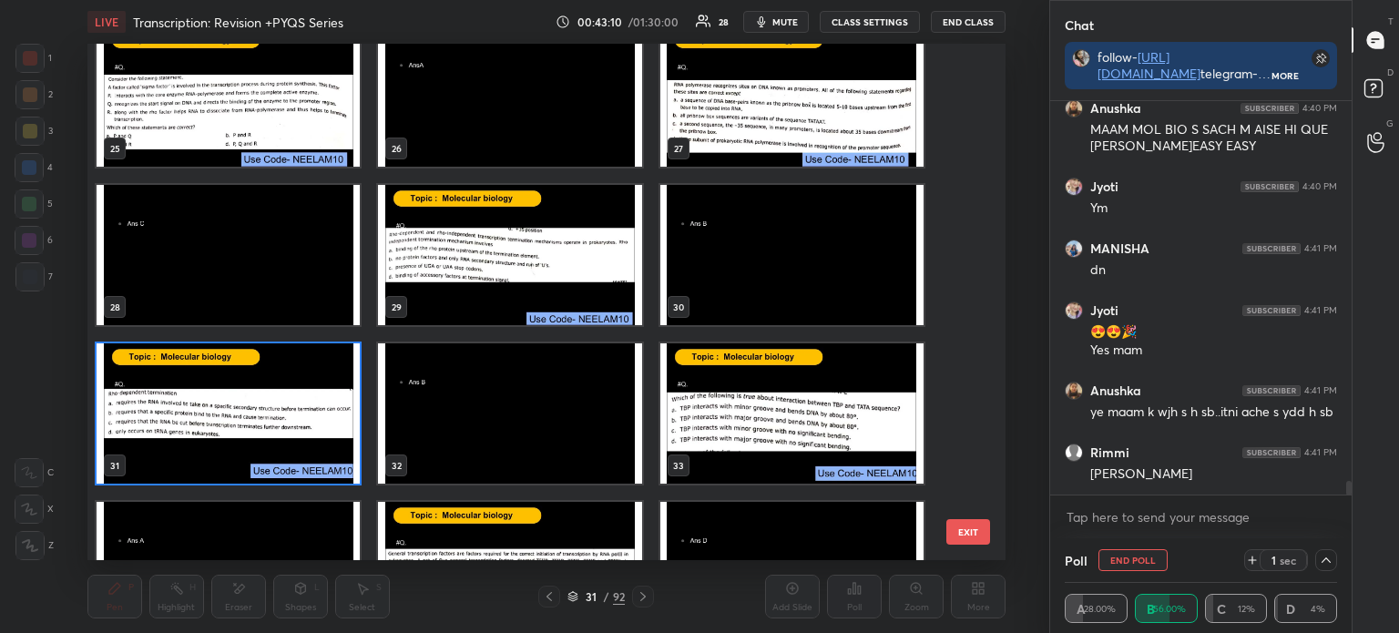
click at [208, 436] on img "grid" at bounding box center [228, 413] width 263 height 140
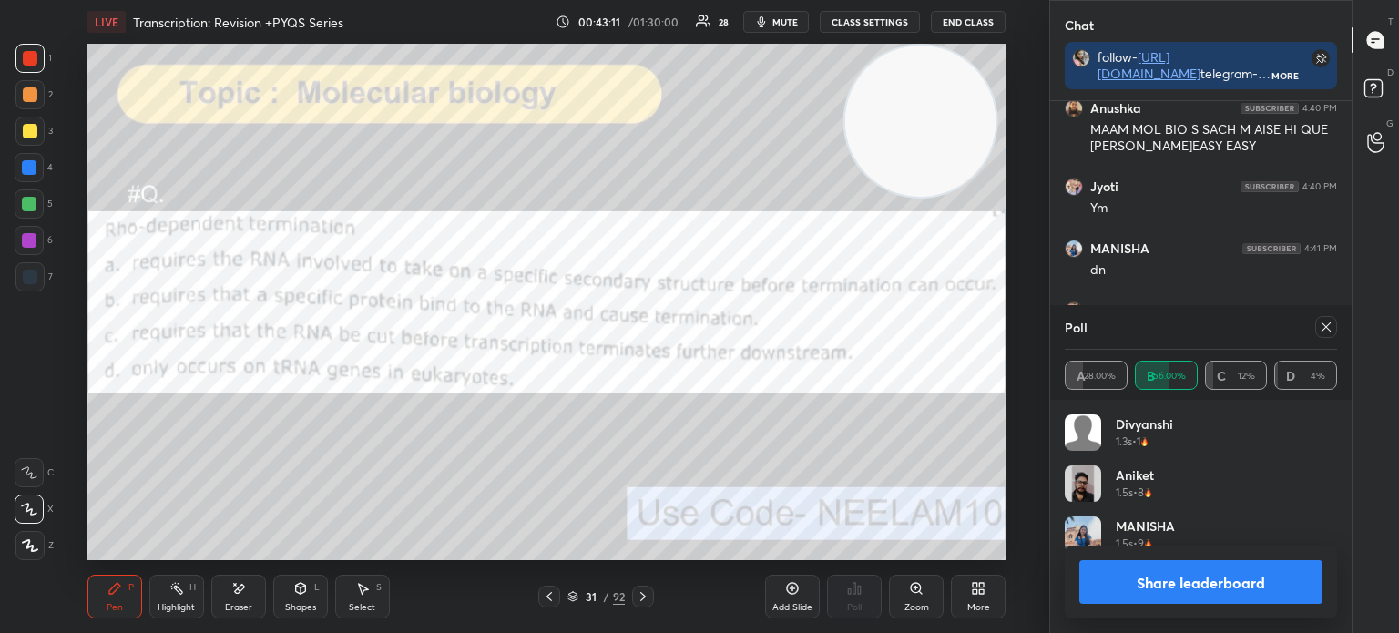
scroll to position [213, 267]
click at [1326, 322] on icon at bounding box center [1325, 327] width 15 height 15
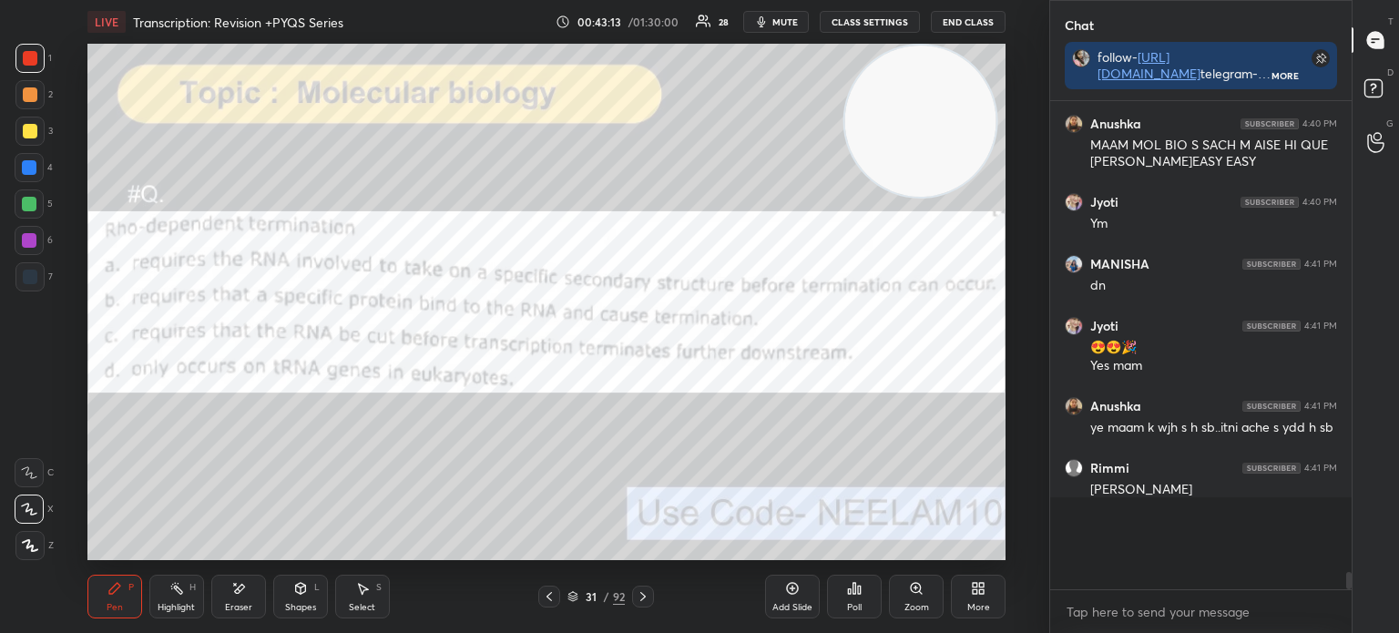
scroll to position [461, 296]
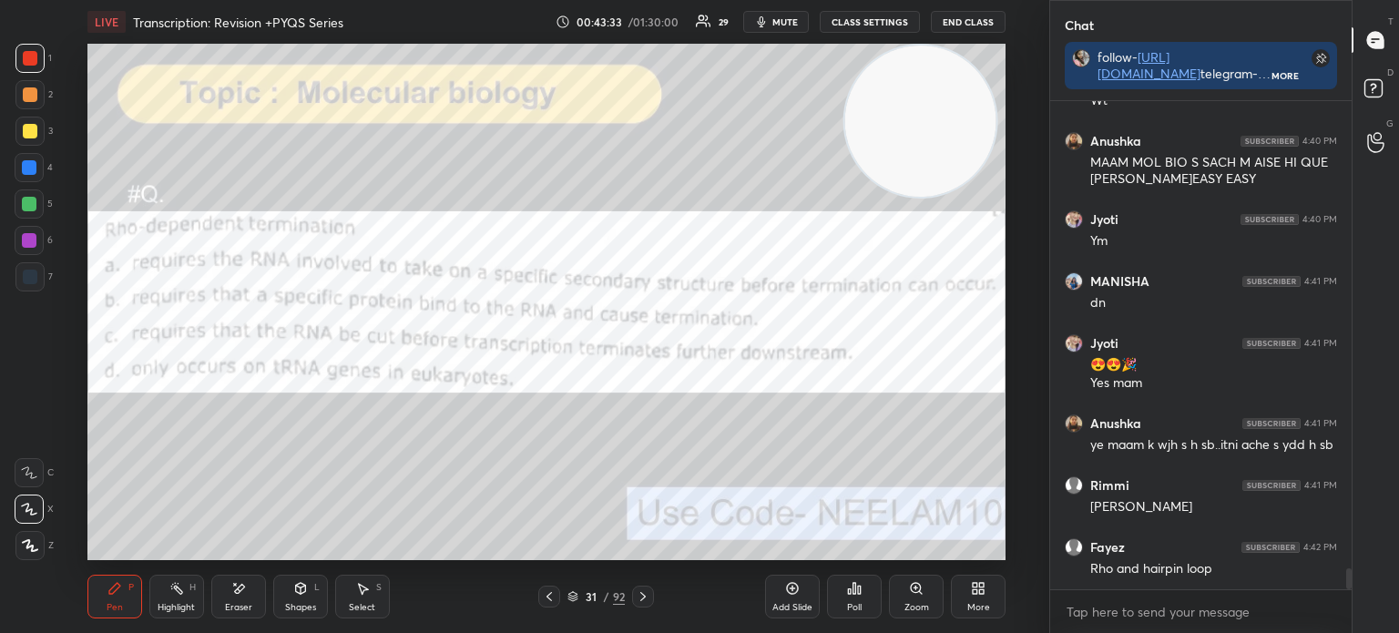
click at [572, 593] on icon at bounding box center [572, 596] width 11 height 11
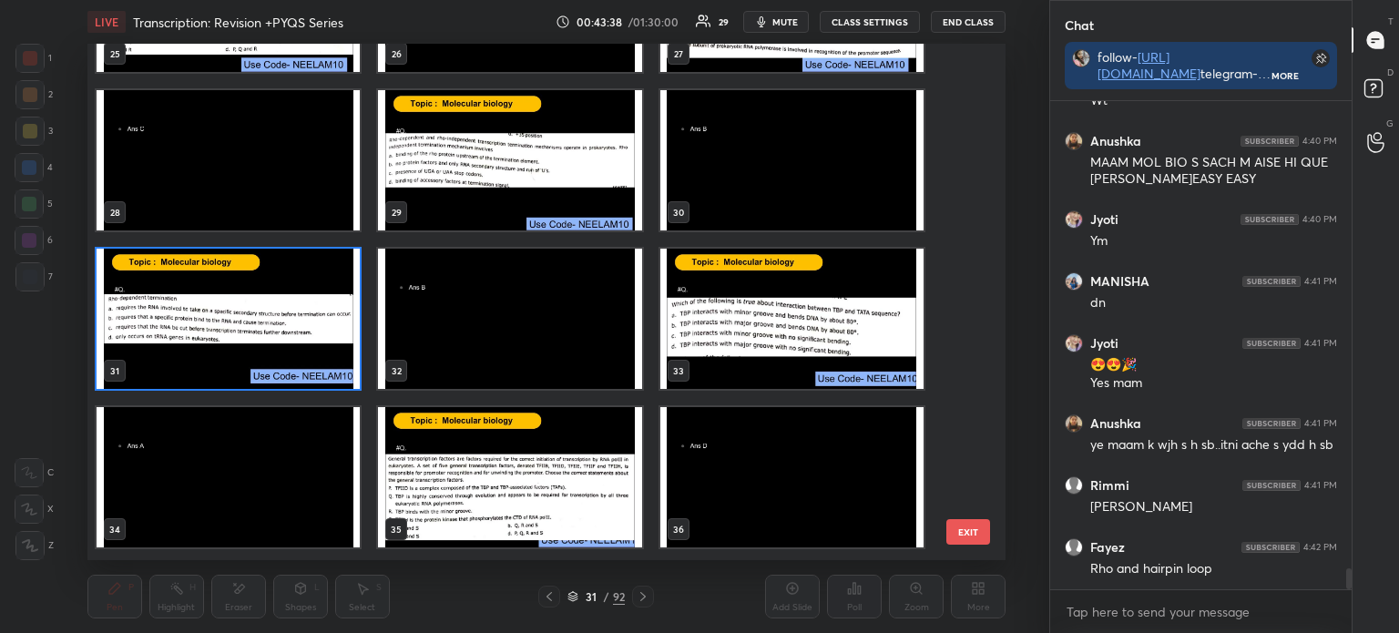
click at [248, 327] on img "grid" at bounding box center [228, 319] width 263 height 140
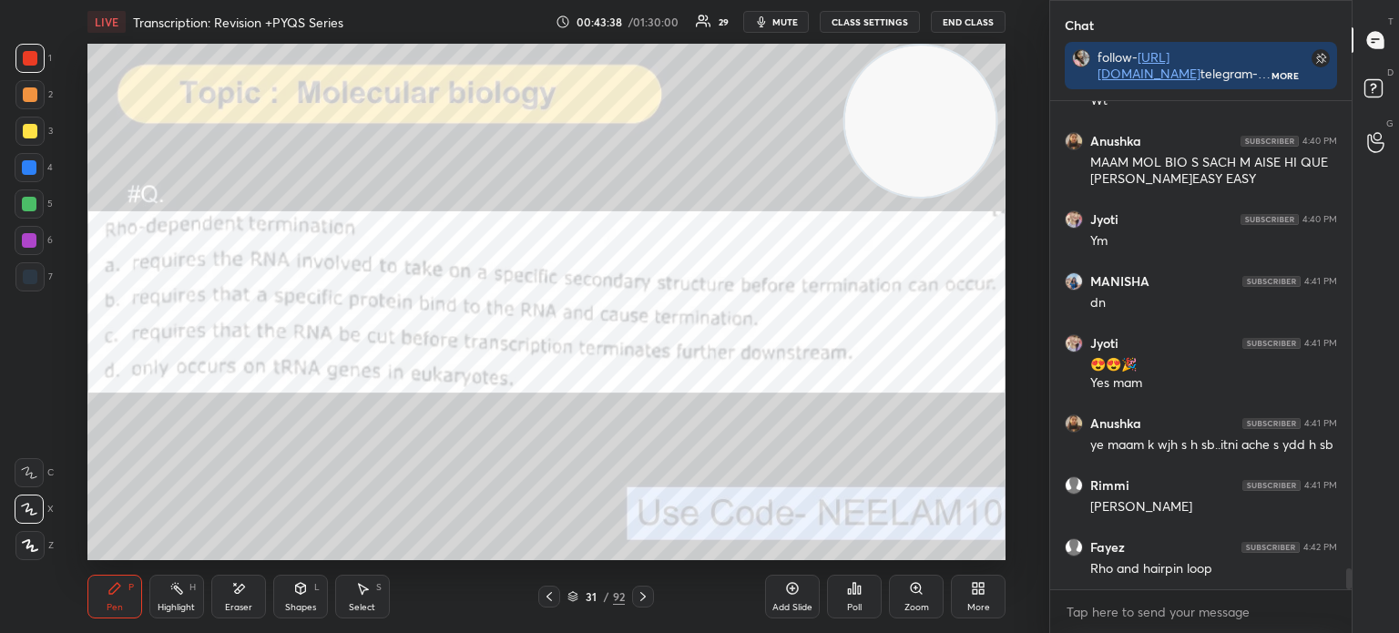
click at [249, 321] on img "grid" at bounding box center [228, 319] width 263 height 140
click at [853, 604] on div "Poll" at bounding box center [854, 607] width 15 height 9
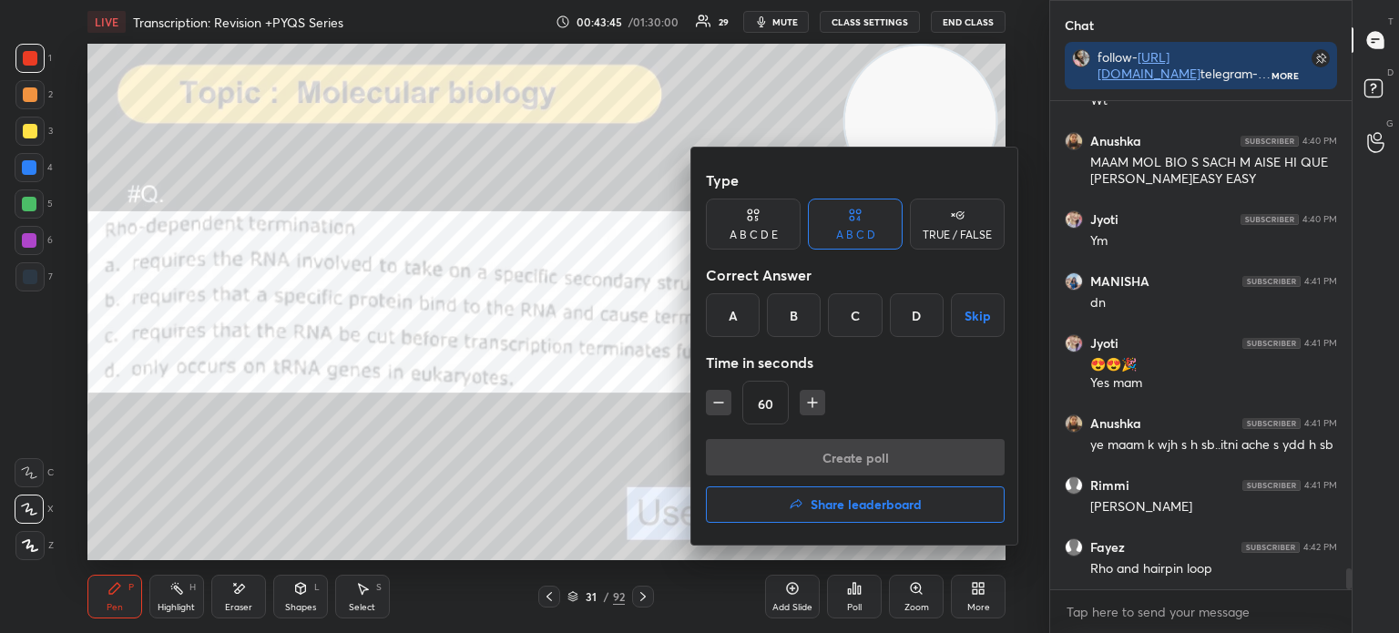
click at [783, 311] on div "B" at bounding box center [794, 315] width 54 height 44
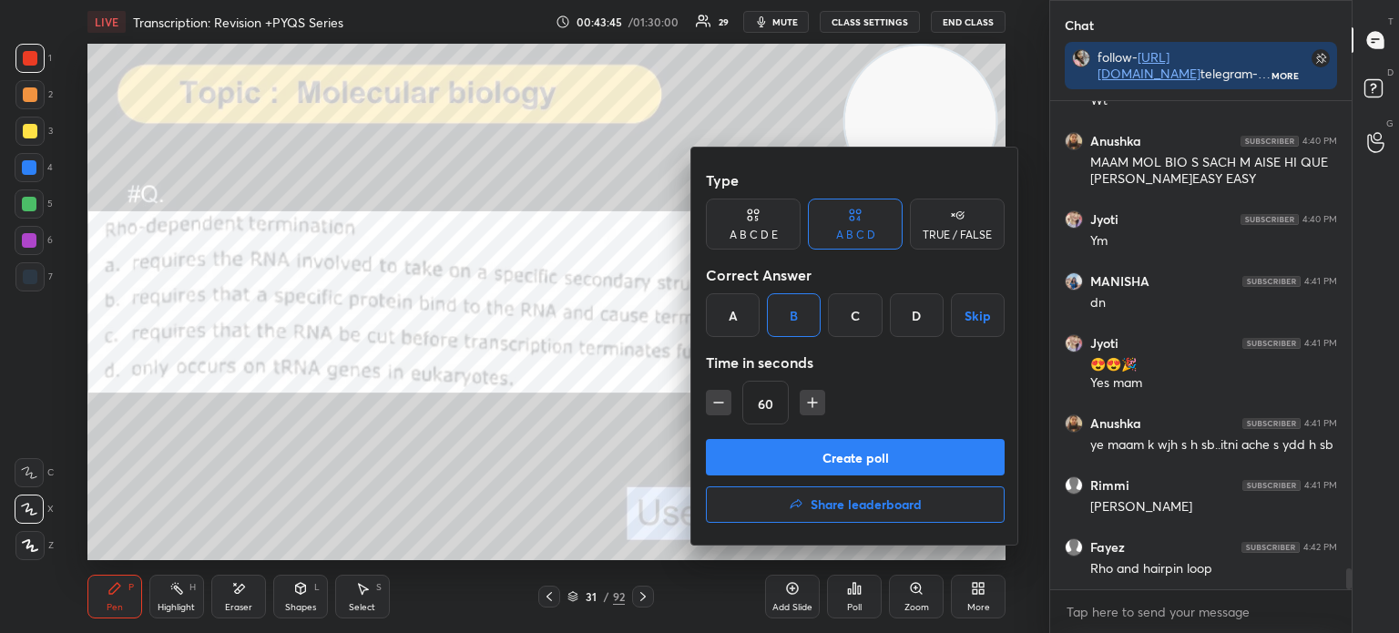
click at [809, 446] on button "Create poll" at bounding box center [855, 457] width 299 height 36
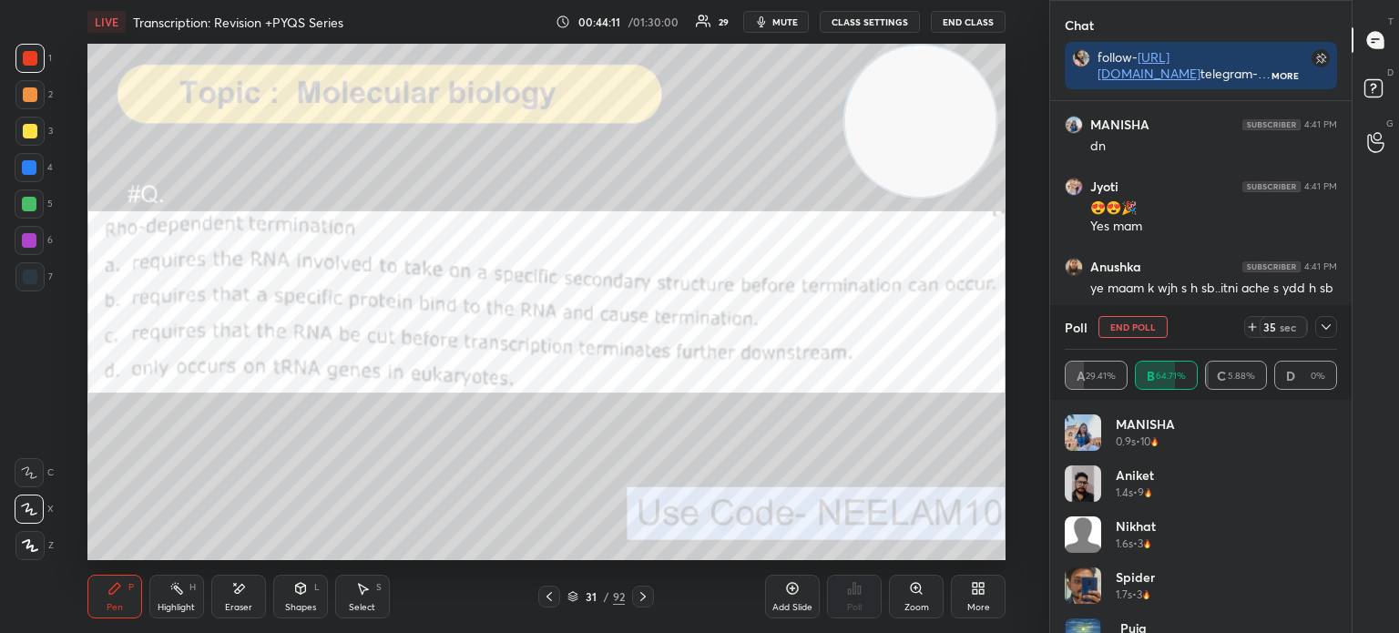
click at [1331, 324] on icon at bounding box center [1325, 327] width 15 height 15
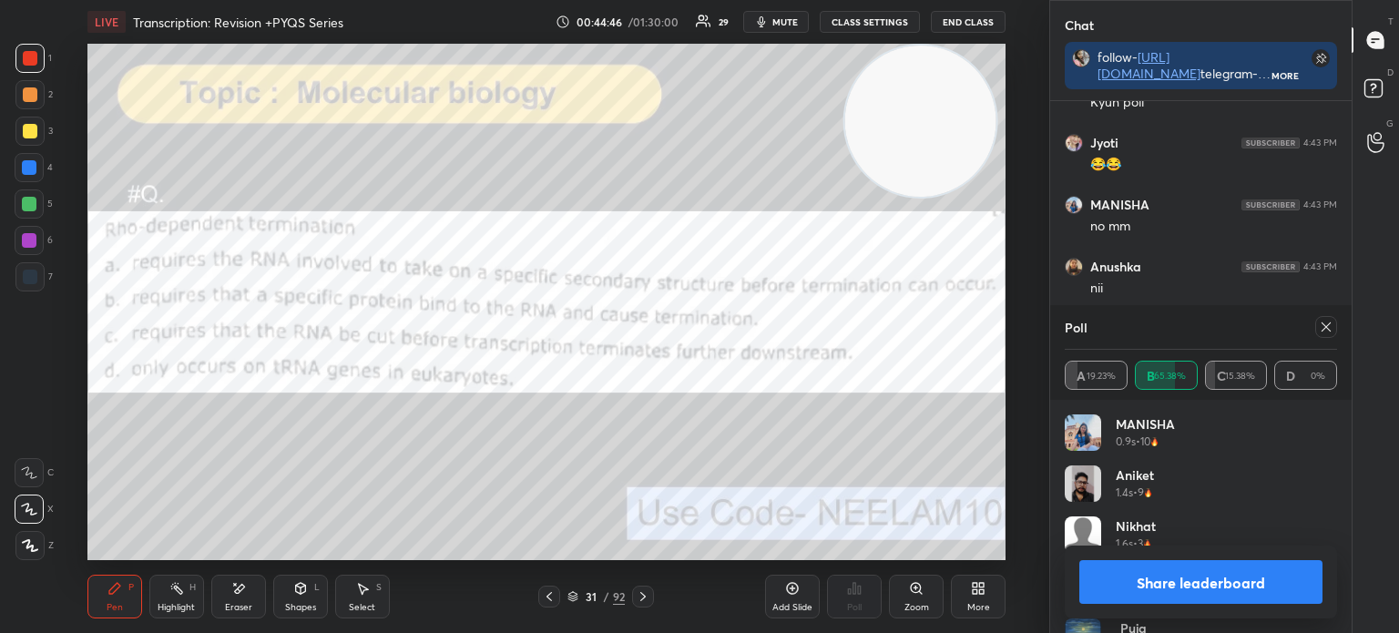
scroll to position [213, 267]
click at [1320, 333] on icon at bounding box center [1325, 327] width 15 height 15
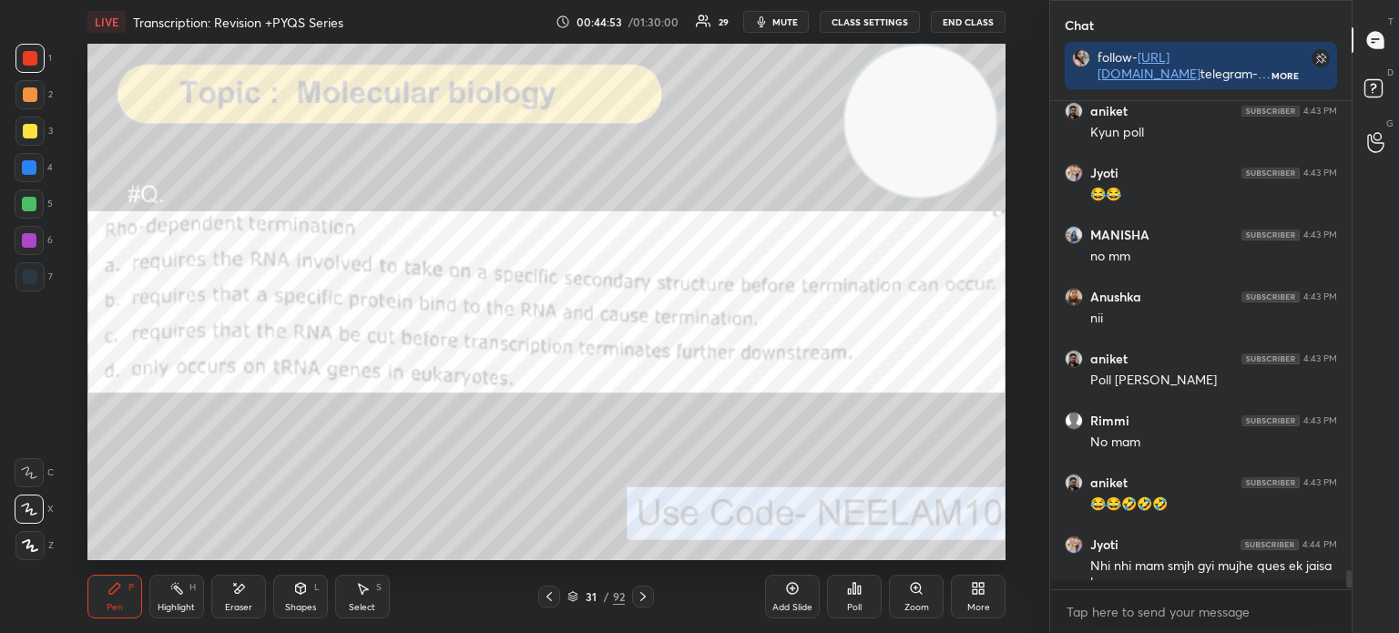
scroll to position [321, 296]
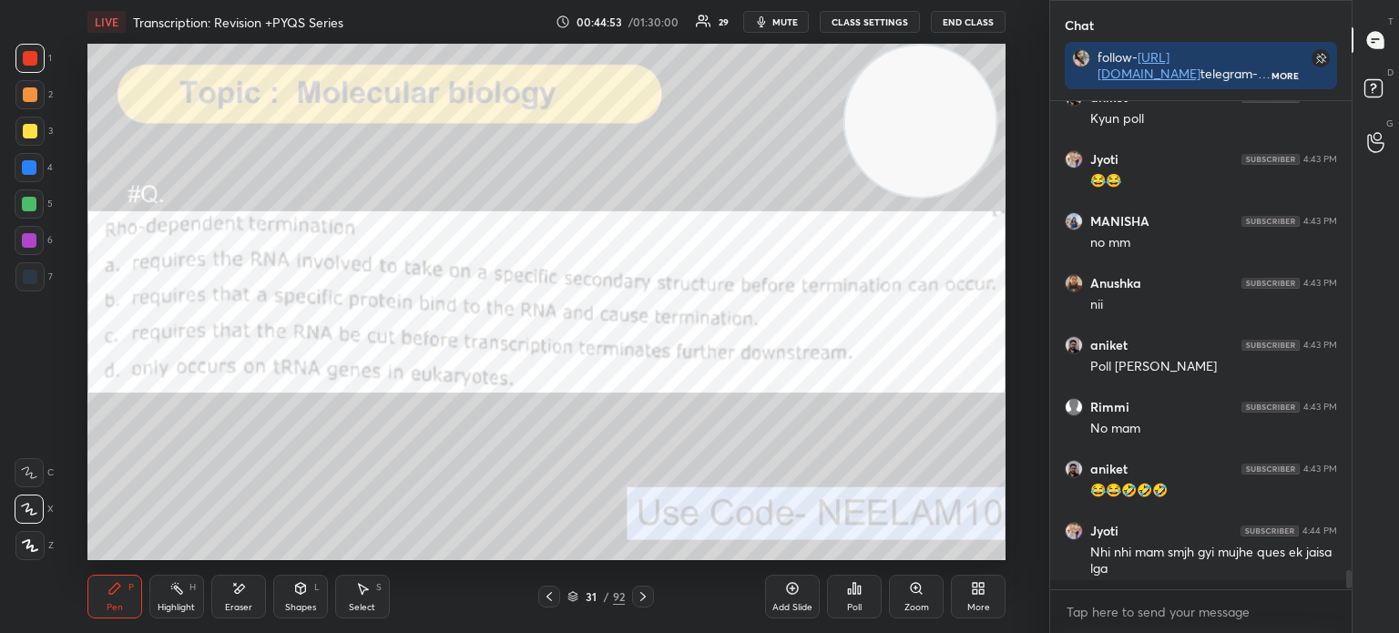
click at [641, 592] on icon at bounding box center [643, 596] width 15 height 15
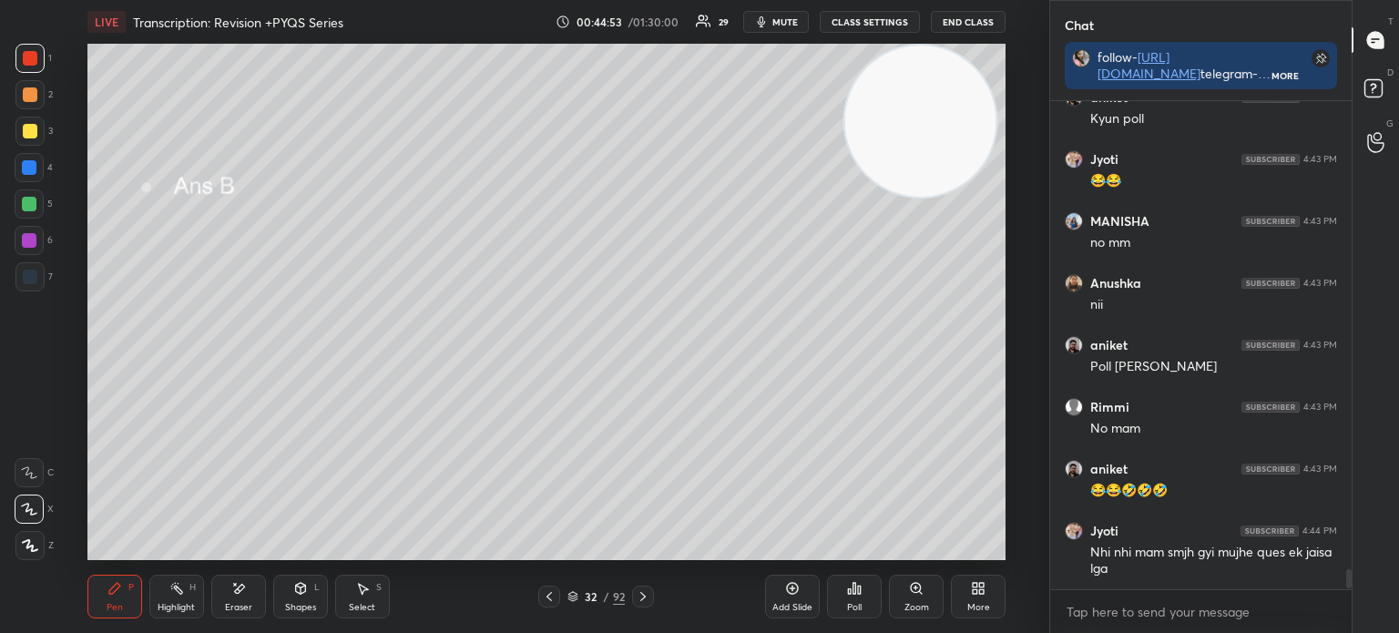
click at [641, 592] on icon at bounding box center [643, 596] width 15 height 15
click at [645, 590] on icon at bounding box center [643, 596] width 15 height 15
click at [553, 597] on icon at bounding box center [549, 596] width 15 height 15
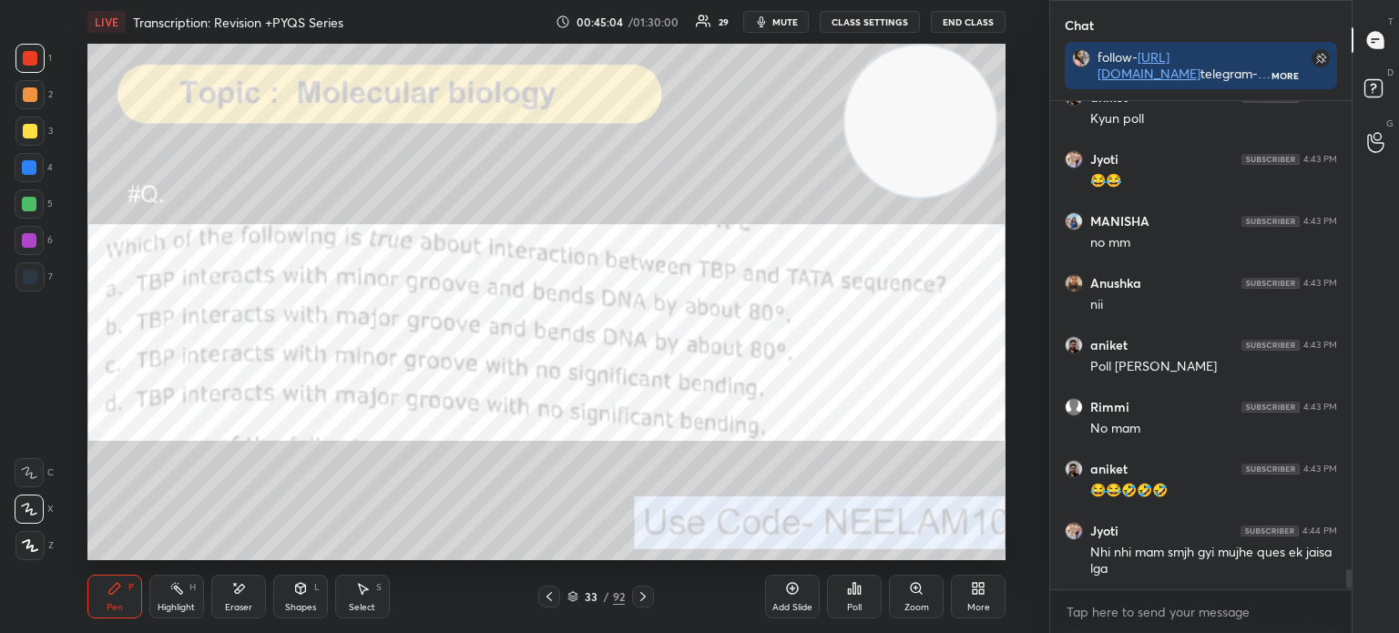
click at [573, 596] on icon at bounding box center [572, 596] width 11 height 11
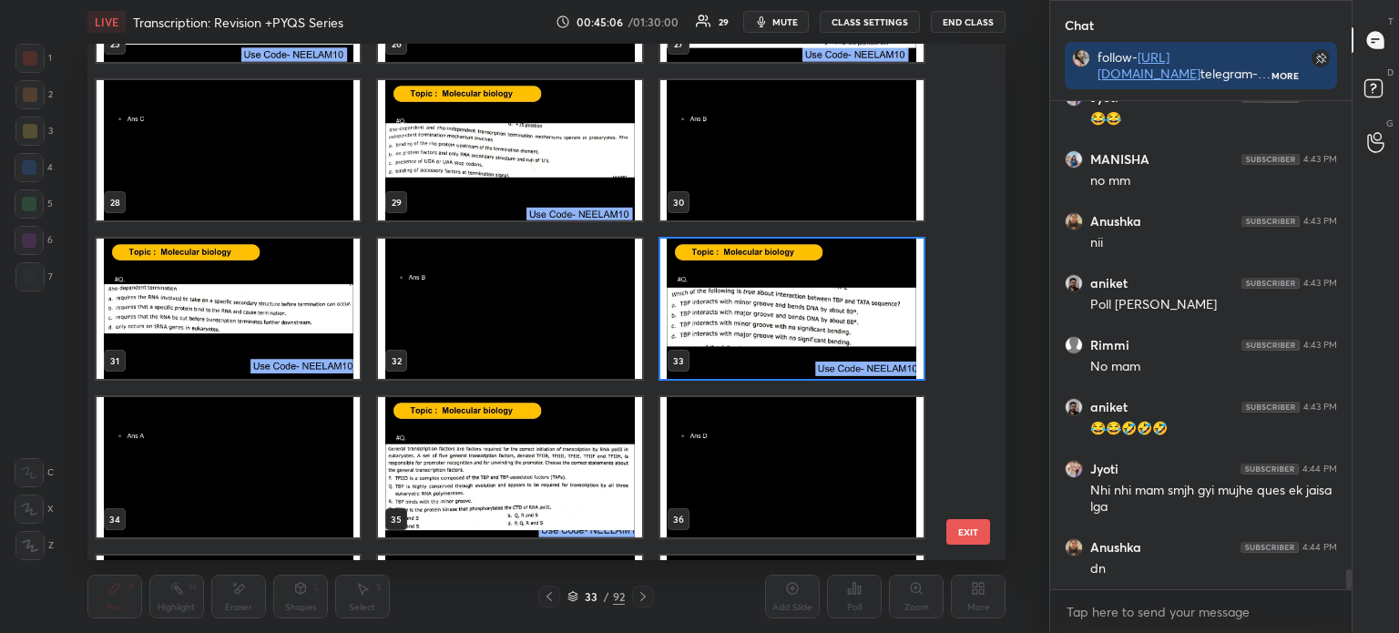
click at [778, 312] on img "grid" at bounding box center [790, 309] width 263 height 140
click at [787, 310] on img "grid" at bounding box center [790, 309] width 263 height 140
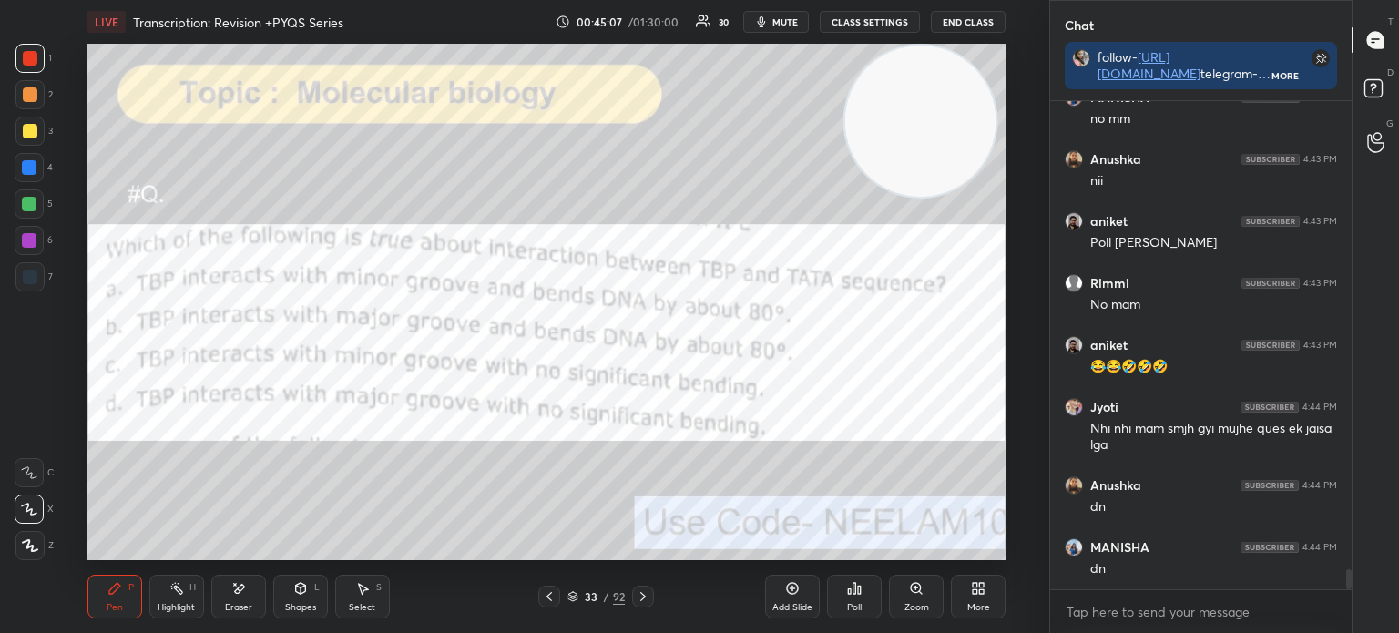
click at [860, 596] on div "Poll" at bounding box center [854, 597] width 55 height 44
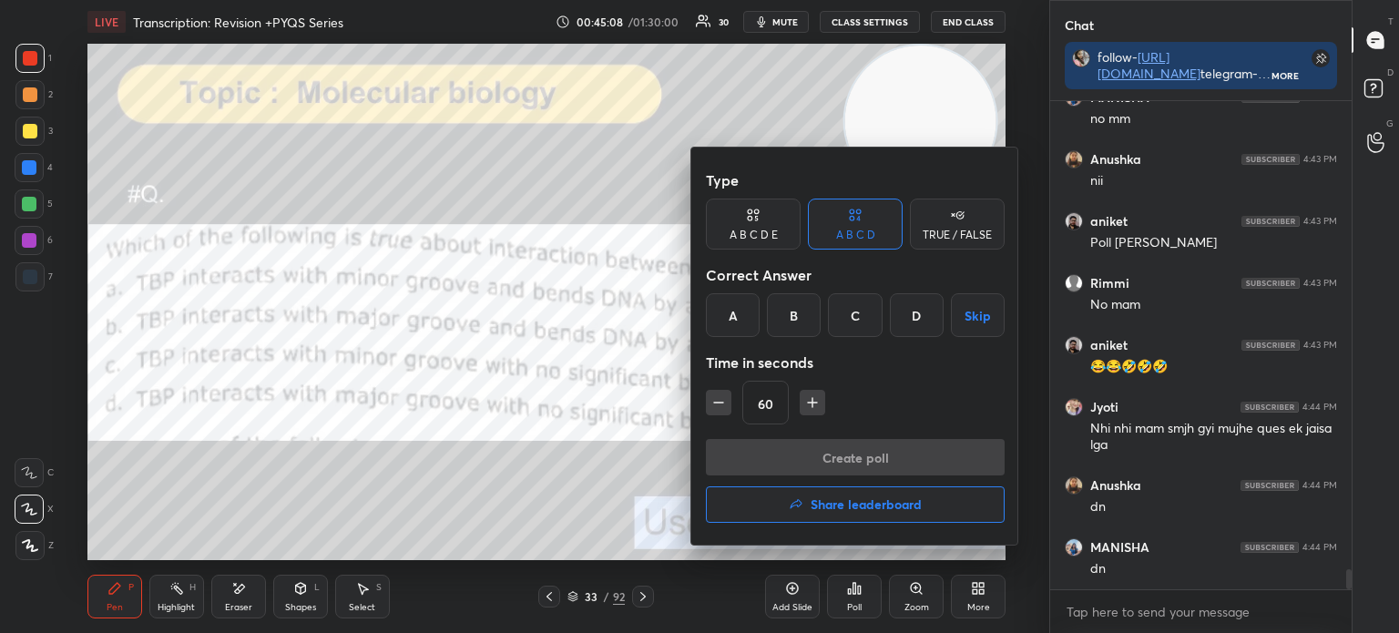
click at [738, 316] on div "A" at bounding box center [733, 315] width 54 height 44
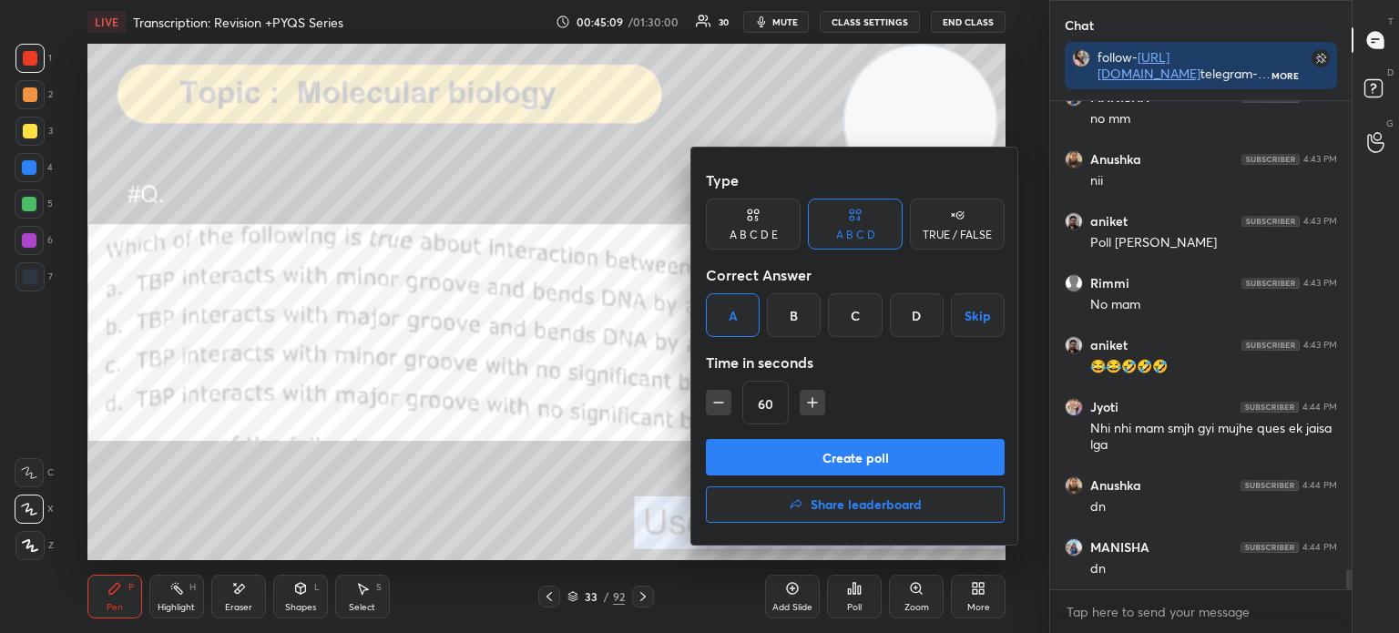
click at [829, 451] on button "Create poll" at bounding box center [855, 457] width 299 height 36
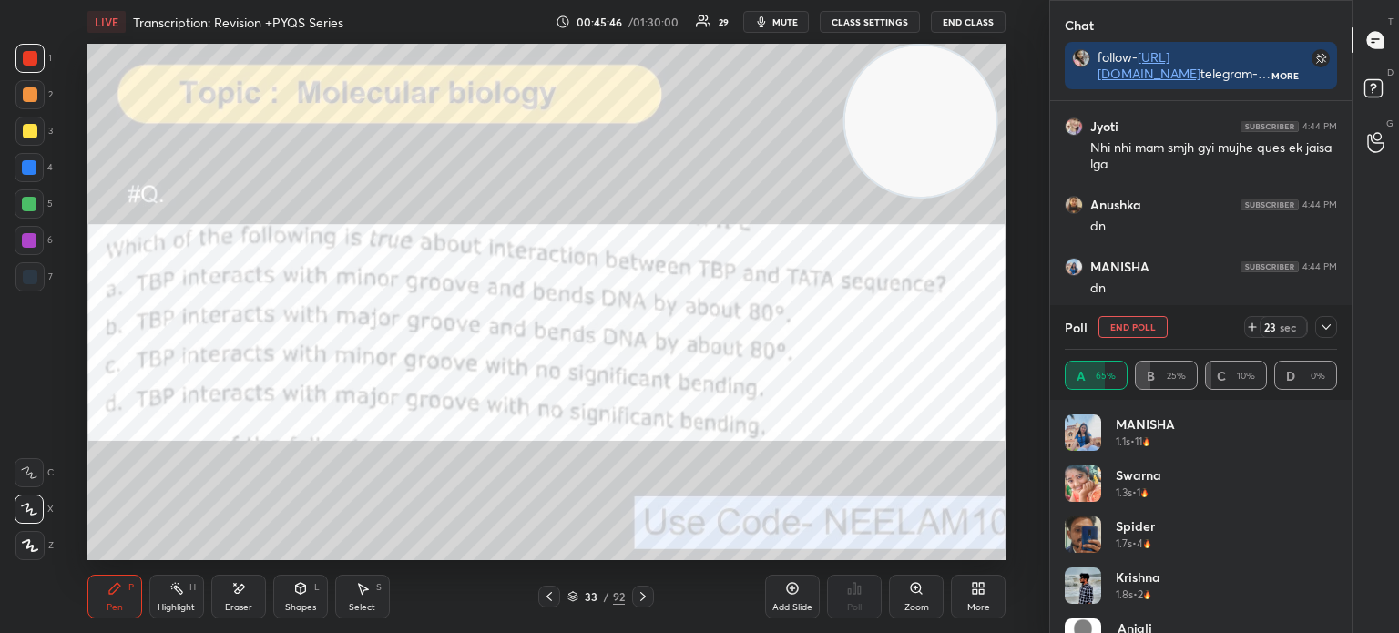
click at [1334, 331] on div at bounding box center [1326, 327] width 22 height 22
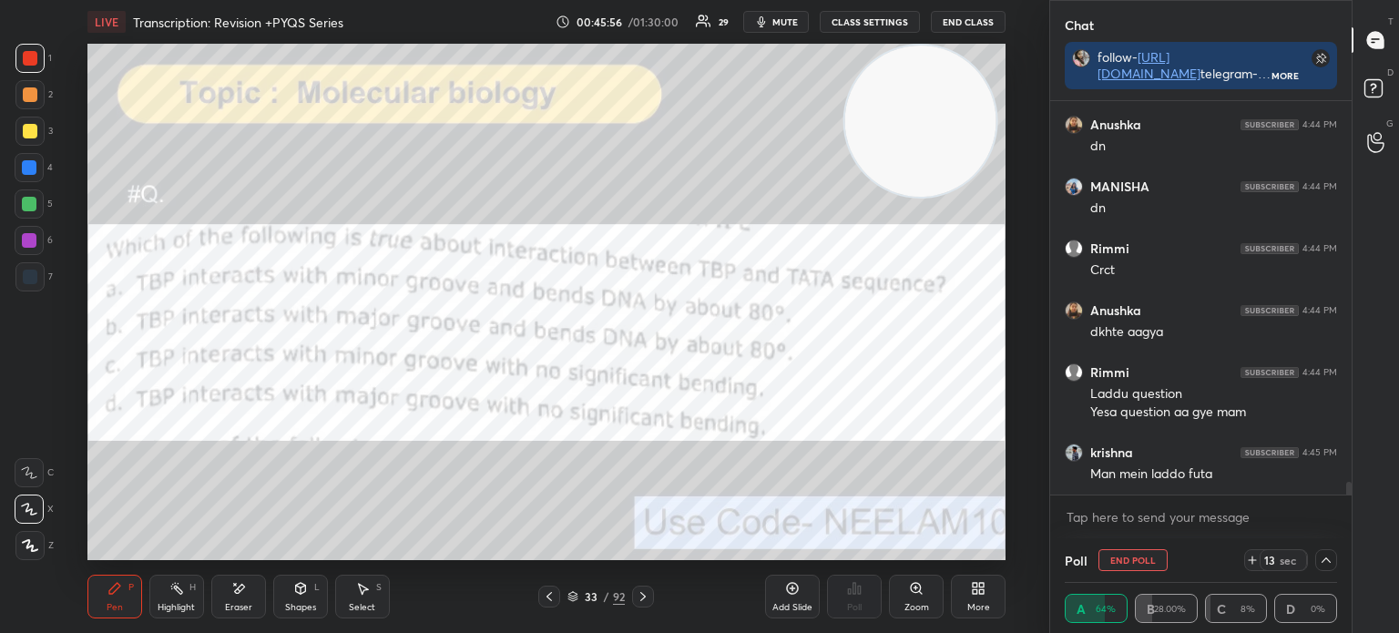
scroll to position [12017, 0]
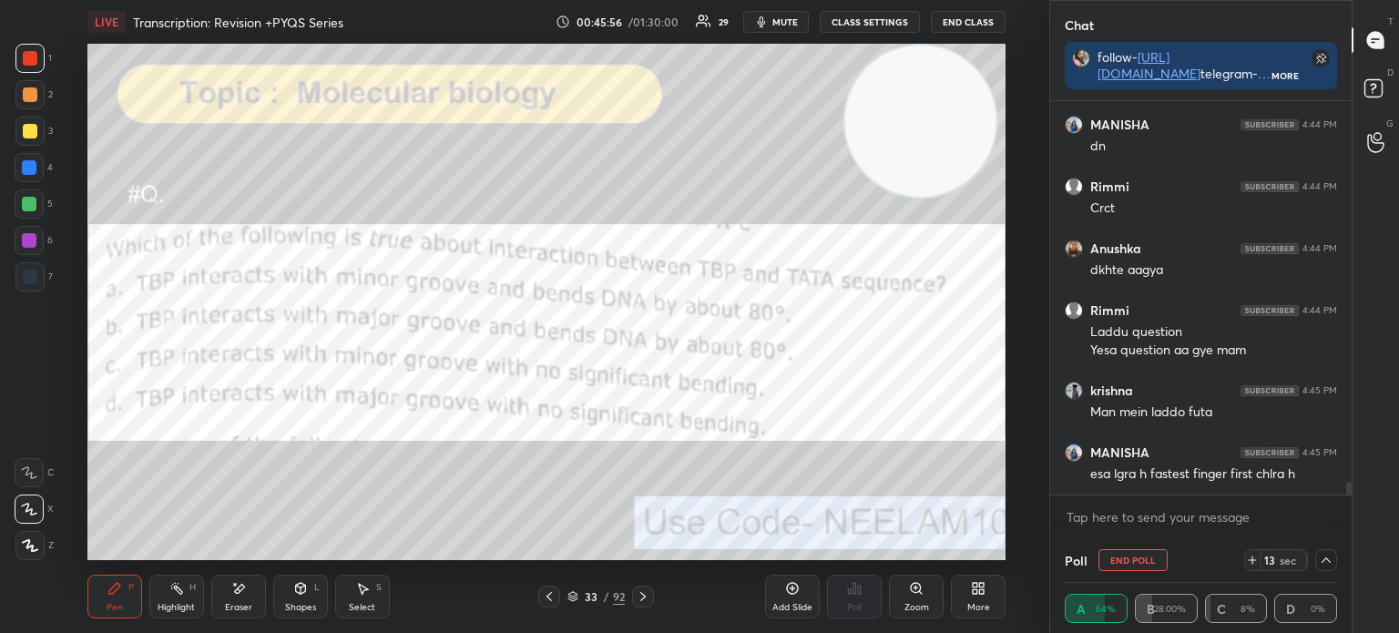
click at [574, 598] on icon at bounding box center [572, 597] width 9 height 3
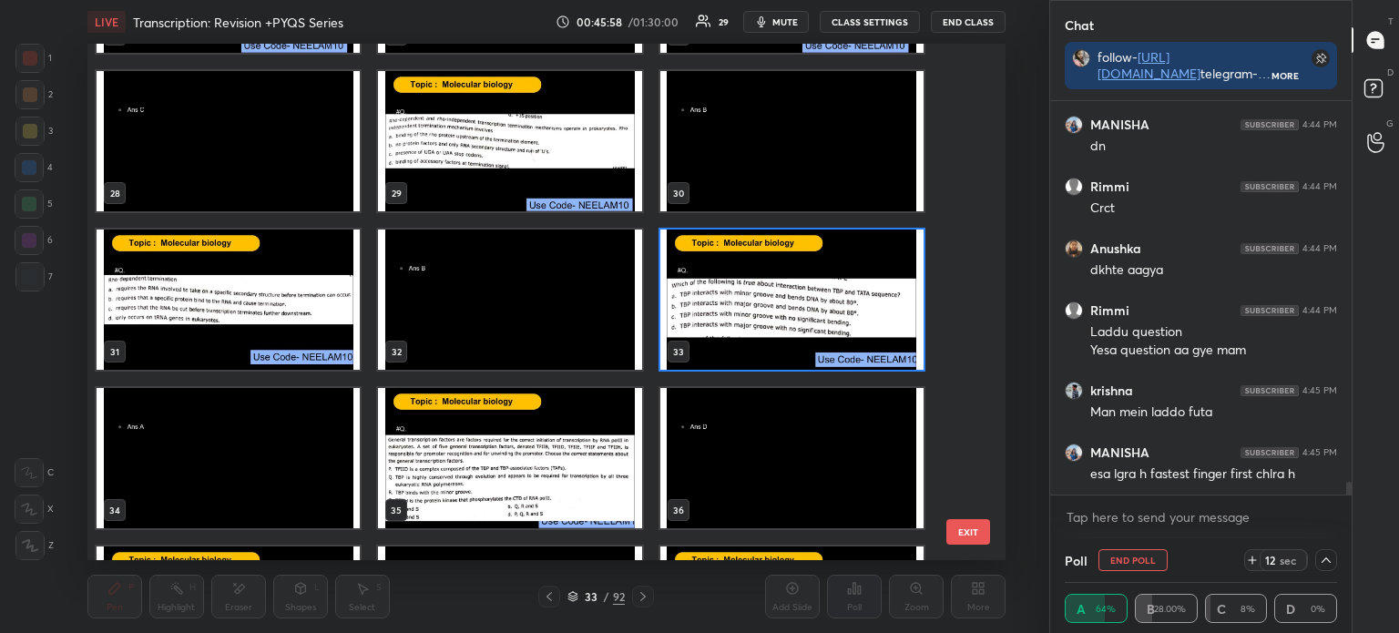
scroll to position [1413, 0]
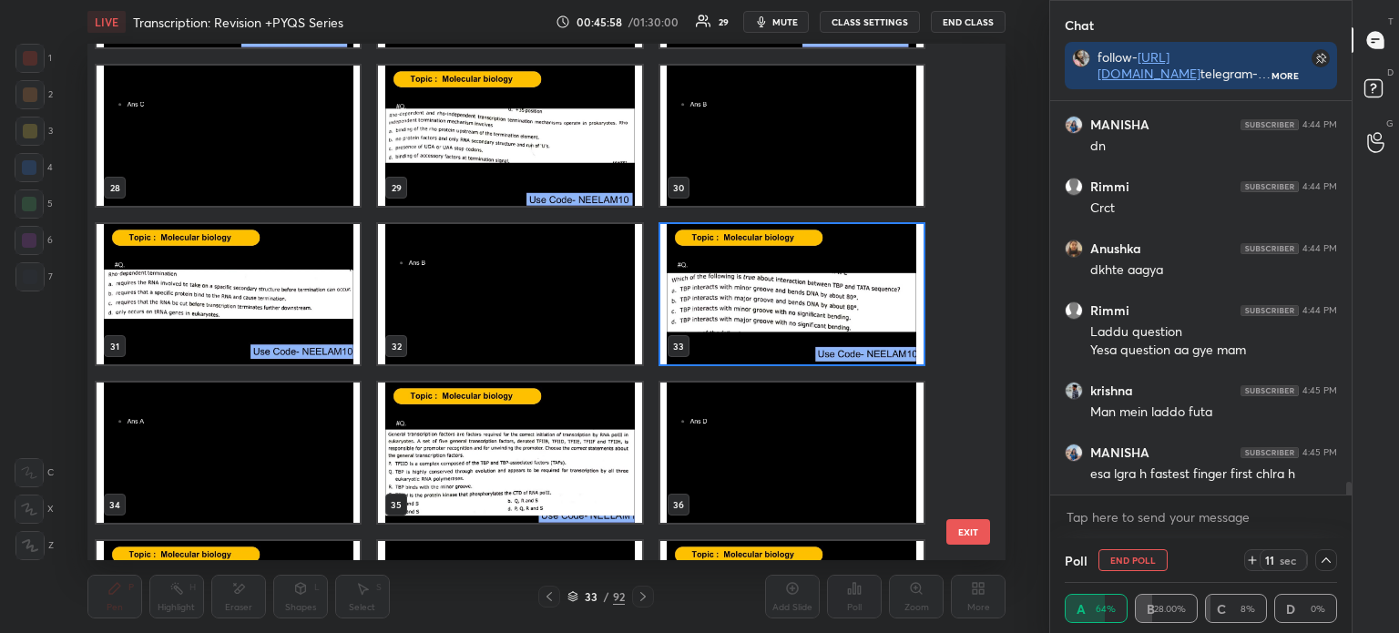
click at [467, 459] on img "grid" at bounding box center [509, 452] width 263 height 140
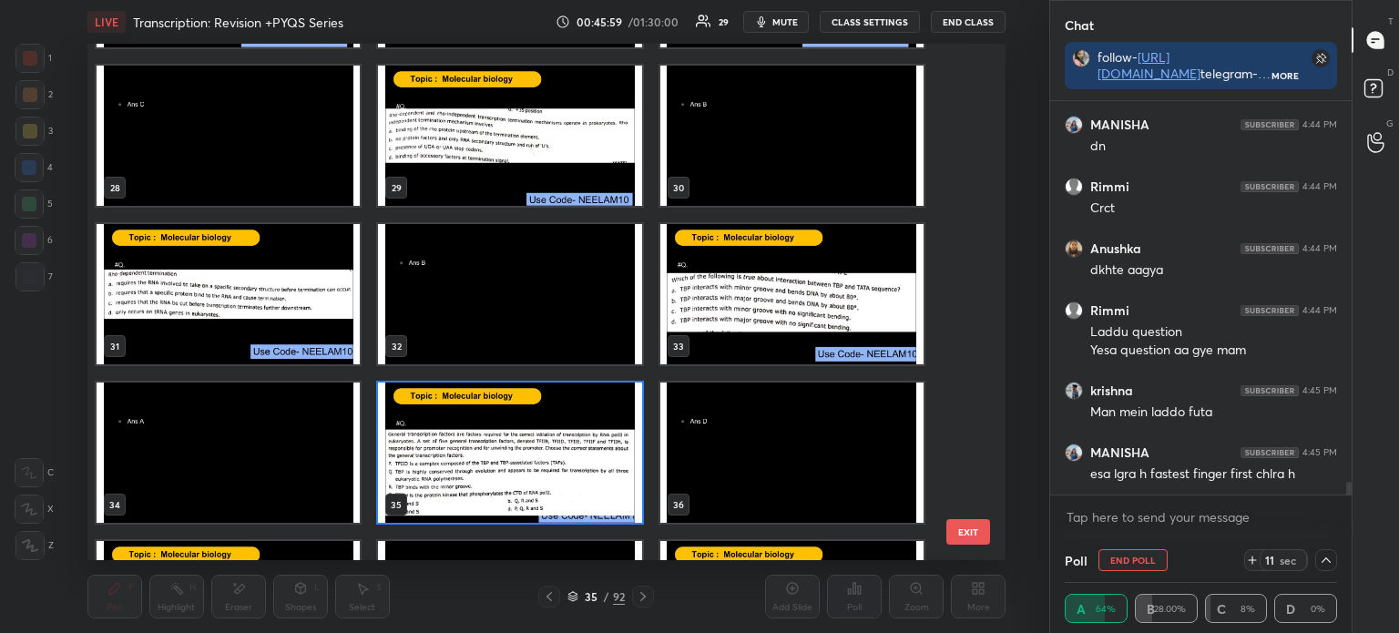
click at [469, 452] on img "grid" at bounding box center [509, 452] width 263 height 140
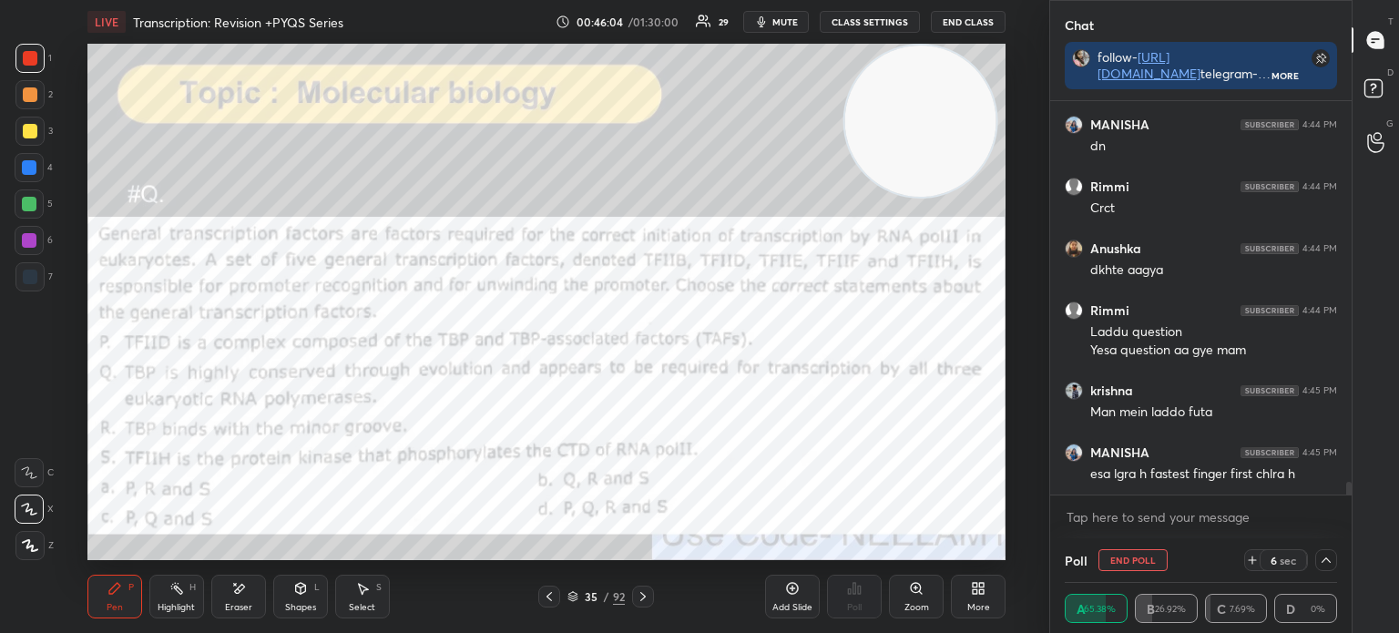
click at [36, 132] on div at bounding box center [29, 131] width 29 height 29
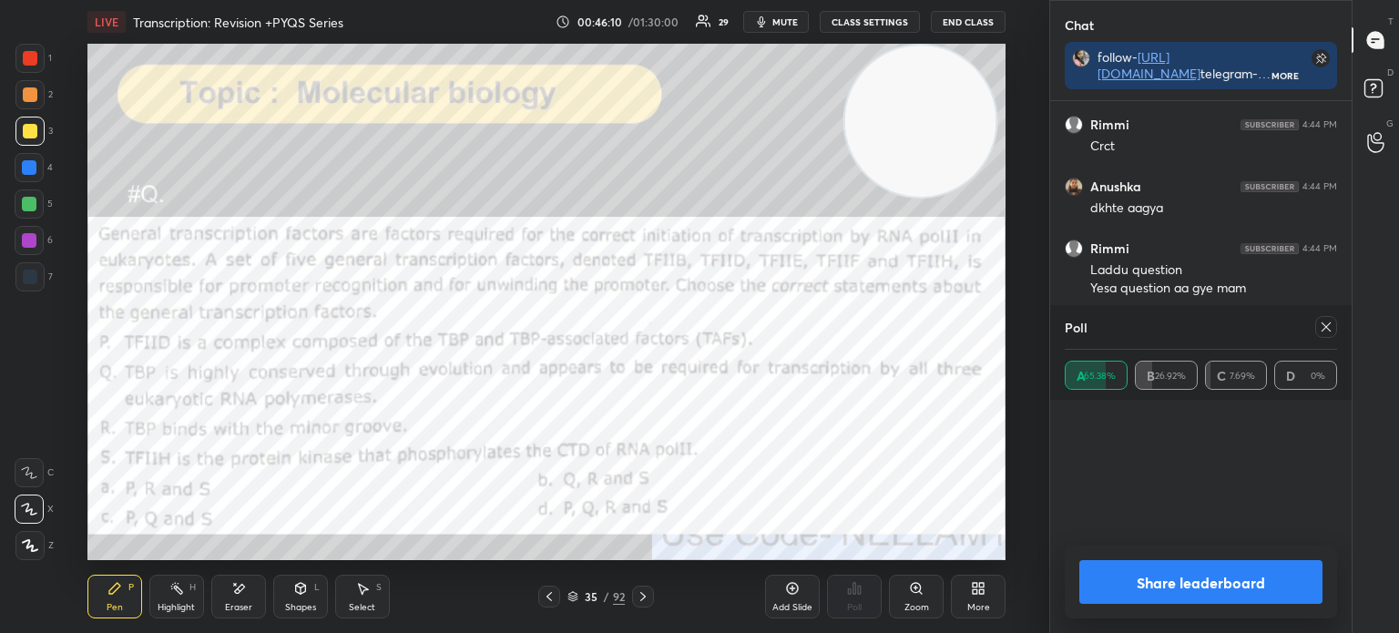
scroll to position [213, 267]
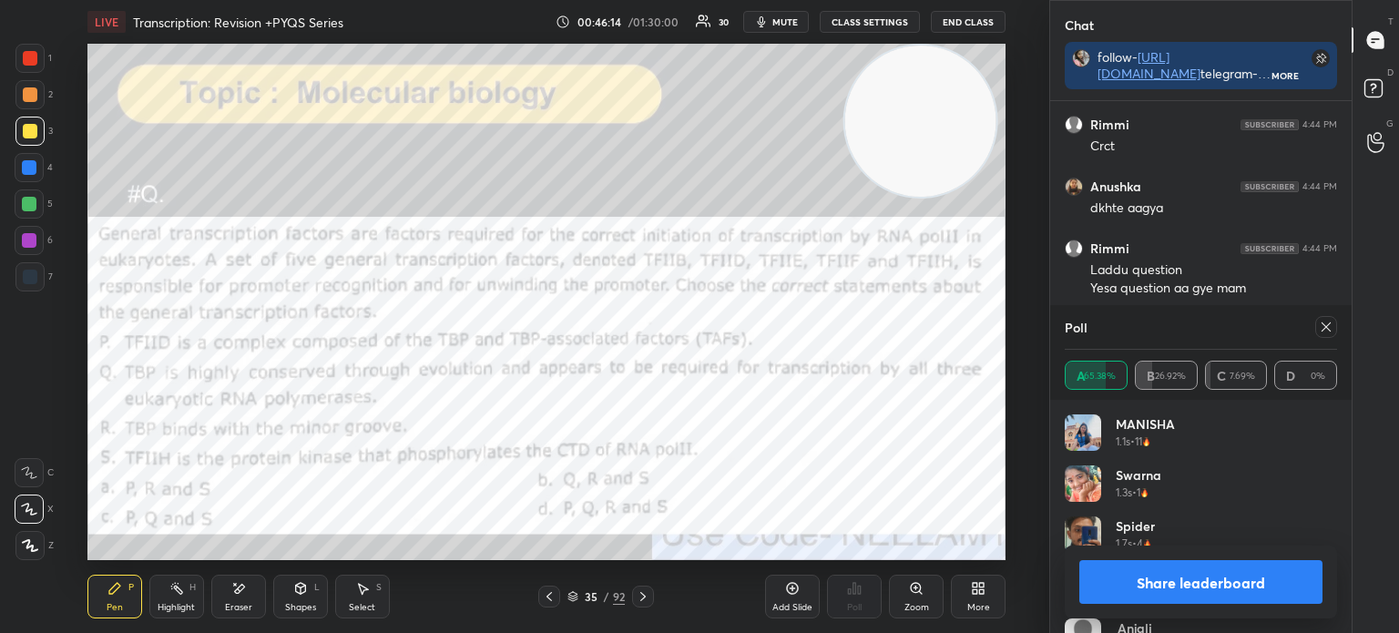
click at [1323, 327] on icon at bounding box center [1325, 327] width 15 height 15
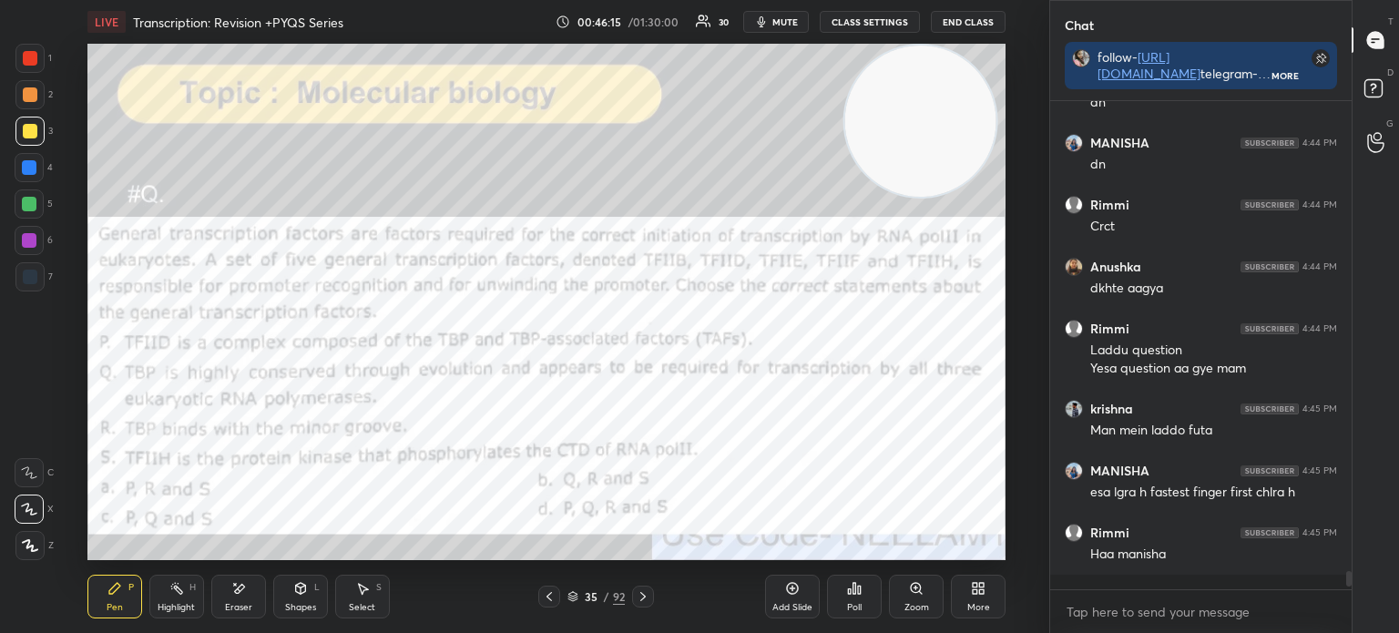
scroll to position [11994, 0]
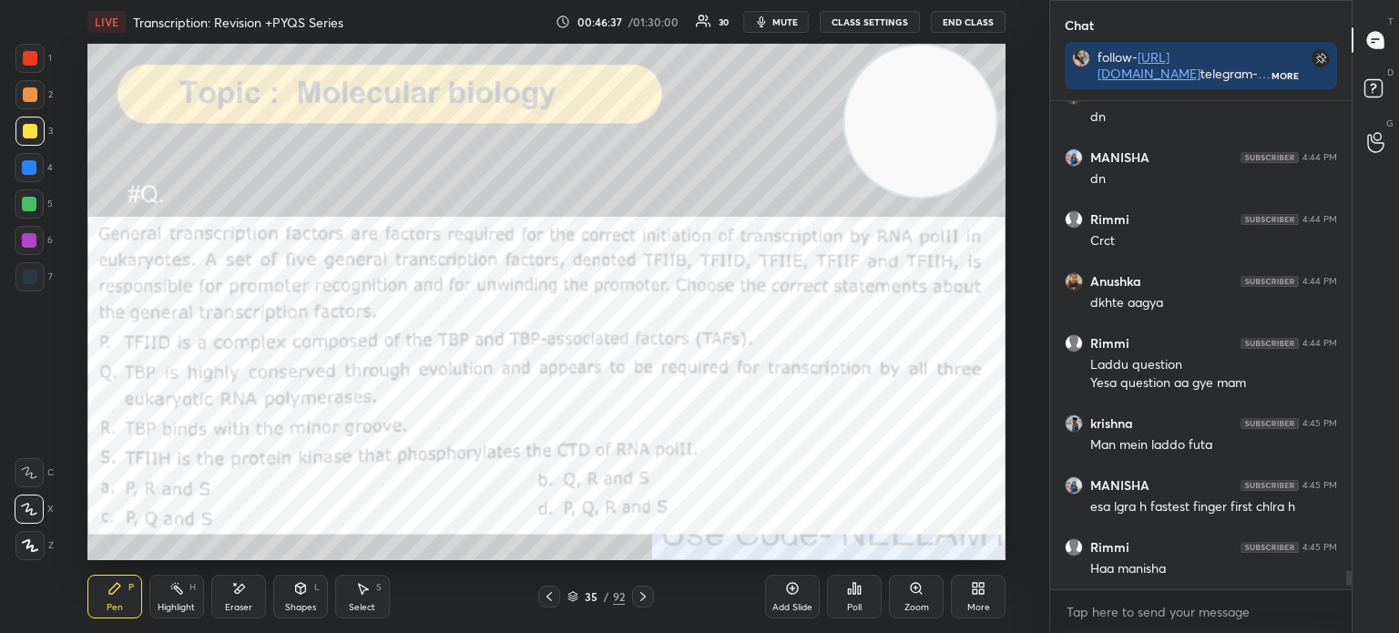
click at [26, 301] on div "1 2 3 4 5 6 7 C X Z E E Erase all H H" at bounding box center [29, 302] width 58 height 516
click at [18, 280] on div at bounding box center [29, 276] width 29 height 29
click at [25, 55] on div at bounding box center [30, 58] width 15 height 15
click at [578, 596] on div "35 / 92" at bounding box center [595, 596] width 57 height 16
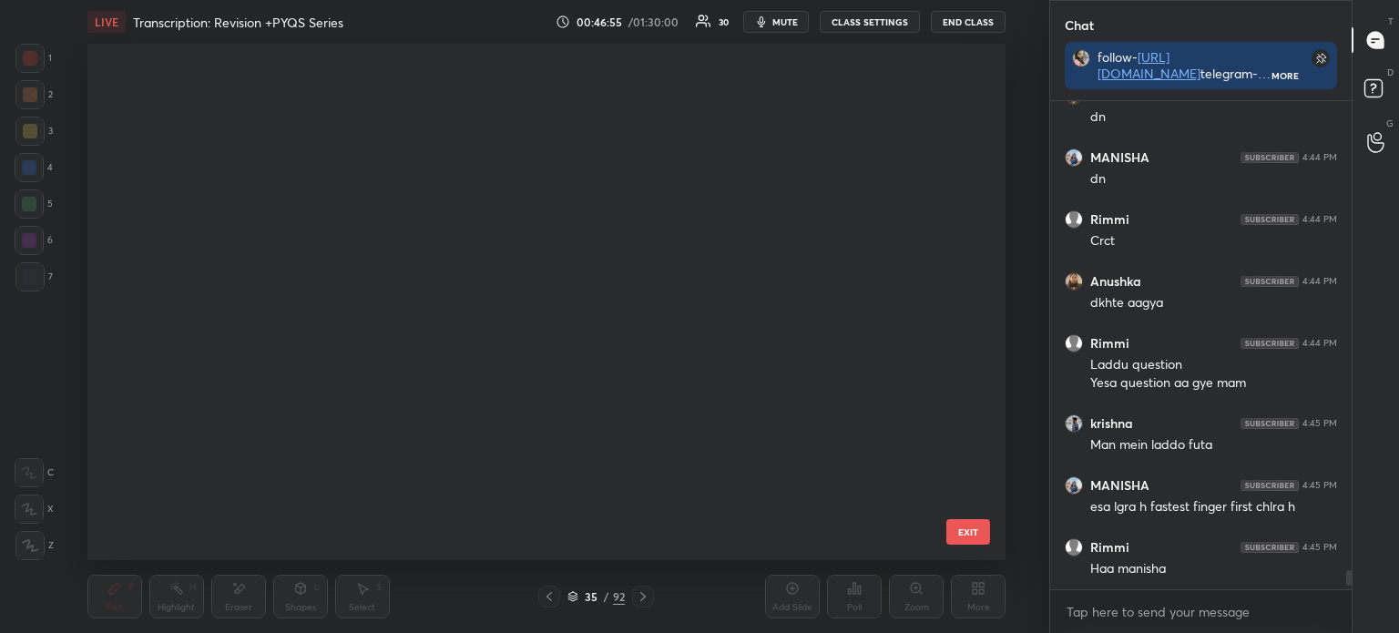
scroll to position [511, 910]
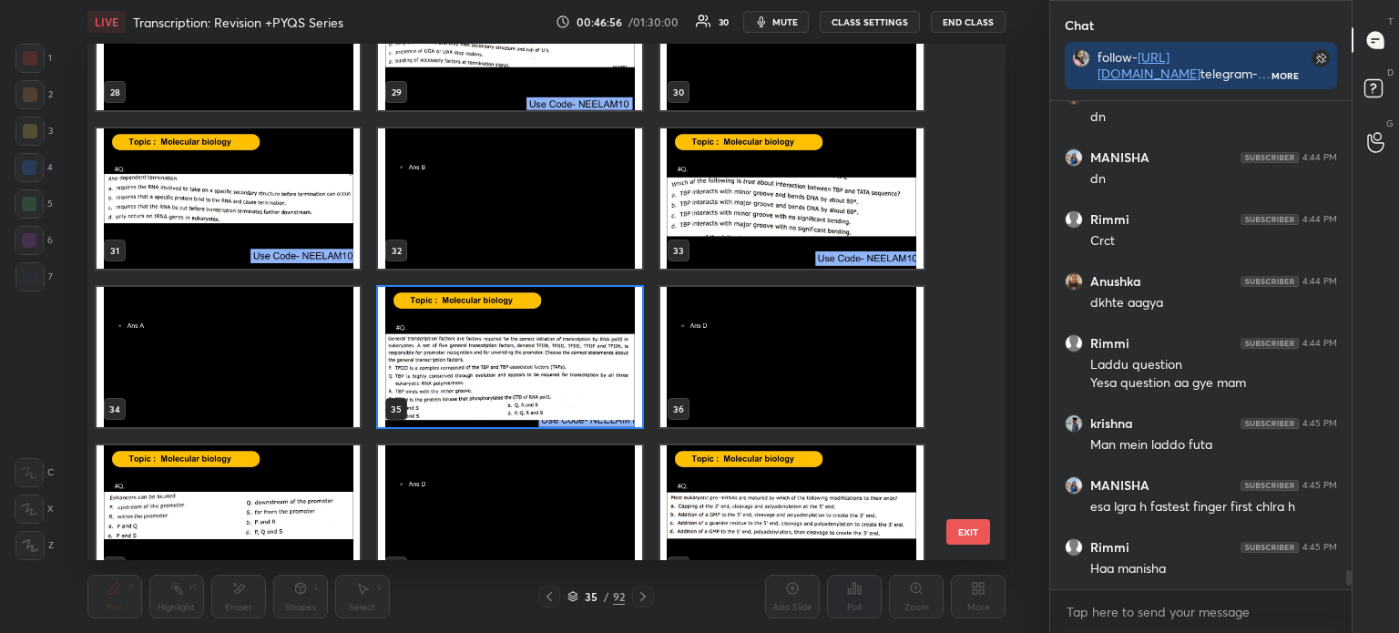
click at [544, 361] on img "grid" at bounding box center [509, 357] width 263 height 140
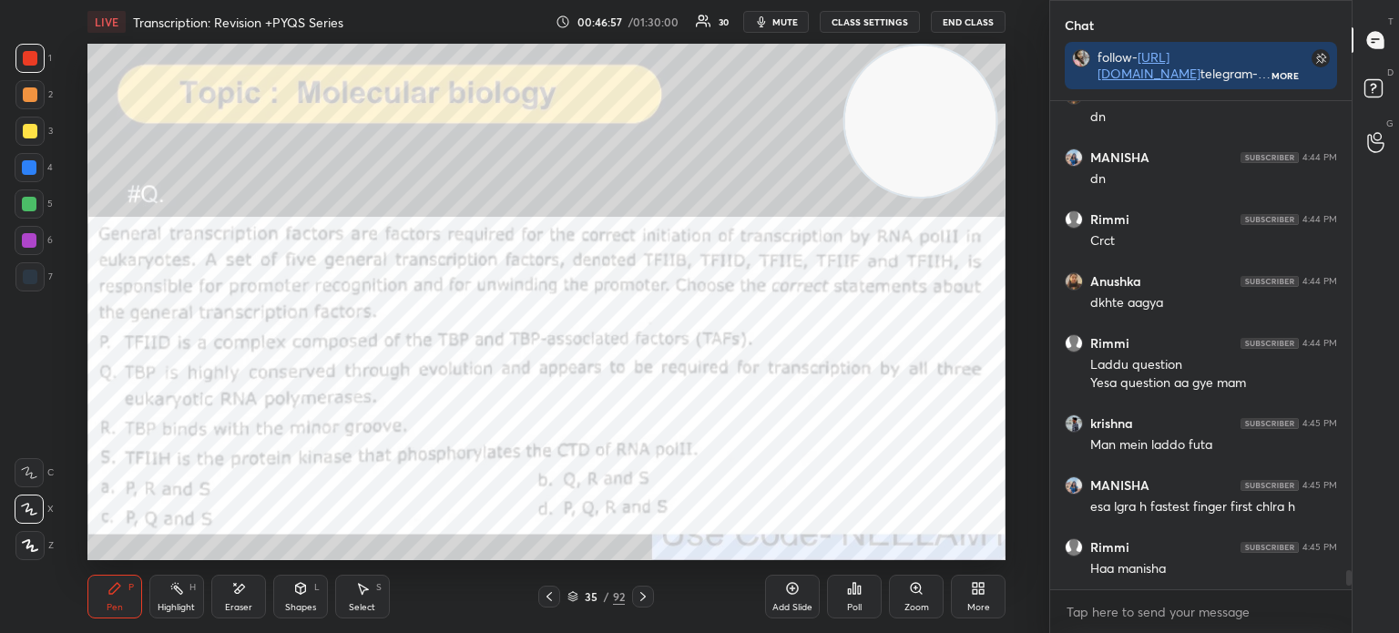
click at [545, 360] on img "grid" at bounding box center [509, 357] width 263 height 140
click at [862, 595] on div "Poll" at bounding box center [854, 597] width 55 height 44
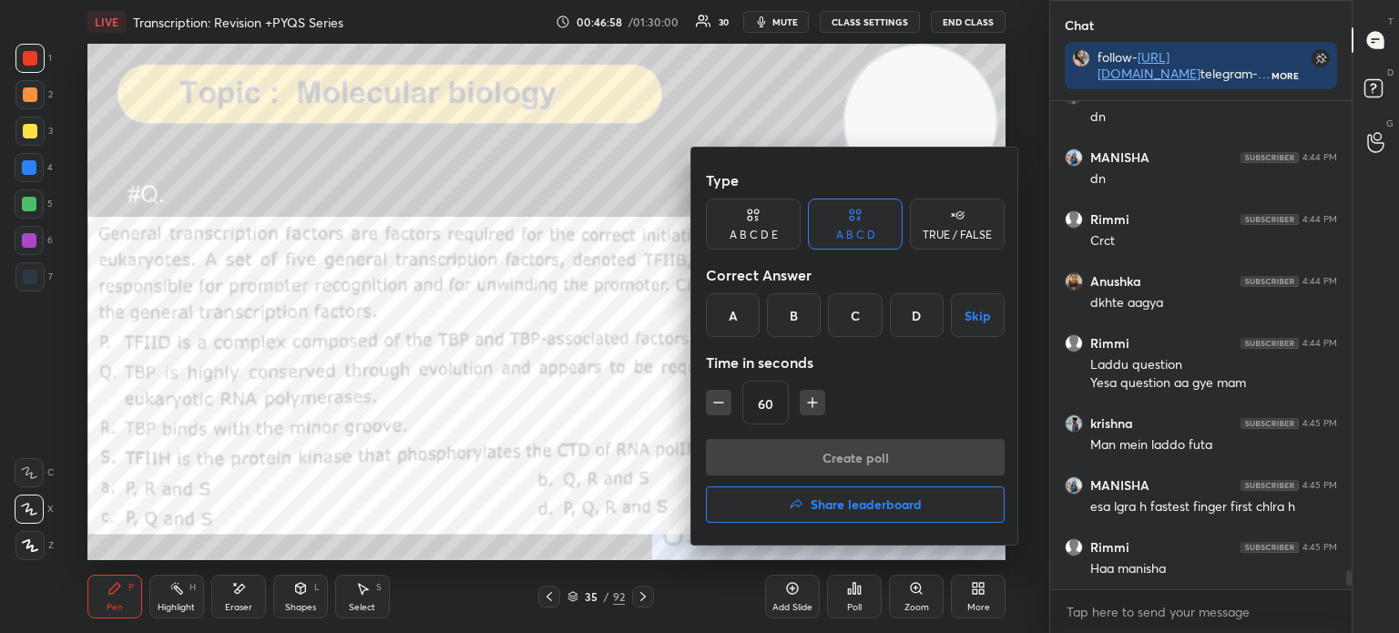
click at [923, 307] on div "D" at bounding box center [917, 315] width 54 height 44
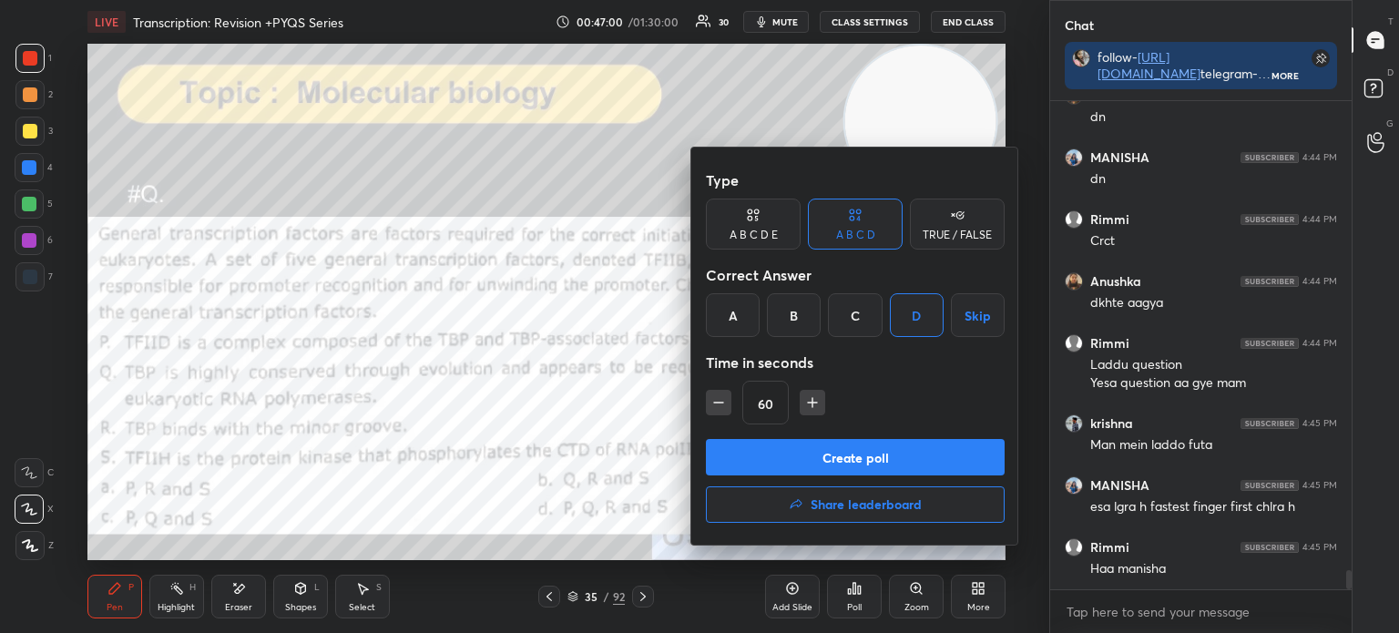
scroll to position [12046, 0]
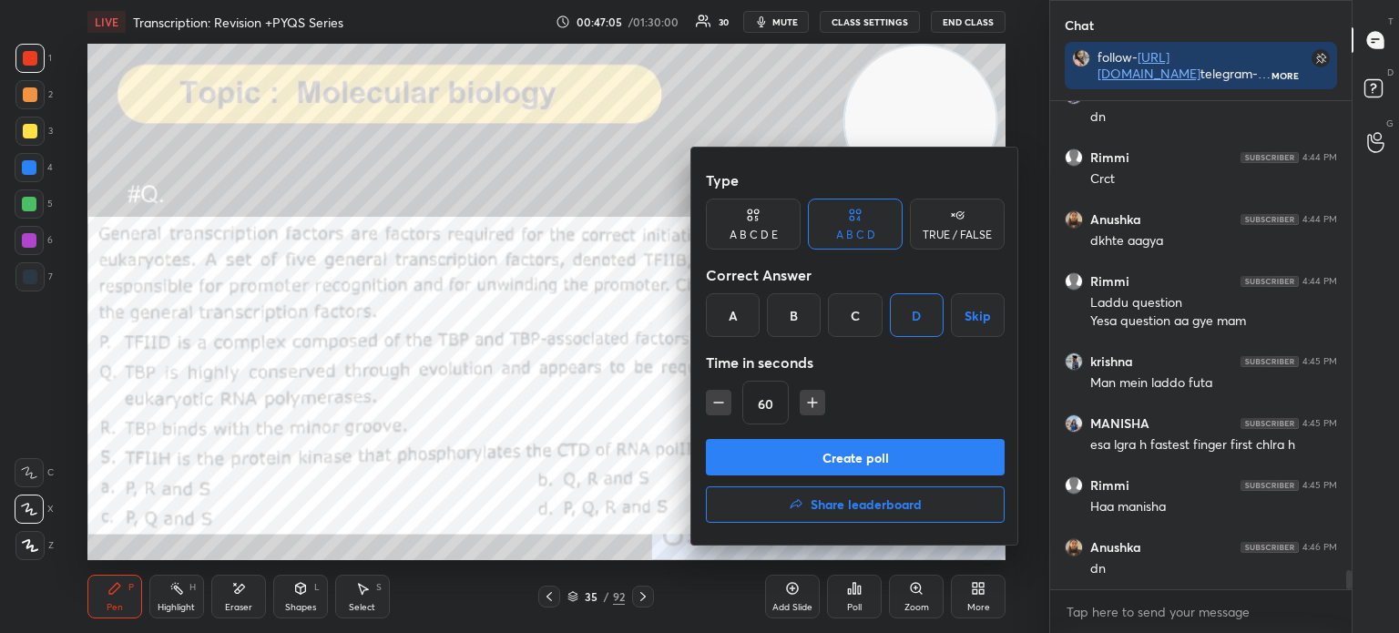
click at [888, 450] on button "Create poll" at bounding box center [855, 457] width 299 height 36
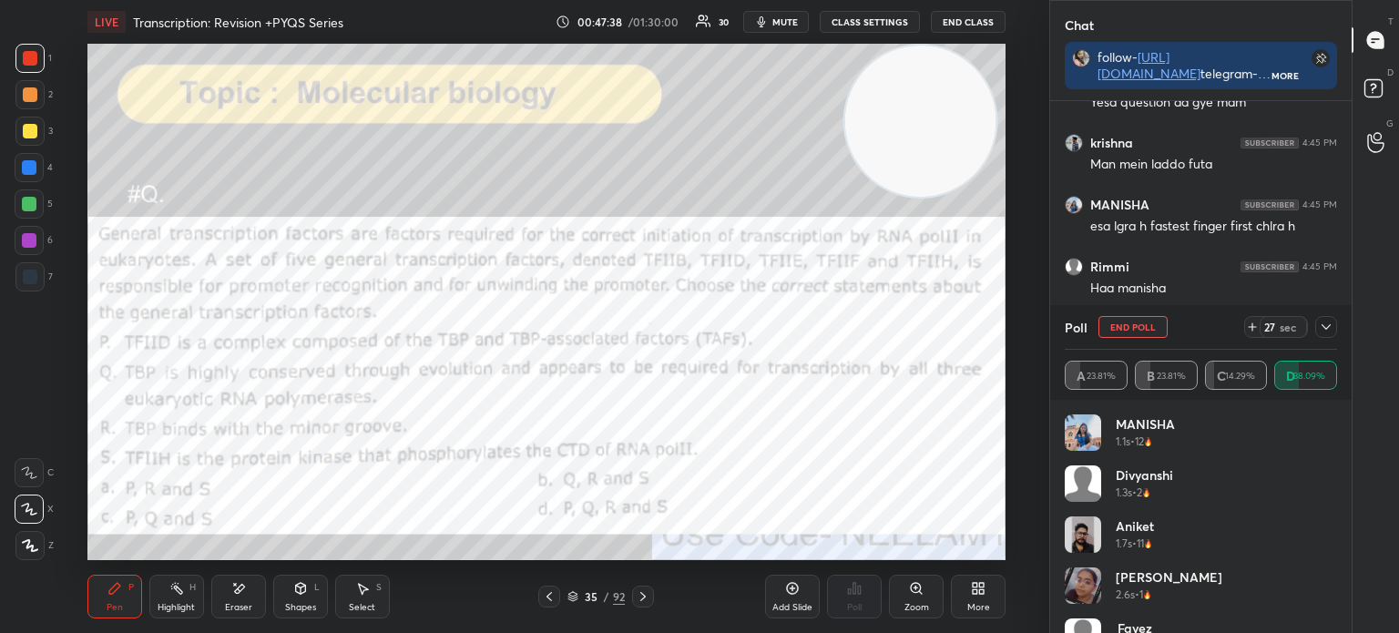
scroll to position [12283, 0]
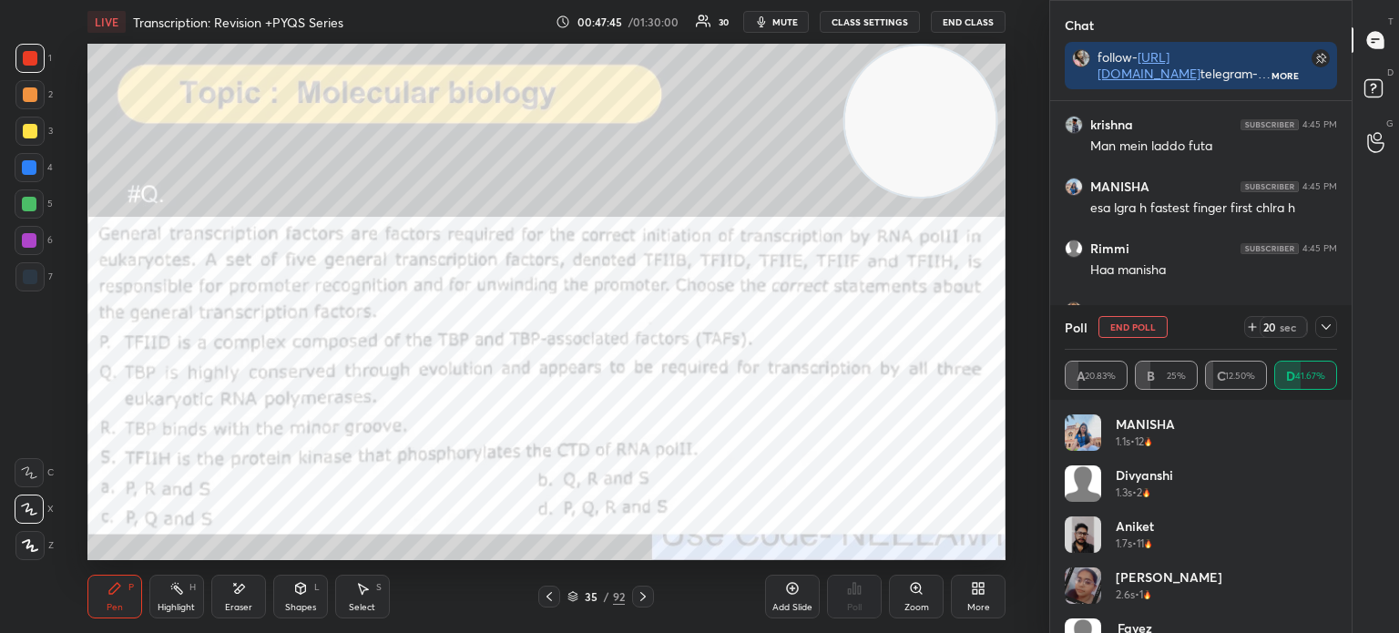
click at [1318, 325] on icon at bounding box center [1325, 327] width 15 height 15
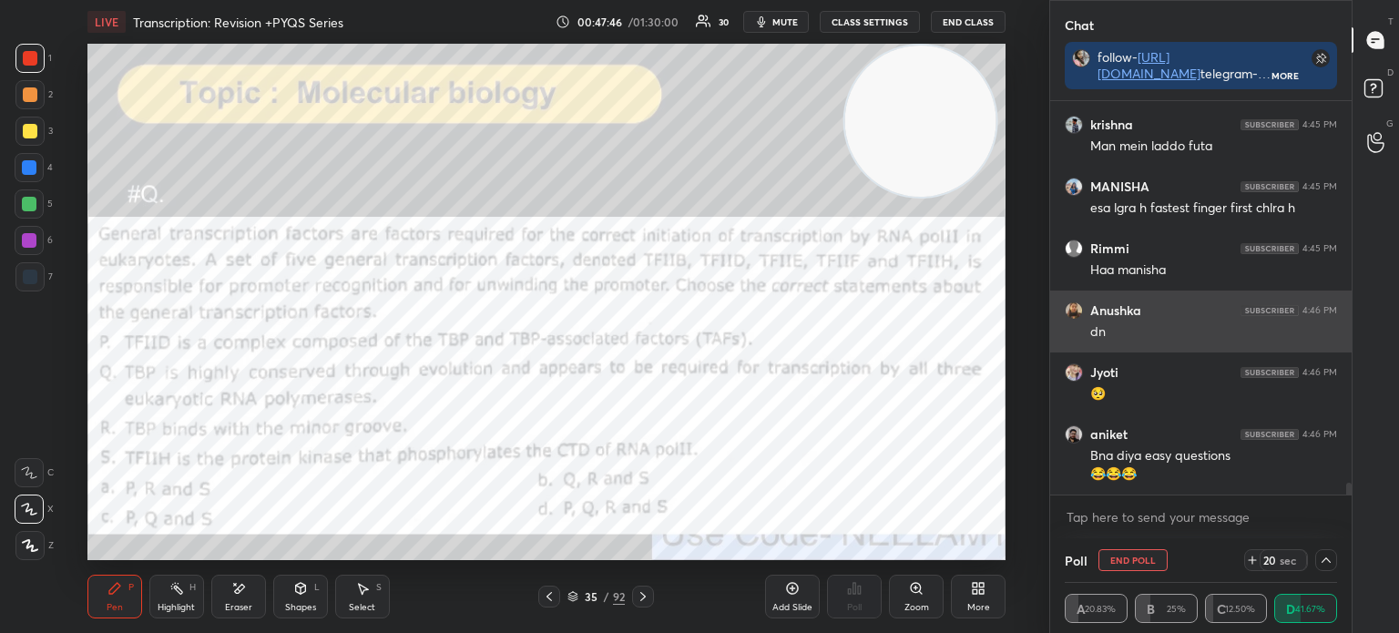
scroll to position [0, 5]
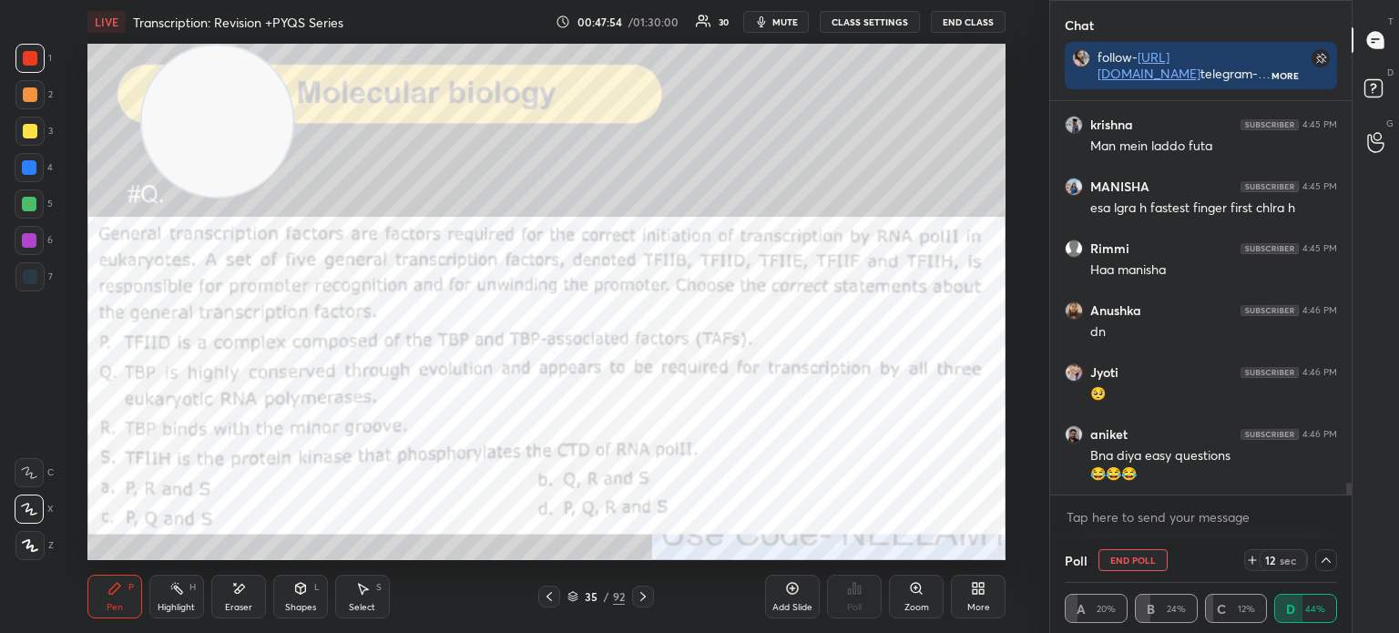
click at [28, 134] on div at bounding box center [30, 131] width 15 height 15
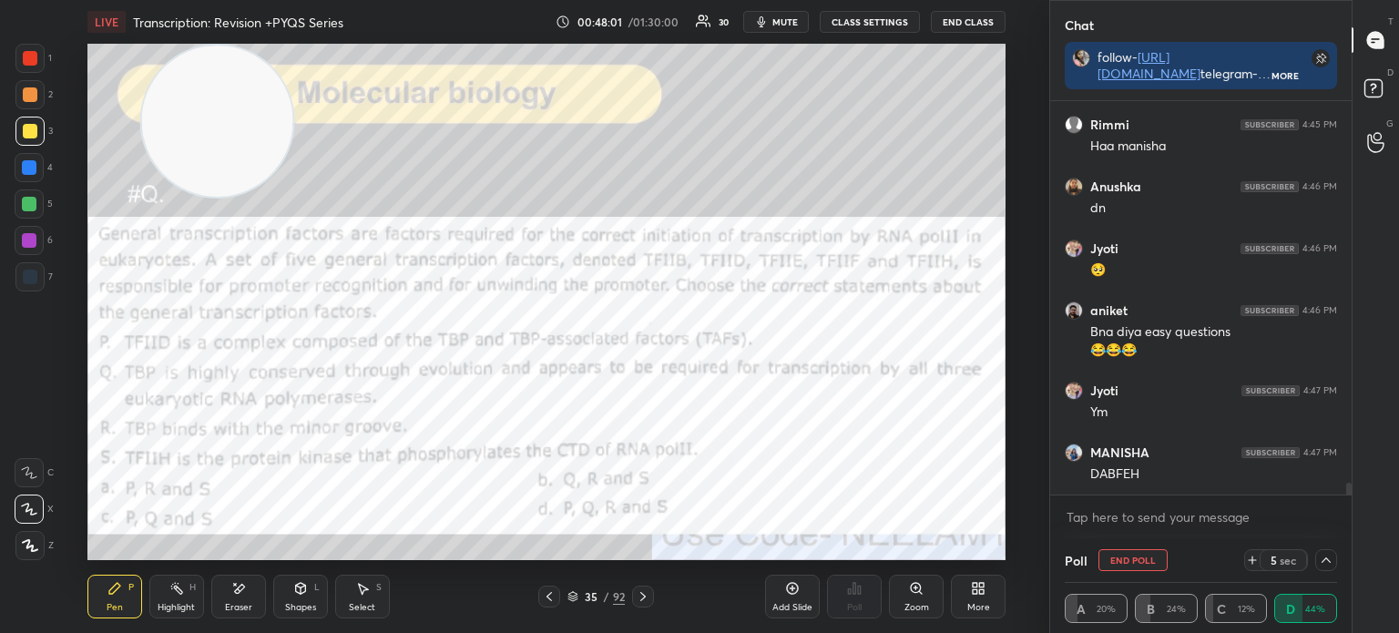
scroll to position [12469, 0]
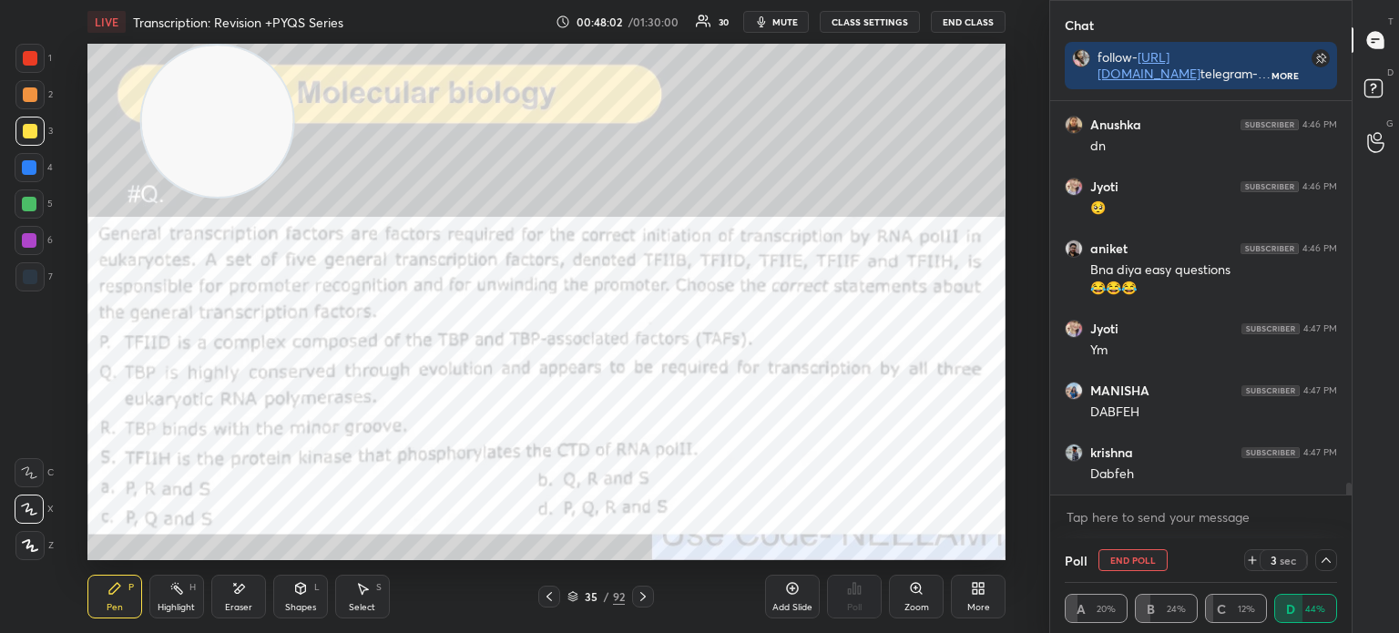
click at [36, 279] on div at bounding box center [29, 276] width 29 height 29
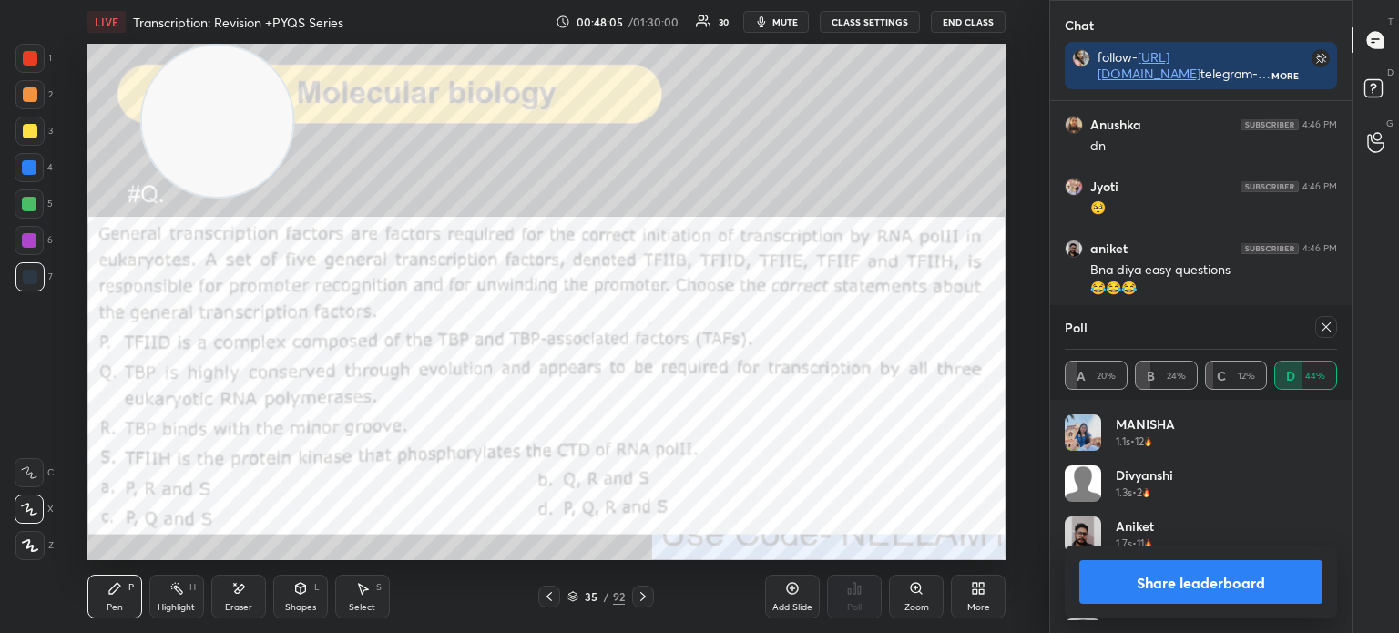
scroll to position [213, 267]
click at [27, 59] on div at bounding box center [30, 58] width 15 height 15
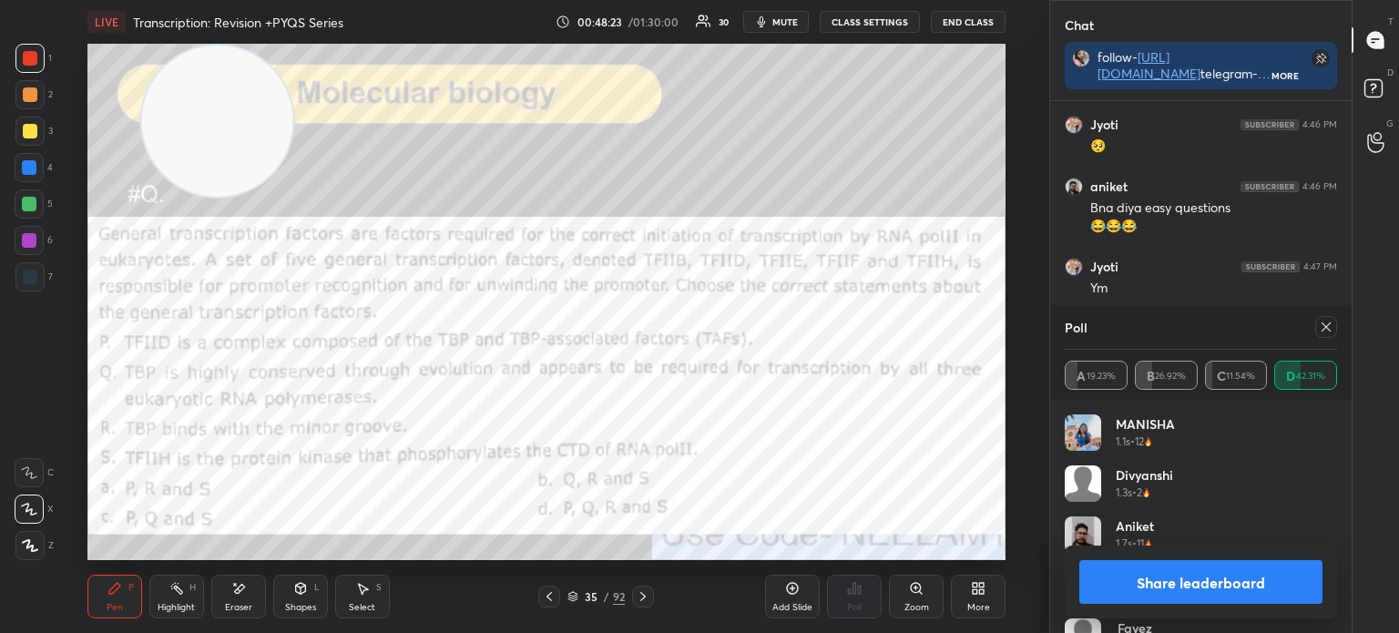
click at [567, 590] on div "35 / 92" at bounding box center [595, 596] width 57 height 16
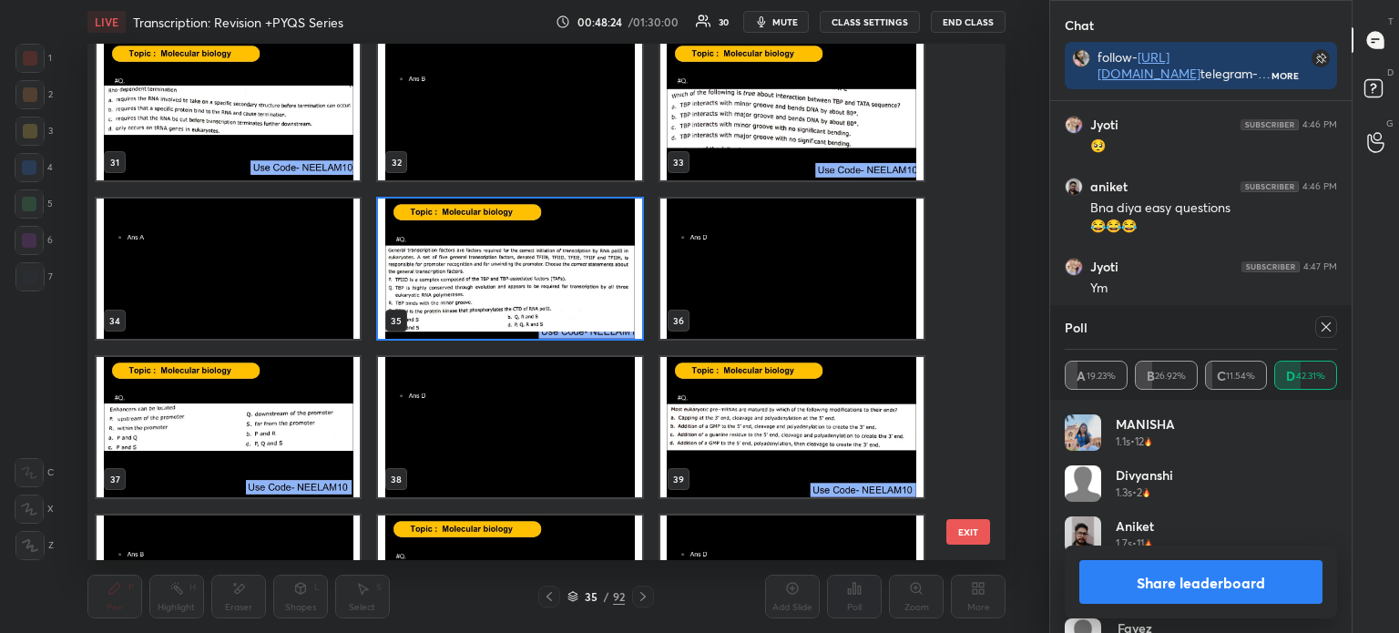
scroll to position [1596, 0]
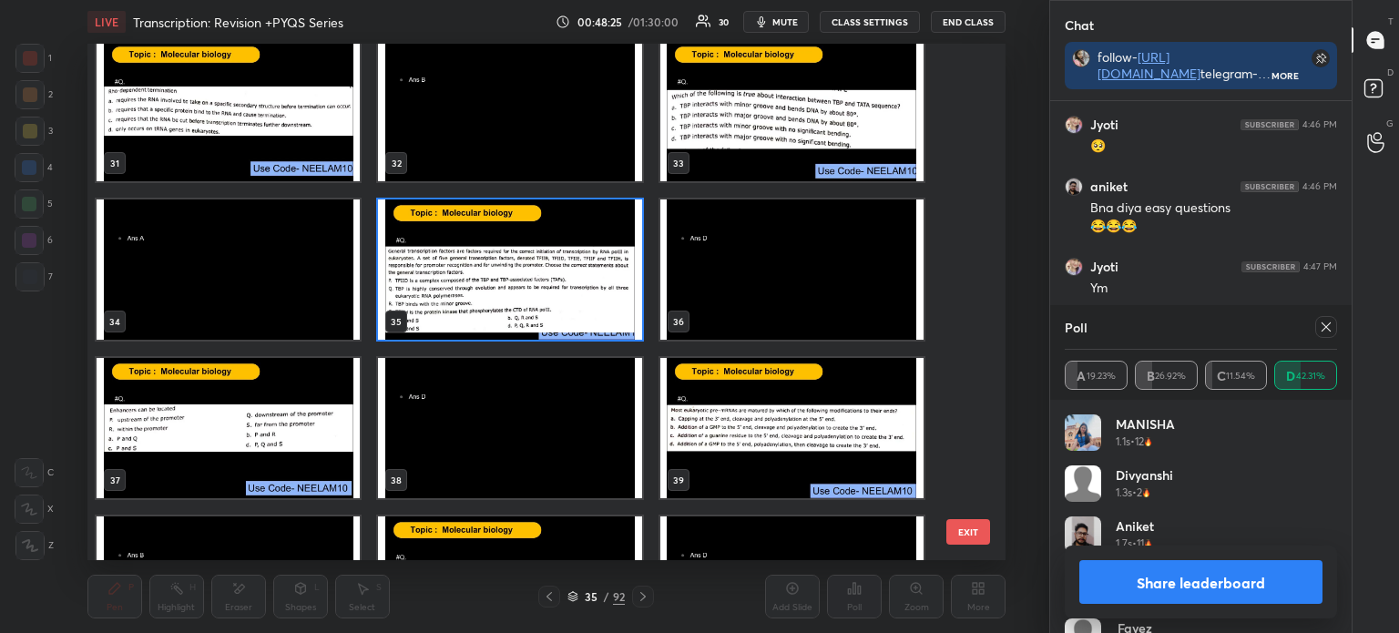
click at [266, 443] on img "grid" at bounding box center [228, 428] width 263 height 140
click at [268, 440] on img "grid" at bounding box center [228, 428] width 263 height 140
click at [273, 439] on img "grid" at bounding box center [228, 428] width 263 height 140
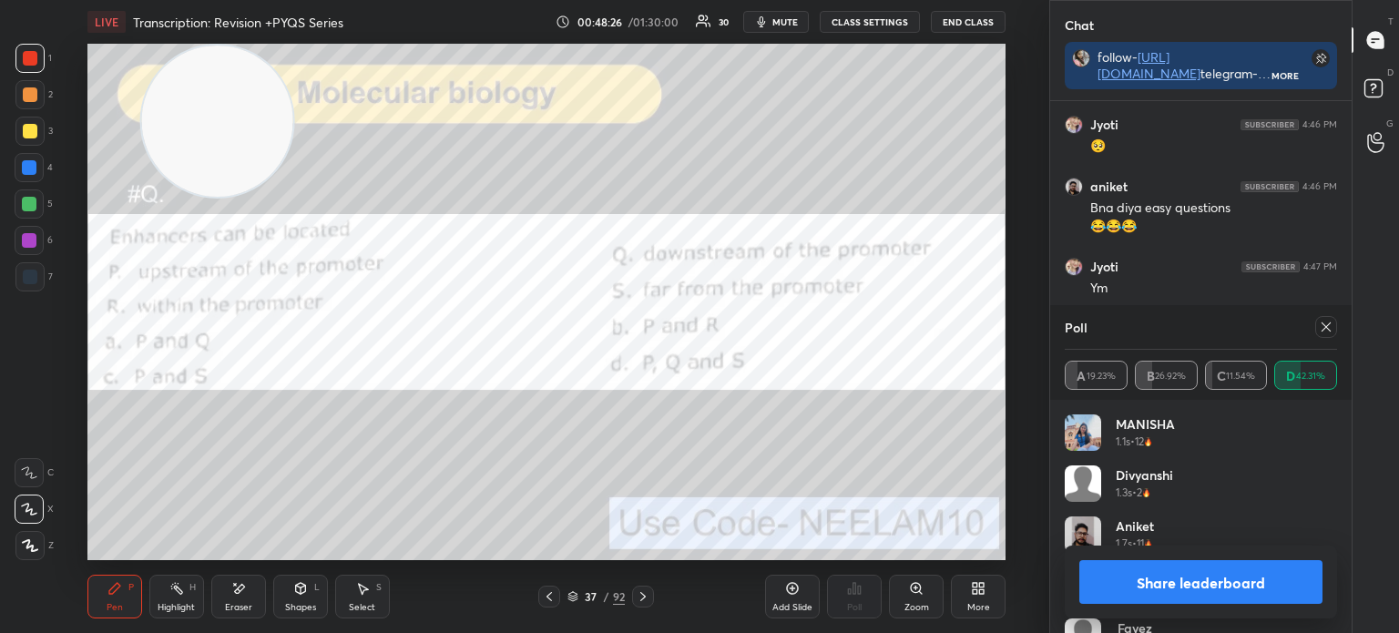
click at [1326, 328] on icon at bounding box center [1325, 326] width 9 height 9
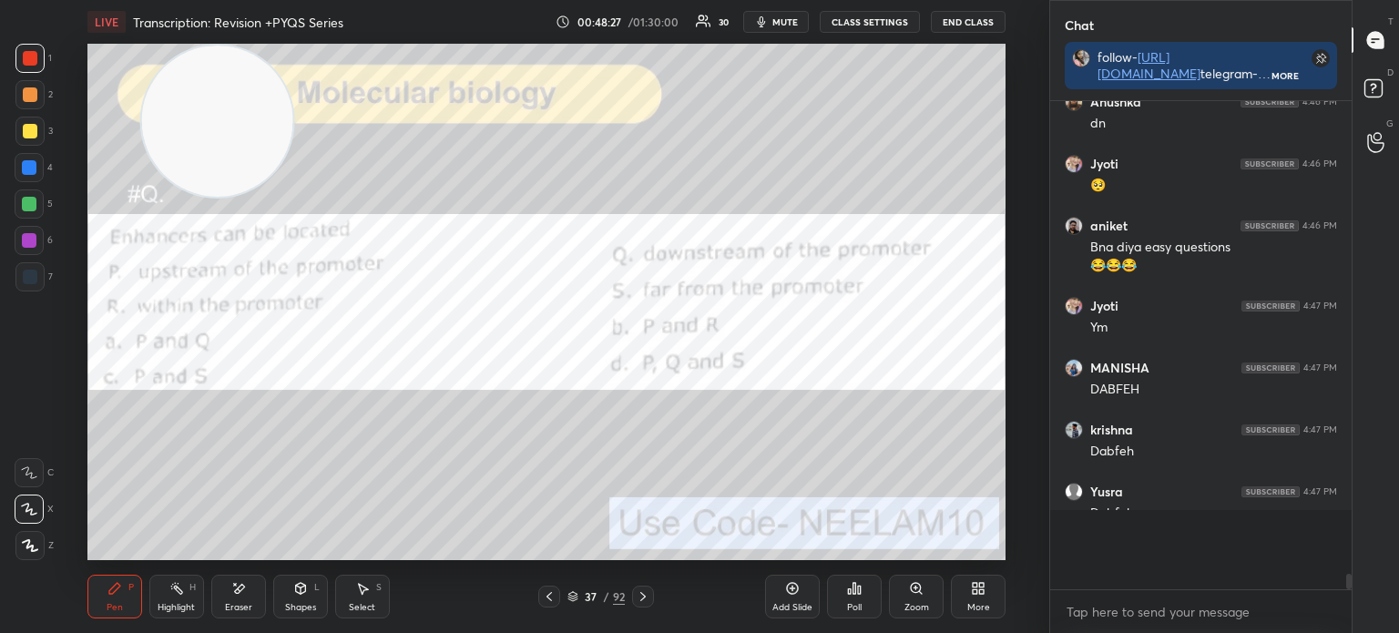
scroll to position [468, 296]
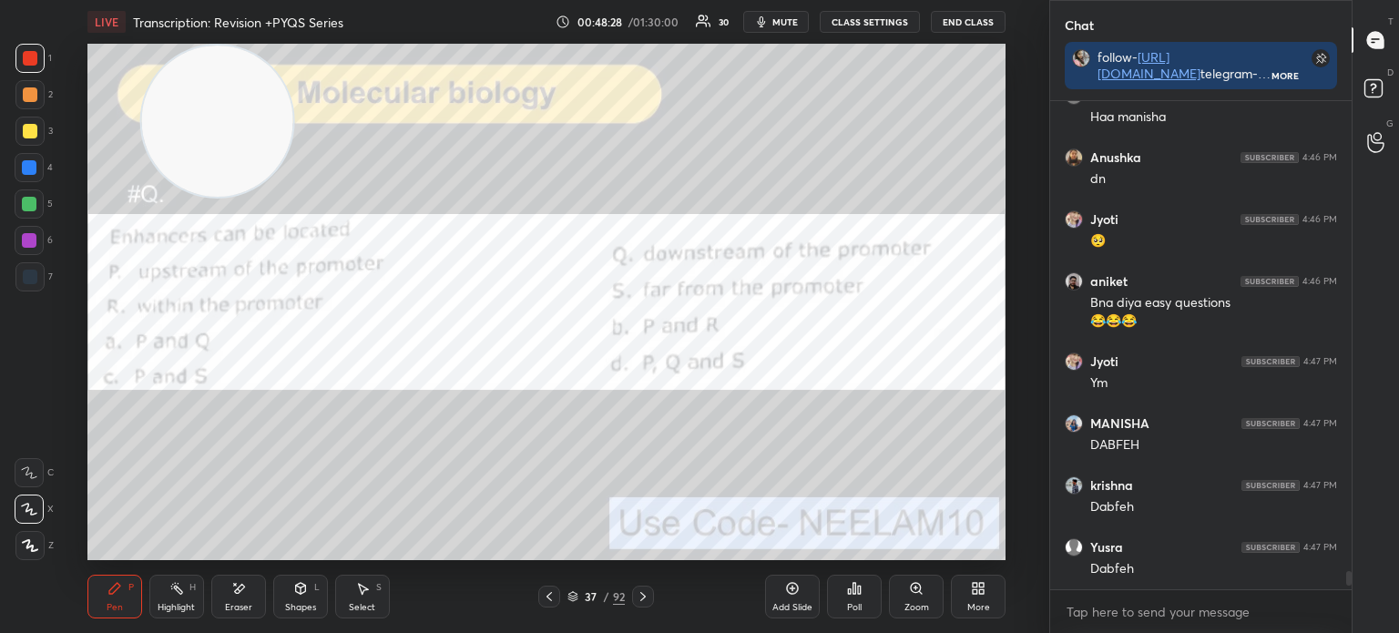
click at [574, 595] on icon at bounding box center [572, 596] width 11 height 11
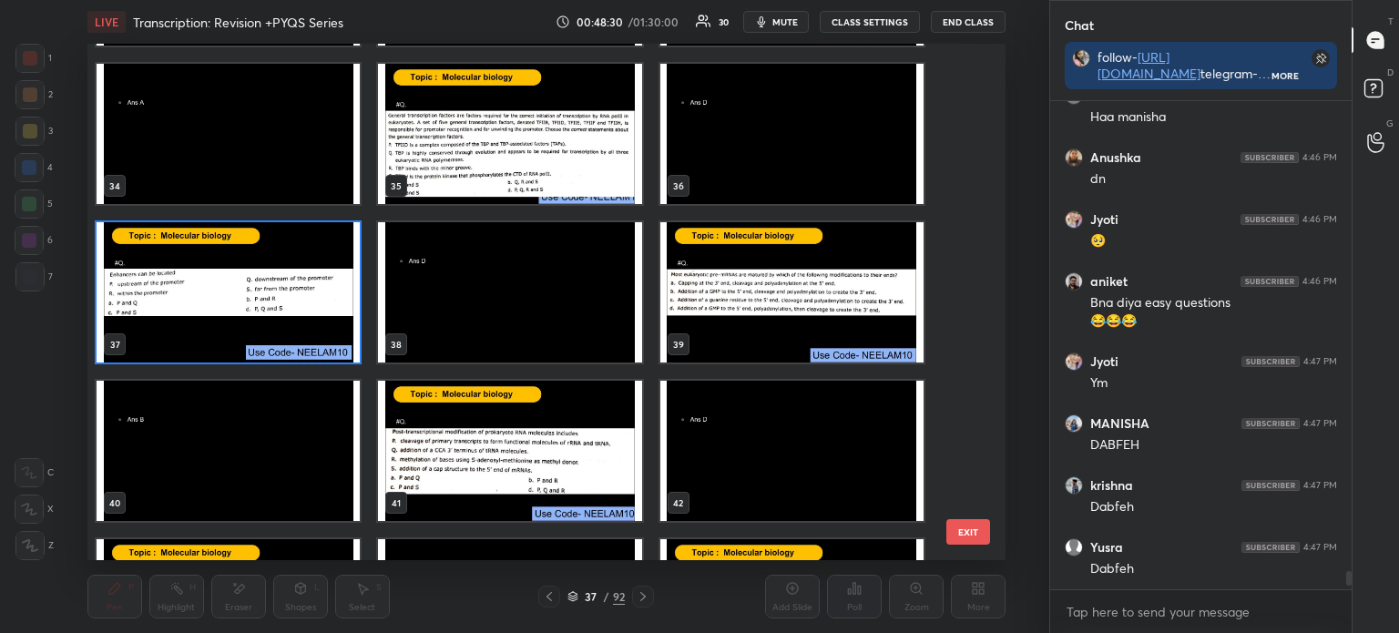
click at [260, 331] on img "grid" at bounding box center [228, 292] width 263 height 140
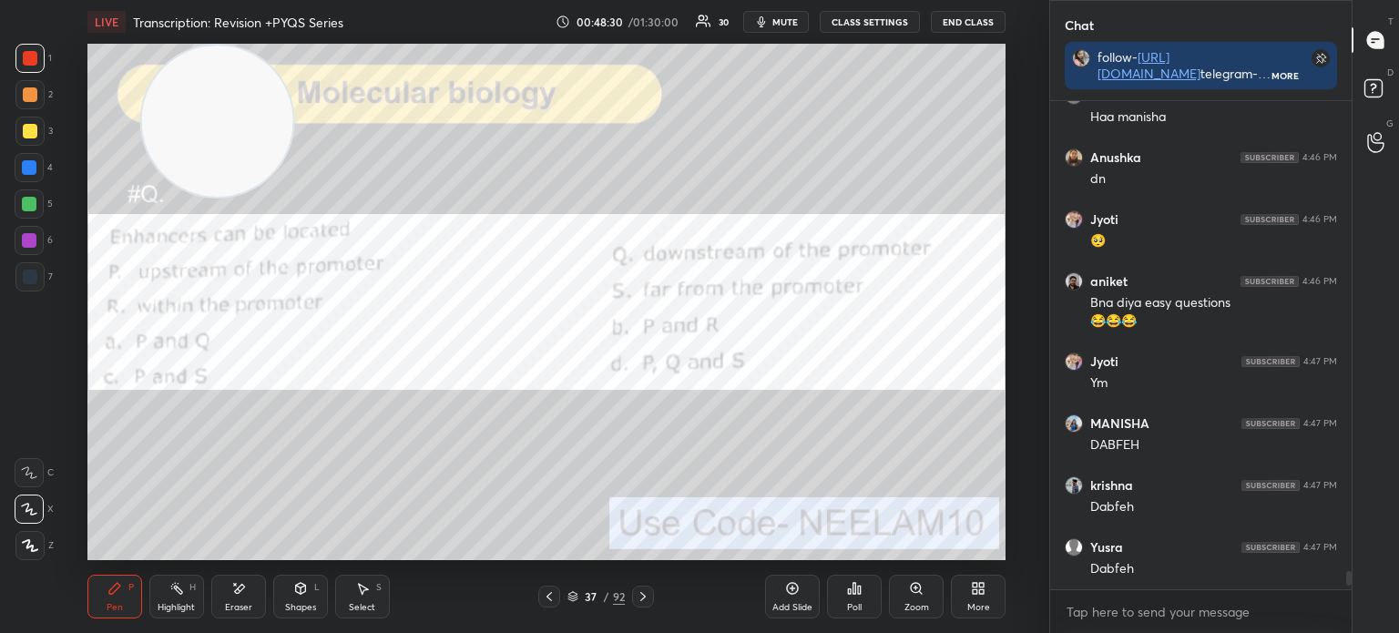
click at [265, 322] on img "grid" at bounding box center [228, 292] width 263 height 140
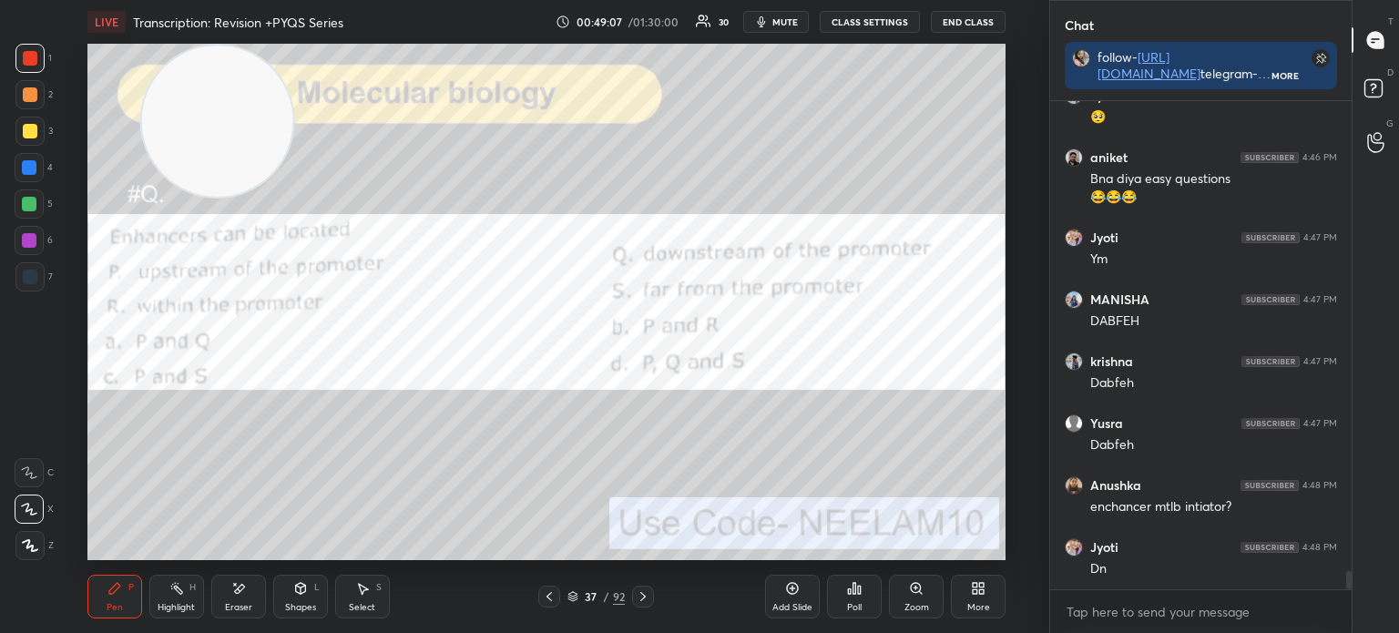
scroll to position [12622, 0]
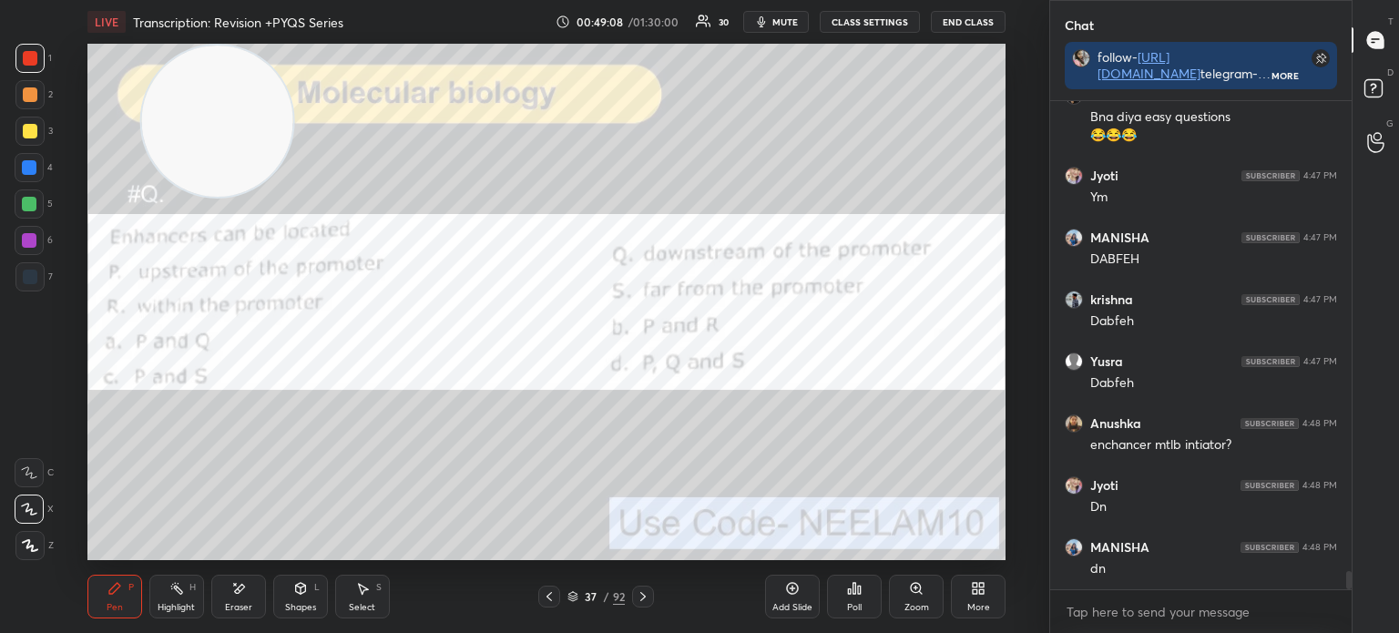
click at [853, 594] on icon at bounding box center [854, 588] width 3 height 11
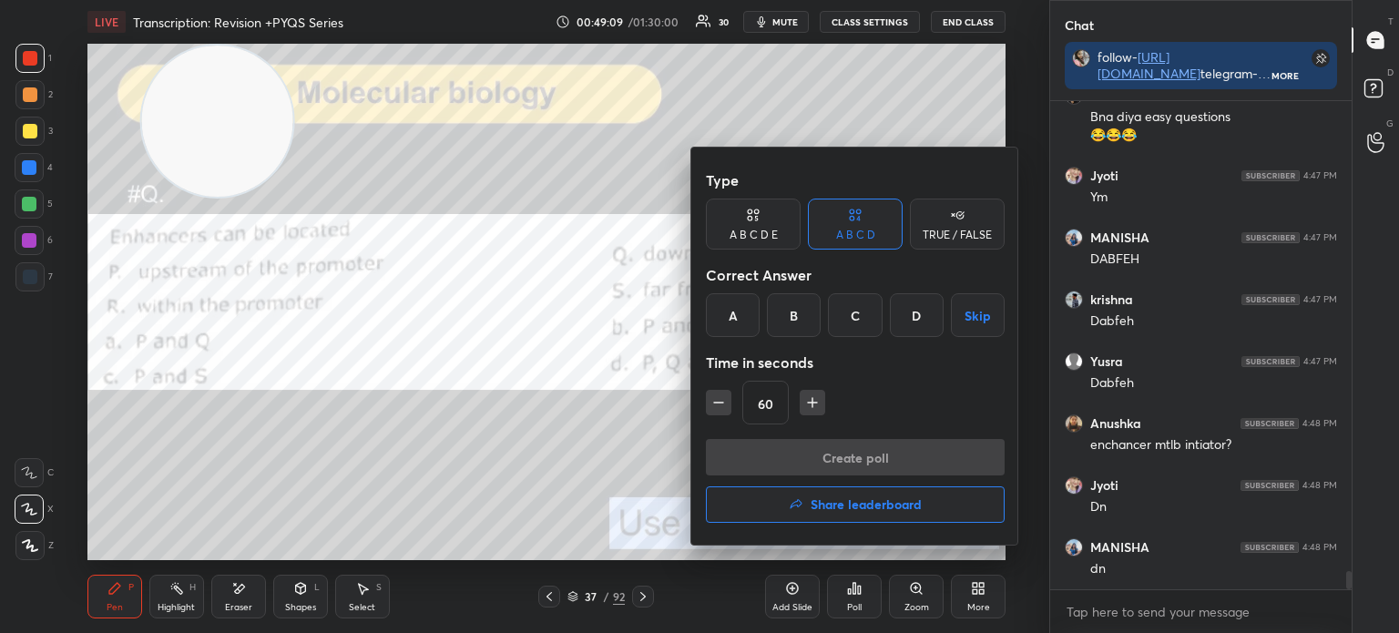
click at [913, 305] on div "D" at bounding box center [917, 315] width 54 height 44
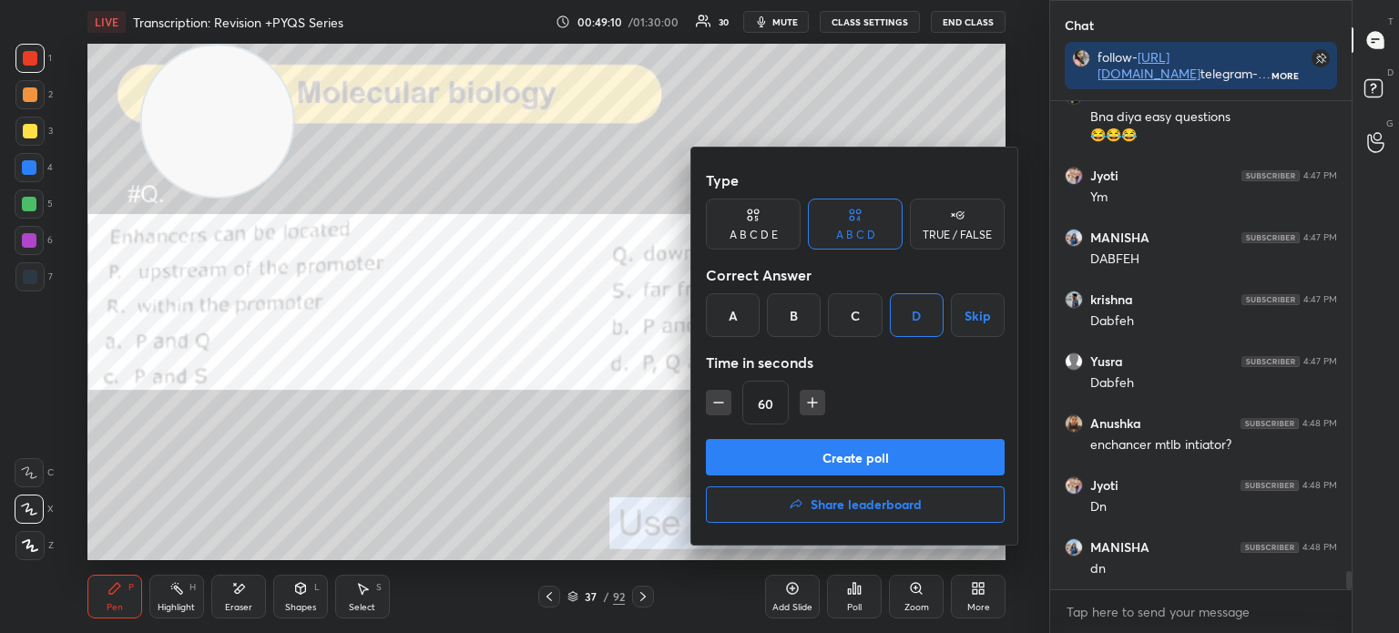
click at [856, 450] on button "Create poll" at bounding box center [855, 457] width 299 height 36
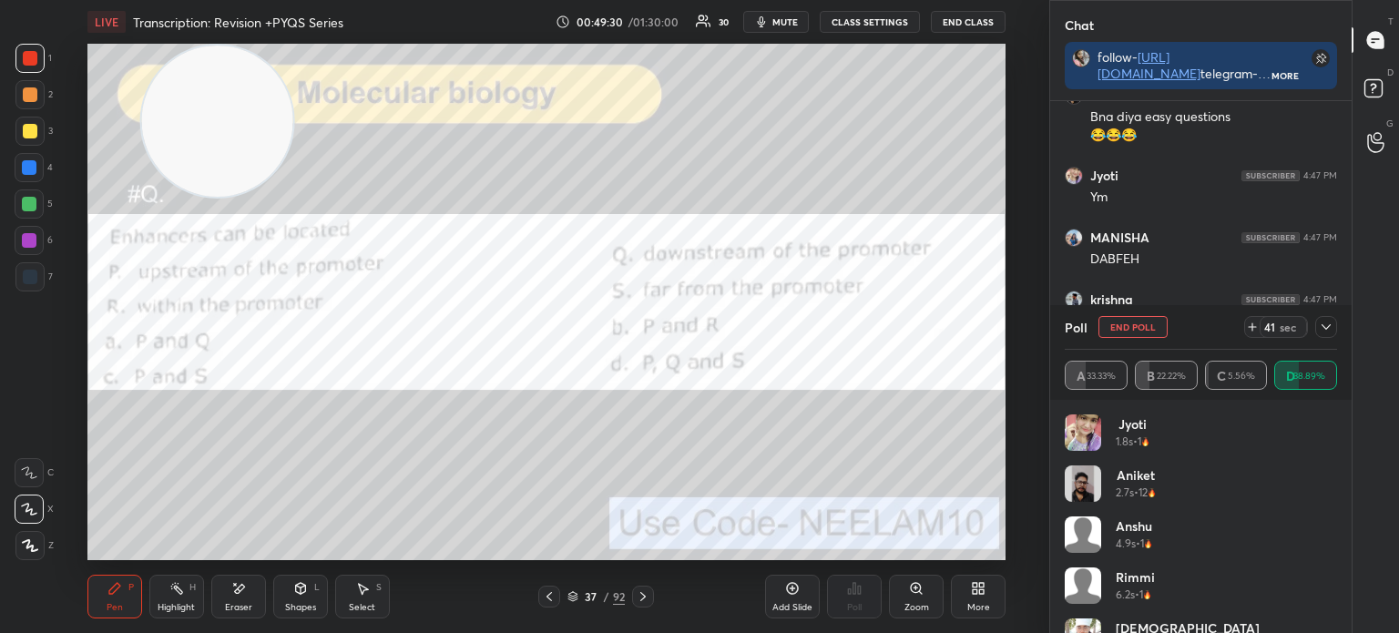
click at [1318, 323] on div at bounding box center [1326, 327] width 22 height 22
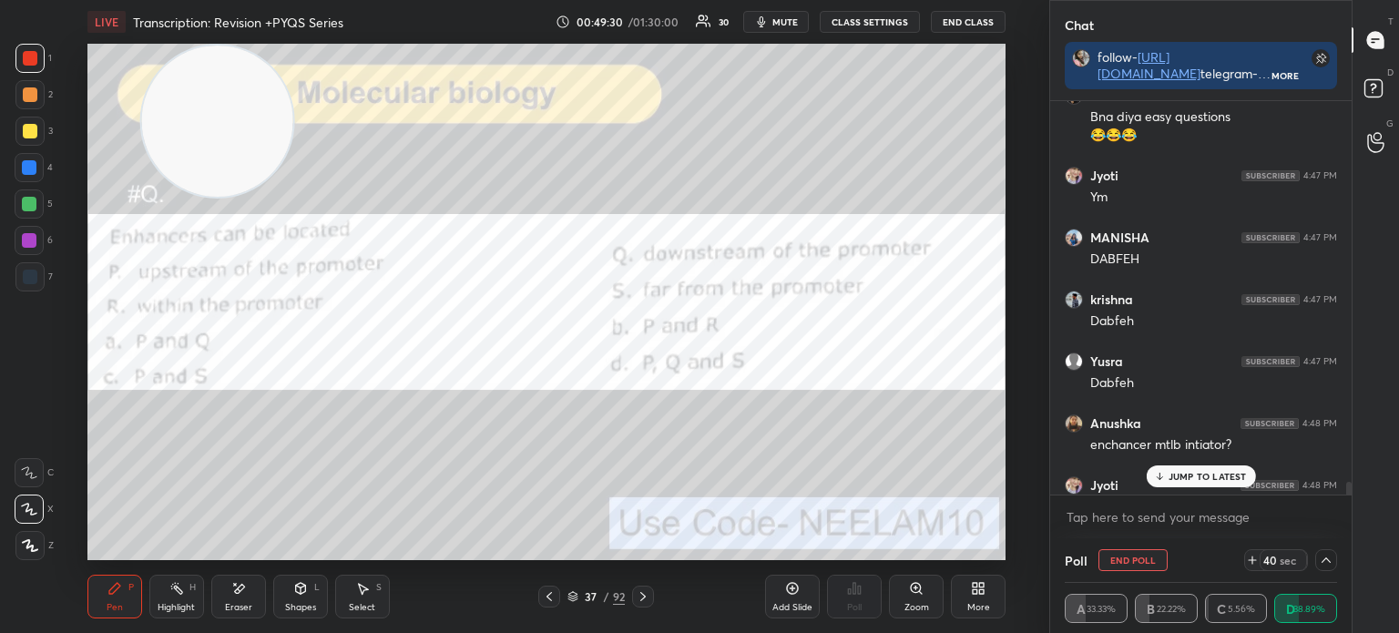
scroll to position [12716, 0]
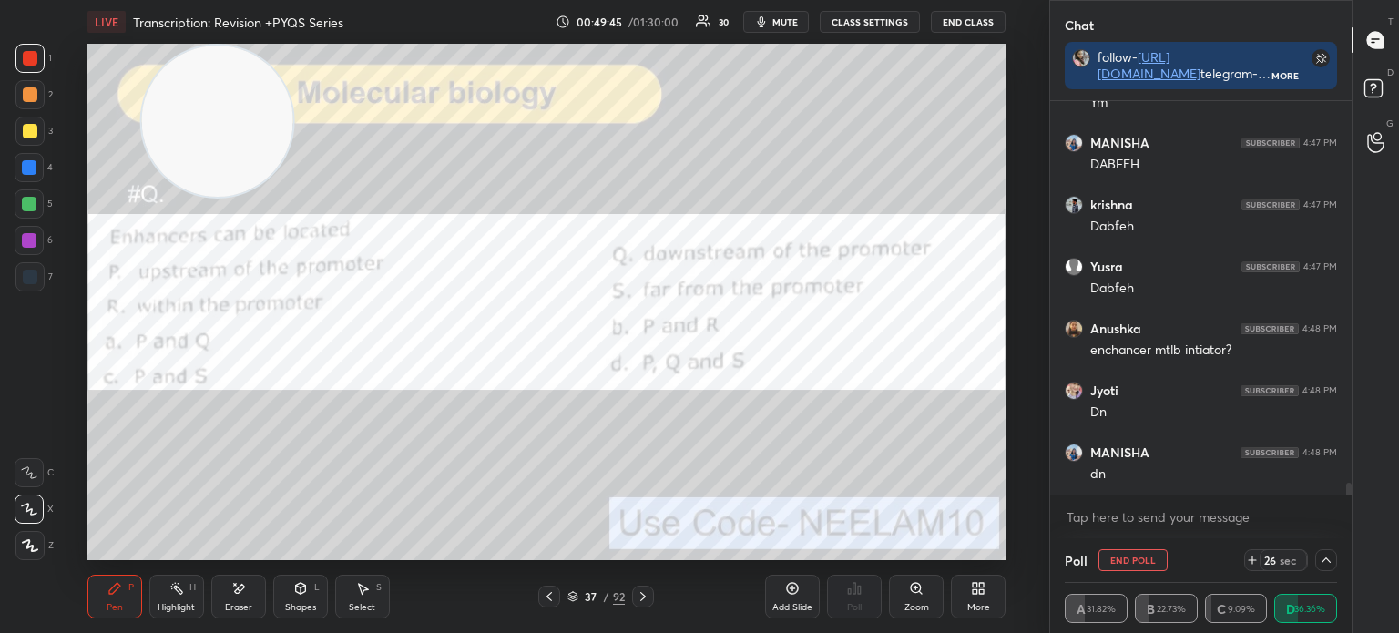
click at [573, 595] on icon at bounding box center [572, 596] width 11 height 11
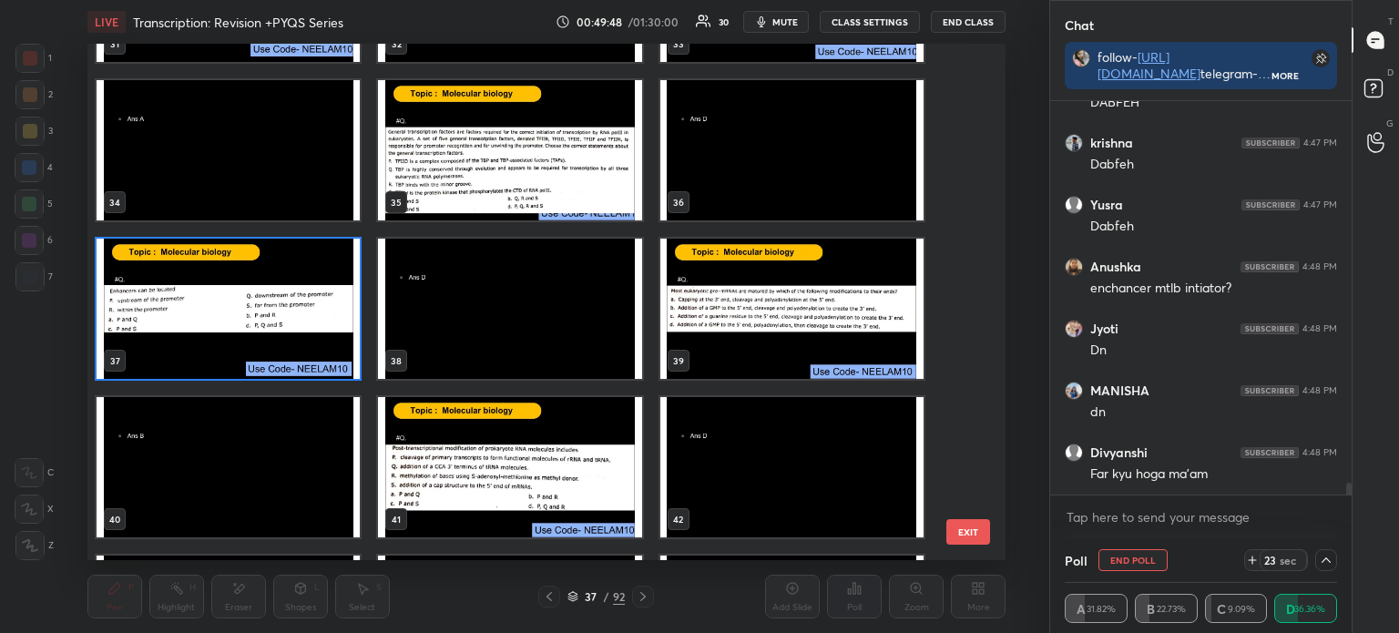
scroll to position [12840, 0]
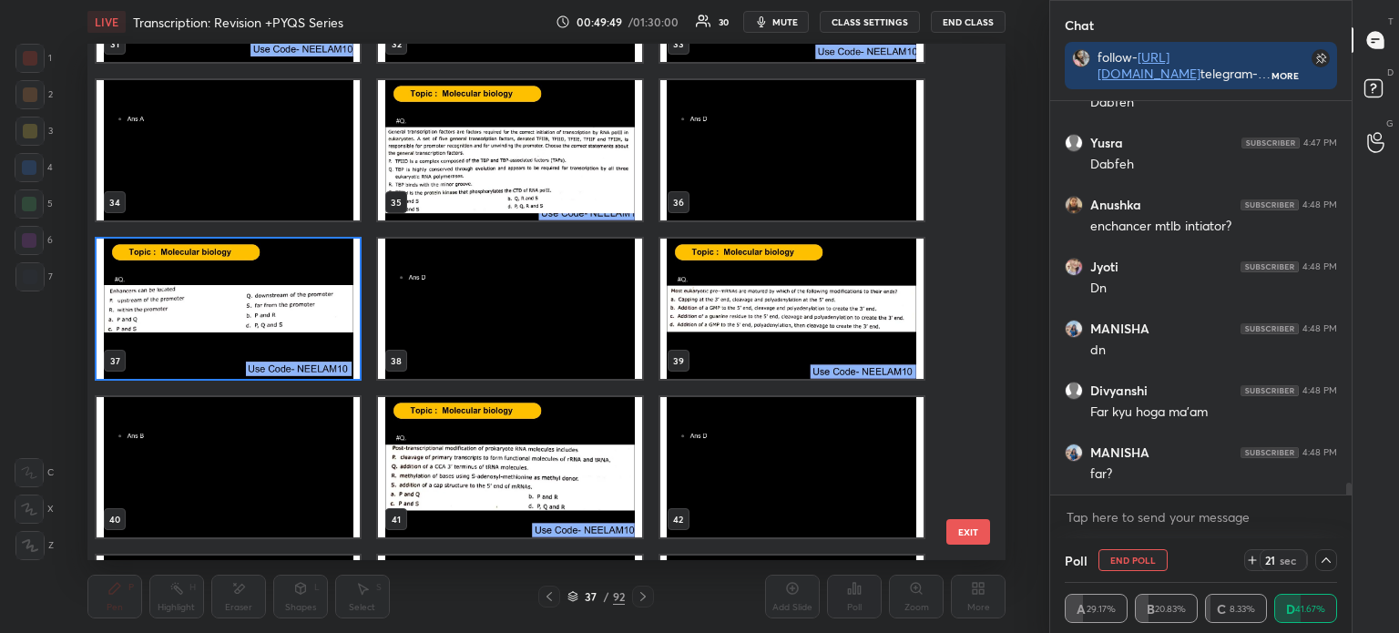
click at [296, 331] on img "grid" at bounding box center [228, 309] width 263 height 140
click at [300, 325] on img "grid" at bounding box center [228, 309] width 263 height 140
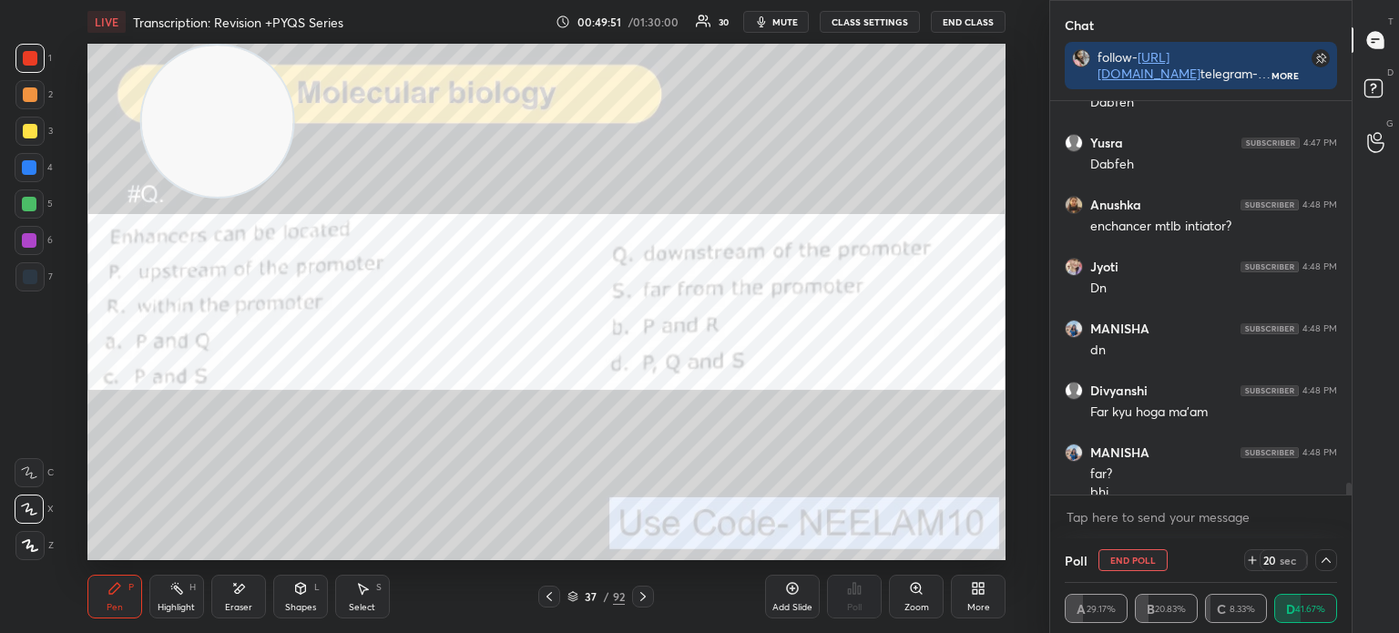
scroll to position [12859, 0]
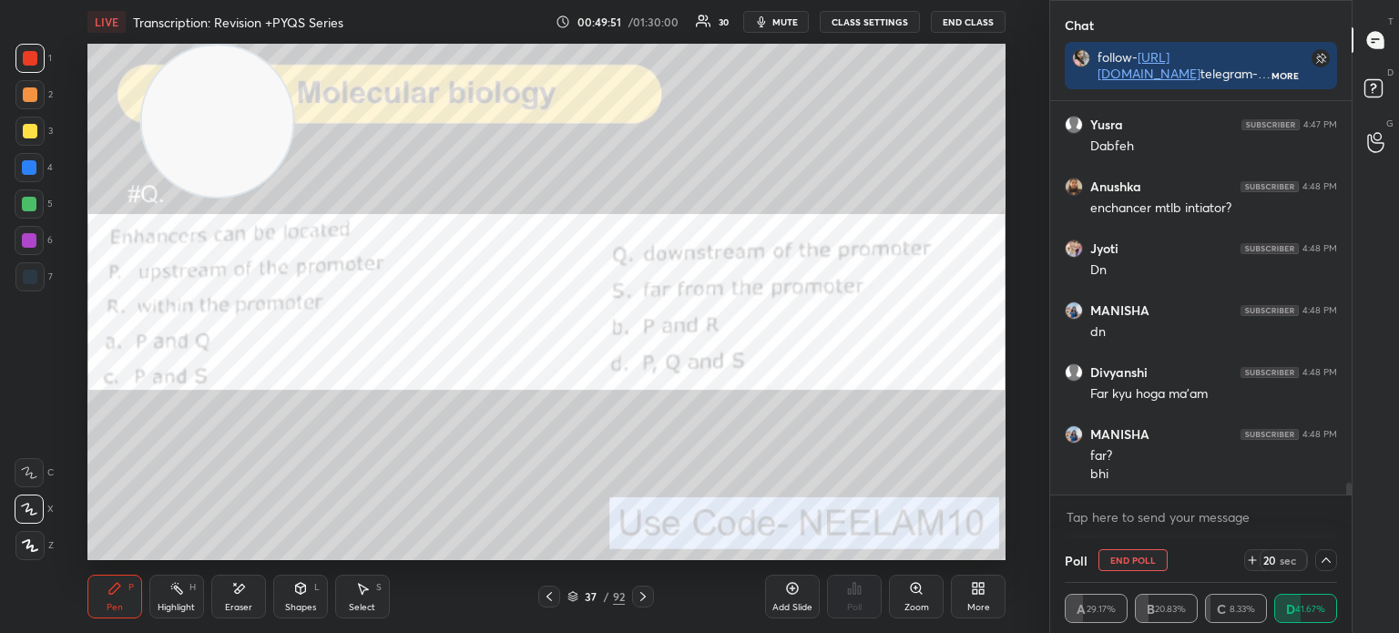
click at [641, 591] on icon at bounding box center [643, 596] width 15 height 15
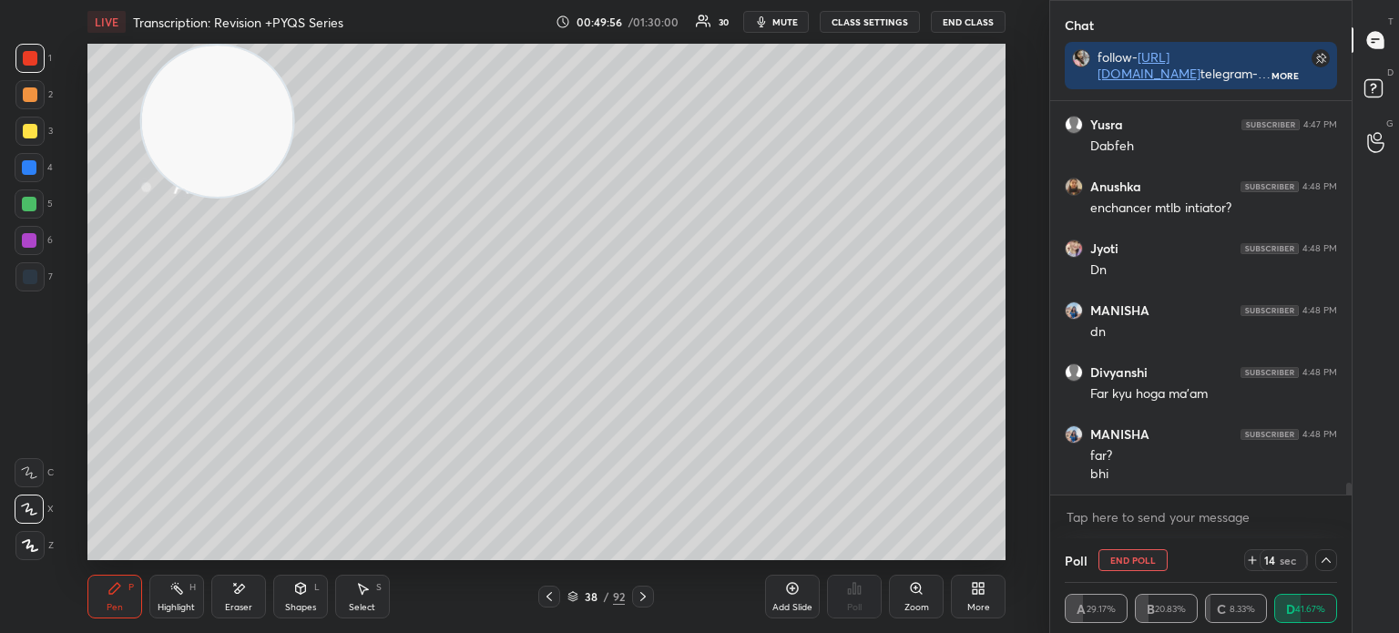
scroll to position [12920, 0]
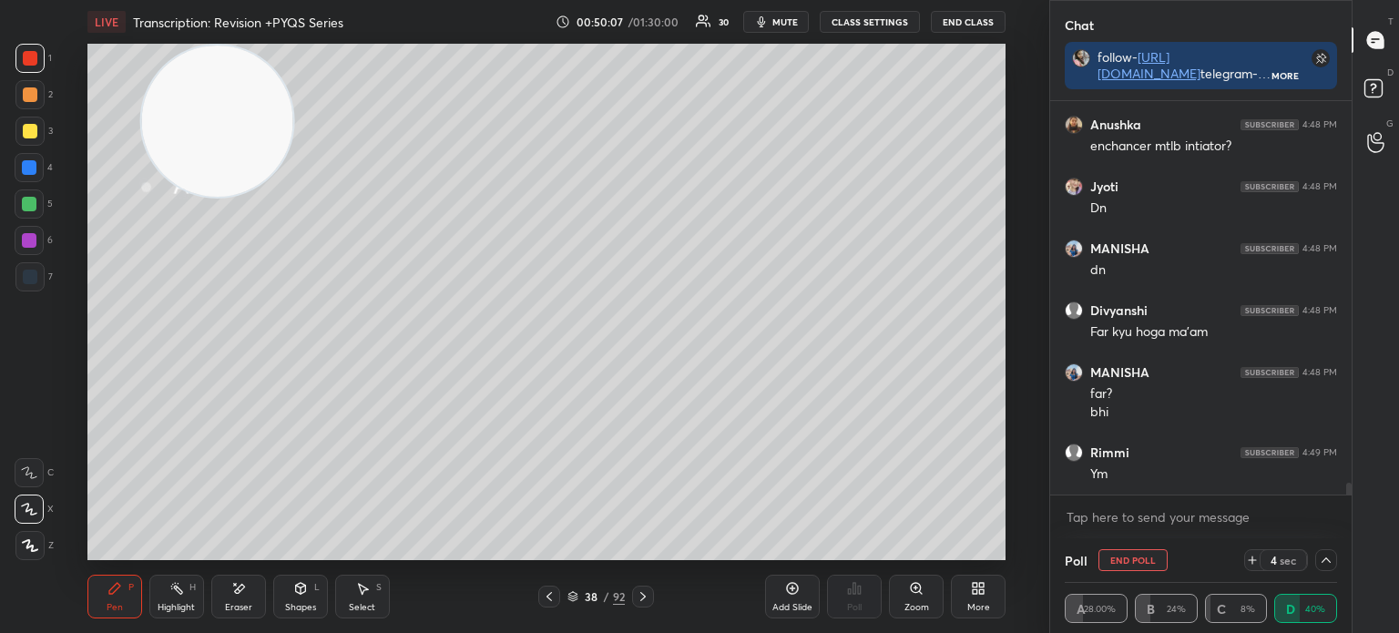
click at [27, 212] on div at bounding box center [29, 203] width 29 height 29
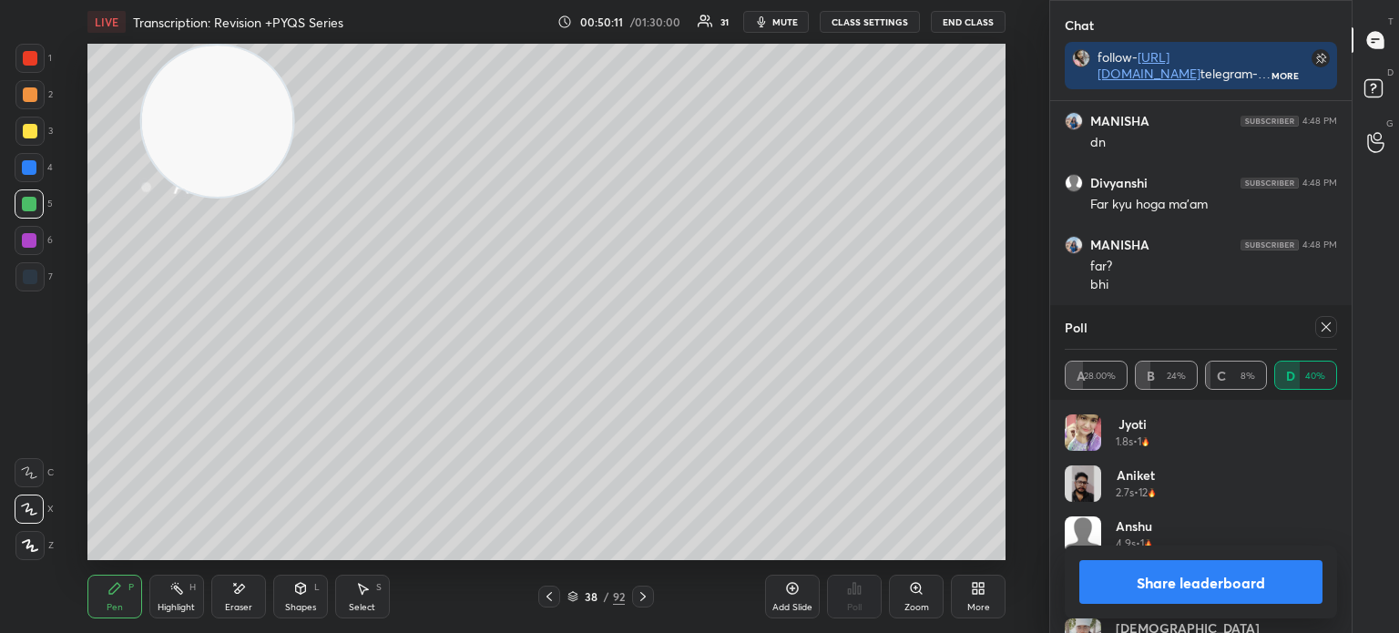
scroll to position [11921, 0]
click at [1327, 324] on icon at bounding box center [1325, 327] width 15 height 15
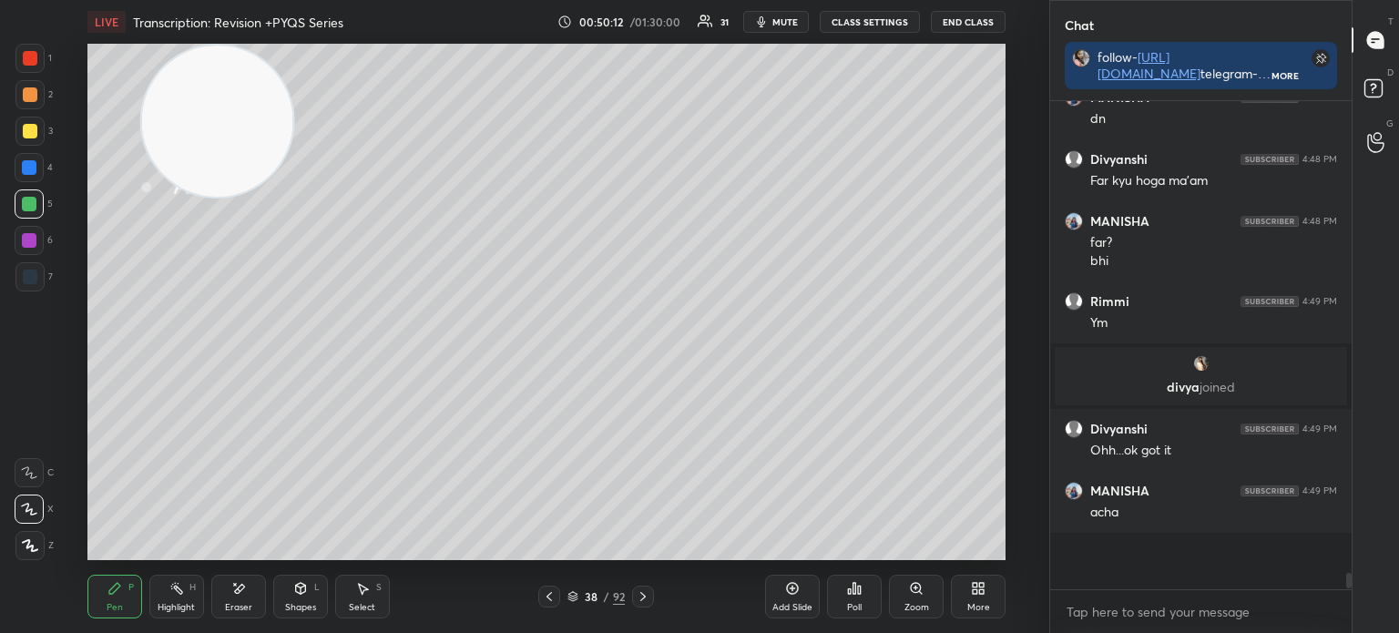
scroll to position [329, 296]
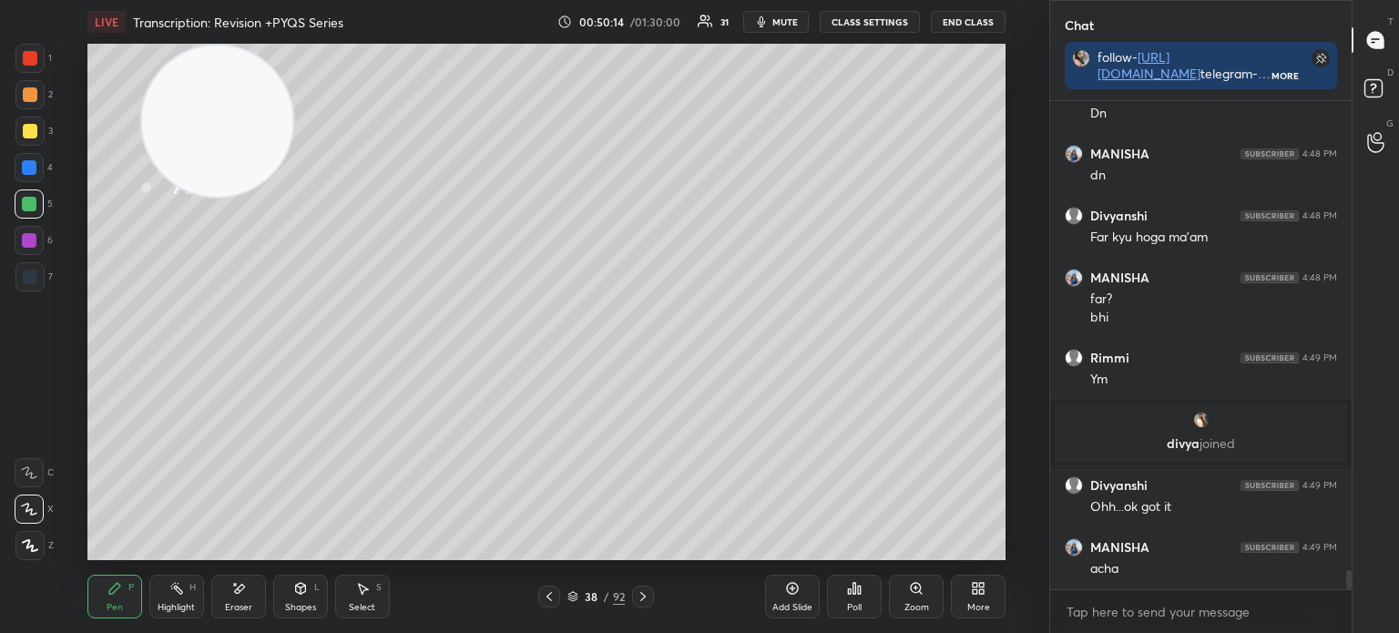
click at [644, 595] on icon at bounding box center [643, 596] width 15 height 15
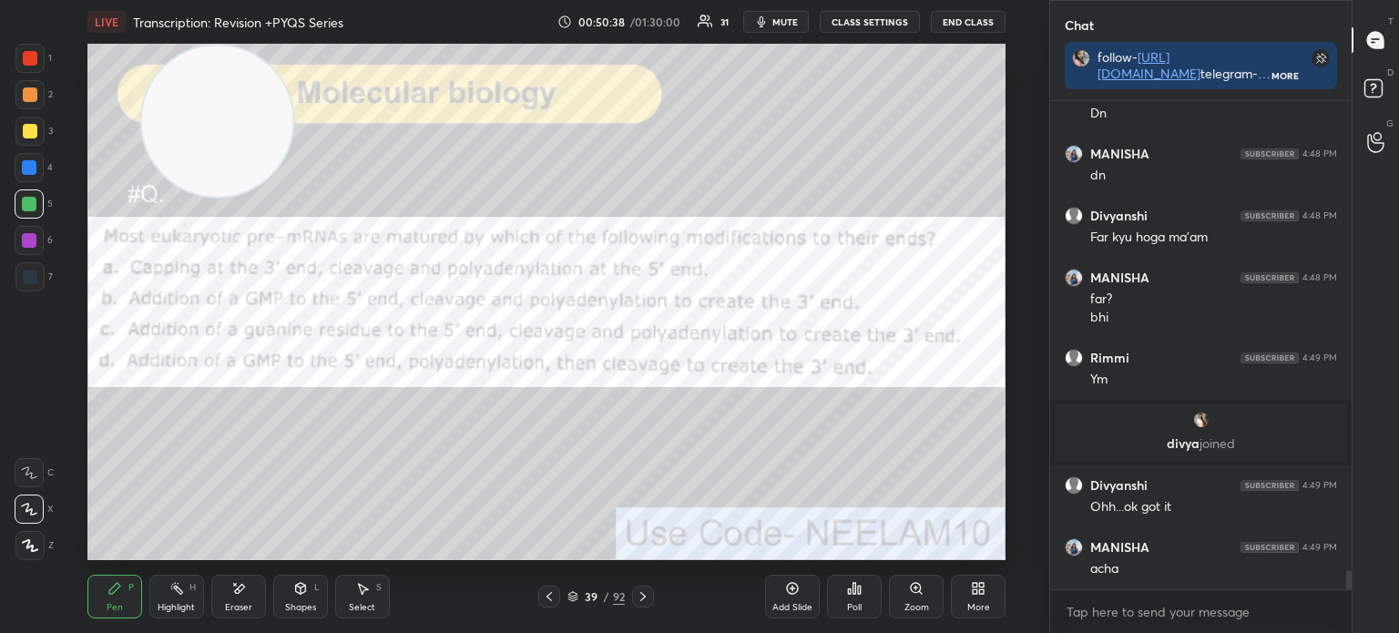
click at [572, 597] on icon at bounding box center [572, 596] width 11 height 11
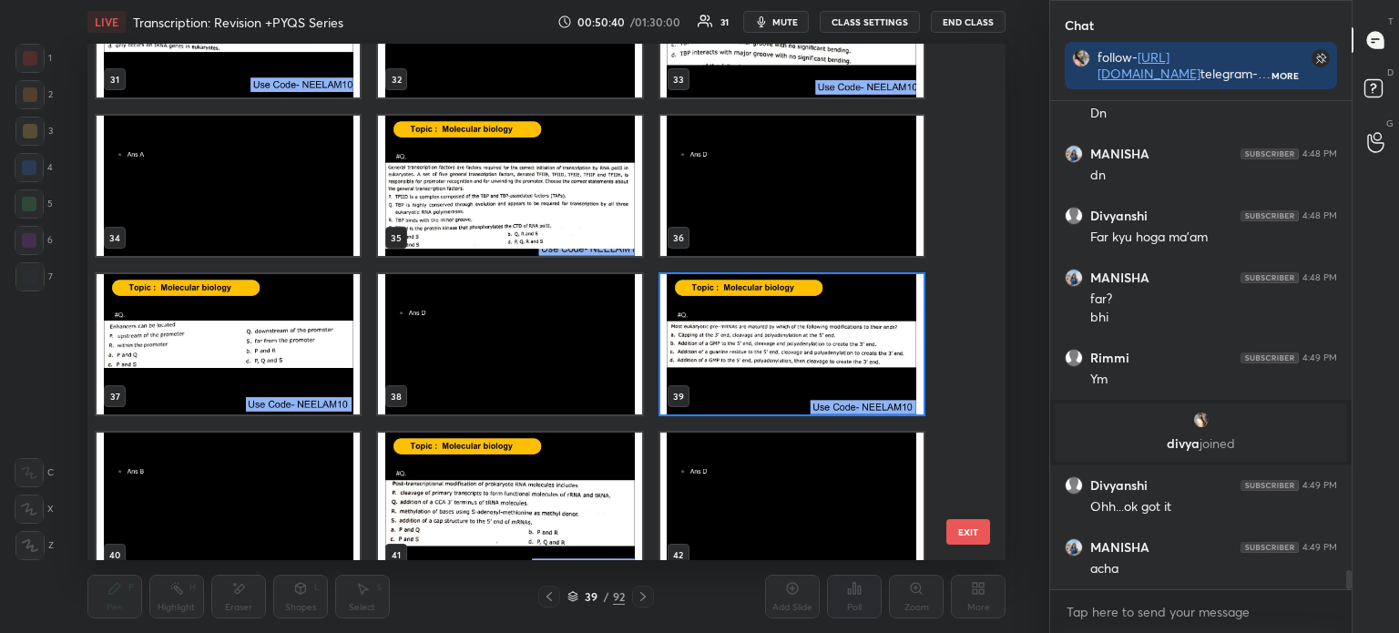
click at [724, 359] on img "grid" at bounding box center [790, 344] width 263 height 140
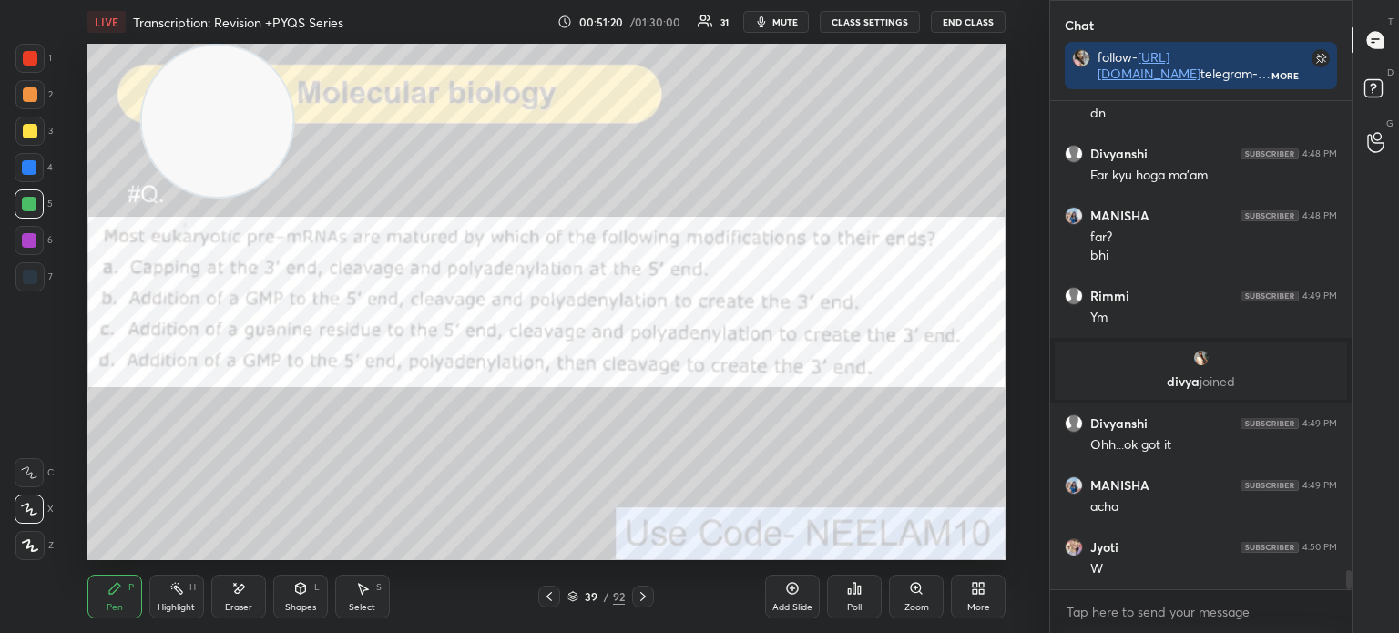
click at [24, 136] on div at bounding box center [30, 131] width 15 height 15
click at [852, 593] on icon at bounding box center [854, 588] width 15 height 15
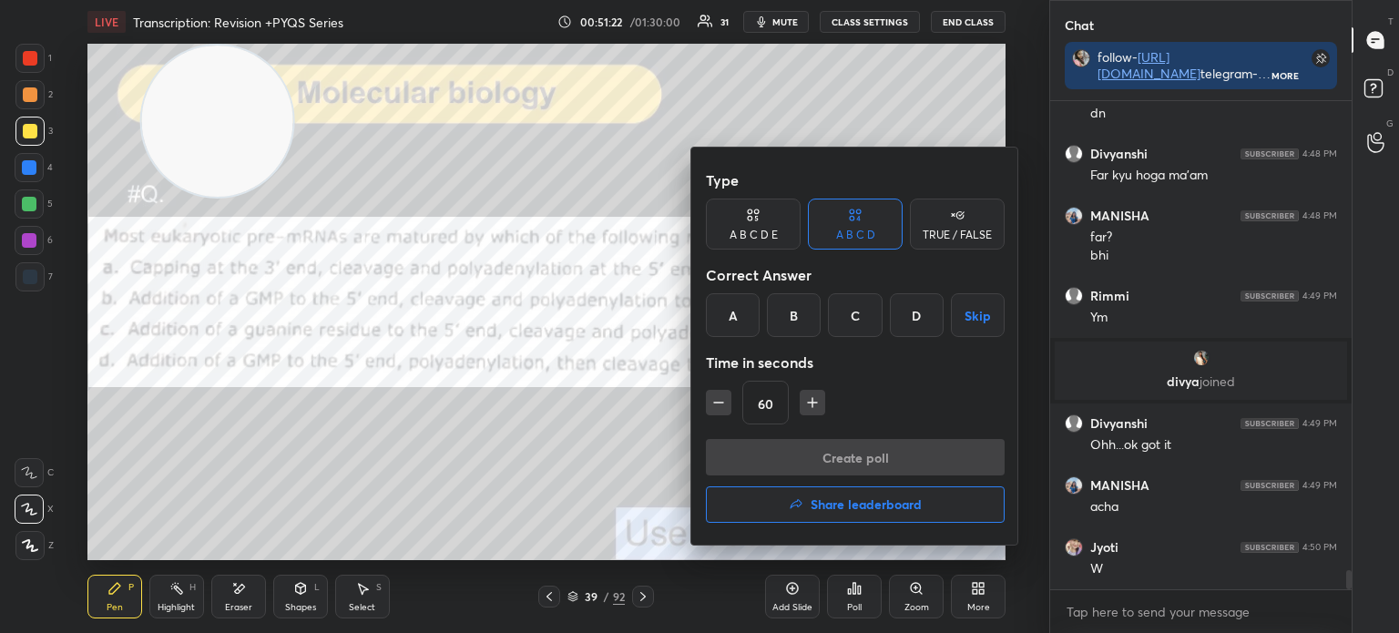
click at [788, 321] on div "B" at bounding box center [794, 315] width 54 height 44
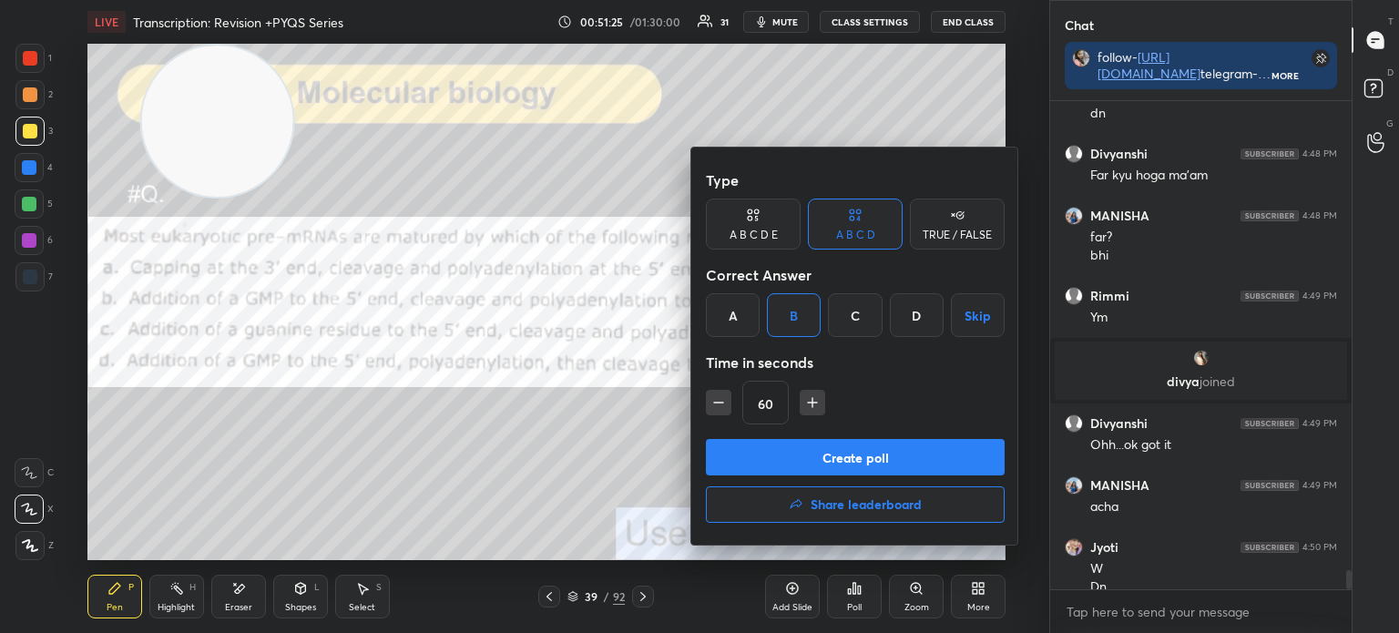
scroll to position [11968, 0]
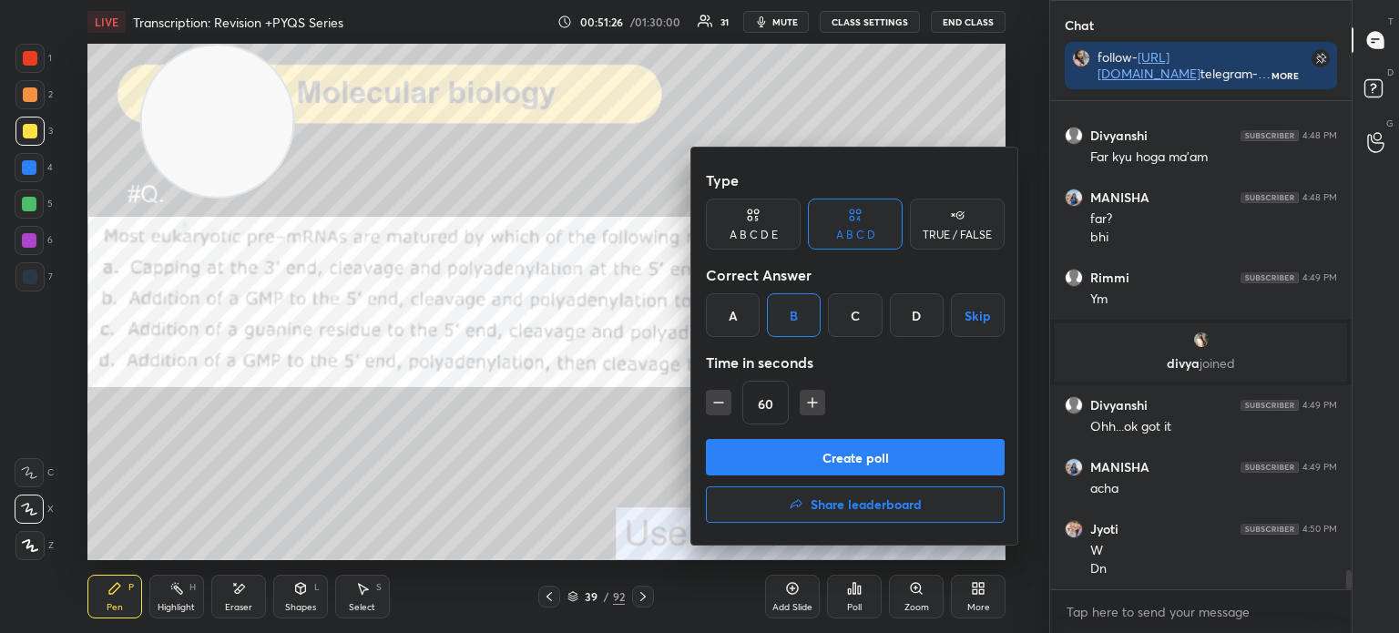
click at [819, 456] on button "Create poll" at bounding box center [855, 457] width 299 height 36
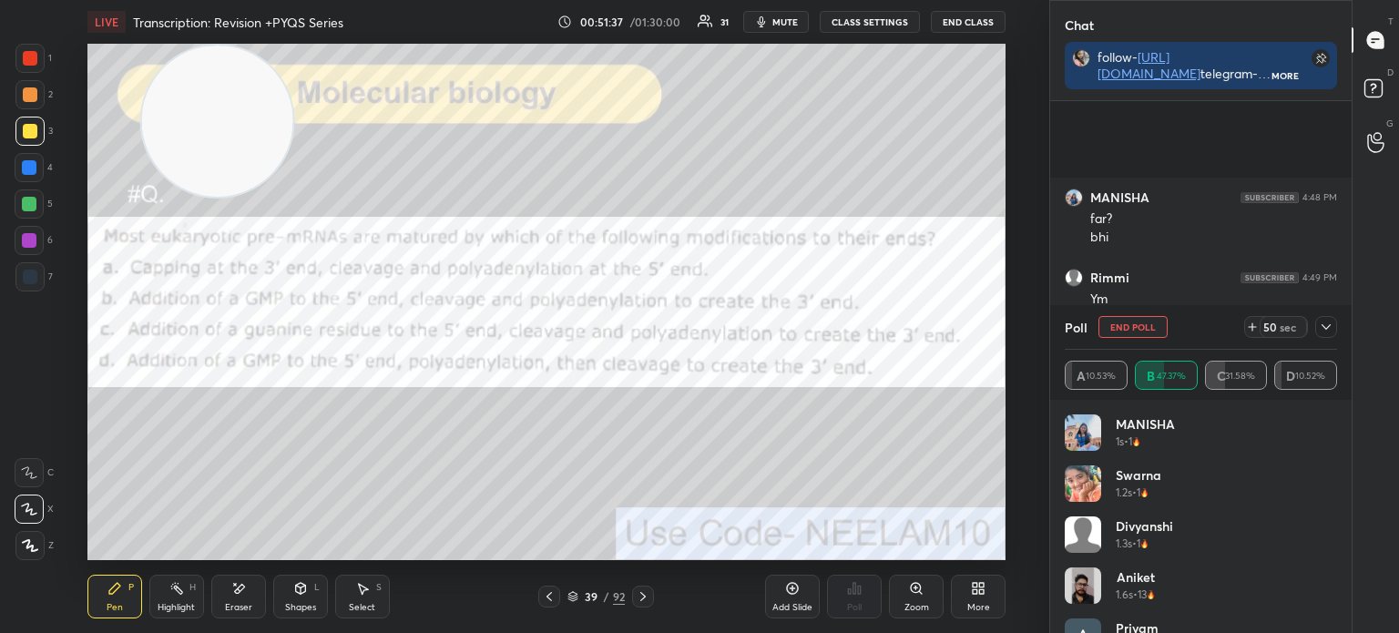
scroll to position [12125, 0]
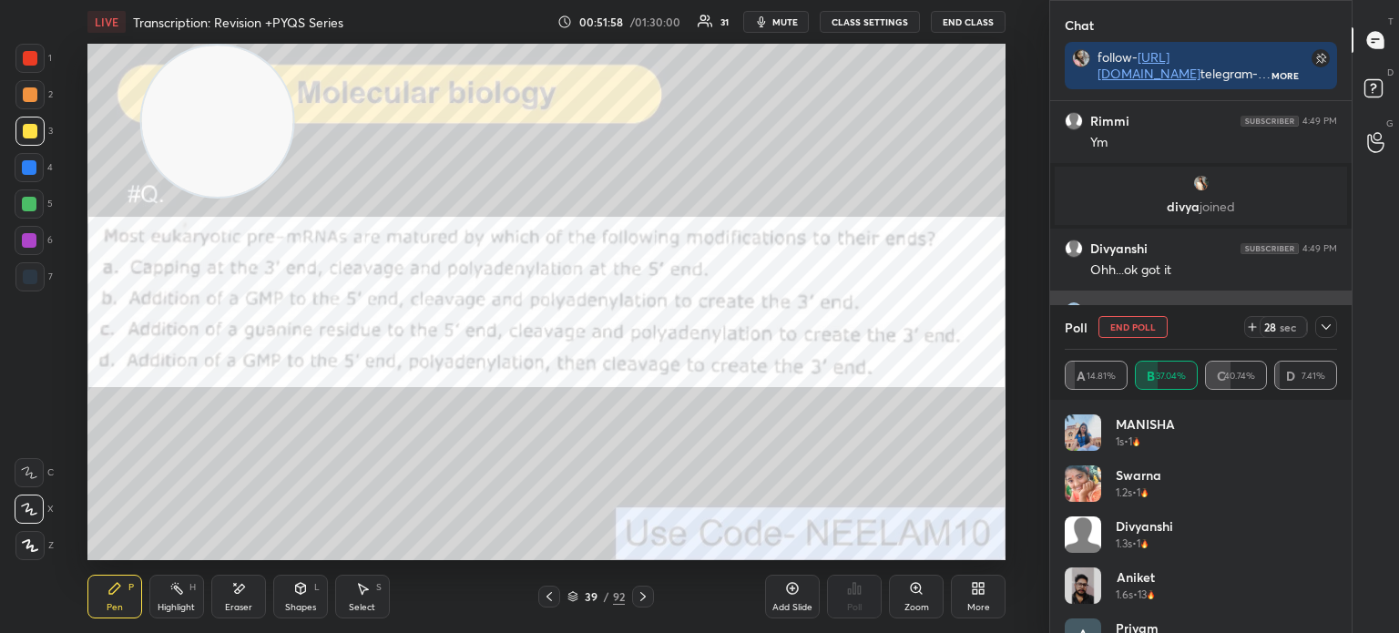
click at [1329, 326] on icon at bounding box center [1325, 327] width 15 height 15
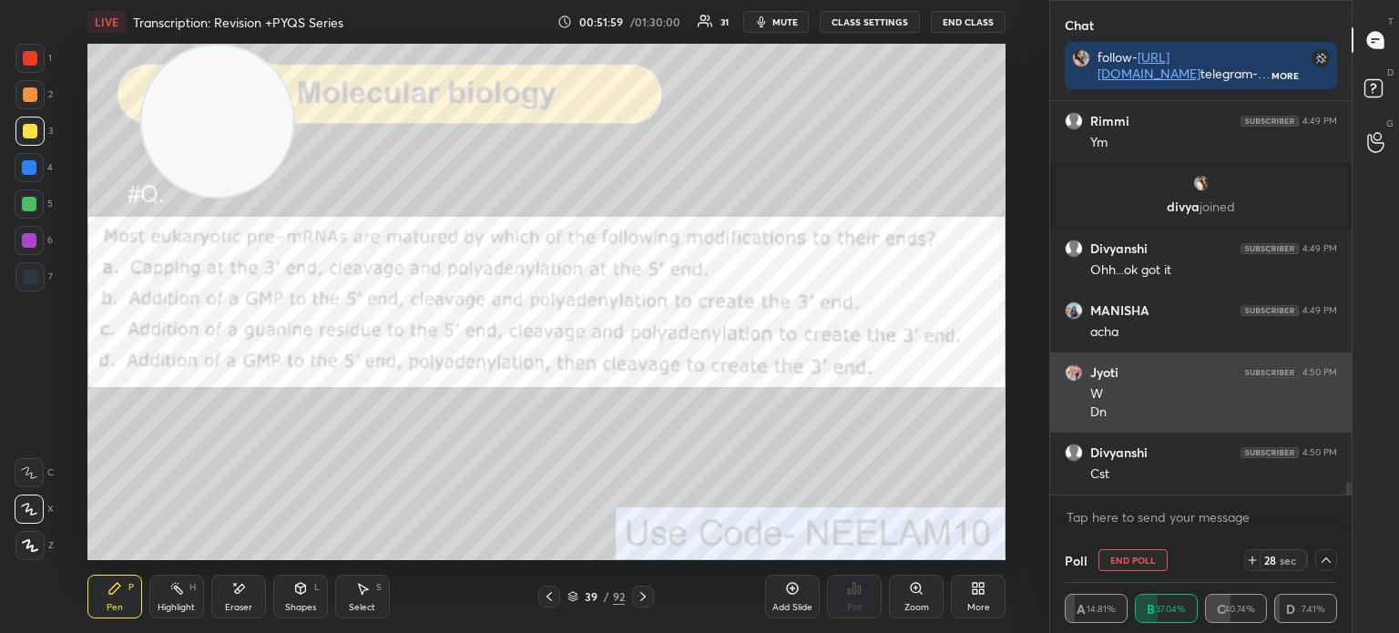
scroll to position [0, 5]
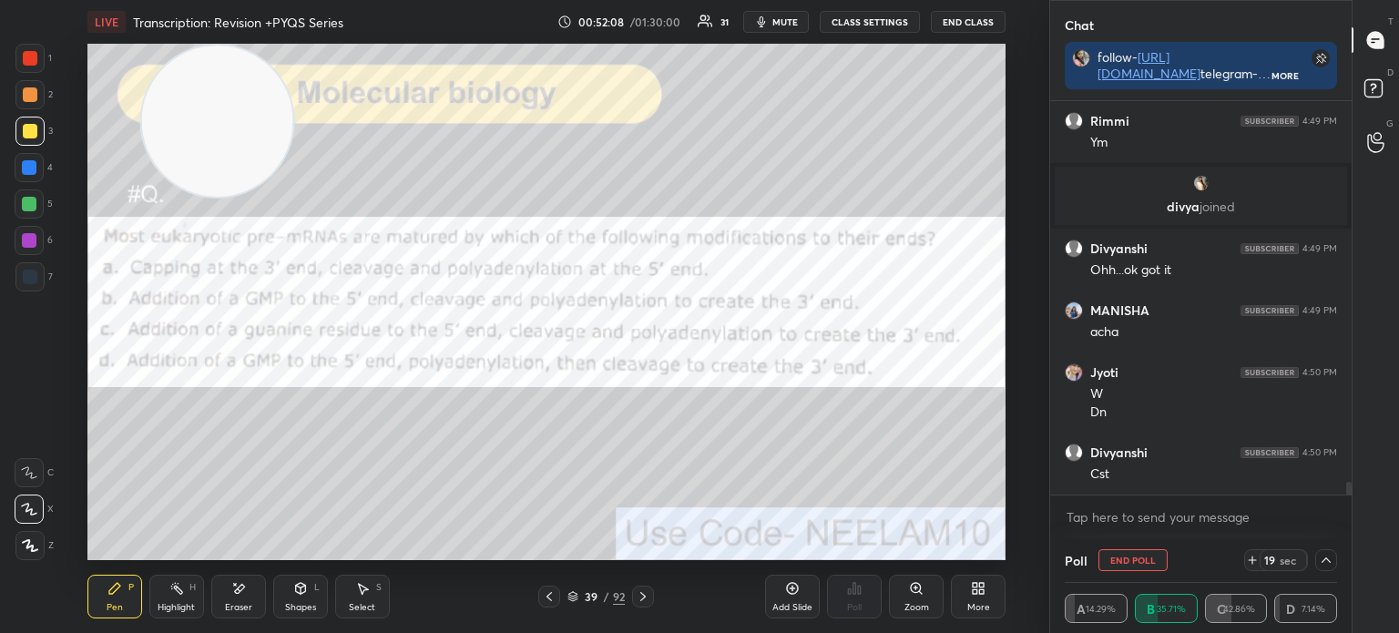
click at [25, 57] on div at bounding box center [30, 58] width 15 height 15
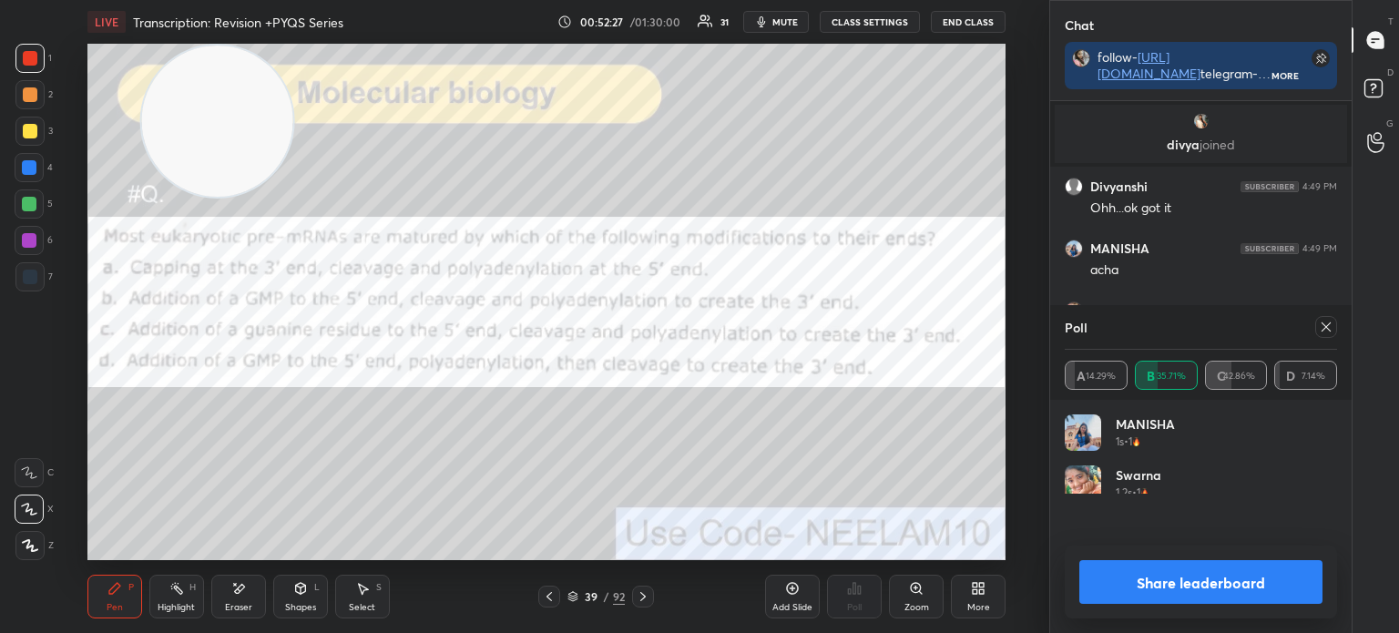
scroll to position [213, 267]
click at [1320, 326] on icon at bounding box center [1325, 327] width 15 height 15
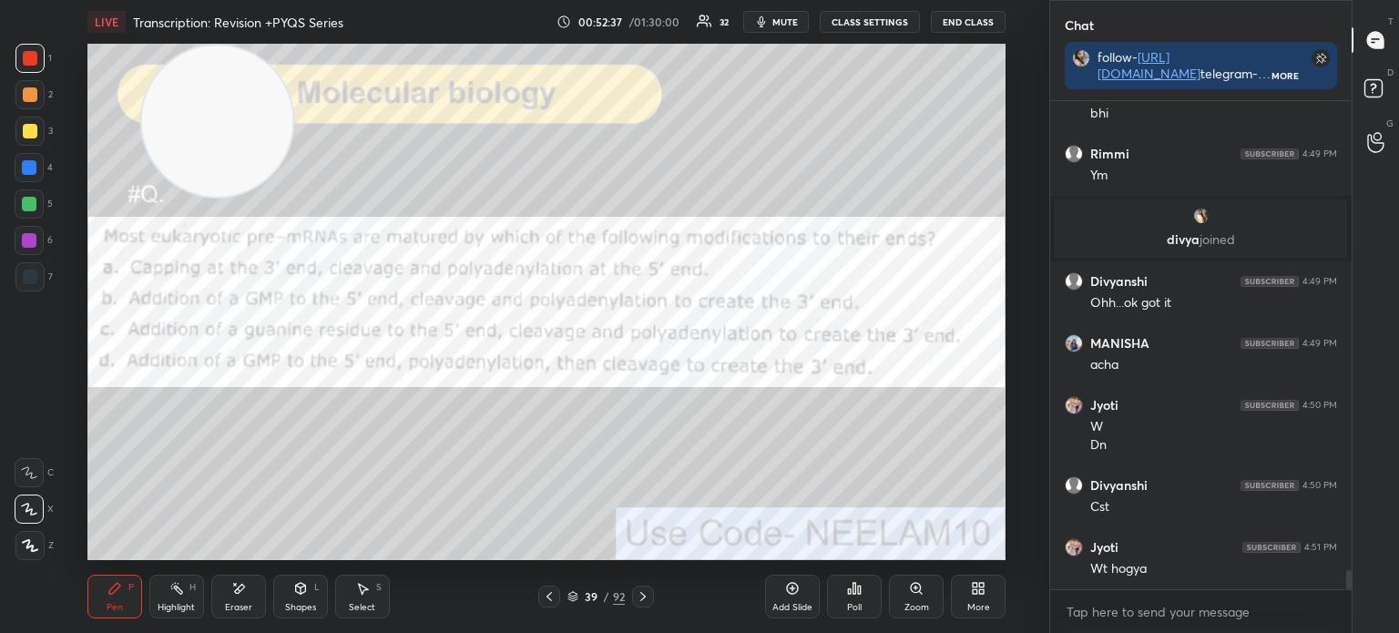
scroll to position [483, 296]
click at [362, 594] on icon at bounding box center [364, 589] width 10 height 11
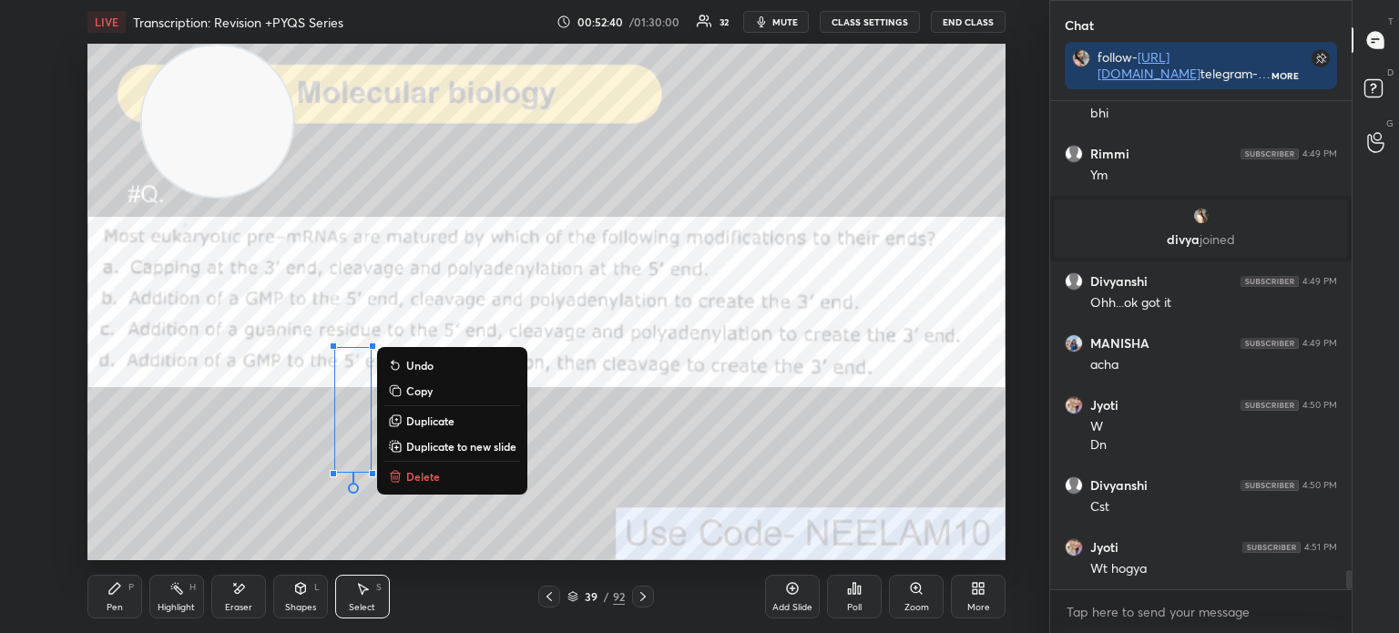
click at [436, 481] on p "Delete" at bounding box center [423, 476] width 34 height 15
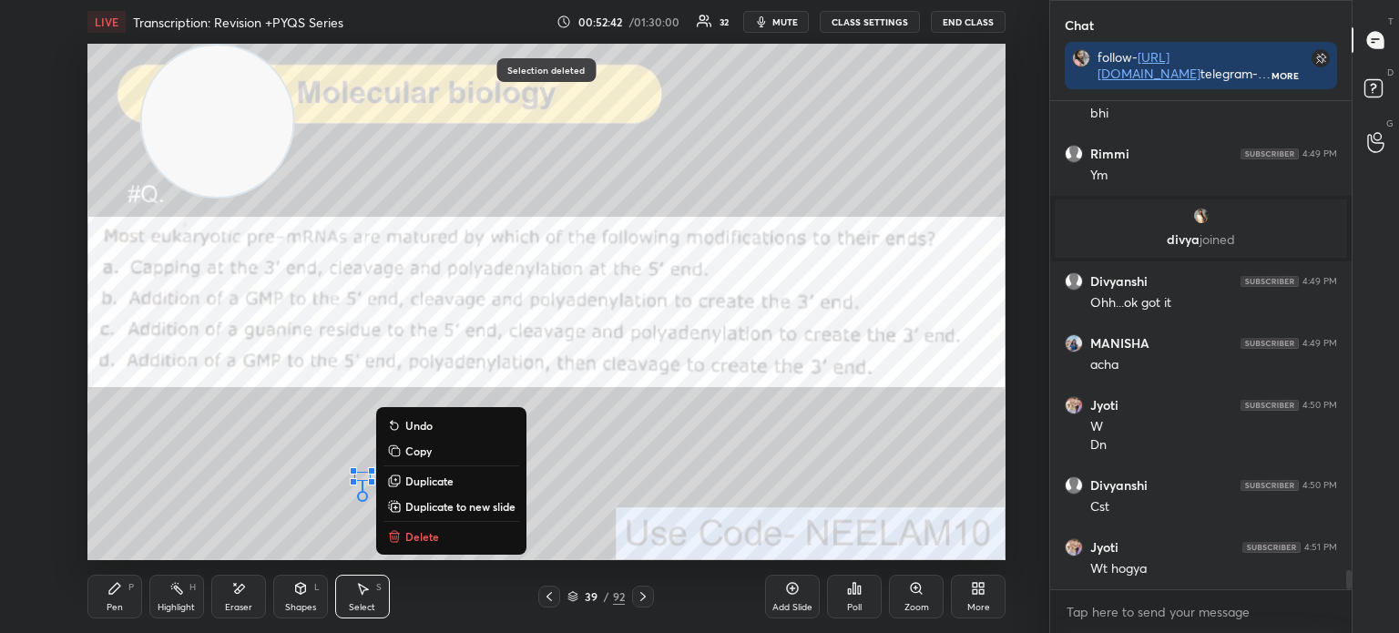
click at [419, 535] on p "Delete" at bounding box center [422, 536] width 34 height 15
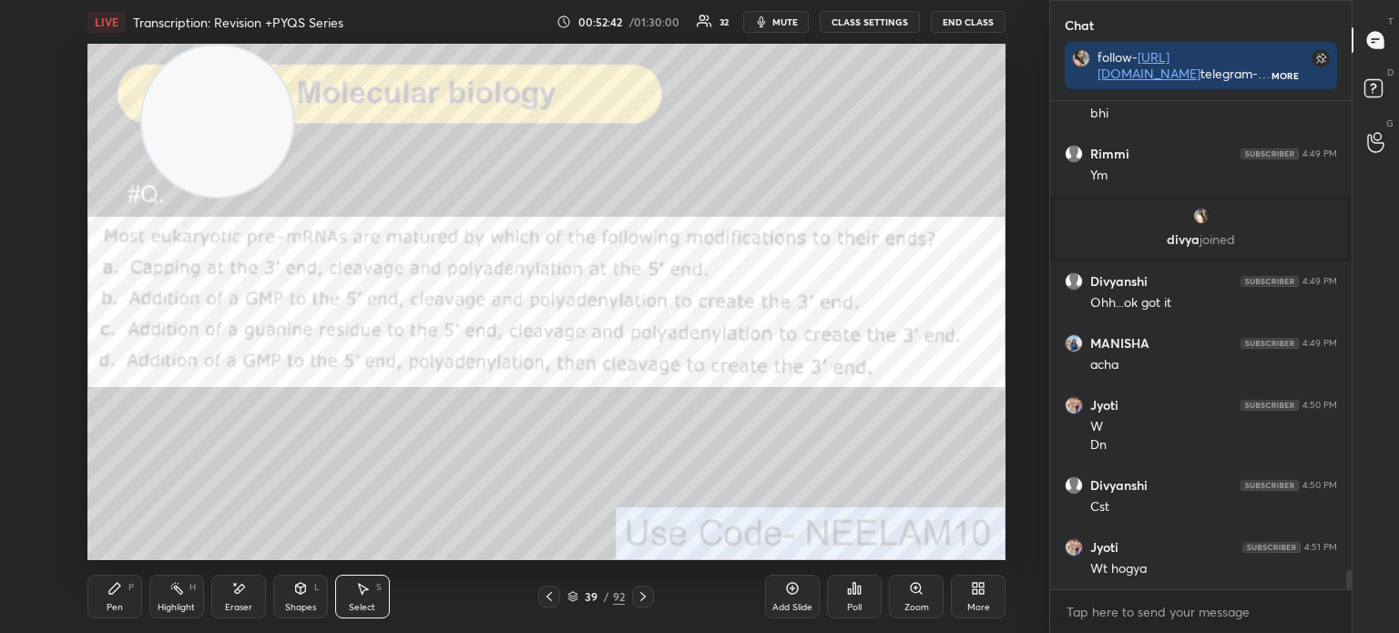
click at [123, 600] on div "Pen P" at bounding box center [114, 597] width 55 height 44
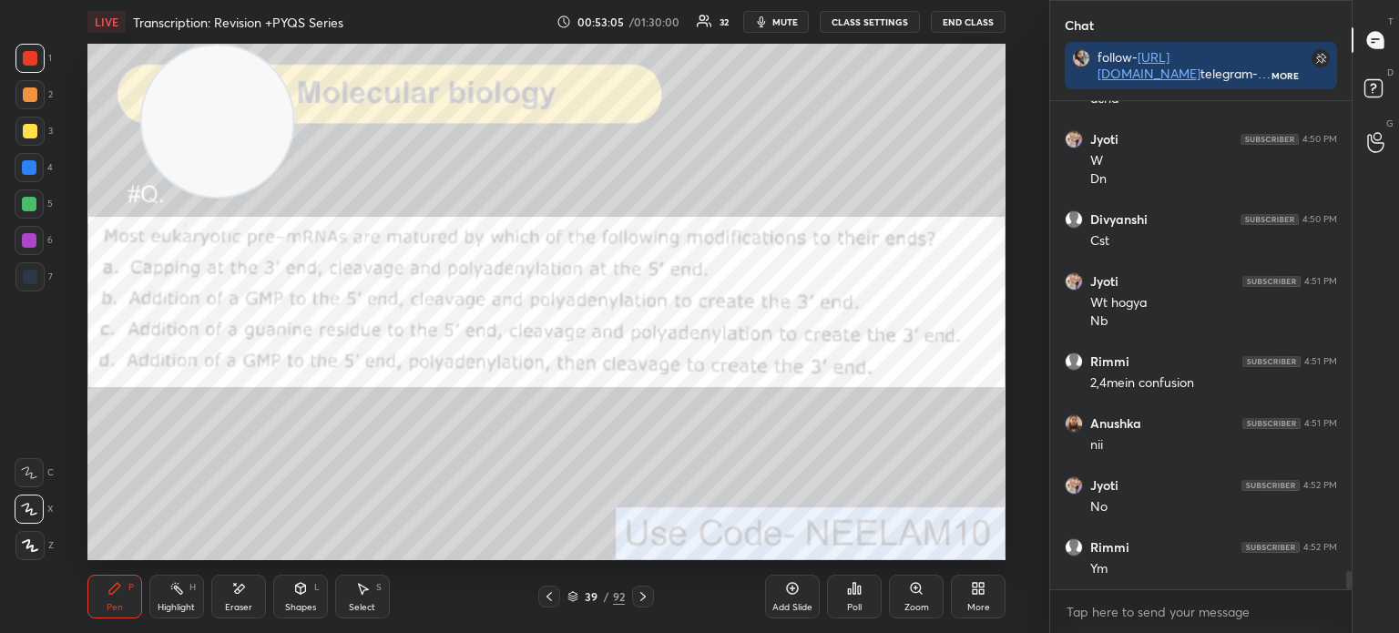
scroll to position [12420, 0]
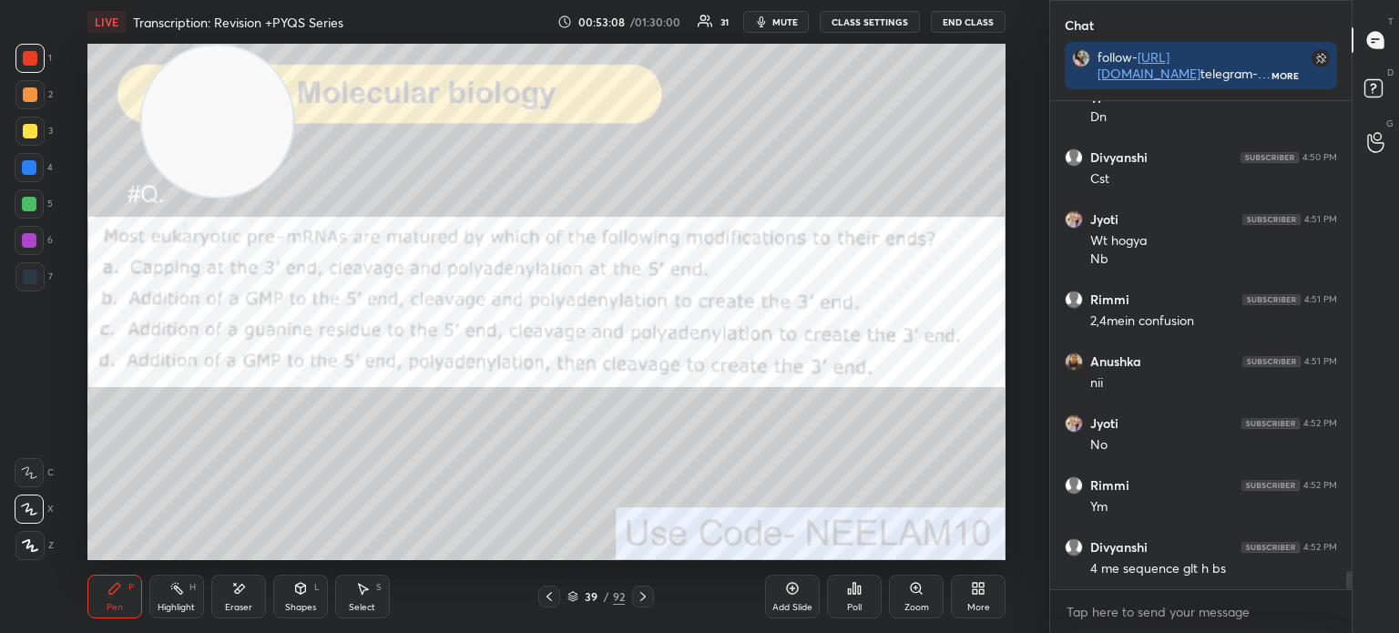
click at [38, 262] on div at bounding box center [29, 276] width 29 height 29
click at [577, 600] on icon at bounding box center [572, 596] width 11 height 11
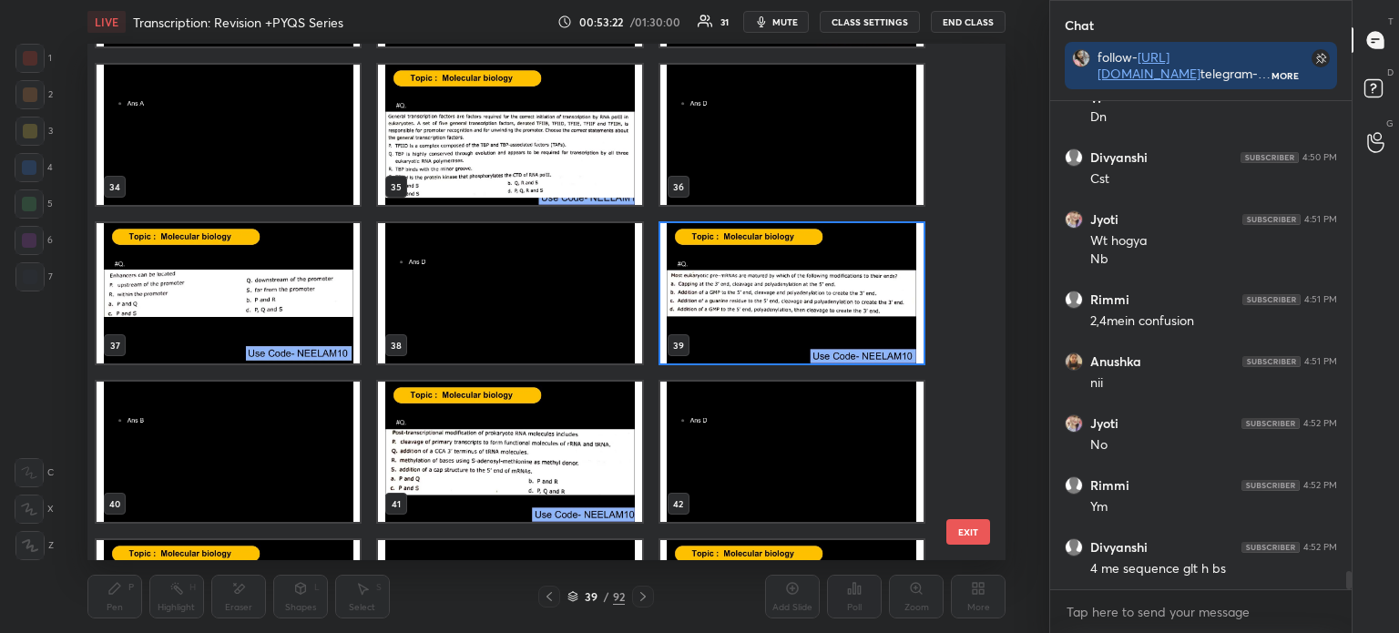
scroll to position [1734, 0]
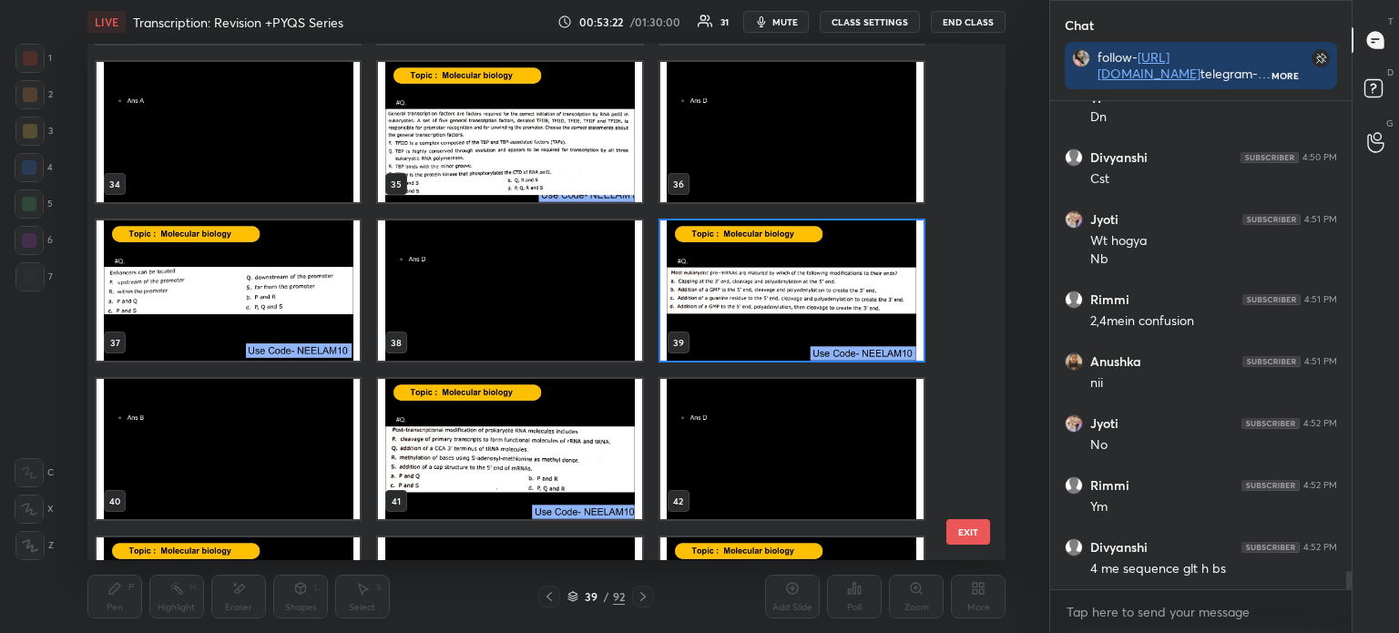
click at [550, 476] on img "grid" at bounding box center [509, 449] width 263 height 140
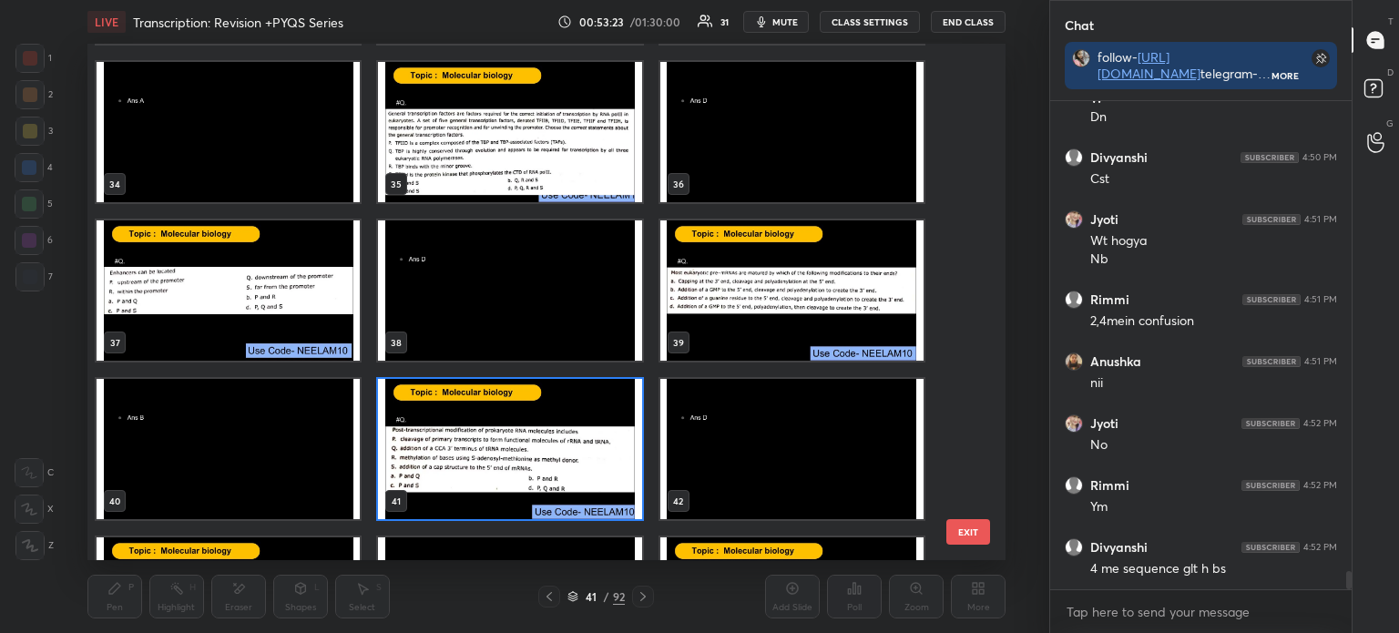
click at [554, 478] on img "grid" at bounding box center [509, 449] width 263 height 140
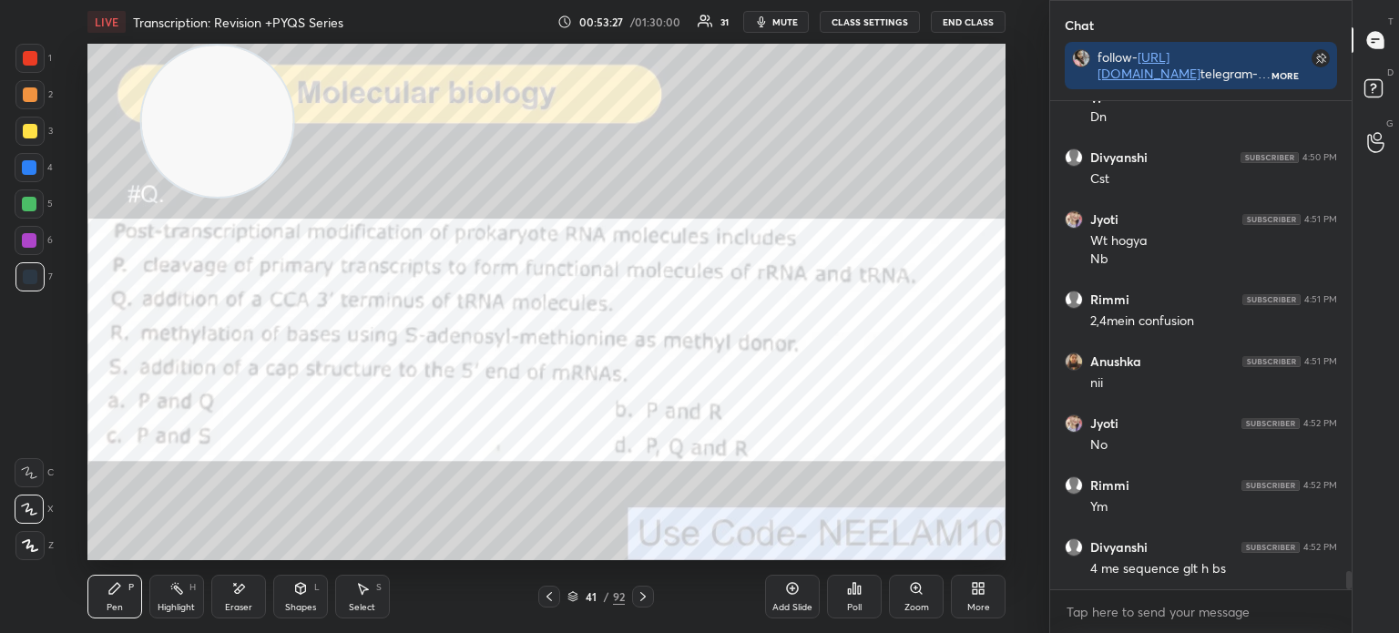
click at [25, 70] on div at bounding box center [29, 58] width 29 height 29
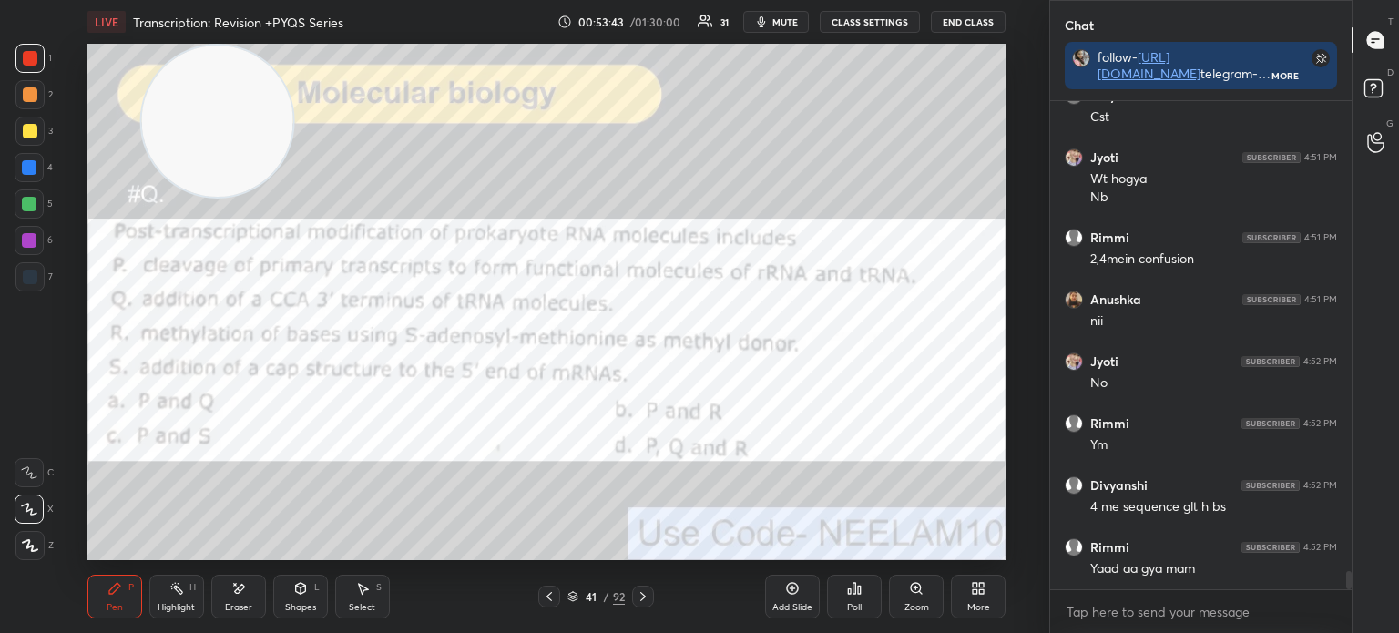
click at [575, 599] on icon at bounding box center [572, 596] width 11 height 11
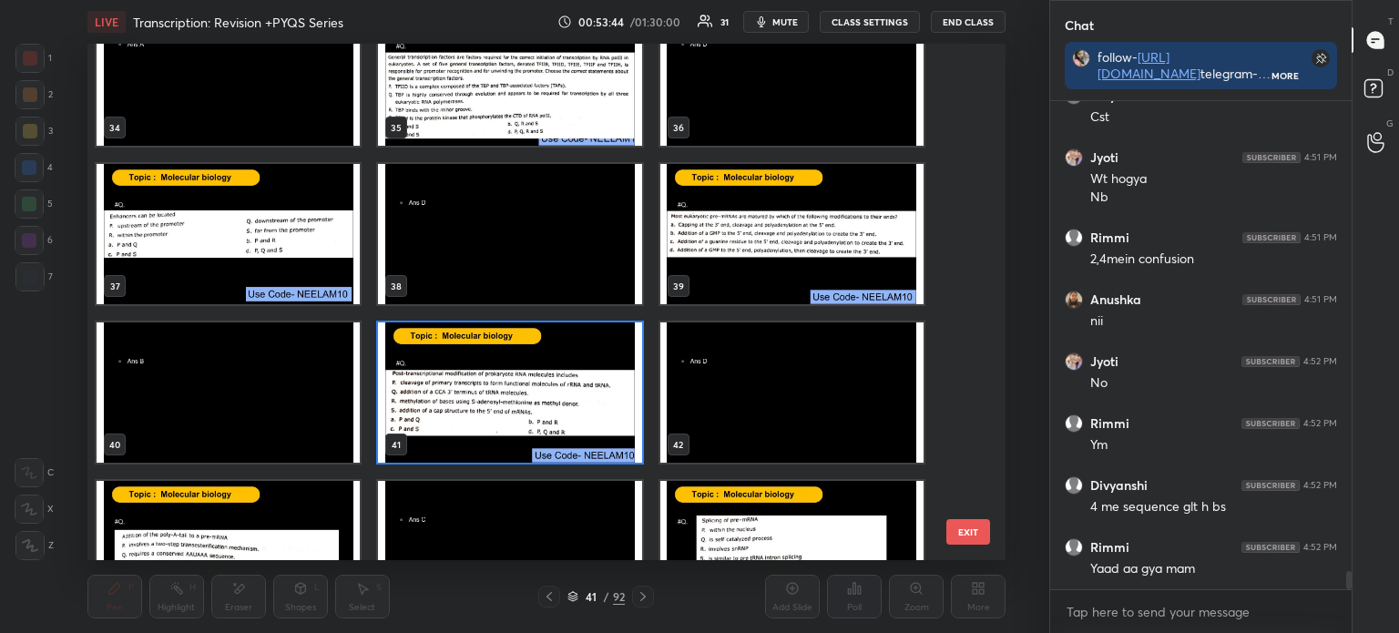
scroll to position [1792, 0]
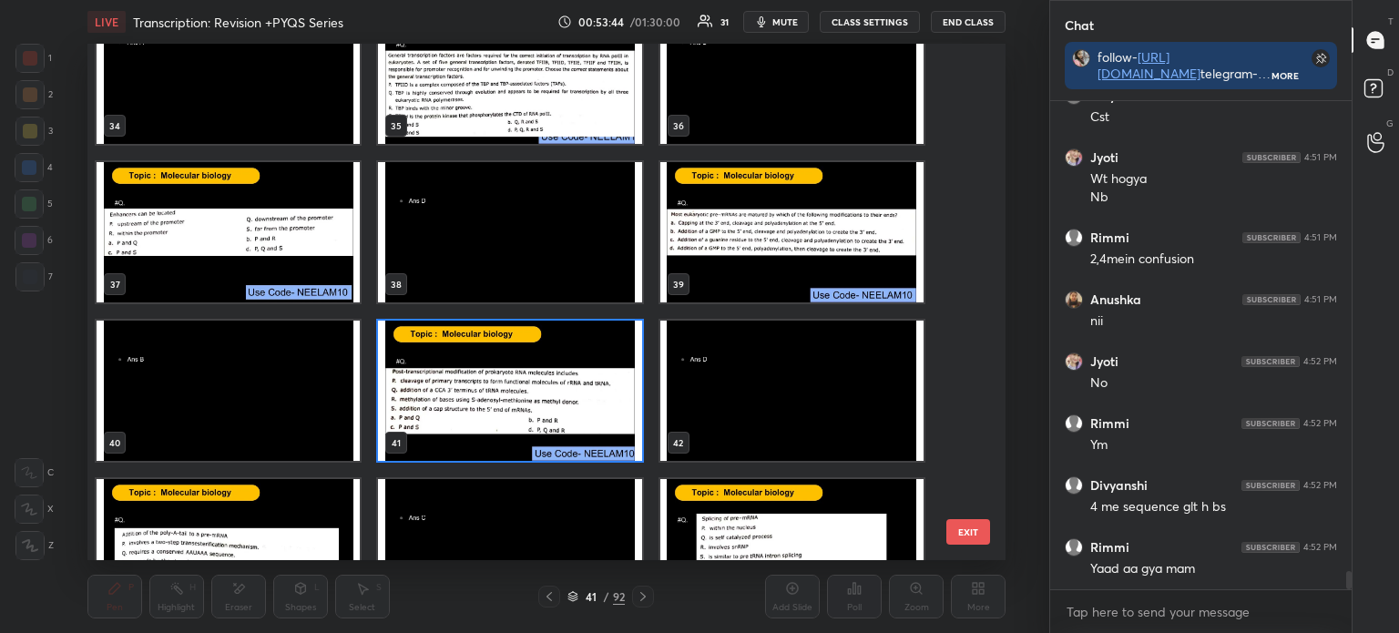
click at [518, 396] on img "grid" at bounding box center [509, 391] width 263 height 140
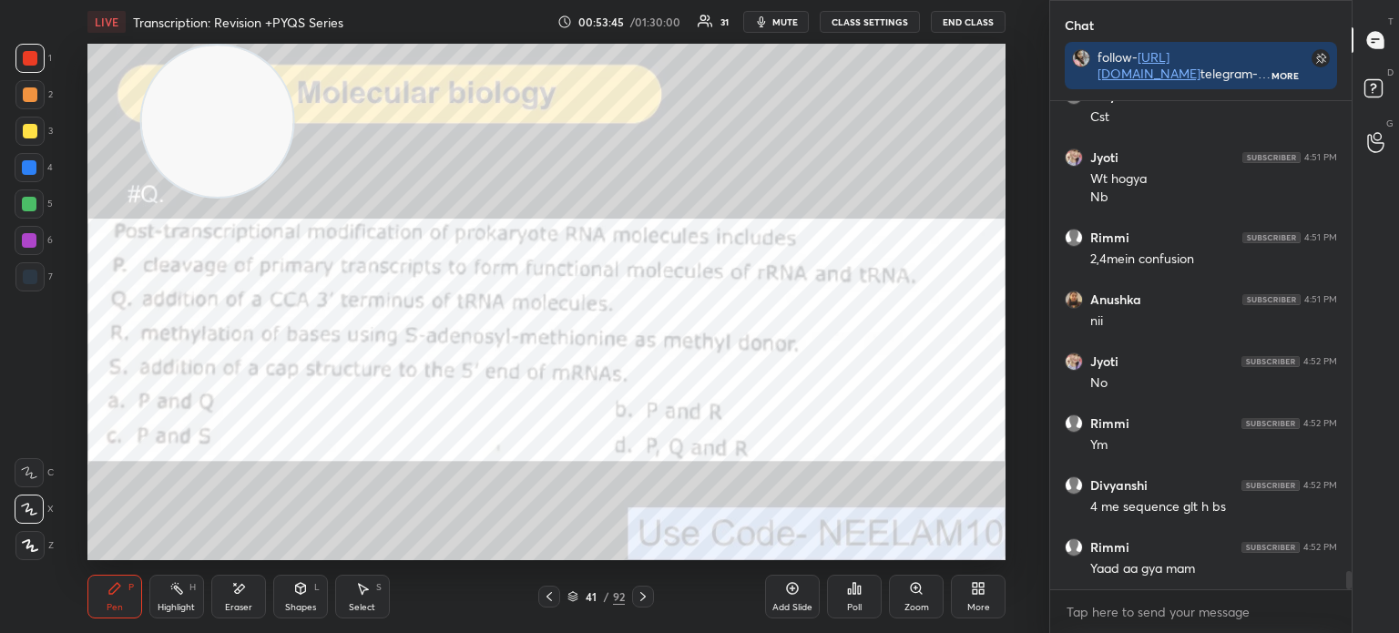
click at [522, 399] on img "grid" at bounding box center [509, 391] width 263 height 140
click at [860, 595] on icon at bounding box center [854, 588] width 15 height 15
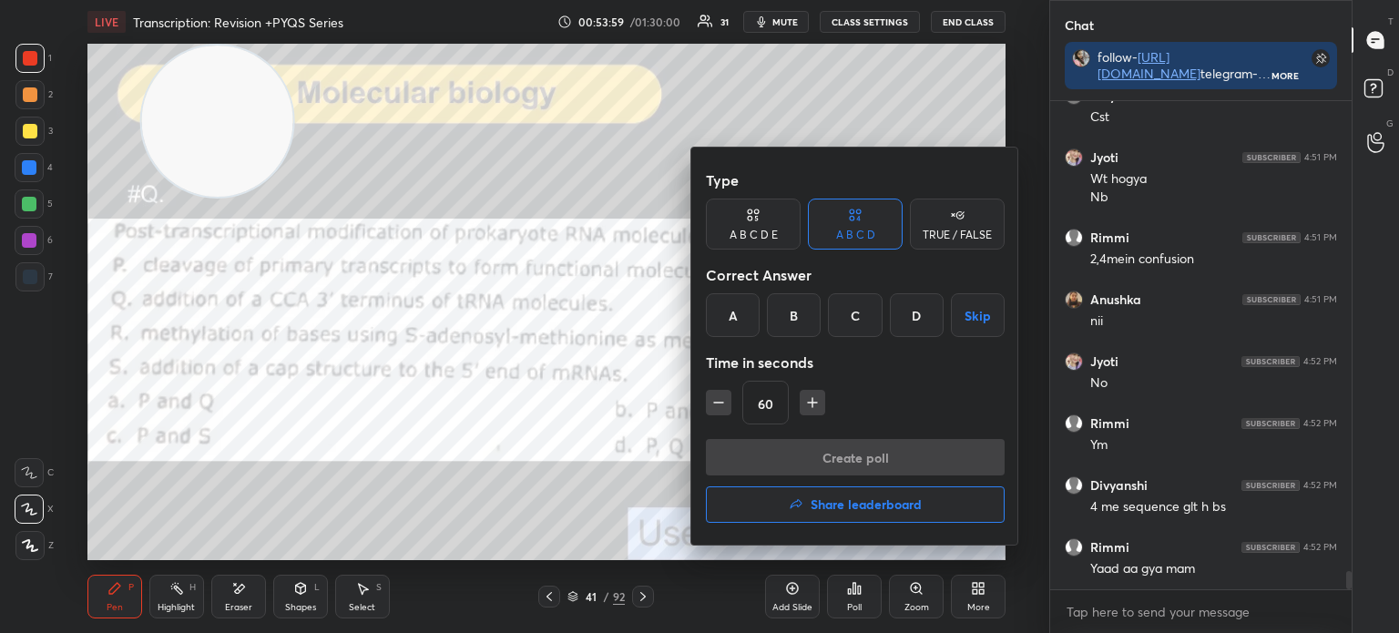
click at [916, 309] on div "D" at bounding box center [917, 315] width 54 height 44
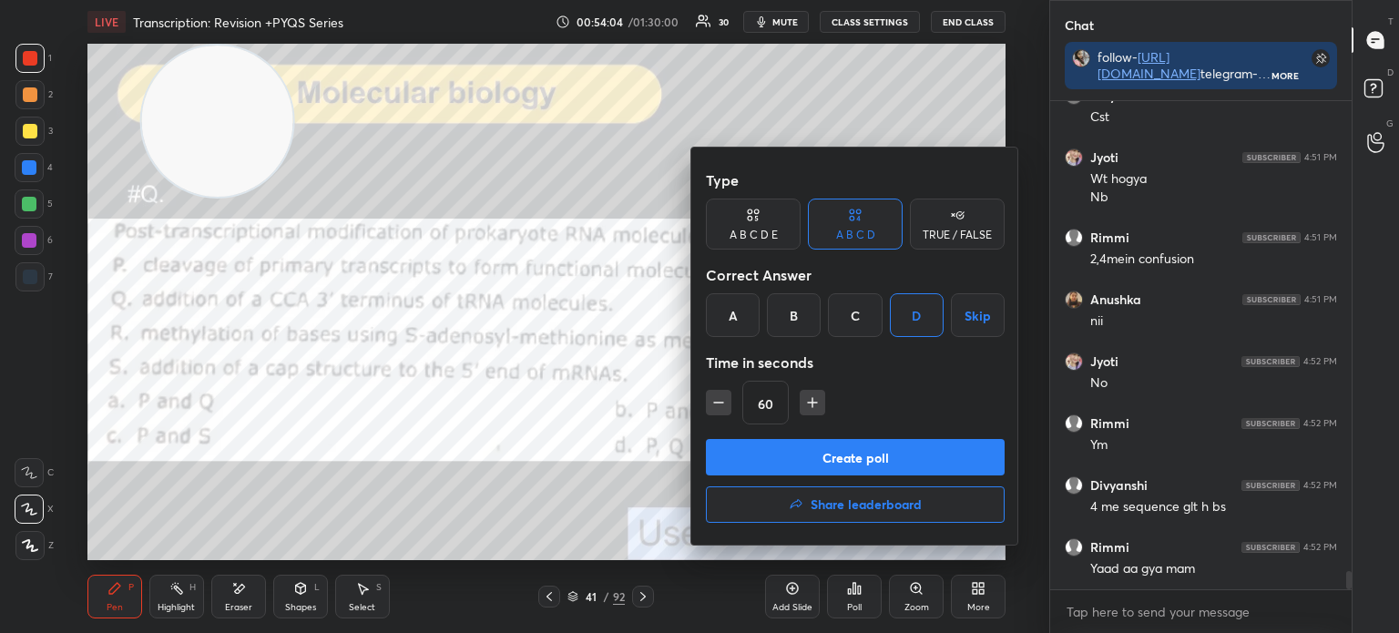
scroll to position [446, 296]
click at [931, 469] on button "Create poll" at bounding box center [855, 457] width 299 height 36
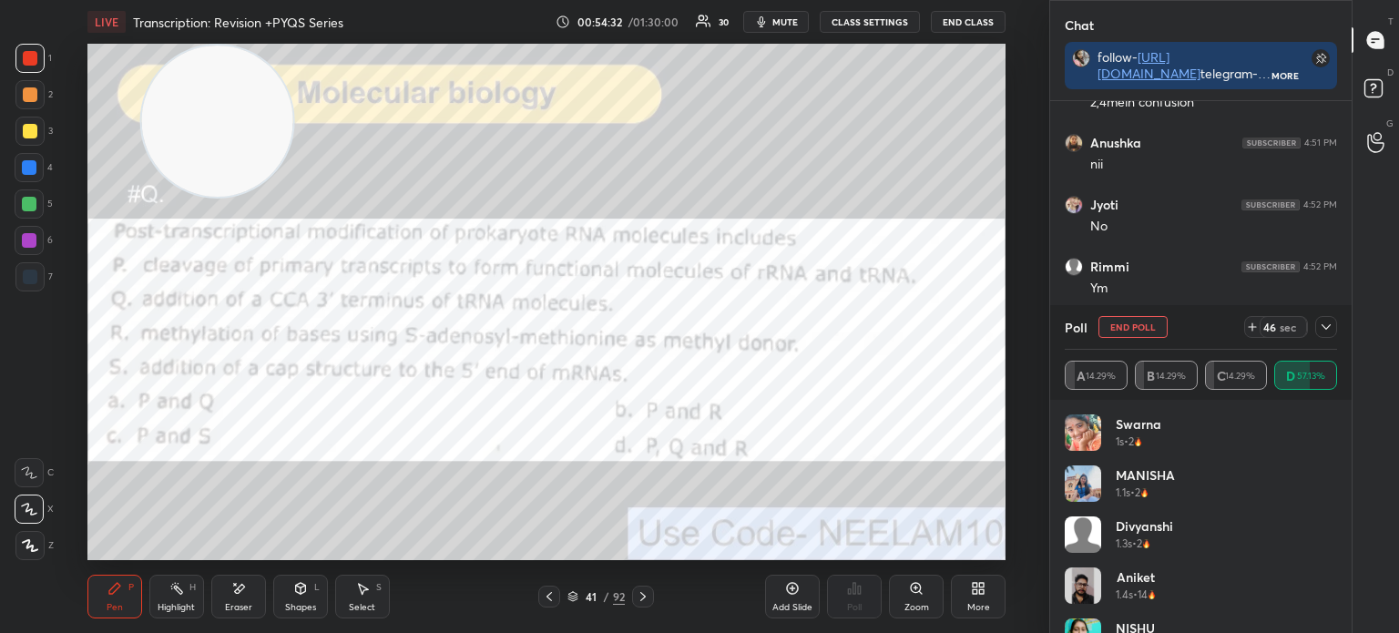
scroll to position [388, 296]
click at [1328, 323] on icon at bounding box center [1325, 327] width 15 height 15
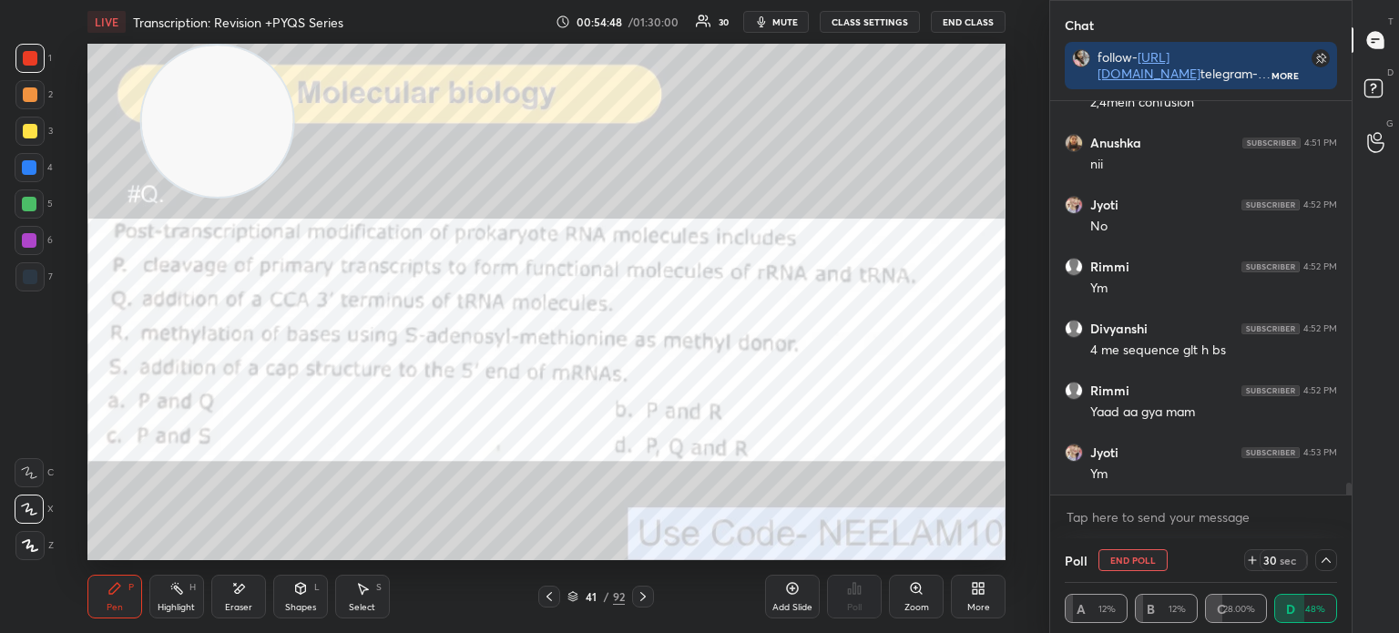
scroll to position [12700, 0]
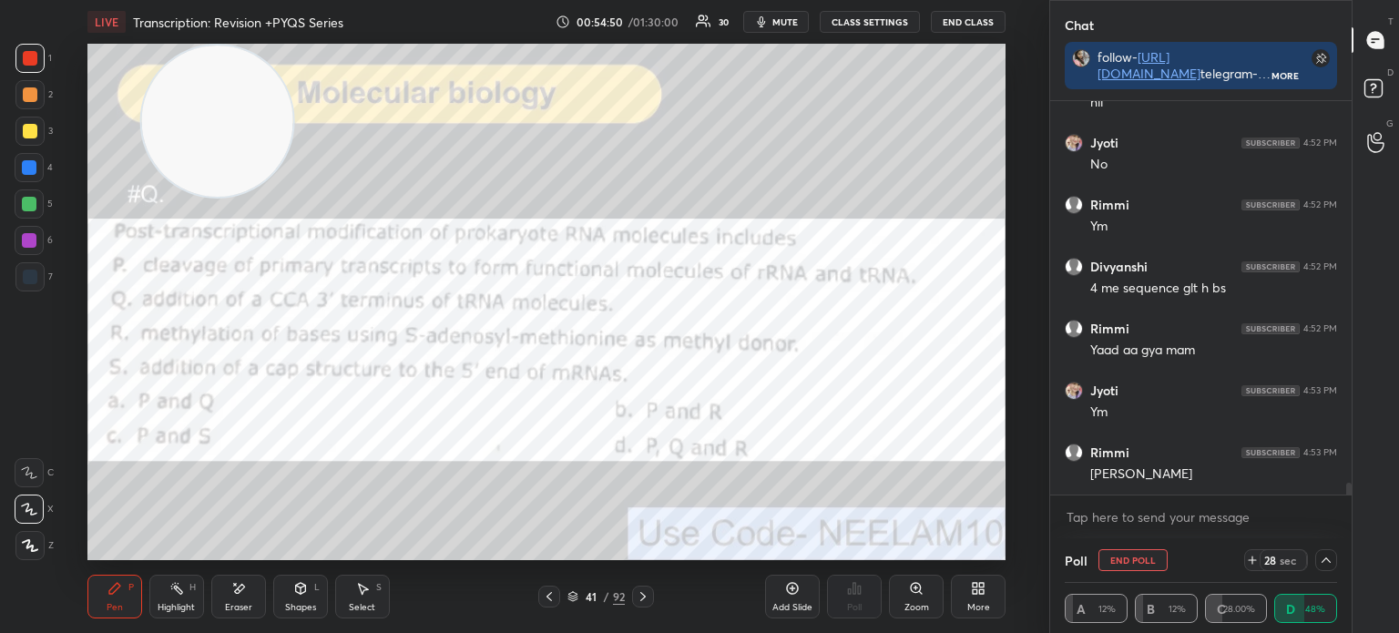
click at [575, 587] on div "41 / 92" at bounding box center [596, 596] width 116 height 22
click at [578, 596] on div "41 / 92" at bounding box center [595, 596] width 57 height 16
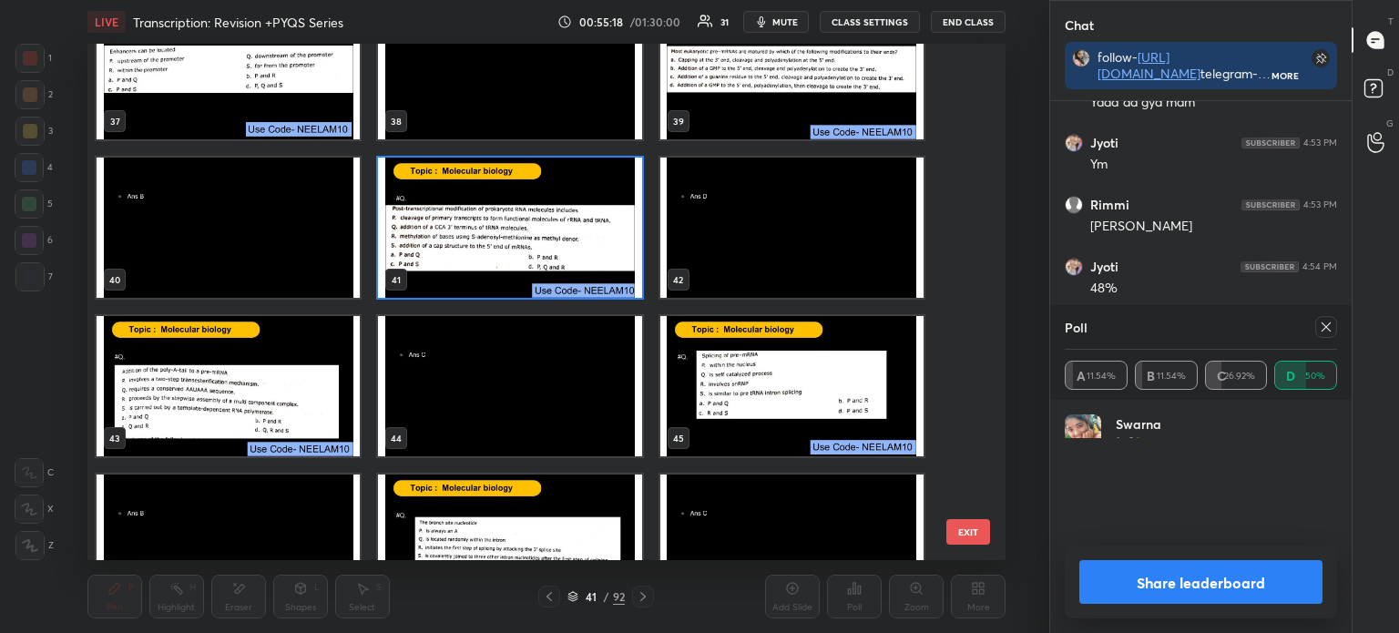
scroll to position [213, 267]
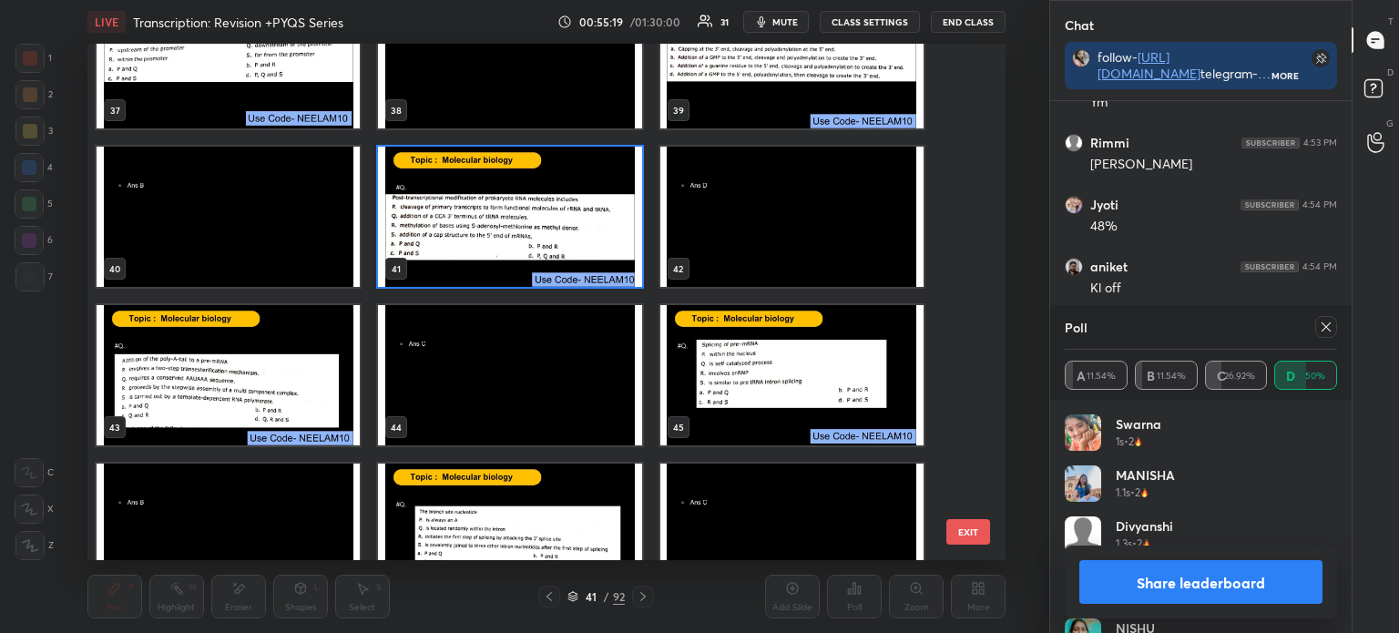
click at [540, 239] on img "grid" at bounding box center [509, 217] width 263 height 140
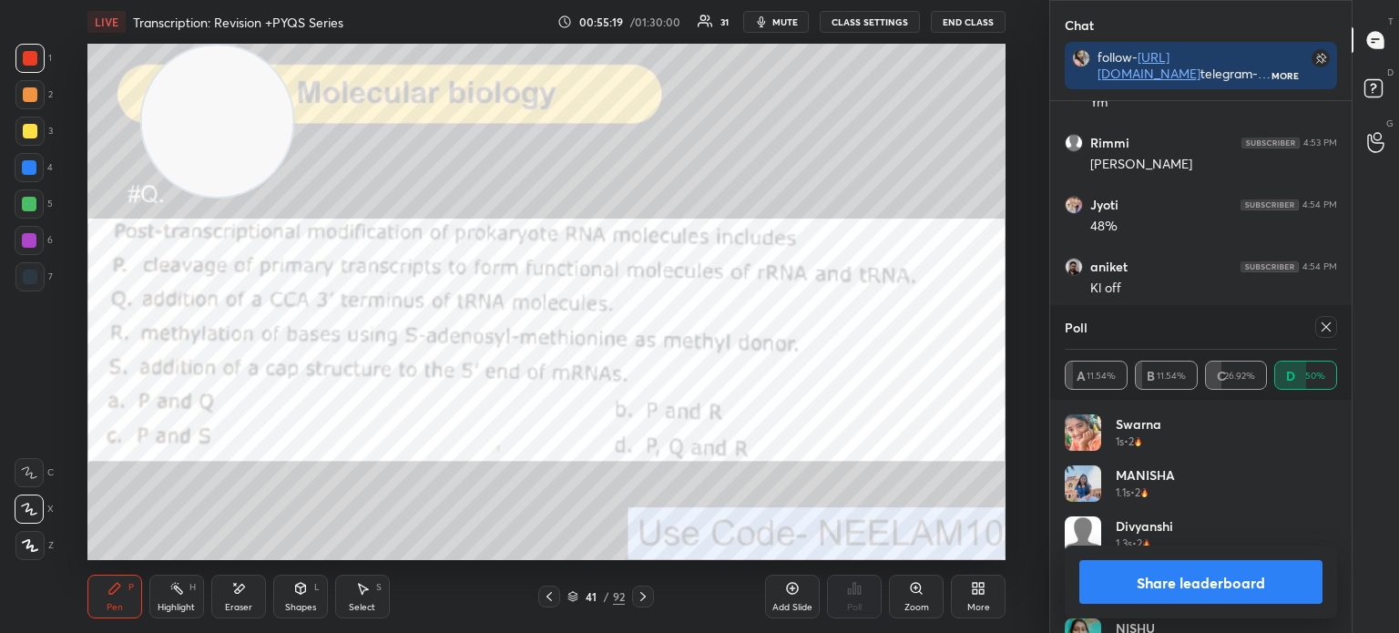
click at [537, 239] on img "grid" at bounding box center [509, 217] width 263 height 140
click at [1333, 327] on div at bounding box center [1326, 327] width 22 height 22
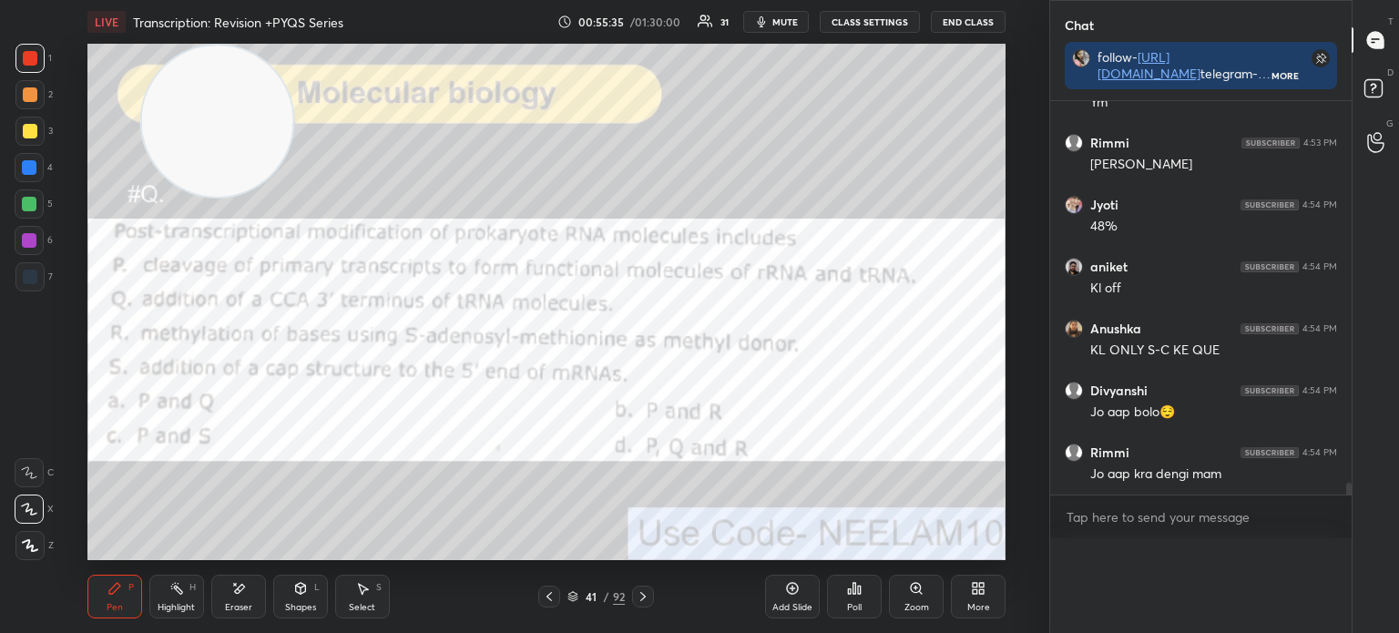
scroll to position [6, 5]
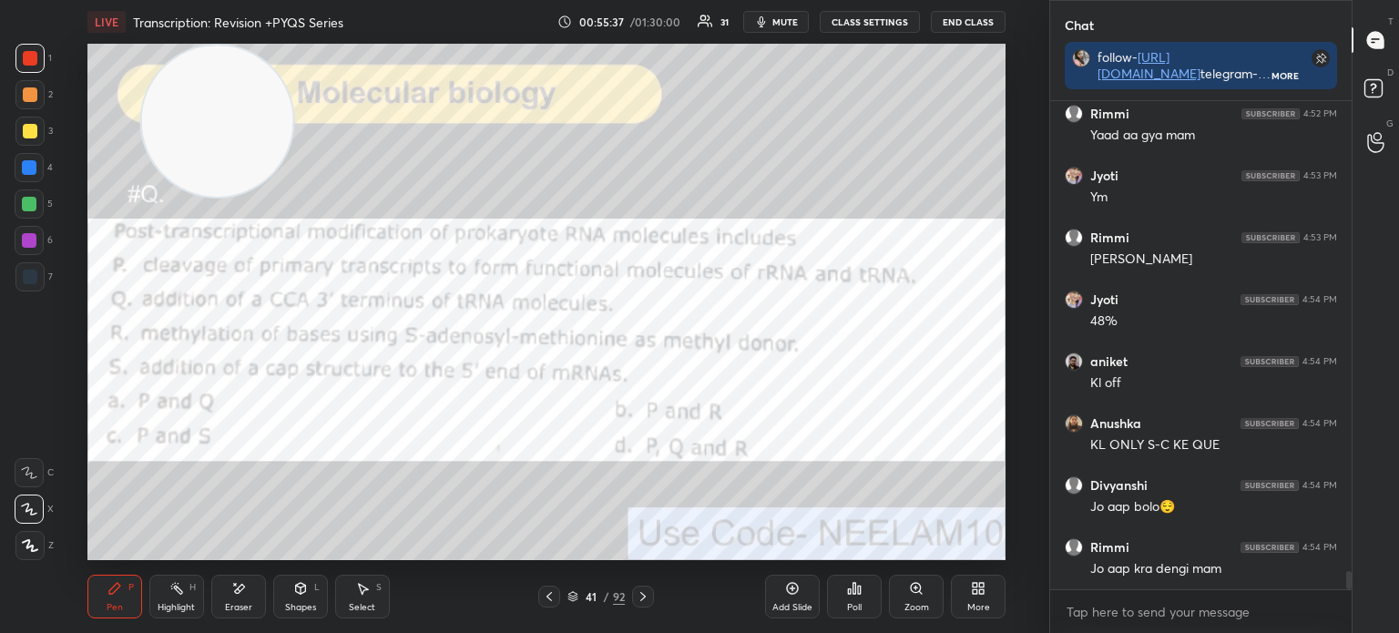
click at [572, 596] on icon at bounding box center [572, 596] width 11 height 11
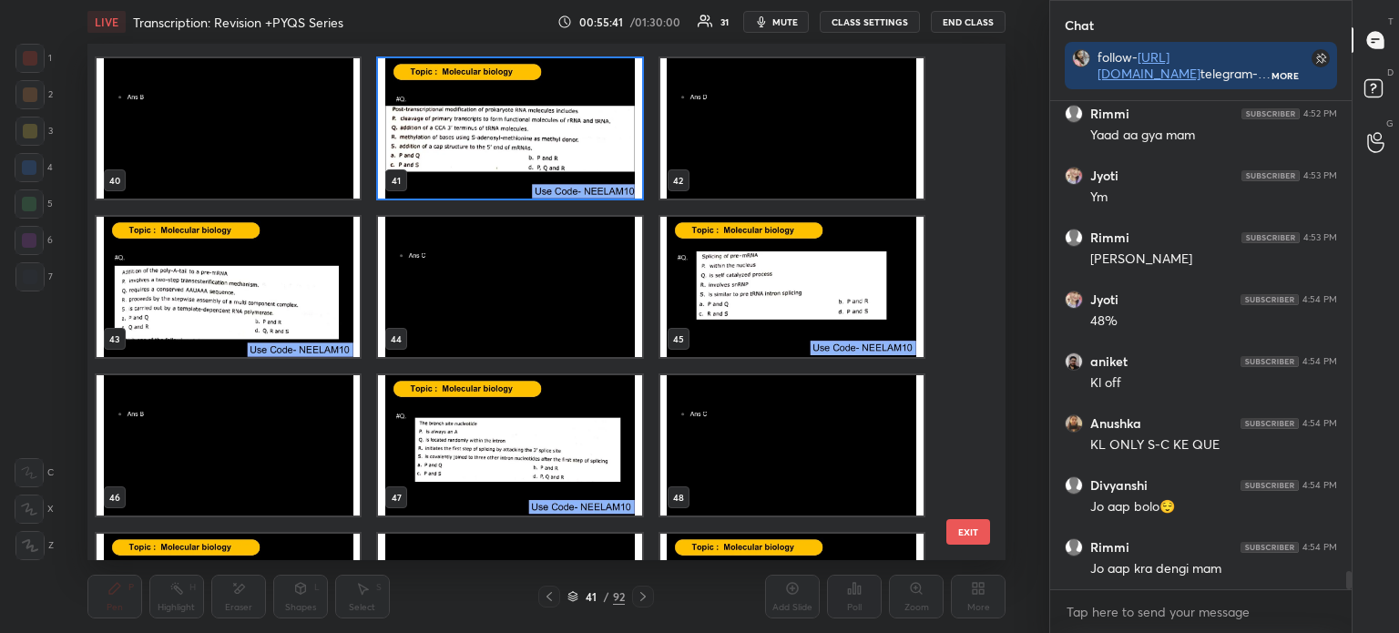
click at [273, 293] on img "grid" at bounding box center [228, 287] width 263 height 140
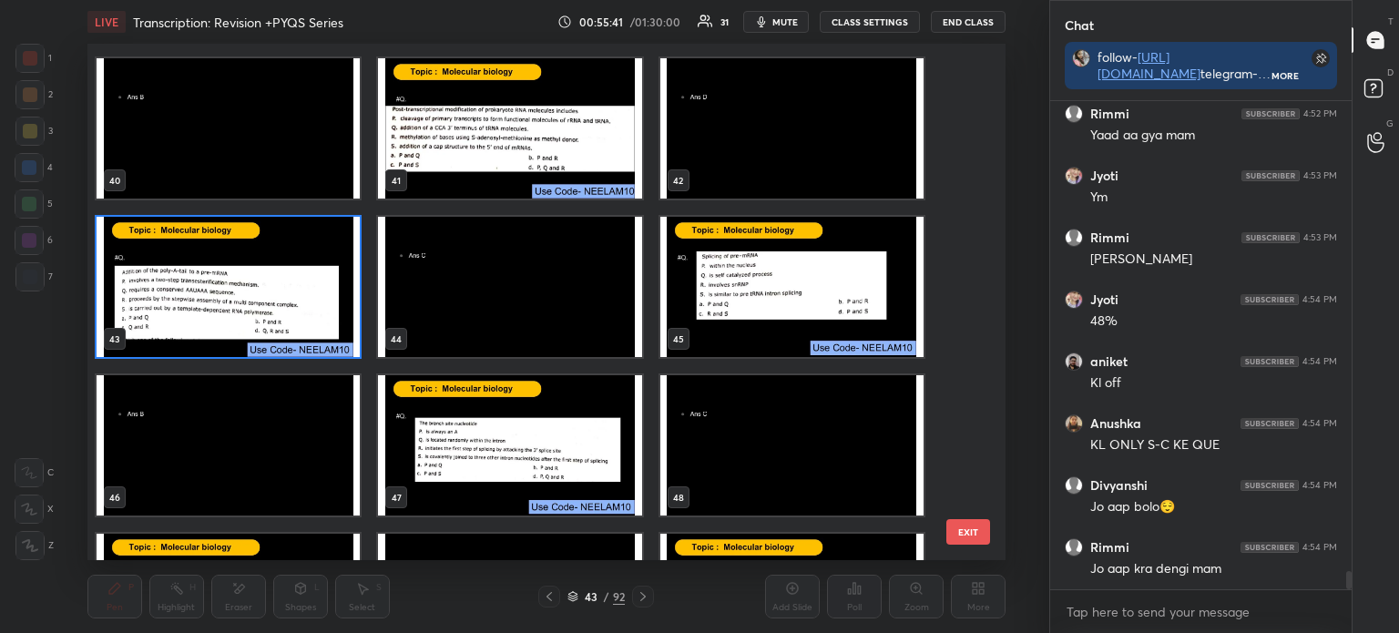
click at [274, 295] on img "grid" at bounding box center [228, 287] width 263 height 140
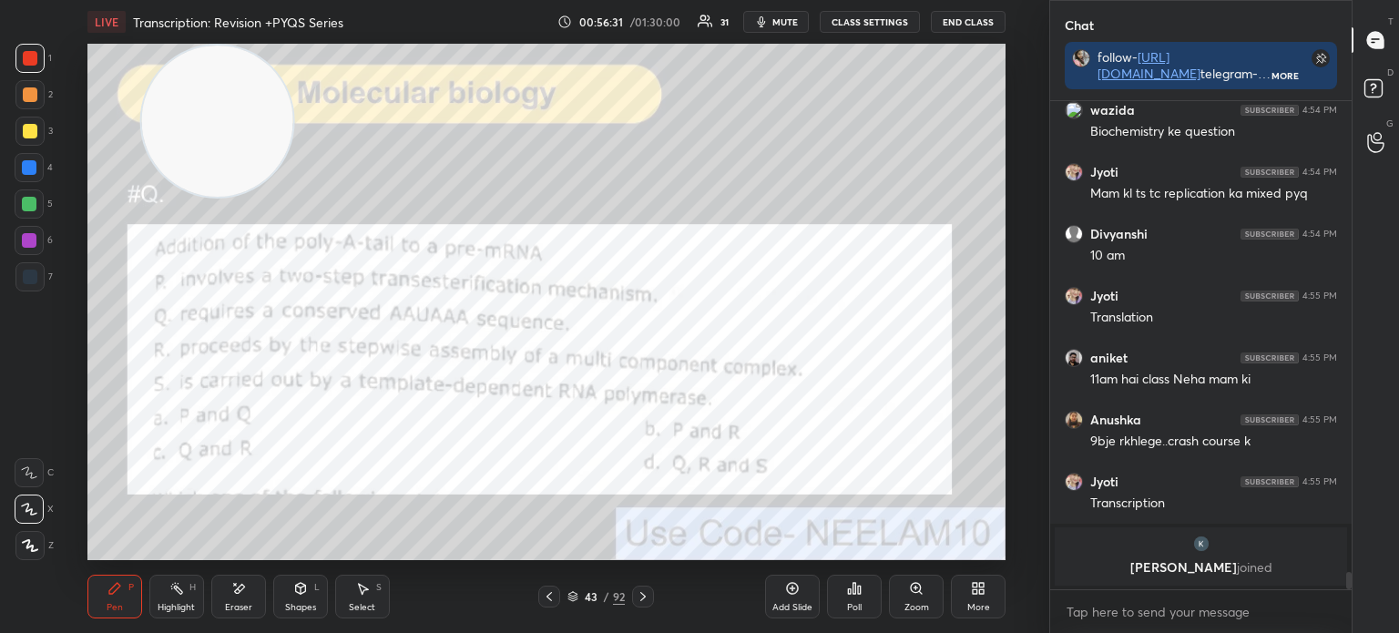
scroll to position [12973, 0]
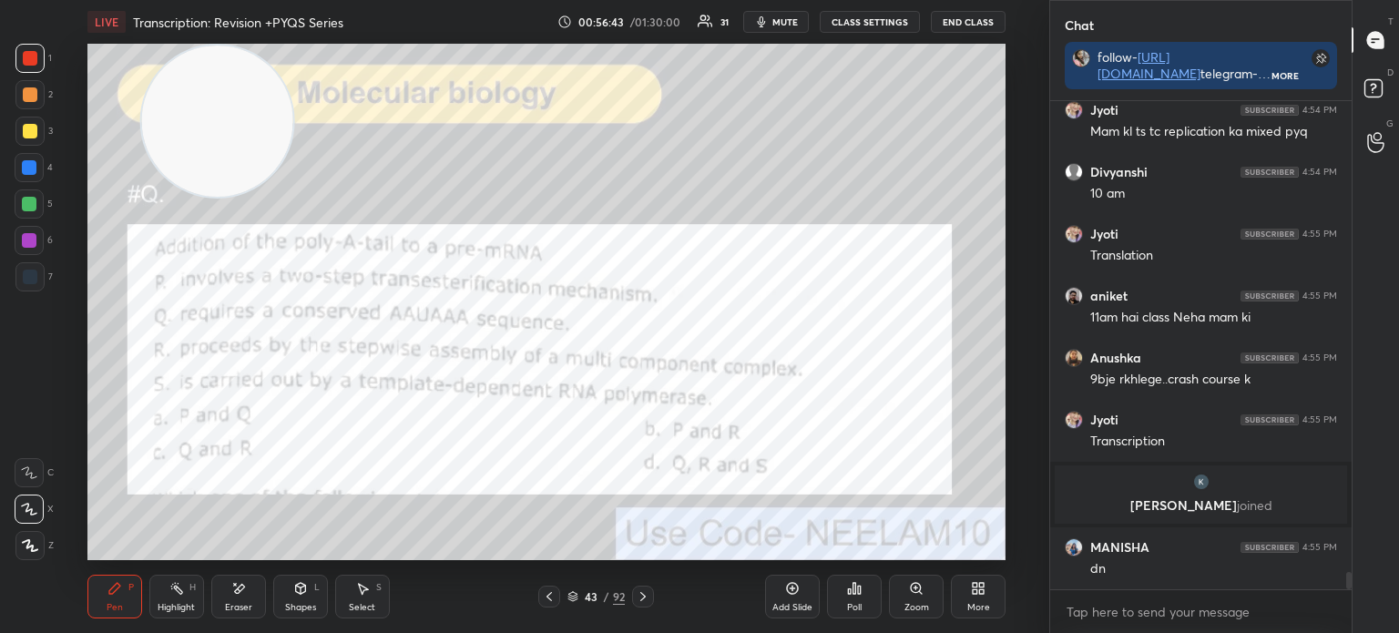
click at [851, 595] on icon at bounding box center [854, 588] width 15 height 15
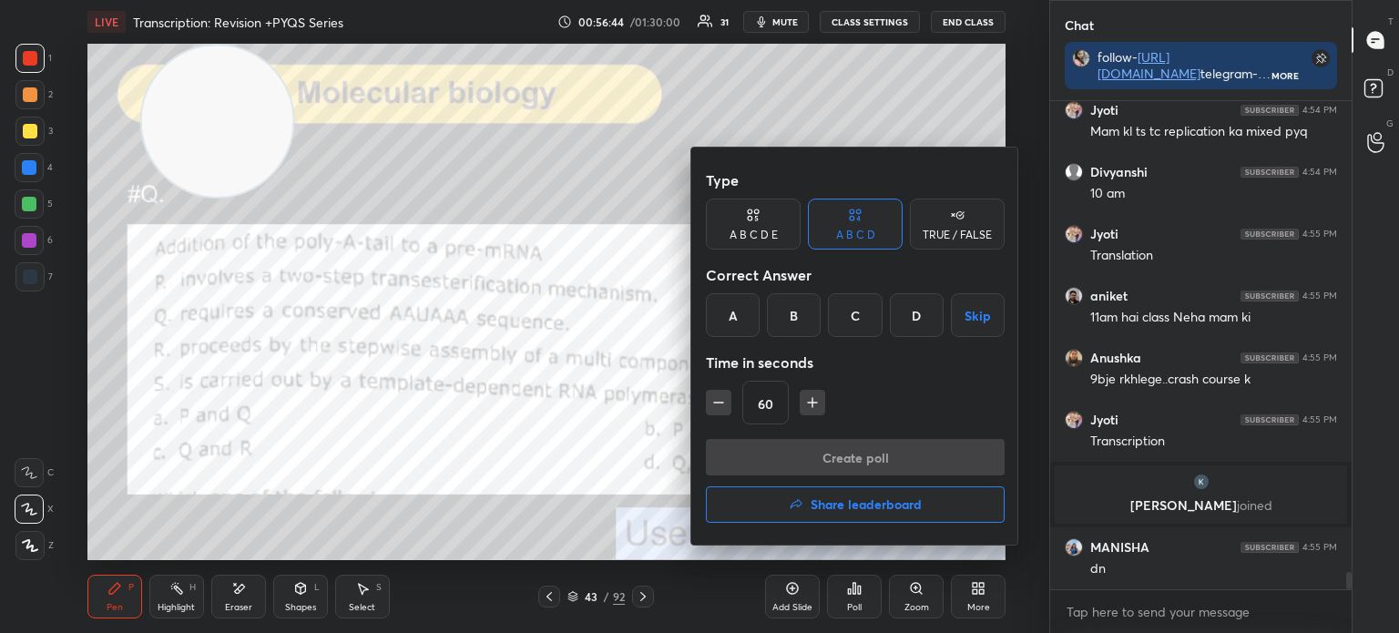
click at [591, 411] on div at bounding box center [699, 316] width 1399 height 633
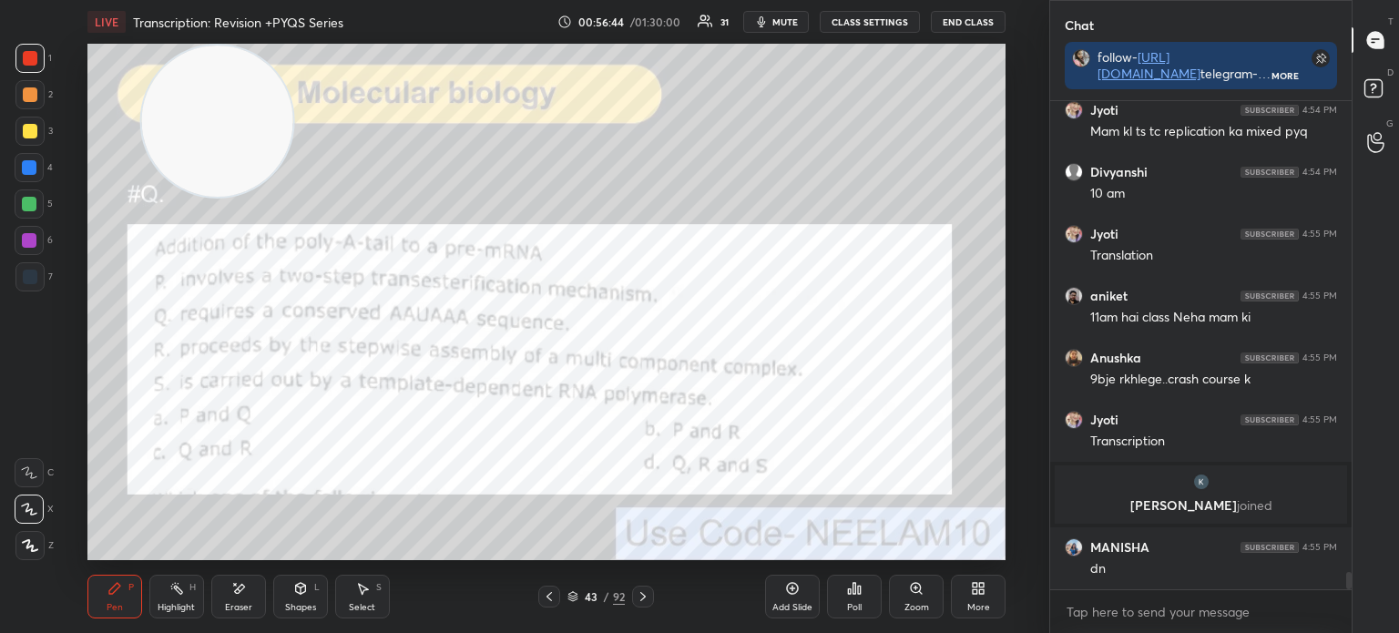
click at [565, 594] on div "43 / 92" at bounding box center [596, 596] width 116 height 22
click at [572, 596] on icon at bounding box center [572, 596] width 11 height 11
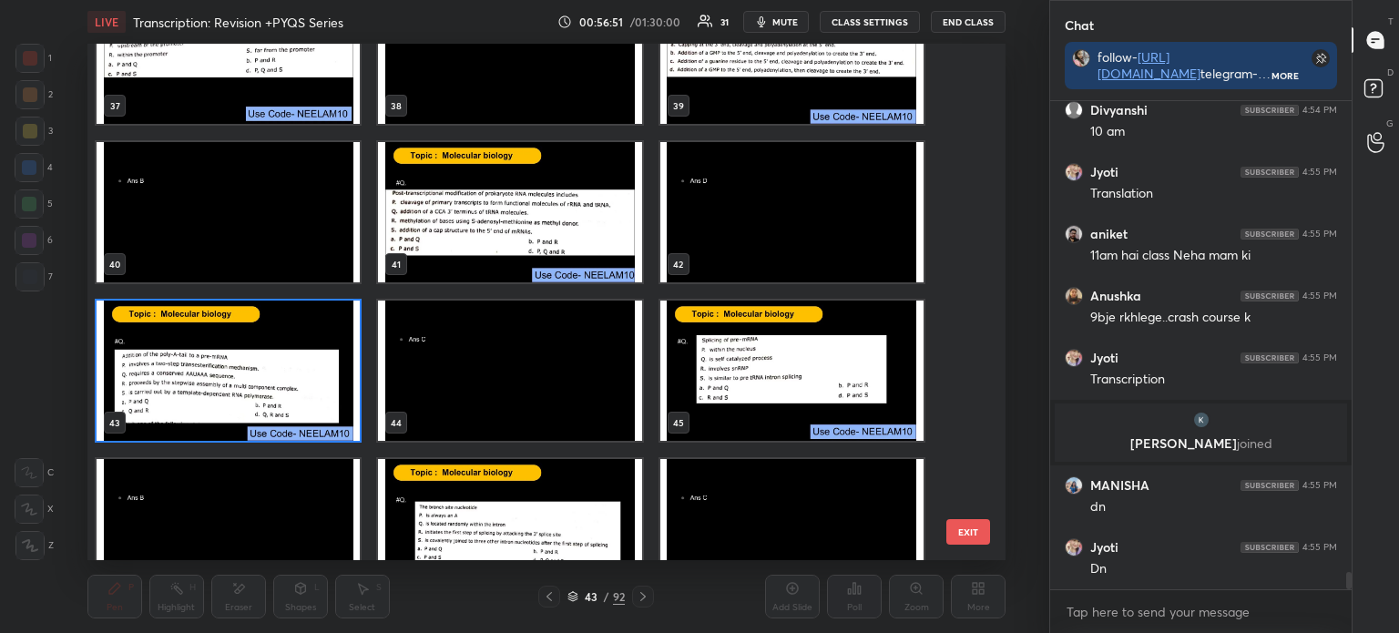
scroll to position [13097, 0]
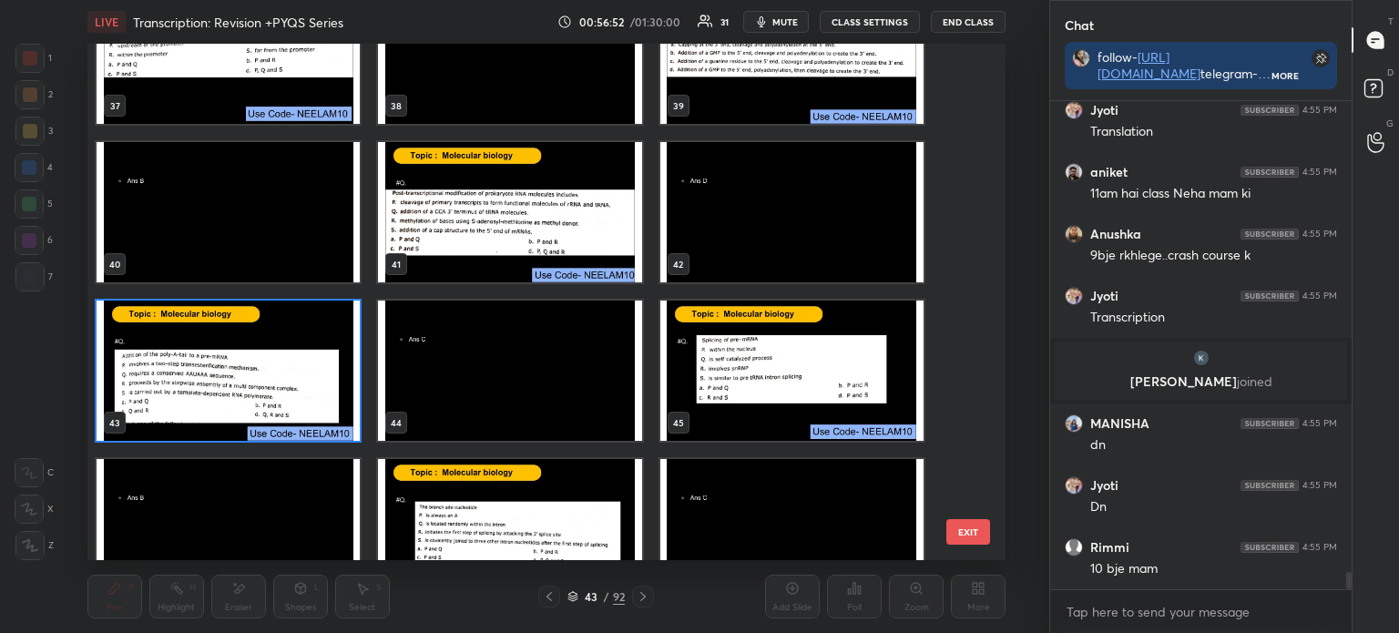
click at [249, 363] on img "grid" at bounding box center [228, 370] width 263 height 140
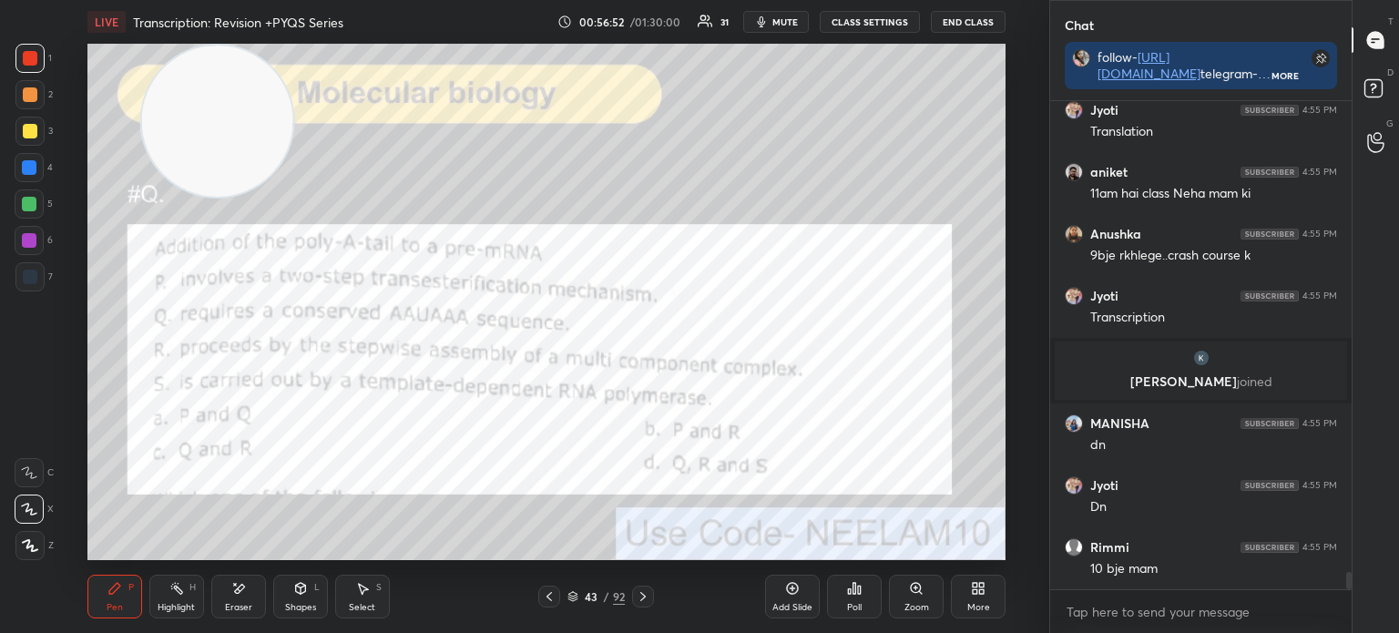
click at [251, 360] on img "grid" at bounding box center [228, 370] width 263 height 140
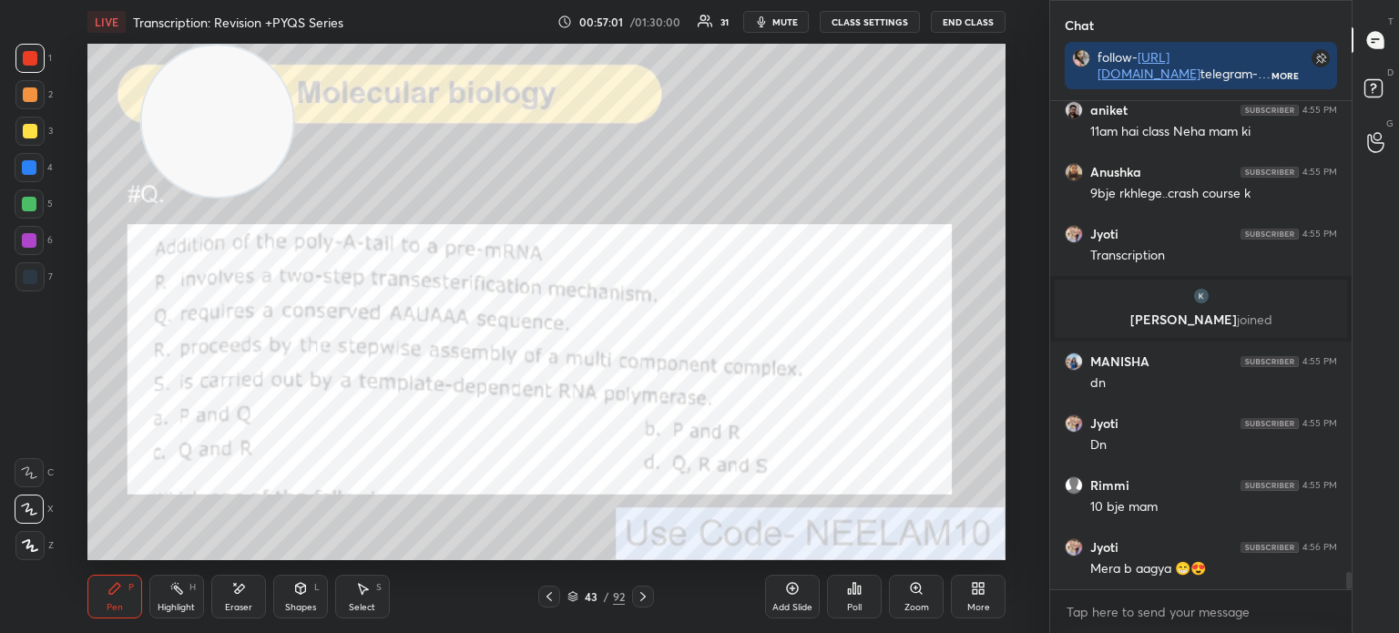
click at [851, 593] on icon at bounding box center [854, 588] width 15 height 15
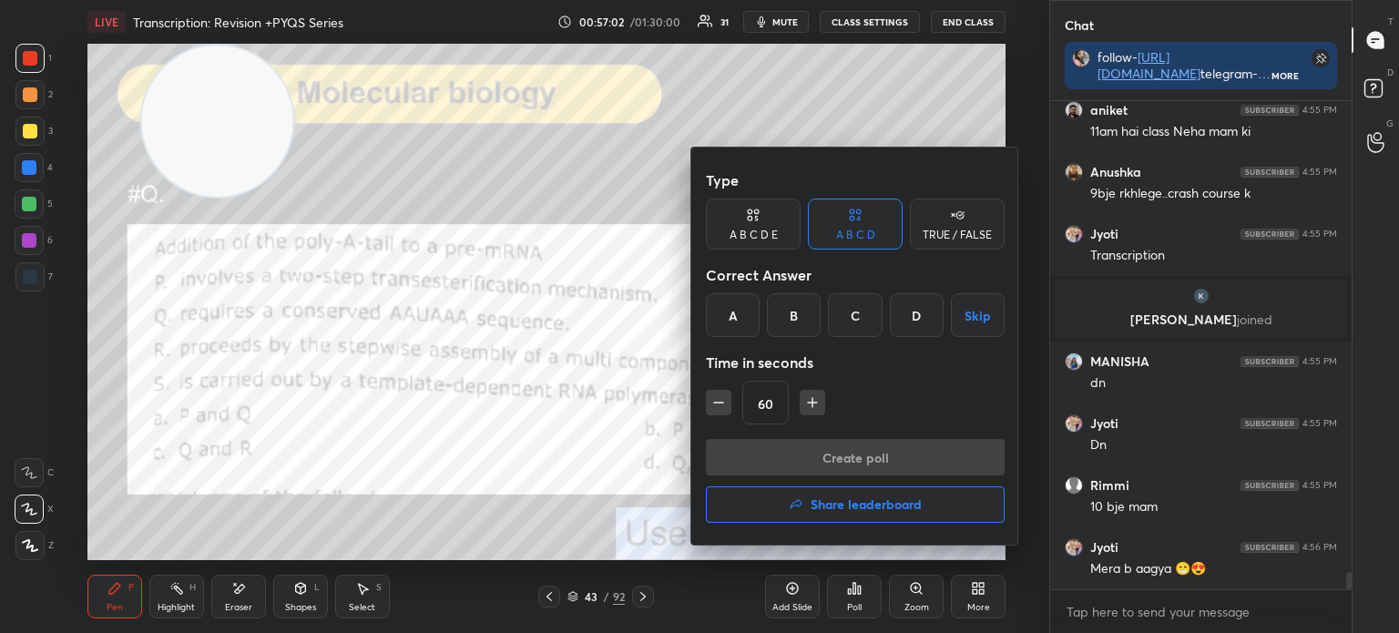
click at [852, 356] on div "Time in seconds" at bounding box center [855, 362] width 299 height 36
click at [856, 302] on div "C" at bounding box center [855, 315] width 54 height 44
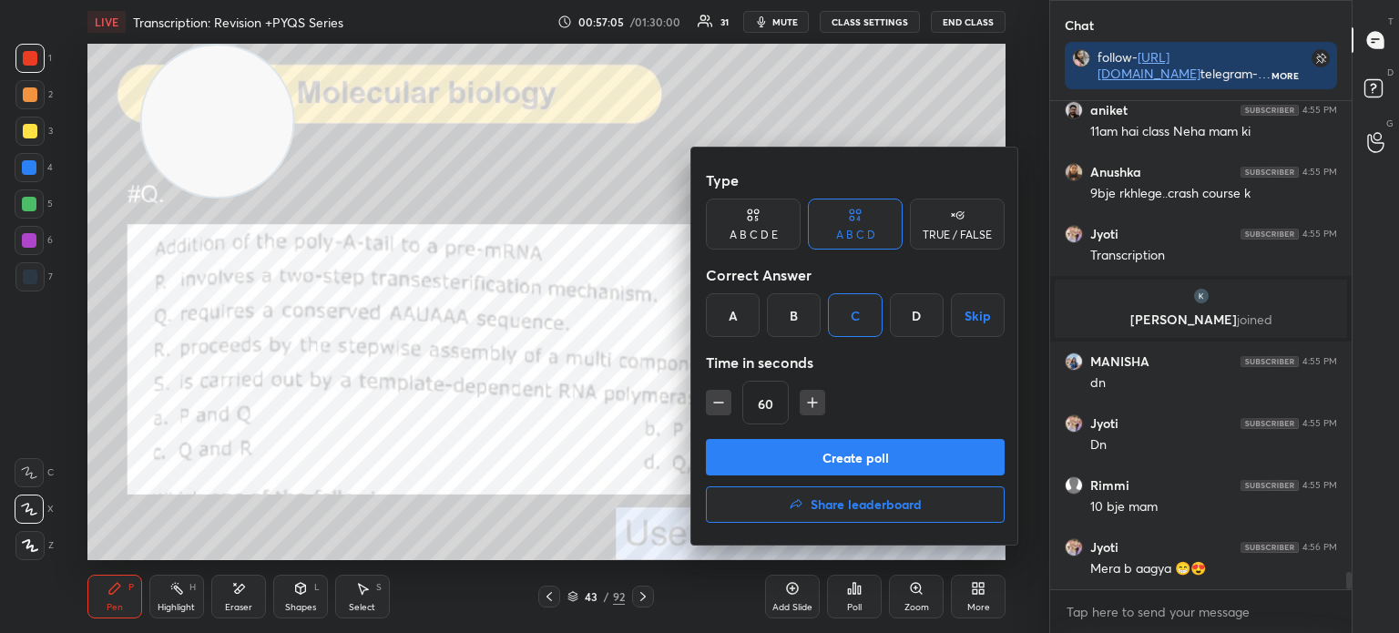
click at [838, 453] on button "Create poll" at bounding box center [855, 457] width 299 height 36
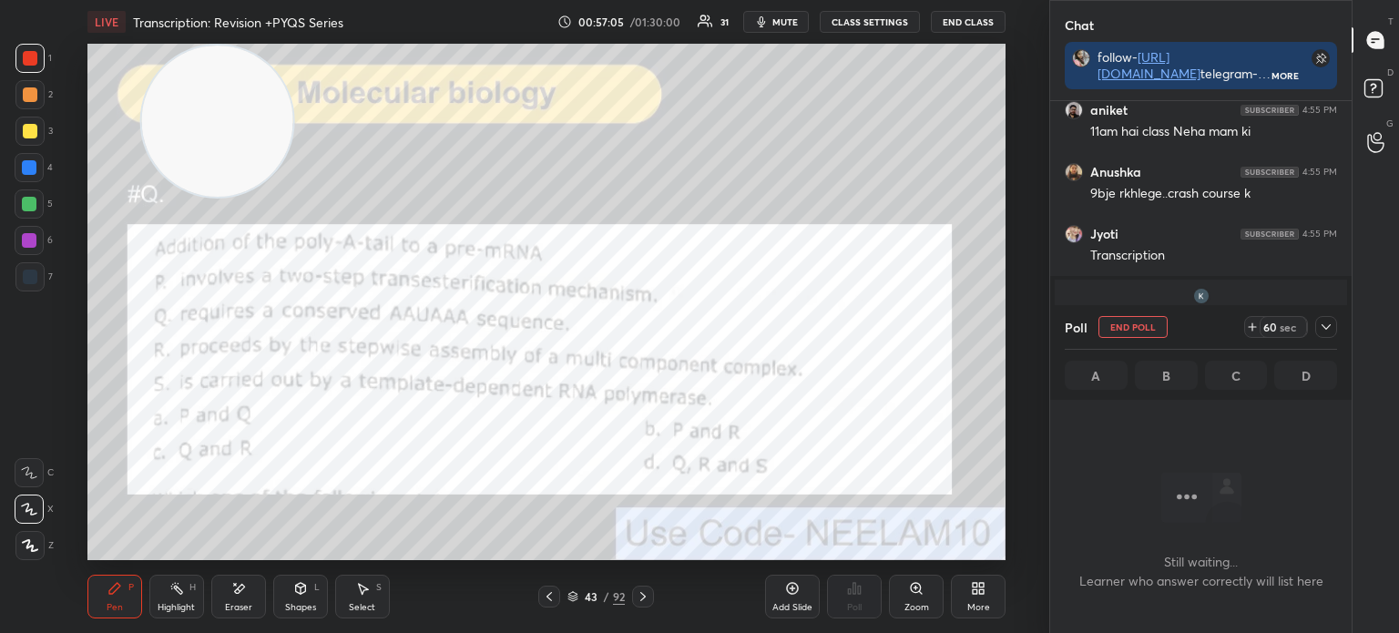
scroll to position [5, 5]
click at [1325, 330] on icon at bounding box center [1325, 327] width 15 height 15
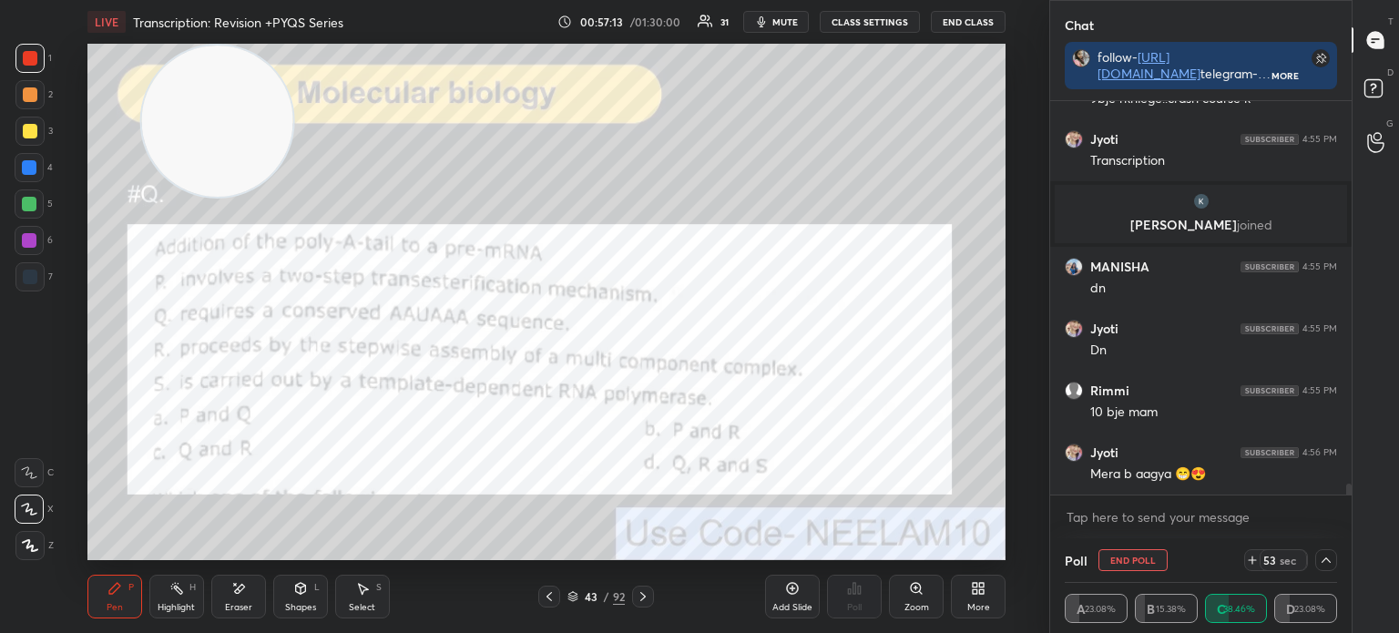
scroll to position [13272, 0]
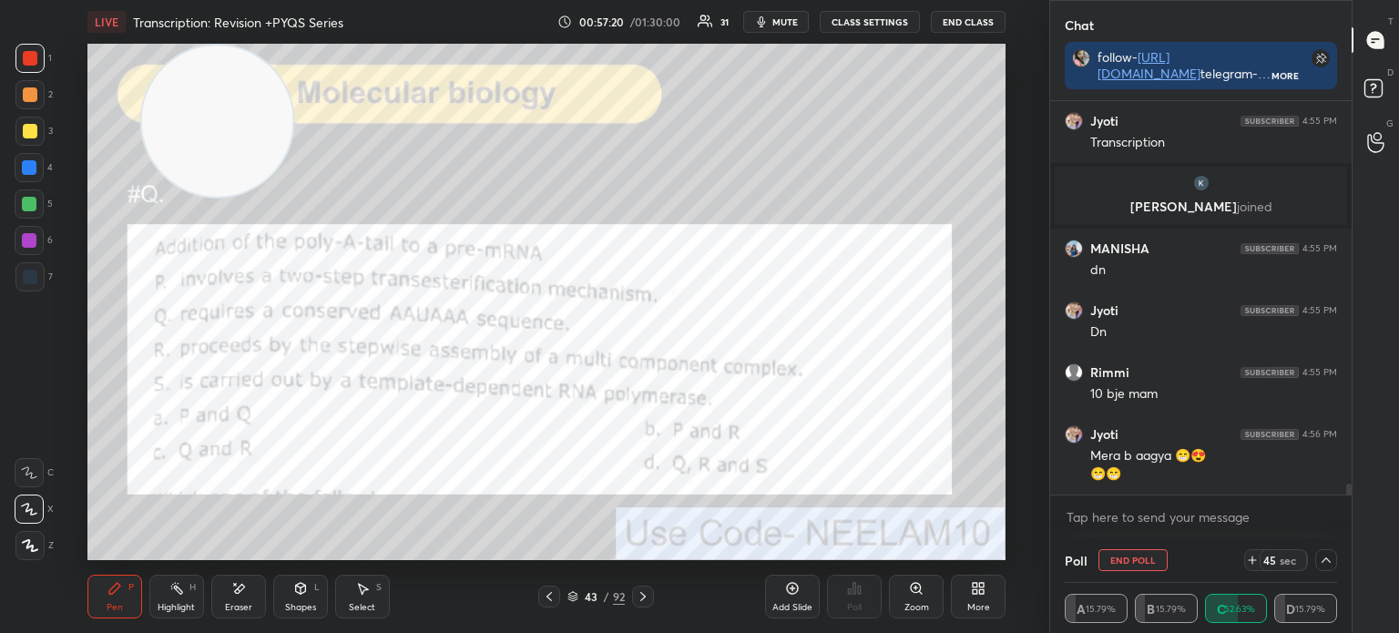
click at [44, 276] on div at bounding box center [29, 276] width 29 height 29
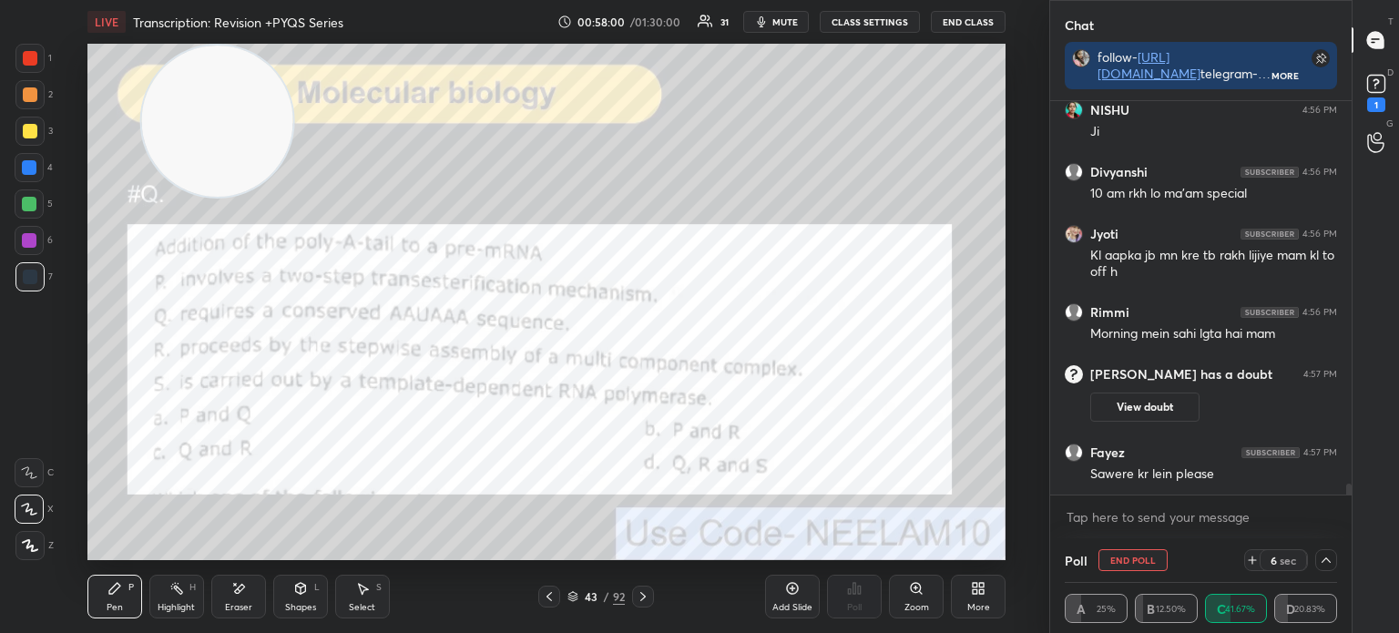
scroll to position [13829, 0]
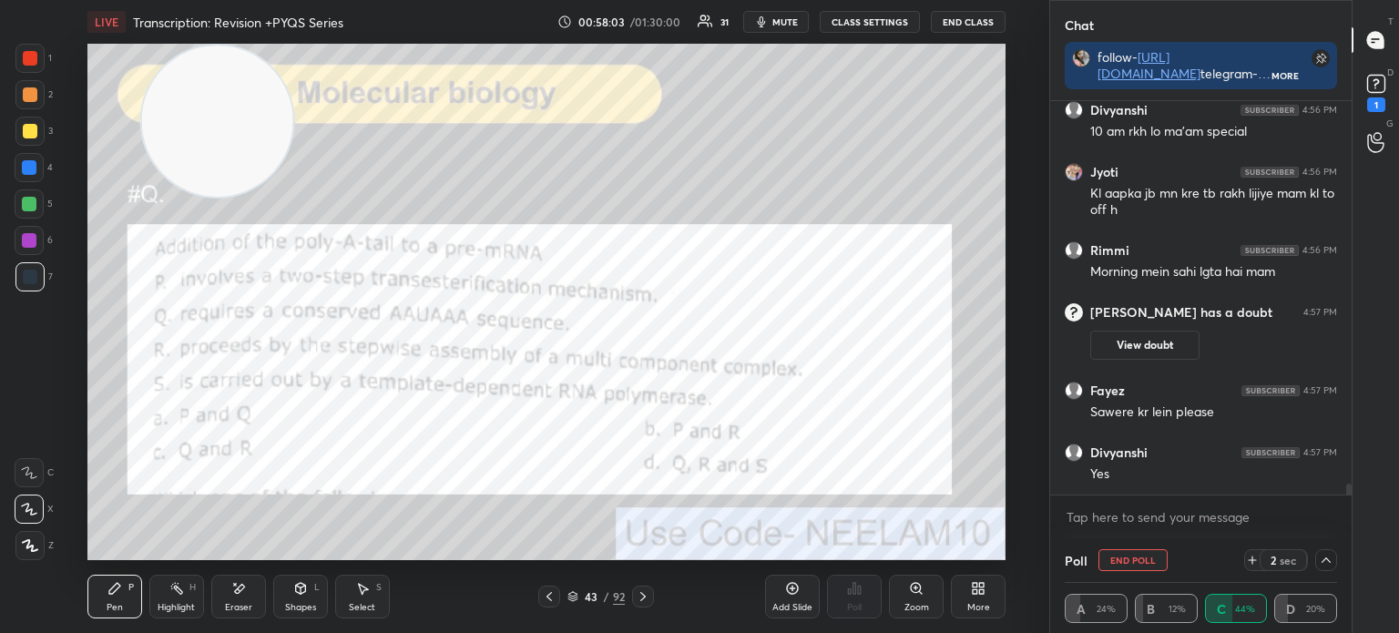
click at [6, 72] on div "1 2 3 4 5 6 7 C X Z E E Erase all H H" at bounding box center [29, 302] width 58 height 516
click at [18, 66] on div at bounding box center [29, 58] width 29 height 29
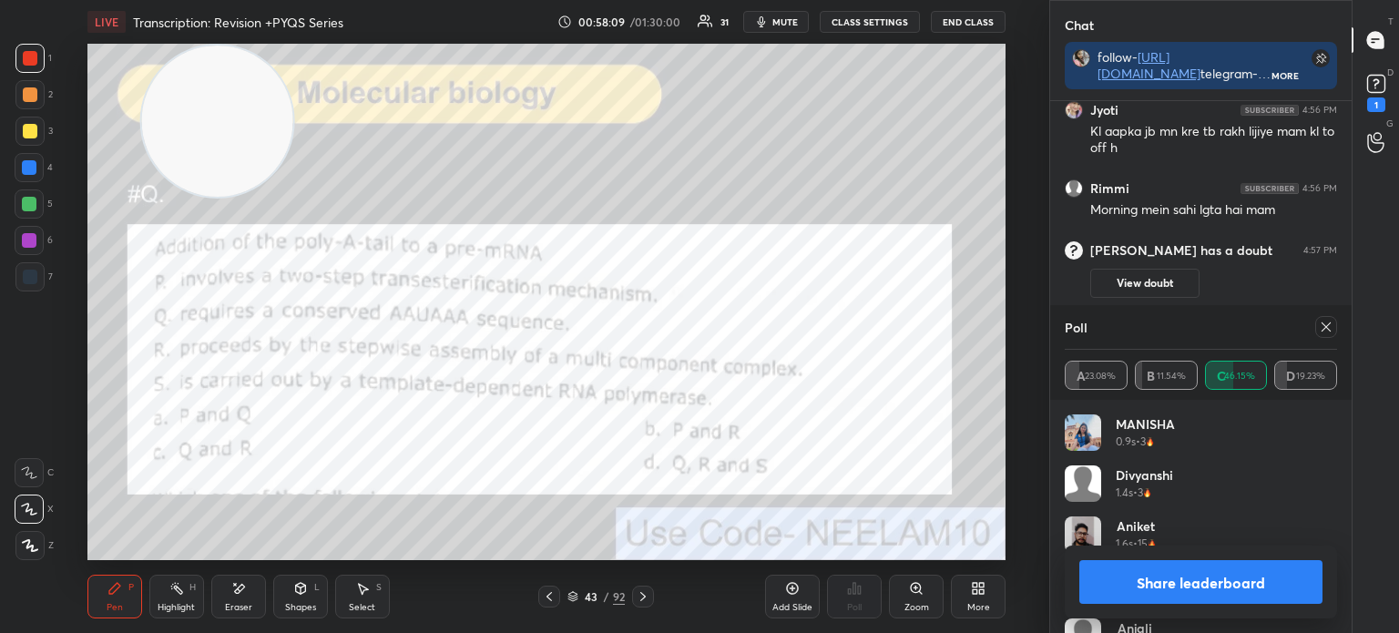
scroll to position [5, 5]
click at [1377, 85] on rect at bounding box center [1375, 84] width 17 height 17
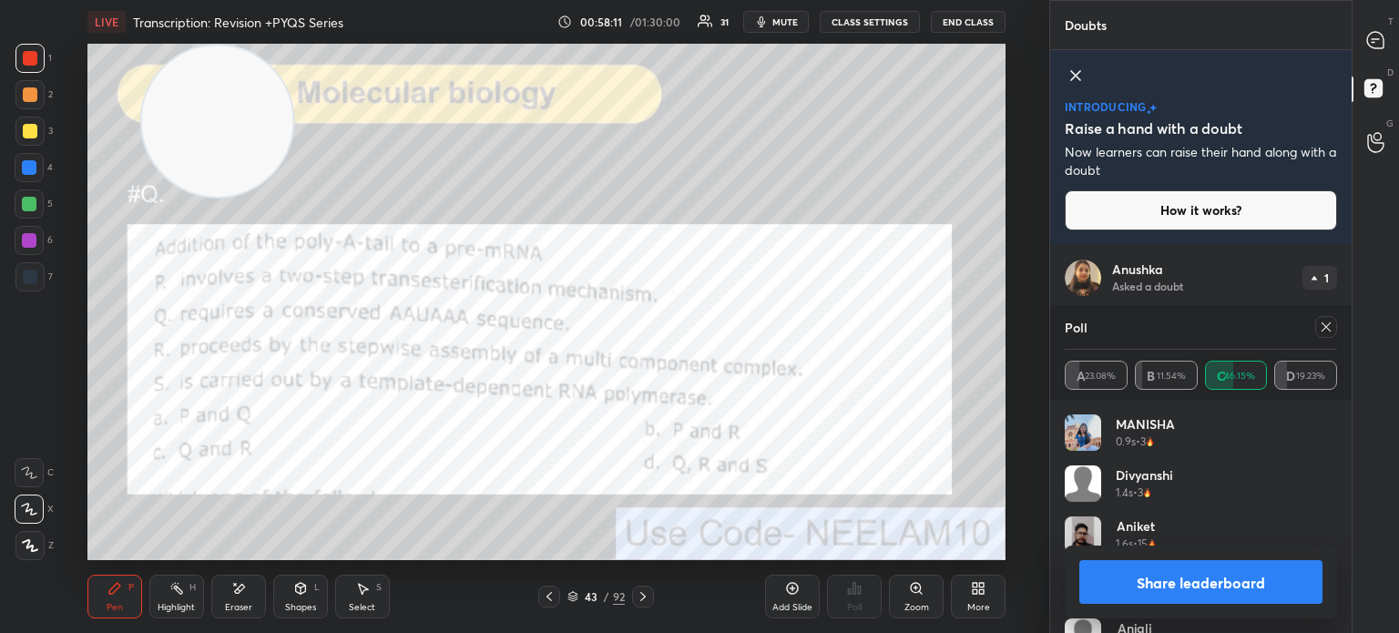
click at [1320, 325] on icon at bounding box center [1325, 327] width 15 height 15
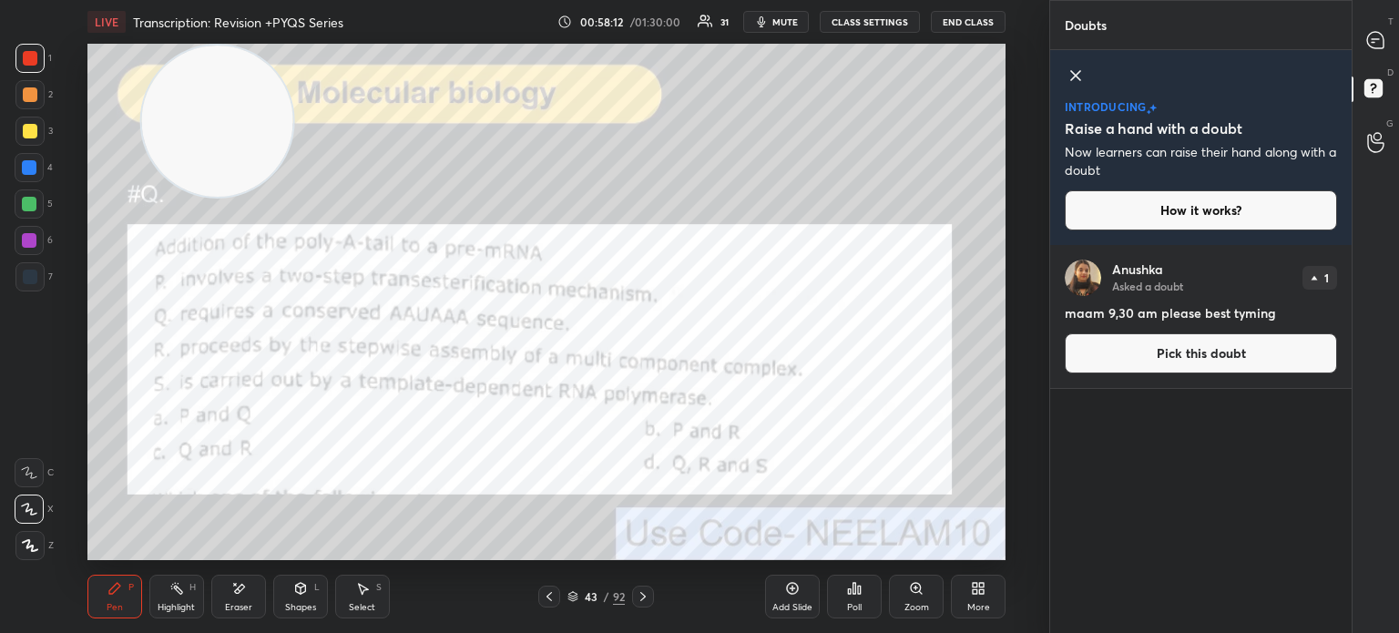
scroll to position [6, 5]
click at [1373, 28] on div at bounding box center [1376, 40] width 36 height 33
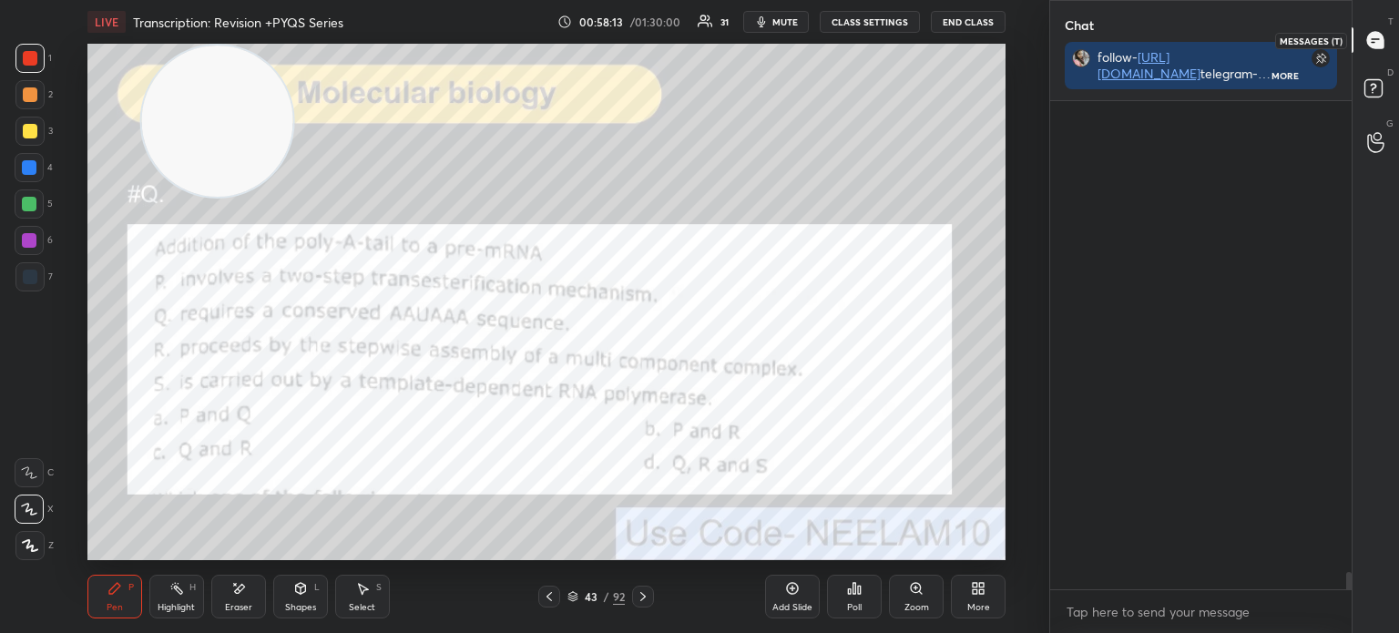
scroll to position [14361, 0]
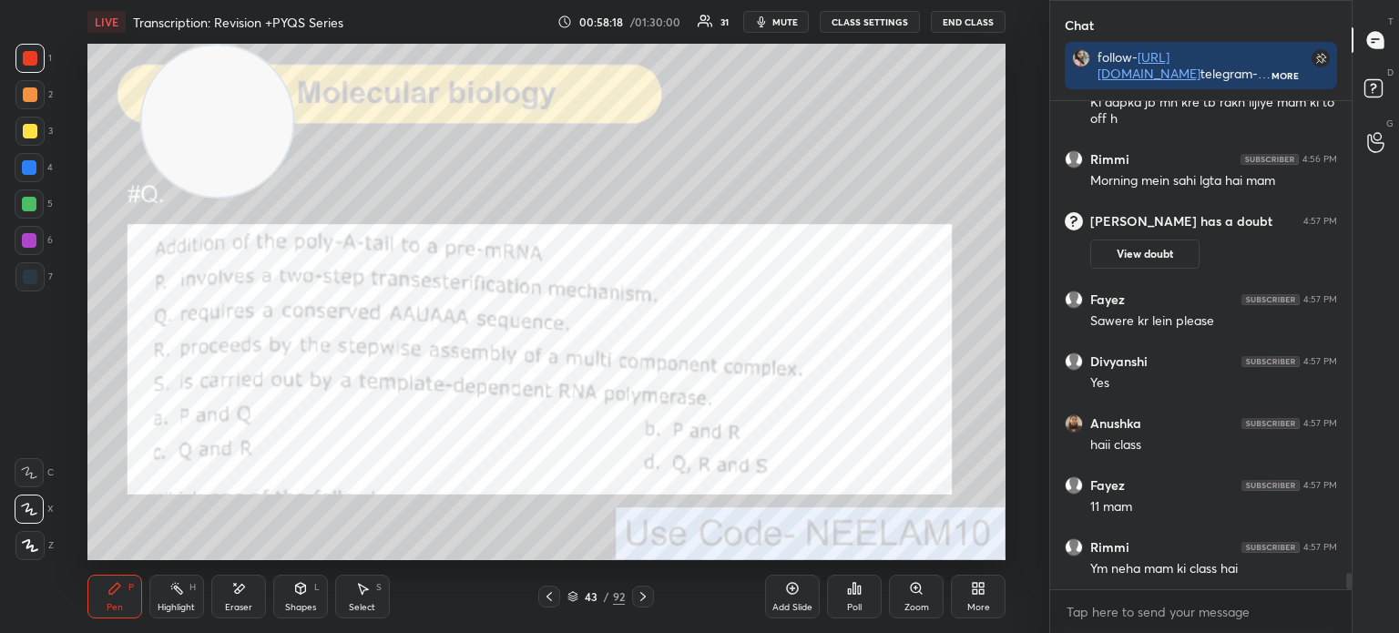
click at [574, 596] on icon at bounding box center [572, 594] width 9 height 5
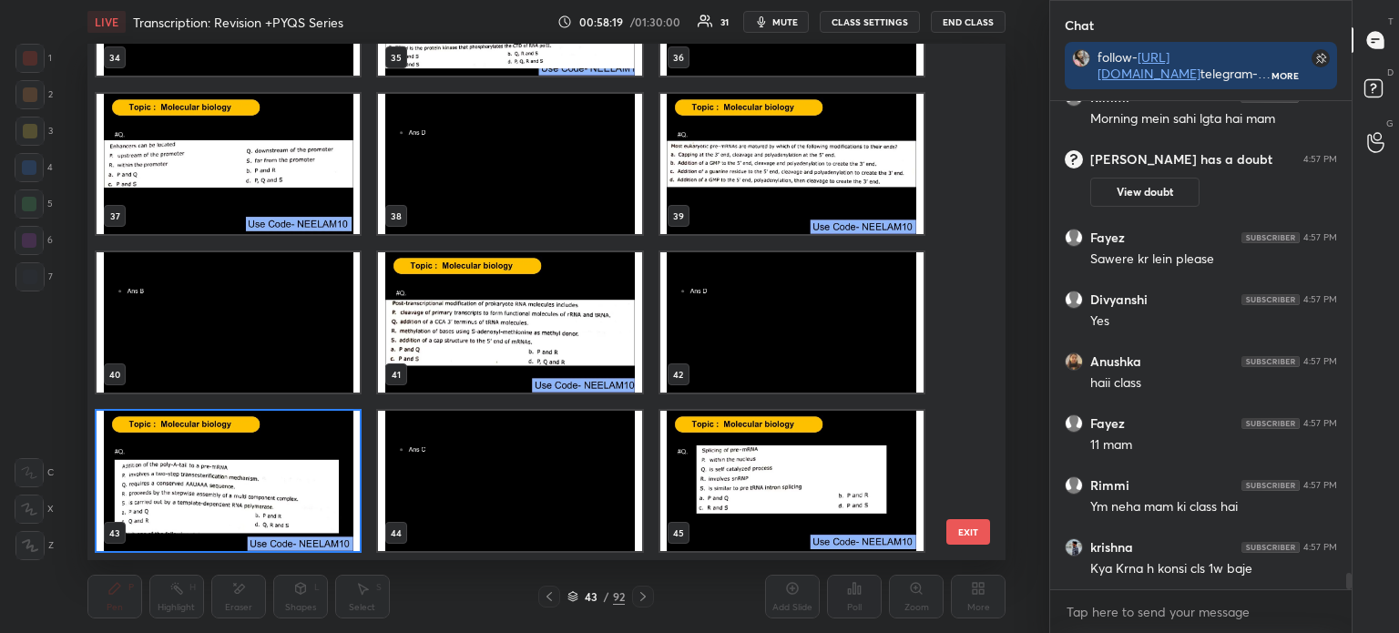
click at [535, 506] on img "grid" at bounding box center [509, 481] width 263 height 140
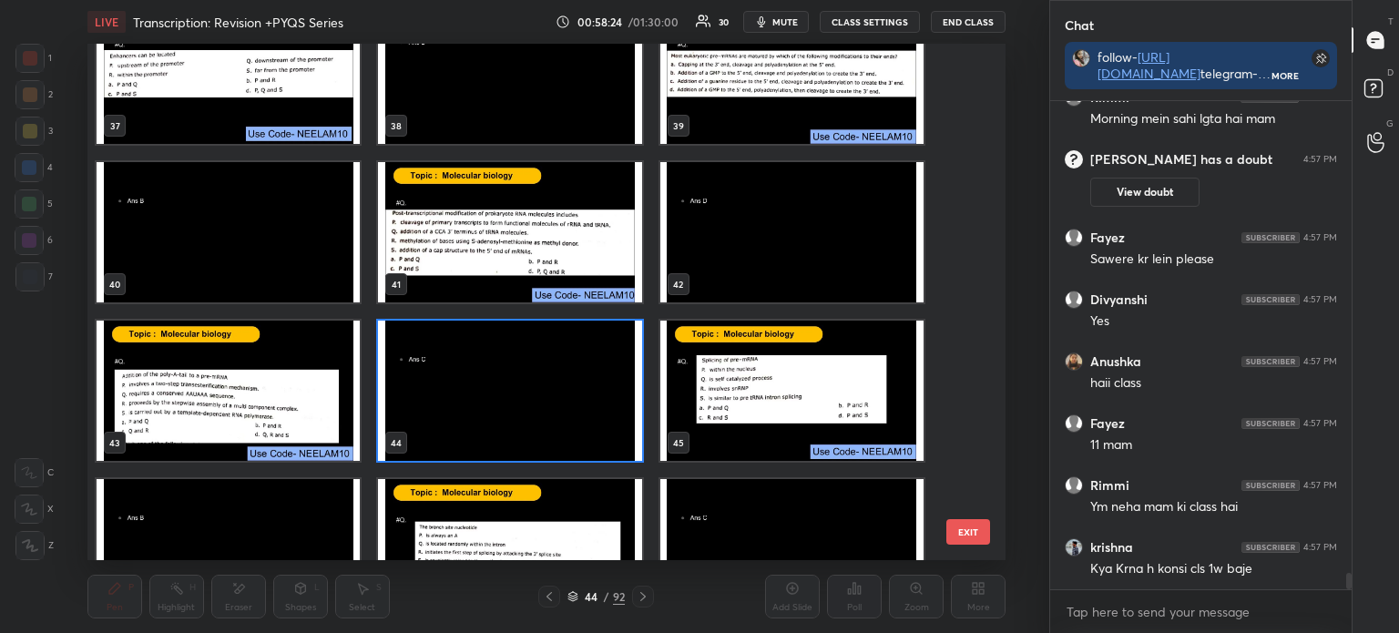
click at [755, 389] on img "grid" at bounding box center [790, 391] width 263 height 140
click at [758, 394] on img "grid" at bounding box center [790, 391] width 263 height 140
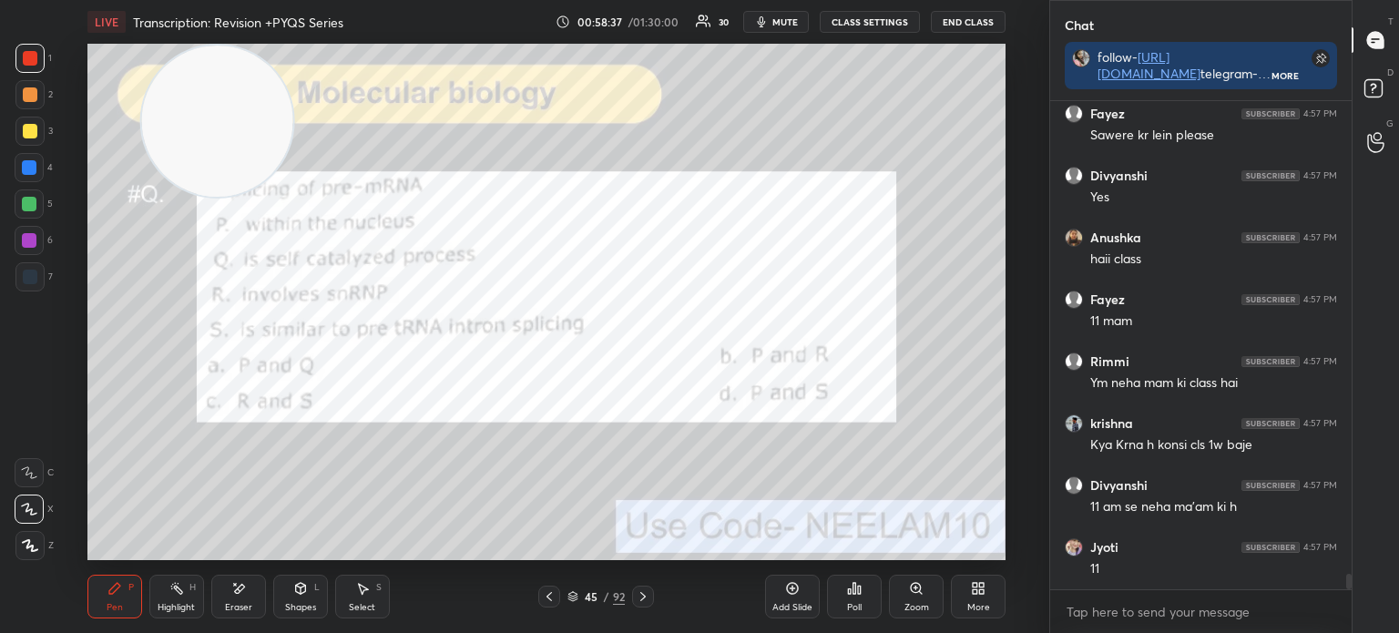
click at [577, 596] on icon at bounding box center [572, 596] width 11 height 11
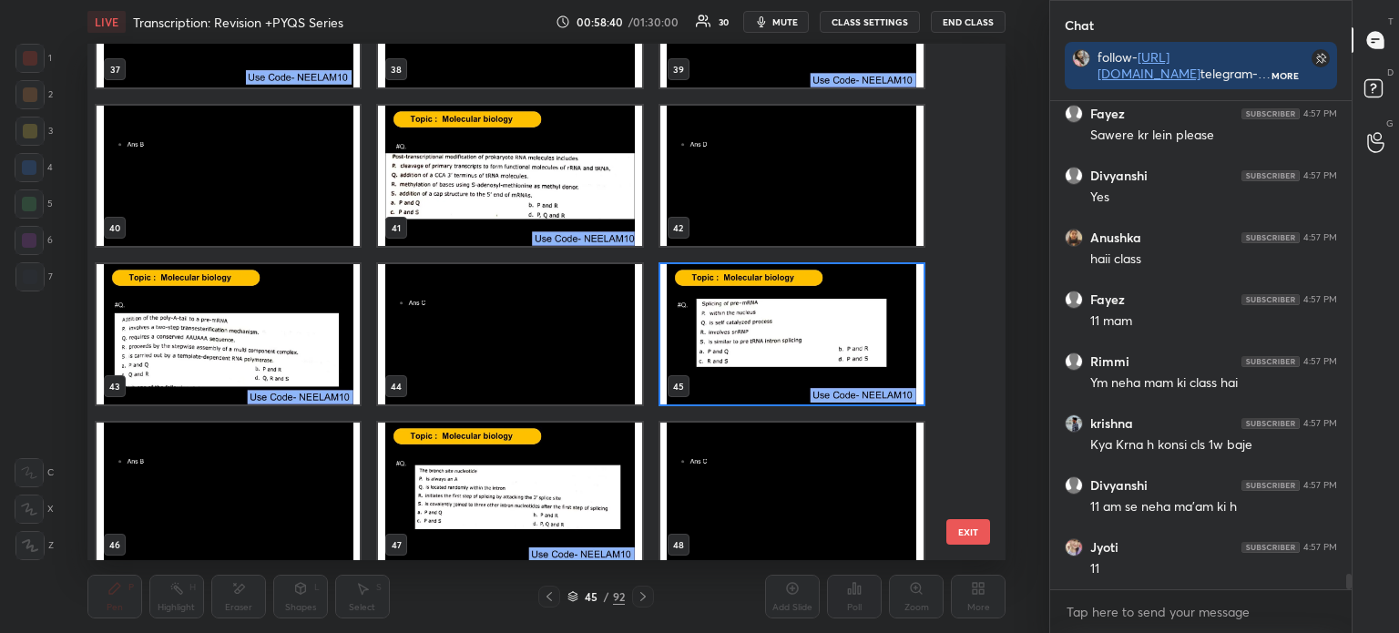
click at [797, 326] on img "grid" at bounding box center [790, 334] width 263 height 140
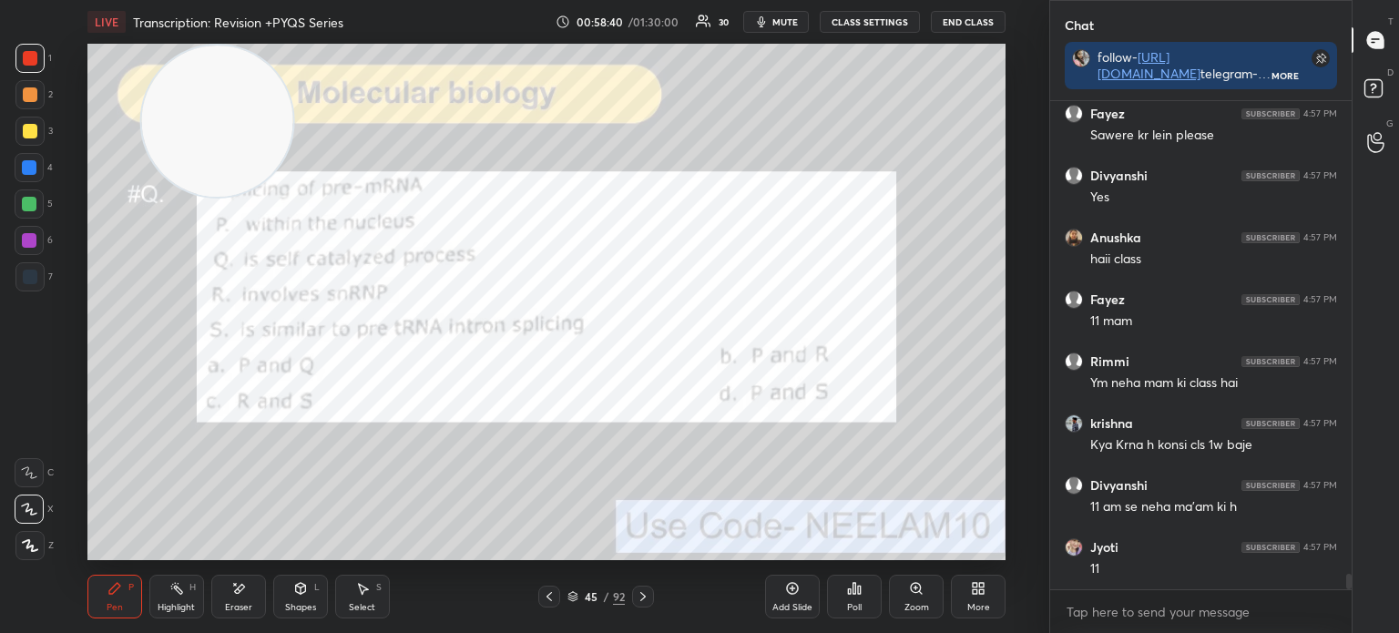
click at [800, 324] on img "grid" at bounding box center [790, 334] width 263 height 140
click at [850, 604] on div "Poll" at bounding box center [854, 607] width 15 height 9
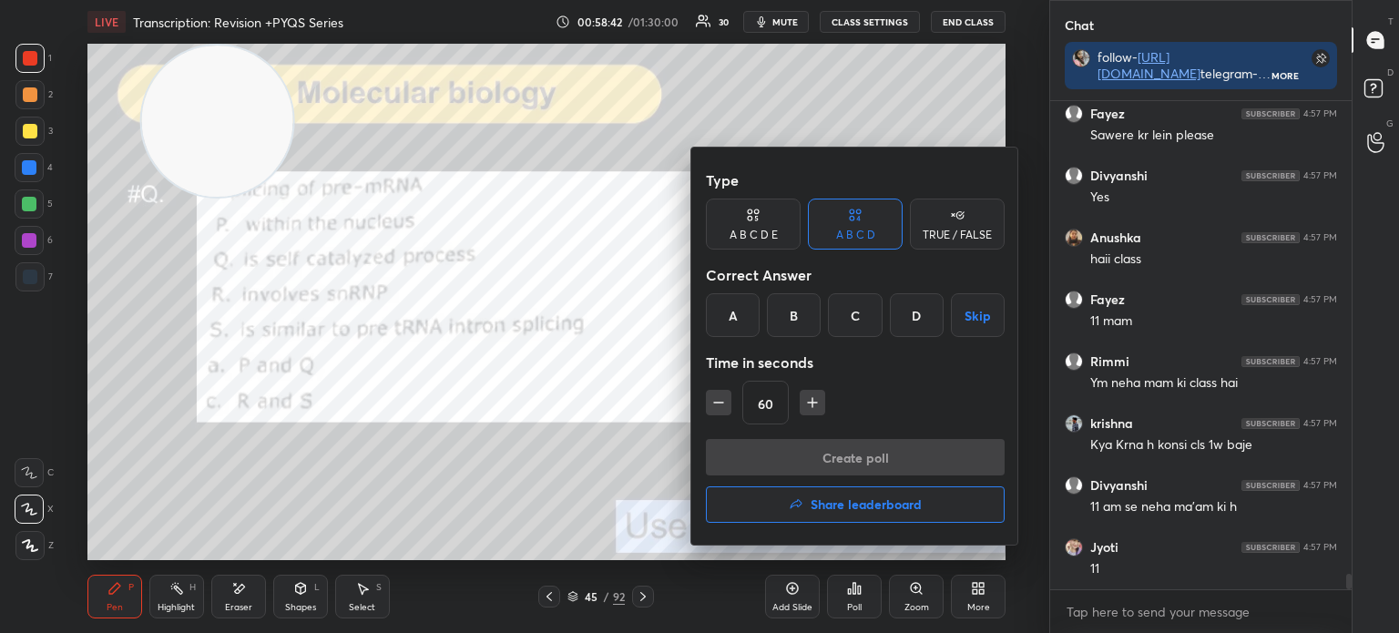
click at [783, 304] on div "B" at bounding box center [794, 315] width 54 height 44
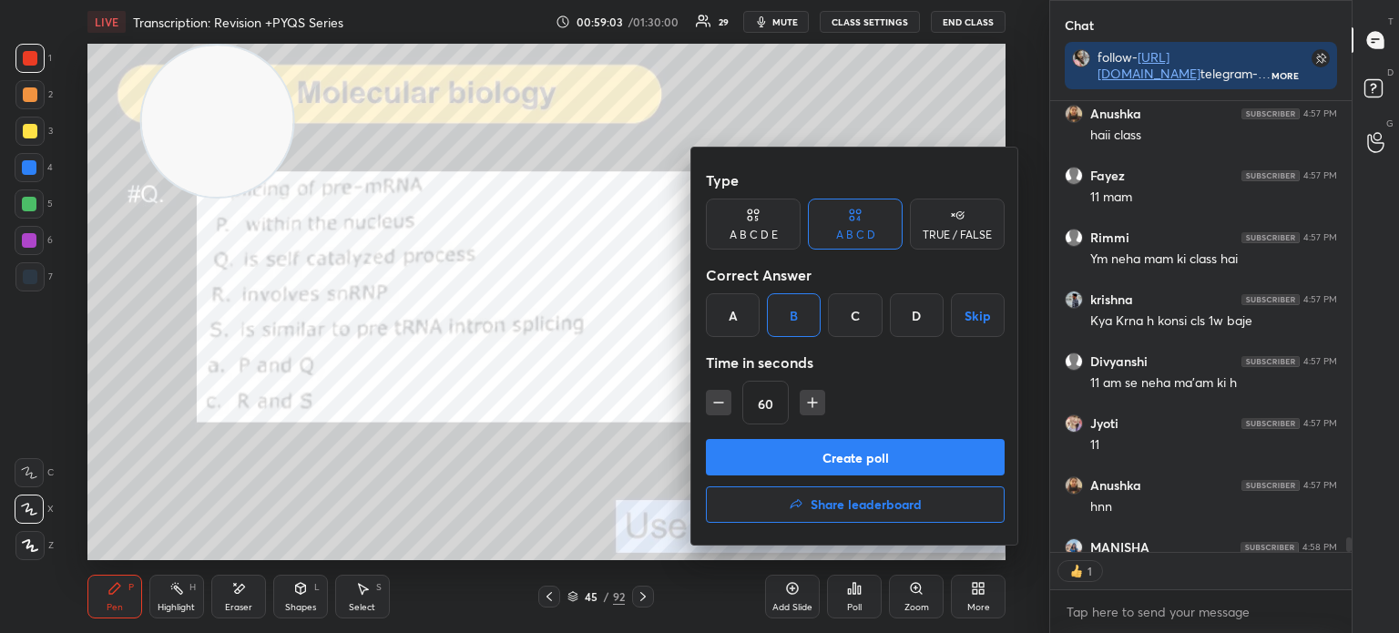
click at [879, 454] on button "Create poll" at bounding box center [855, 457] width 299 height 36
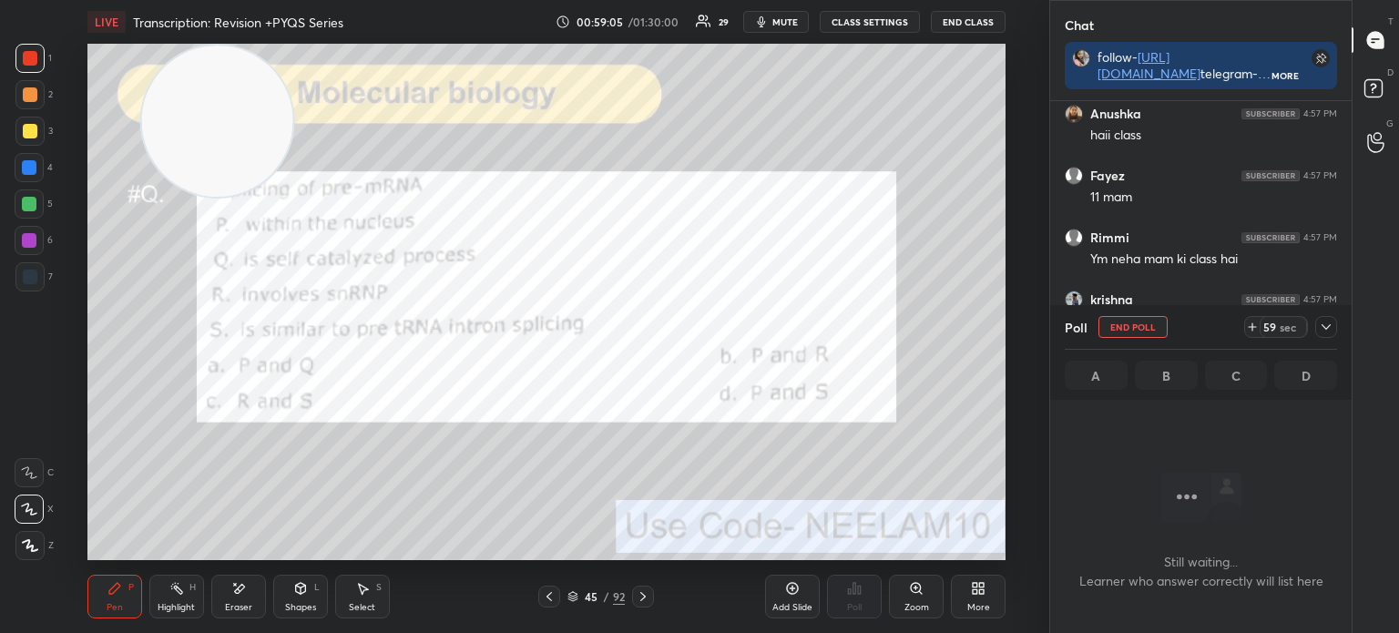
click at [1322, 322] on icon at bounding box center [1325, 327] width 15 height 15
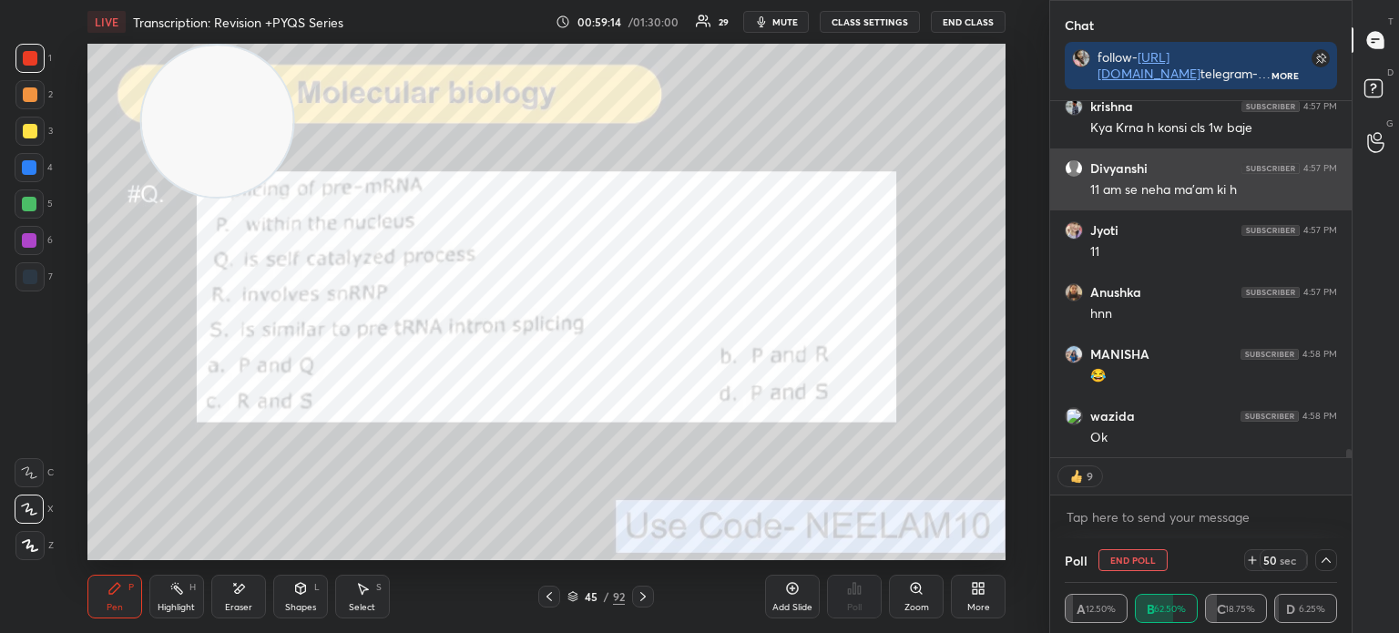
scroll to position [14958, 0]
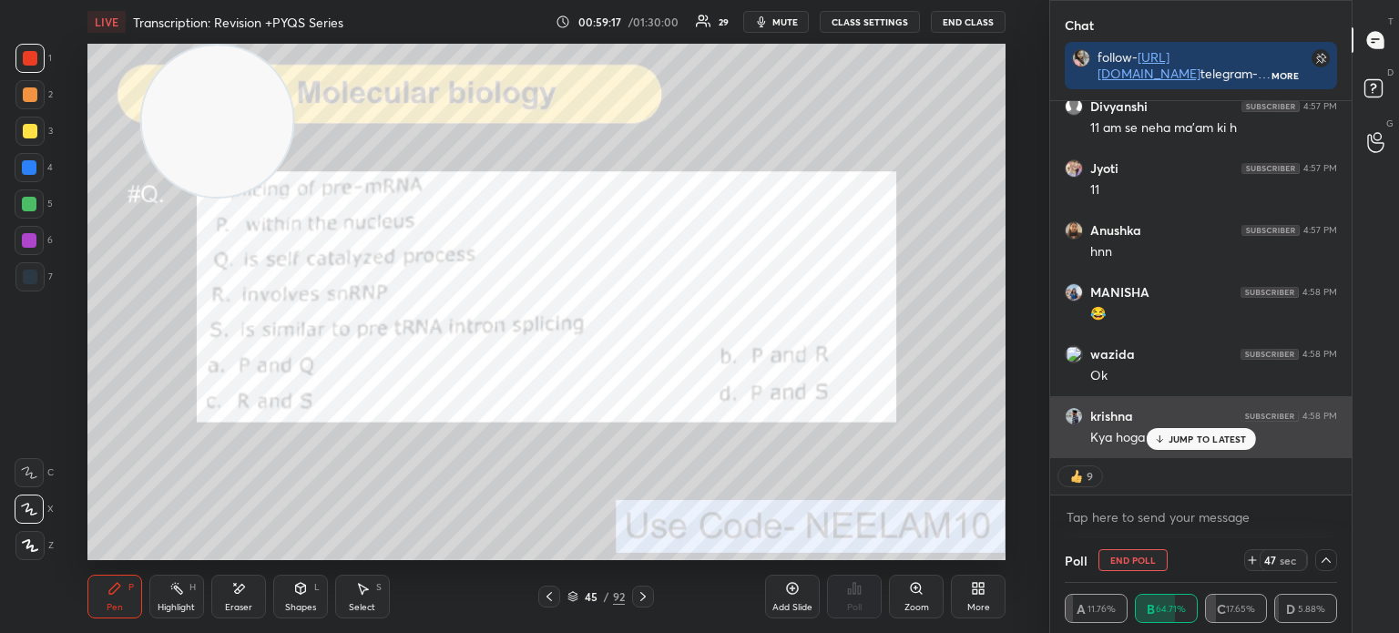
click at [1213, 435] on p "JUMP TO LATEST" at bounding box center [1207, 438] width 78 height 11
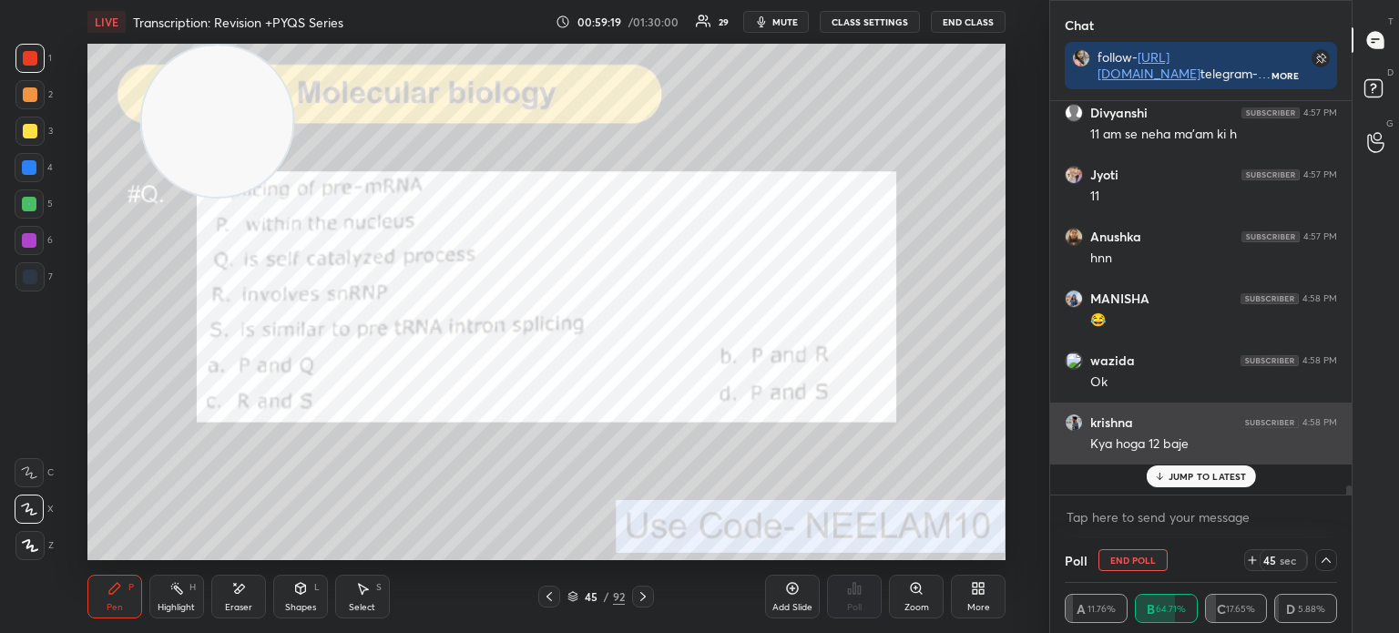
scroll to position [14922, 0]
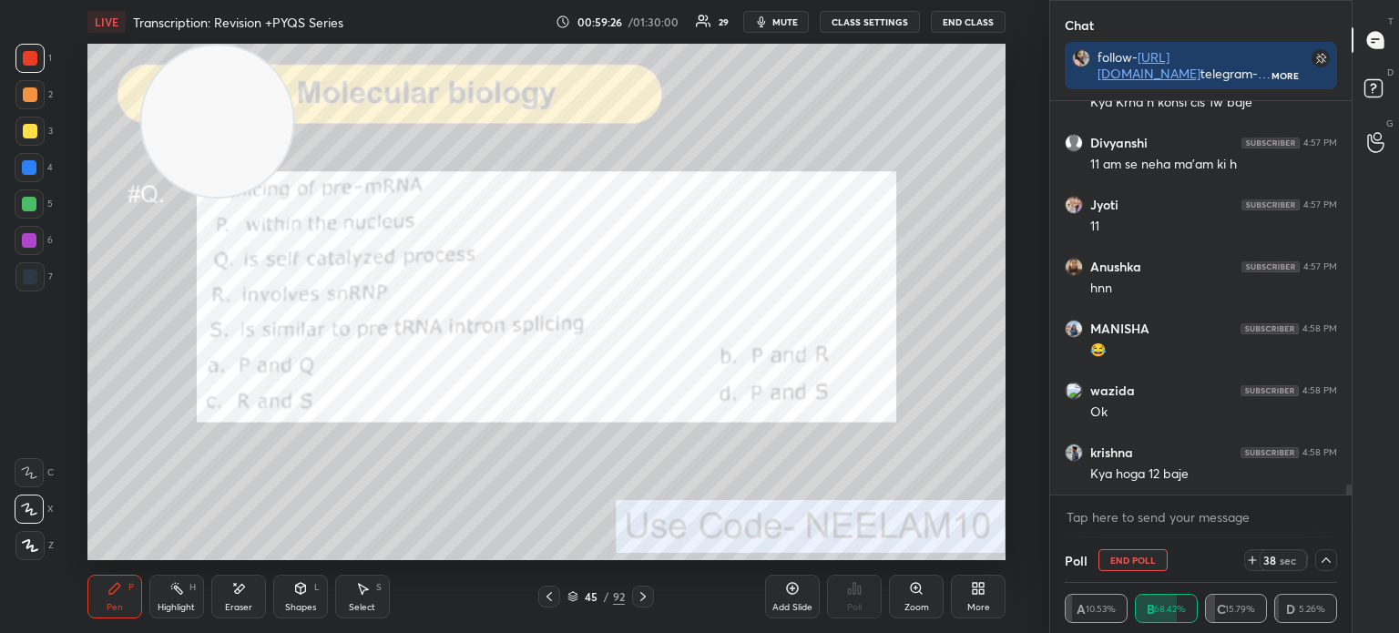
click at [29, 103] on div at bounding box center [29, 94] width 29 height 29
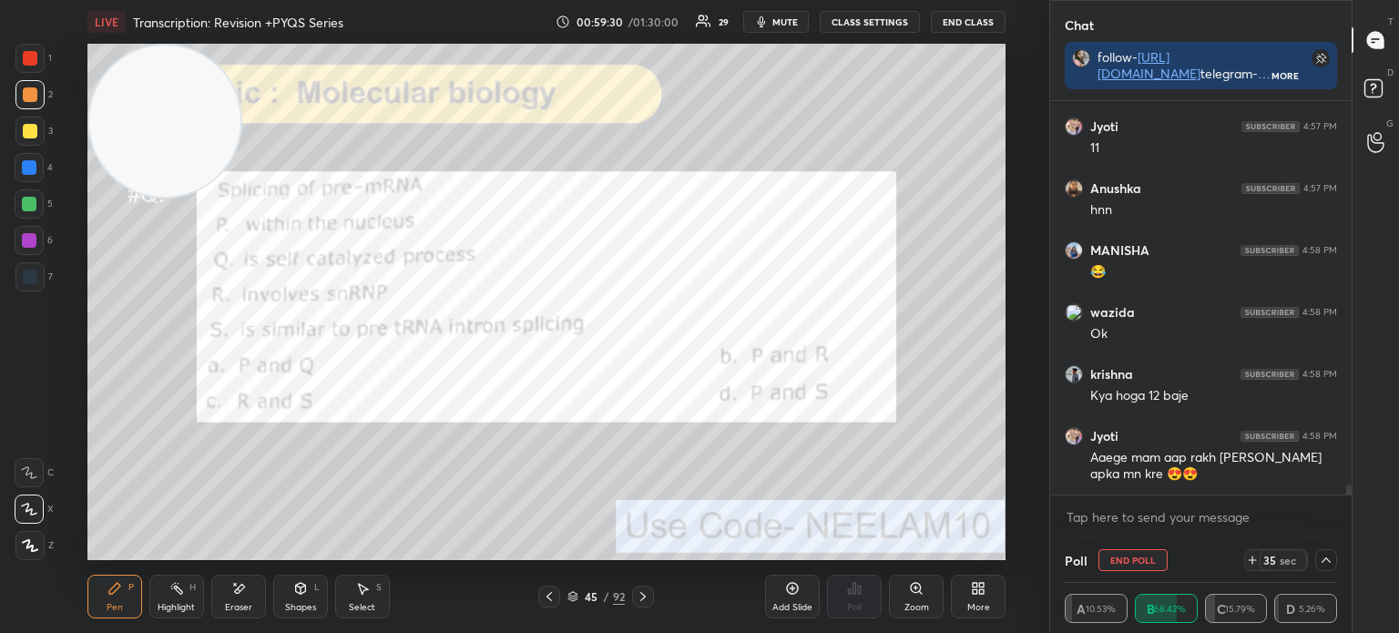
click at [35, 57] on div at bounding box center [30, 58] width 15 height 15
click at [229, 592] on div "Eraser" at bounding box center [238, 597] width 55 height 44
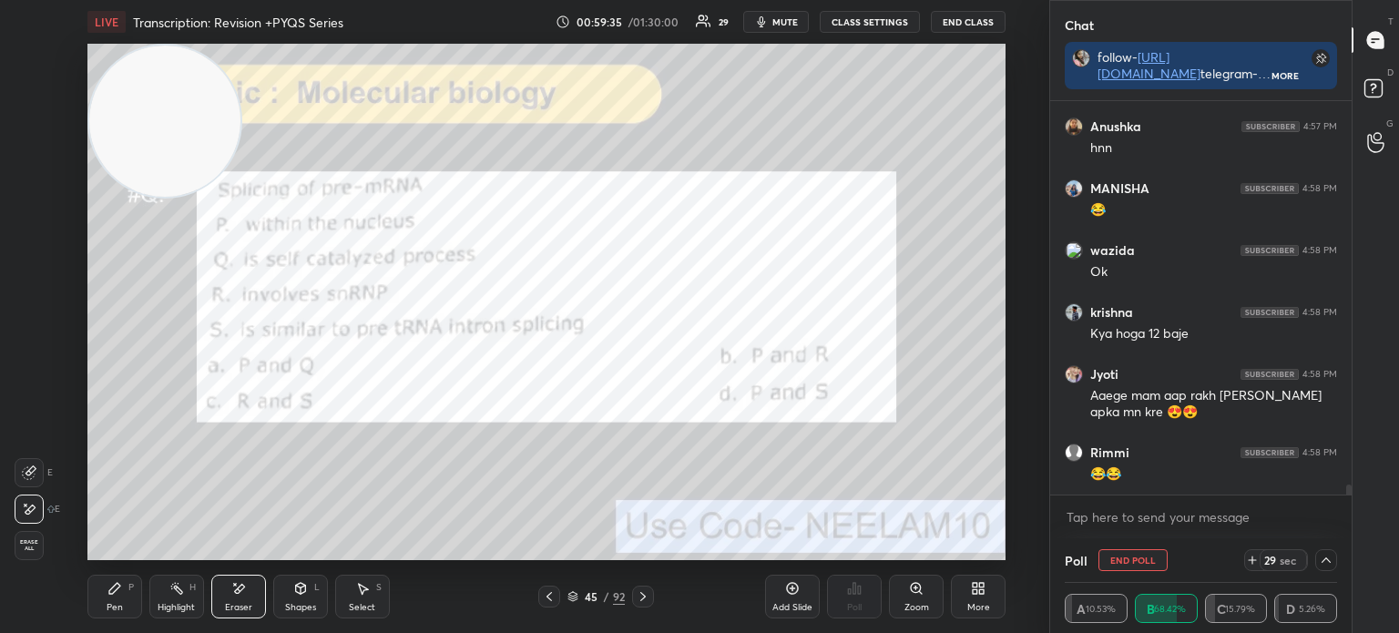
click at [107, 596] on div "Pen P" at bounding box center [114, 597] width 55 height 44
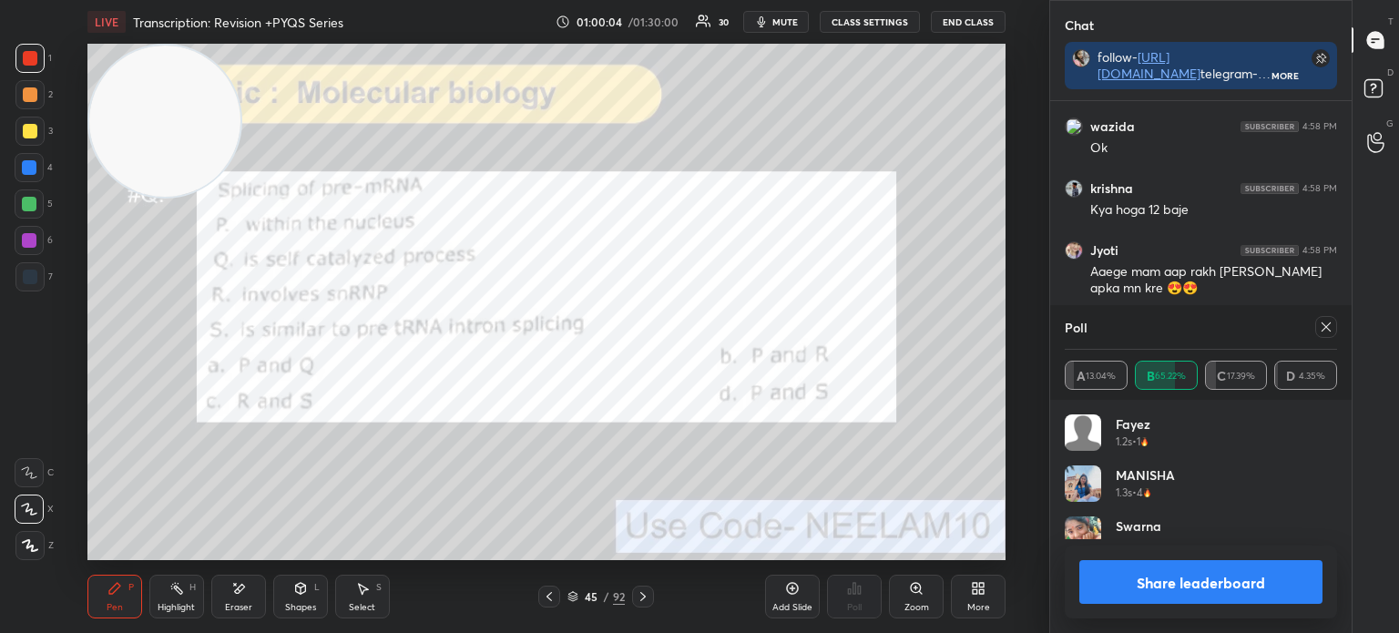
scroll to position [213, 267]
click at [1328, 323] on icon at bounding box center [1325, 327] width 15 height 15
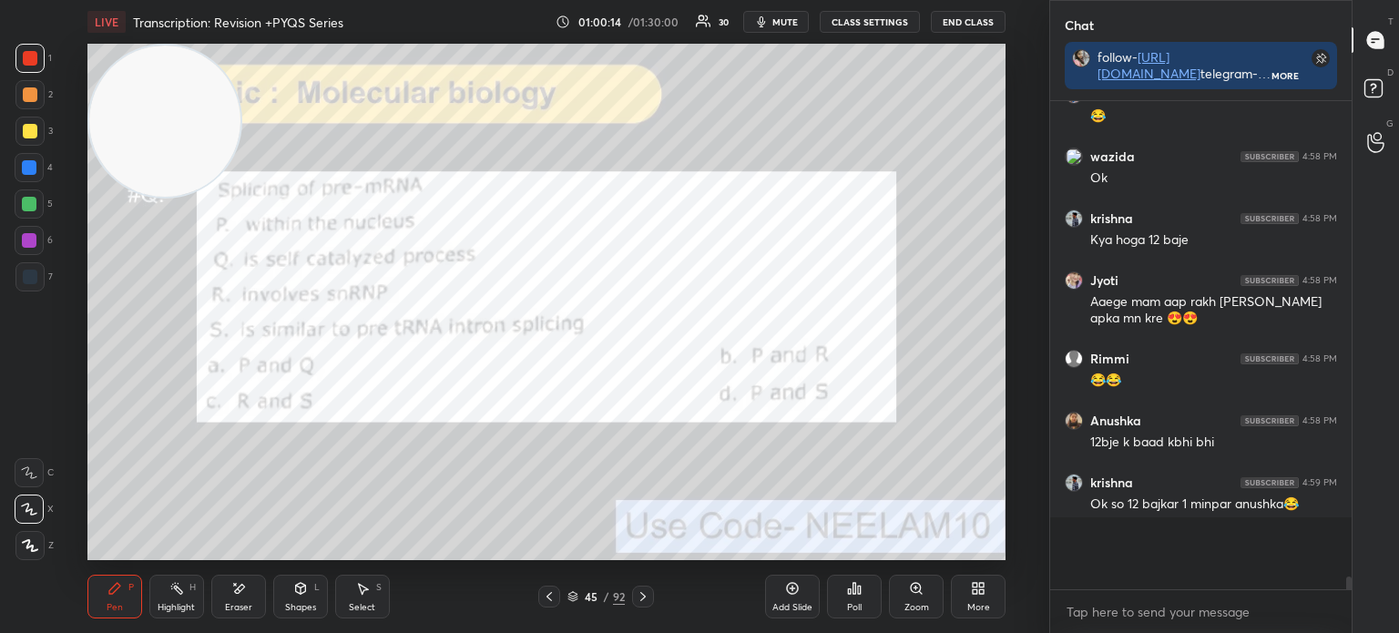
scroll to position [473, 296]
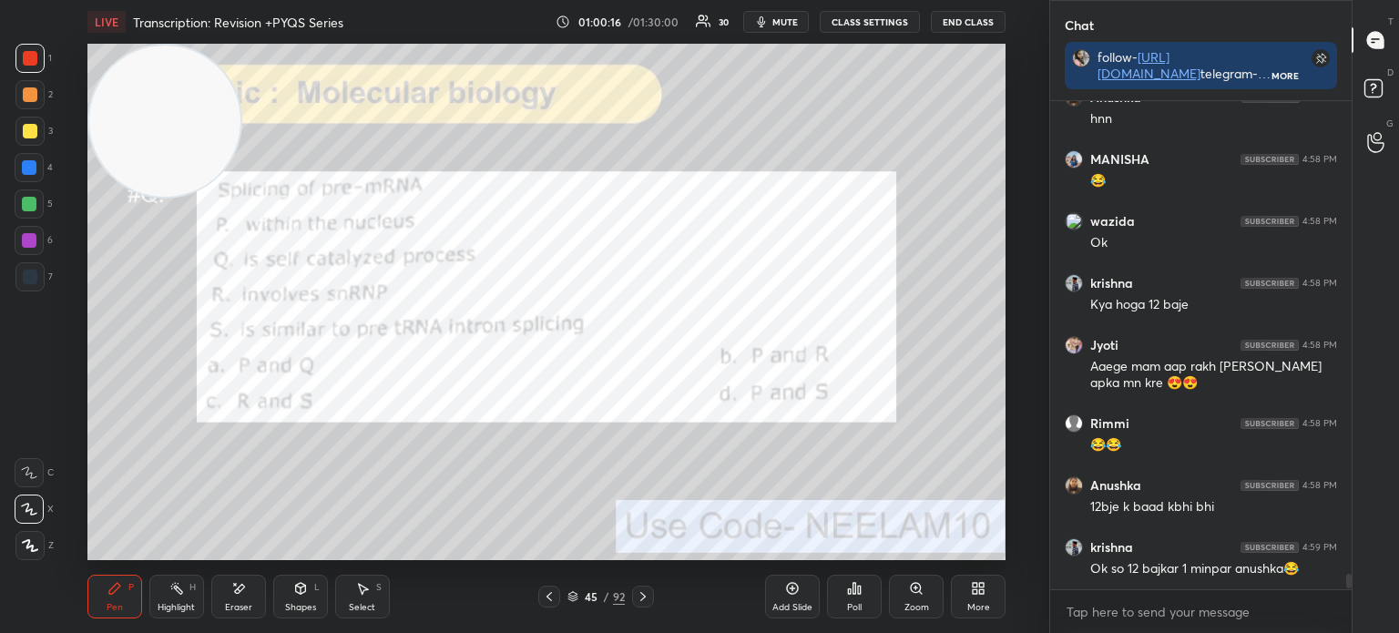
click at [646, 595] on icon at bounding box center [643, 596] width 15 height 15
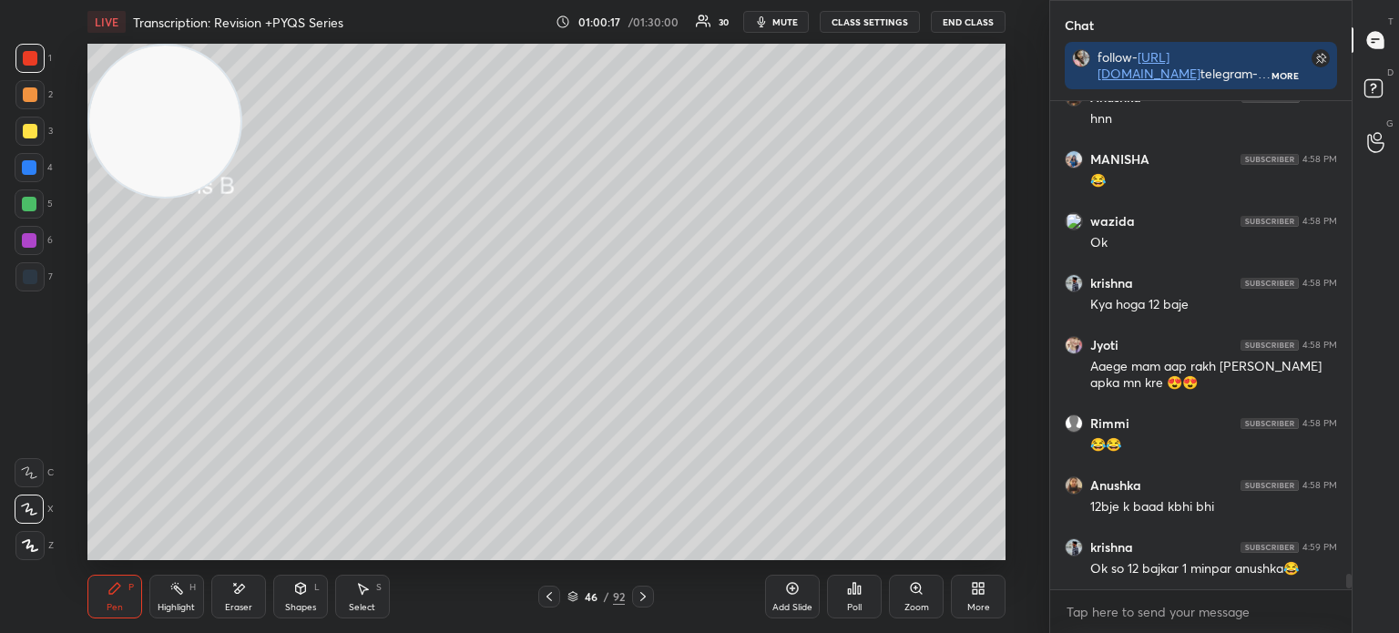
click at [647, 597] on icon at bounding box center [643, 596] width 15 height 15
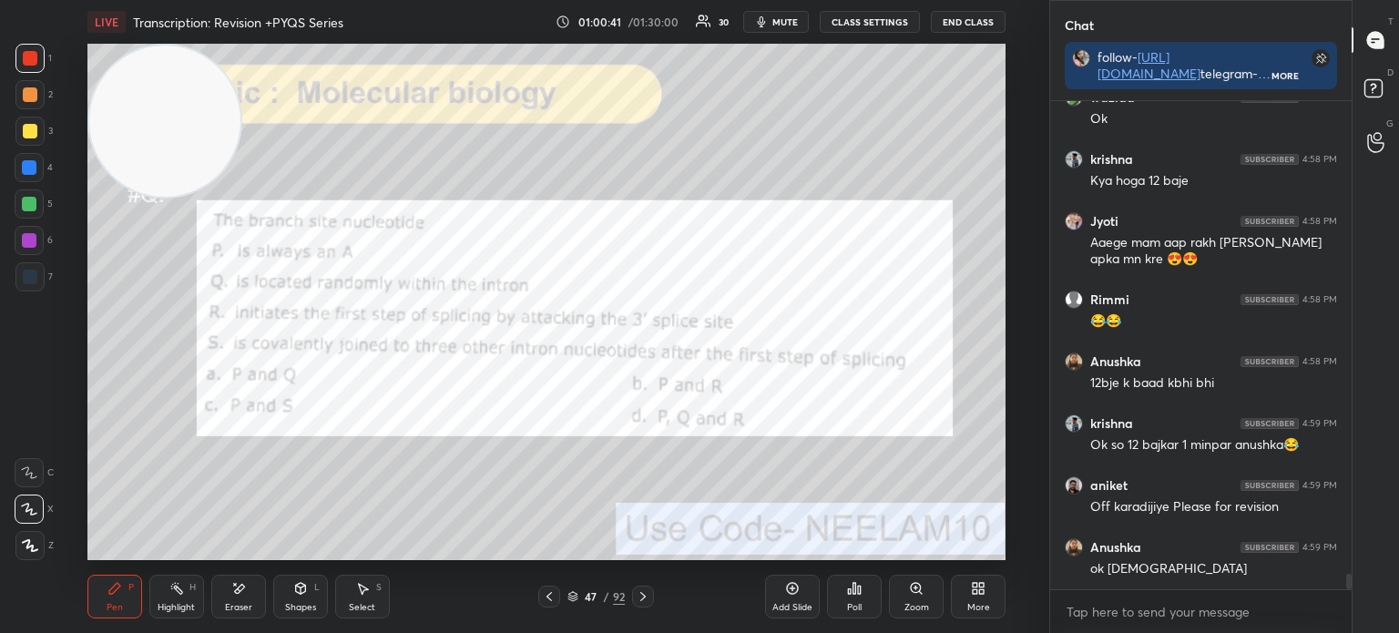
scroll to position [15277, 0]
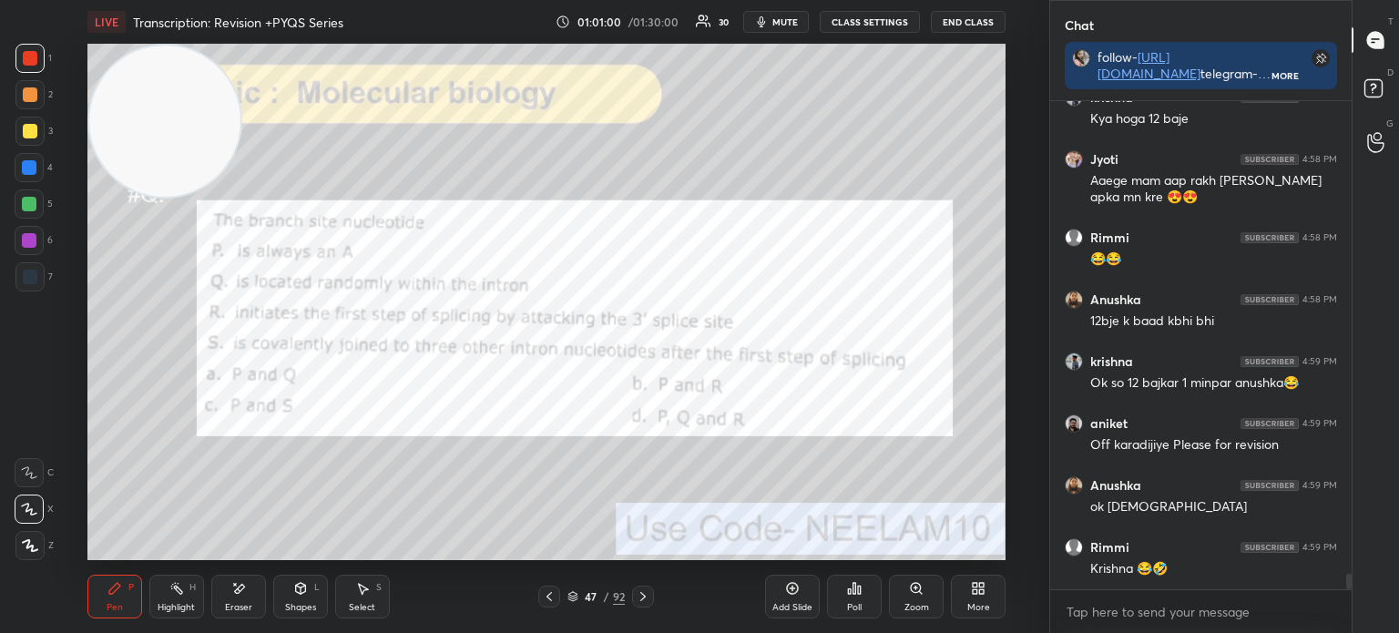
click at [565, 592] on div "47 / 92" at bounding box center [596, 596] width 116 height 22
click at [576, 592] on icon at bounding box center [572, 596] width 11 height 11
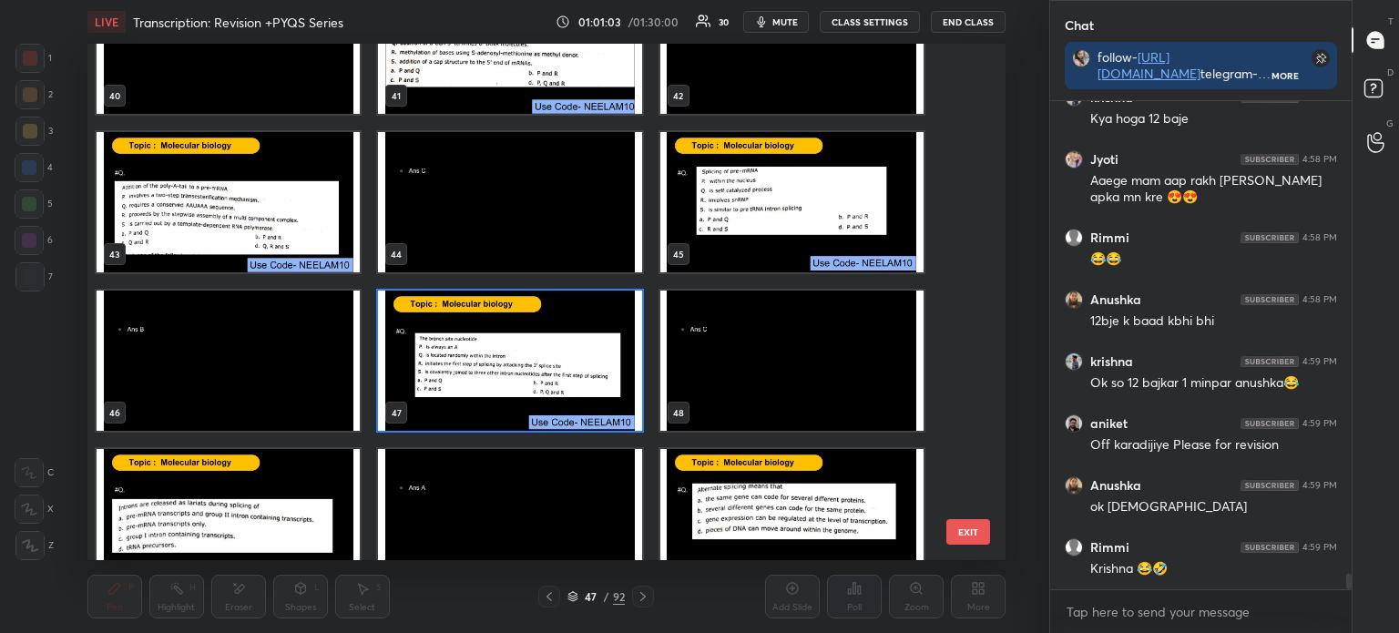
scroll to position [2140, 0]
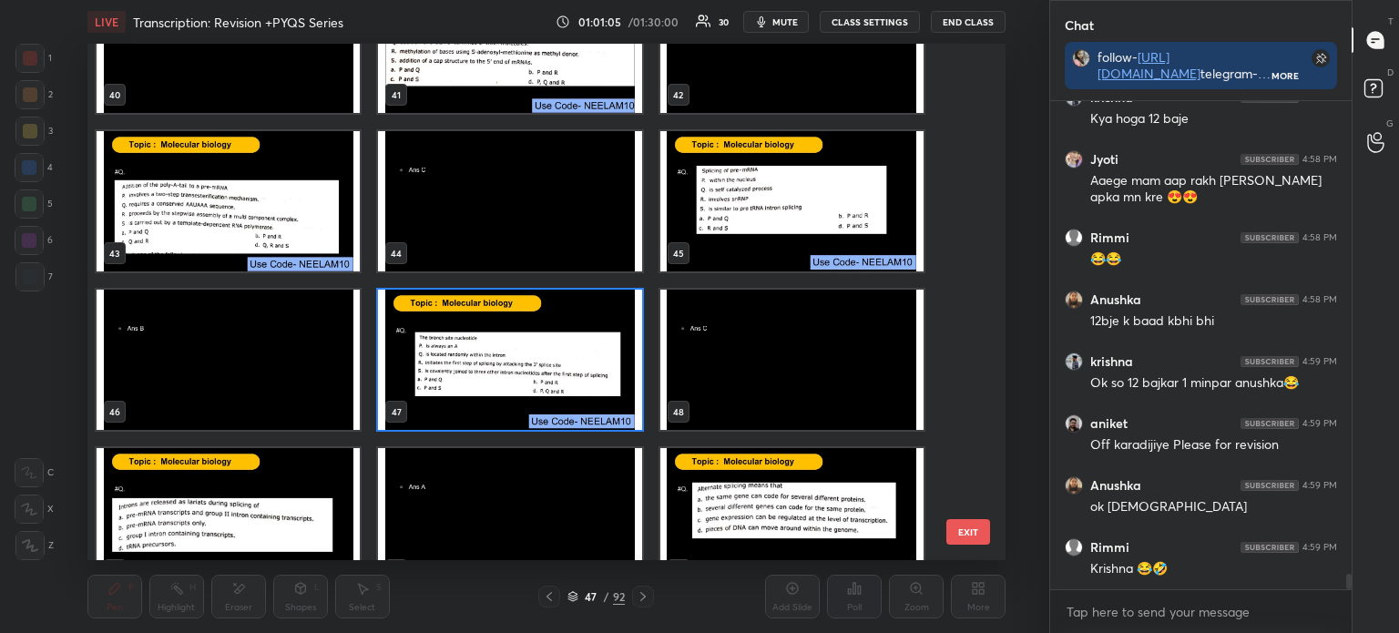
click at [515, 356] on img "grid" at bounding box center [509, 360] width 263 height 140
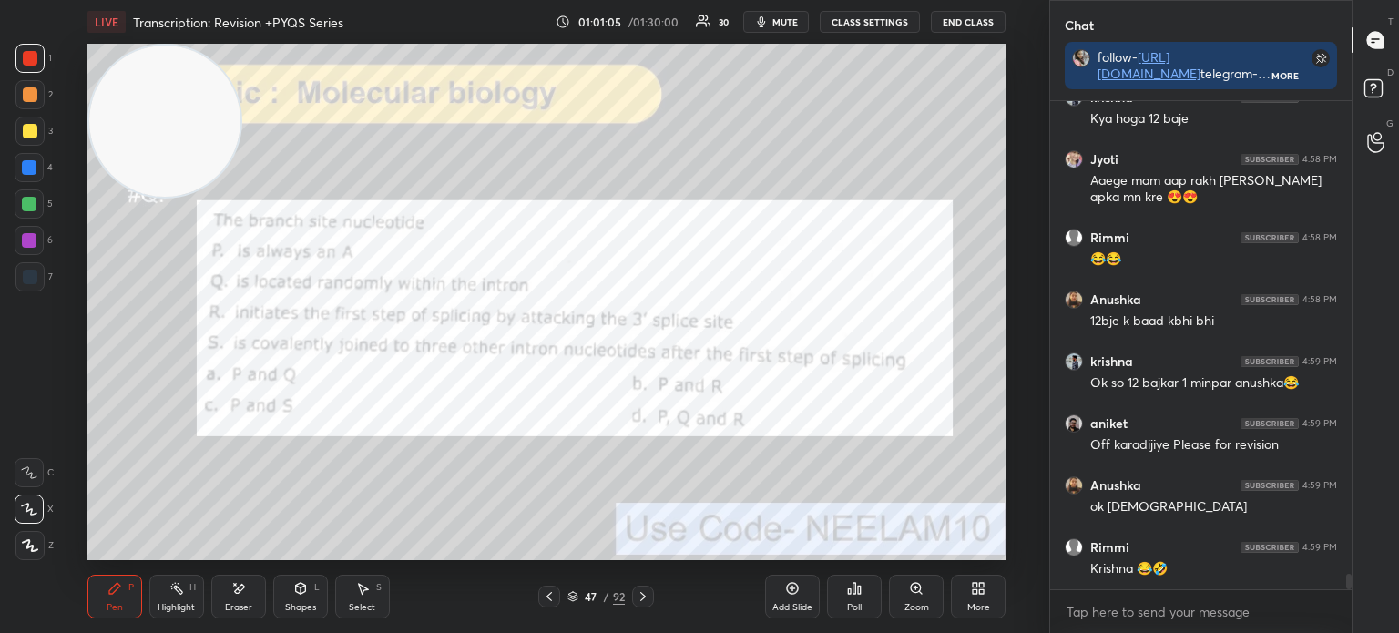
click at [514, 356] on img "grid" at bounding box center [509, 360] width 263 height 140
click at [864, 604] on div "Poll" at bounding box center [854, 597] width 55 height 44
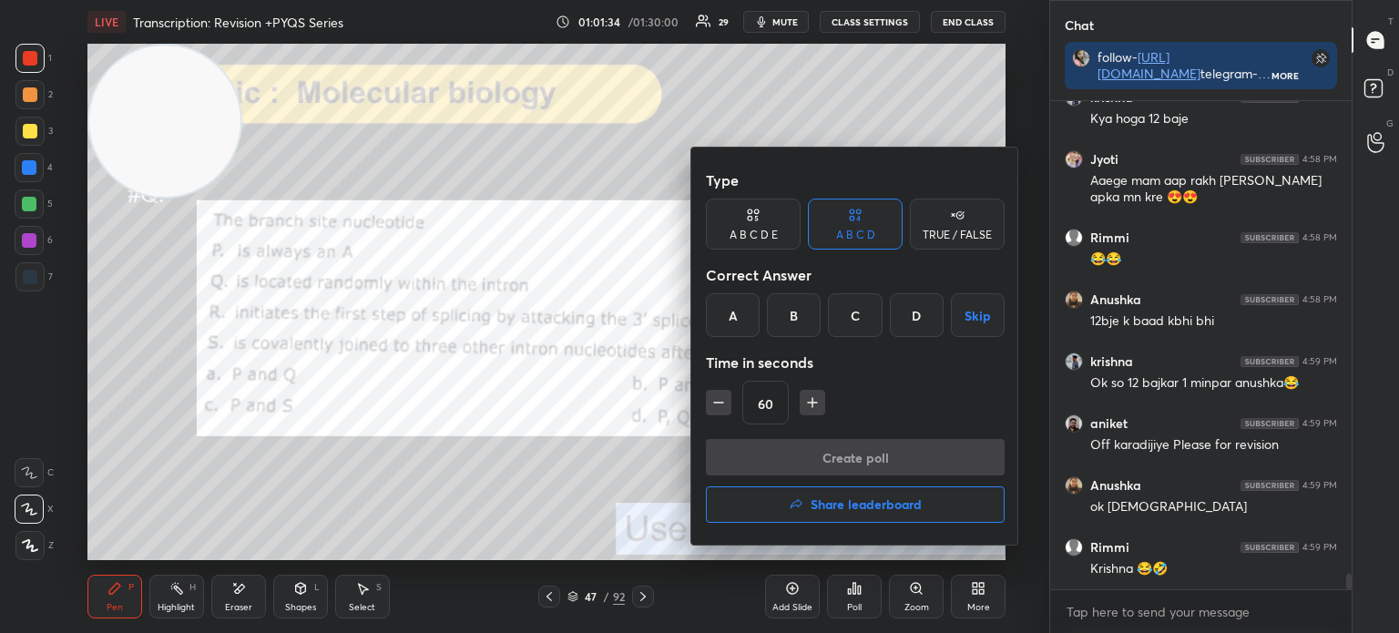
click at [852, 321] on div "C" at bounding box center [855, 315] width 54 height 44
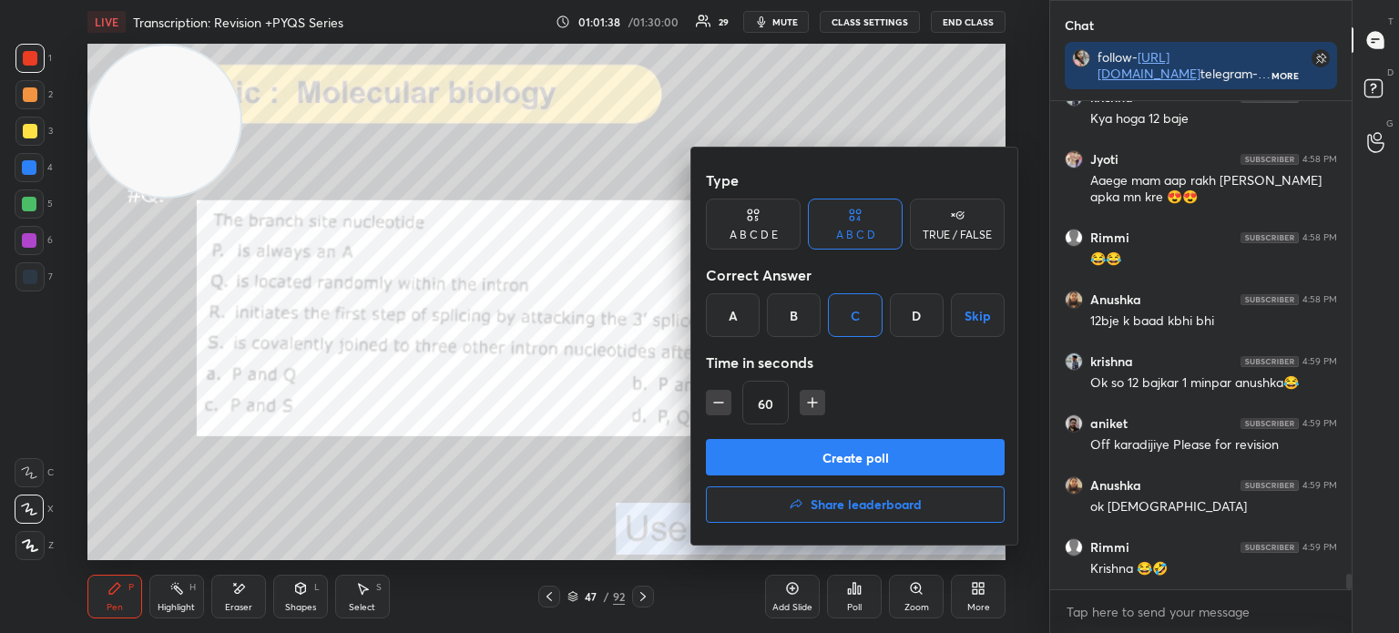
scroll to position [5, 5]
click at [904, 458] on button "Create poll" at bounding box center [855, 457] width 299 height 36
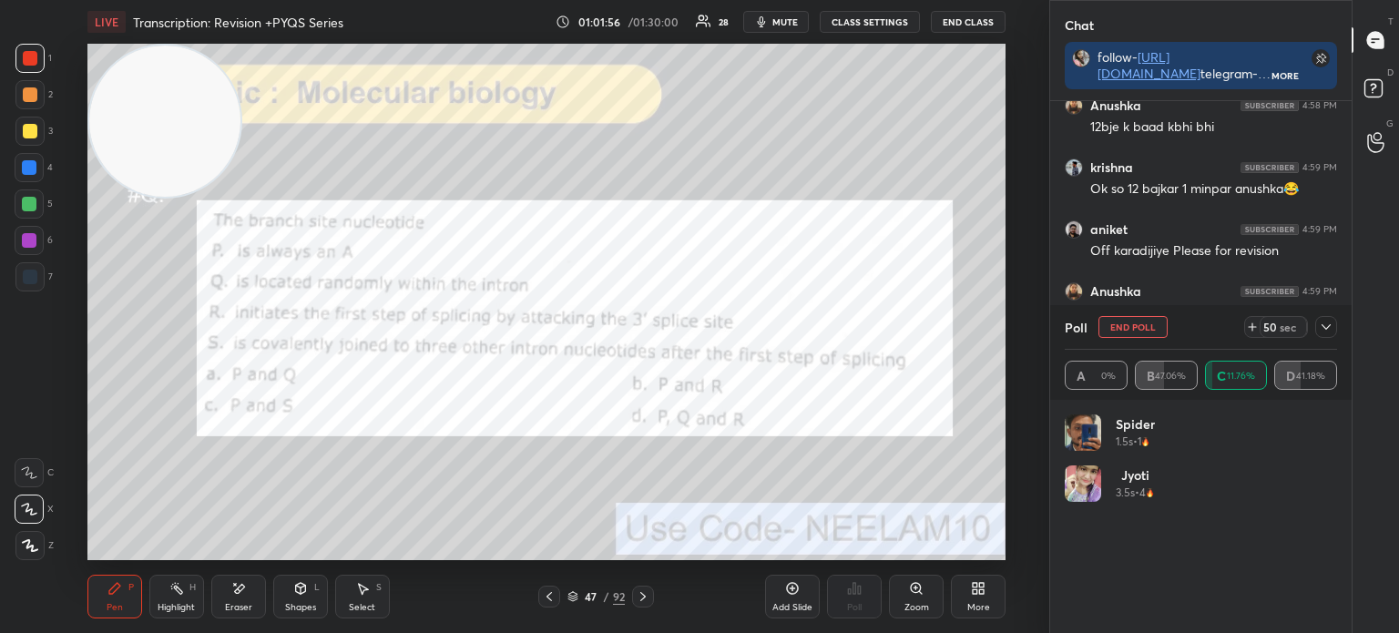
scroll to position [15434, 0]
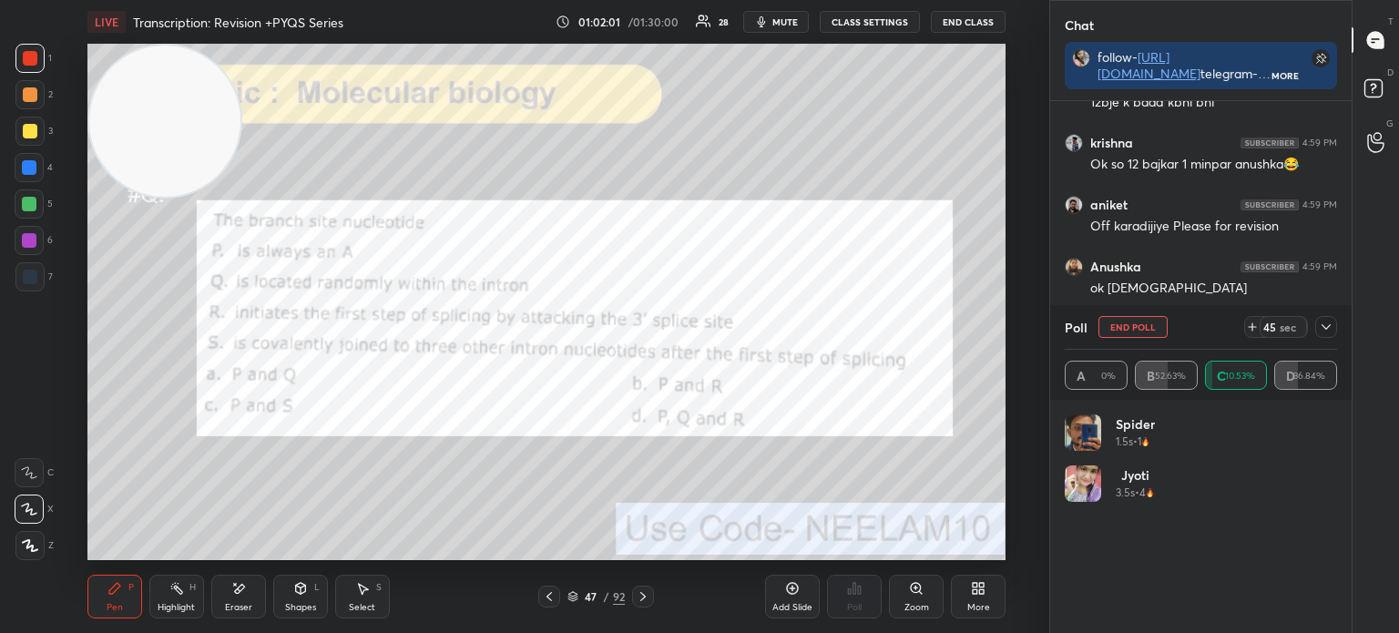
click at [1326, 331] on icon at bounding box center [1325, 327] width 15 height 15
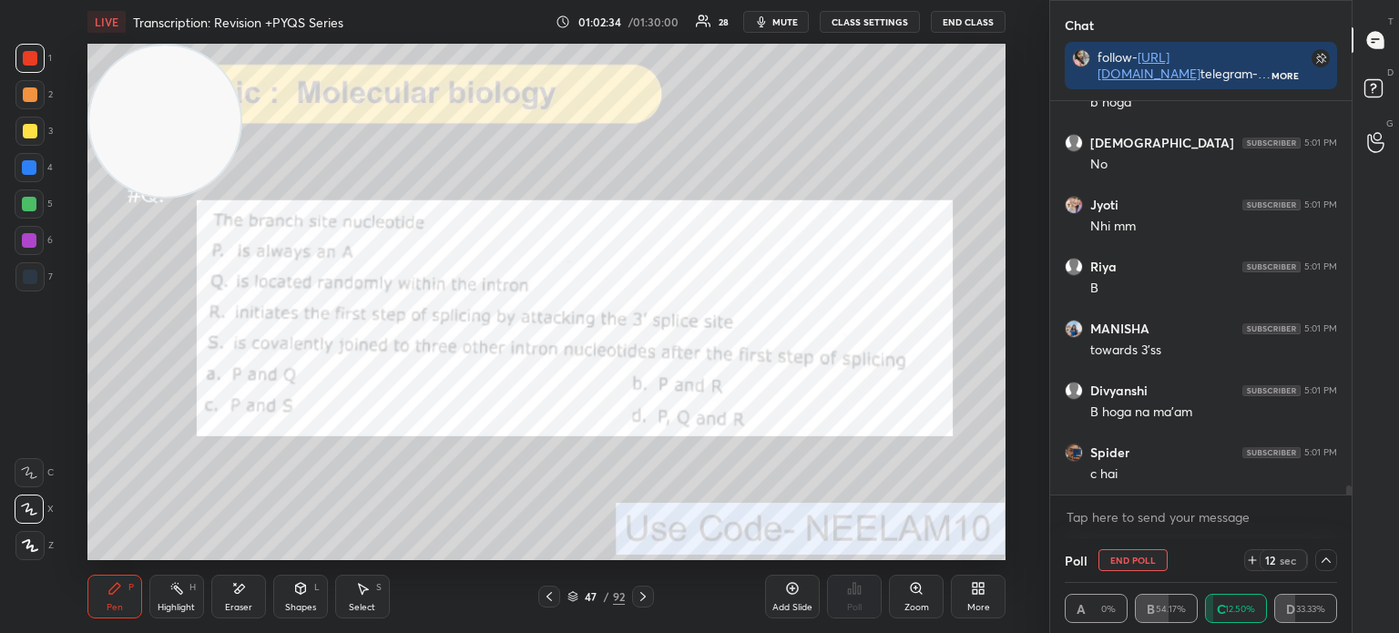
click at [43, 280] on div at bounding box center [29, 276] width 29 height 29
click at [35, 54] on div at bounding box center [30, 58] width 15 height 15
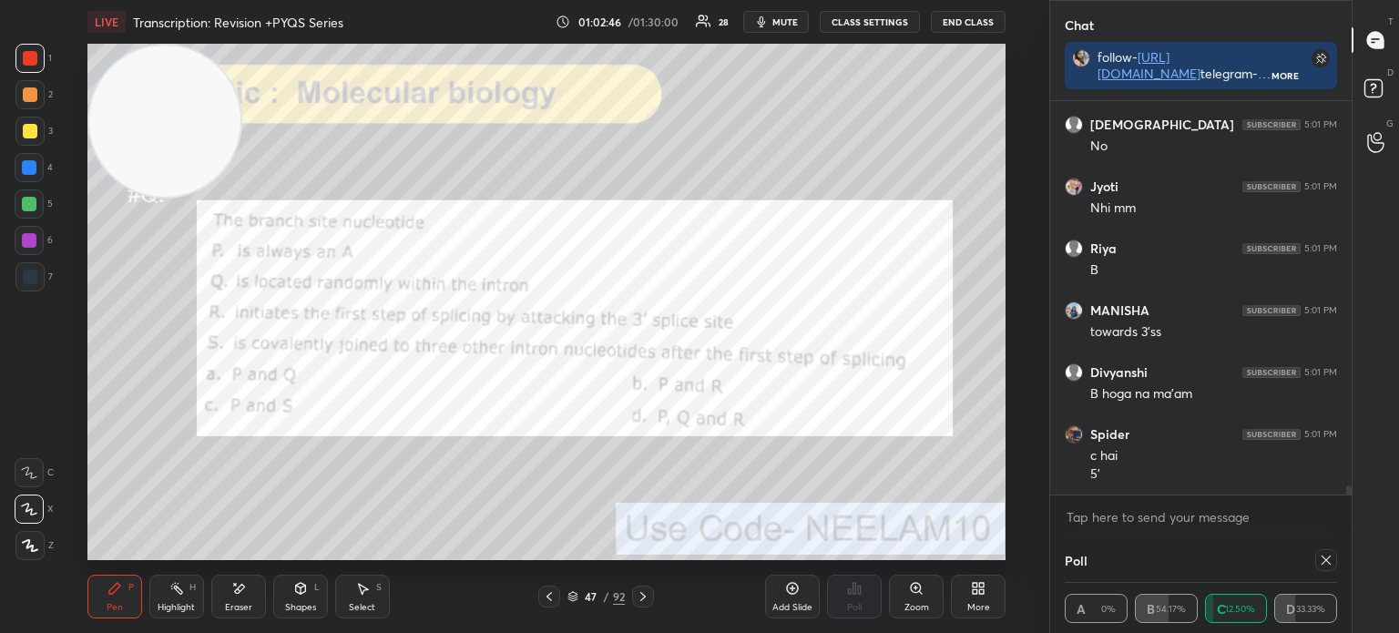
scroll to position [5, 5]
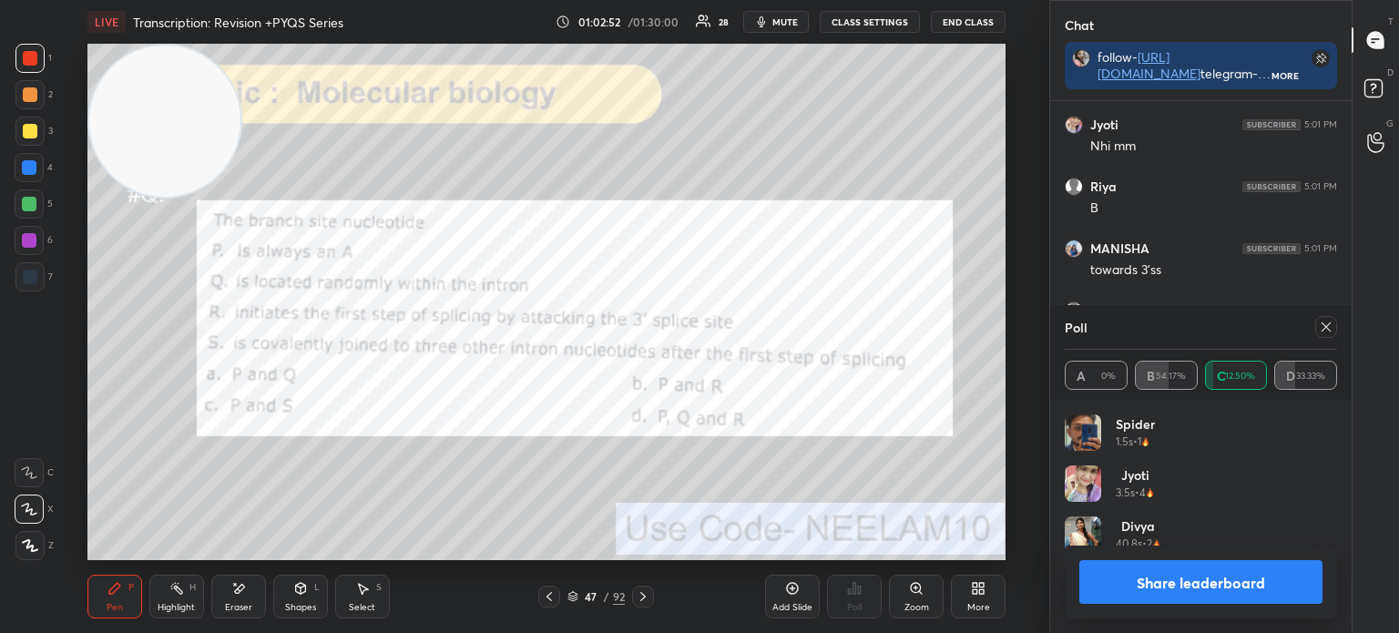
click at [1320, 331] on icon at bounding box center [1325, 327] width 15 height 15
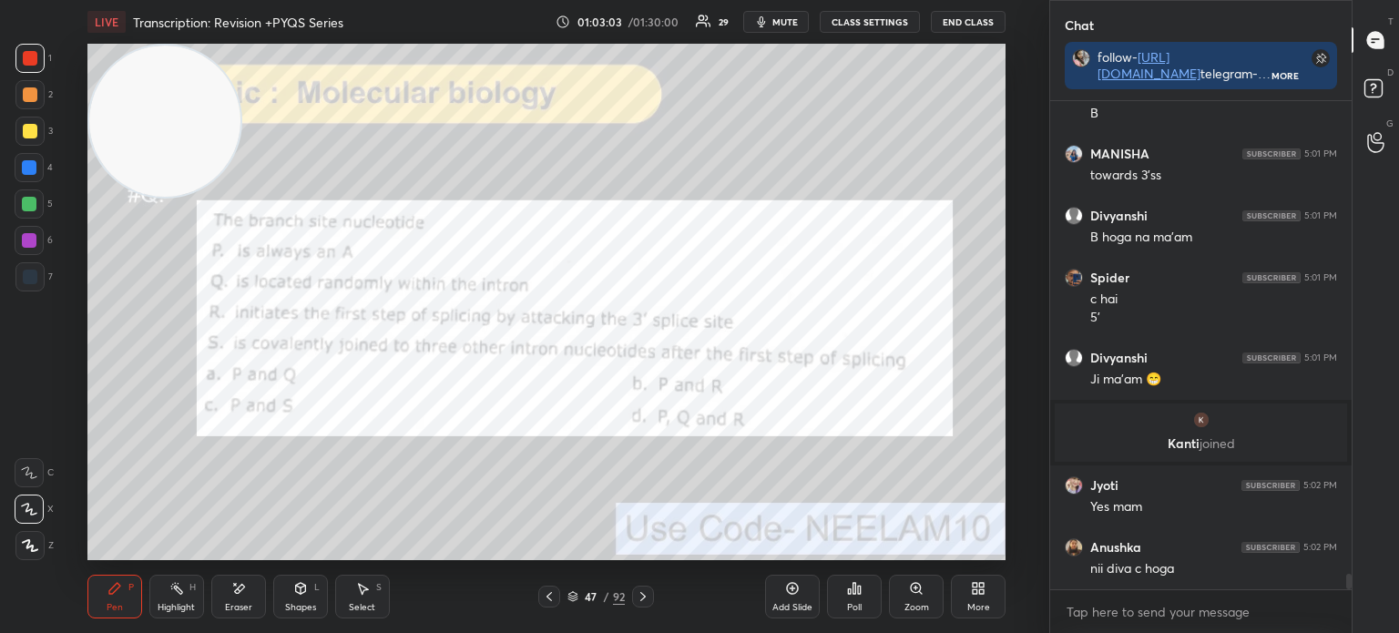
click at [26, 278] on div at bounding box center [30, 277] width 15 height 15
click at [36, 135] on div at bounding box center [30, 131] width 15 height 15
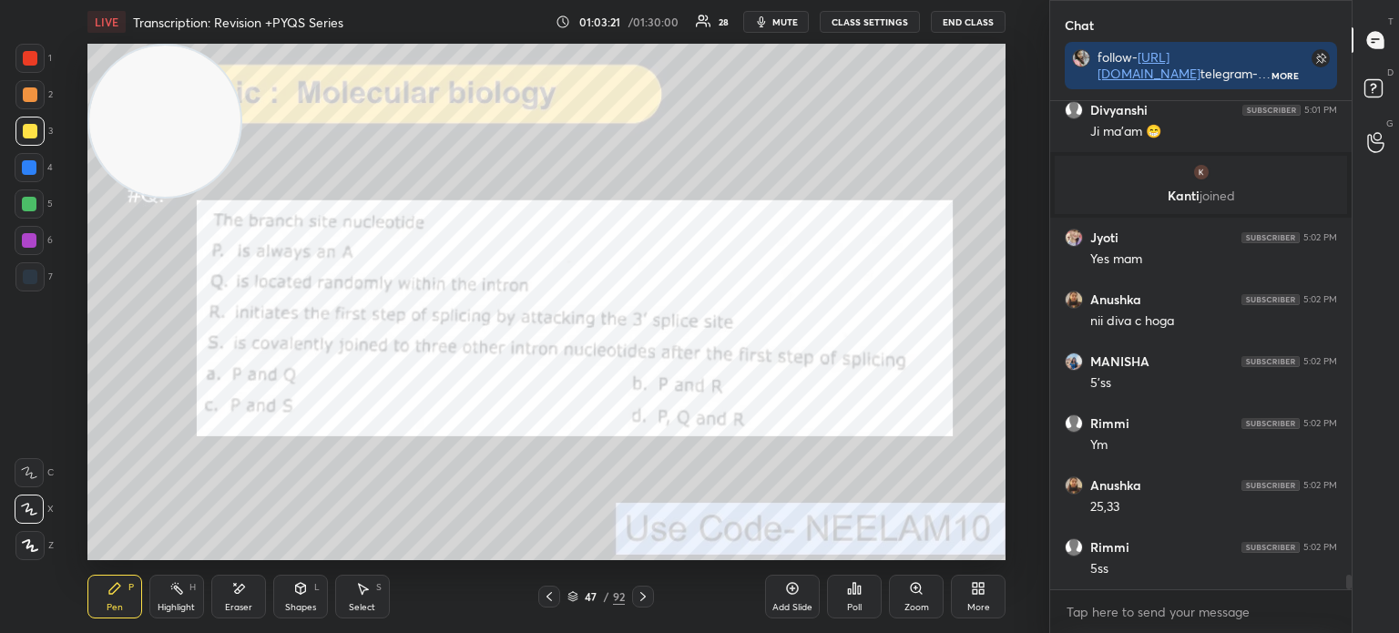
click at [32, 283] on div at bounding box center [30, 277] width 15 height 15
click at [242, 592] on icon at bounding box center [238, 588] width 15 height 15
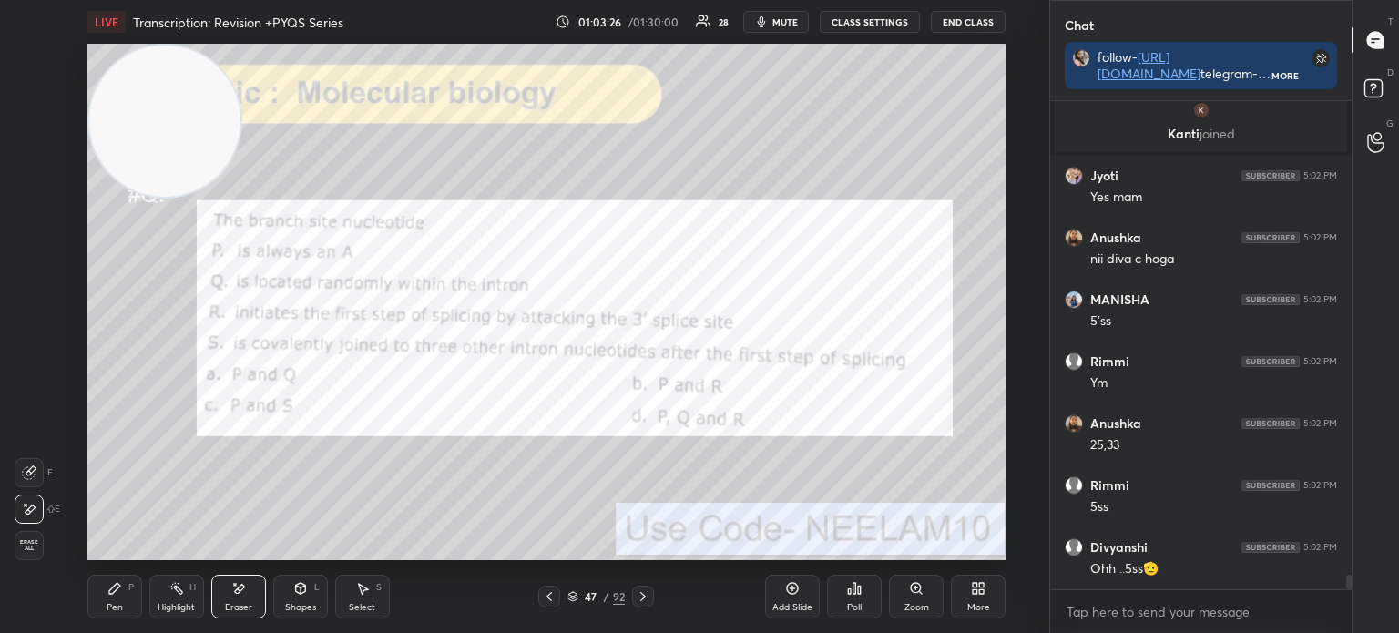
click at [142, 597] on div "Pen P Highlight H Eraser Shapes L Select S" at bounding box center [256, 597] width 339 height 44
click at [142, 585] on div "Pen P Highlight H Eraser Shapes L Select S" at bounding box center [256, 597] width 339 height 44
click at [135, 597] on div "Pen P" at bounding box center [114, 597] width 55 height 44
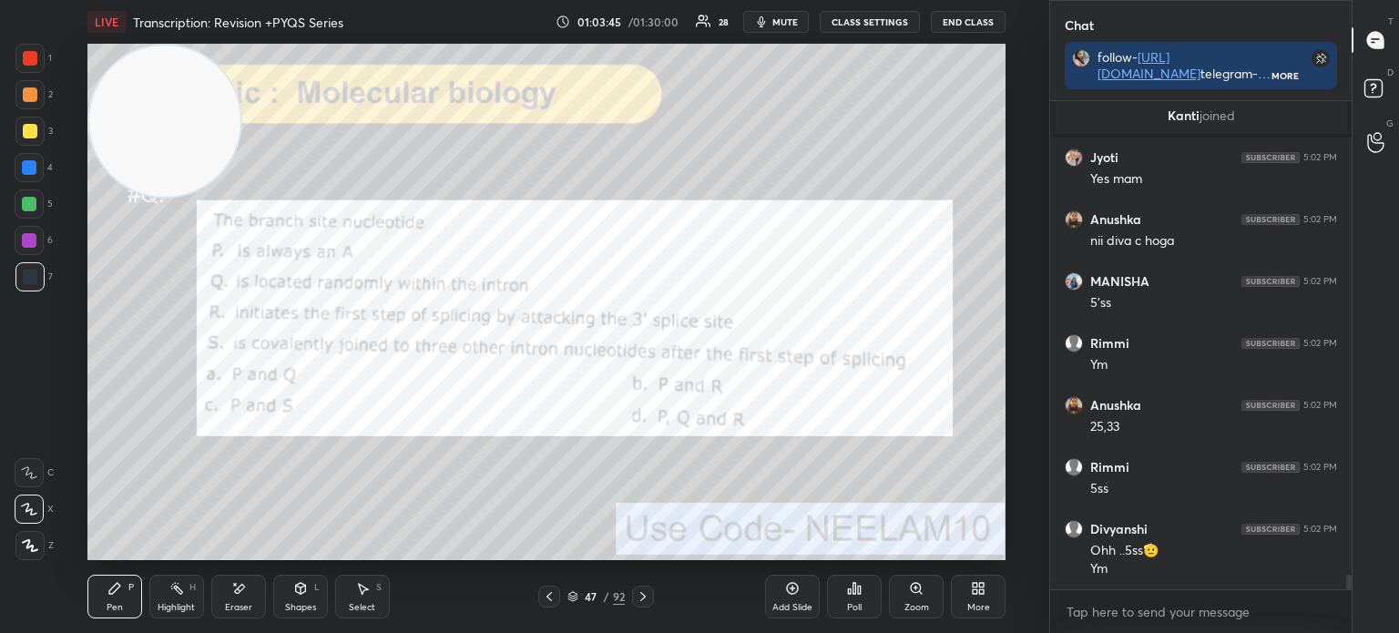
click at [35, 145] on div at bounding box center [29, 131] width 29 height 29
click at [35, 272] on div at bounding box center [30, 277] width 15 height 15
click at [18, 67] on div at bounding box center [29, 58] width 29 height 29
click at [577, 594] on icon at bounding box center [572, 596] width 11 height 11
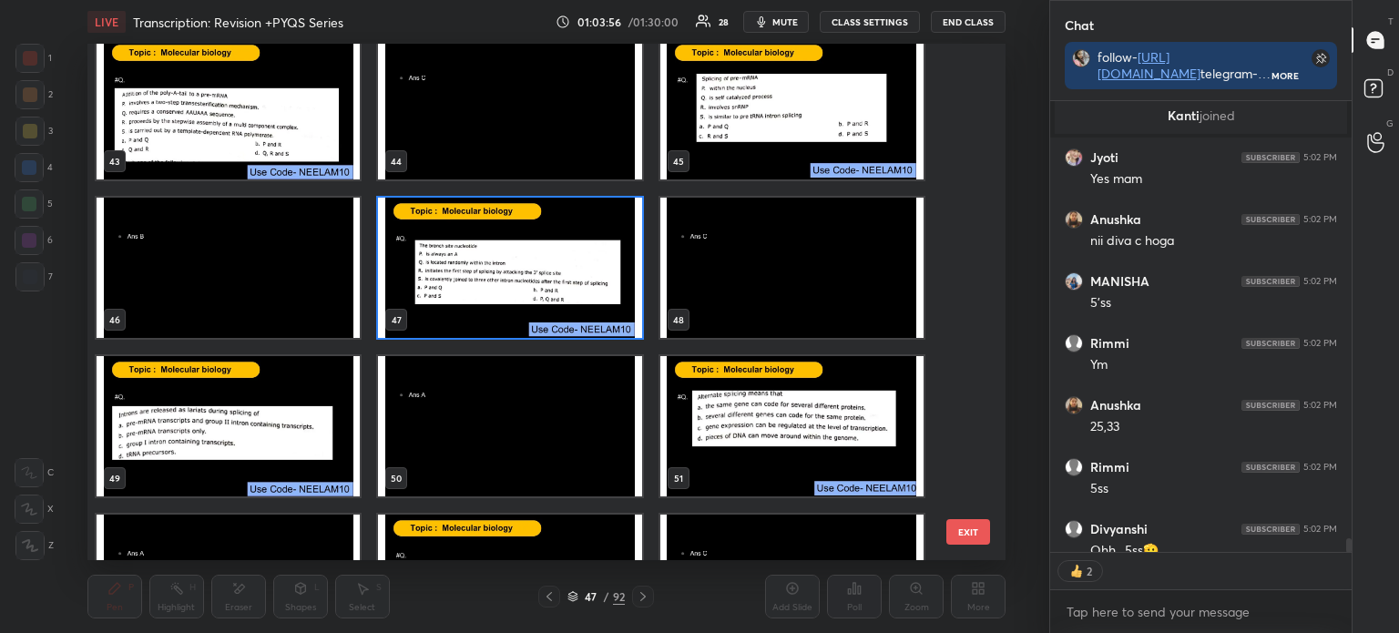
scroll to position [2276, 0]
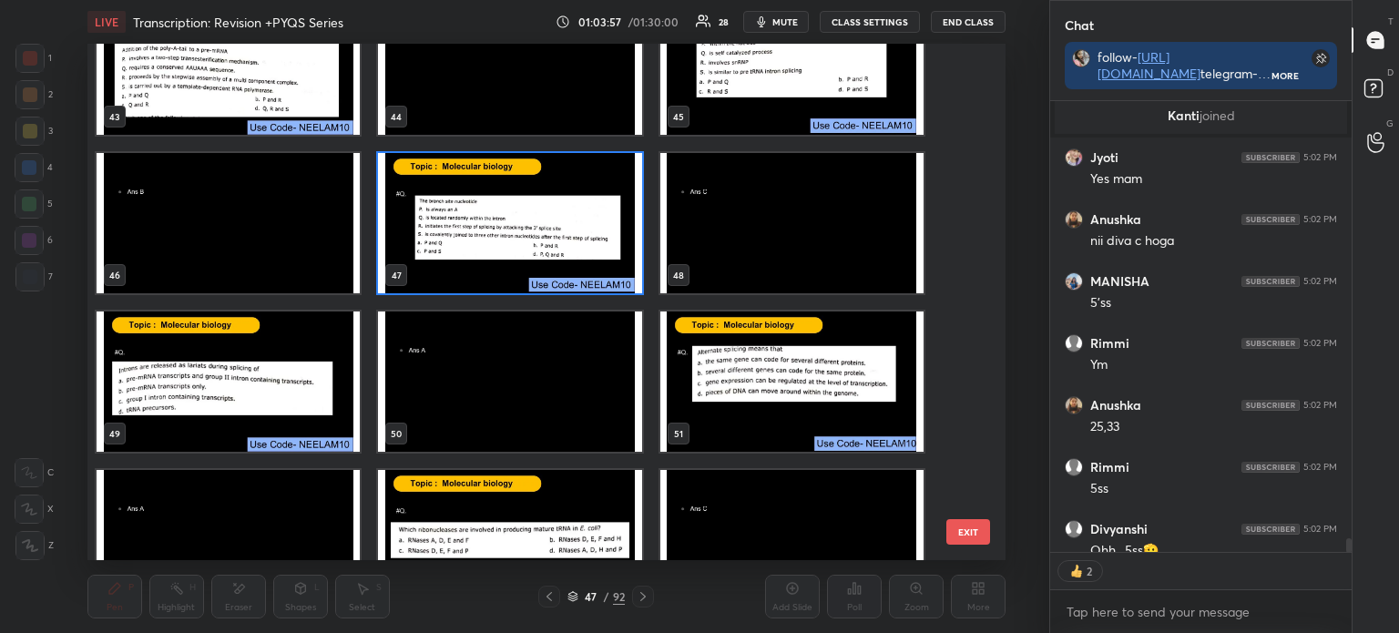
click at [246, 389] on img "grid" at bounding box center [228, 381] width 263 height 140
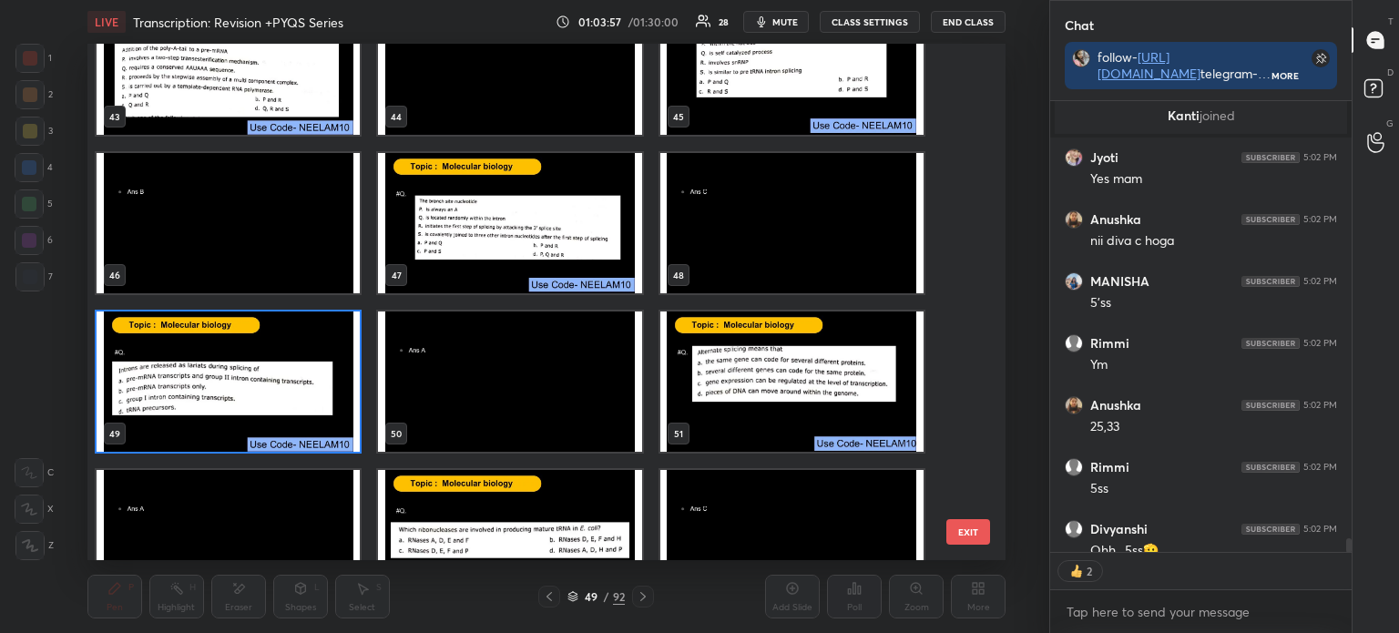
click at [248, 393] on img "grid" at bounding box center [228, 381] width 263 height 140
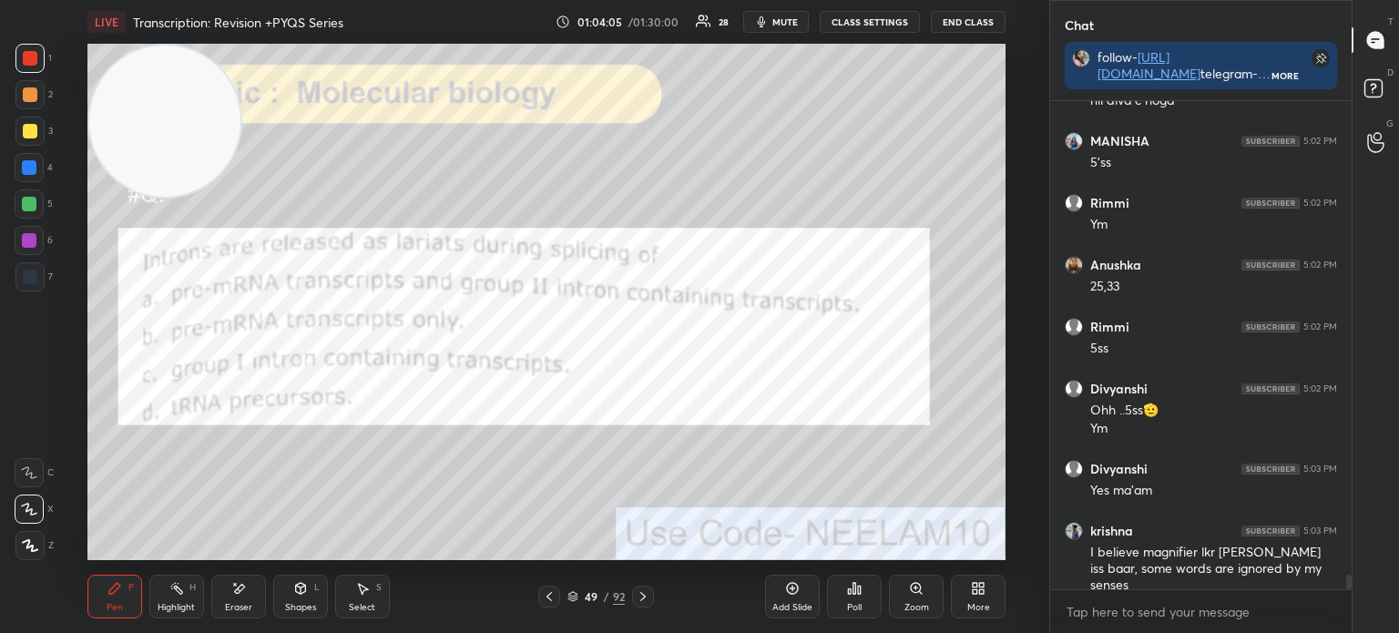
scroll to position [15643, 0]
click at [17, 68] on div at bounding box center [29, 58] width 29 height 29
click at [854, 604] on div "Poll" at bounding box center [854, 607] width 15 height 9
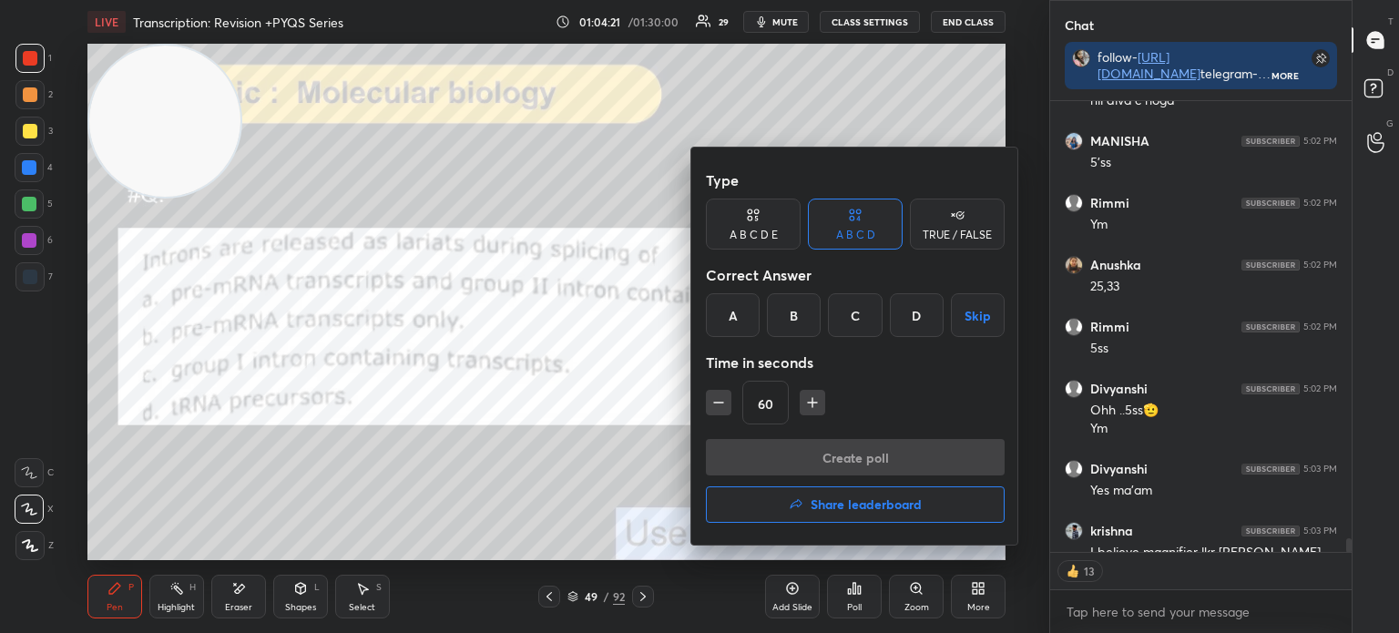
click at [721, 314] on div "A" at bounding box center [733, 315] width 54 height 44
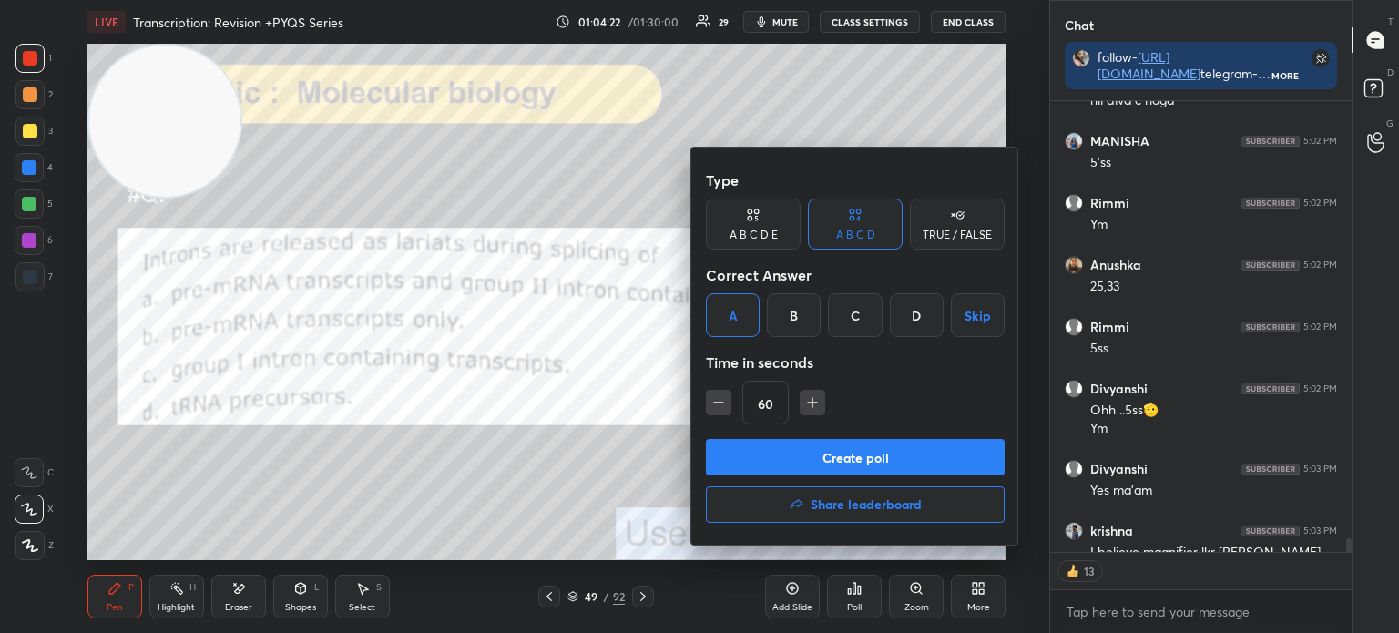
click at [787, 453] on button "Create poll" at bounding box center [855, 457] width 299 height 36
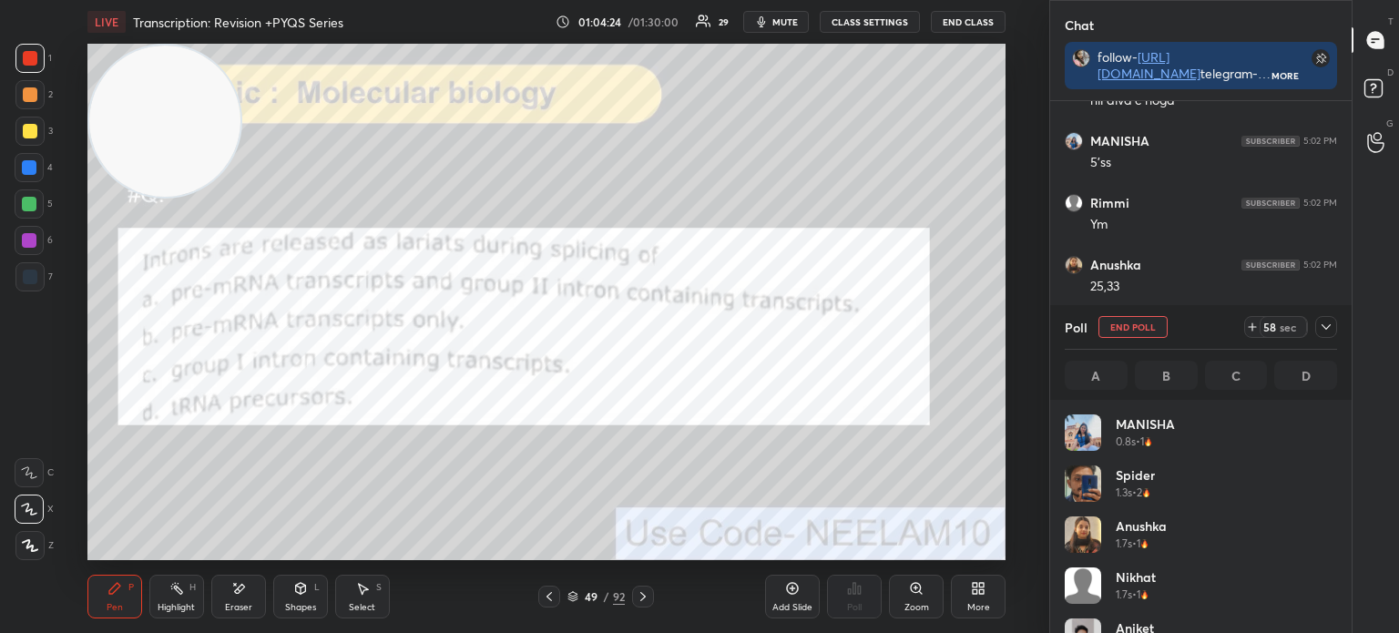
click at [1322, 325] on icon at bounding box center [1325, 327] width 15 height 15
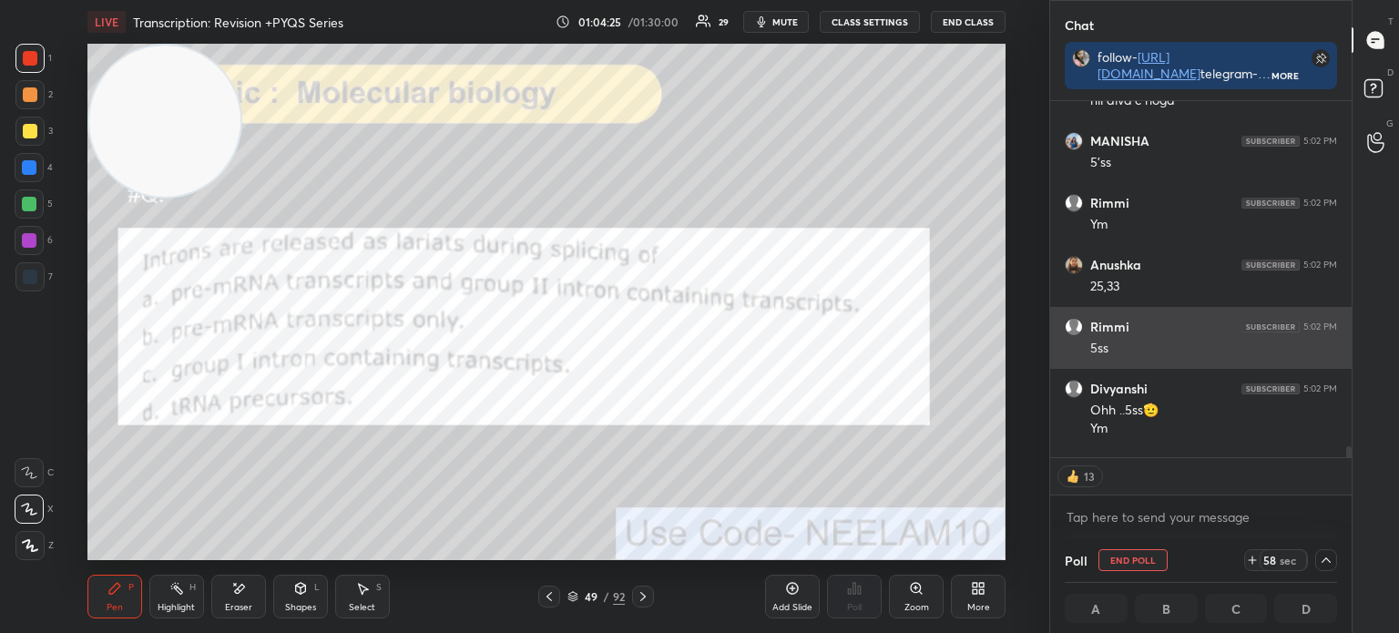
scroll to position [0, 0]
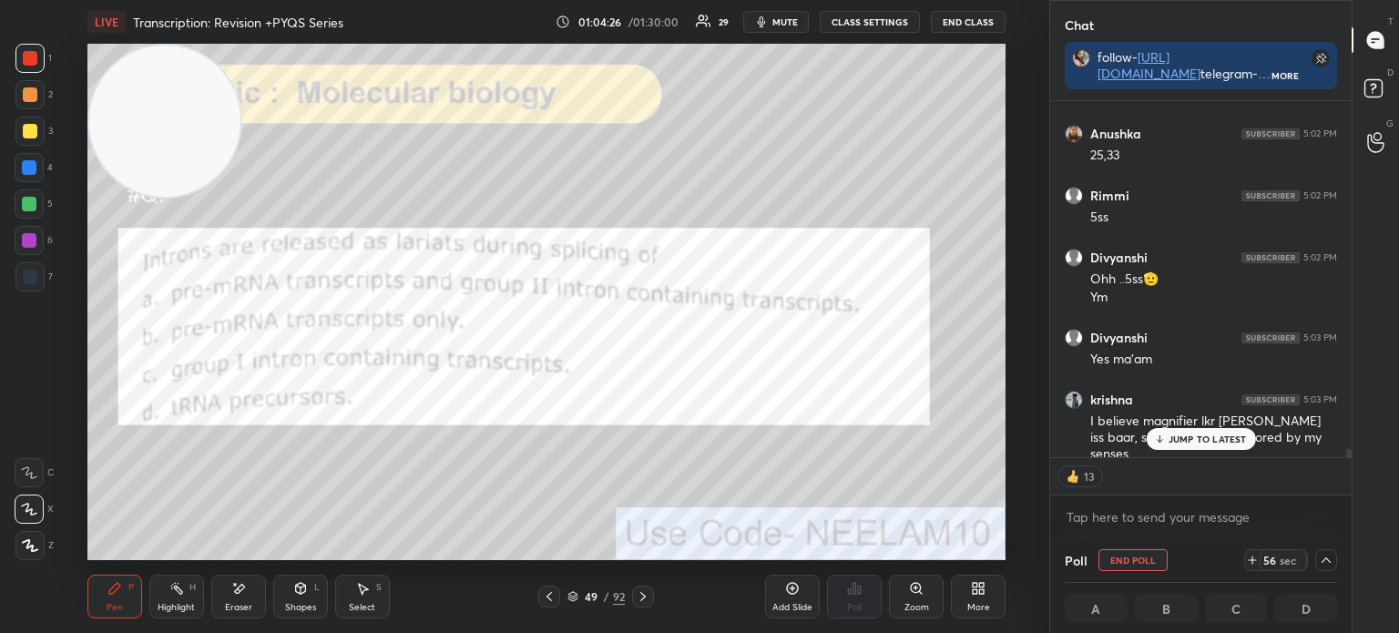
click at [1188, 430] on div "JUMP TO LATEST" at bounding box center [1199, 439] width 109 height 22
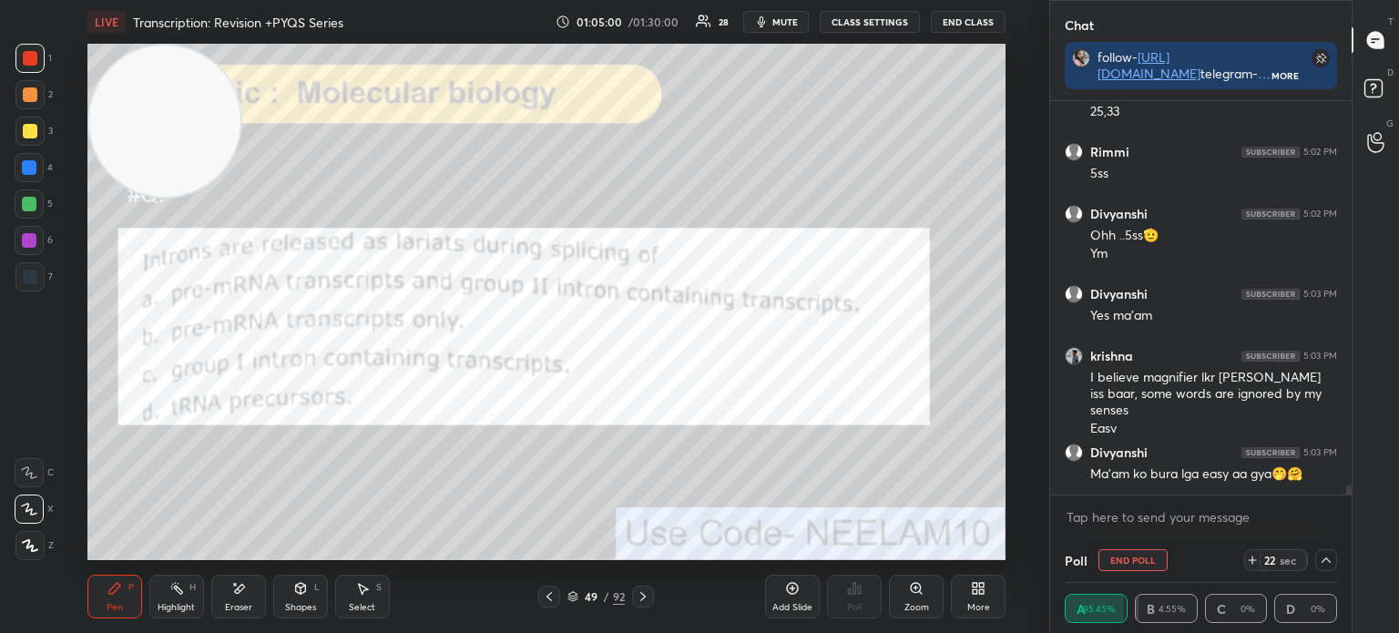
click at [568, 598] on icon at bounding box center [572, 596] width 11 height 11
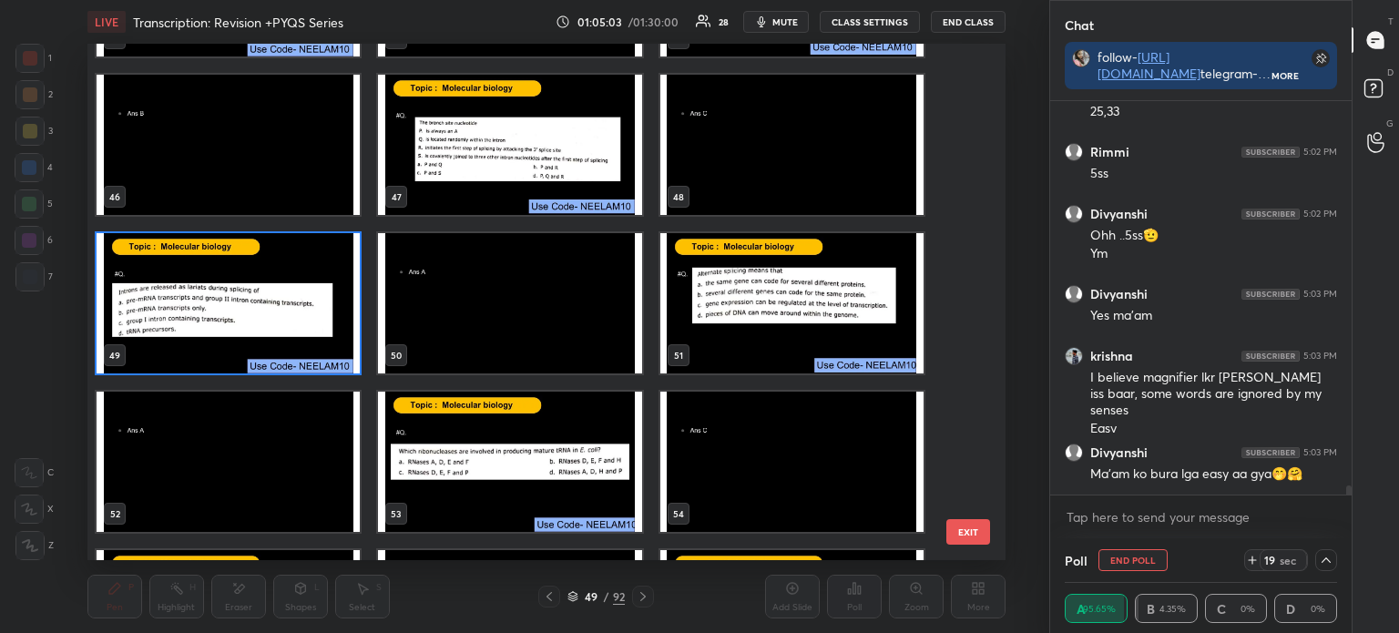
click at [747, 290] on img "grid" at bounding box center [790, 303] width 263 height 140
click at [750, 299] on img "grid" at bounding box center [790, 303] width 263 height 140
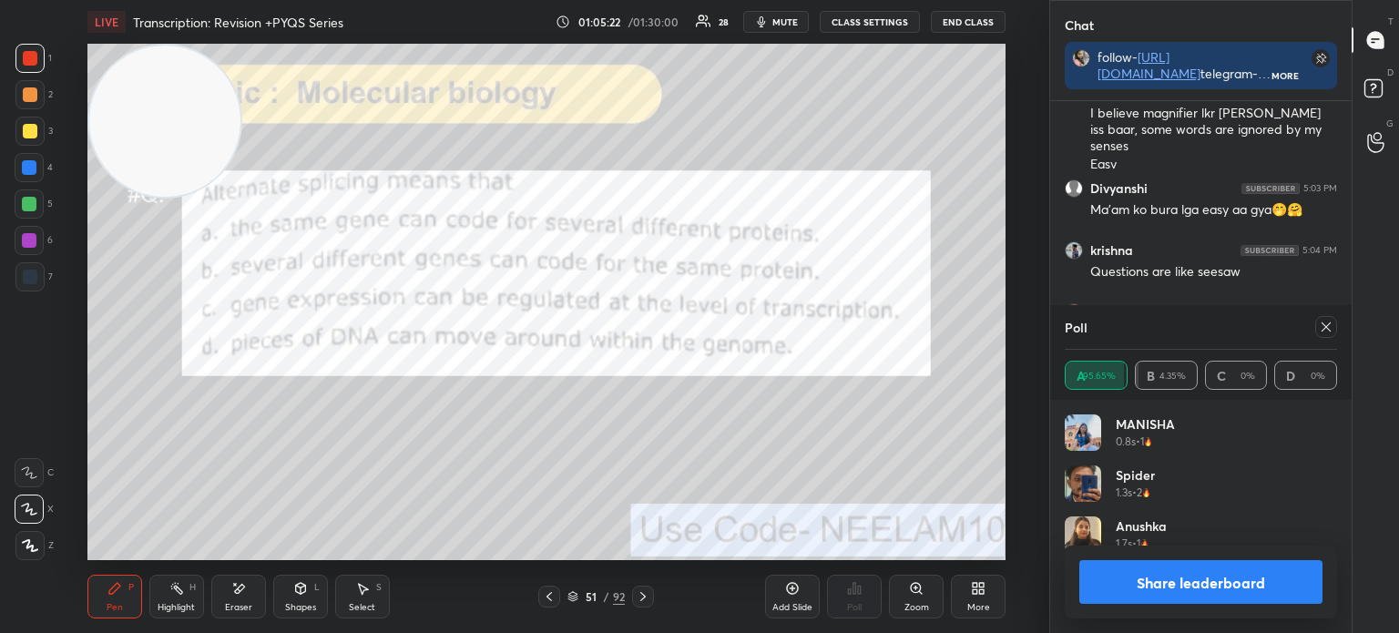
scroll to position [5, 5]
click at [1327, 323] on icon at bounding box center [1325, 327] width 15 height 15
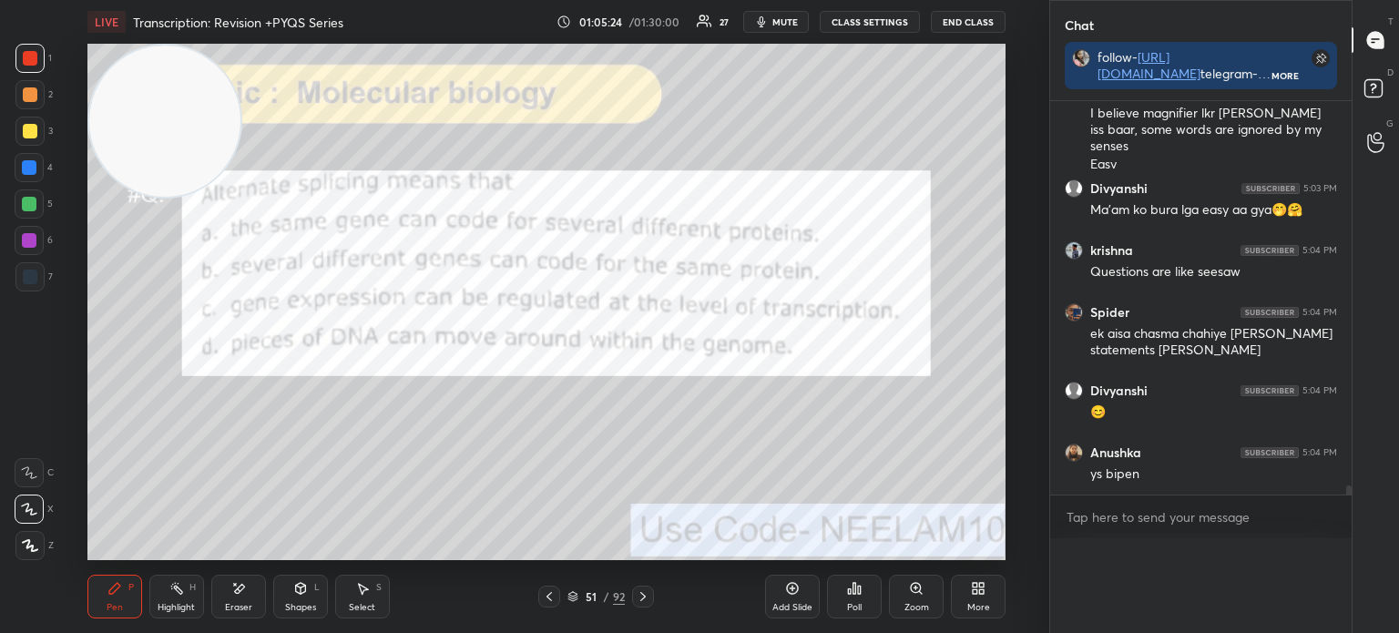
scroll to position [0, 0]
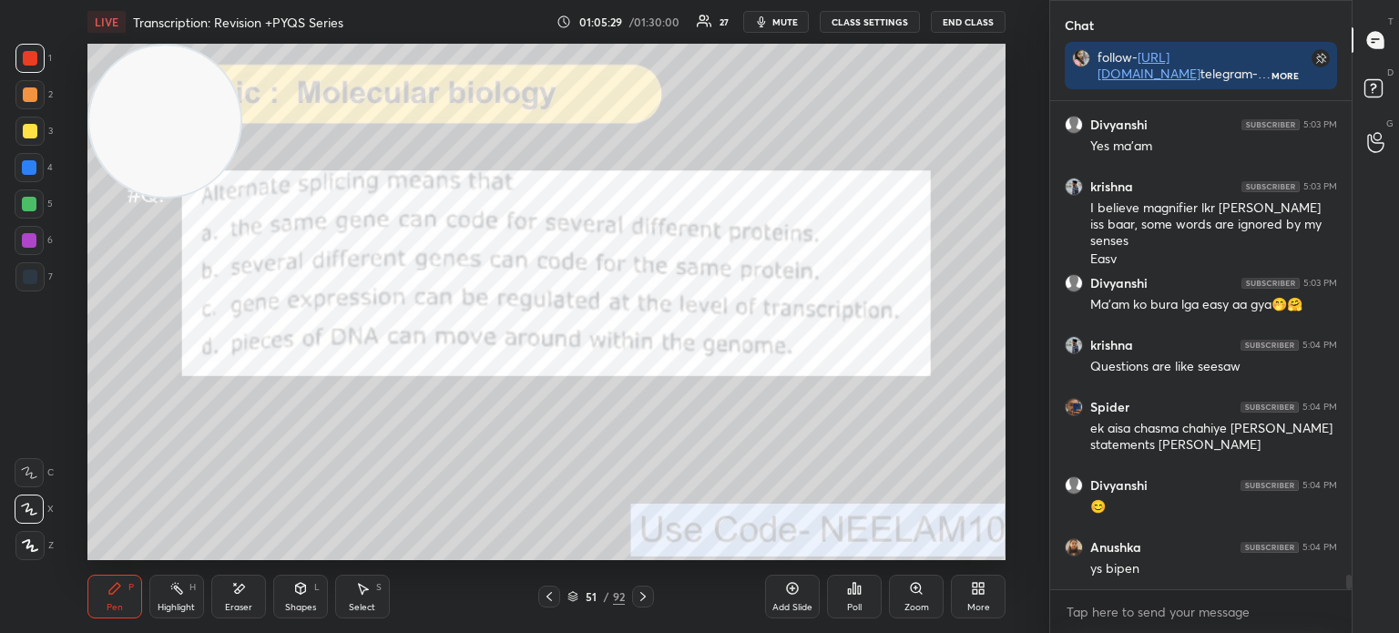
click at [571, 594] on icon at bounding box center [572, 596] width 11 height 11
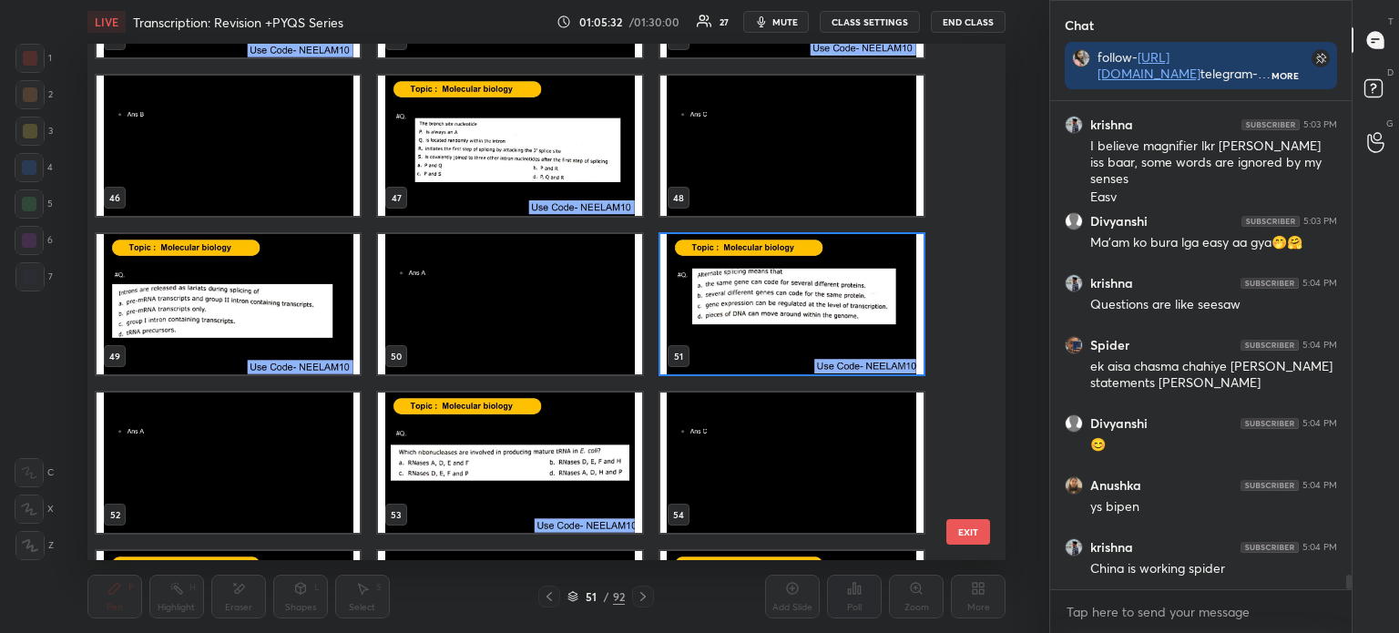
click at [735, 310] on img "grid" at bounding box center [790, 304] width 263 height 140
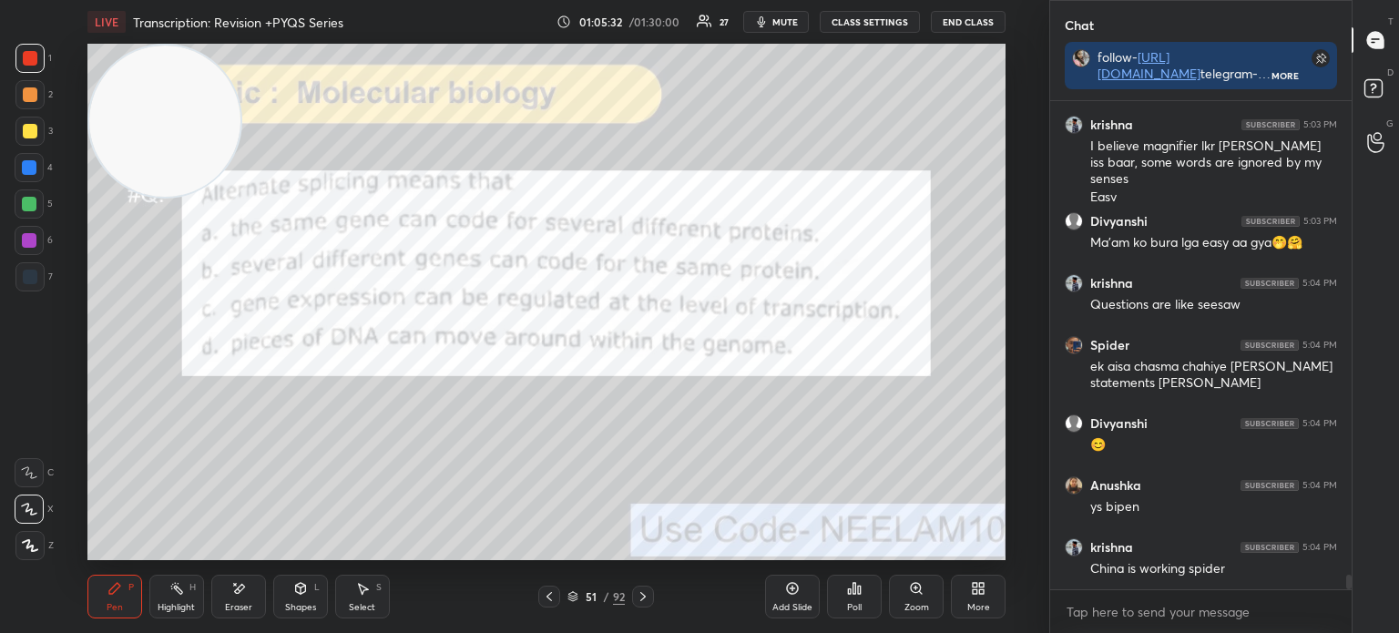
click at [749, 309] on img "grid" at bounding box center [790, 304] width 263 height 140
click at [866, 596] on div "Poll" at bounding box center [854, 597] width 55 height 44
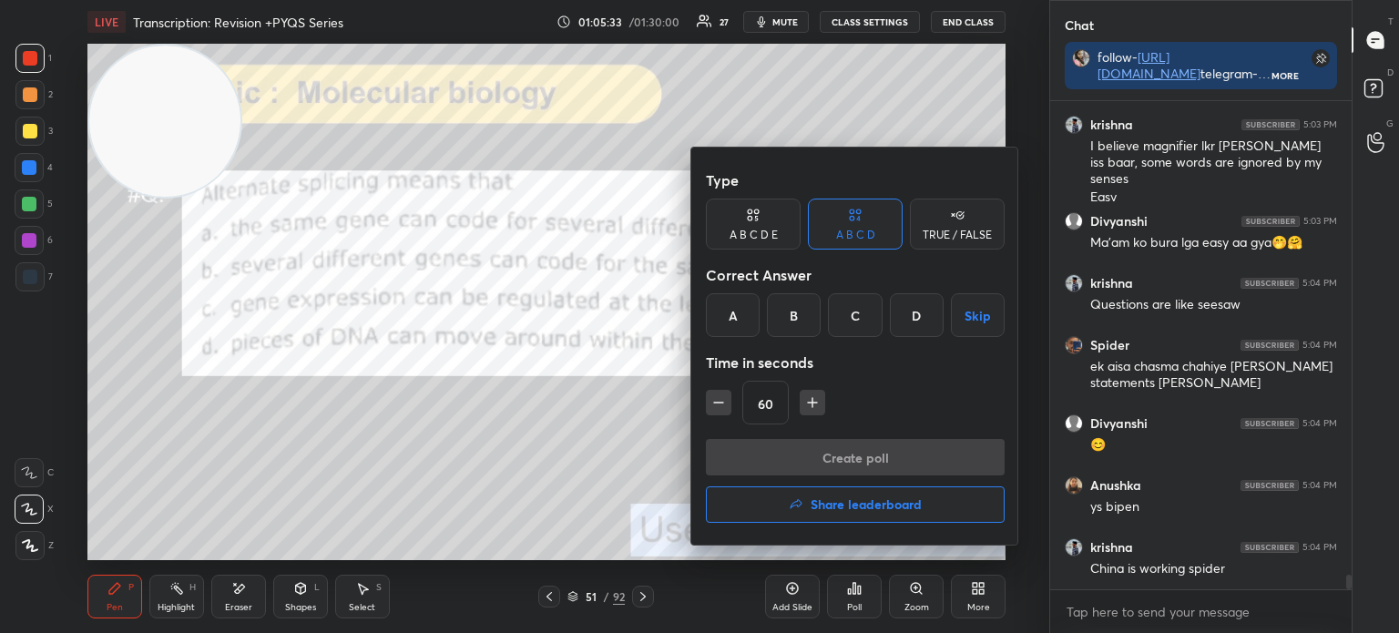
click at [732, 316] on div "A" at bounding box center [733, 315] width 54 height 44
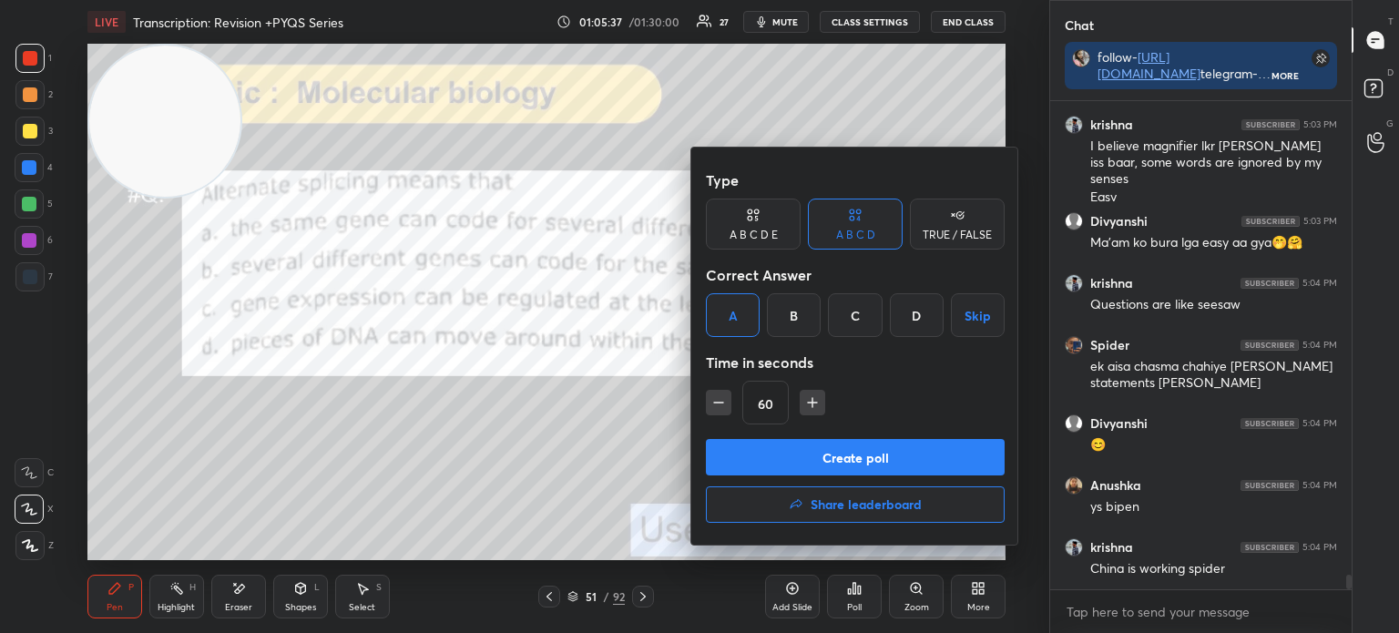
click at [900, 460] on button "Create poll" at bounding box center [855, 457] width 299 height 36
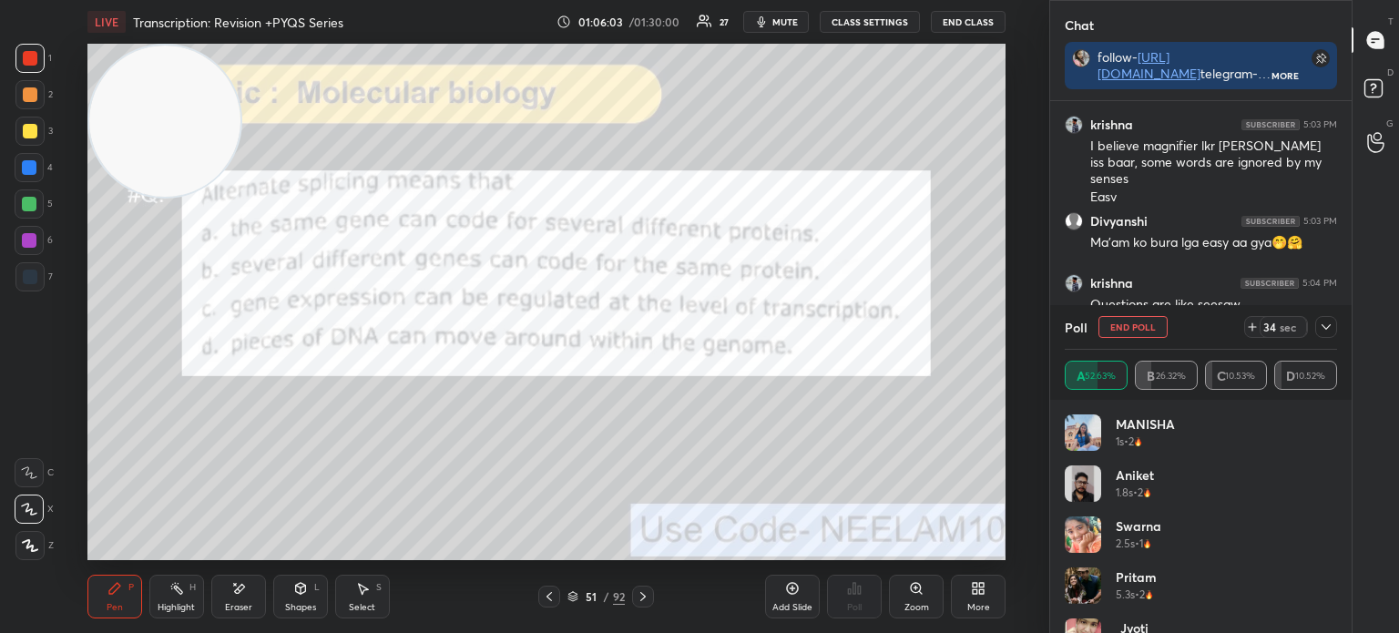
click at [1329, 328] on icon at bounding box center [1325, 327] width 15 height 15
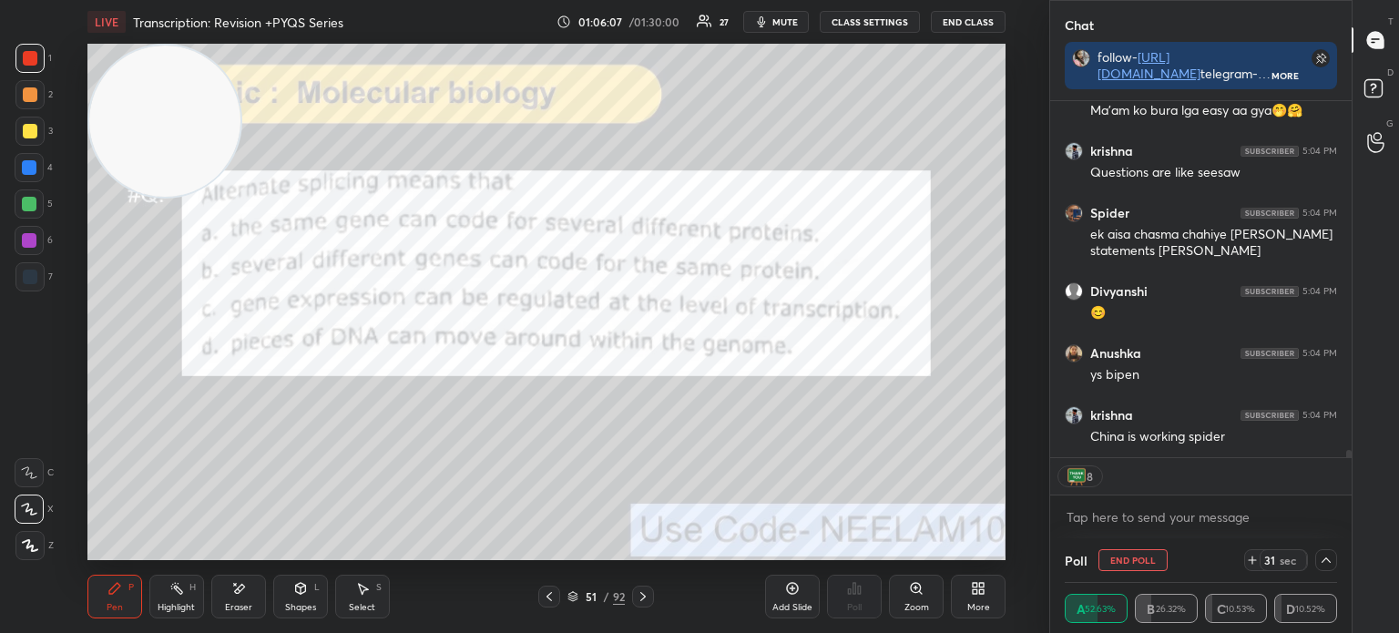
click at [571, 593] on icon at bounding box center [572, 594] width 9 height 5
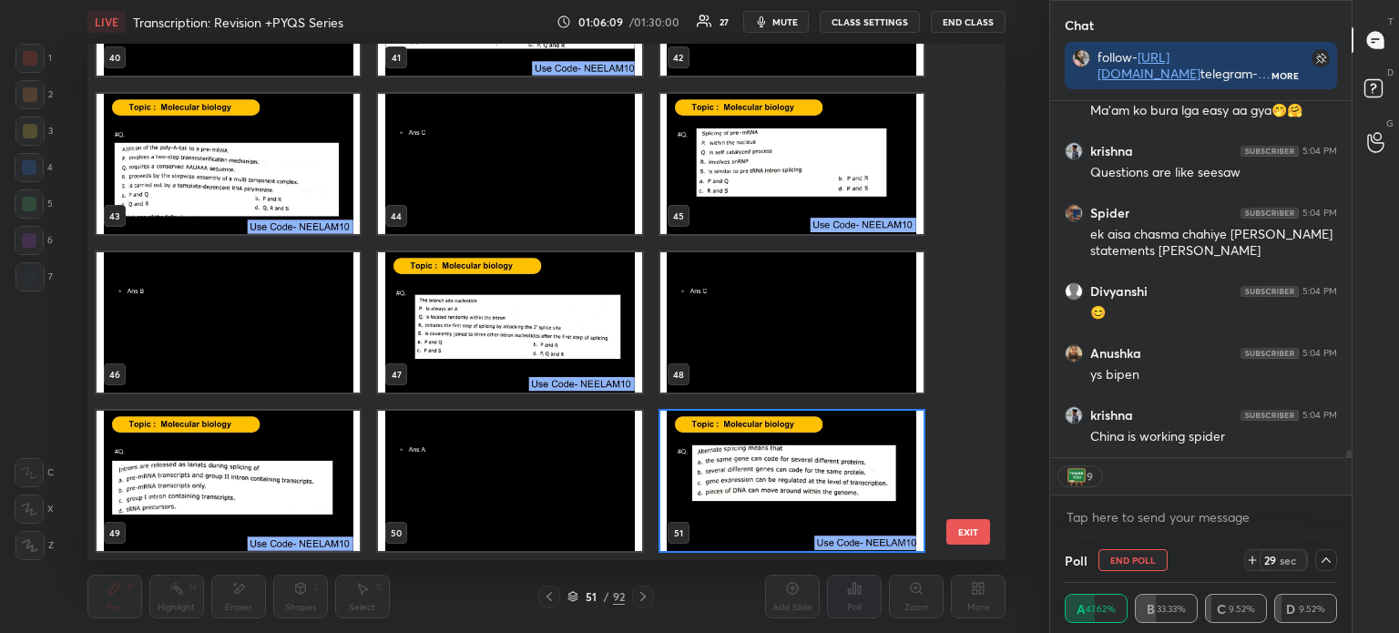
click at [280, 488] on img "grid" at bounding box center [228, 481] width 263 height 140
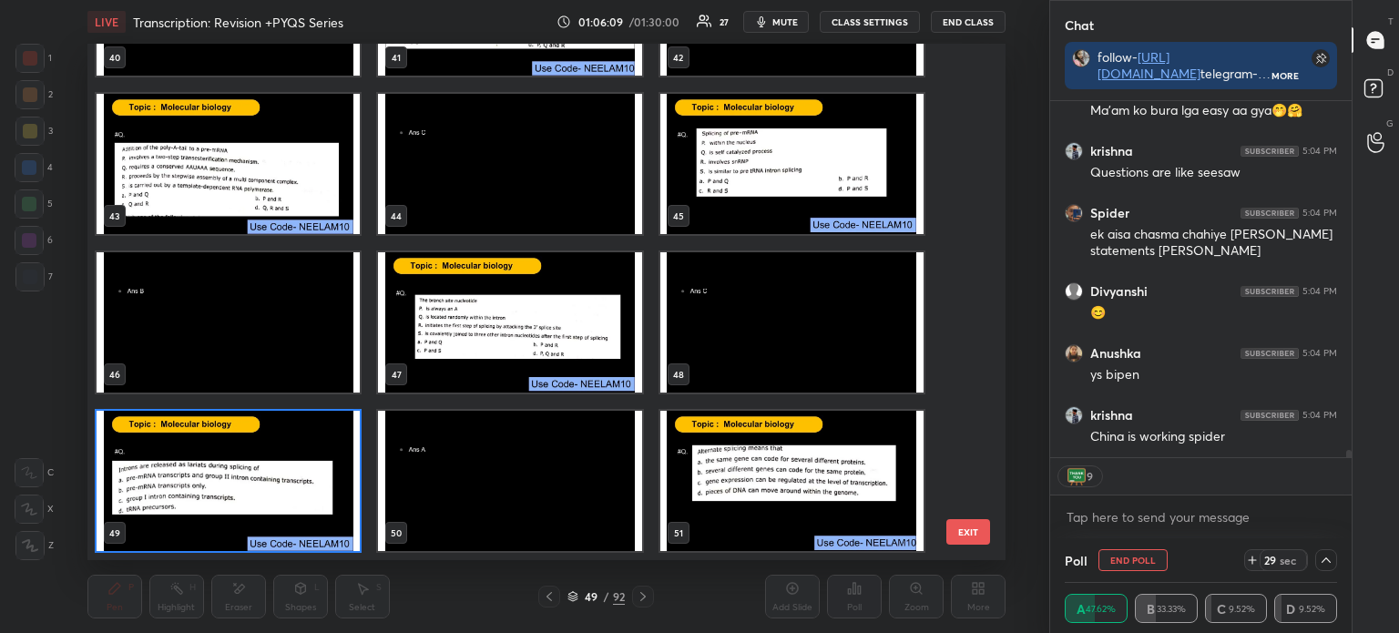
click at [286, 483] on img "grid" at bounding box center [228, 481] width 263 height 140
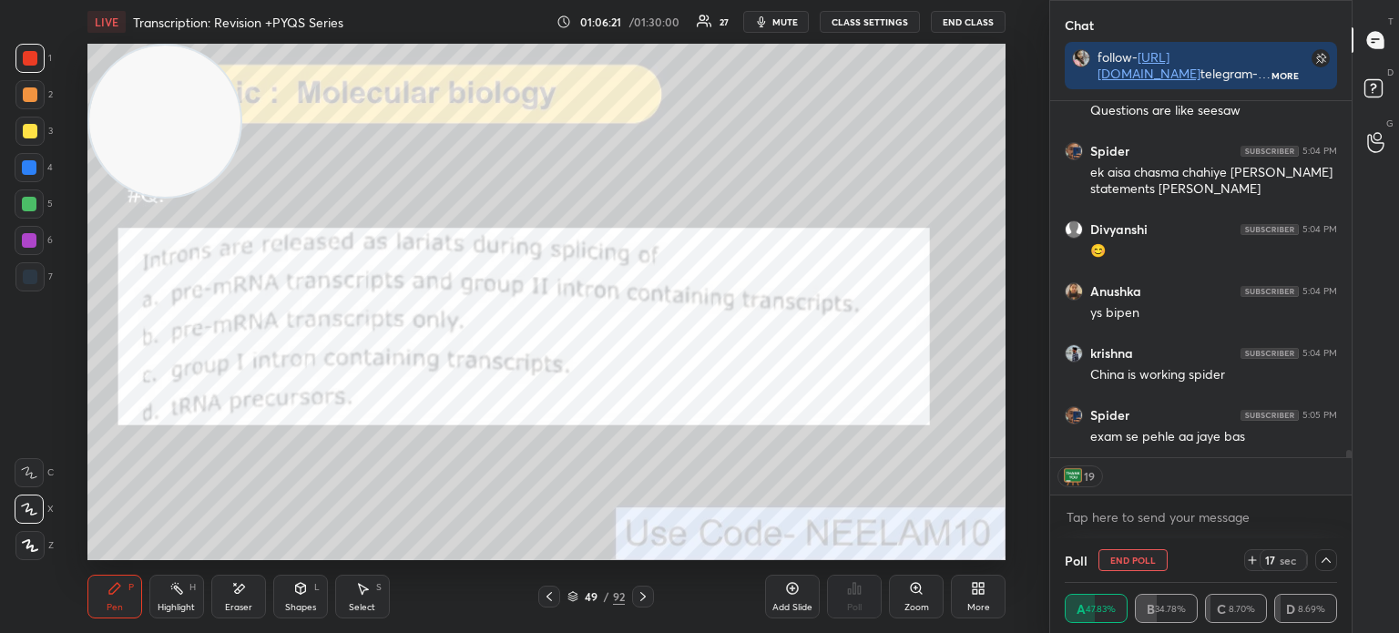
click at [641, 596] on icon at bounding box center [643, 596] width 15 height 15
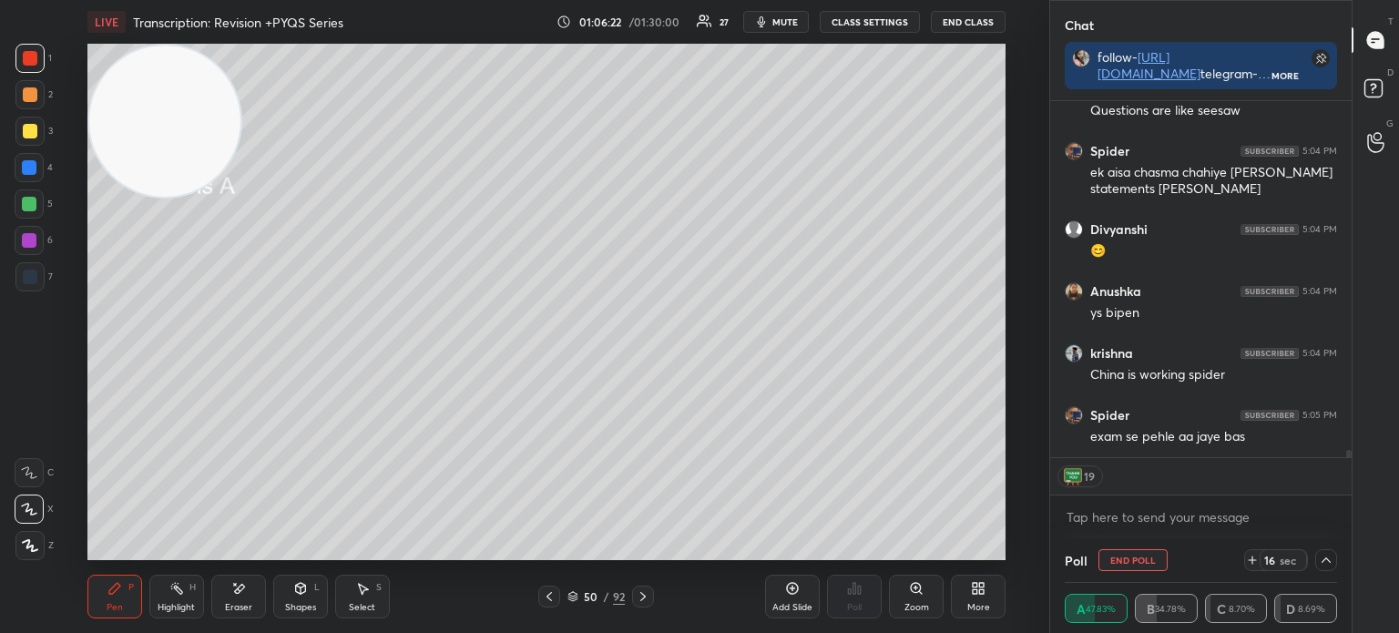
click at [638, 593] on icon at bounding box center [643, 596] width 15 height 15
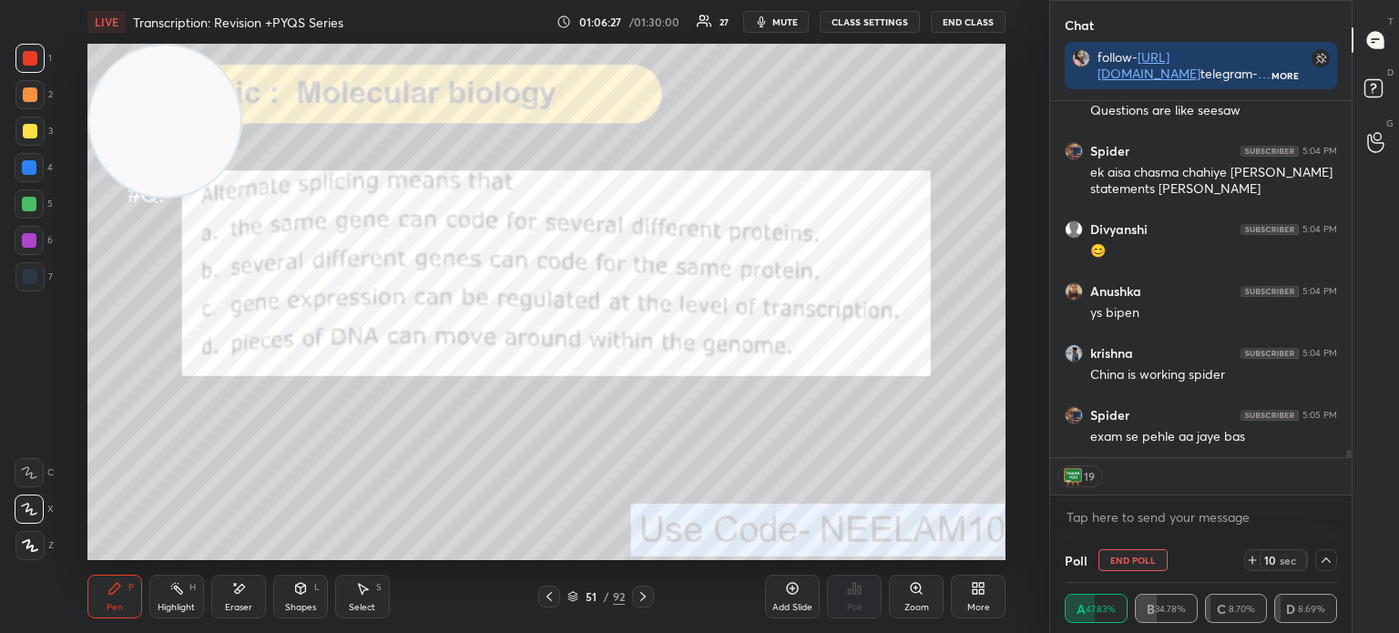
click at [645, 595] on icon at bounding box center [643, 596] width 15 height 15
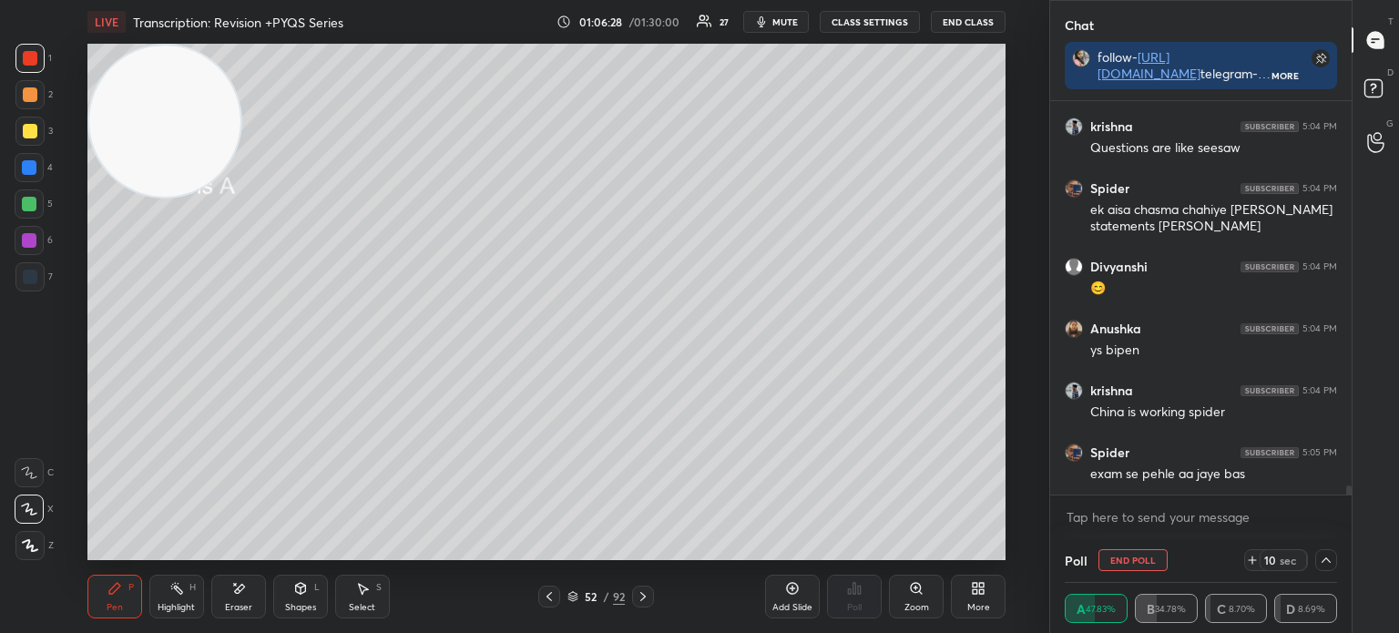
click at [640, 595] on icon at bounding box center [643, 596] width 15 height 15
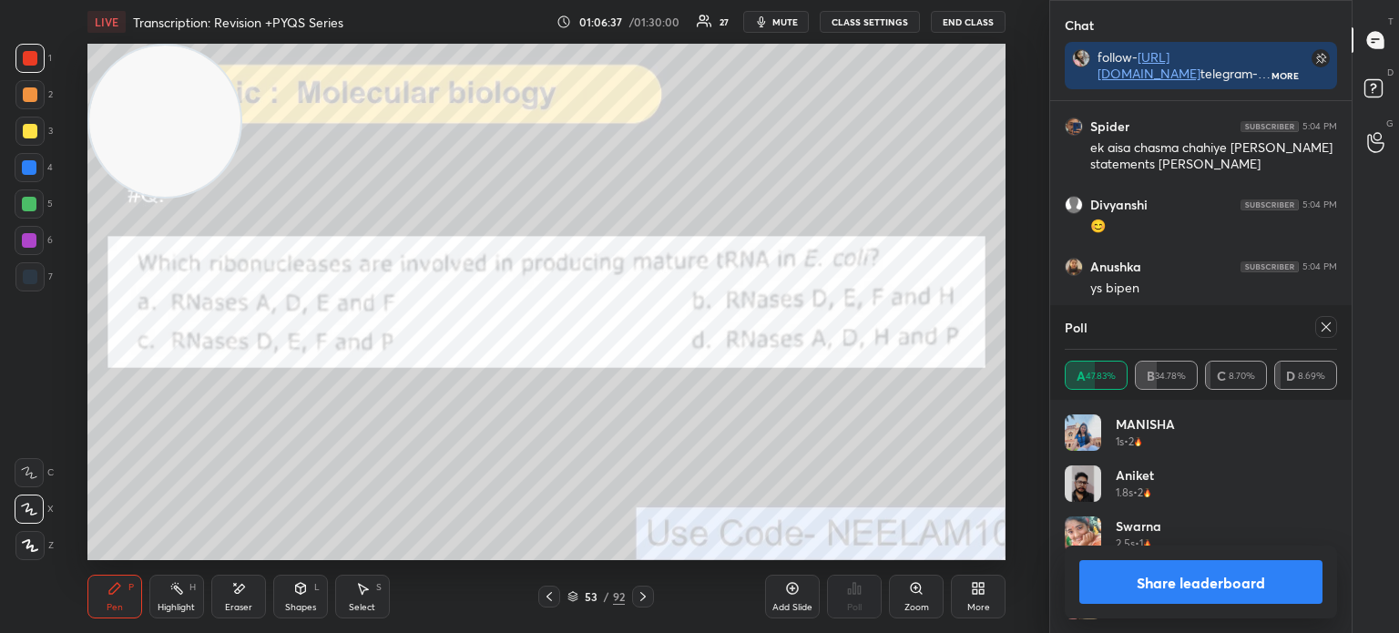
scroll to position [5, 5]
click at [1327, 326] on icon at bounding box center [1325, 326] width 9 height 9
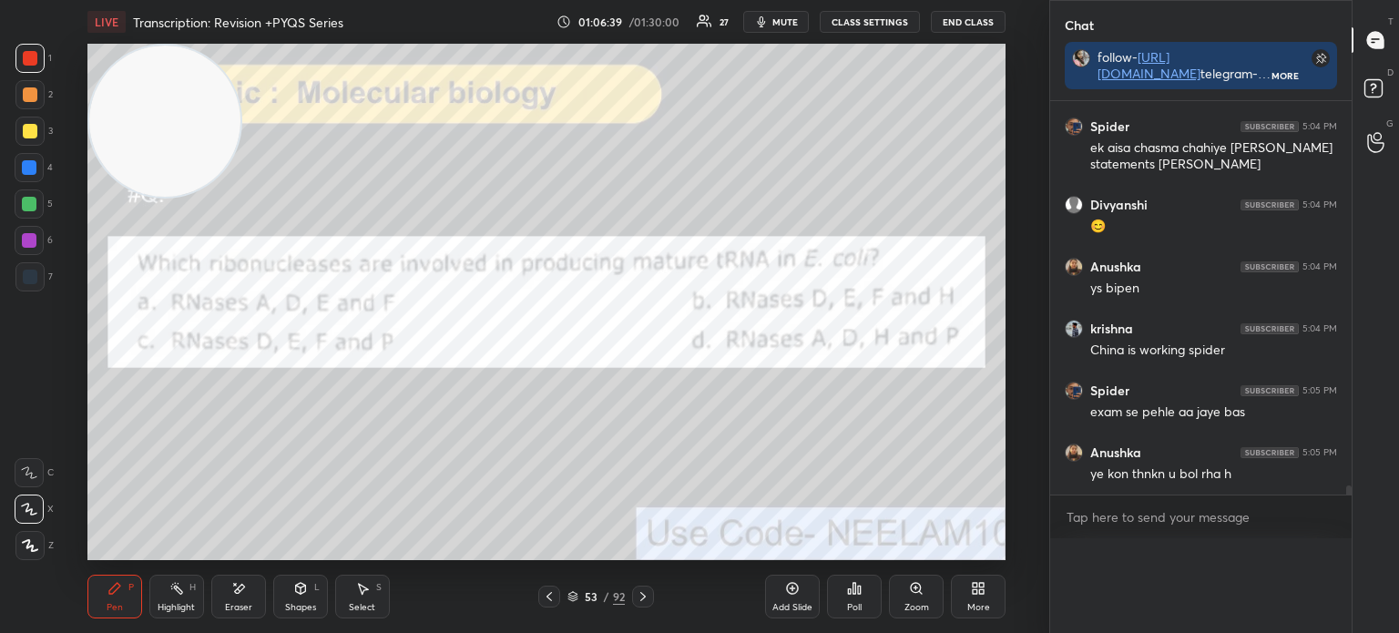
scroll to position [0, 5]
click at [1281, 332] on div "Divyanshi 5:03 PM Ma'am ko bura lga easy aa gya🤭🤗 krishna 5:04 PM Questions are…" at bounding box center [1200, 297] width 301 height 393
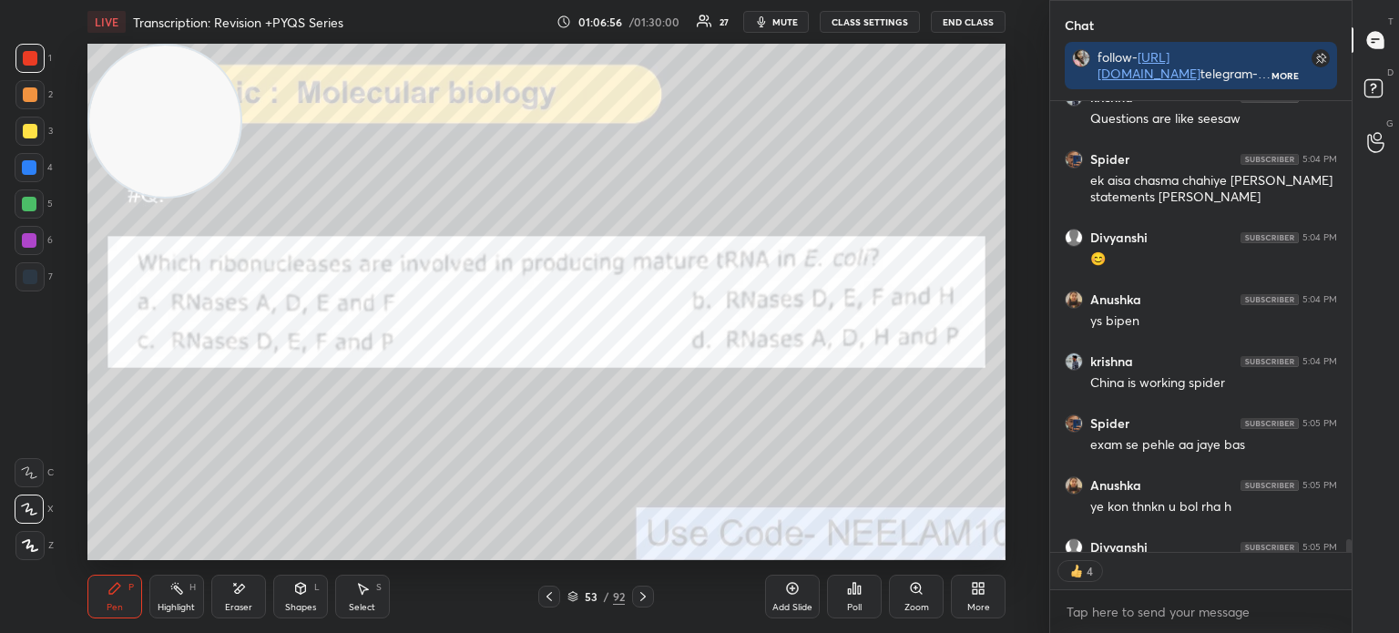
click at [572, 593] on icon at bounding box center [572, 596] width 11 height 11
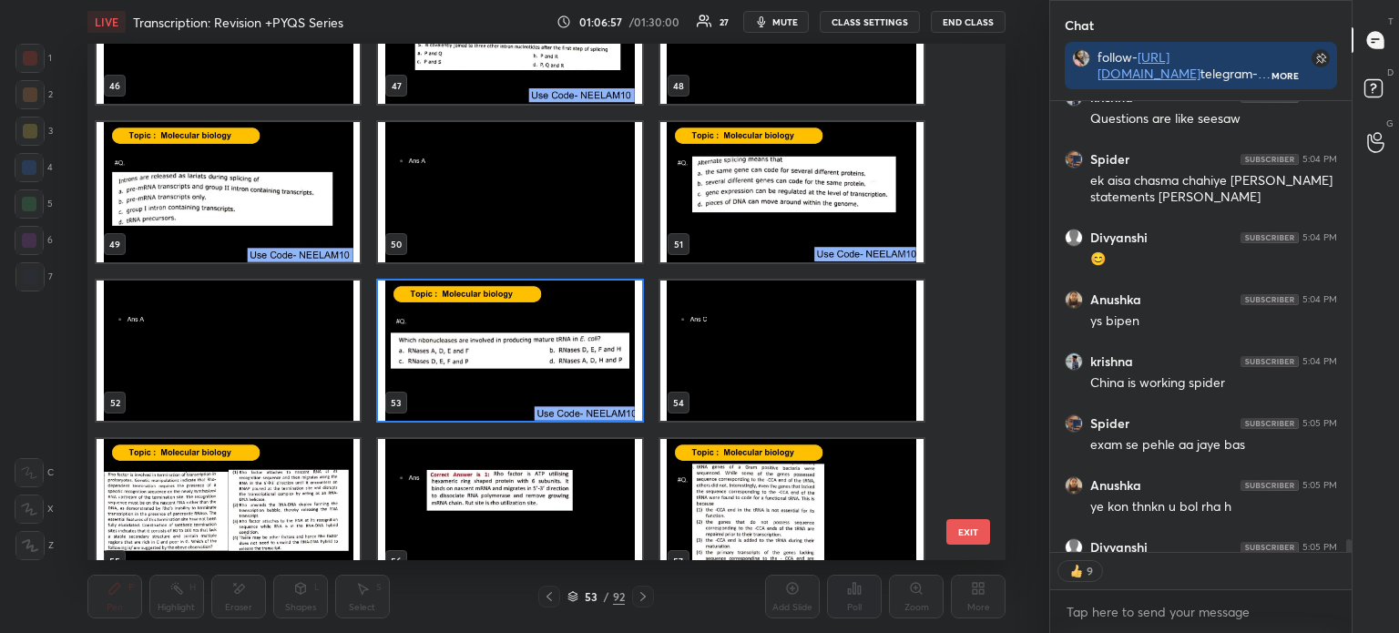
click at [506, 381] on img "grid" at bounding box center [509, 350] width 263 height 140
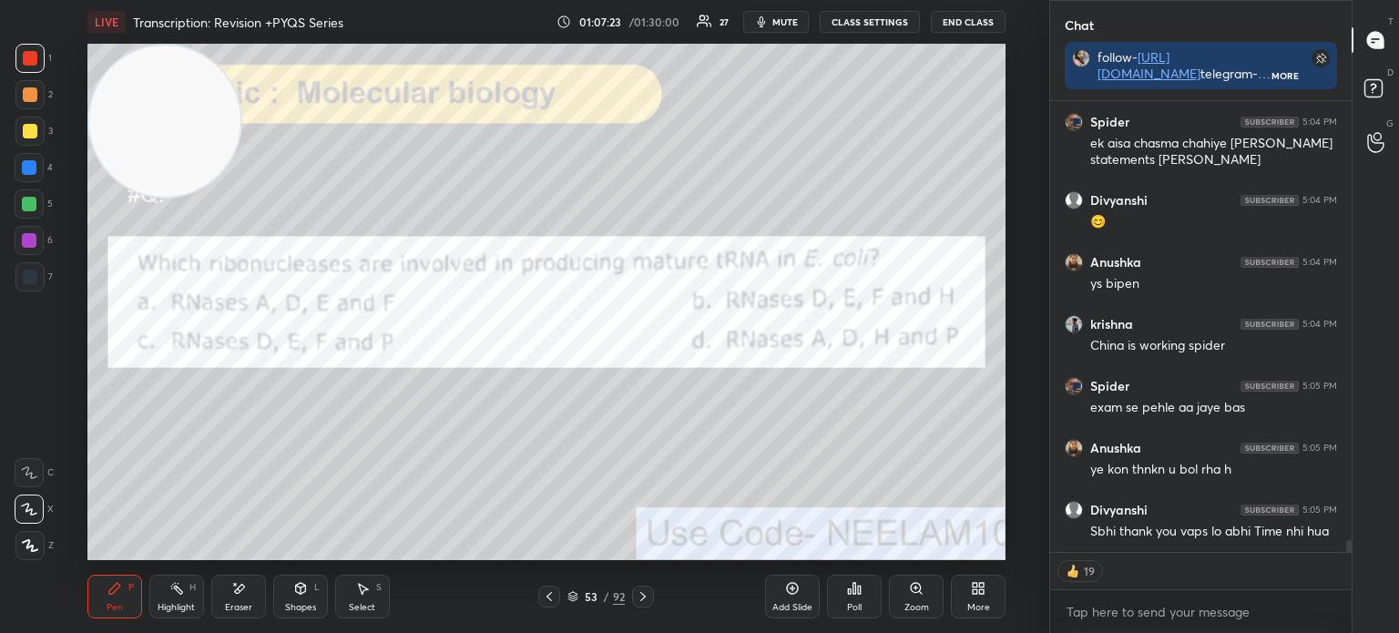
click at [861, 594] on div "Poll" at bounding box center [854, 597] width 55 height 44
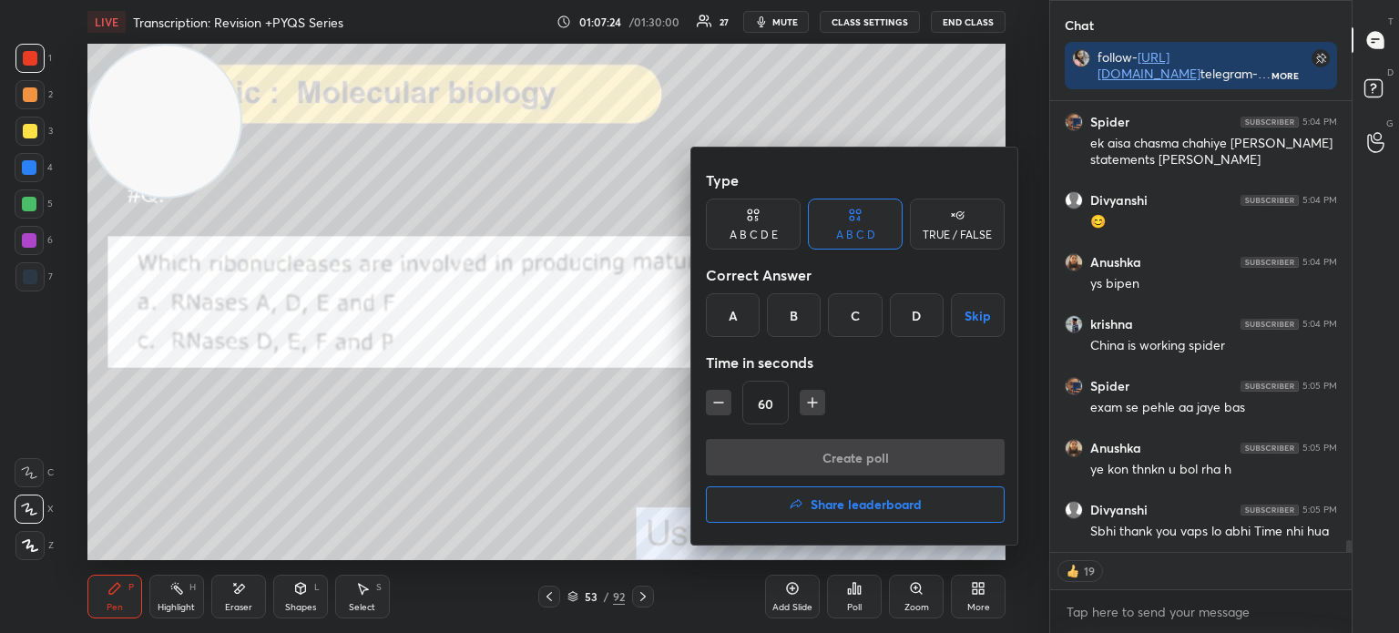
click at [850, 310] on div "C" at bounding box center [855, 315] width 54 height 44
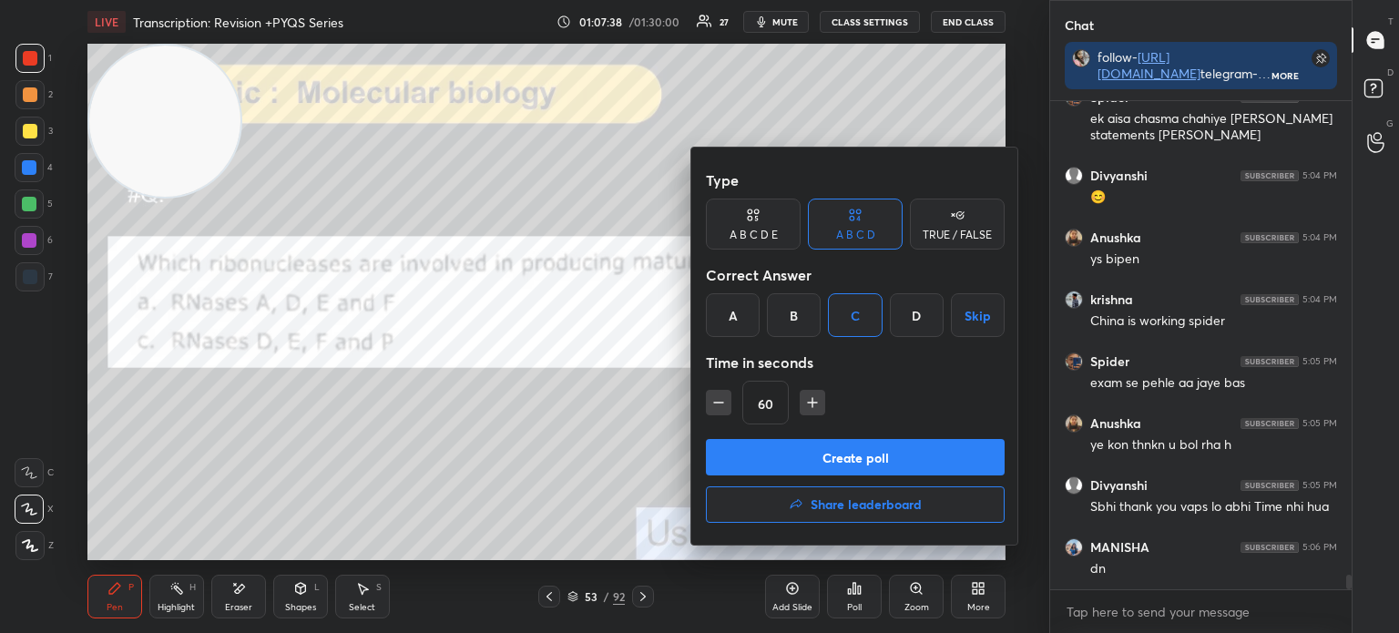
click at [882, 457] on button "Create poll" at bounding box center [855, 457] width 299 height 36
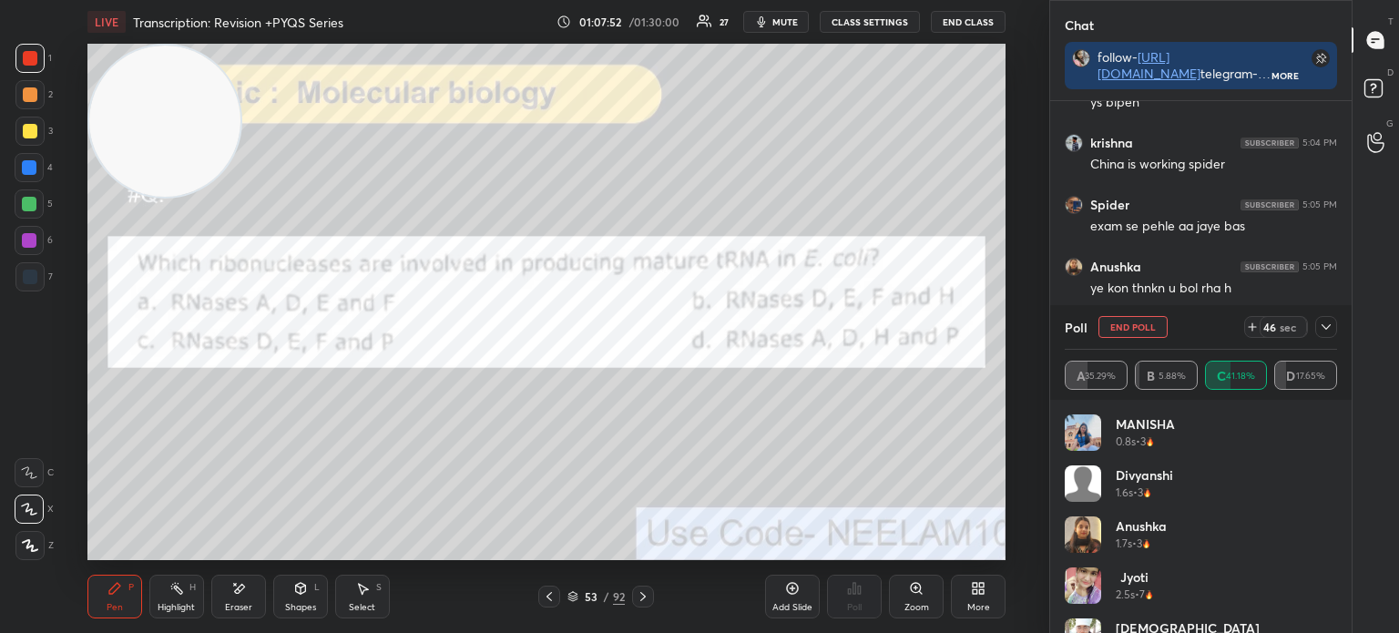
scroll to position [16553, 0]
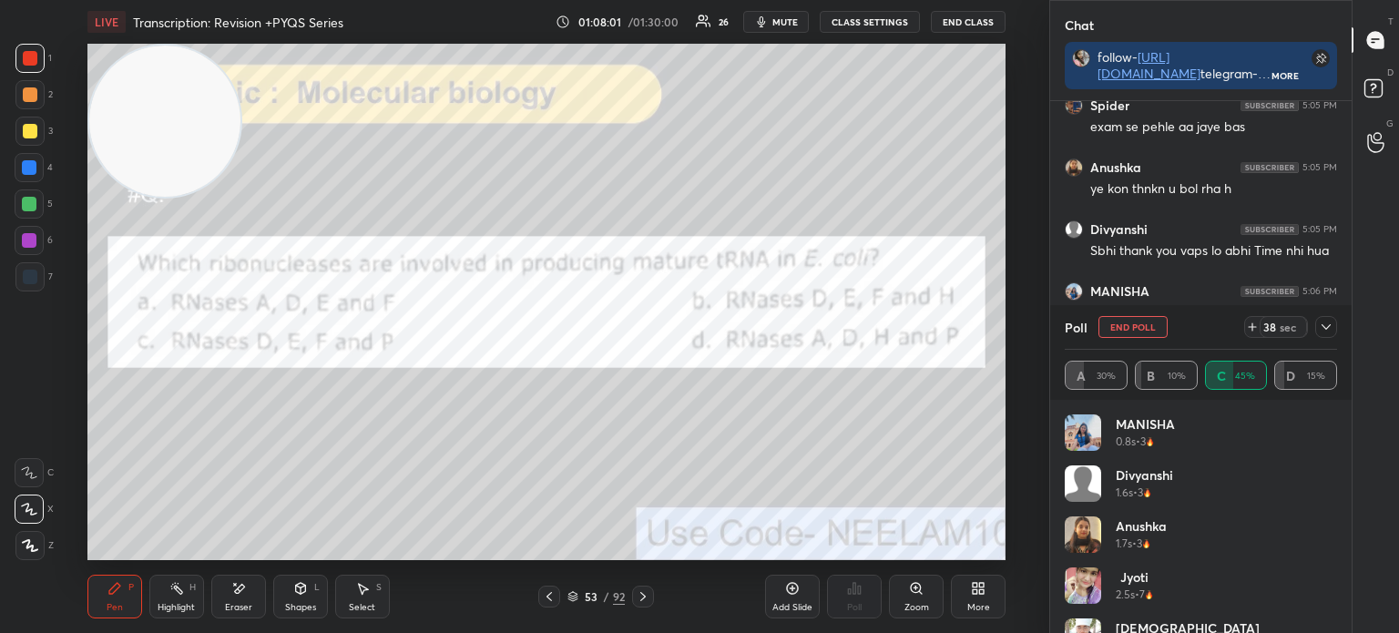
click at [1329, 327] on icon at bounding box center [1325, 327] width 15 height 15
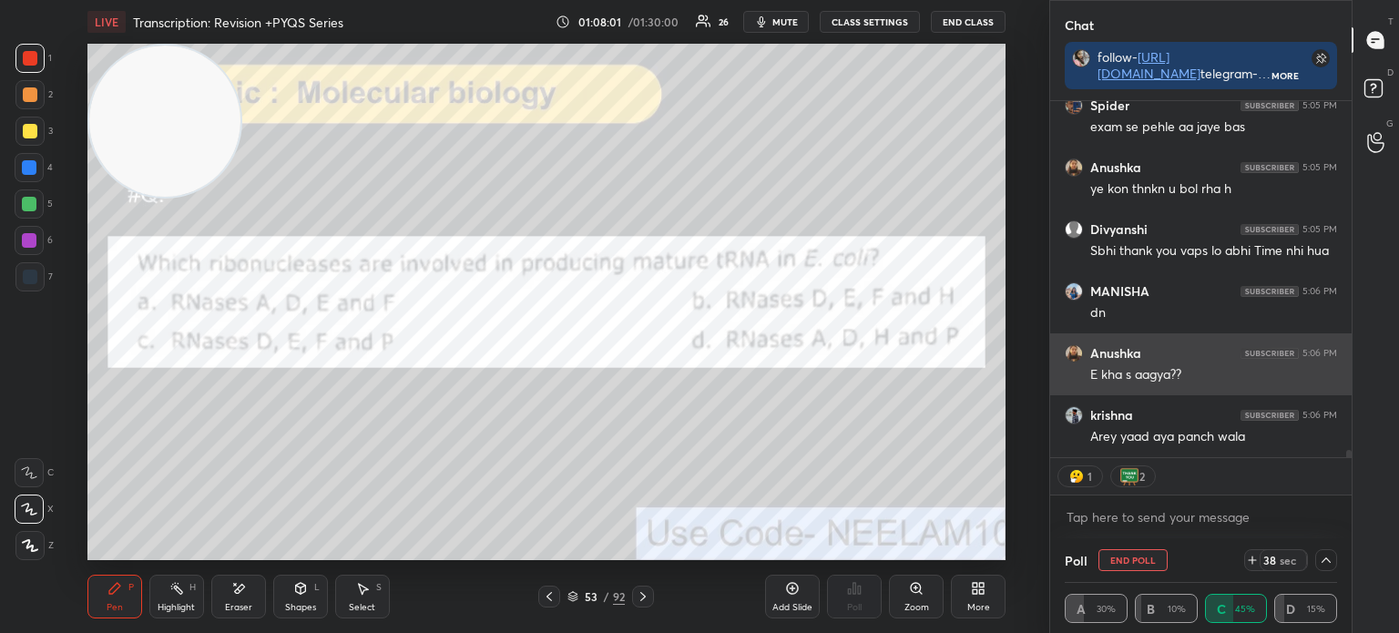
scroll to position [6, 5]
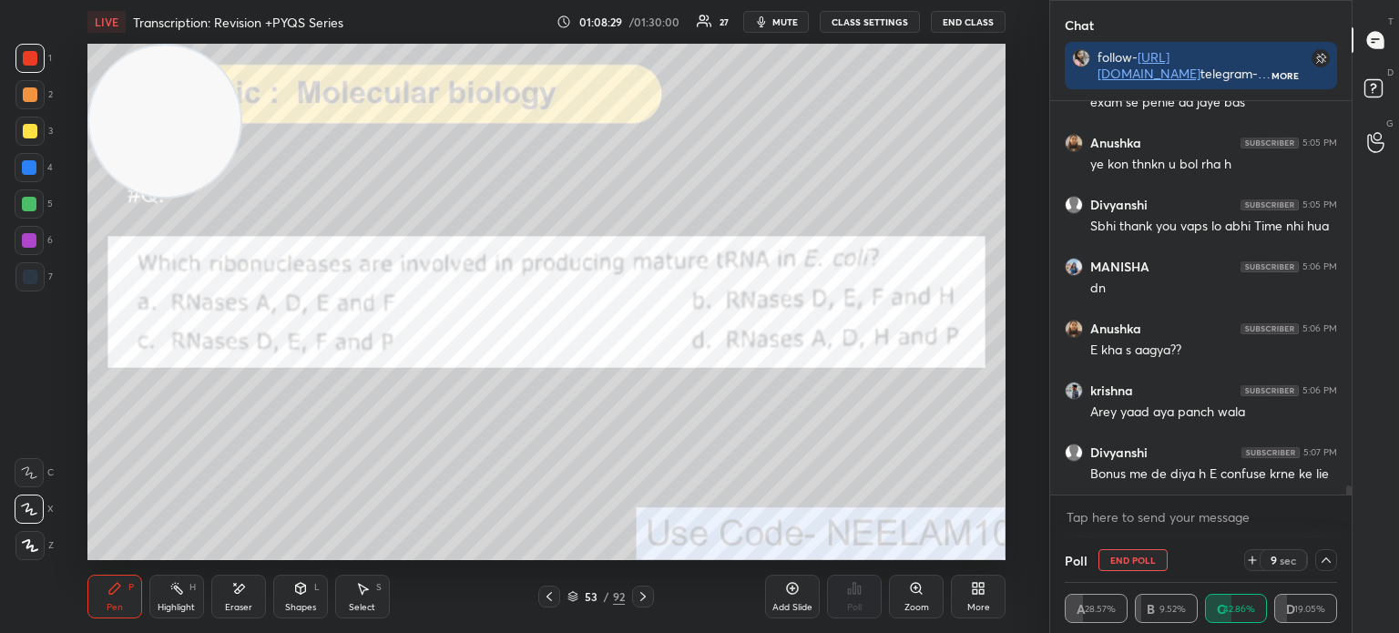
click at [575, 597] on icon at bounding box center [572, 597] width 9 height 3
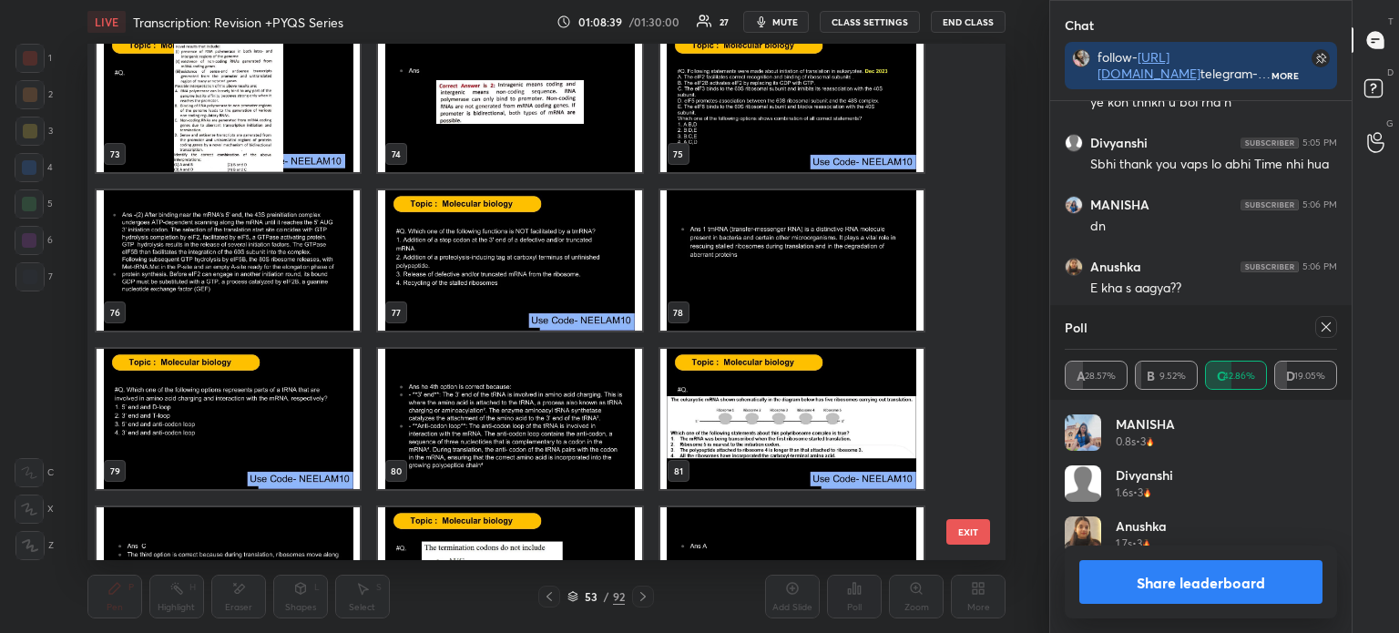
scroll to position [213, 267]
click at [509, 271] on img "grid" at bounding box center [509, 260] width 263 height 140
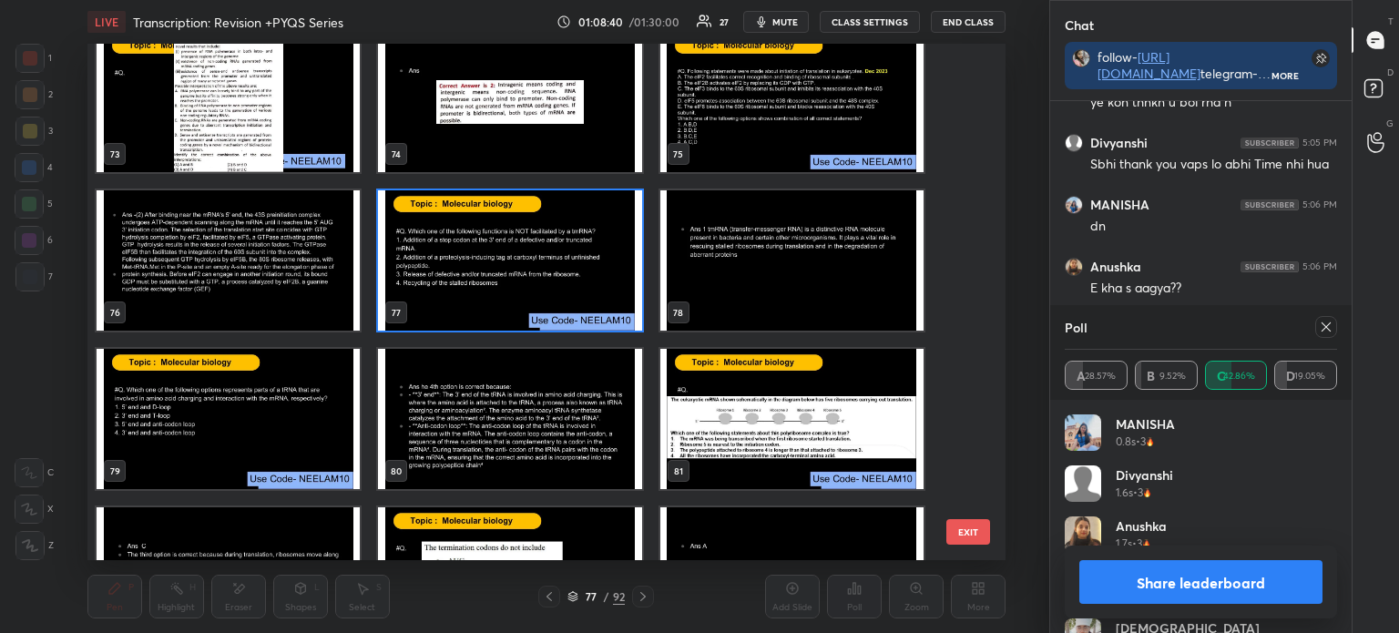
click at [514, 270] on img "grid" at bounding box center [509, 260] width 263 height 140
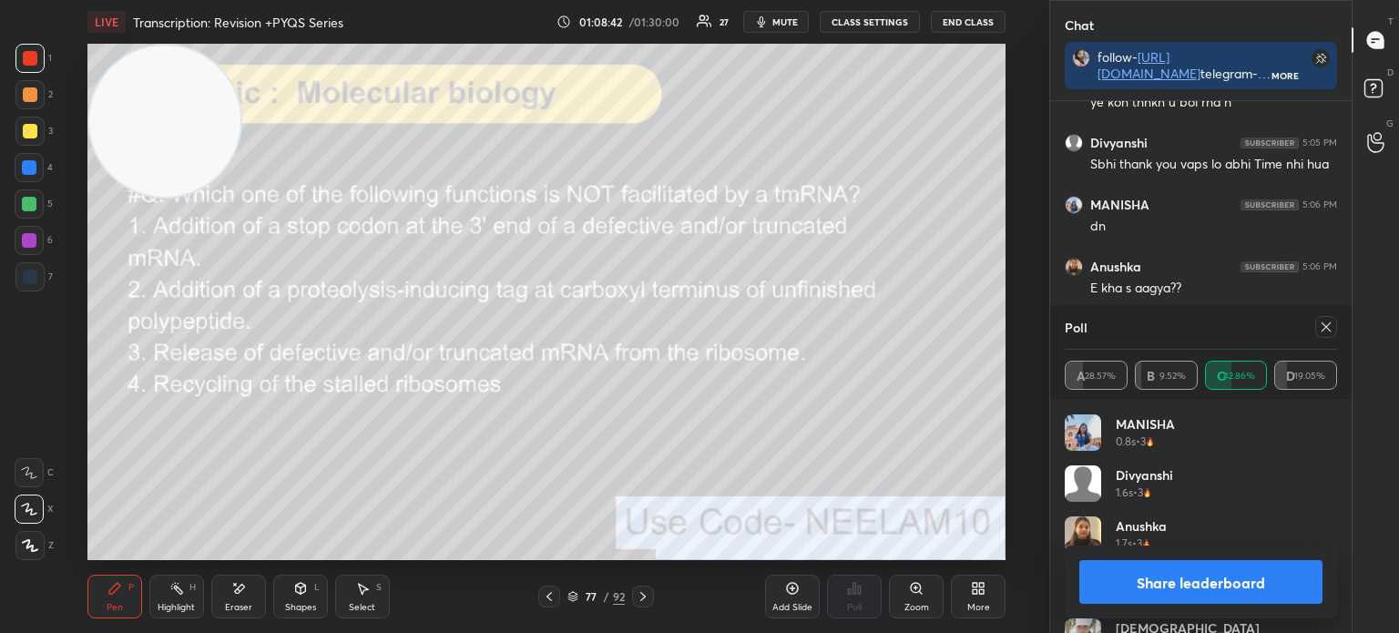
scroll to position [16738, 0]
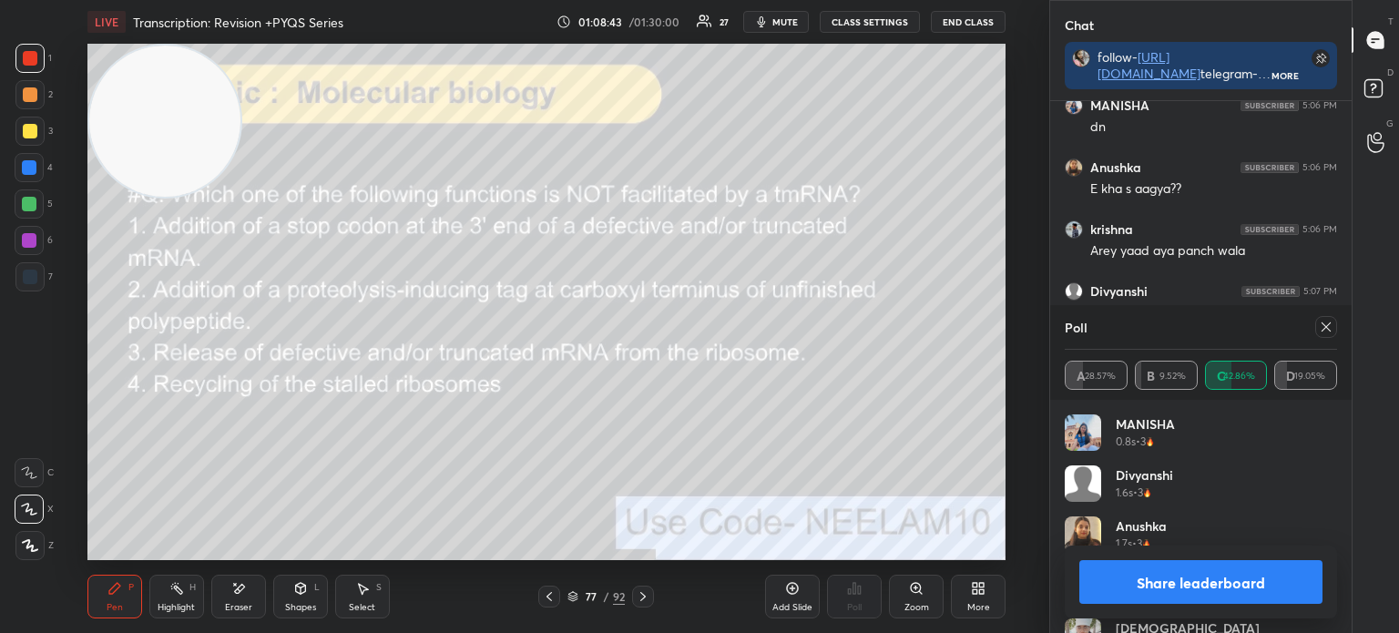
click at [572, 600] on icon at bounding box center [572, 596] width 11 height 11
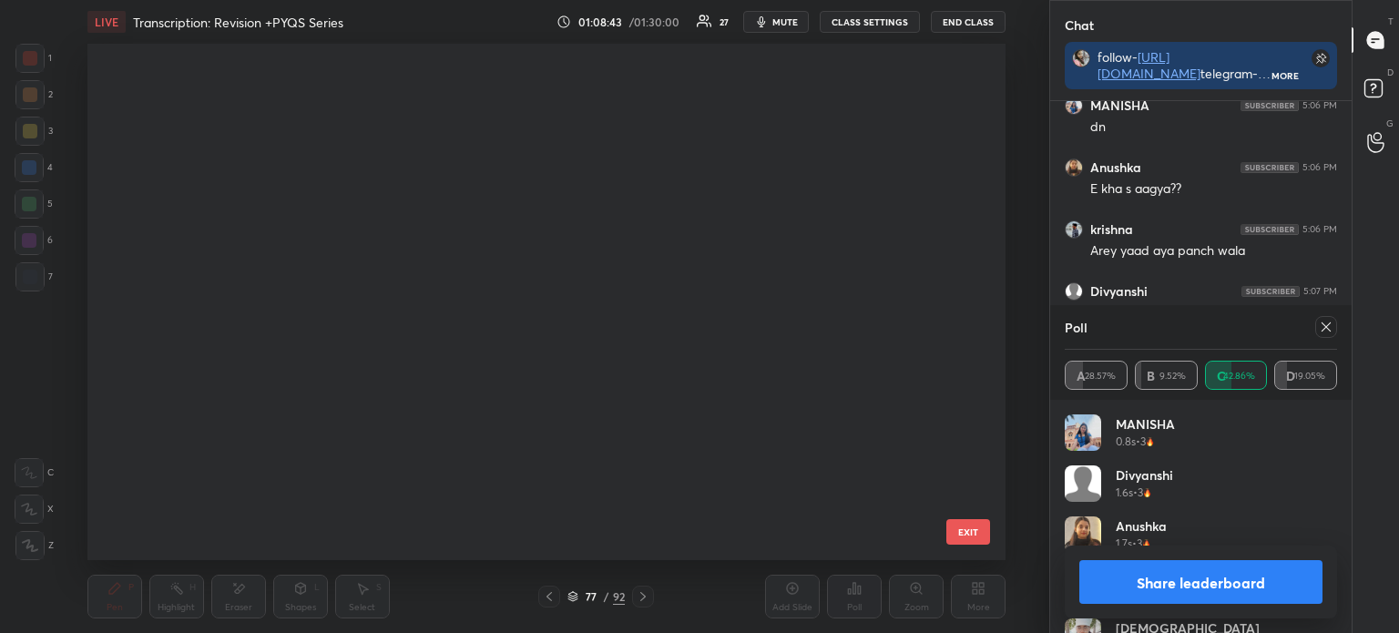
scroll to position [3602, 0]
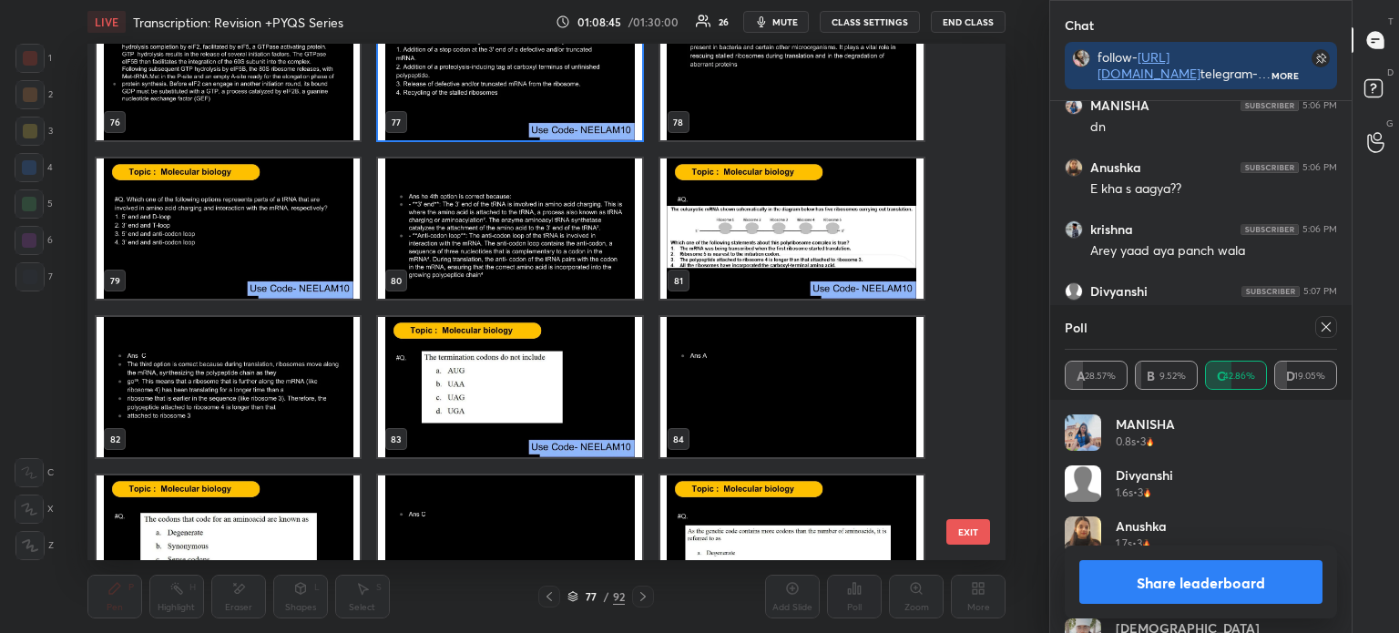
click at [747, 223] on img "grid" at bounding box center [790, 228] width 263 height 140
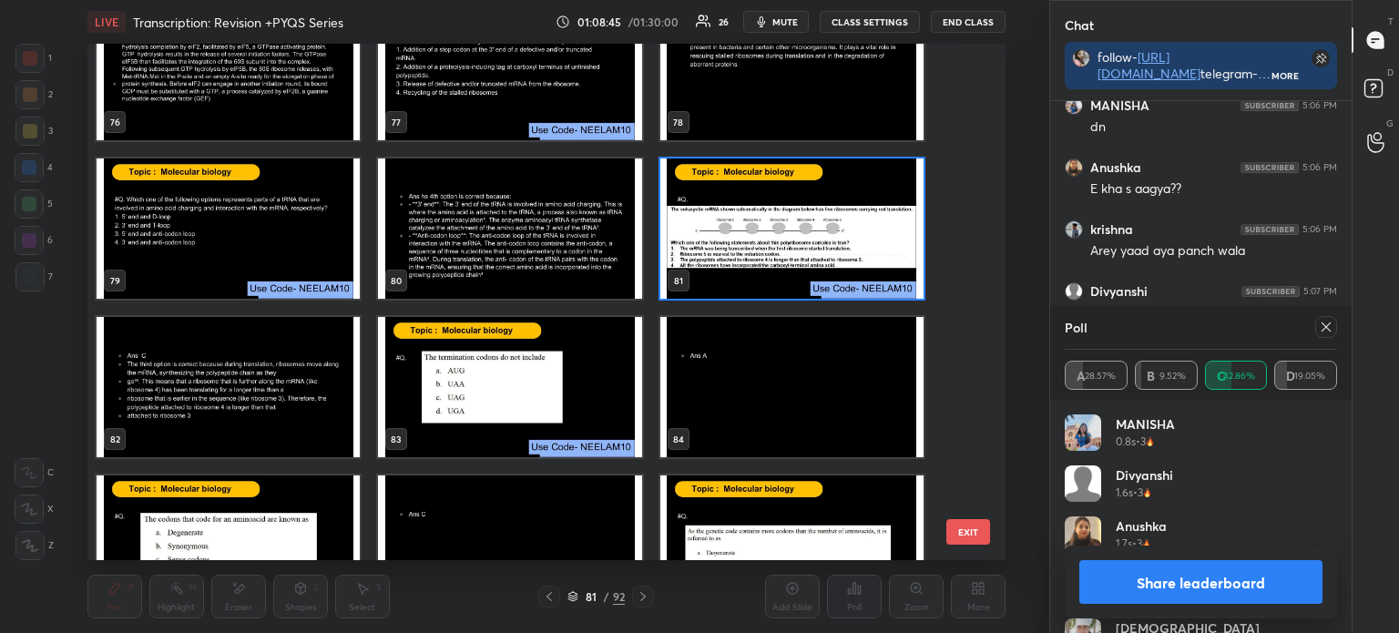
click at [755, 229] on img "grid" at bounding box center [790, 228] width 263 height 140
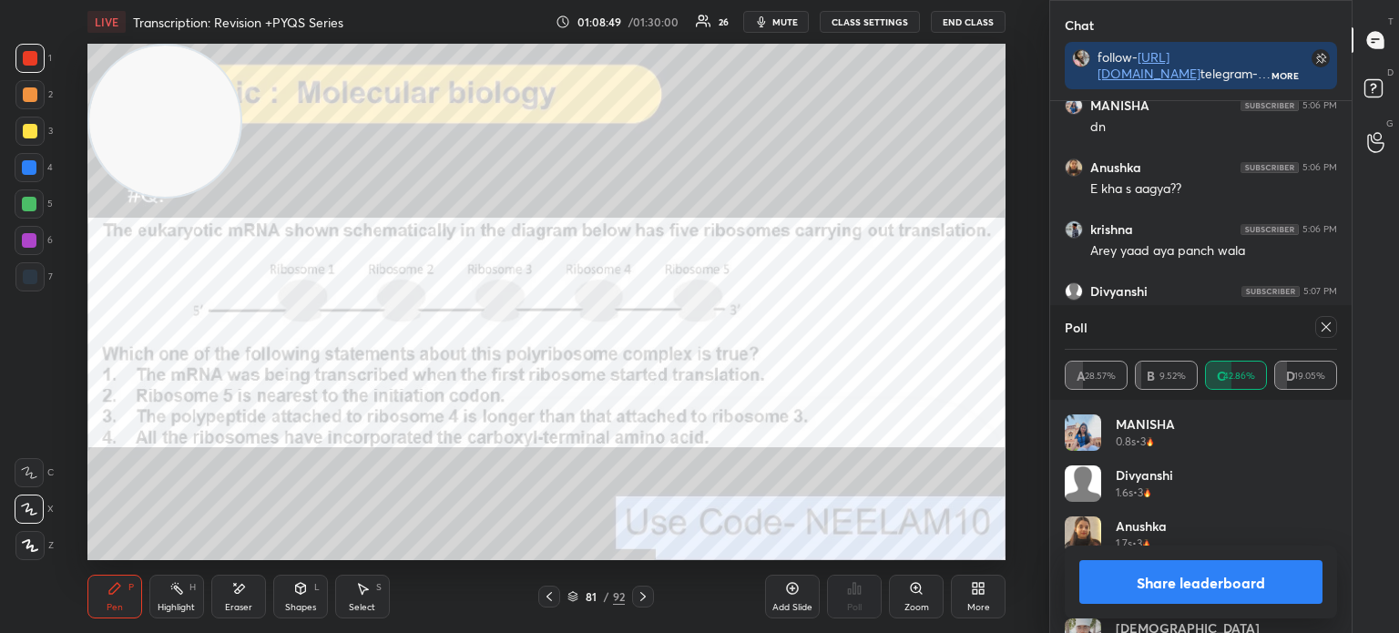
click at [575, 585] on div "Pen P Highlight H Eraser Shapes L Select S 81 / 92 Add Slide Poll Zoom More" at bounding box center [546, 596] width 918 height 73
click at [564, 594] on div "81 / 92" at bounding box center [596, 596] width 116 height 22
click at [575, 594] on icon at bounding box center [572, 594] width 9 height 5
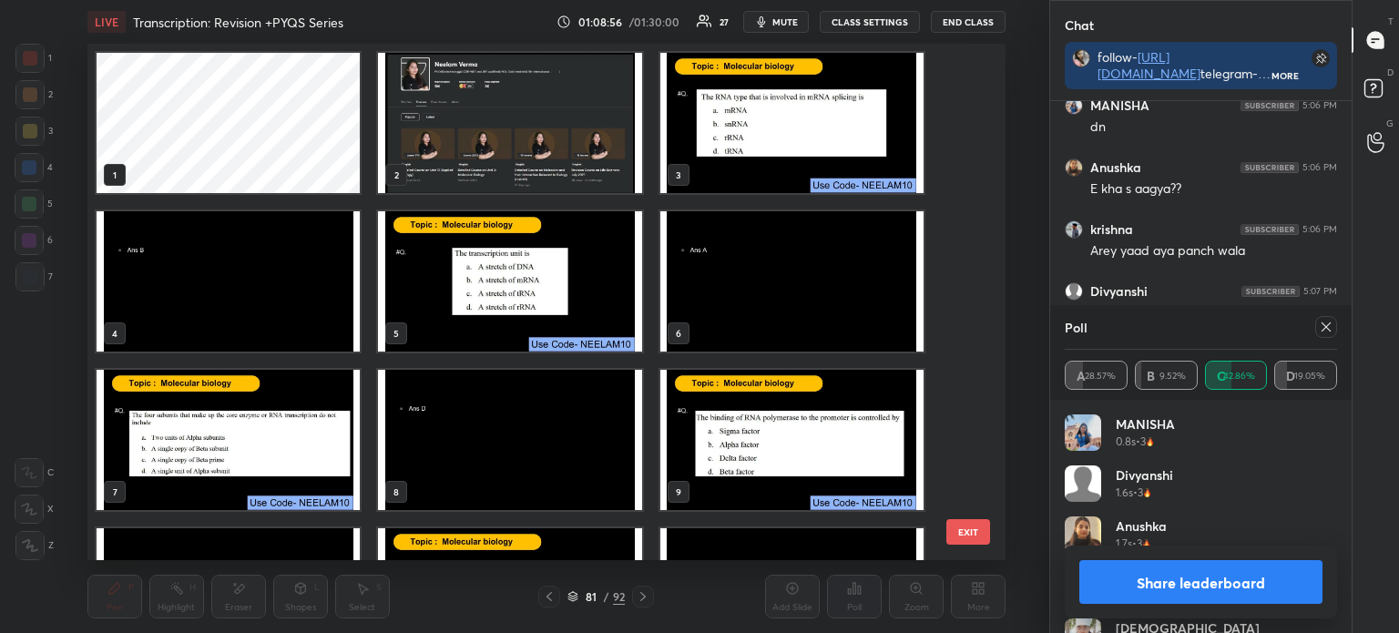
click at [518, 132] on img "grid" at bounding box center [509, 123] width 263 height 140
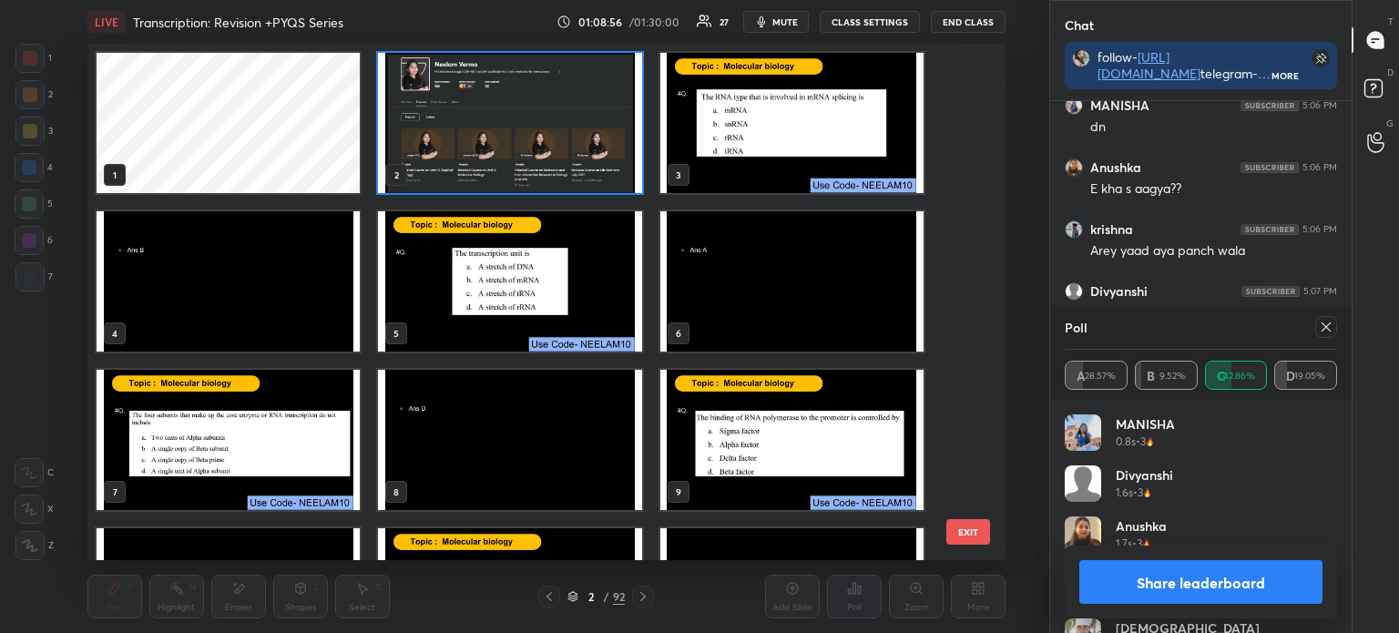
click at [524, 134] on img "grid" at bounding box center [509, 123] width 263 height 140
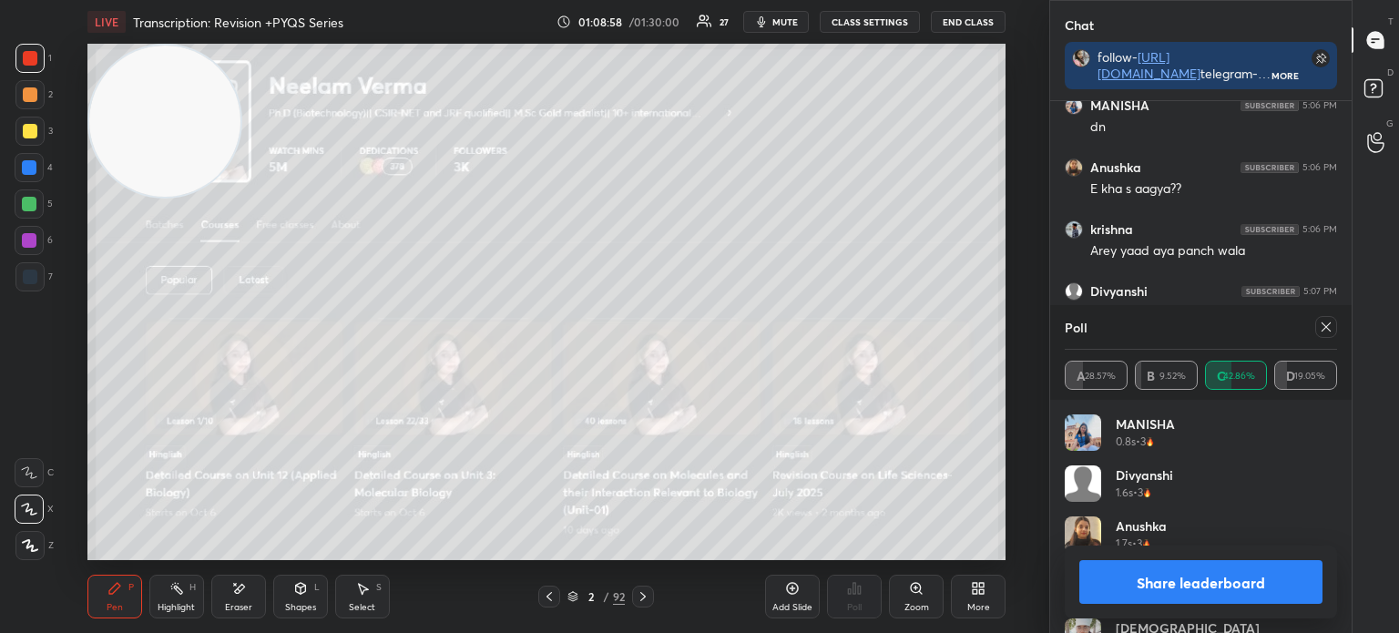
click at [1326, 326] on icon at bounding box center [1325, 327] width 15 height 15
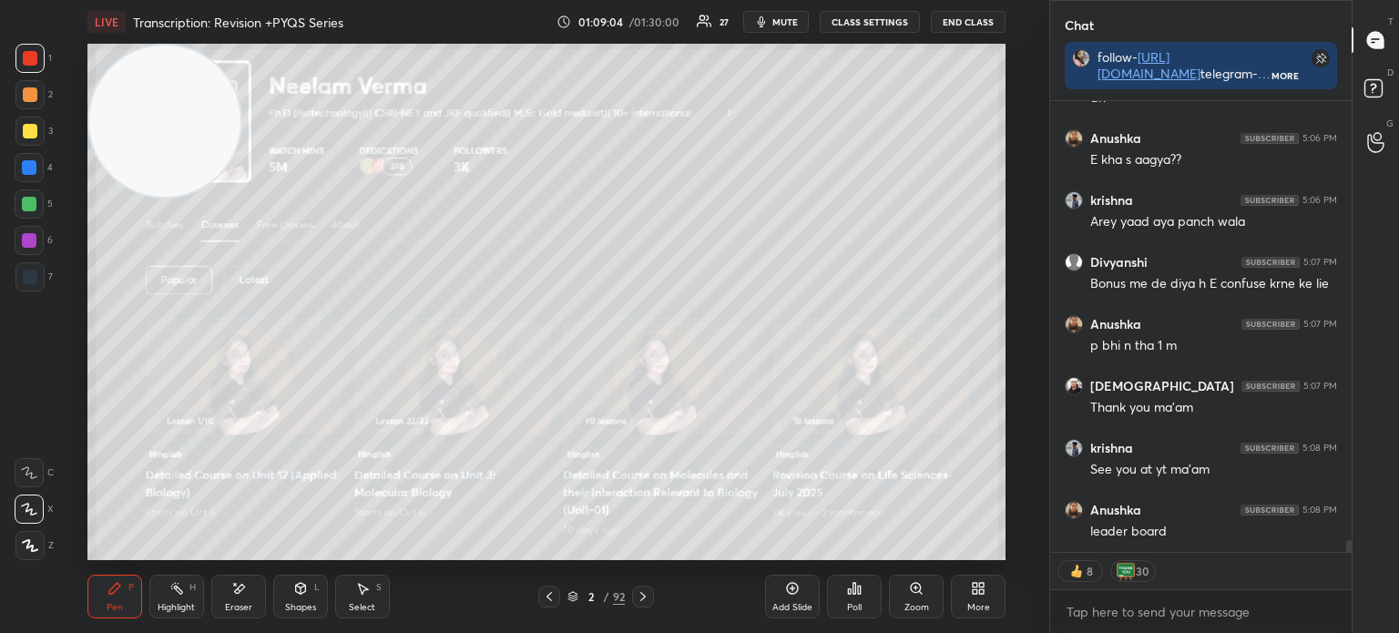
click at [857, 604] on div "Poll" at bounding box center [854, 607] width 15 height 9
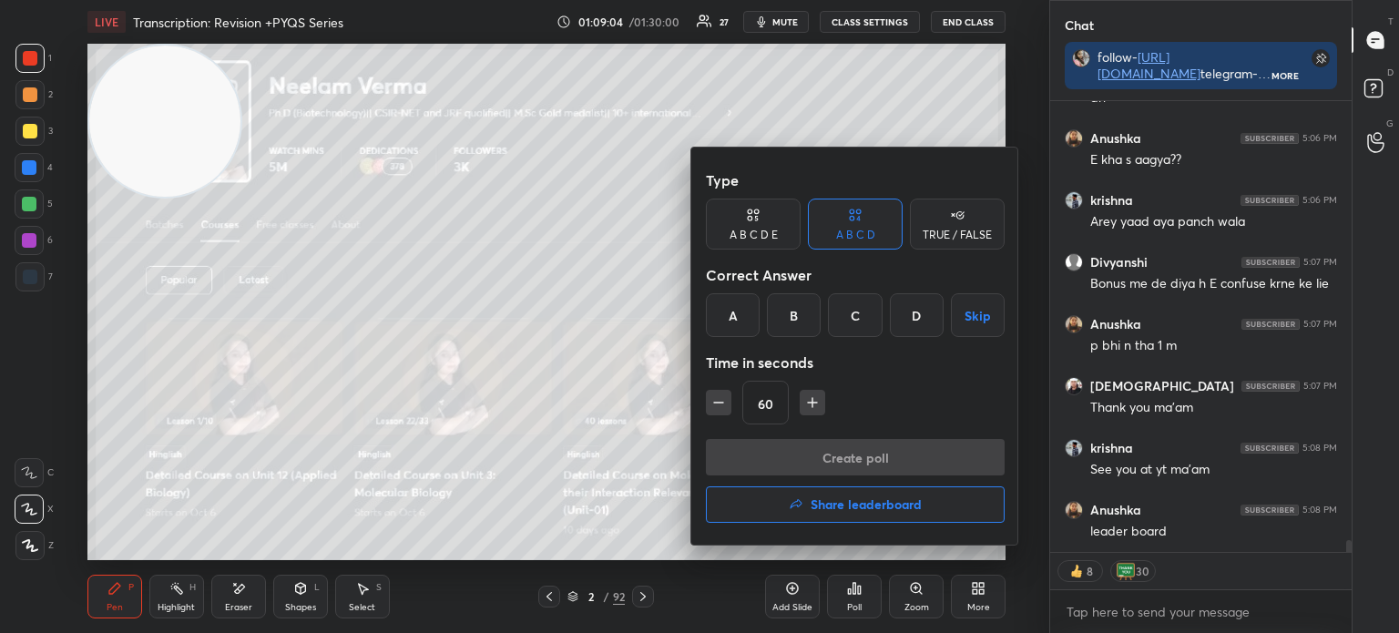
click at [810, 498] on h4 "Share leaderboard" at bounding box center [865, 504] width 111 height 13
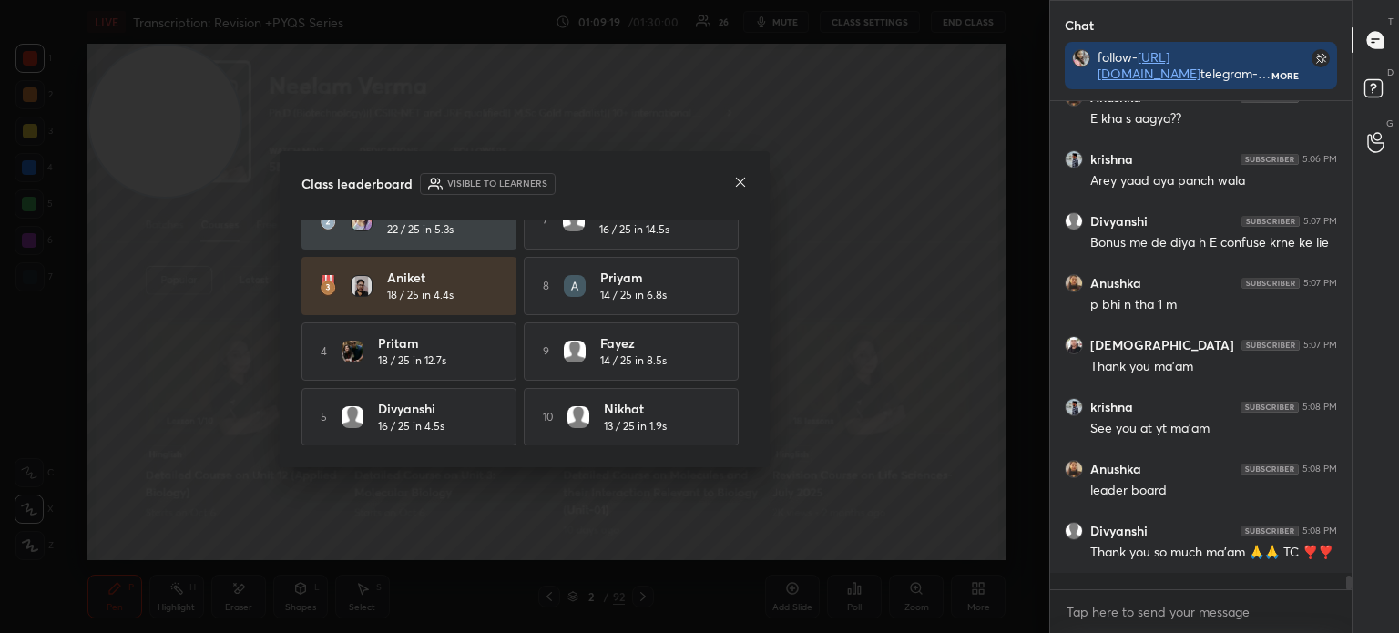
click at [731, 177] on div "Class leaderboard Visible to learners" at bounding box center [524, 184] width 446 height 22
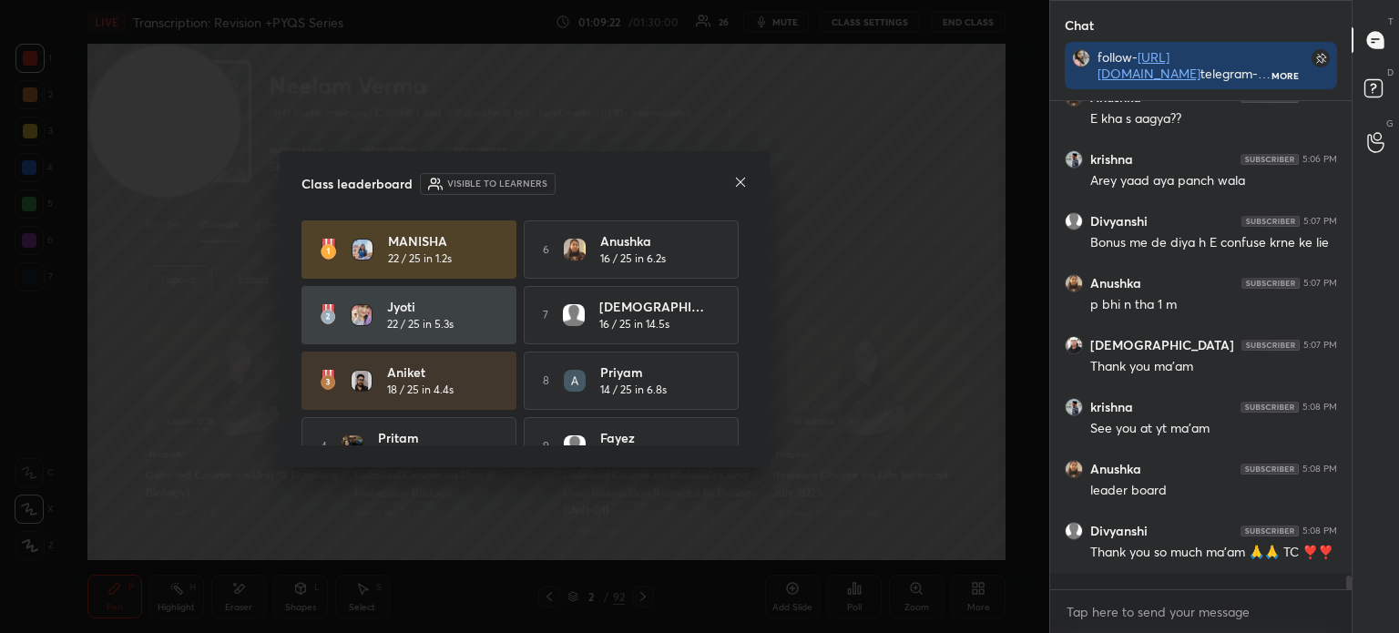
click at [738, 178] on icon at bounding box center [740, 182] width 15 height 15
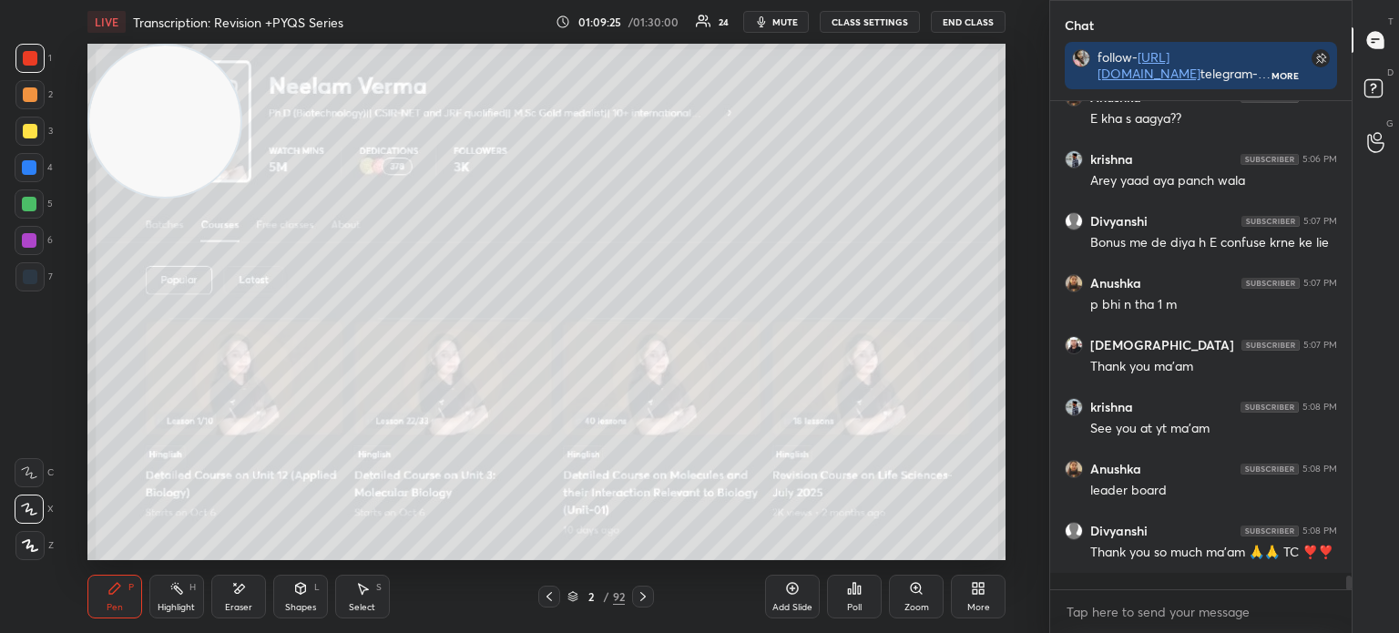
click at [37, 132] on div at bounding box center [29, 131] width 29 height 29
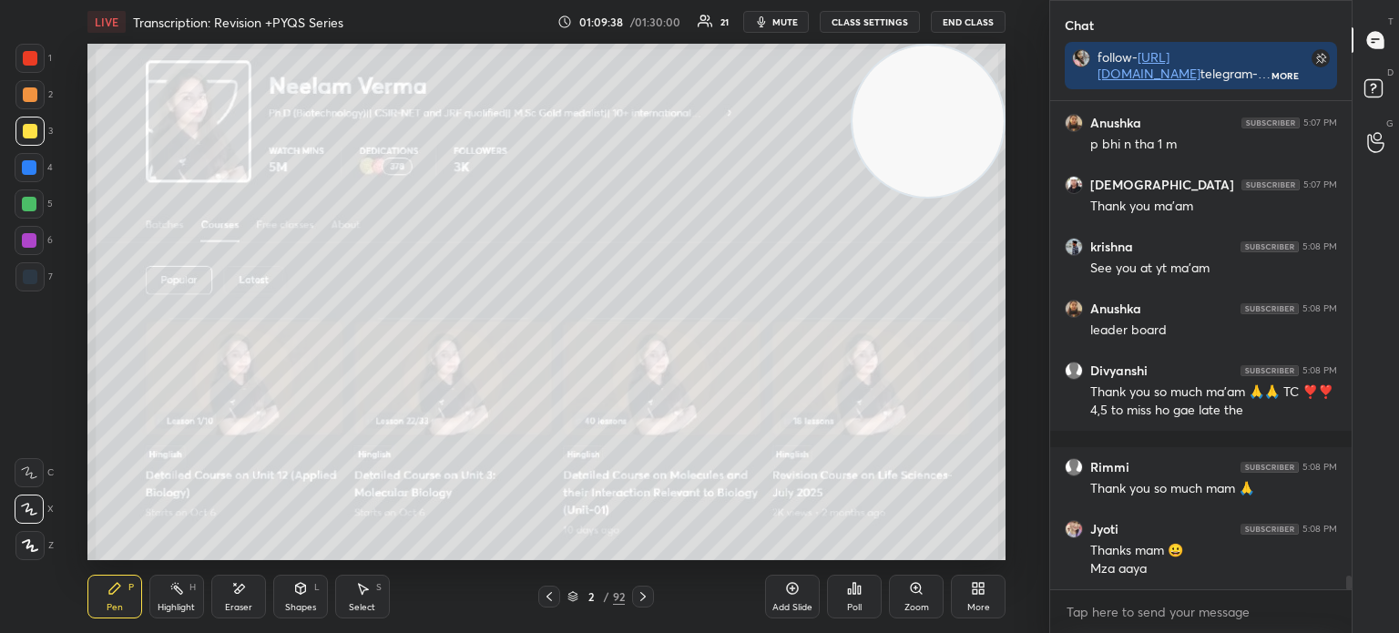
click at [237, 606] on div "Eraser" at bounding box center [238, 607] width 27 height 9
click at [124, 604] on div "Pen P" at bounding box center [114, 597] width 55 height 44
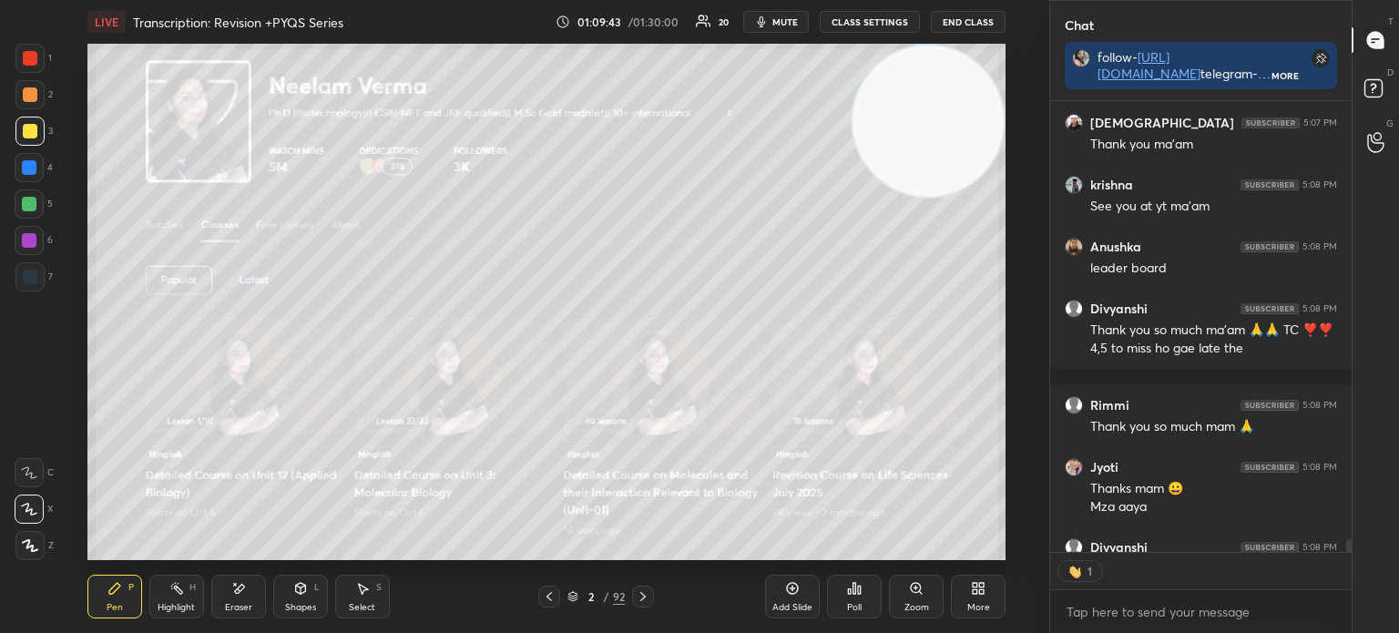
click at [547, 601] on icon at bounding box center [549, 596] width 15 height 15
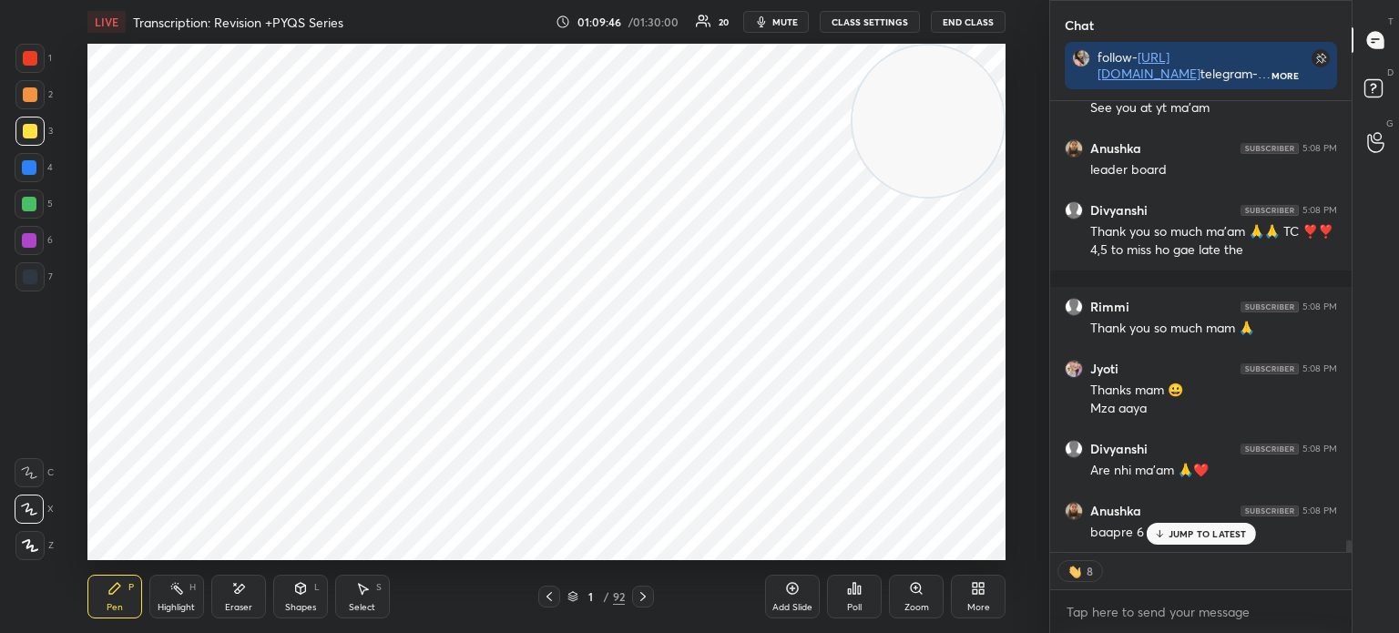
click at [1157, 534] on icon at bounding box center [1159, 533] width 12 height 11
click at [14, 72] on div "1 2 3 4 5 6 7 C X Z E E Erase all H H" at bounding box center [29, 302] width 58 height 516
click at [30, 54] on div at bounding box center [30, 58] width 15 height 15
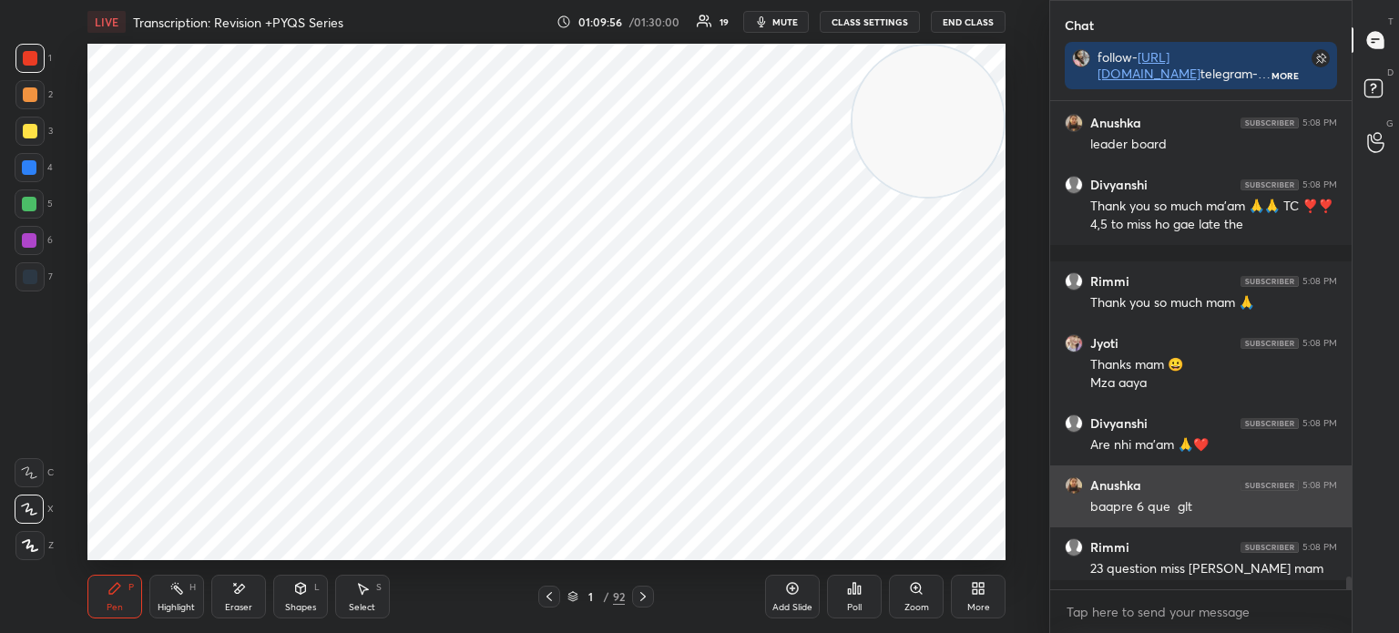
click at [1179, 534] on div "Spider 5:05 PM exam se pehle aa jaye bas Anushka 5:05 PM ye kon thnkn u bol rha…" at bounding box center [1200, 340] width 301 height 479
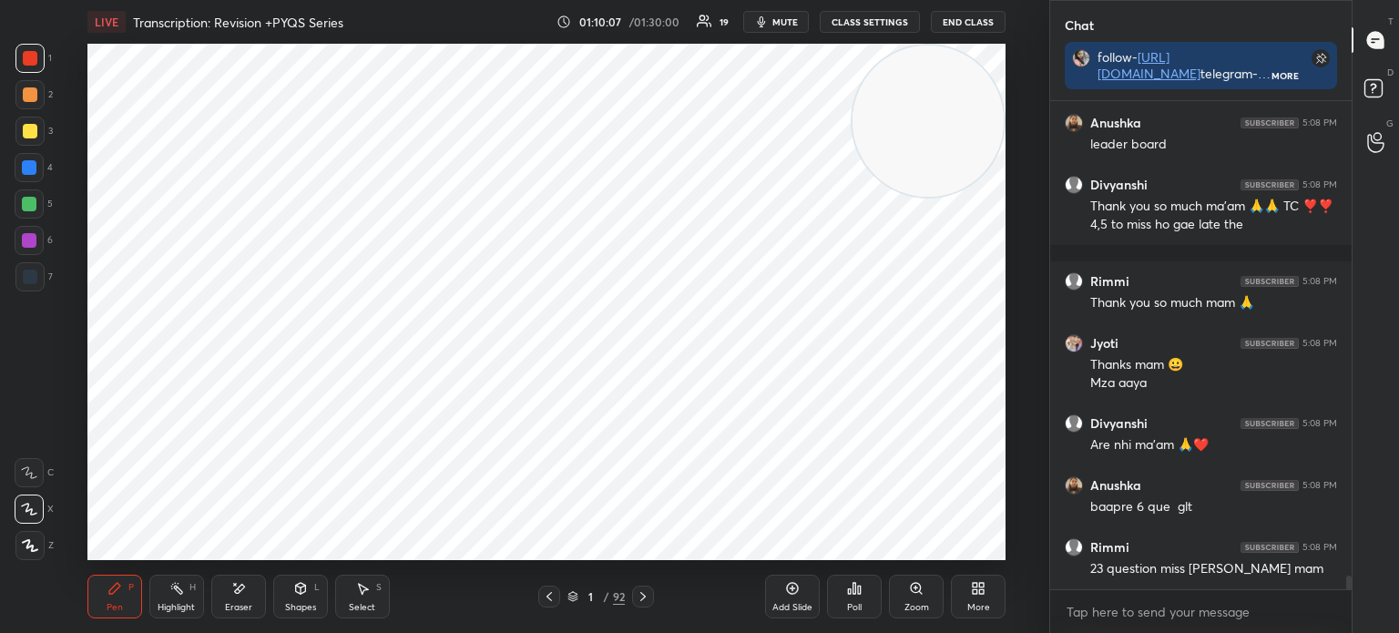
scroll to position [17216, 0]
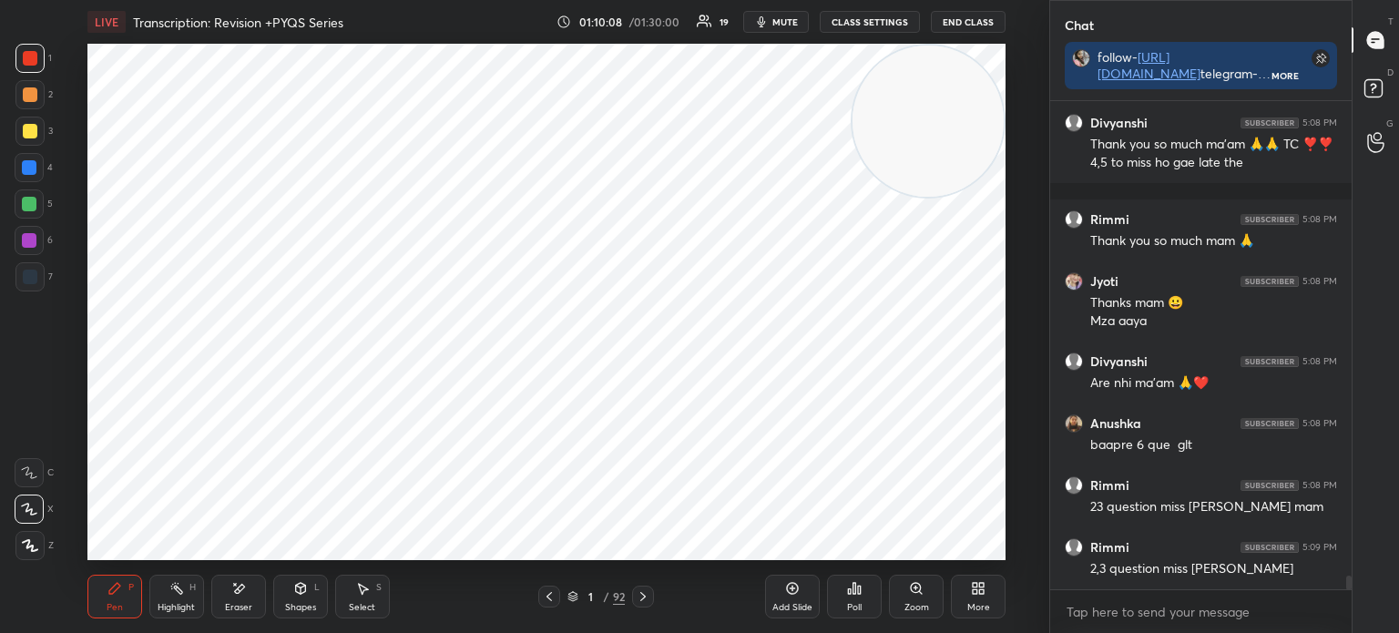
click at [229, 590] on div "Eraser" at bounding box center [238, 597] width 55 height 44
click at [129, 600] on div "Pen P" at bounding box center [114, 597] width 55 height 44
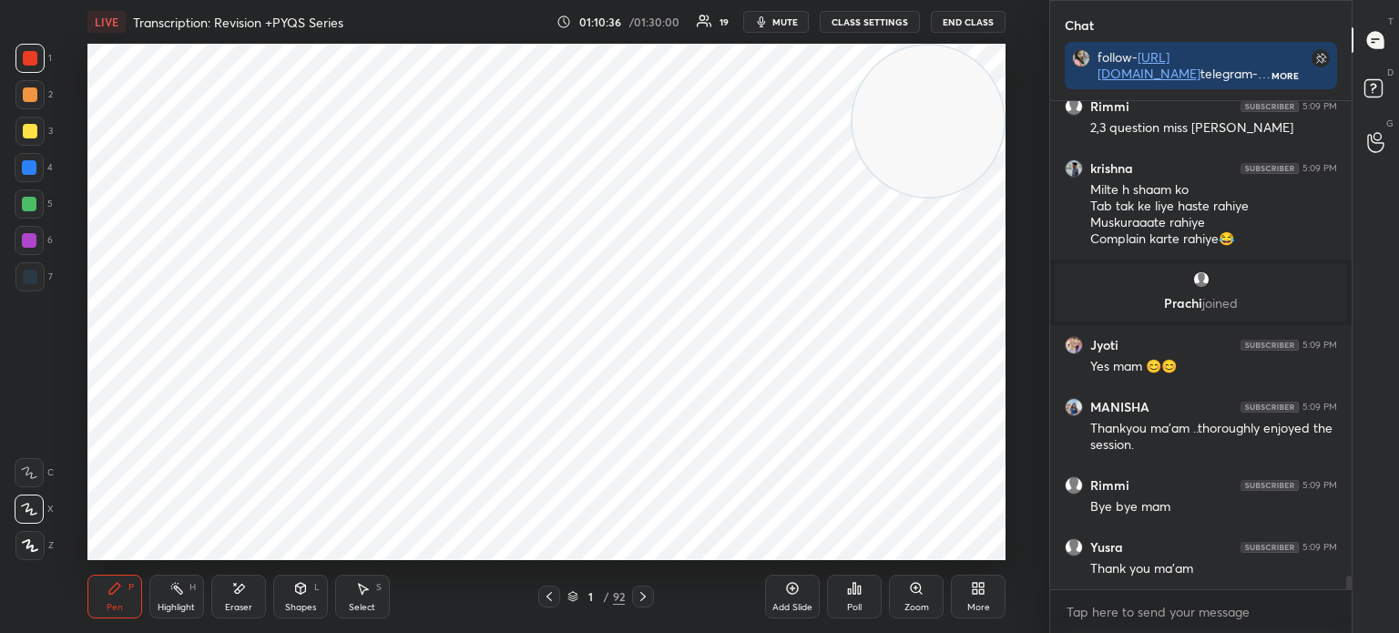
scroll to position [17054, 0]
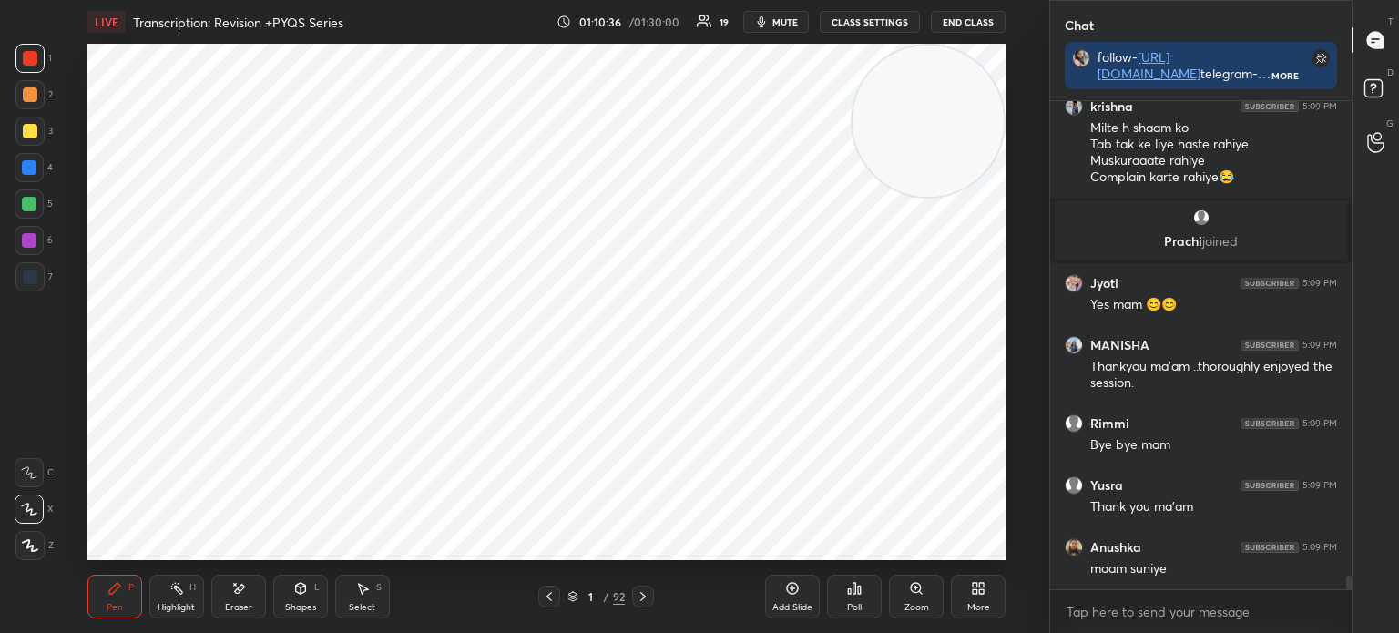
click at [638, 602] on icon at bounding box center [643, 596] width 15 height 15
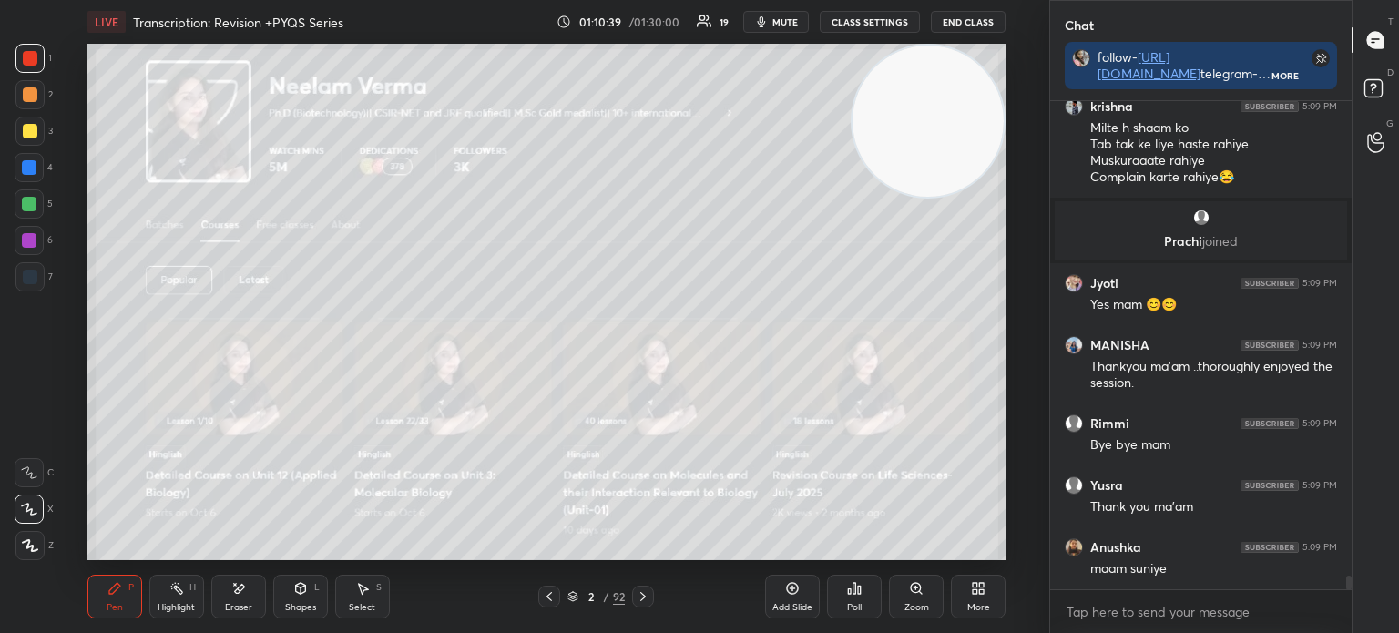
click at [29, 126] on div at bounding box center [30, 131] width 15 height 15
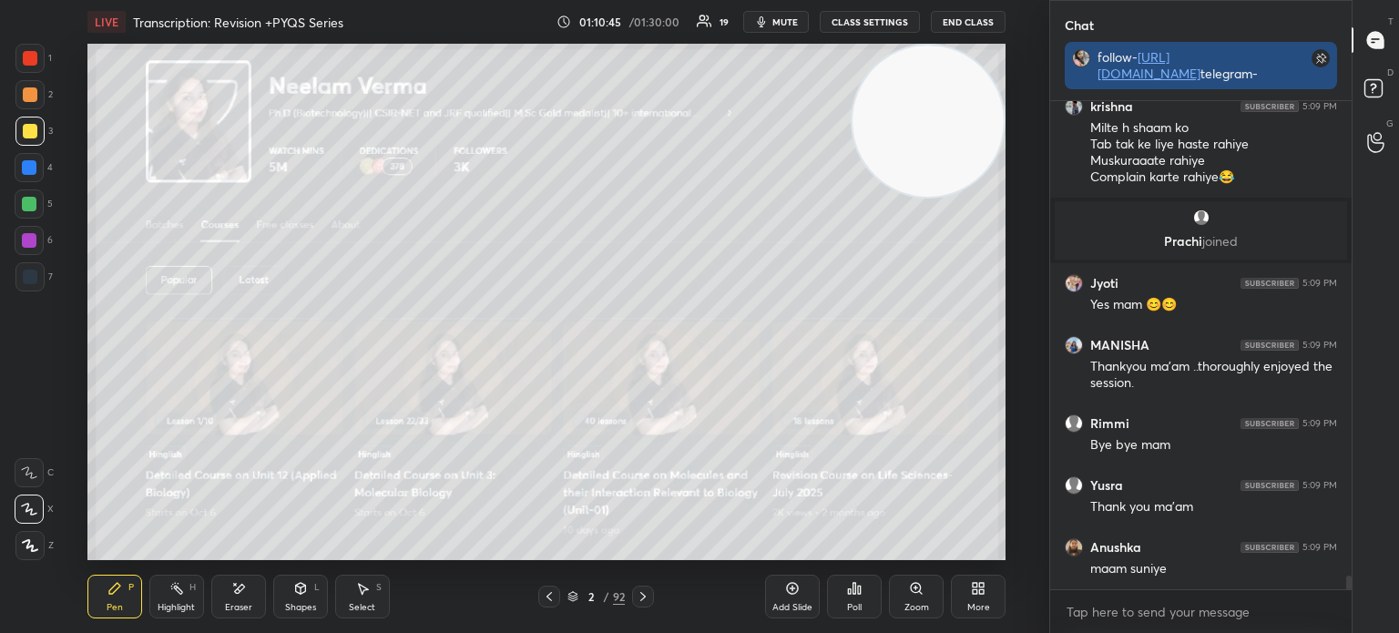
scroll to position [466, 296]
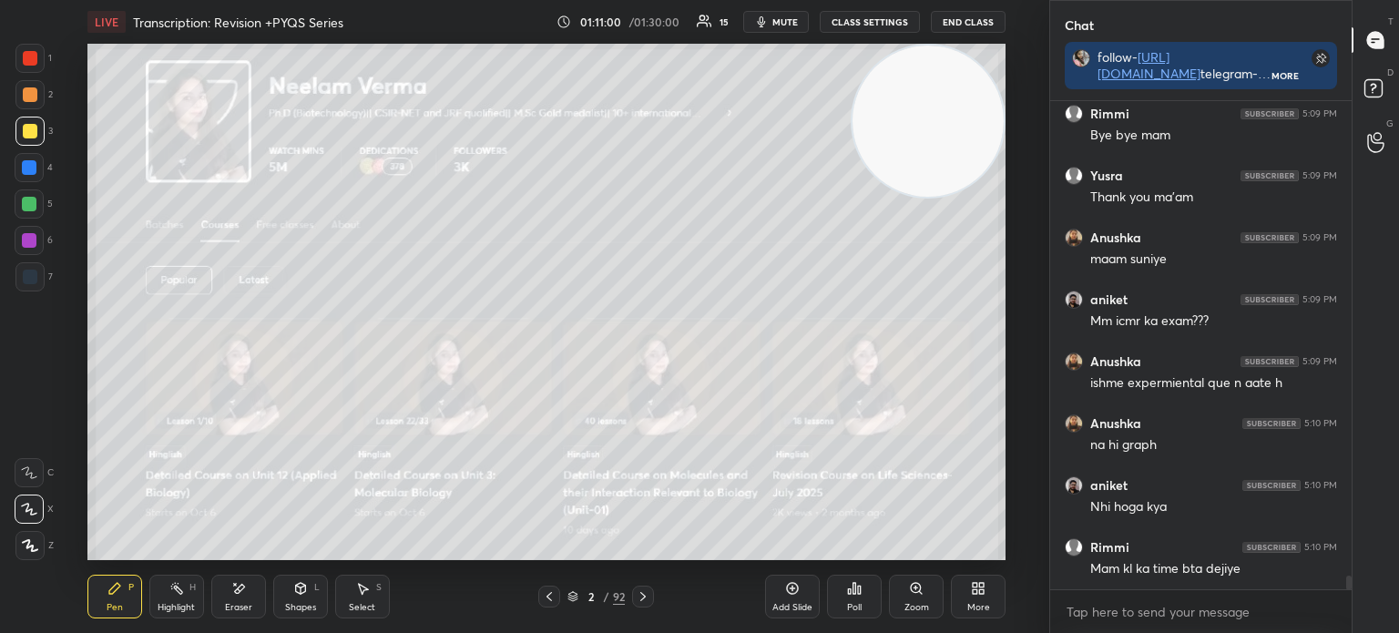
click at [547, 600] on icon at bounding box center [549, 596] width 15 height 15
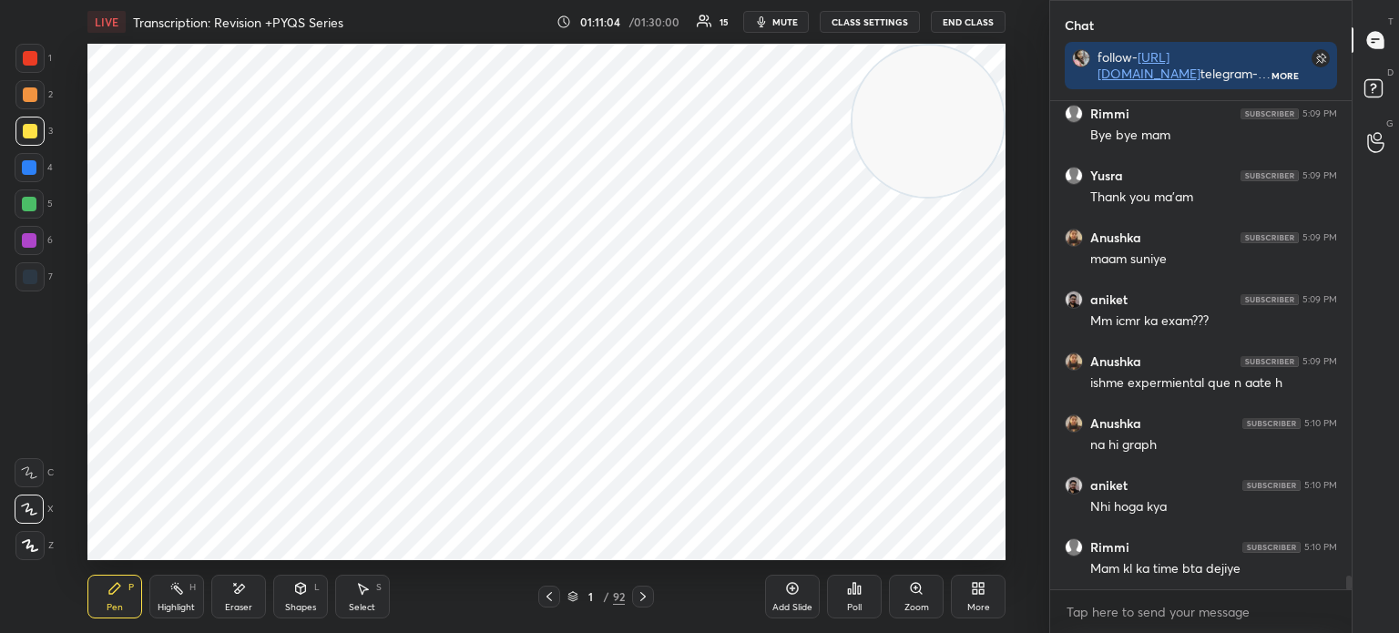
click at [43, 287] on div at bounding box center [29, 276] width 29 height 29
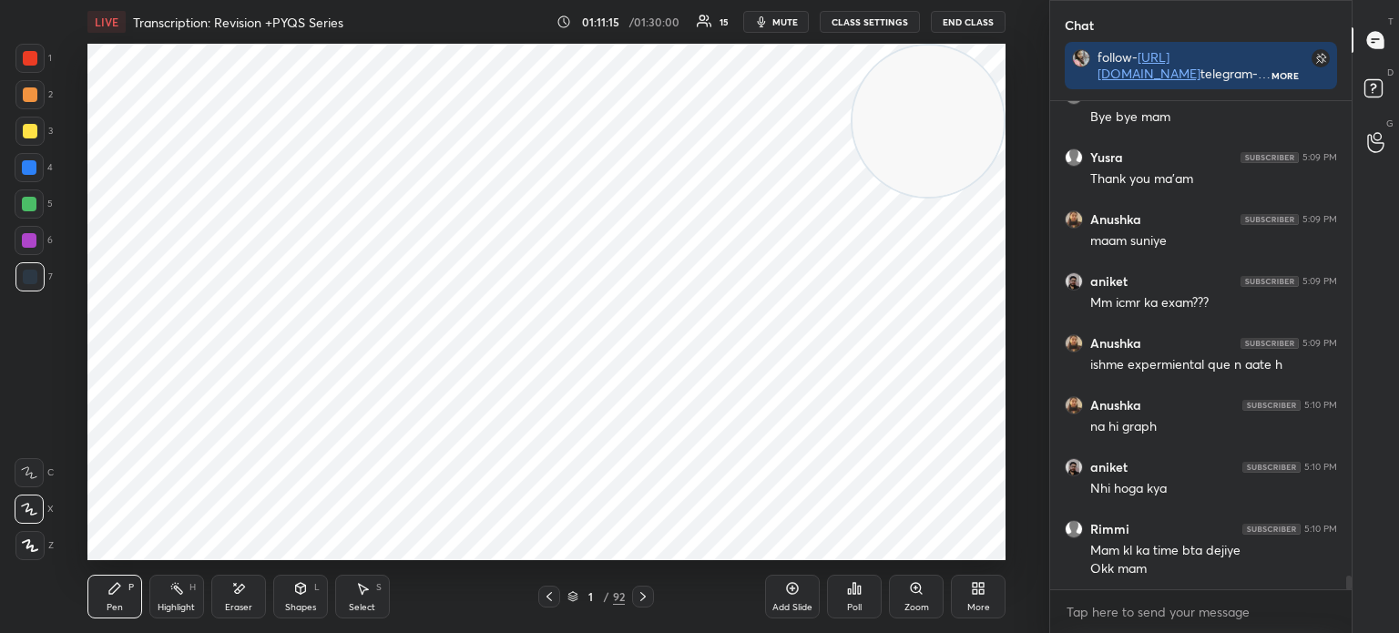
click at [638, 604] on icon at bounding box center [643, 596] width 15 height 15
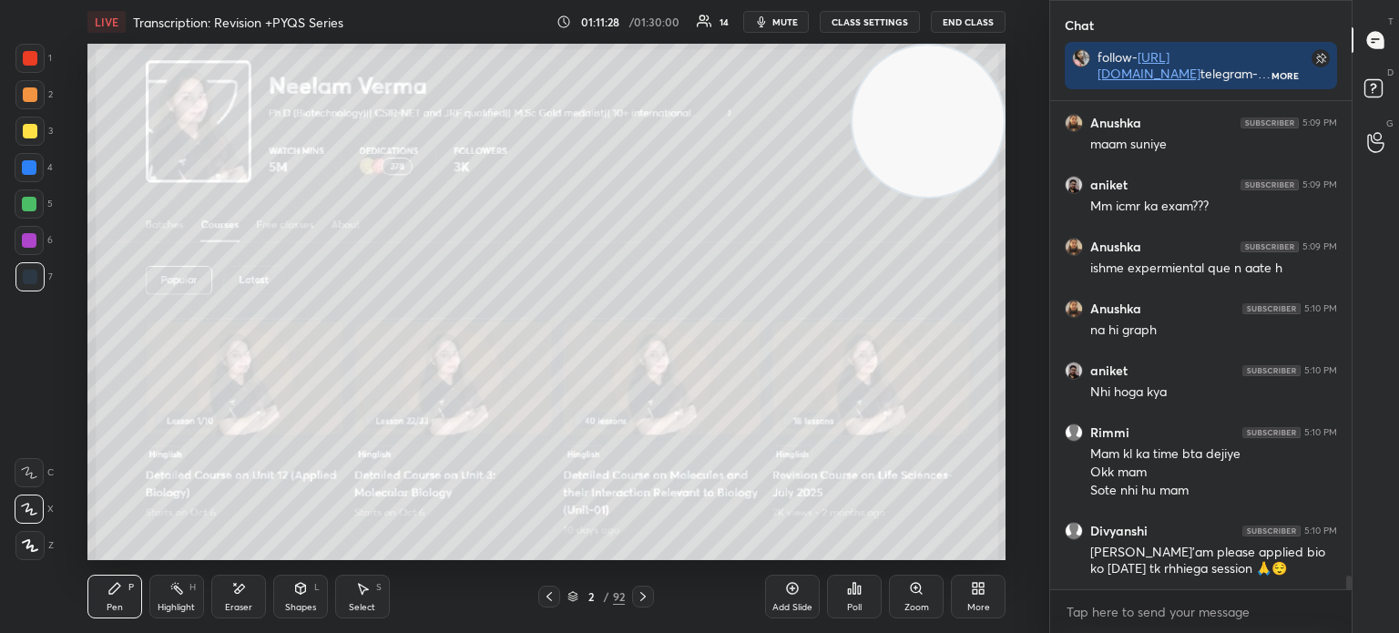
click at [30, 145] on div at bounding box center [29, 131] width 29 height 29
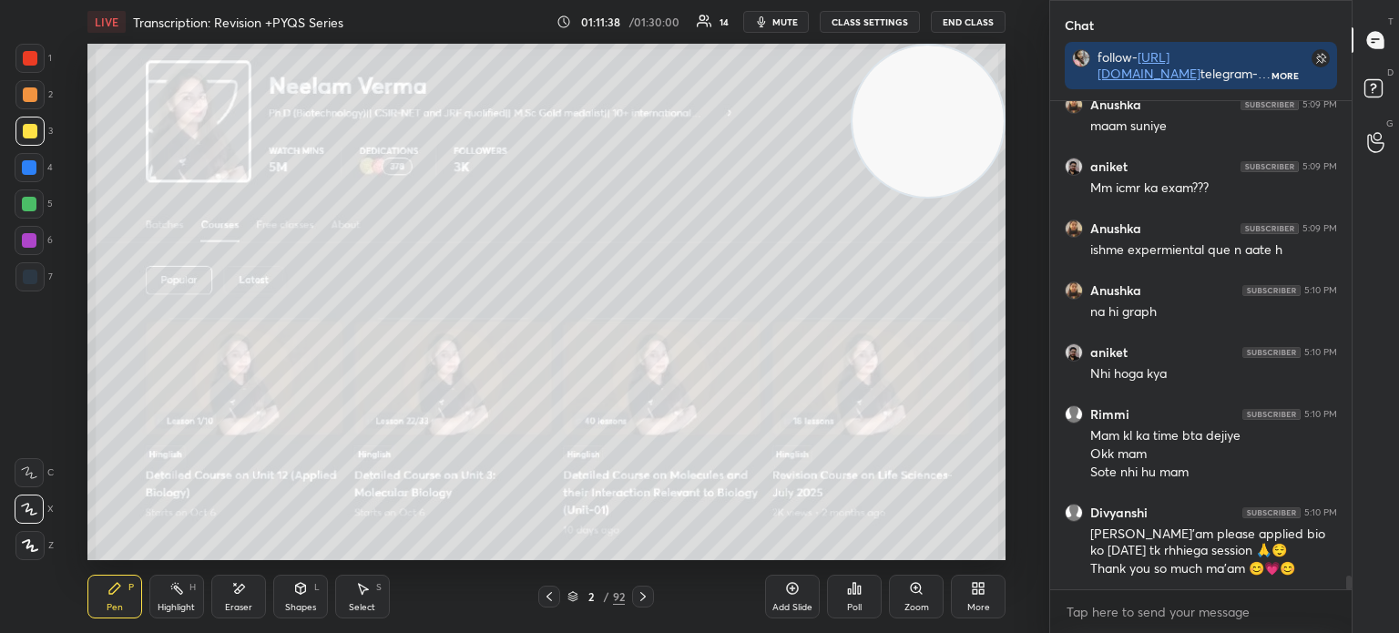
click at [971, 25] on button "End Class" at bounding box center [968, 22] width 75 height 22
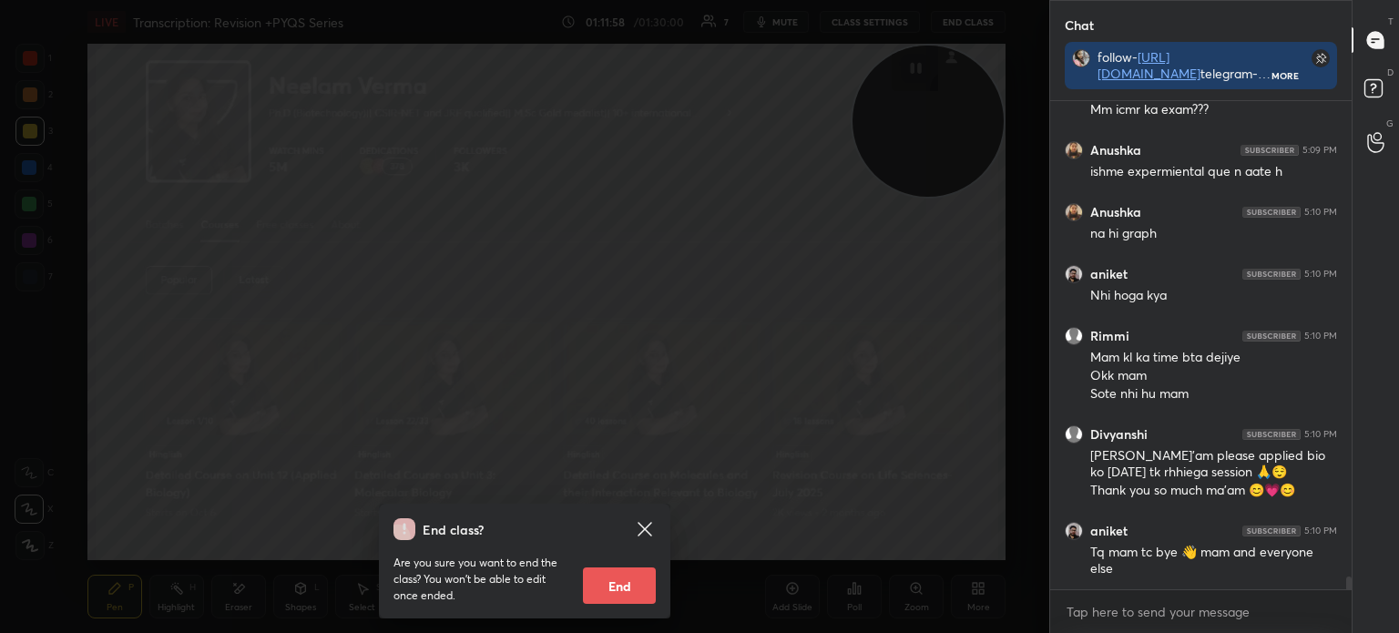
scroll to position [17641, 0]
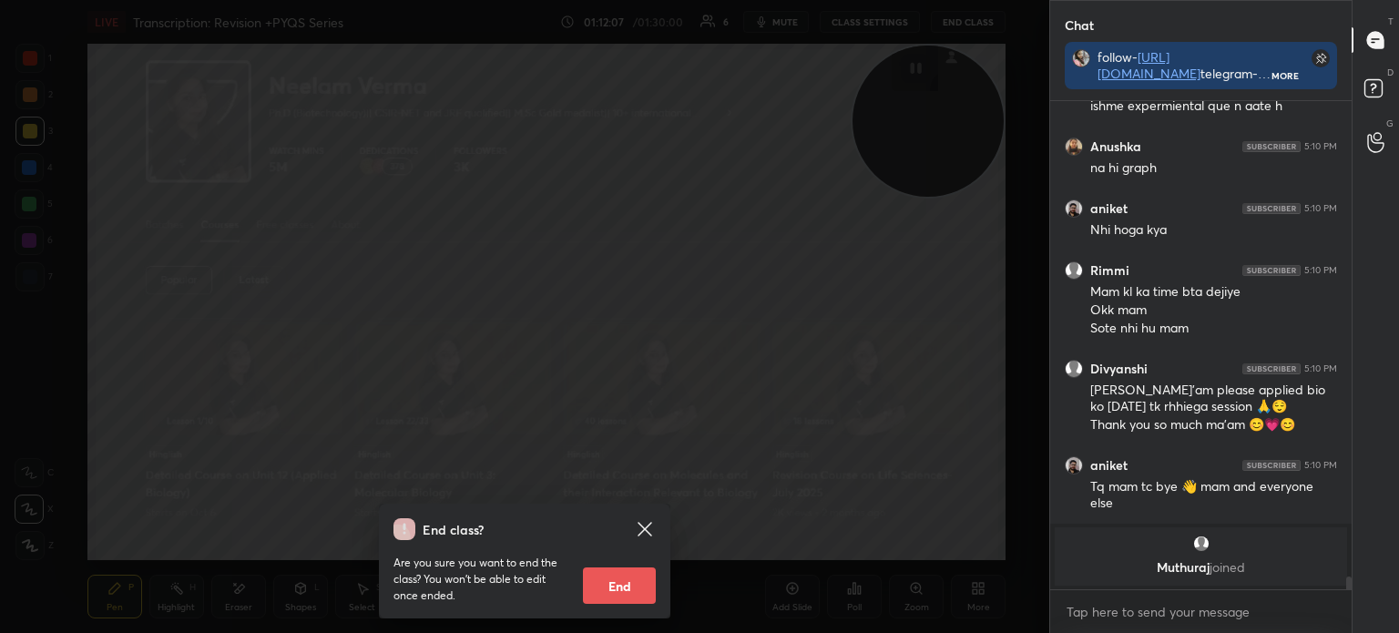
click at [621, 582] on button "End" at bounding box center [619, 585] width 73 height 36
type textarea "x"
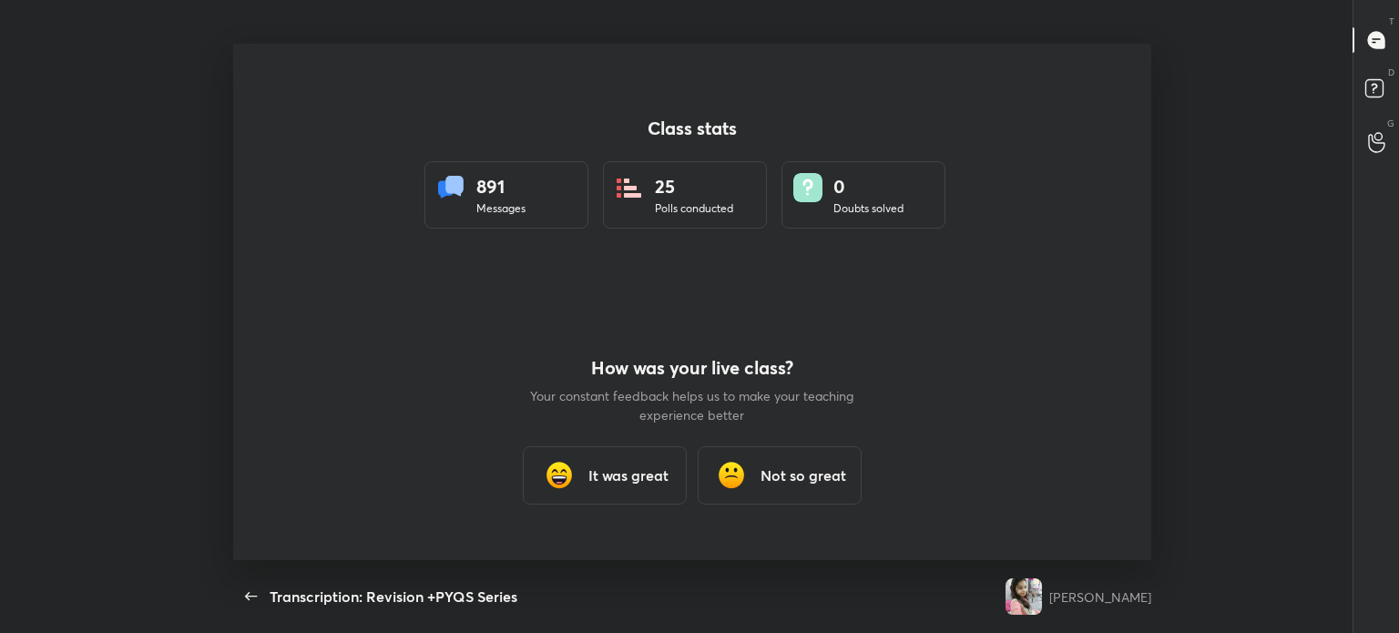
scroll to position [90536, 89669]
click at [620, 476] on h3 "It was great" at bounding box center [628, 475] width 80 height 22
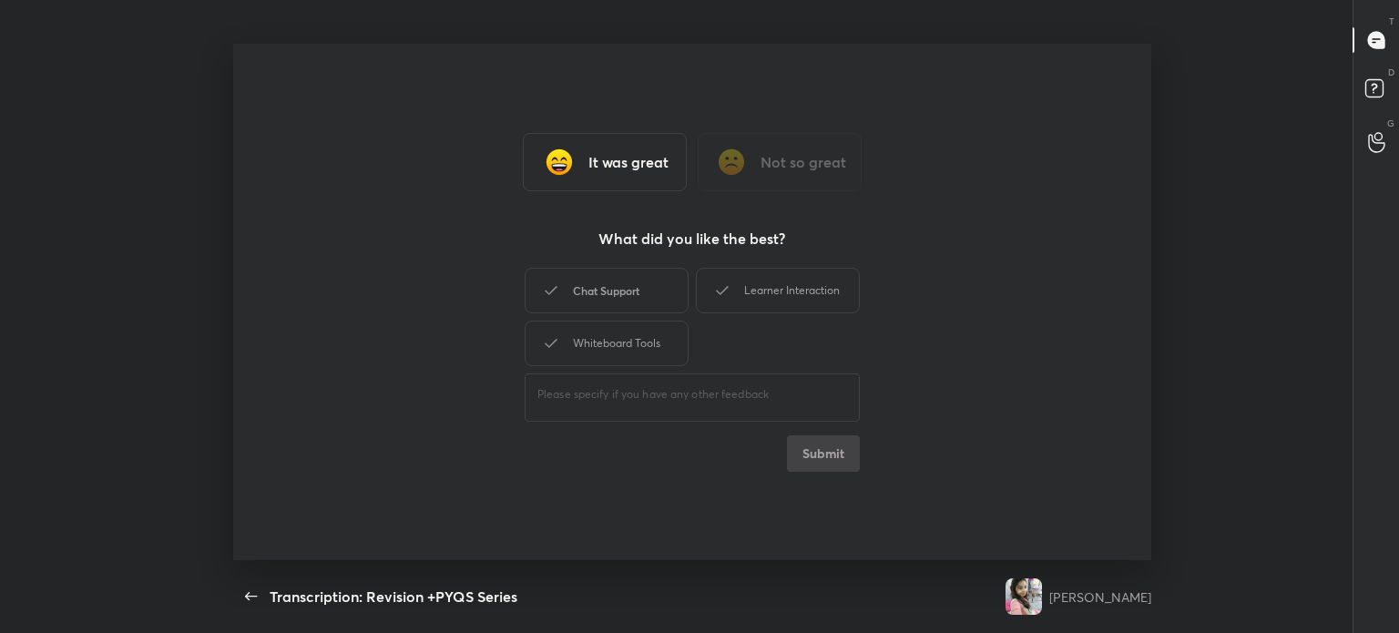
click at [630, 283] on div "Chat Support" at bounding box center [606, 291] width 164 height 46
click at [626, 348] on div "Whiteboard Tools" at bounding box center [606, 344] width 164 height 46
click at [827, 282] on div "Learner Interaction" at bounding box center [778, 291] width 164 height 46
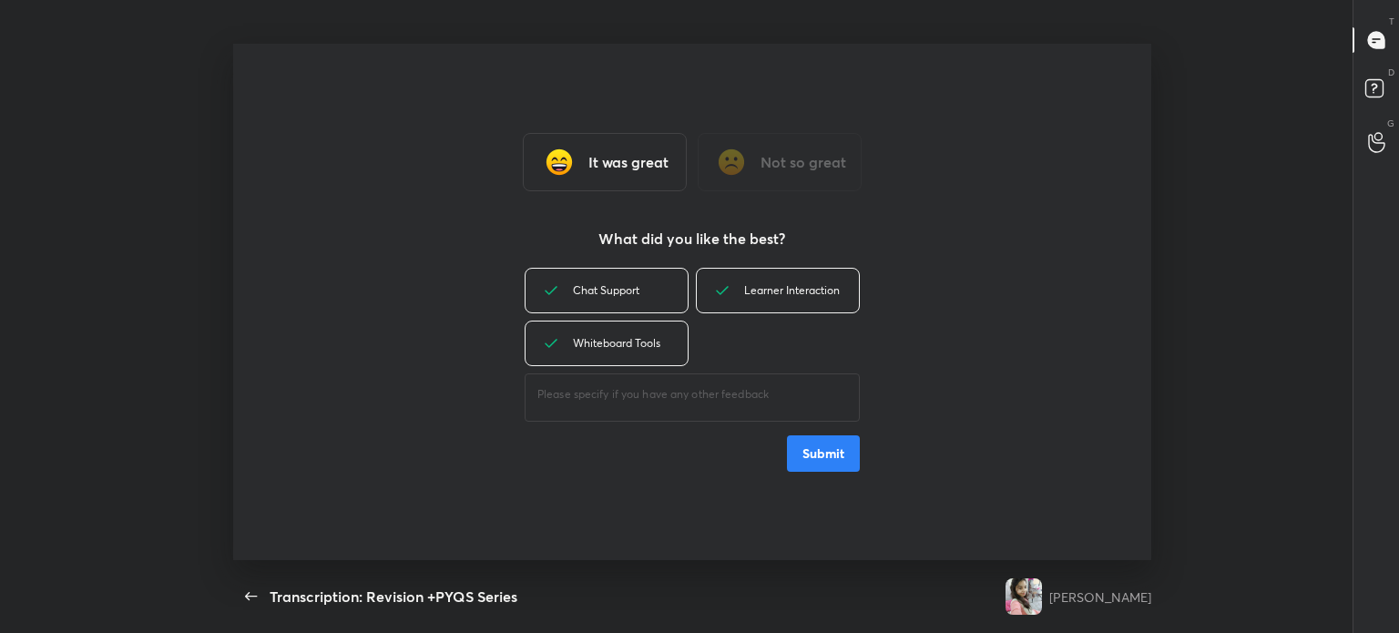
click at [841, 451] on button "Submit" at bounding box center [823, 453] width 73 height 36
